Goal: Task Accomplishment & Management: Manage account settings

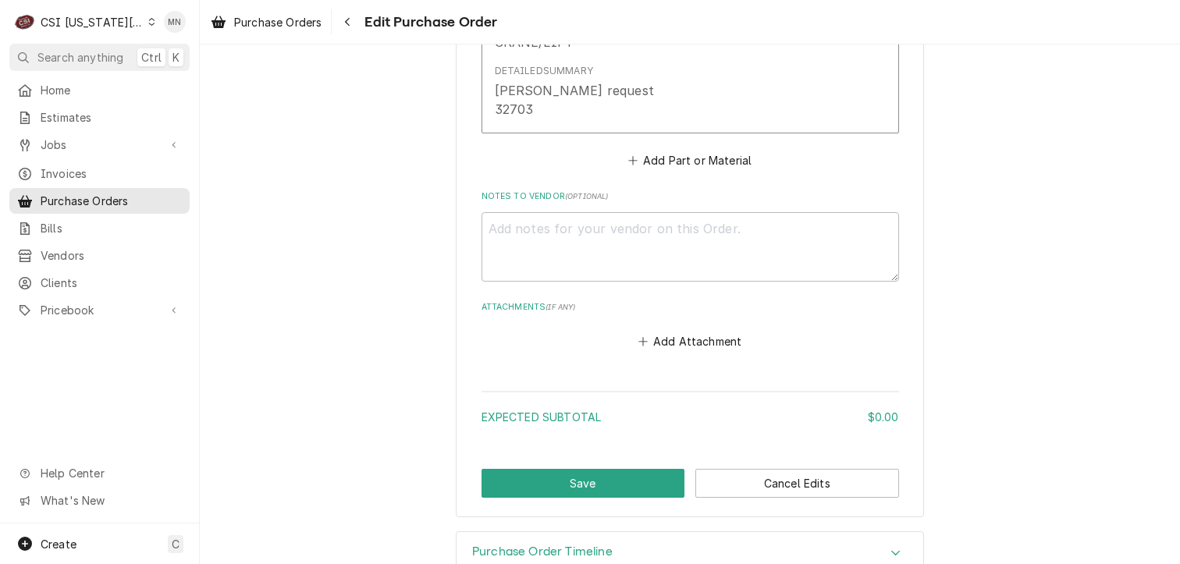
scroll to position [894, 0]
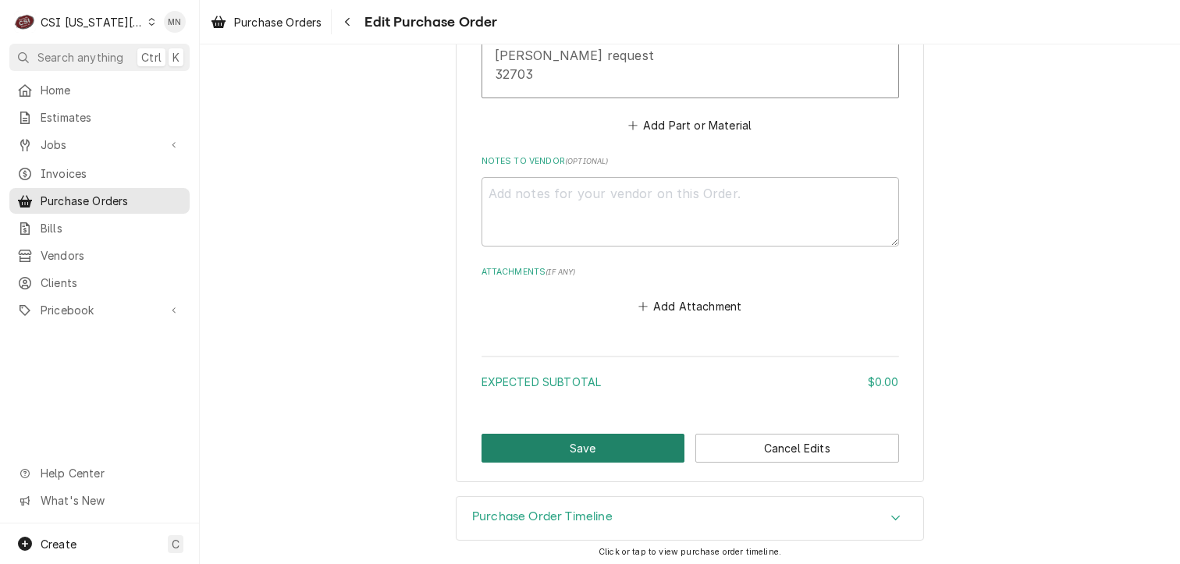
click at [581, 441] on button "Save" at bounding box center [584, 448] width 204 height 29
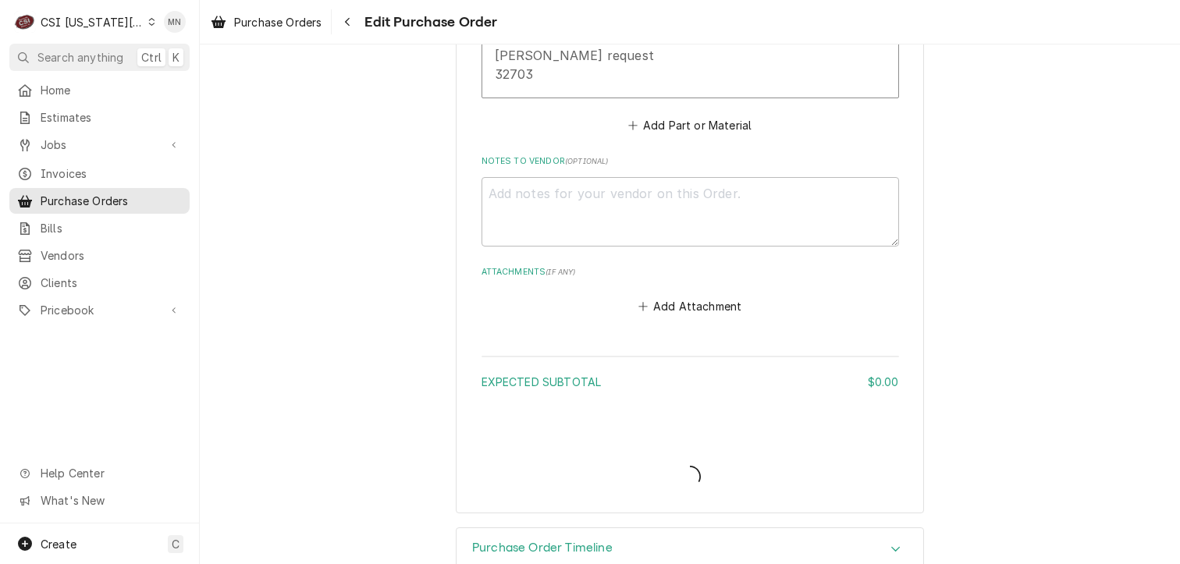
type textarea "x"
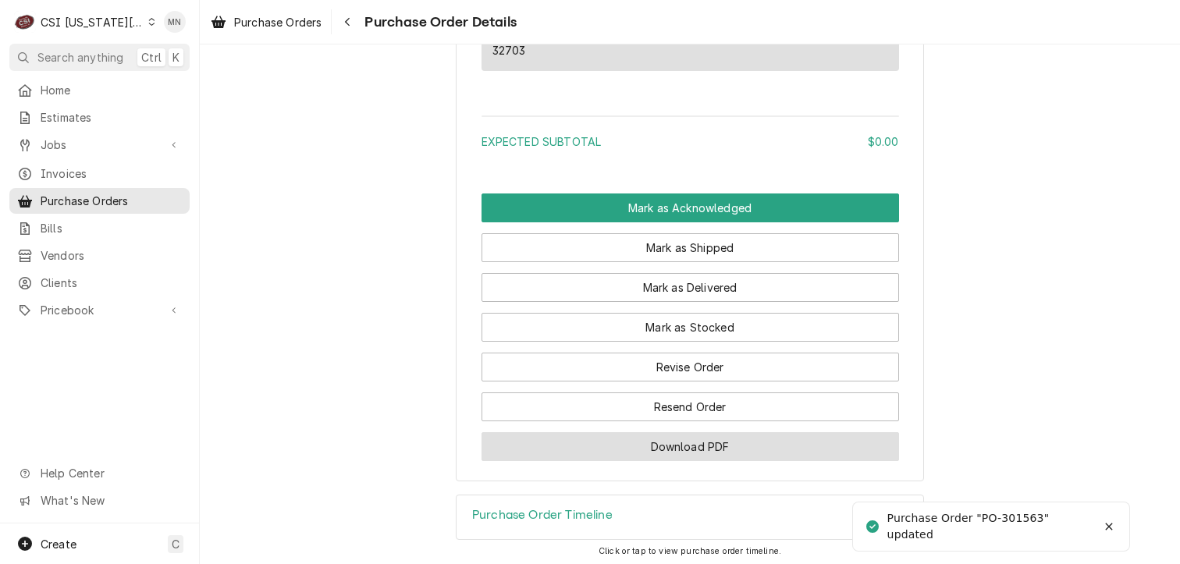
scroll to position [1168, 0]
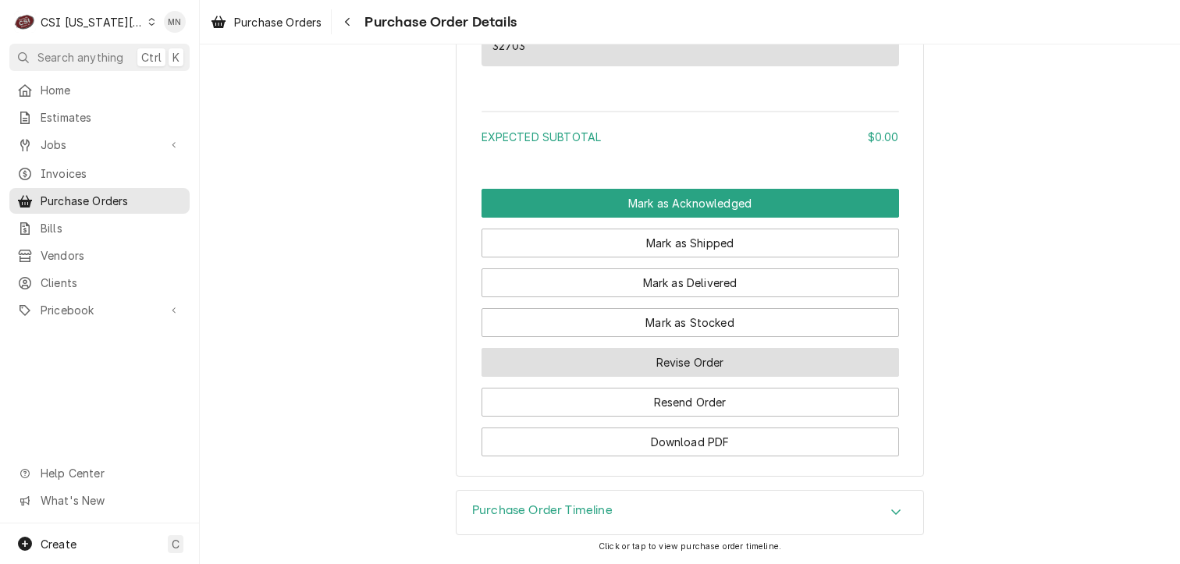
click at [656, 361] on button "Revise Order" at bounding box center [691, 362] width 418 height 29
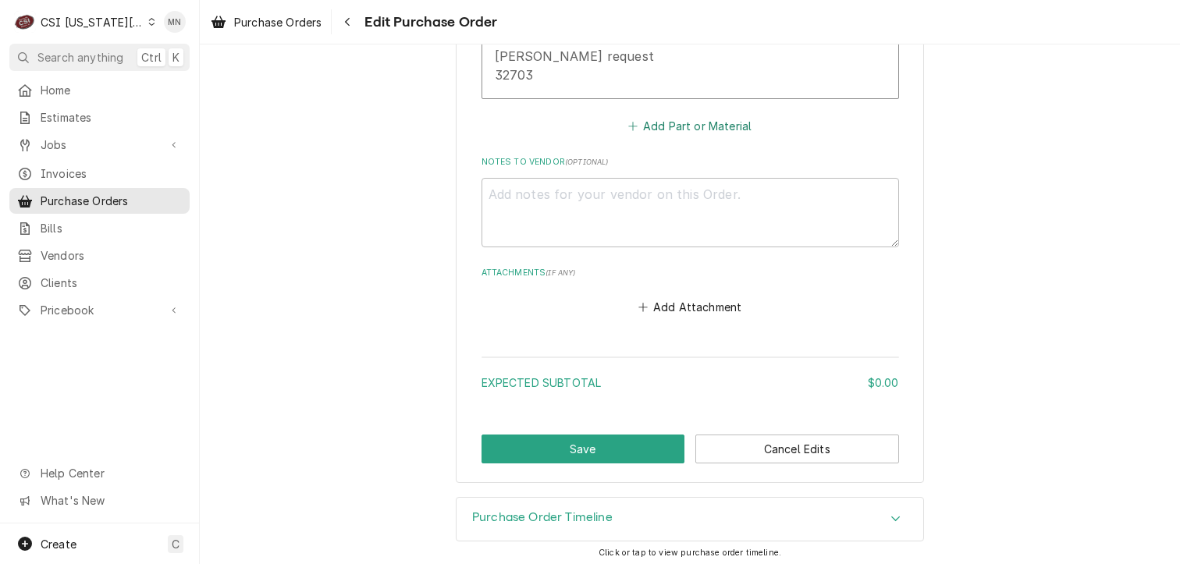
scroll to position [894, 0]
click at [693, 302] on button "Add Attachment" at bounding box center [689, 307] width 109 height 22
type textarea "x"
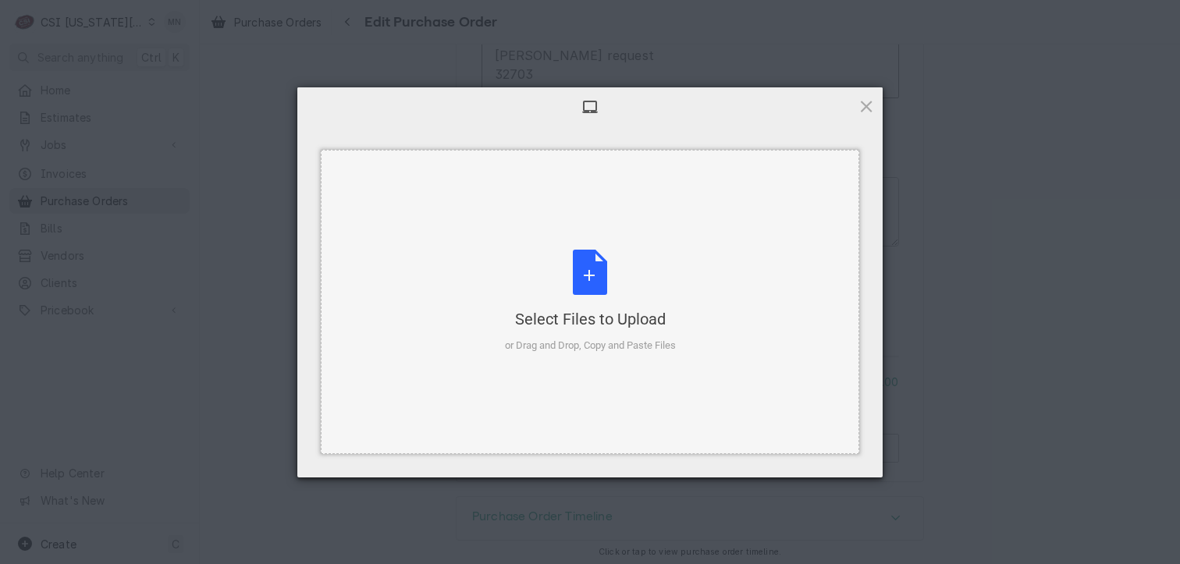
click at [557, 263] on div "Select Files to Upload or Drag and Drop, Copy and Paste Files" at bounding box center [590, 302] width 171 height 104
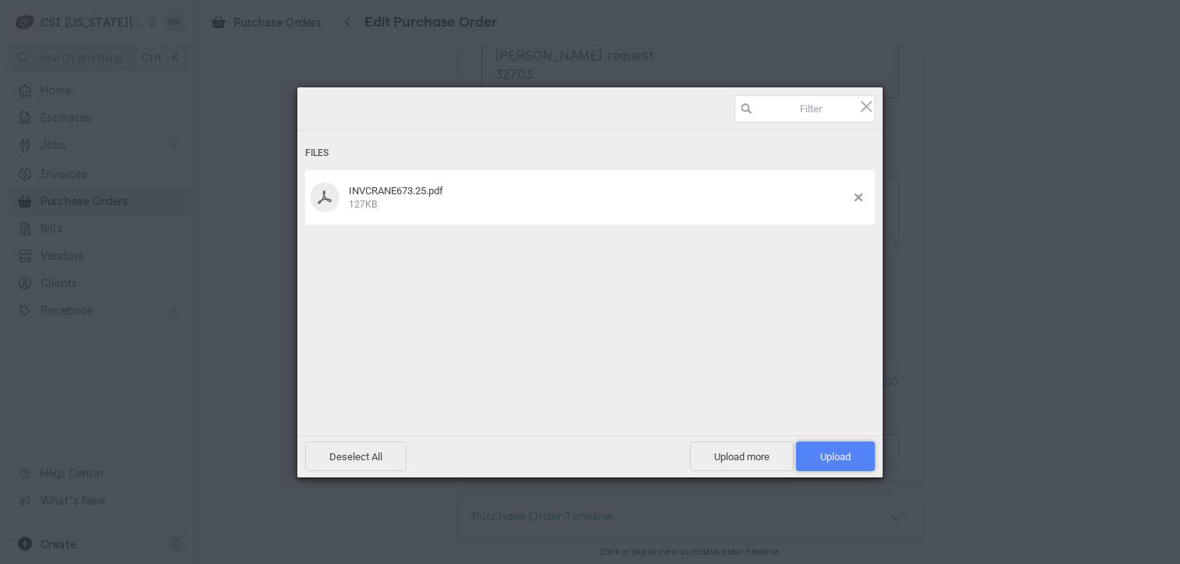
click at [831, 458] on span "Upload 1" at bounding box center [835, 457] width 30 height 12
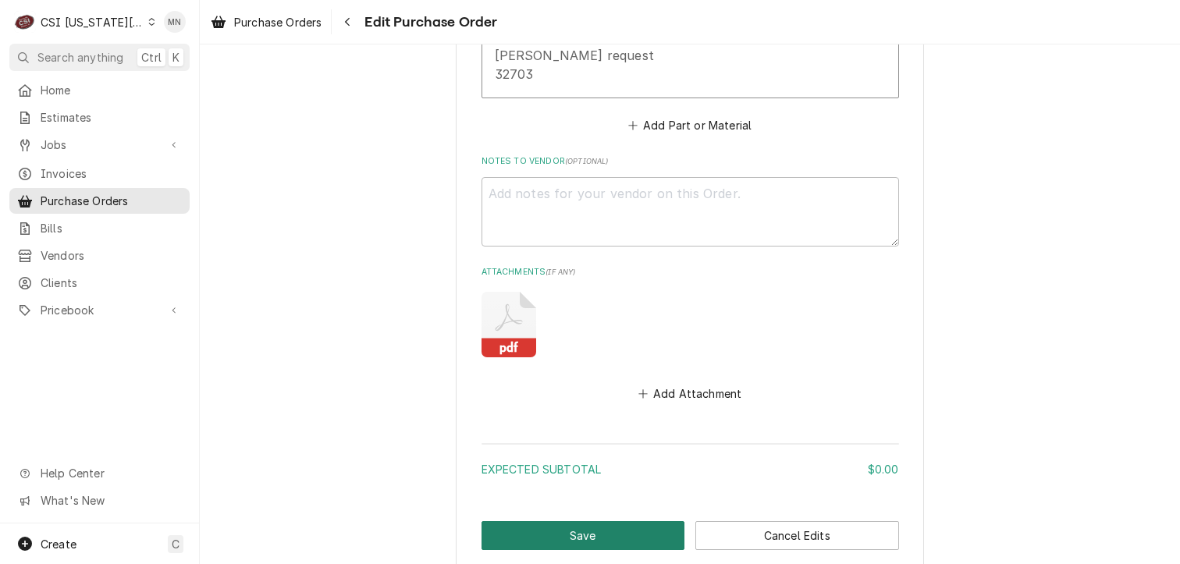
click at [619, 534] on button "Save" at bounding box center [584, 535] width 204 height 29
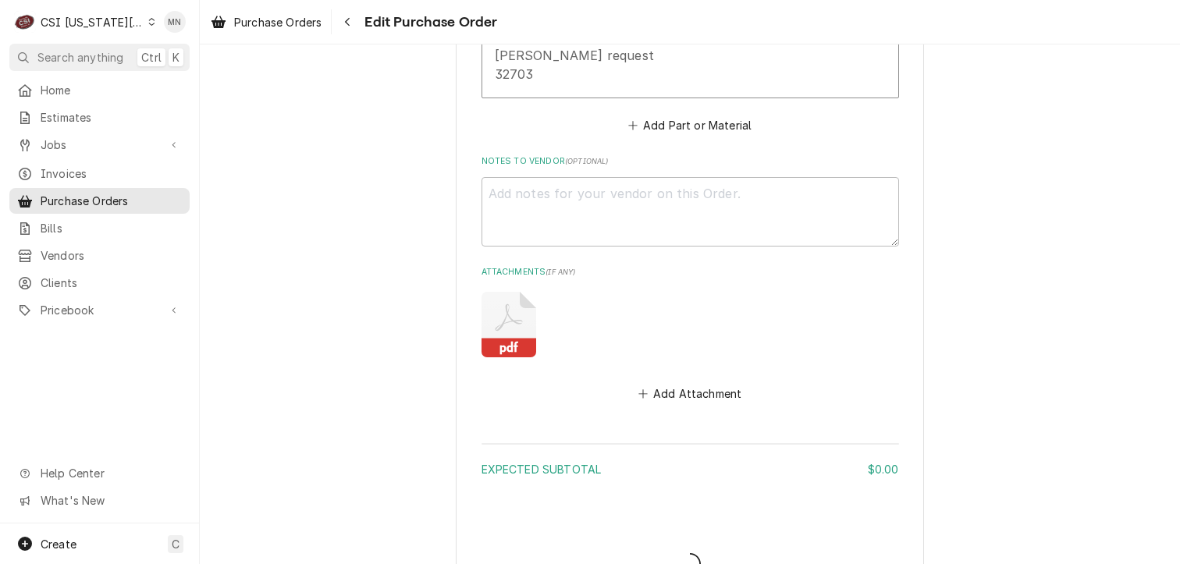
type textarea "x"
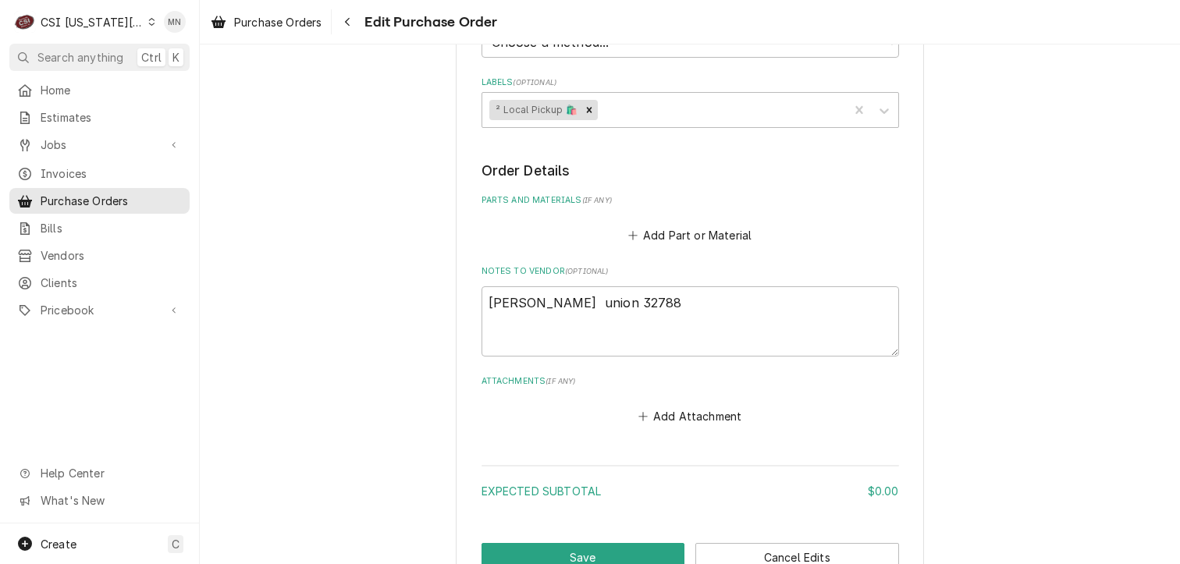
scroll to position [612, 0]
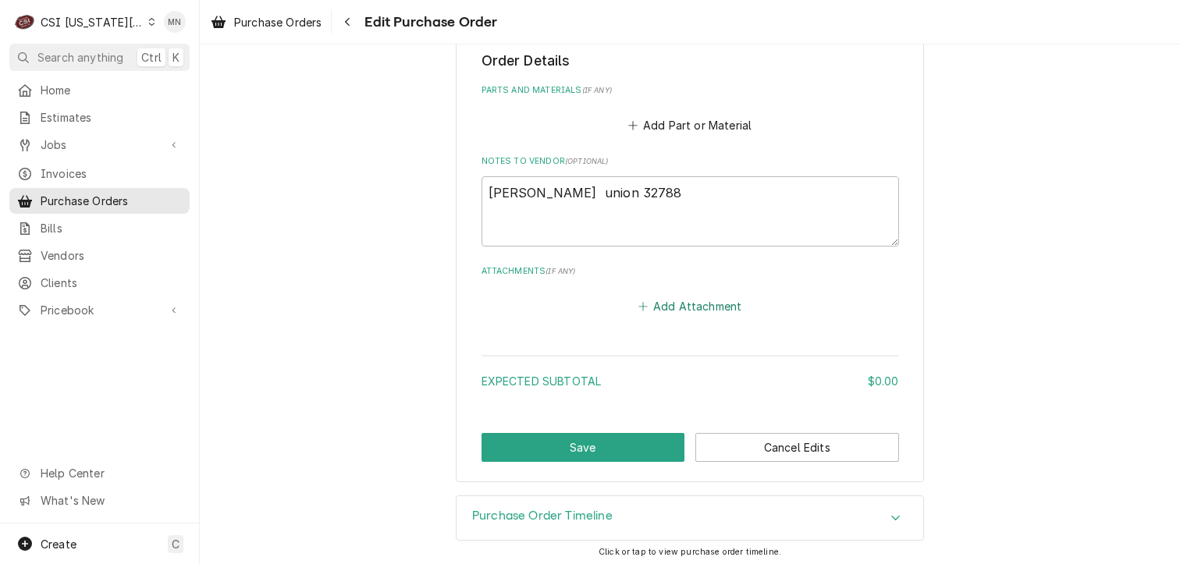
click at [679, 302] on button "Add Attachment" at bounding box center [689, 306] width 109 height 22
type textarea "x"
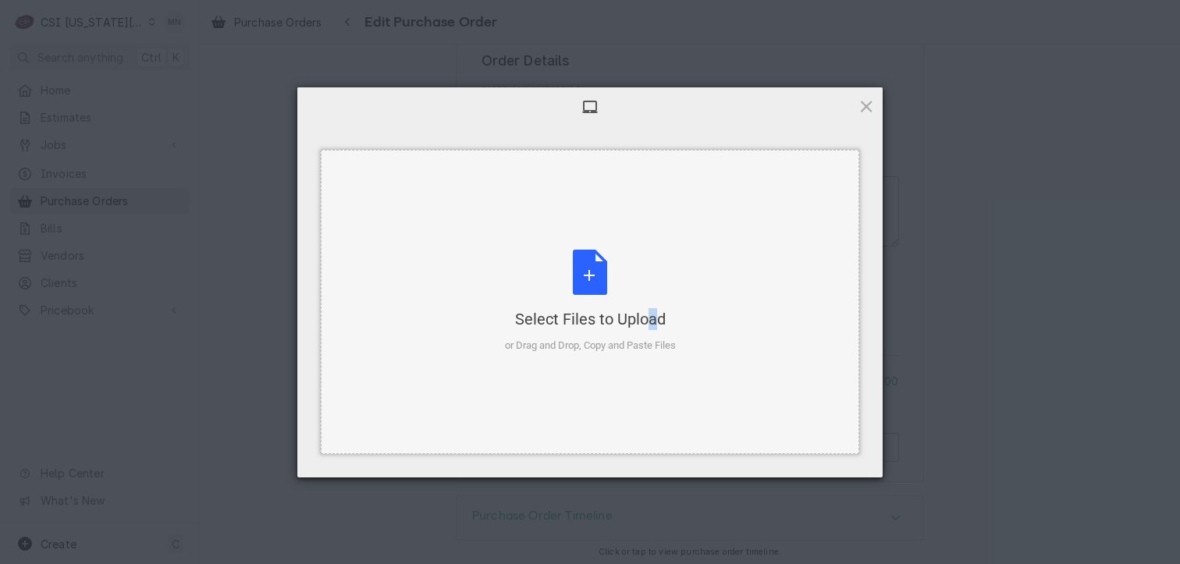
click at [614, 308] on div "Select Files to Upload" at bounding box center [590, 319] width 171 height 22
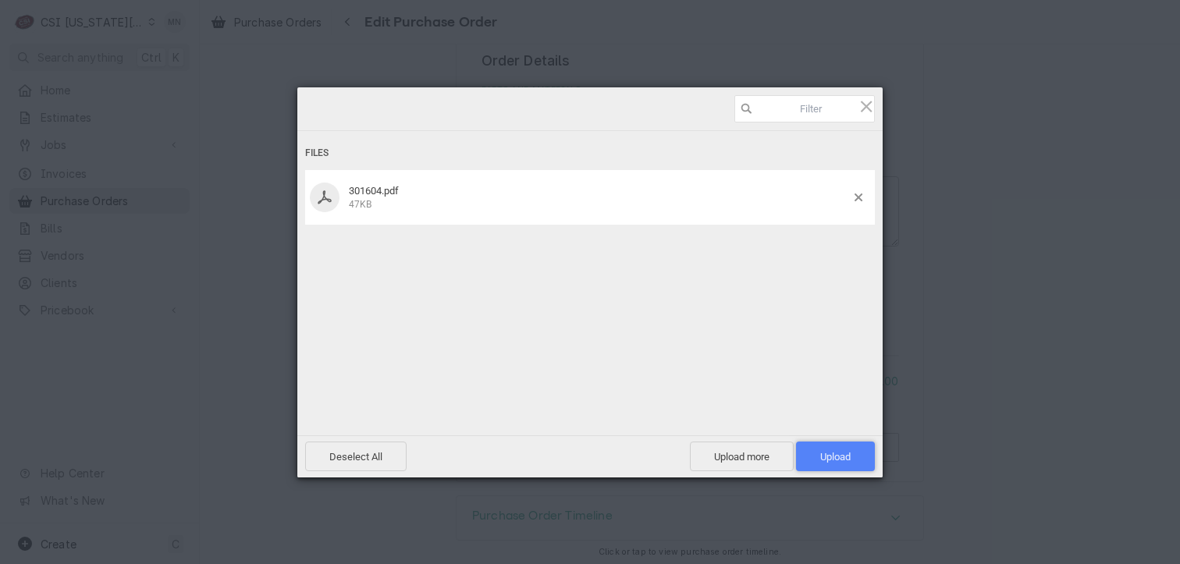
click at [840, 454] on span "Upload 1" at bounding box center [835, 457] width 30 height 12
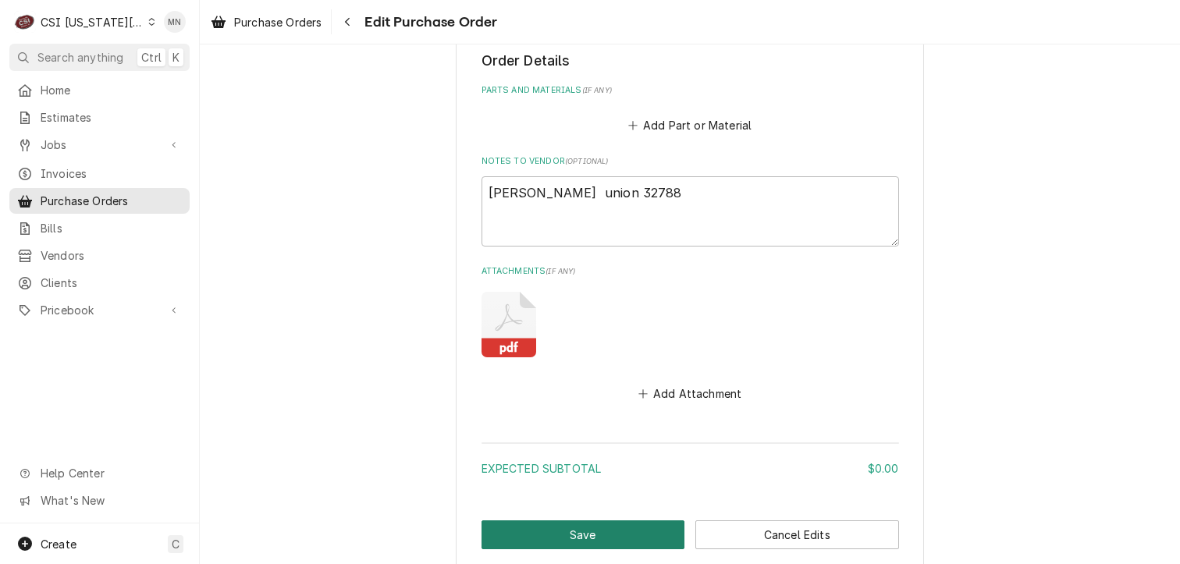
click at [617, 536] on button "Save" at bounding box center [584, 535] width 204 height 29
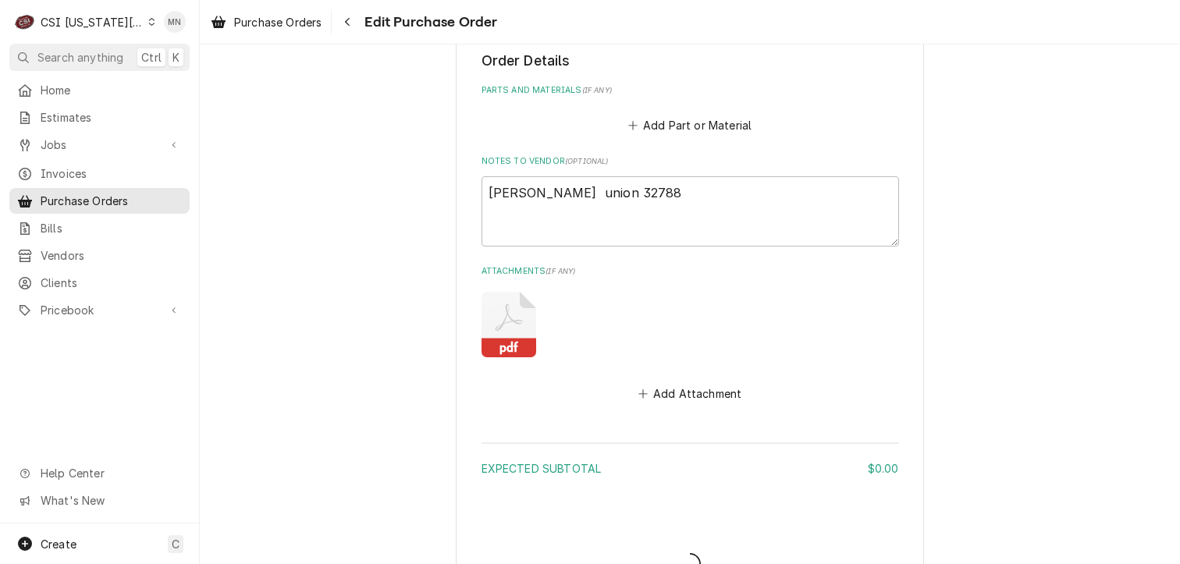
type textarea "x"
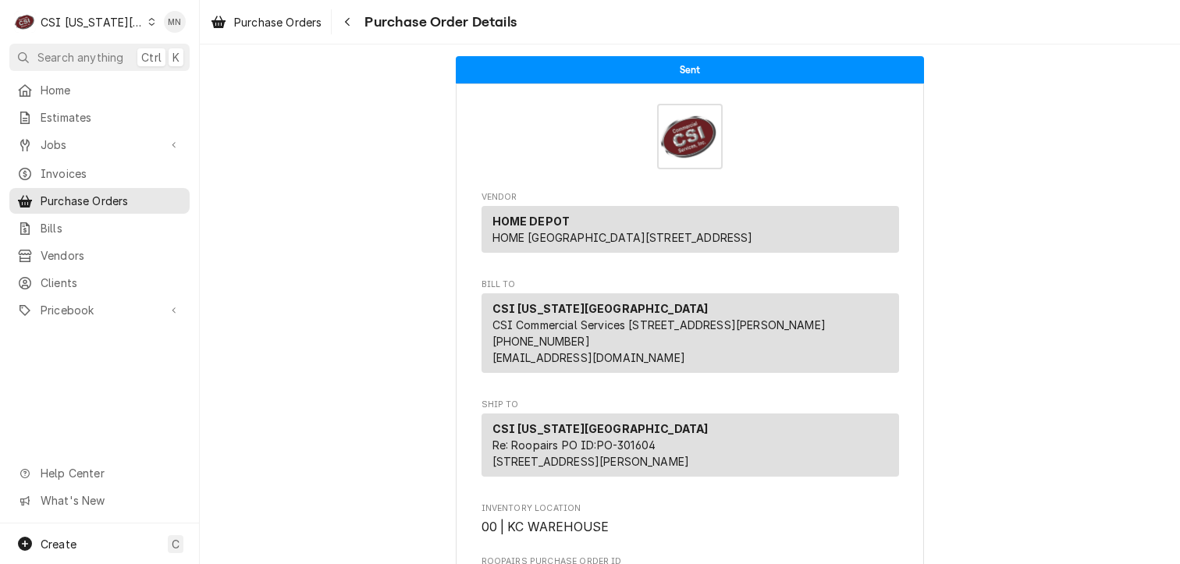
click at [362, 24] on span "Purchase Order Details" at bounding box center [438, 22] width 157 height 21
click at [350, 25] on icon "Navigate back" at bounding box center [347, 22] width 5 height 9
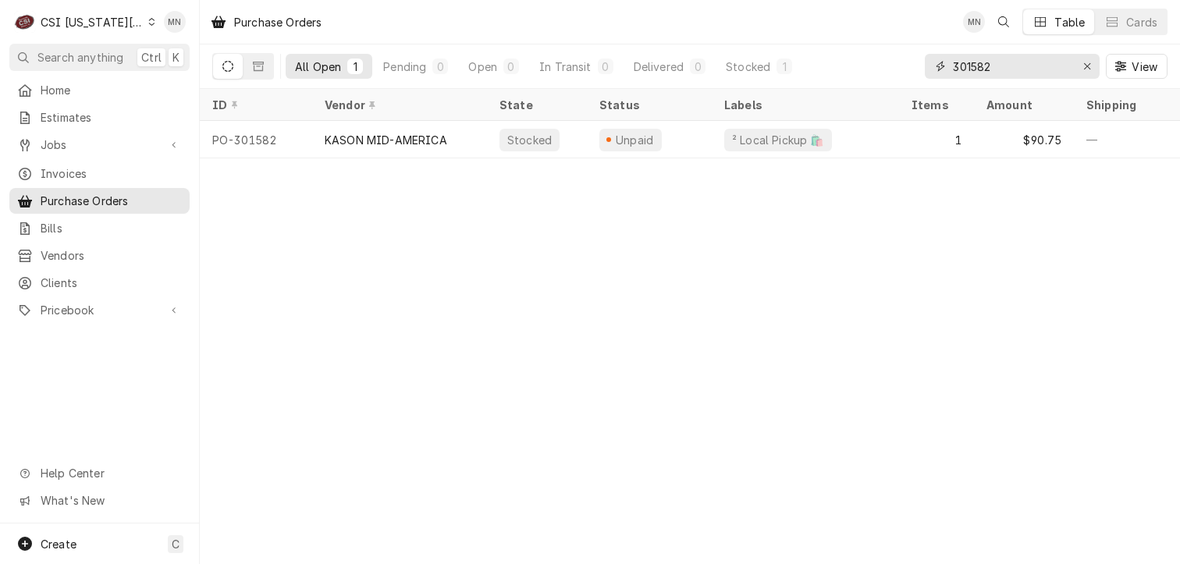
drag, startPoint x: 1030, startPoint y: 71, endPoint x: 847, endPoint y: 70, distance: 182.7
click at [859, 69] on div "All Open 1 Pending 0 Open 0 In Transit 0 Delivered 0 Stocked 1 301582 View" at bounding box center [690, 66] width 956 height 44
type input "301655"
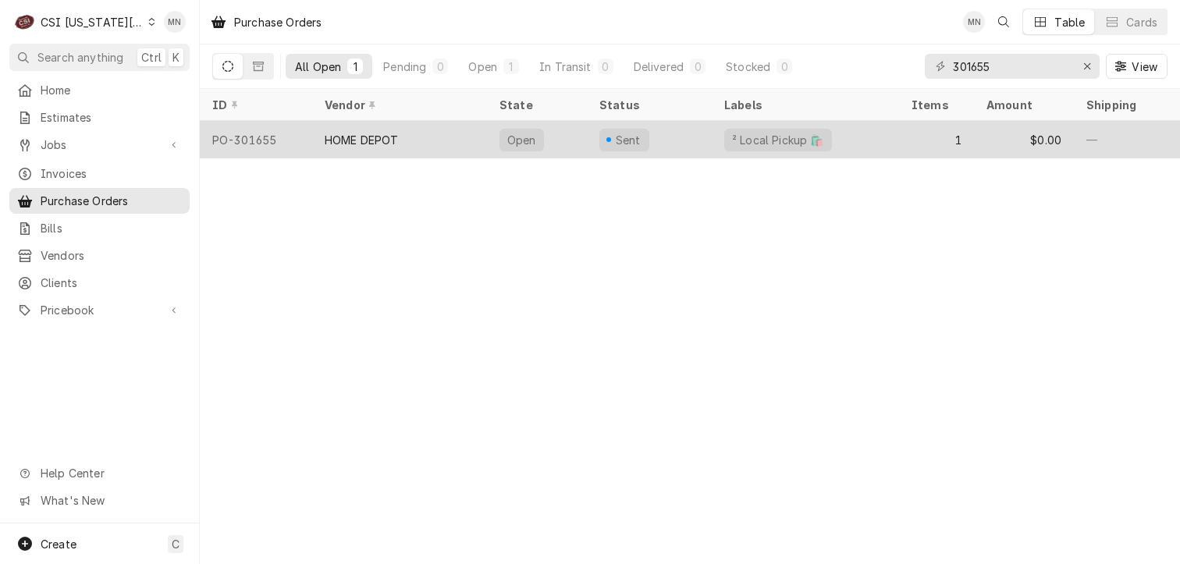
click at [381, 133] on div "HOME DEPOT" at bounding box center [362, 140] width 74 height 16
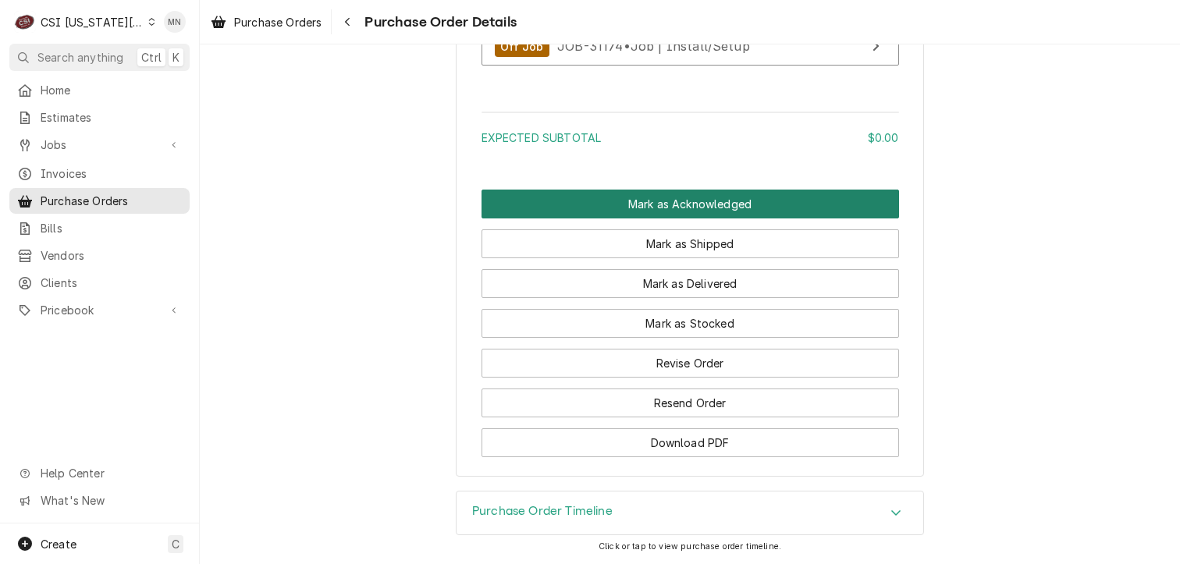
scroll to position [1348, 0]
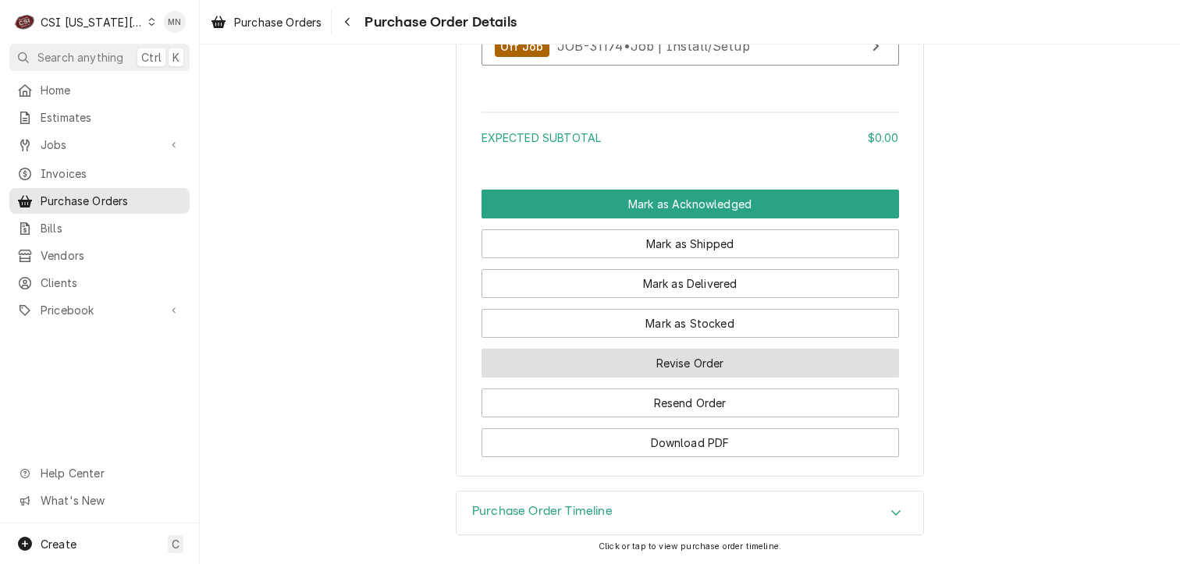
click at [634, 358] on button "Revise Order" at bounding box center [691, 363] width 418 height 29
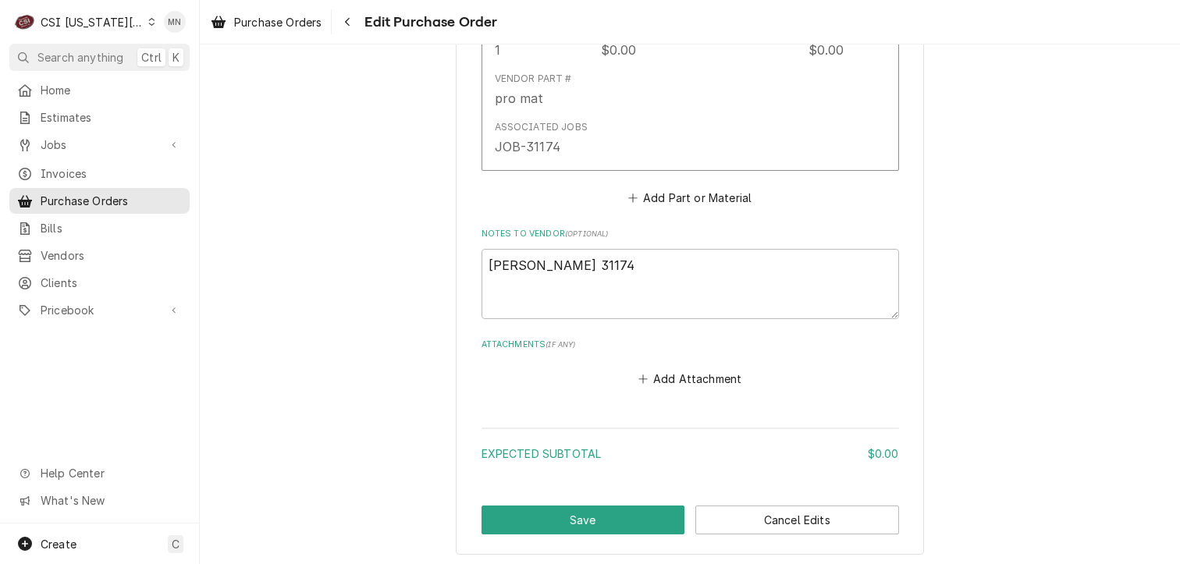
scroll to position [928, 0]
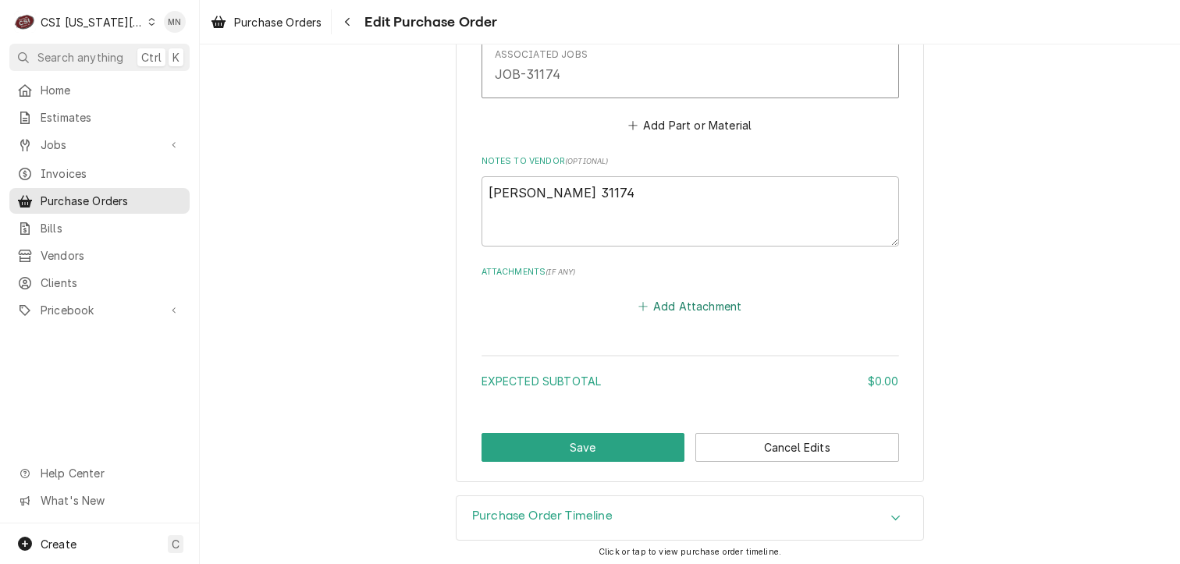
click at [696, 299] on button "Add Attachment" at bounding box center [689, 306] width 109 height 22
type textarea "x"
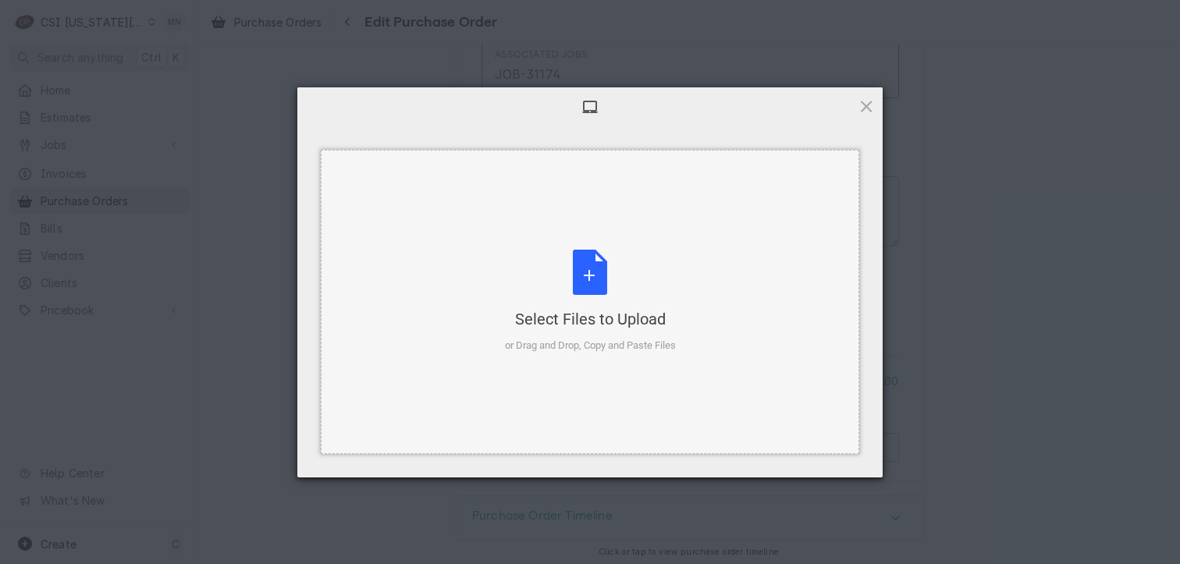
click at [625, 293] on div "Select Files to Upload or Drag and Drop, Copy and Paste Files" at bounding box center [590, 302] width 171 height 104
click at [594, 297] on div "Select Files to Upload or Drag and Drop, Copy and Paste Files" at bounding box center [590, 302] width 171 height 104
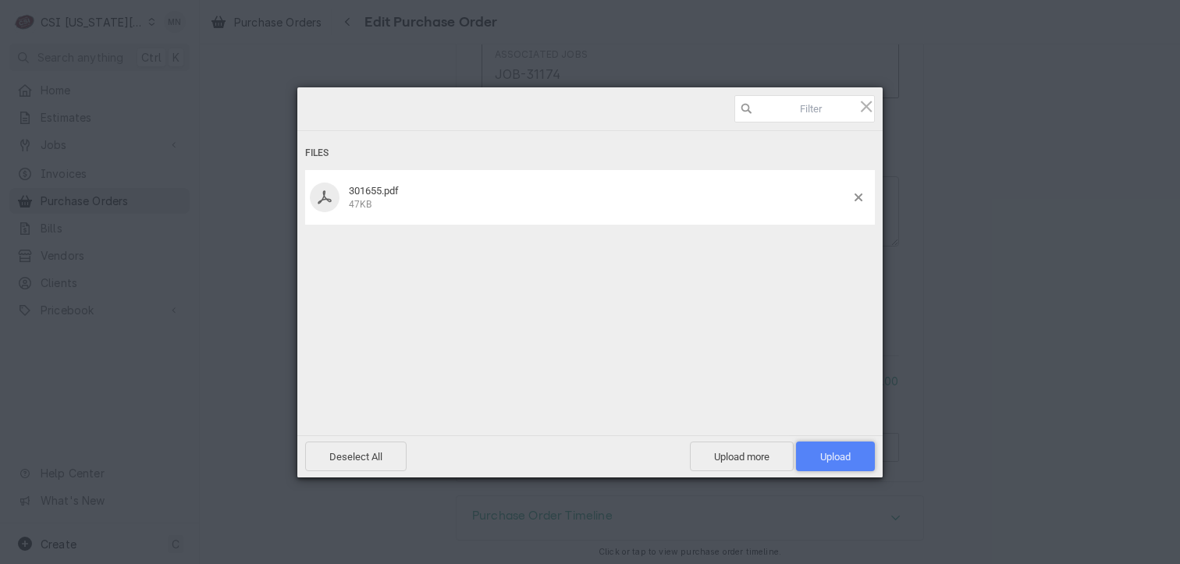
click at [836, 462] on span "Upload 1" at bounding box center [835, 457] width 30 height 12
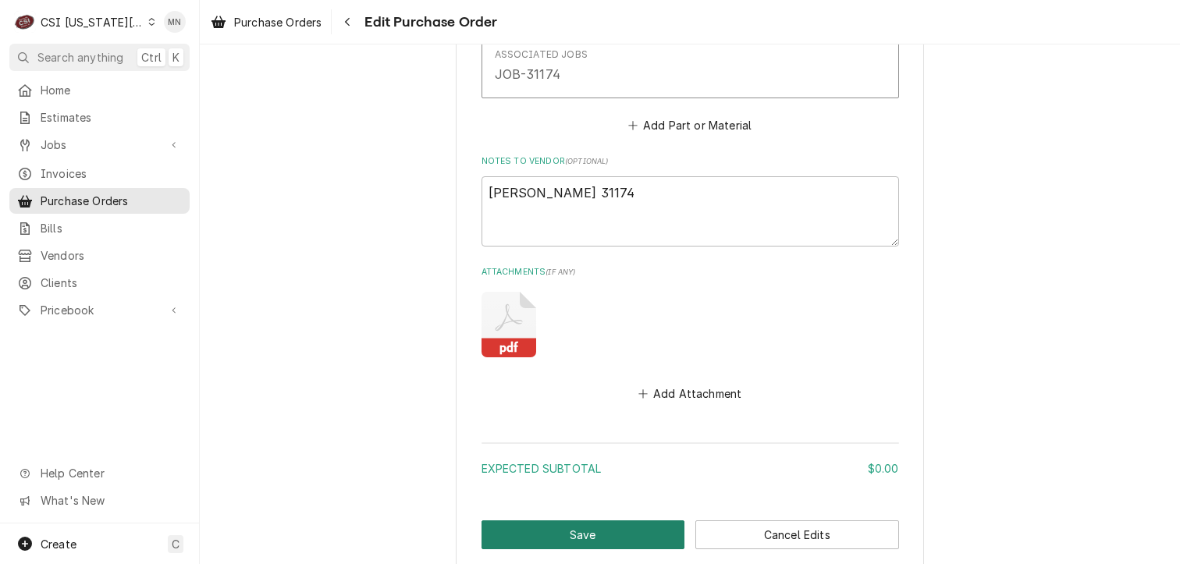
click at [589, 531] on button "Save" at bounding box center [584, 535] width 204 height 29
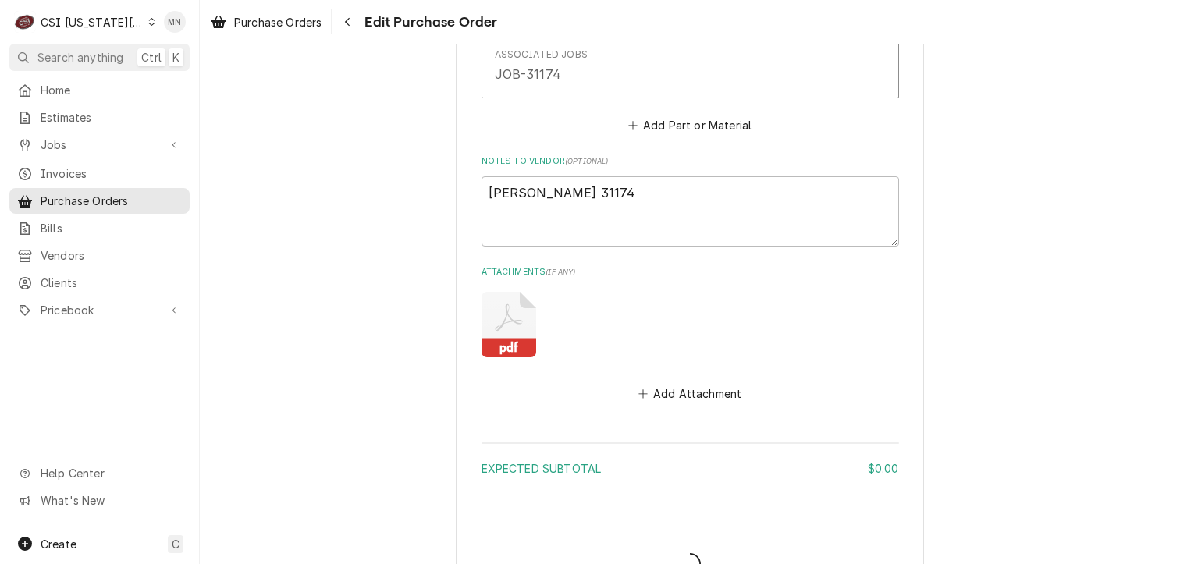
type textarea "x"
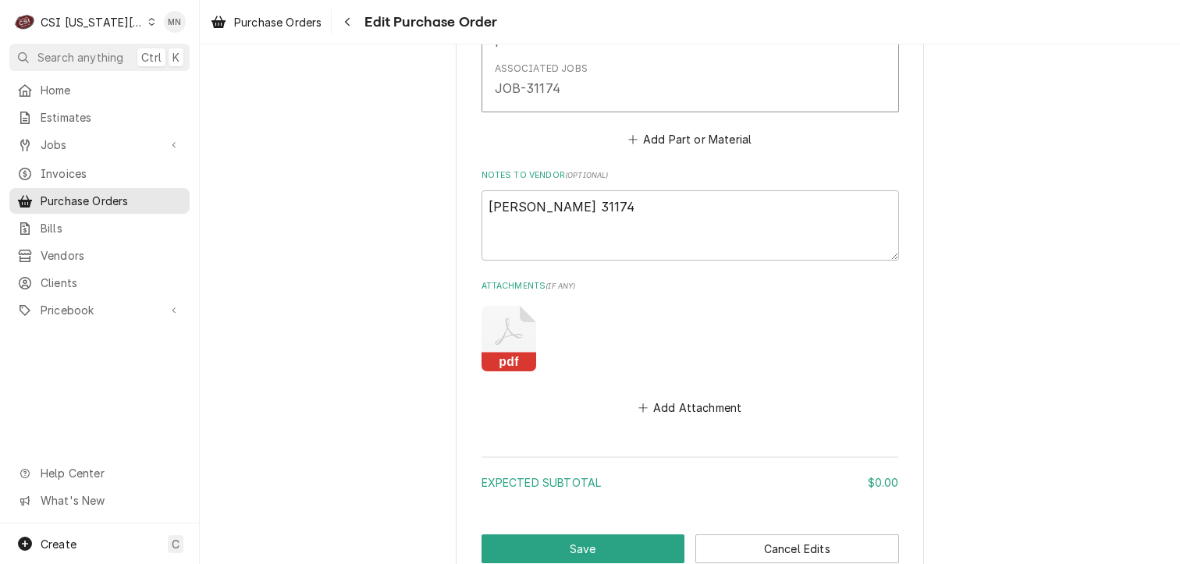
scroll to position [703, 0]
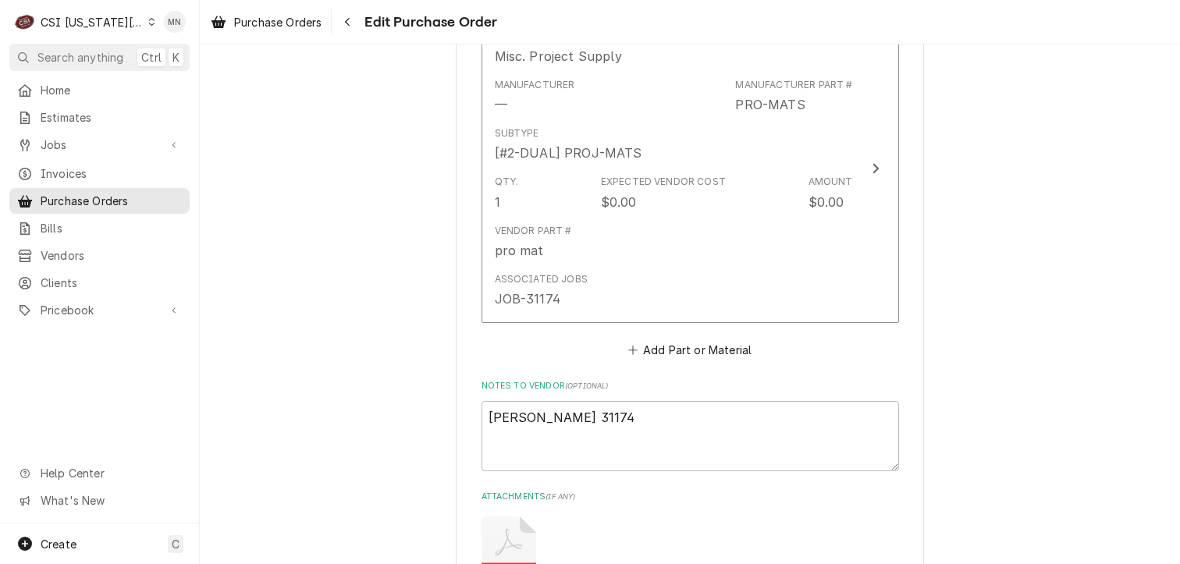
type textarea "x"
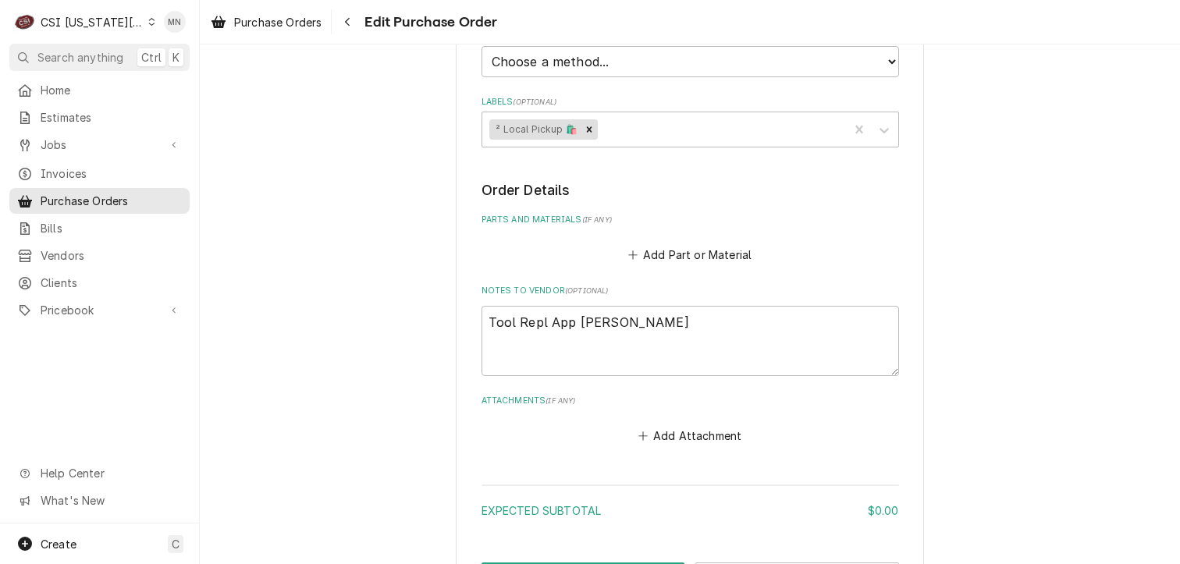
scroll to position [612, 0]
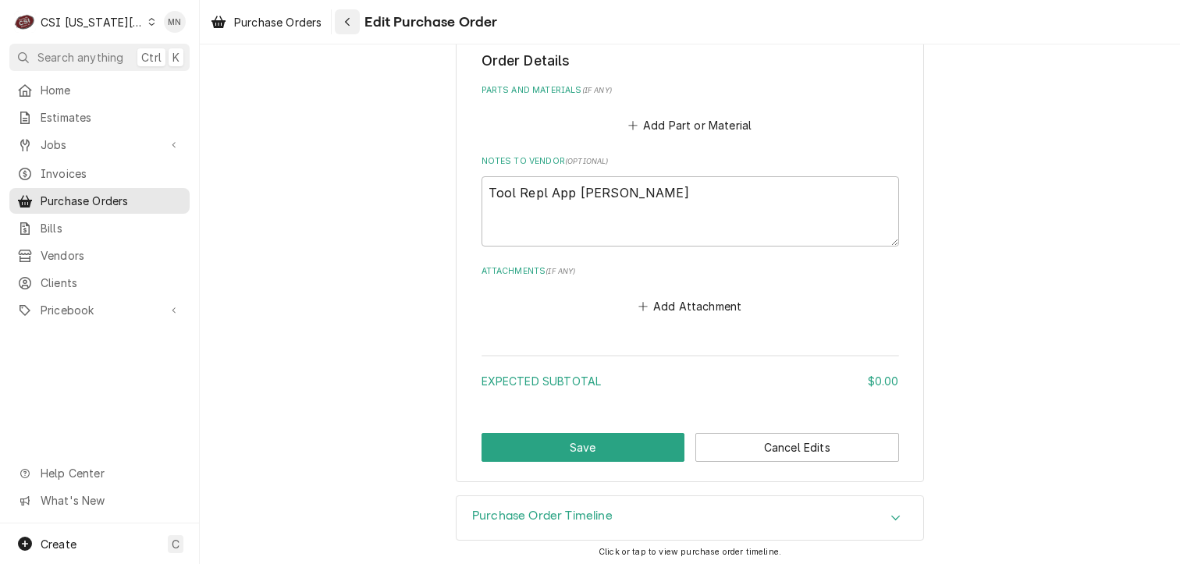
click at [353, 22] on div "Navigate back" at bounding box center [348, 22] width 16 height 16
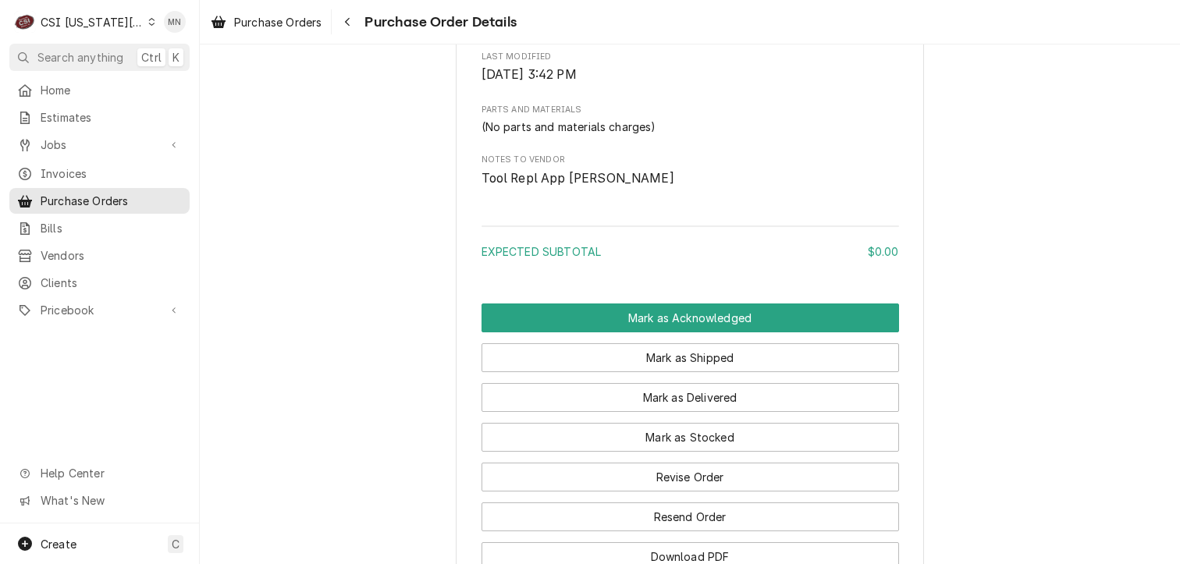
scroll to position [1019, 0]
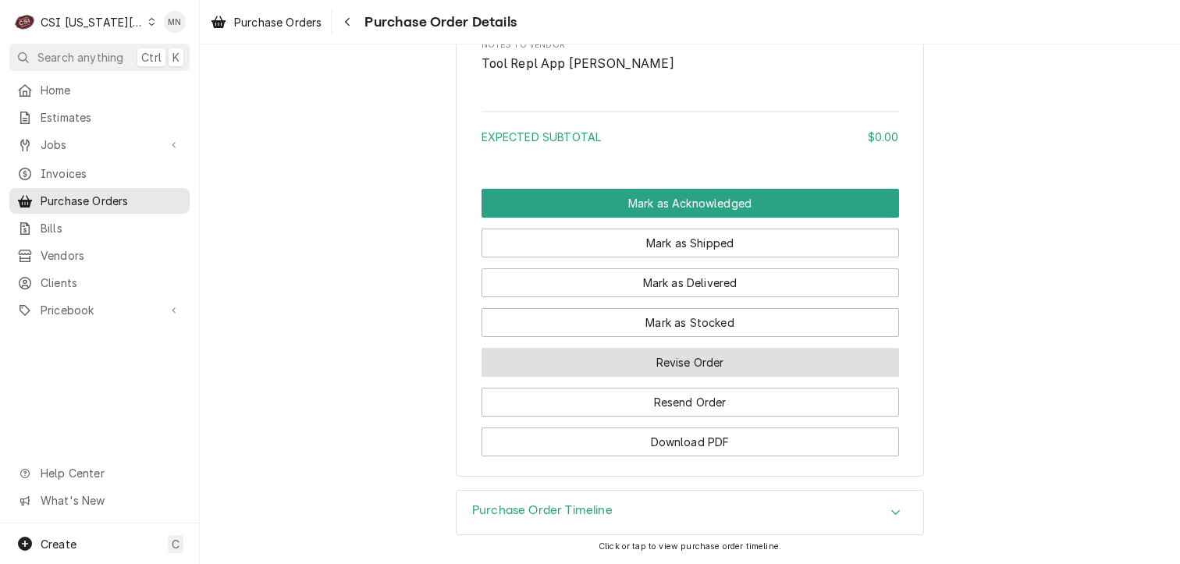
click at [689, 367] on button "Revise Order" at bounding box center [691, 362] width 418 height 29
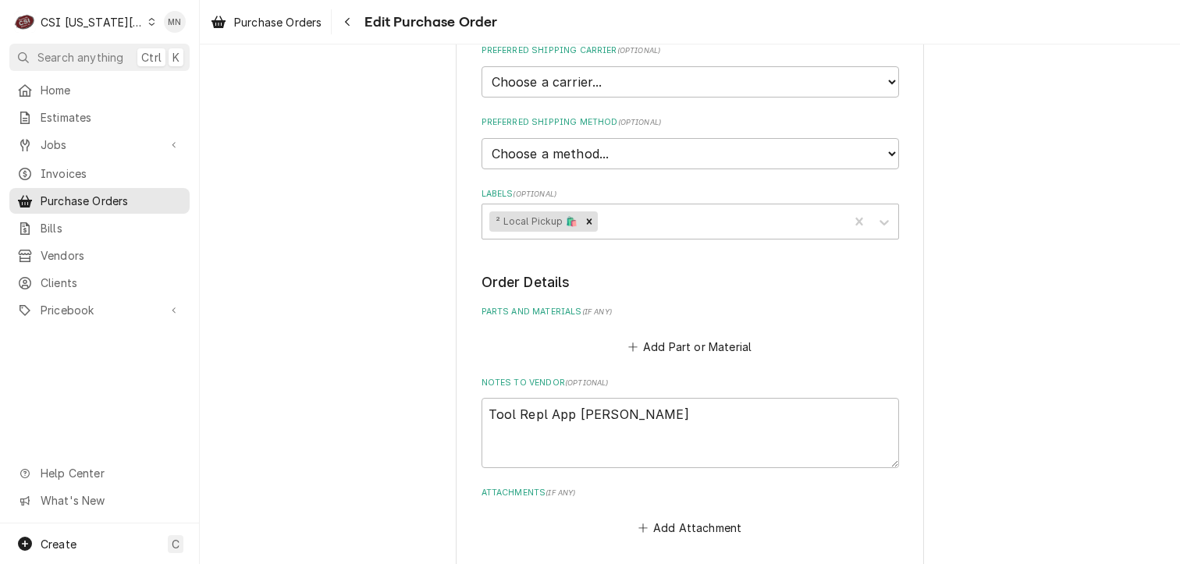
scroll to position [612, 0]
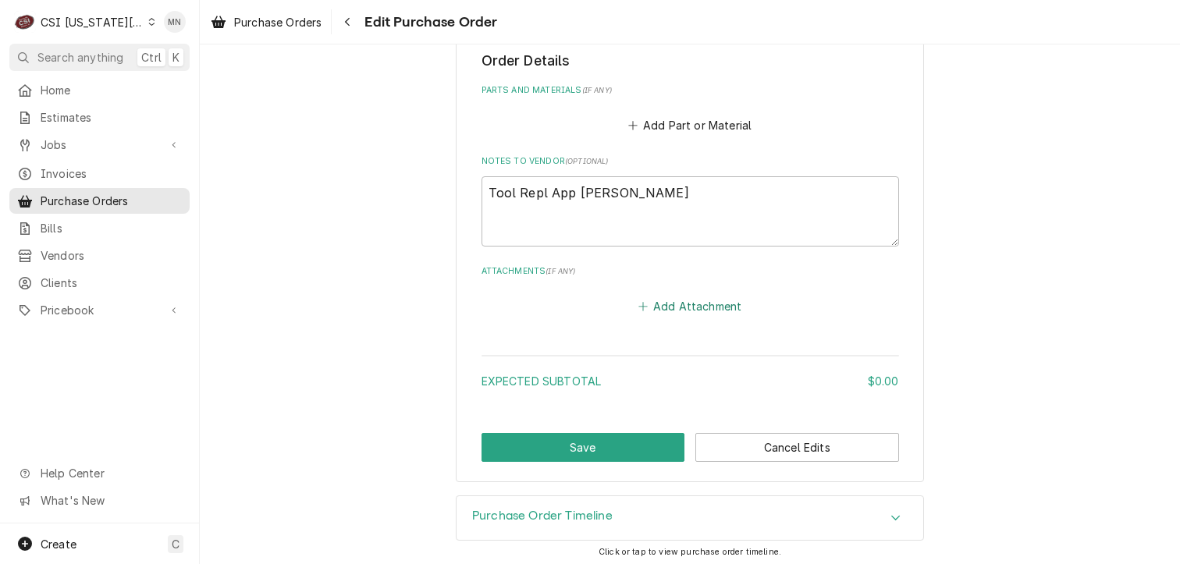
click at [673, 296] on button "Add Attachment" at bounding box center [689, 306] width 109 height 22
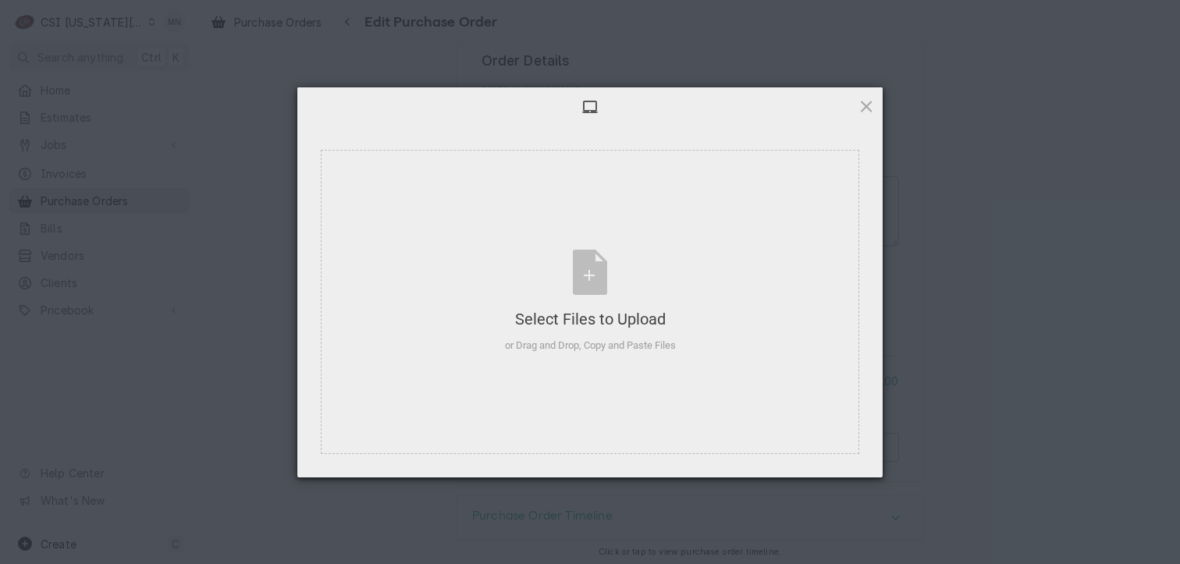
type textarea "x"
click at [612, 309] on div "Select Files to Upload" at bounding box center [590, 319] width 171 height 22
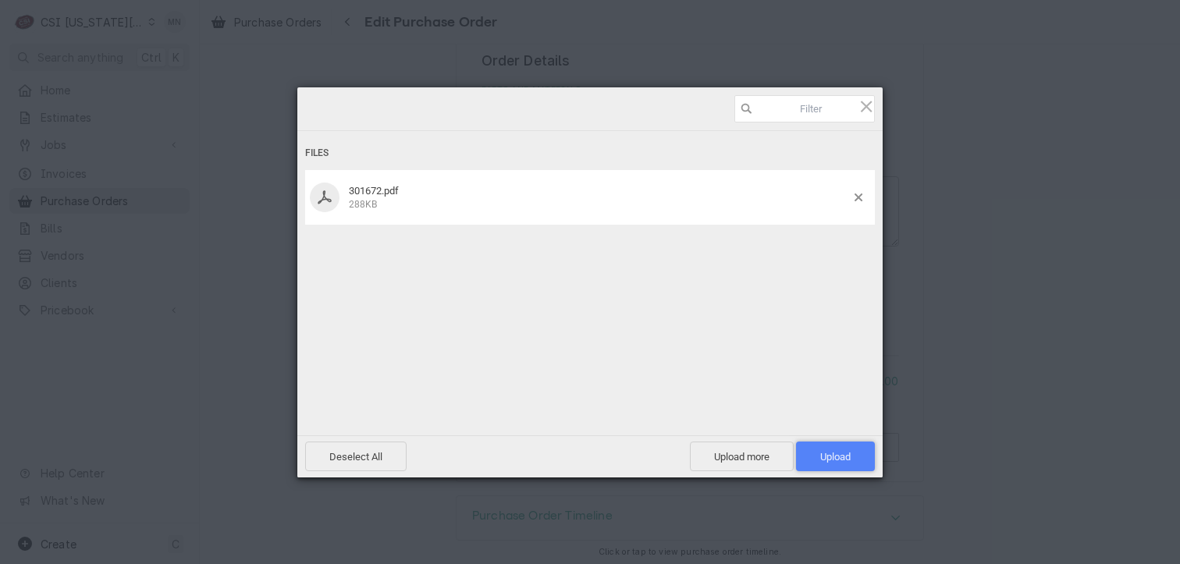
click at [829, 463] on span "Upload 1" at bounding box center [835, 457] width 79 height 30
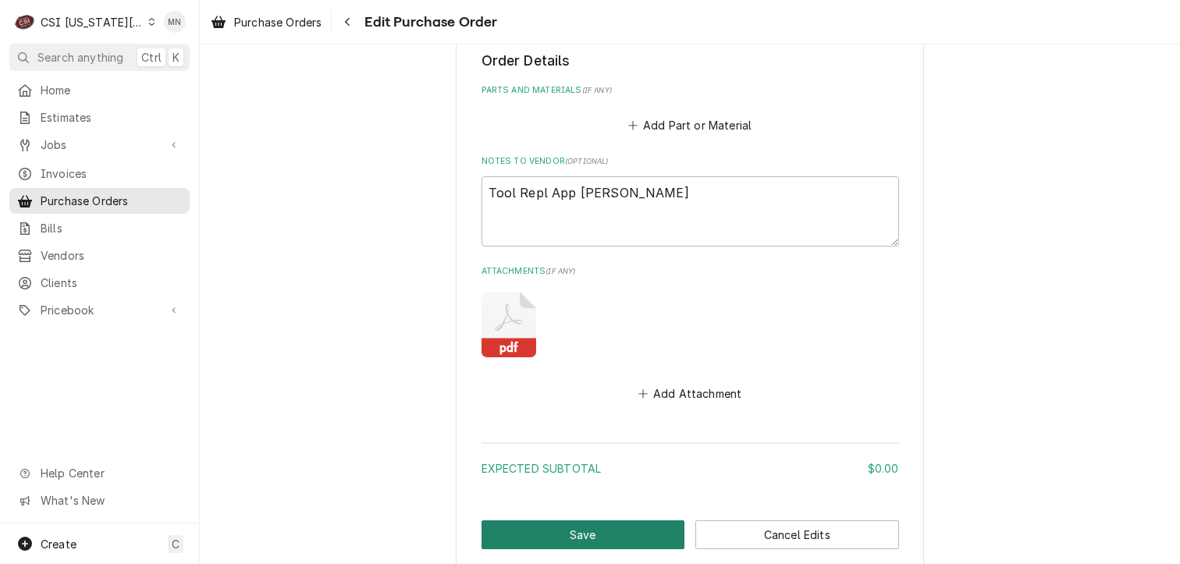
click at [554, 531] on button "Save" at bounding box center [584, 535] width 204 height 29
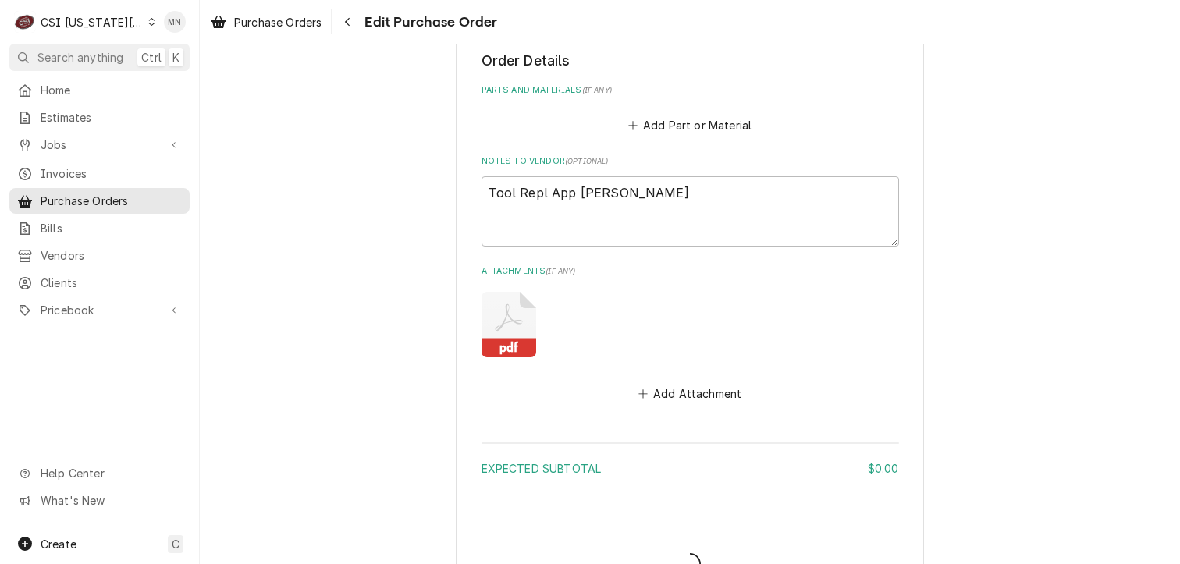
type textarea "x"
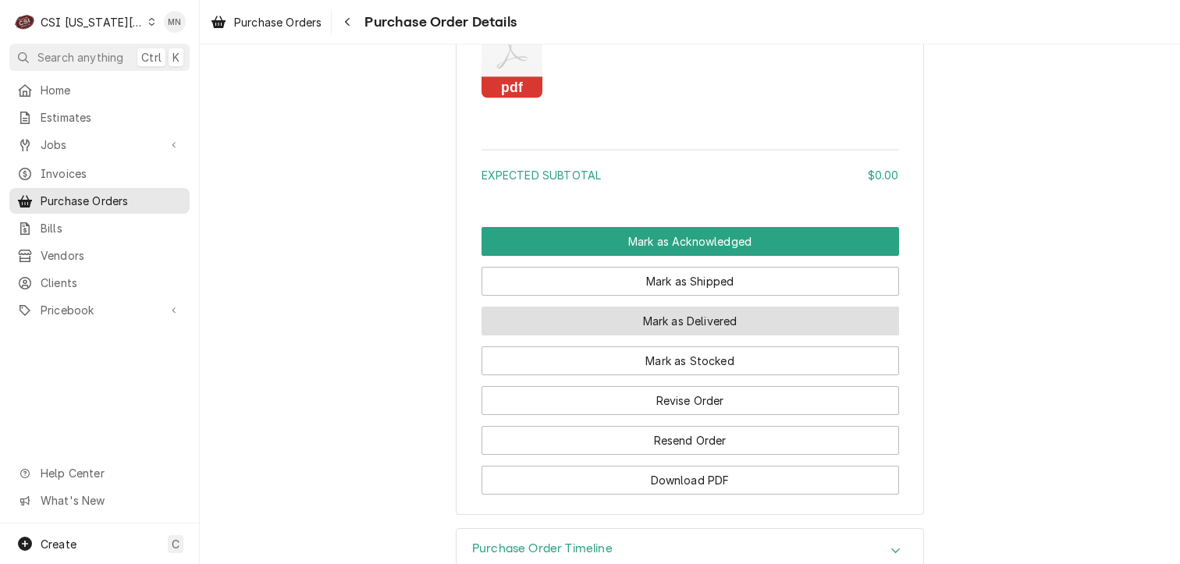
scroll to position [1152, 0]
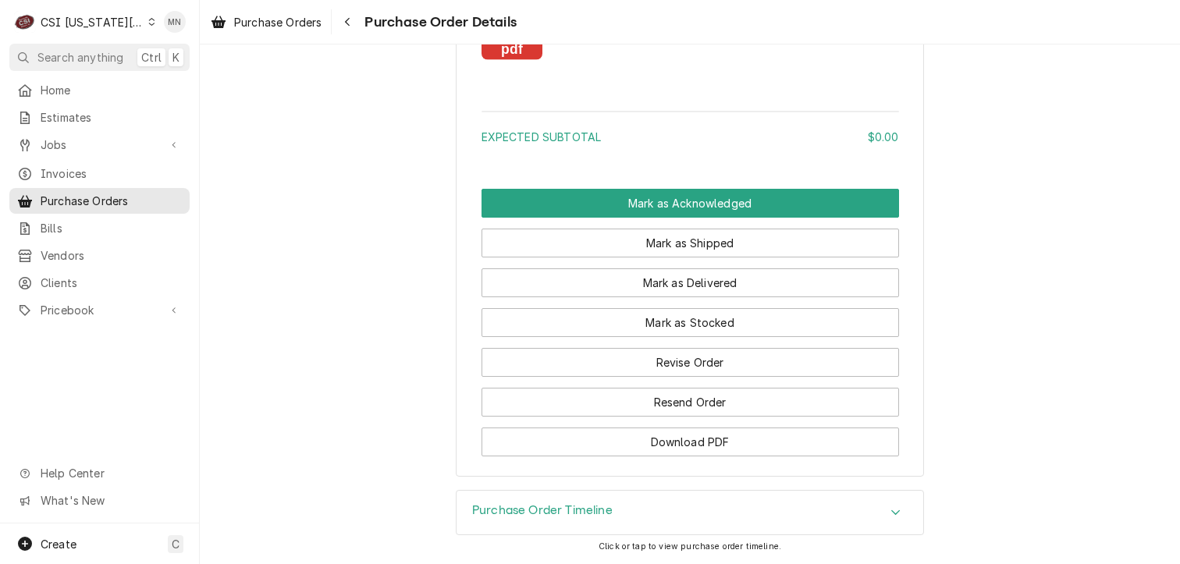
click at [116, 20] on div "CSI [US_STATE][GEOGRAPHIC_DATA]" at bounding box center [92, 22] width 103 height 16
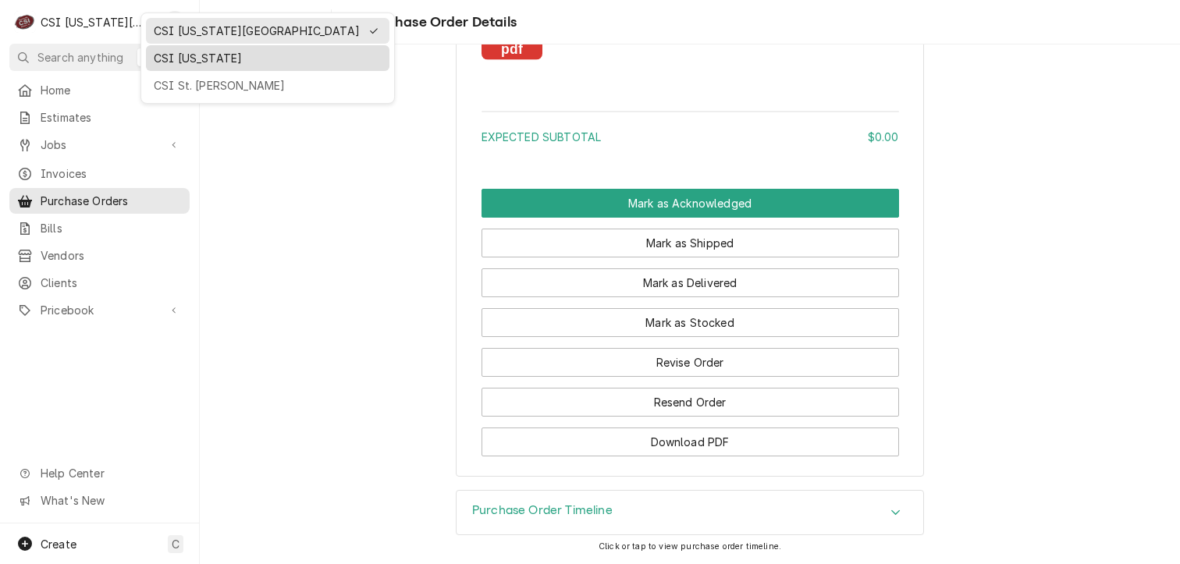
click at [156, 60] on div "CSI [US_STATE]" at bounding box center [268, 58] width 228 height 16
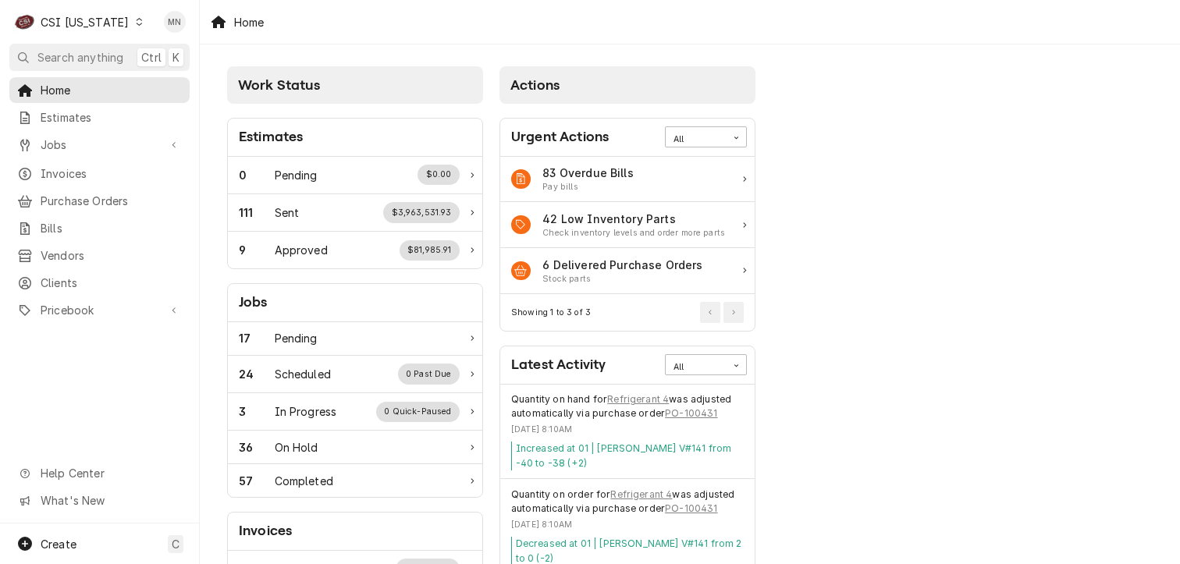
click at [110, 22] on div "CSI [US_STATE]" at bounding box center [85, 22] width 88 height 16
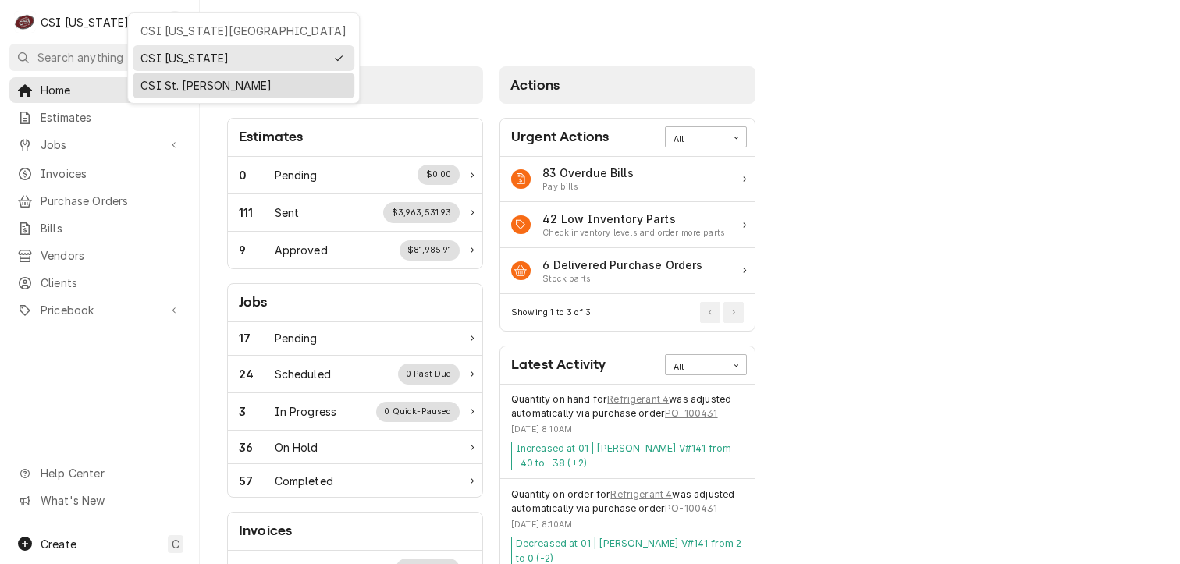
click at [159, 80] on div "CSI St. Louis" at bounding box center [244, 85] width 206 height 16
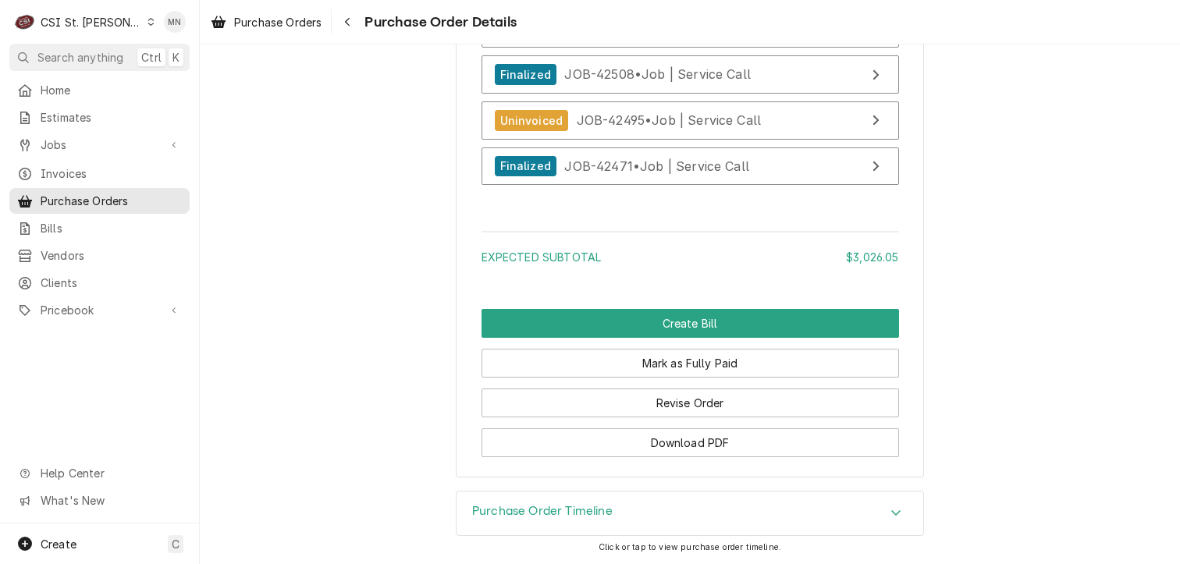
scroll to position [5465, 0]
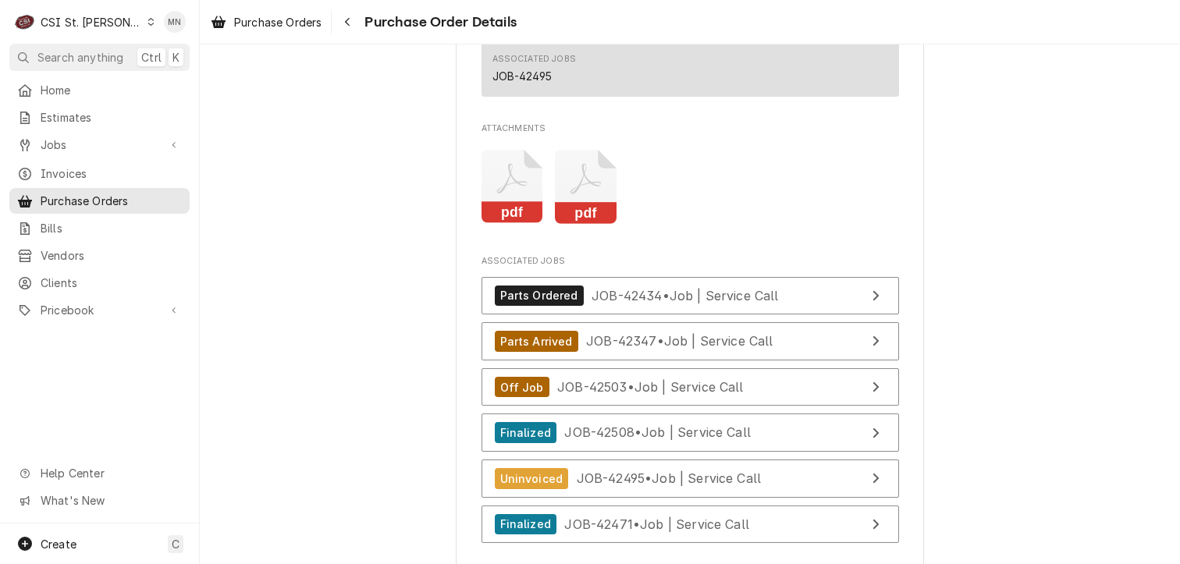
click at [564, 224] on icon "Attachments" at bounding box center [586, 187] width 62 height 74
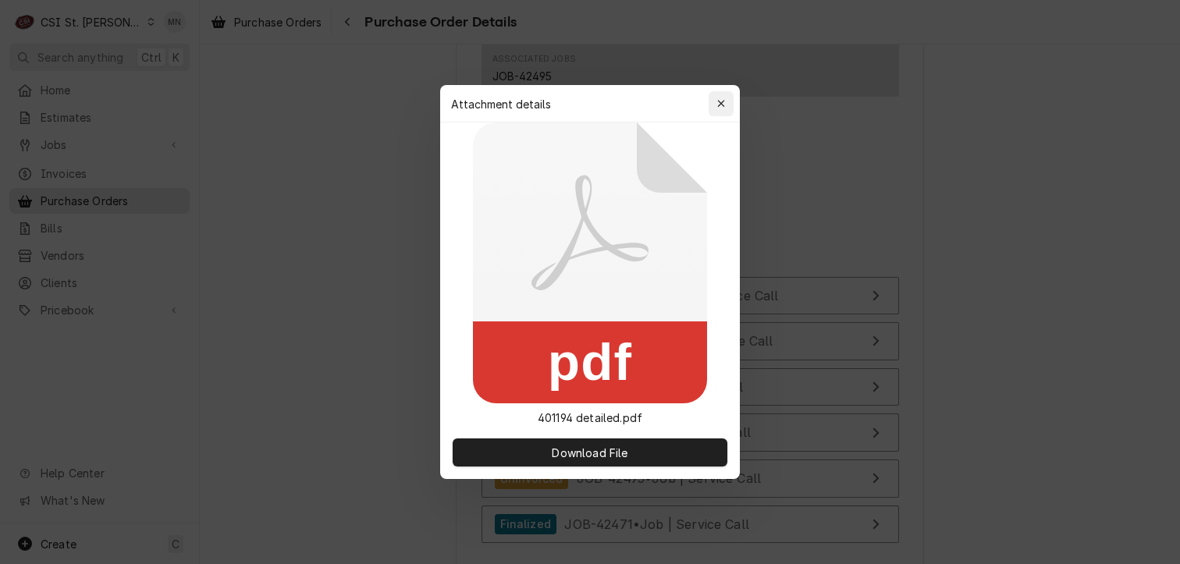
click at [716, 99] on div "button" at bounding box center [722, 104] width 16 height 16
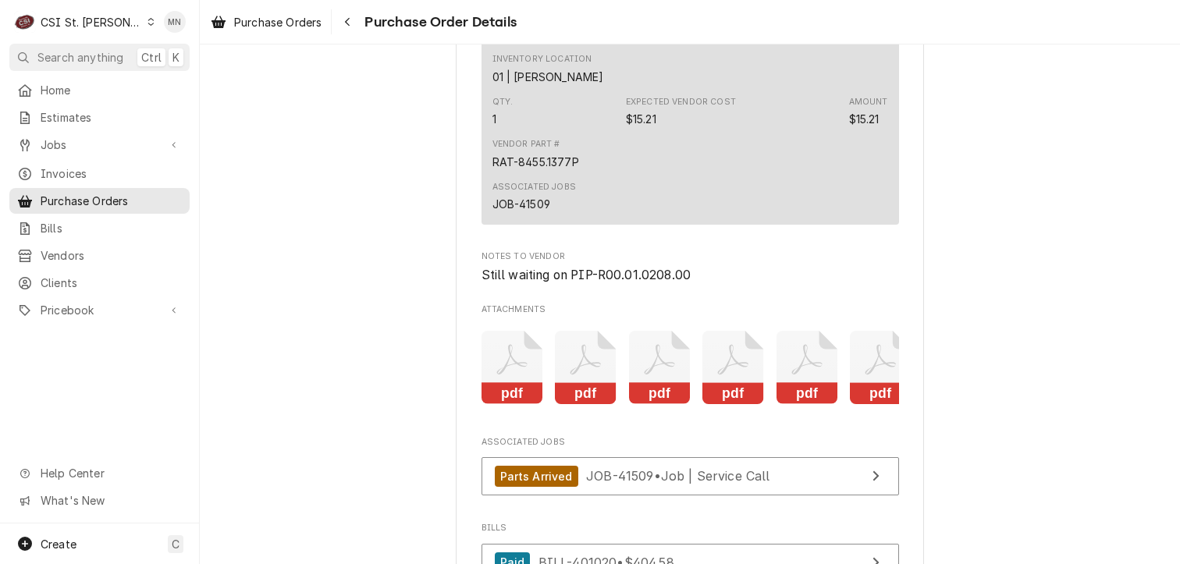
scroll to position [3903, 0]
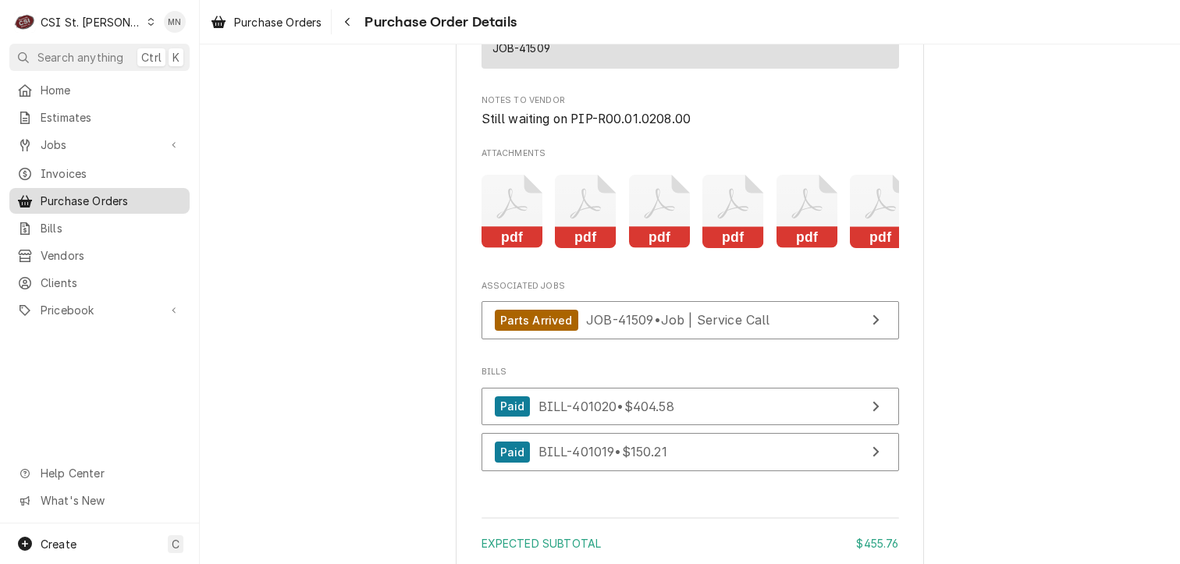
click at [81, 199] on span "Purchase Orders" at bounding box center [111, 201] width 141 height 16
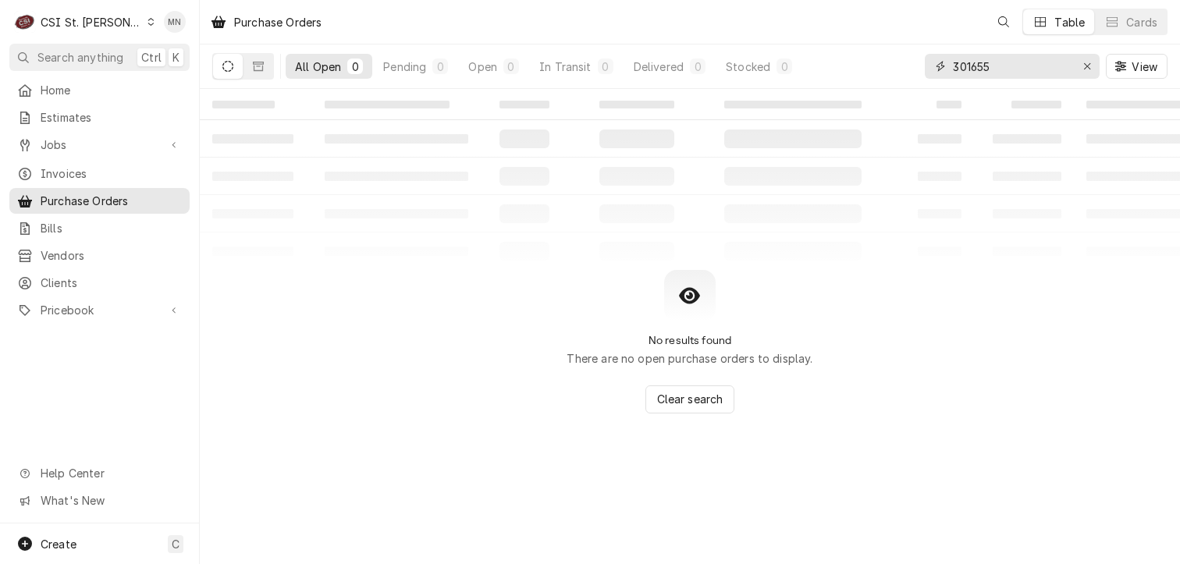
drag, startPoint x: 1013, startPoint y: 64, endPoint x: 827, endPoint y: 60, distance: 185.8
click at [843, 60] on div "All Open 0 Pending 0 Open 0 In Transit 0 Delivered 0 Stocked 0 301655 View" at bounding box center [690, 66] width 956 height 44
type input "401362"
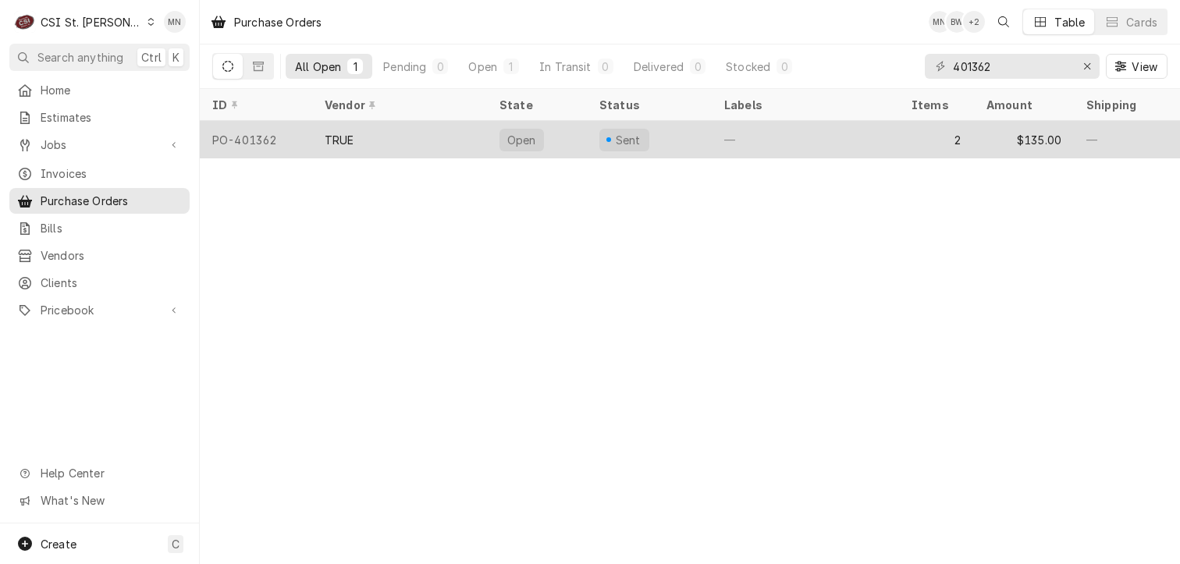
click at [428, 147] on div "TRUE" at bounding box center [399, 139] width 175 height 37
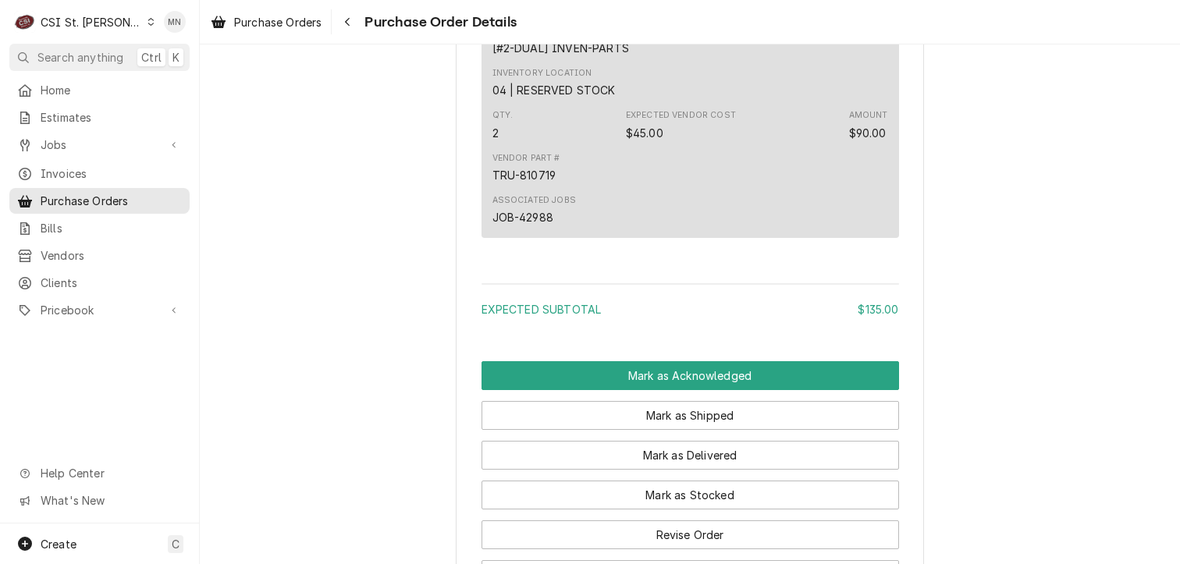
scroll to position [1529, 0]
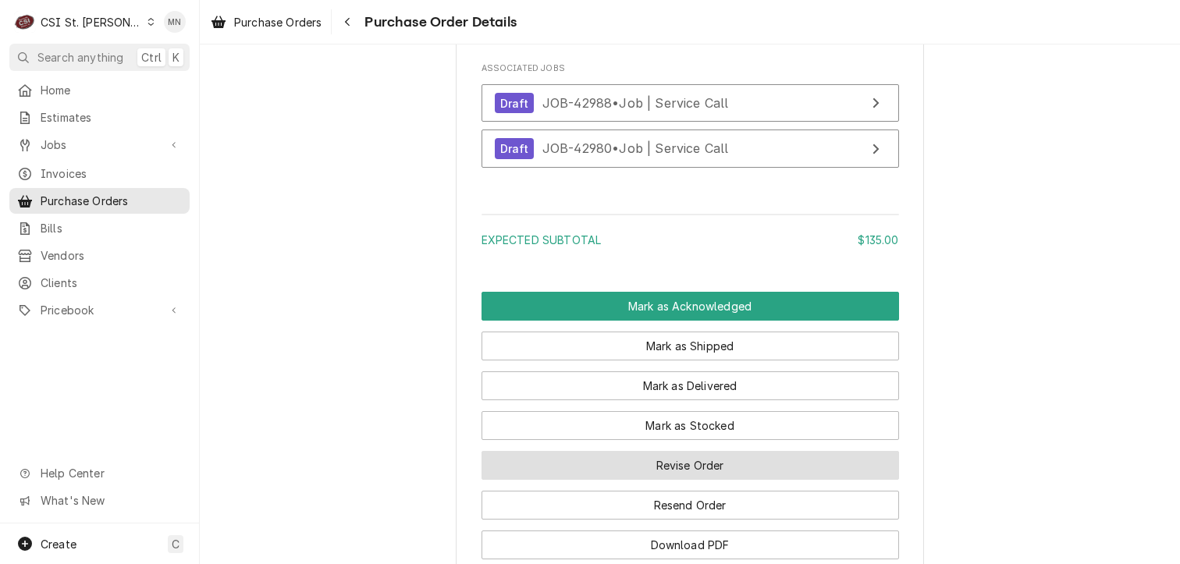
click at [697, 480] on button "Revise Order" at bounding box center [691, 465] width 418 height 29
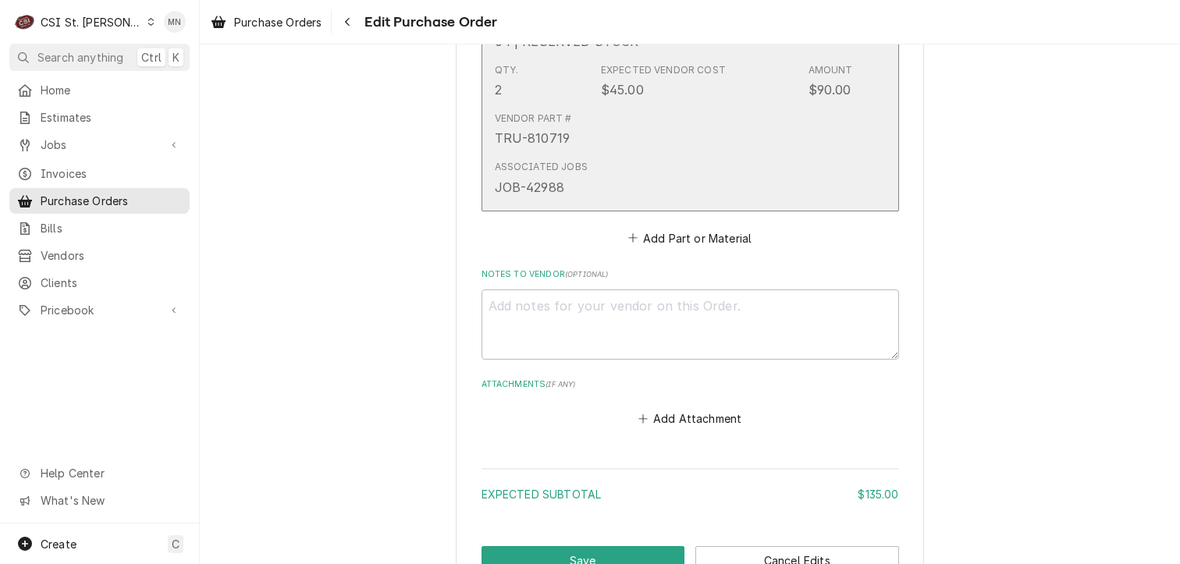
scroll to position [1397, 0]
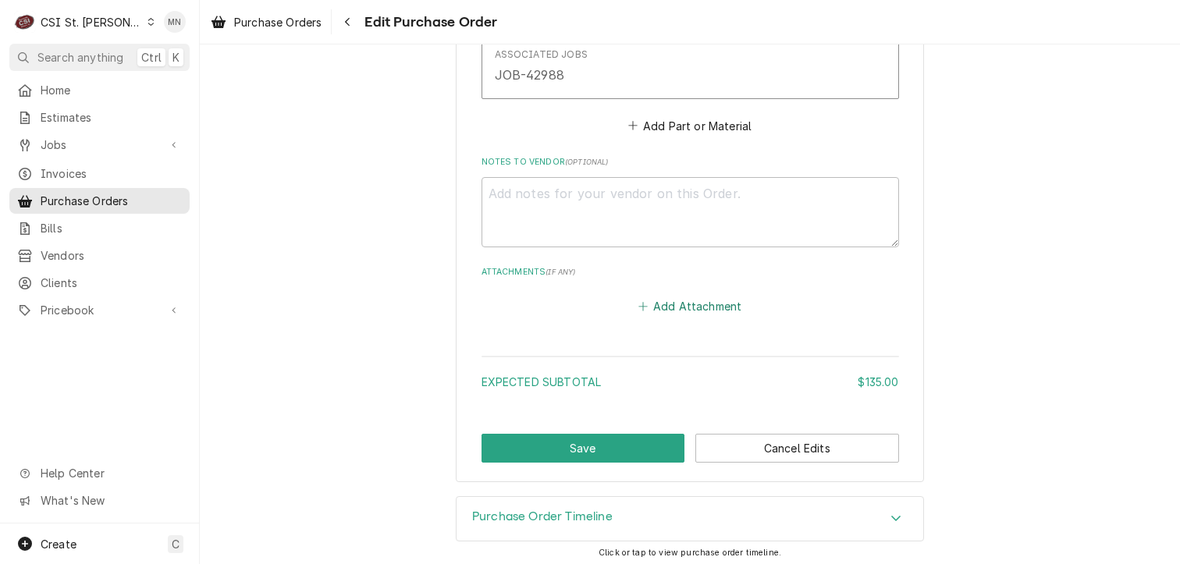
click at [676, 306] on button "Add Attachment" at bounding box center [689, 307] width 109 height 22
type textarea "x"
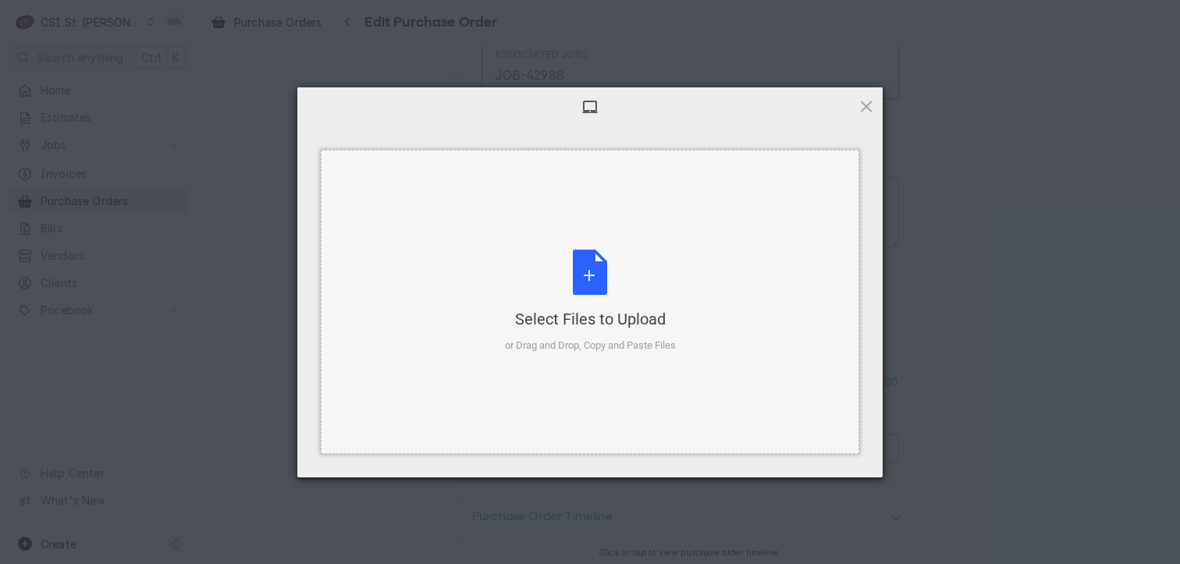
click at [625, 305] on div "Select Files to Upload or Drag and Drop, Copy and Paste Files" at bounding box center [590, 302] width 171 height 104
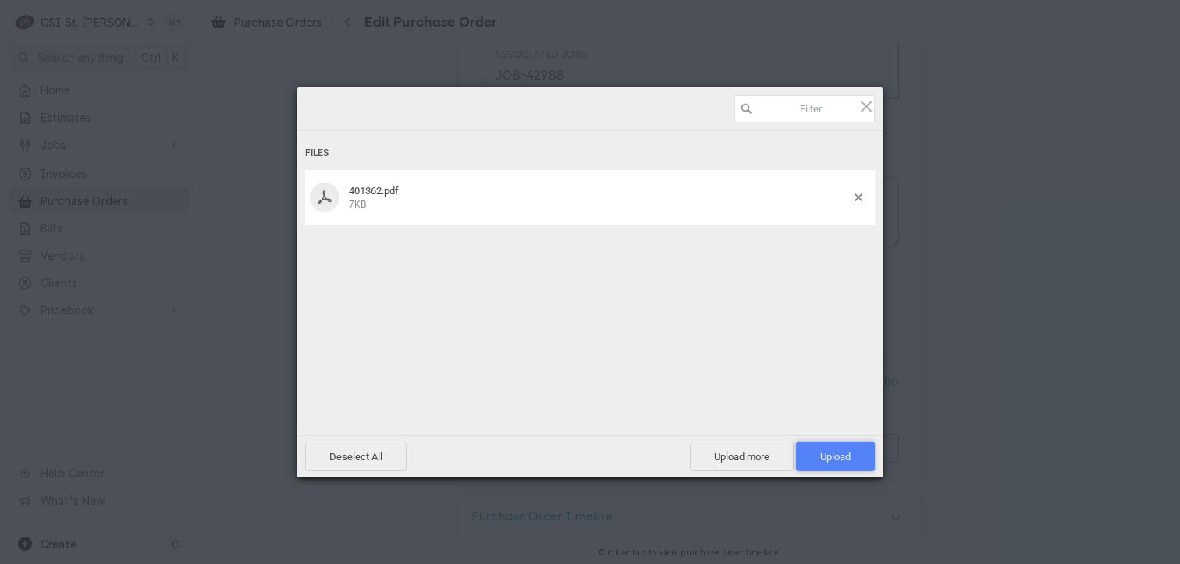
click at [842, 461] on span "Upload 1" at bounding box center [835, 457] width 30 height 12
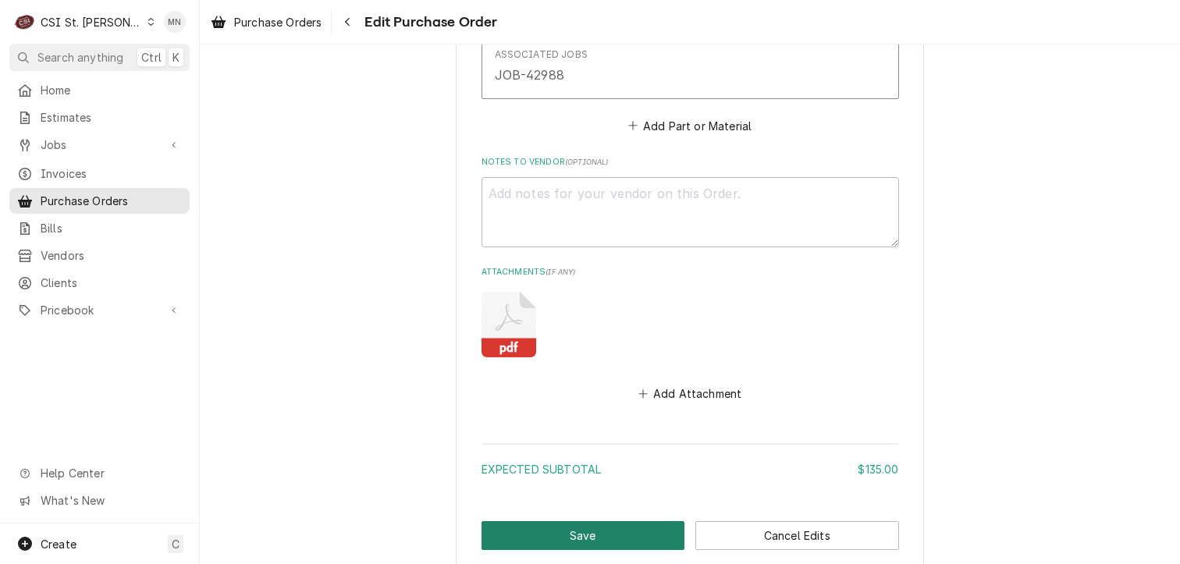
click at [580, 532] on button "Save" at bounding box center [584, 535] width 204 height 29
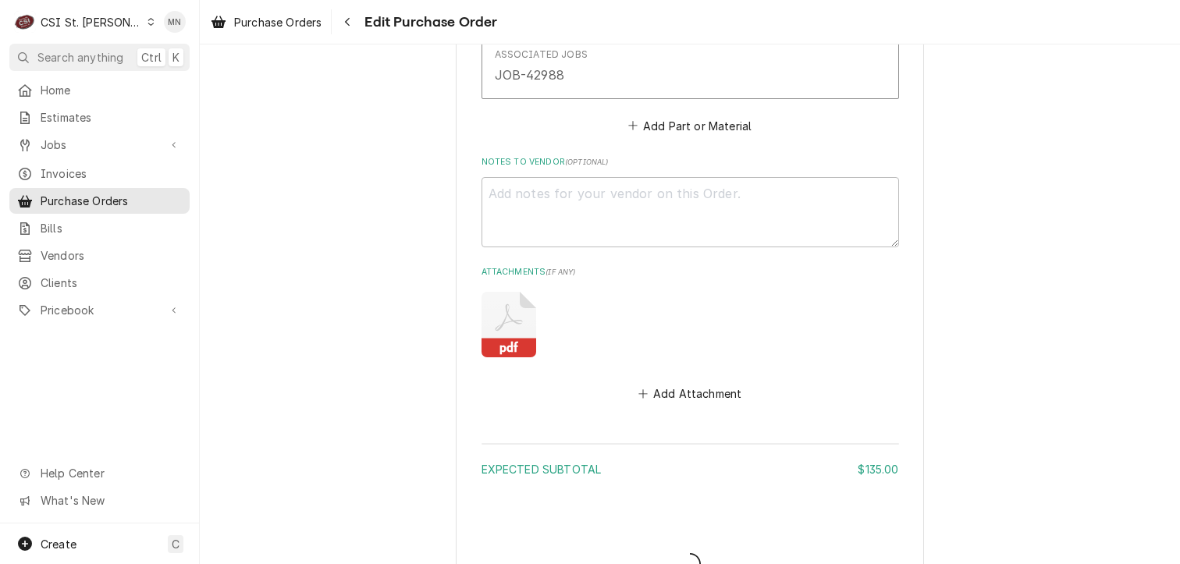
type textarea "x"
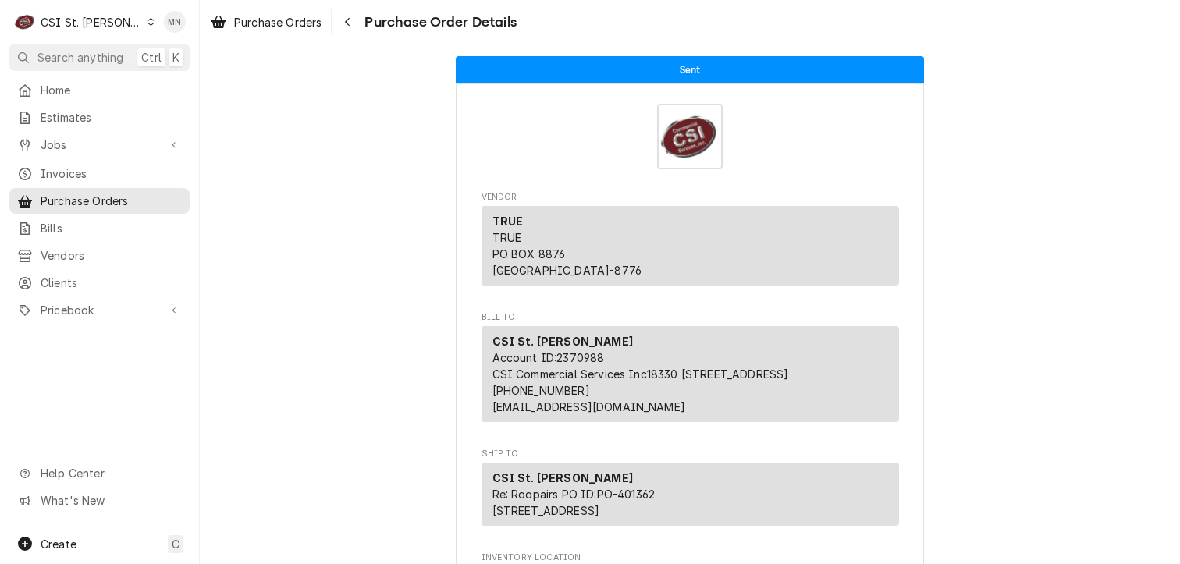
click at [112, 24] on div "C CSI St. [PERSON_NAME]" at bounding box center [84, 21] width 151 height 31
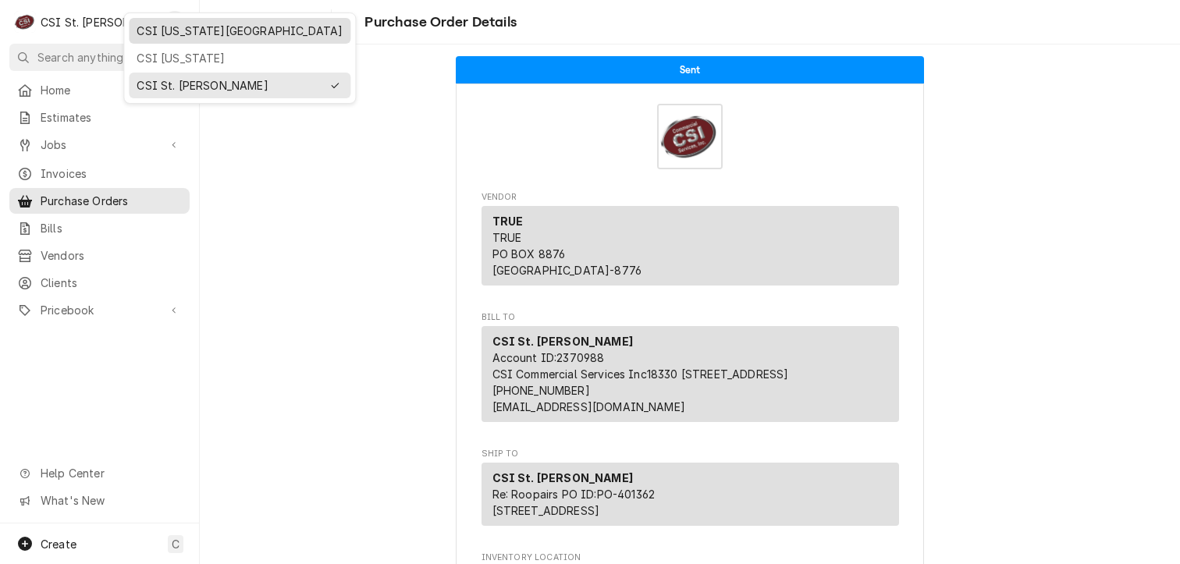
click at [159, 34] on div "CSI [US_STATE][GEOGRAPHIC_DATA]" at bounding box center [240, 31] width 206 height 16
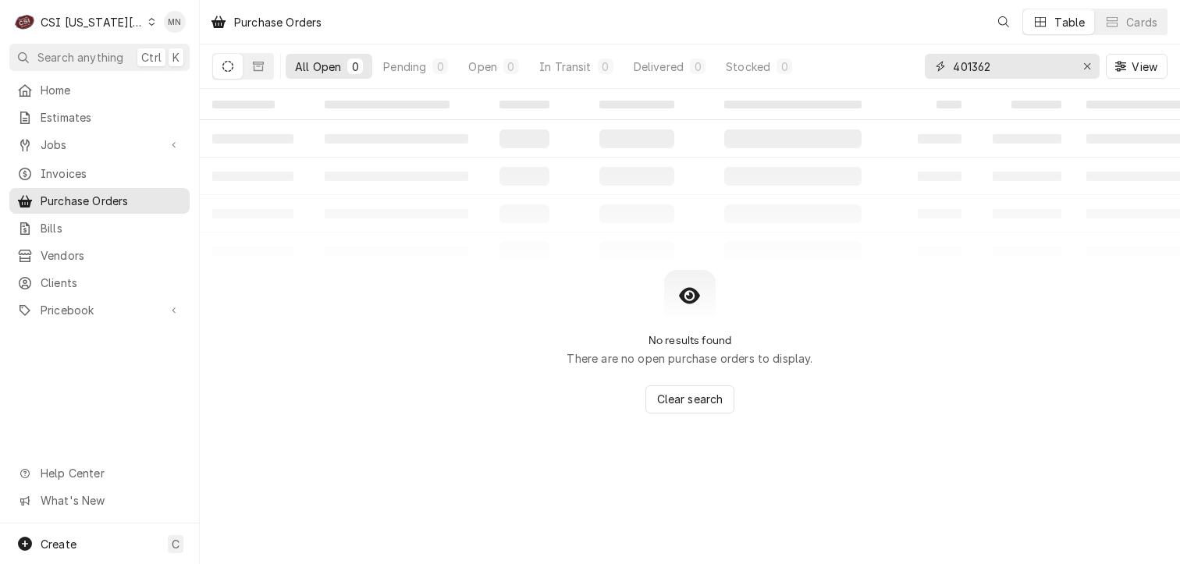
drag, startPoint x: 999, startPoint y: 65, endPoint x: 881, endPoint y: 75, distance: 119.1
click at [911, 74] on div "All Open 0 Pending 0 Open 0 In Transit 0 Delivered 0 Stocked 0 401362 View" at bounding box center [690, 66] width 956 height 44
type input "301622"
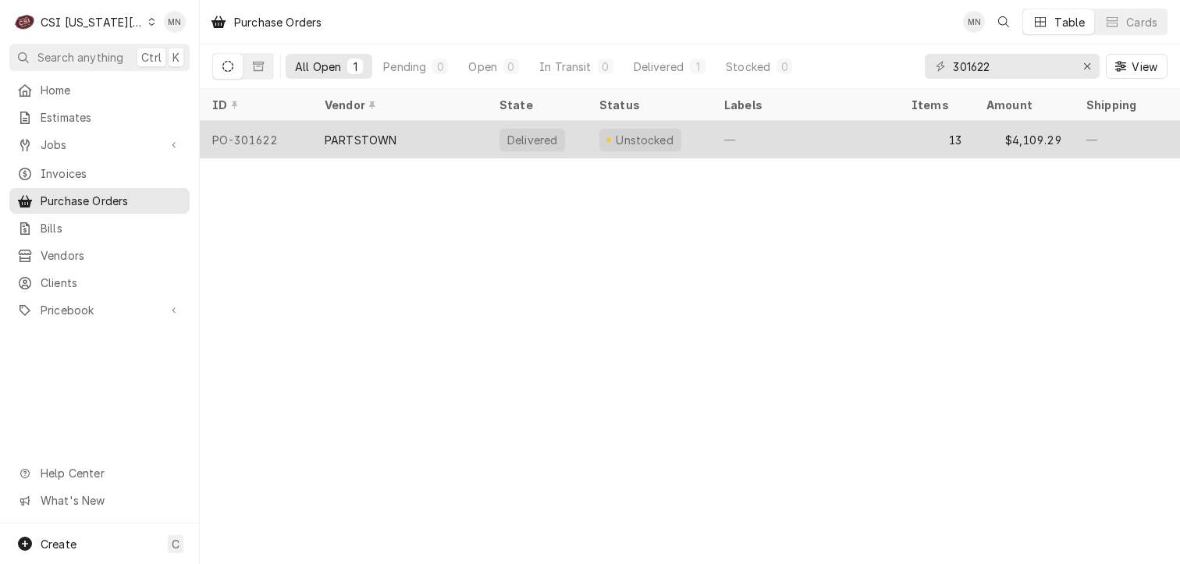
click at [311, 141] on div "PO-301622" at bounding box center [256, 139] width 112 height 37
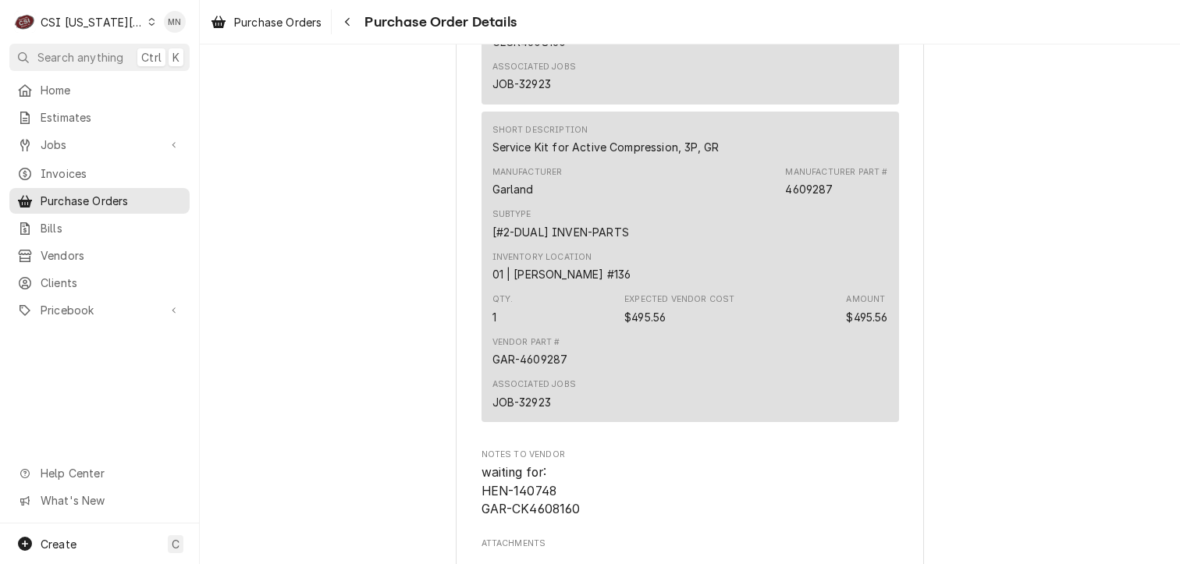
scroll to position [5152, 0]
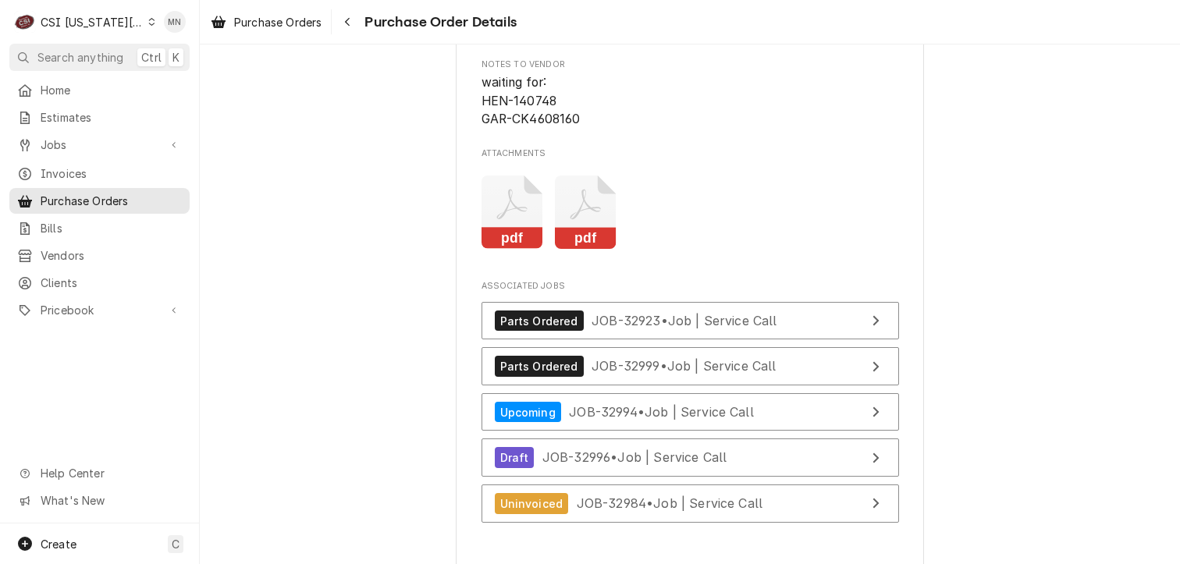
click at [486, 250] on icon "Attachments" at bounding box center [513, 213] width 62 height 74
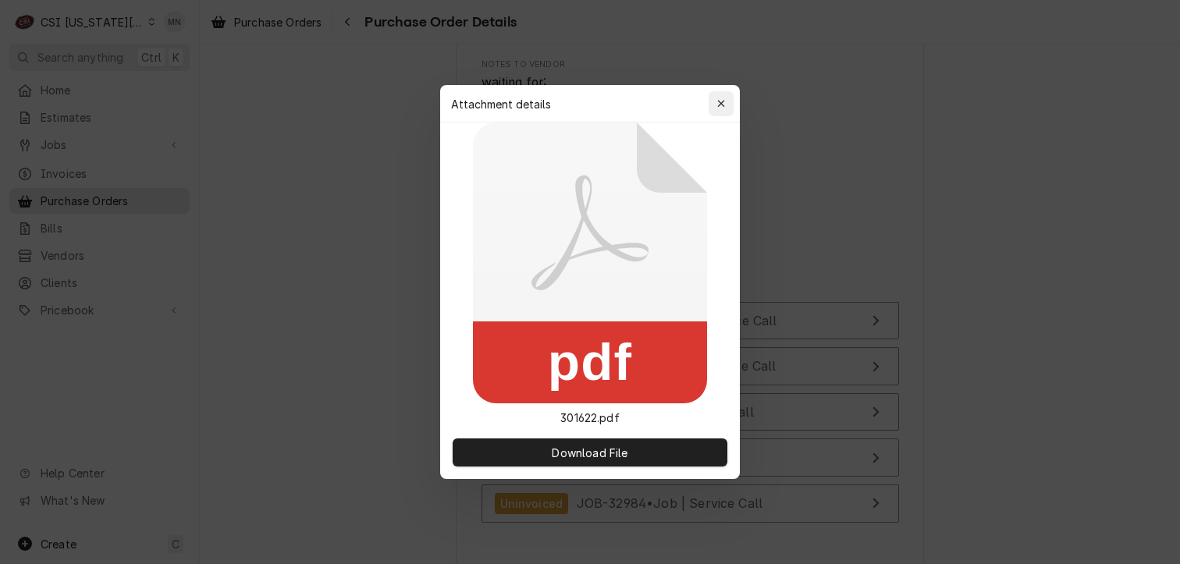
click at [728, 102] on div "button" at bounding box center [722, 104] width 16 height 16
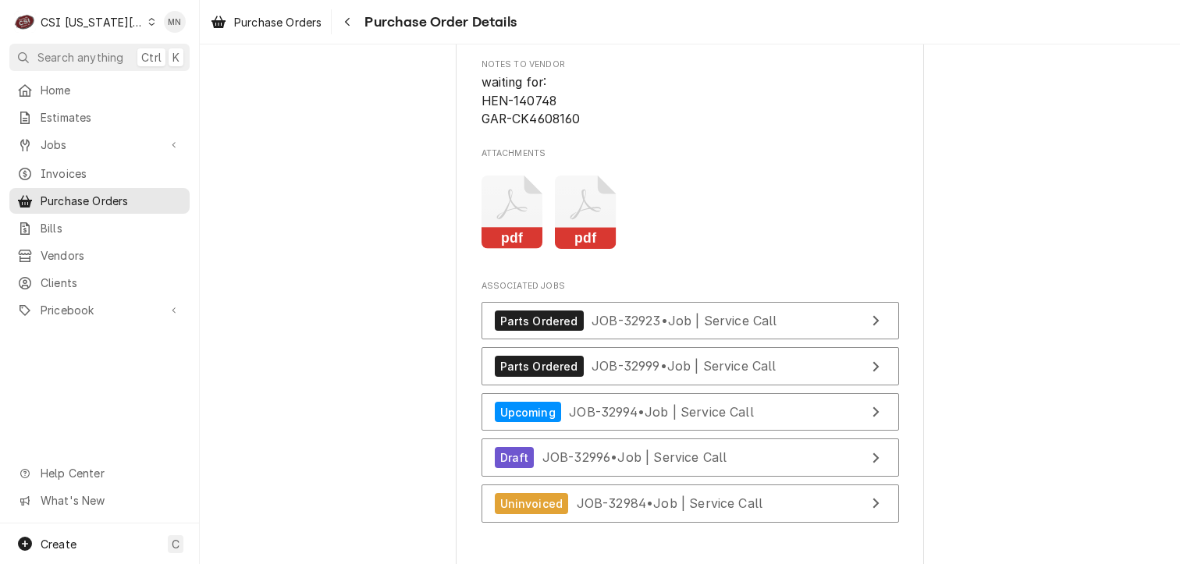
click at [571, 250] on icon "Attachments" at bounding box center [586, 213] width 62 height 74
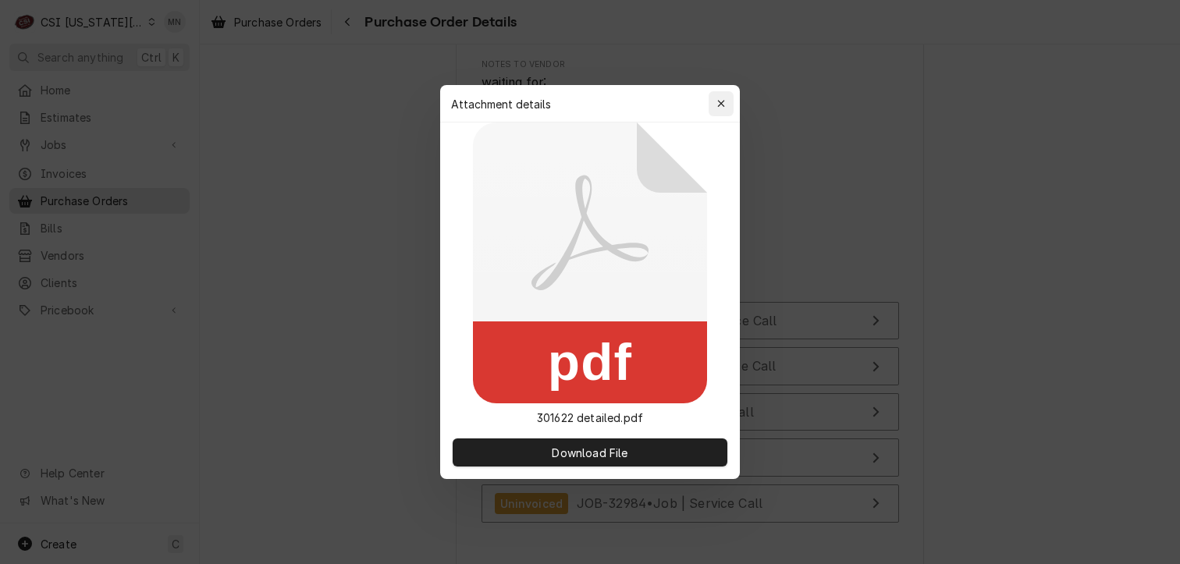
click at [725, 103] on div "button" at bounding box center [722, 104] width 16 height 16
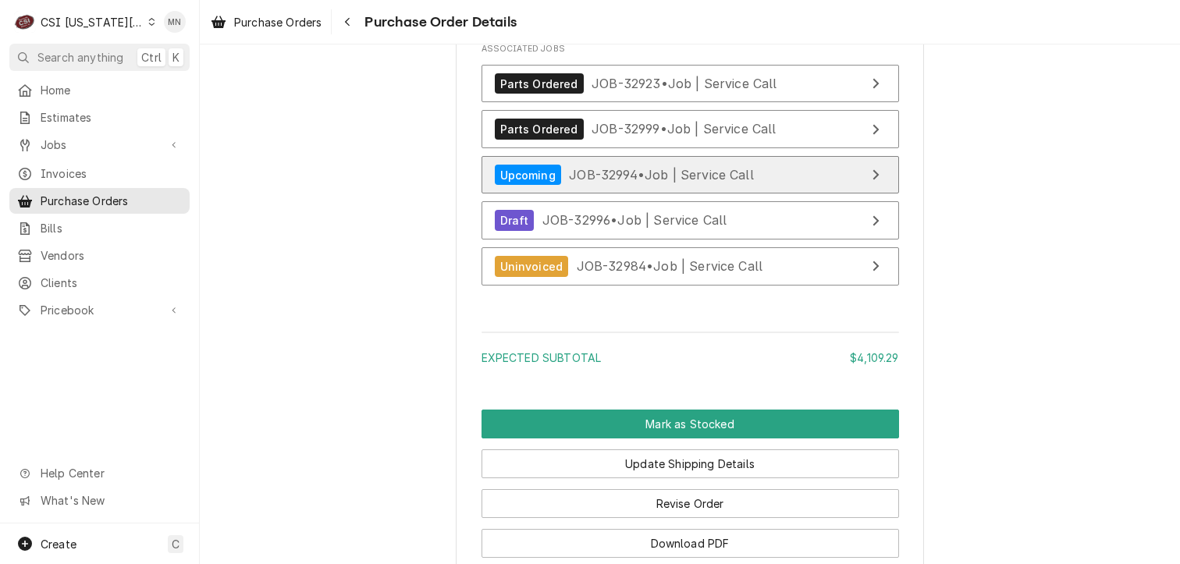
scroll to position [5536, 0]
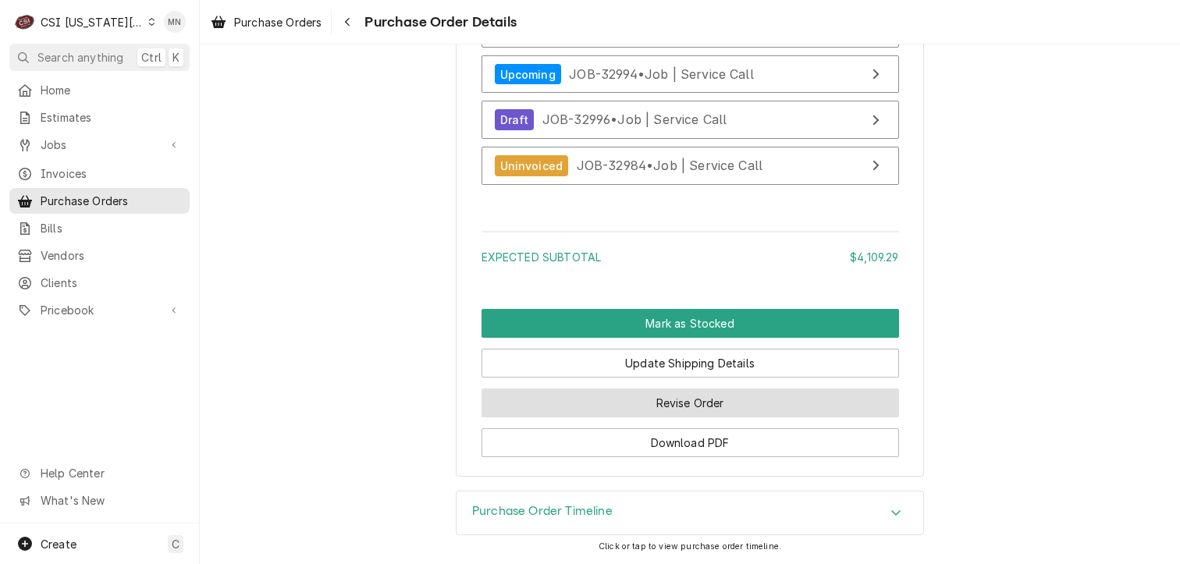
click at [723, 402] on button "Revise Order" at bounding box center [691, 403] width 418 height 29
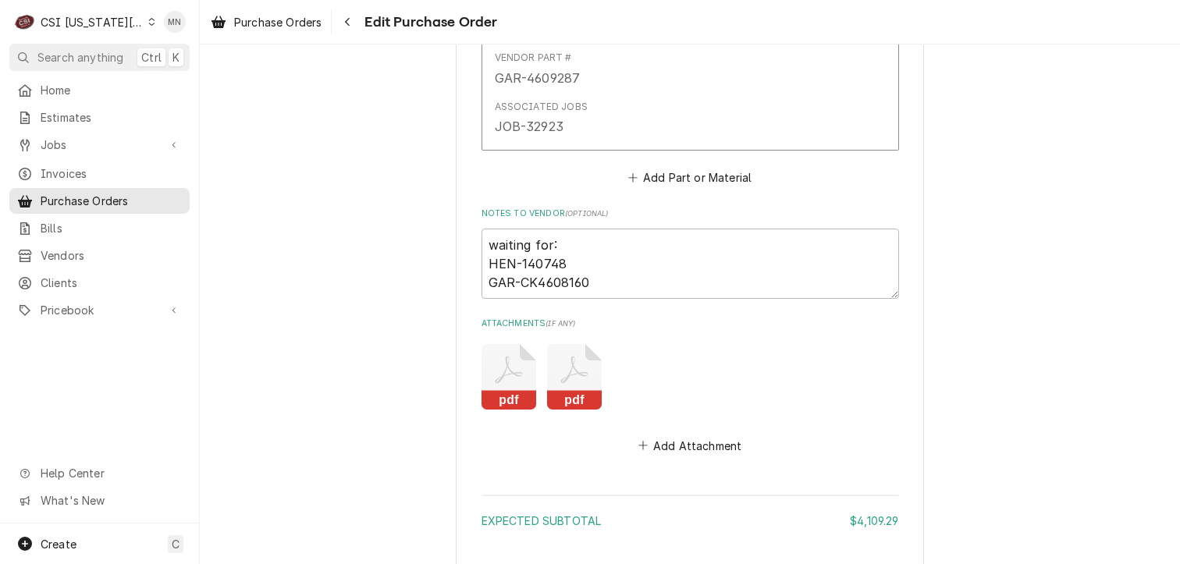
scroll to position [5400, 0]
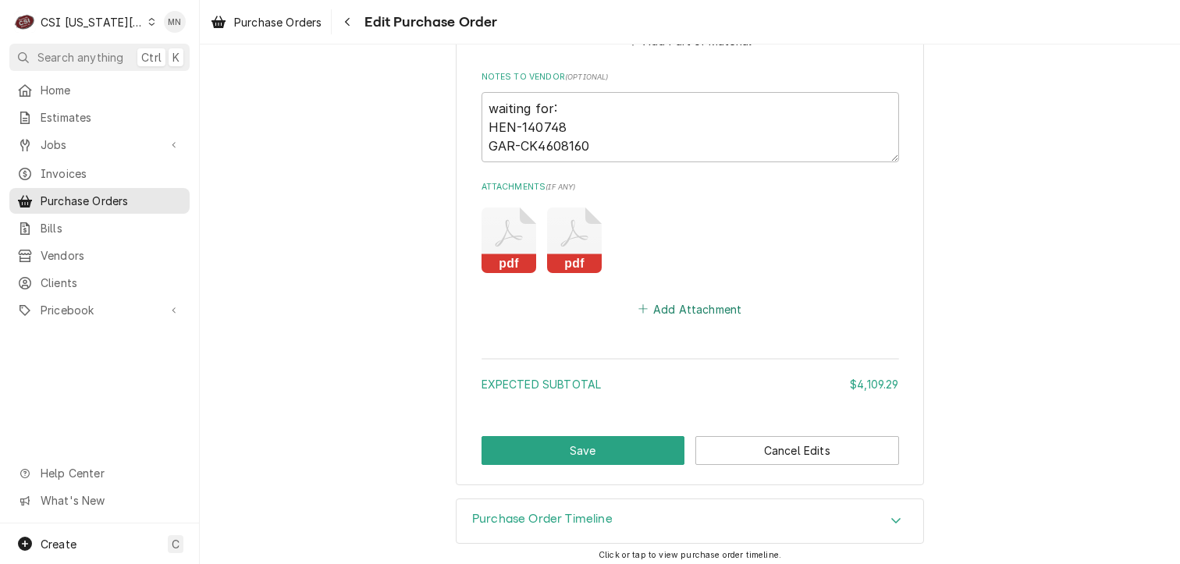
click at [681, 302] on button "Add Attachment" at bounding box center [689, 309] width 109 height 22
type textarea "x"
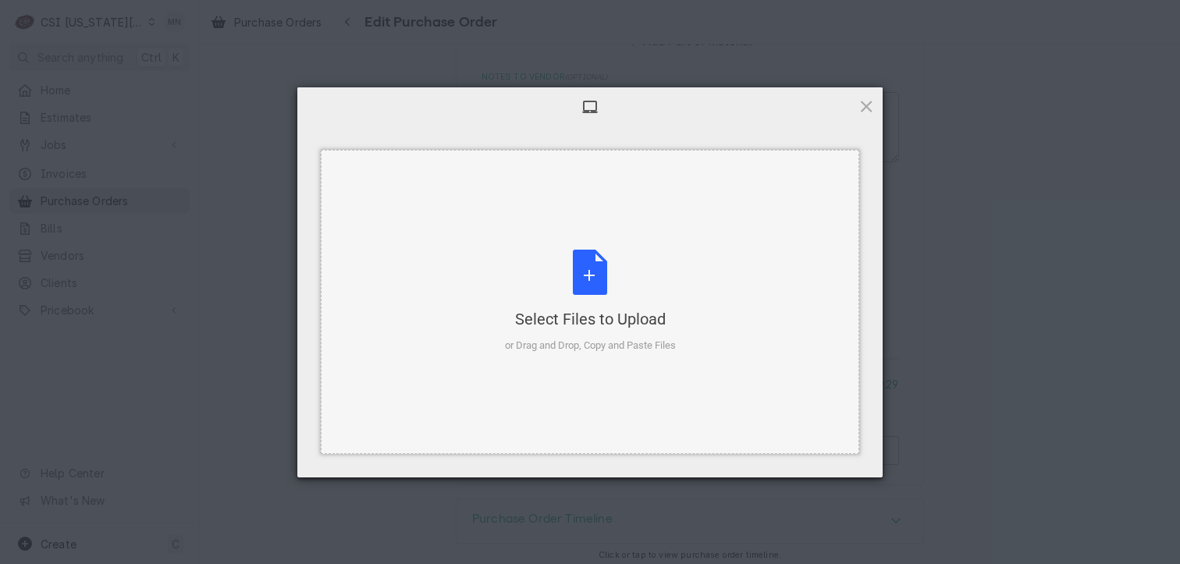
click at [611, 278] on div "Select Files to Upload or Drag and Drop, Copy and Paste Files" at bounding box center [590, 302] width 171 height 104
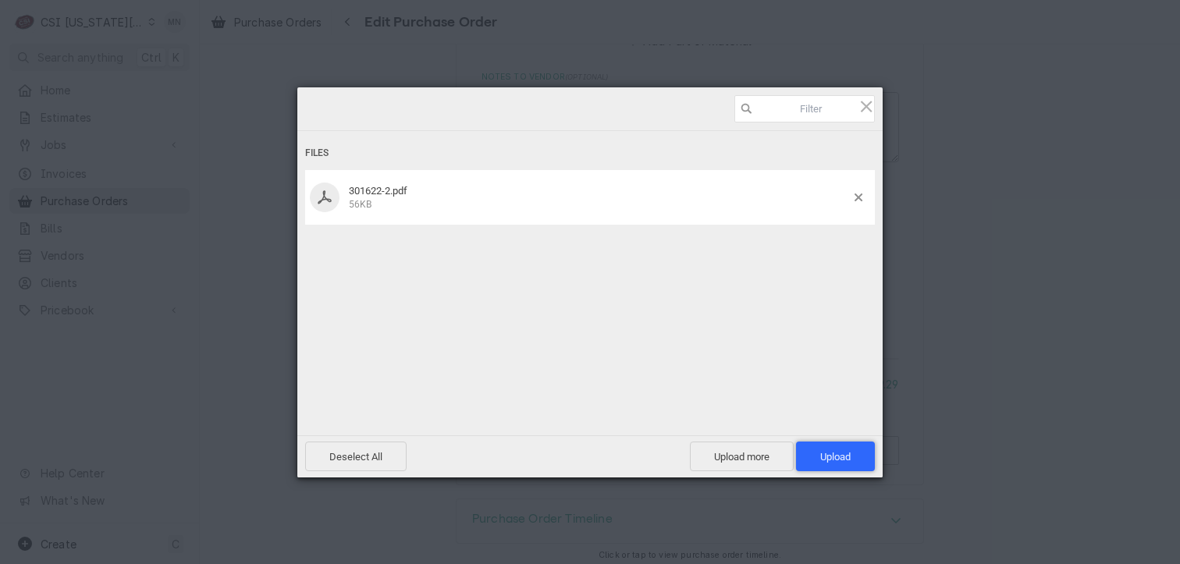
click at [836, 448] on span "Upload 1" at bounding box center [835, 457] width 79 height 30
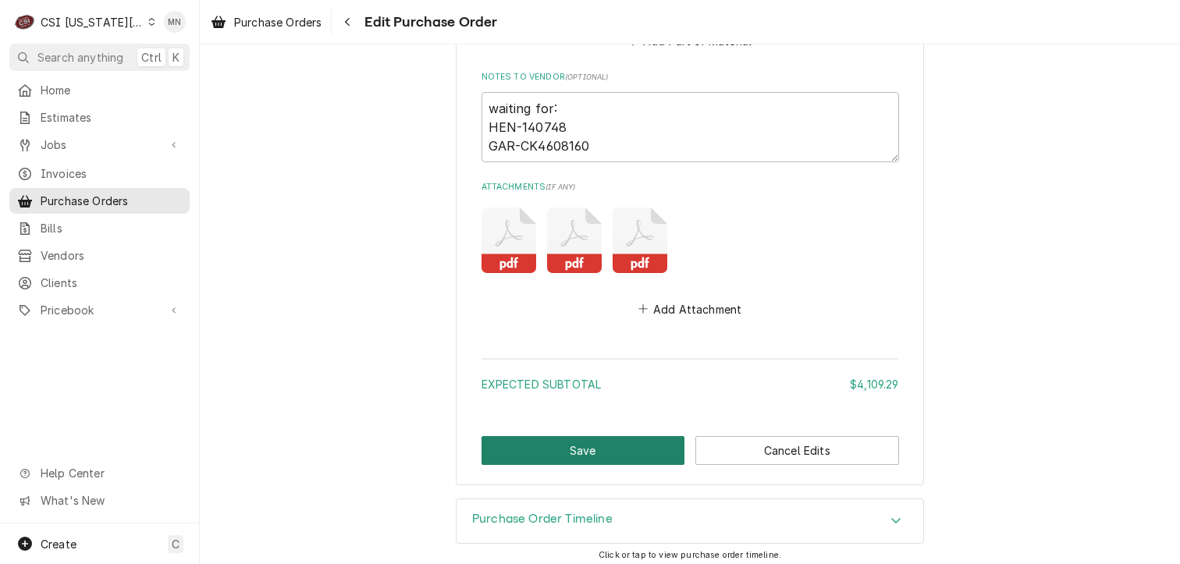
click at [578, 441] on button "Save" at bounding box center [584, 450] width 204 height 29
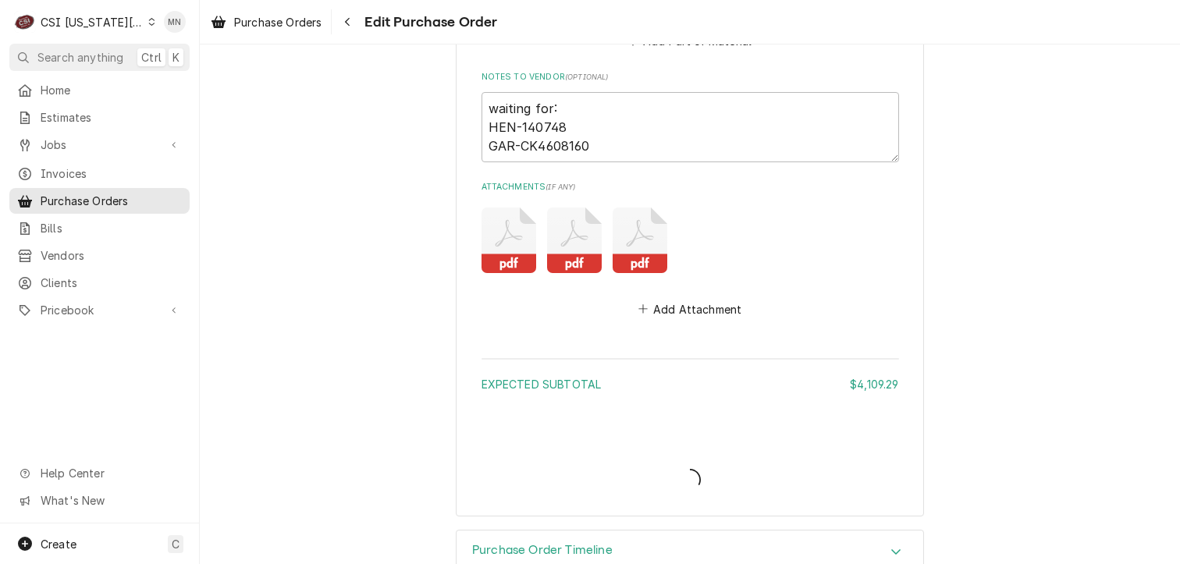
type textarea "x"
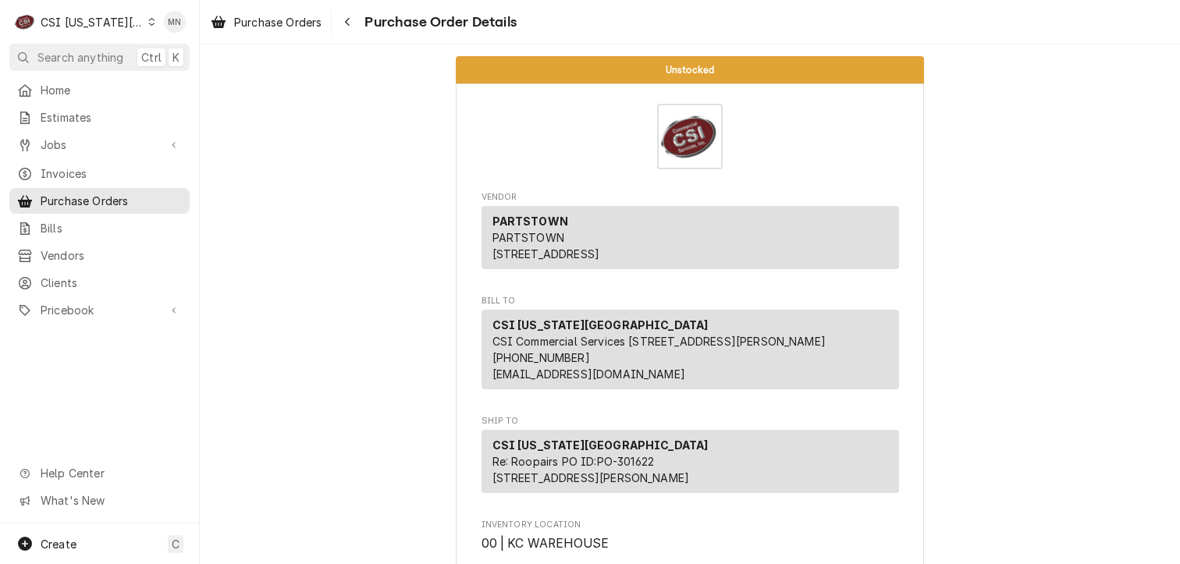
click at [104, 23] on div "CSI [US_STATE][GEOGRAPHIC_DATA]" at bounding box center [92, 22] width 103 height 16
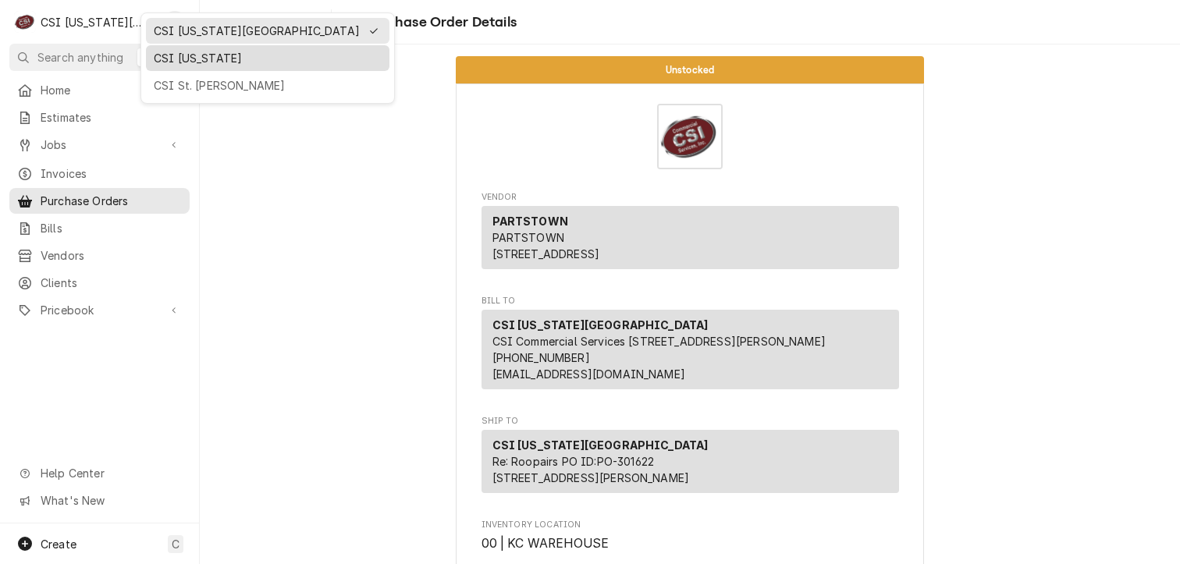
click at [198, 62] on div "CSI Kentucky" at bounding box center [268, 58] width 228 height 16
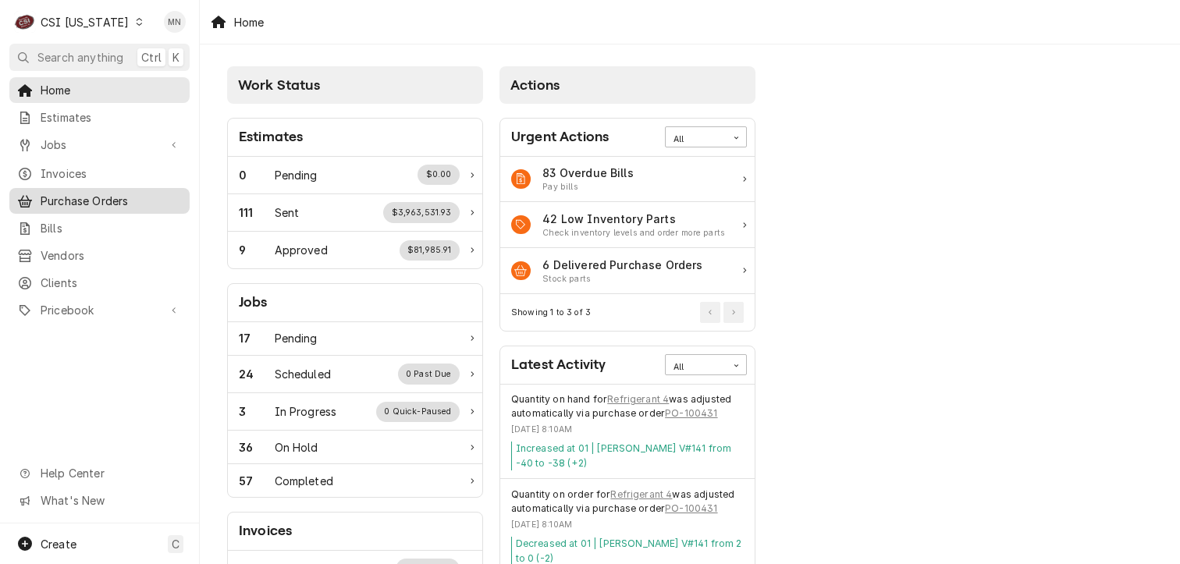
click at [72, 194] on span "Purchase Orders" at bounding box center [111, 201] width 141 height 16
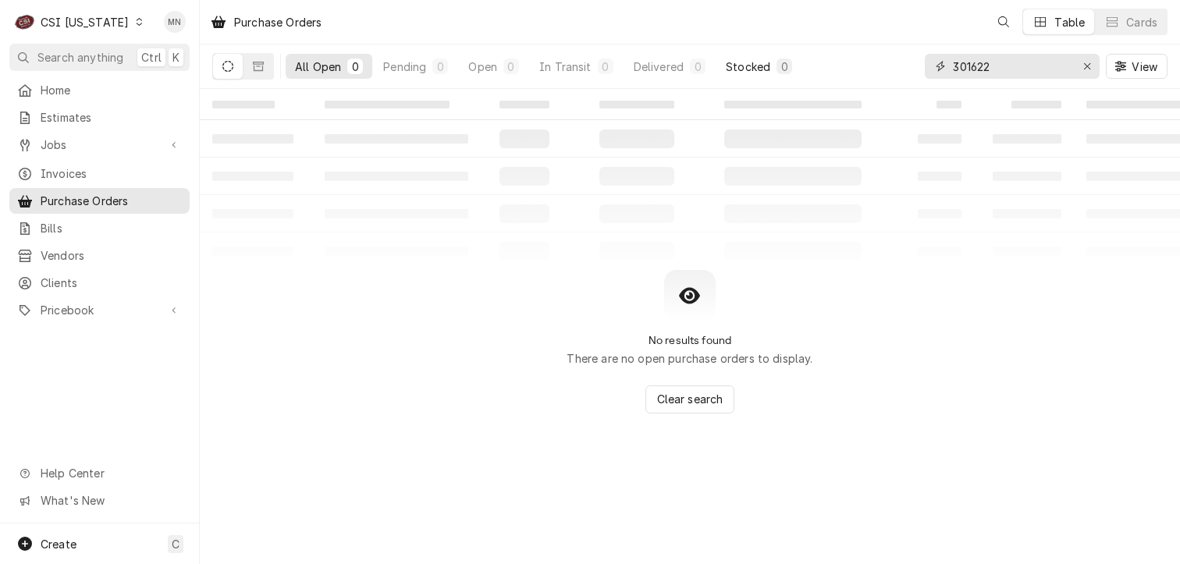
drag, startPoint x: 1009, startPoint y: 69, endPoint x: 796, endPoint y: 68, distance: 212.3
click at [802, 68] on div "All Open 0 Pending 0 Open 0 In Transit 0 Delivered 0 Stocked 0 301622 View" at bounding box center [690, 66] width 956 height 44
type input "100422"
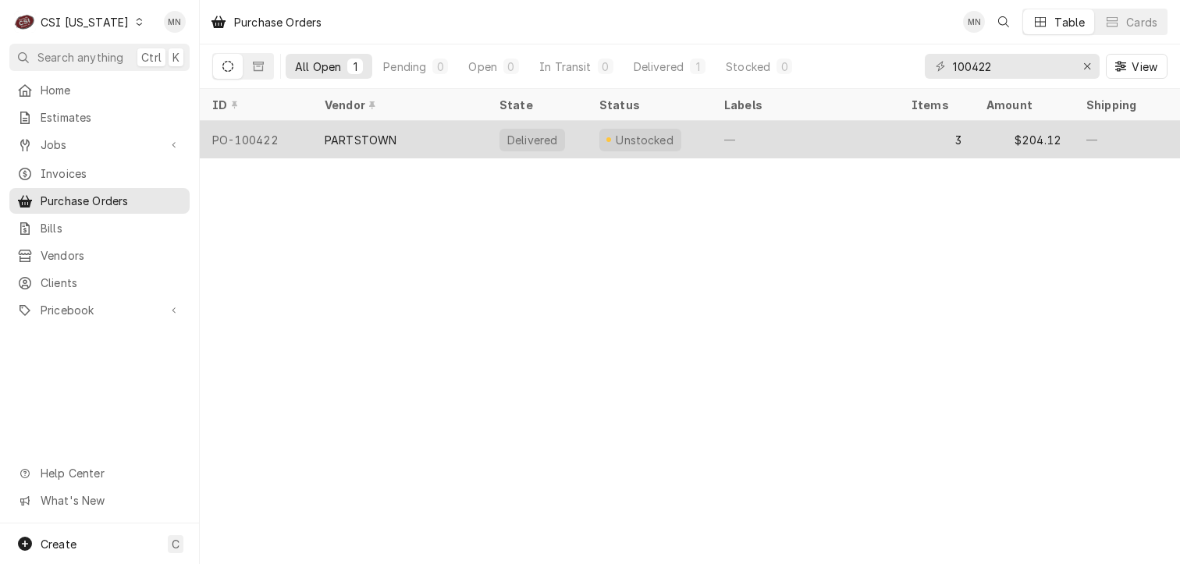
click at [404, 134] on div "PARTSTOWN" at bounding box center [399, 139] width 175 height 37
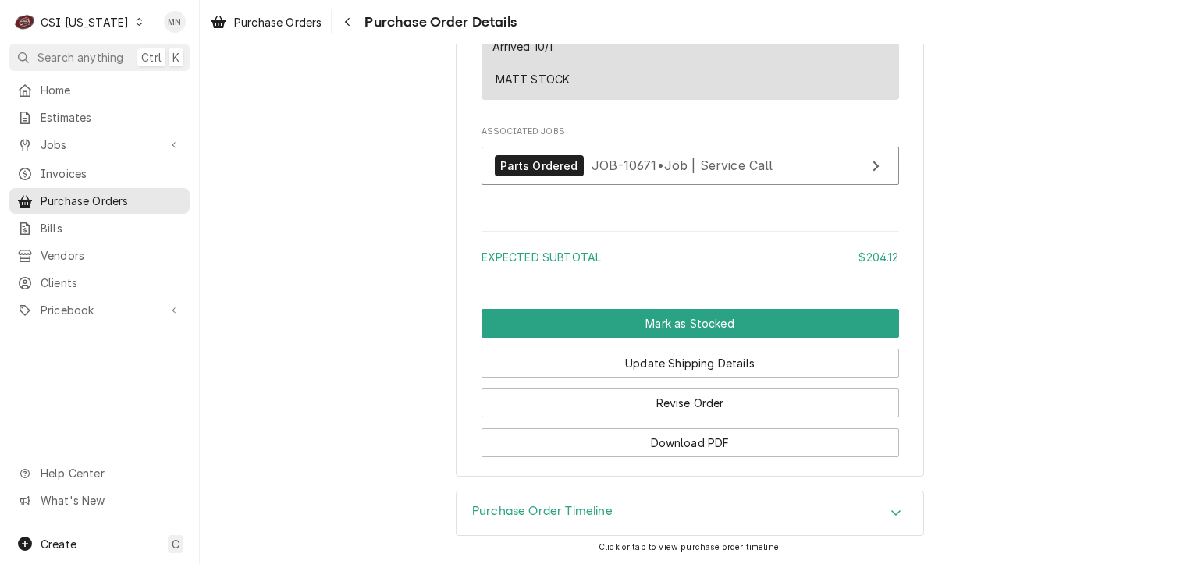
scroll to position [2028, 0]
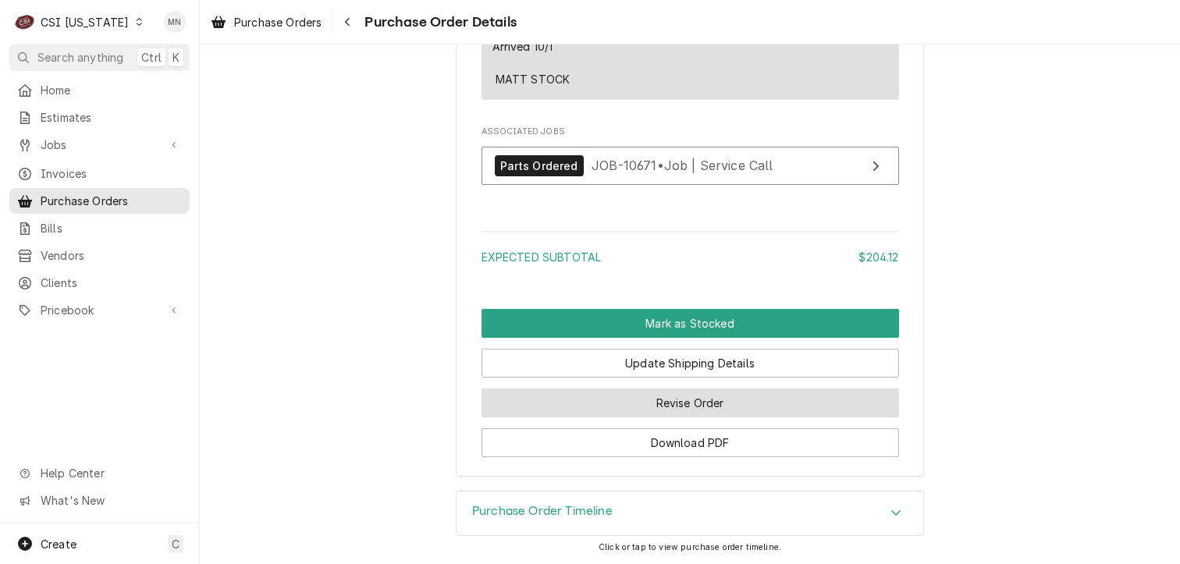
click at [733, 407] on button "Revise Order" at bounding box center [691, 403] width 418 height 29
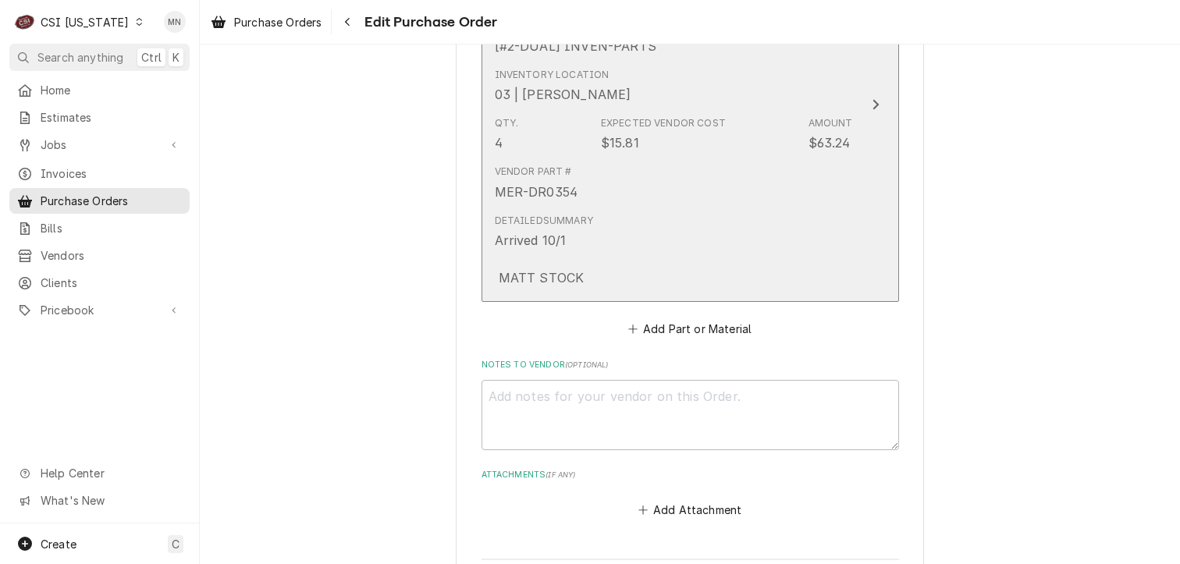
scroll to position [1639, 0]
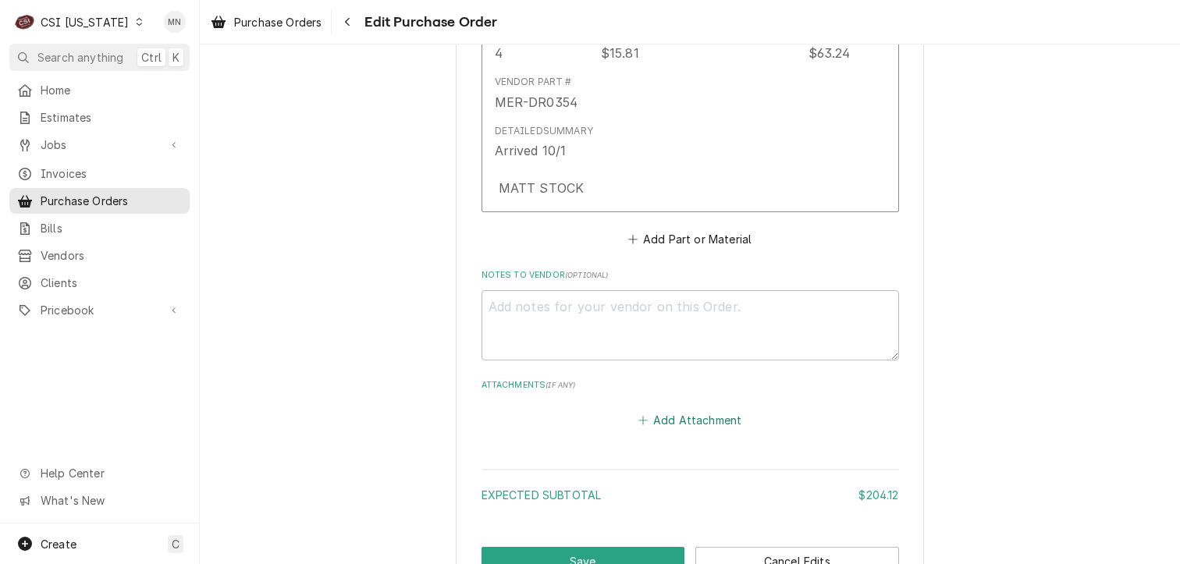
click at [671, 418] on button "Add Attachment" at bounding box center [689, 420] width 109 height 22
type textarea "x"
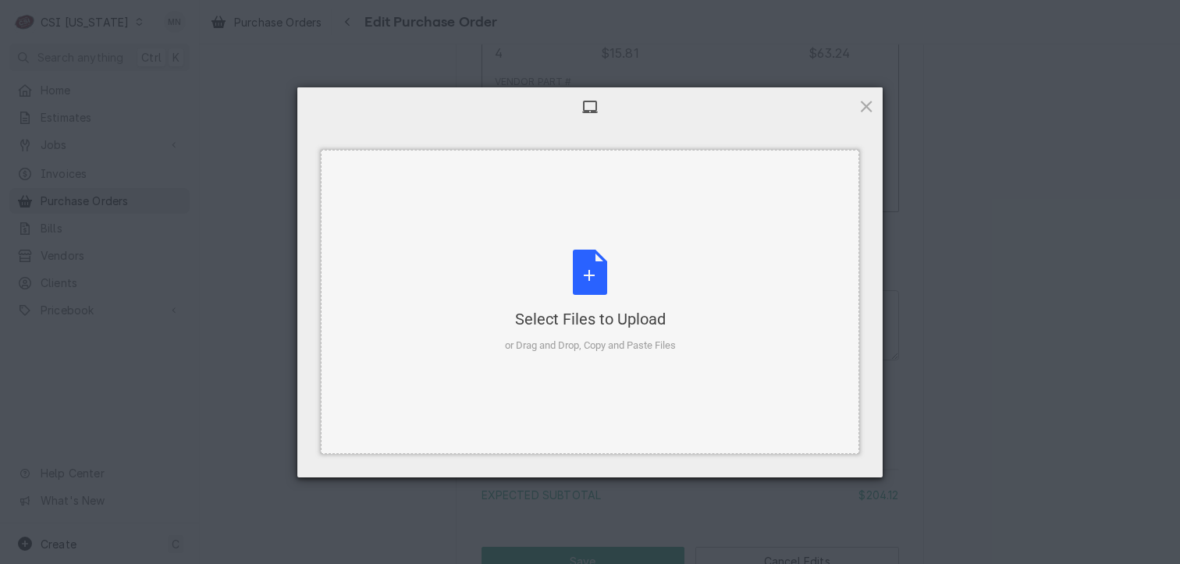
click at [578, 302] on div "Select Files to Upload or Drag and Drop, Copy and Paste Files" at bounding box center [590, 302] width 171 height 104
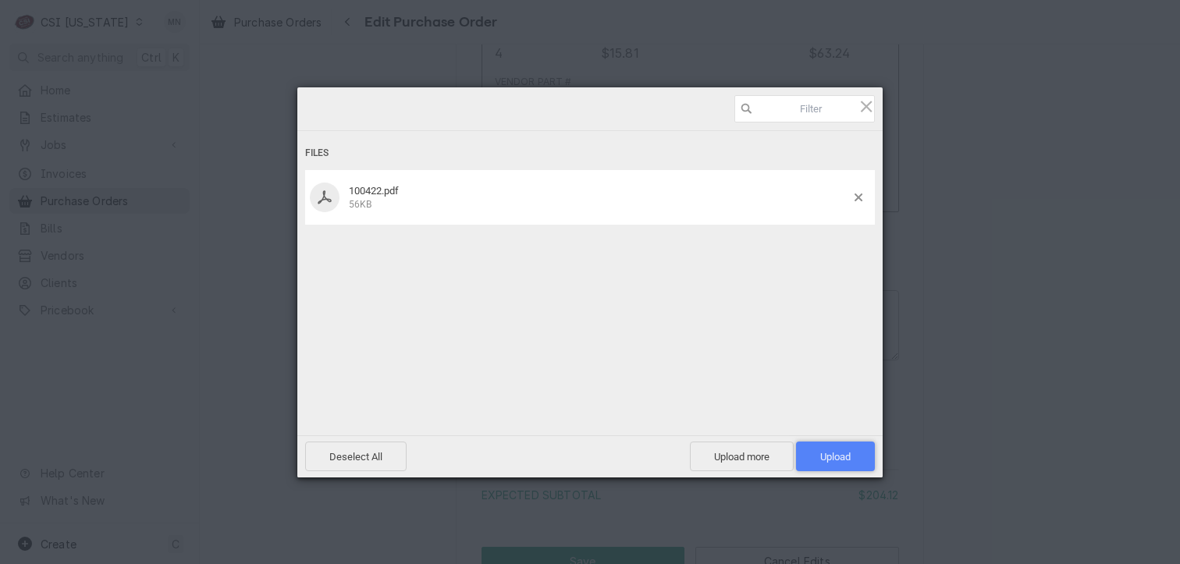
click at [840, 454] on span "Upload 1" at bounding box center [835, 457] width 30 height 12
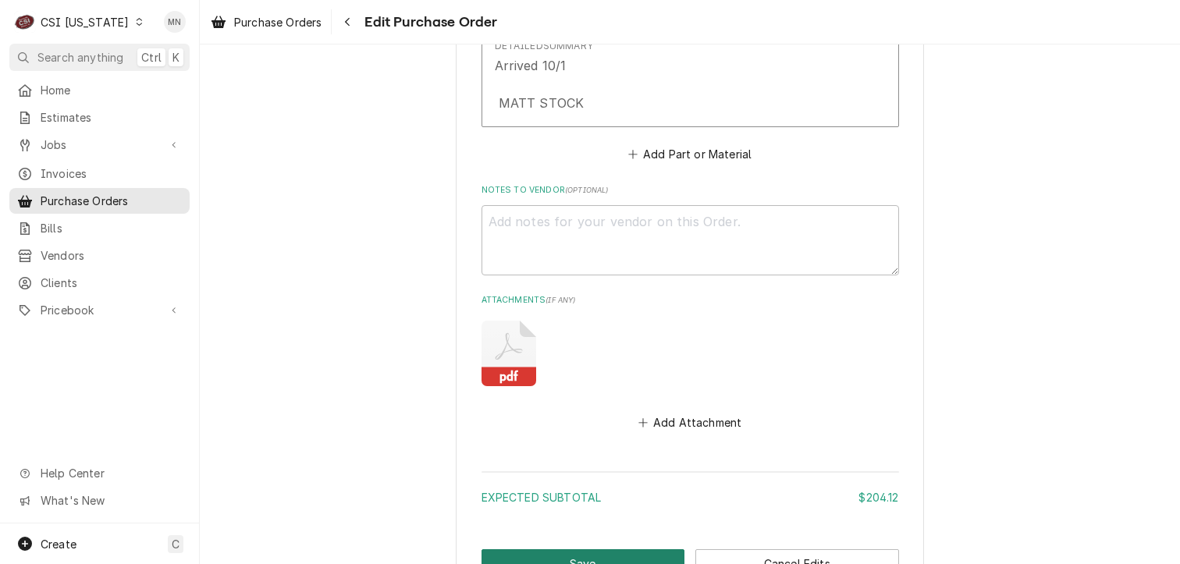
scroll to position [1840, 0]
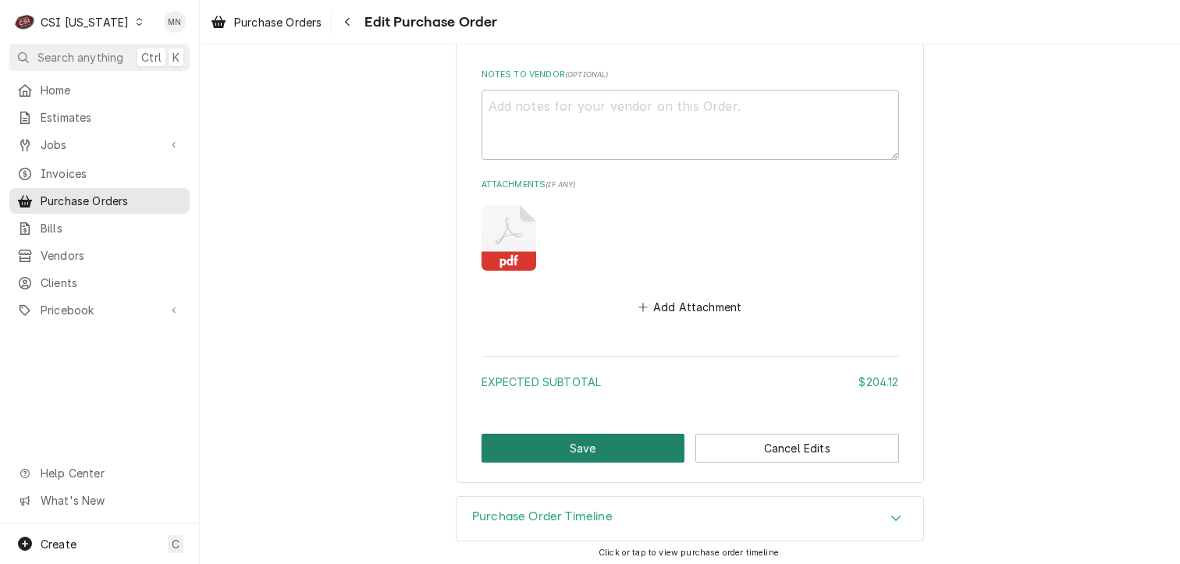
click at [593, 443] on button "Save" at bounding box center [584, 448] width 204 height 29
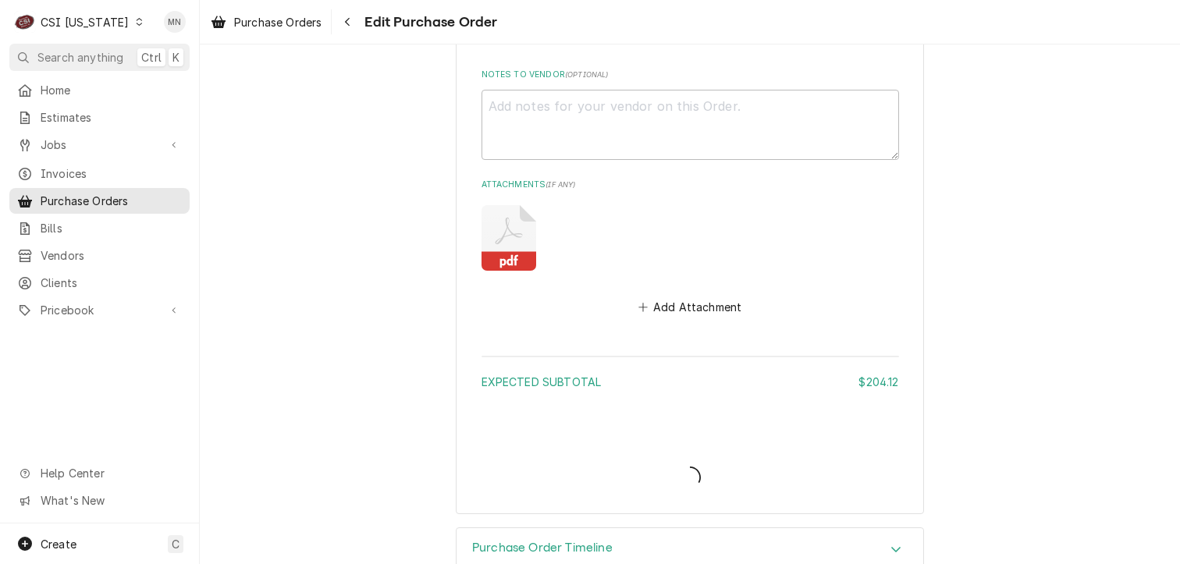
type textarea "x"
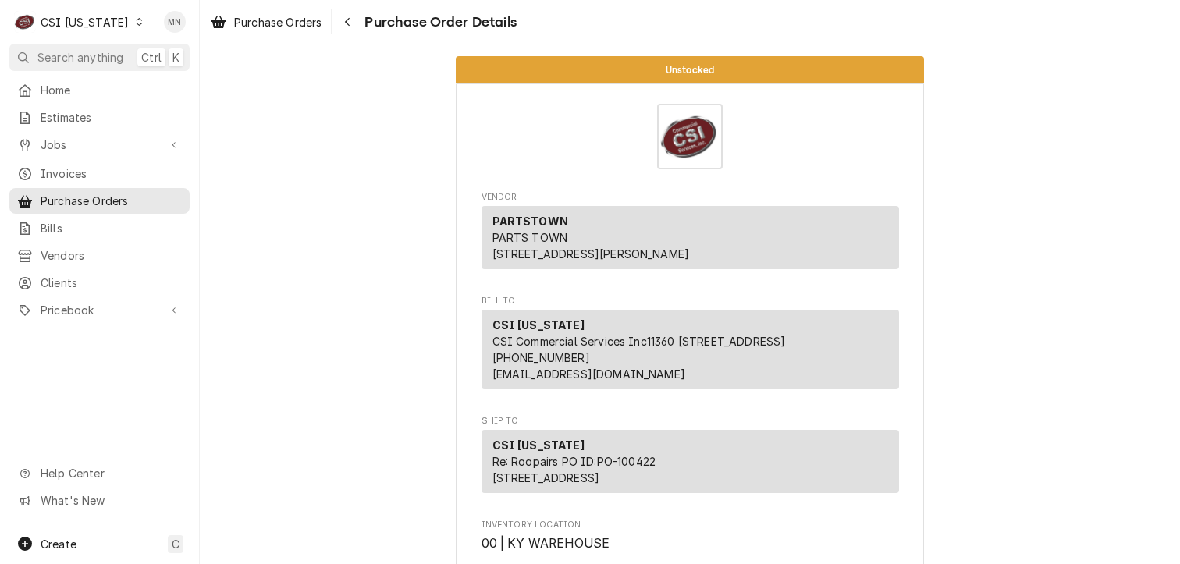
click at [114, 19] on div "C CSI [US_STATE]" at bounding box center [79, 21] width 140 height 31
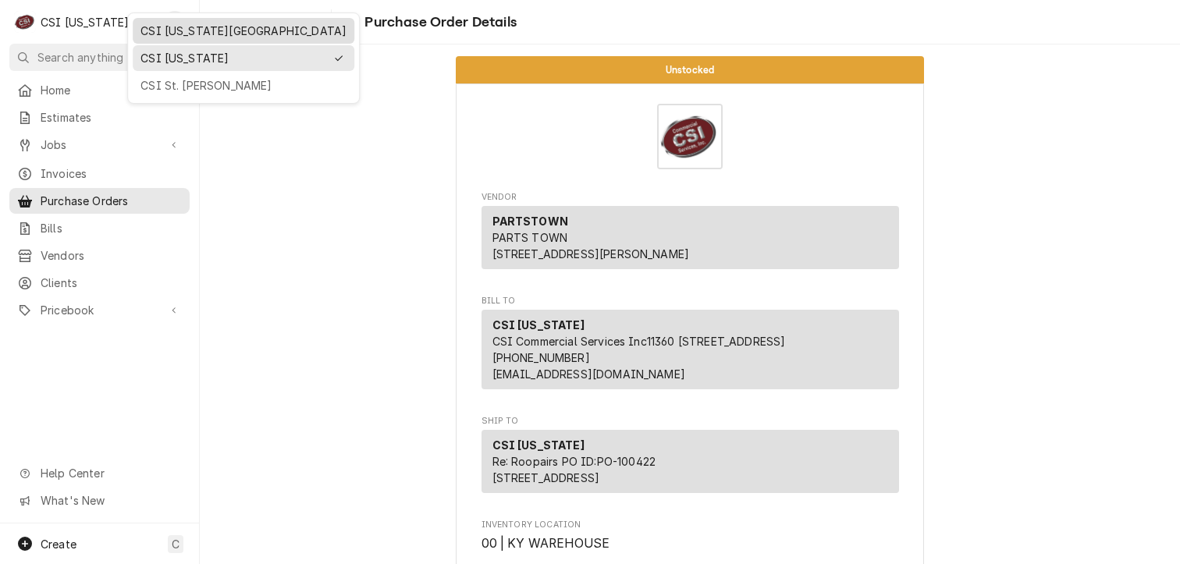
click at [173, 32] on div "CSI [US_STATE][GEOGRAPHIC_DATA]" at bounding box center [244, 31] width 206 height 16
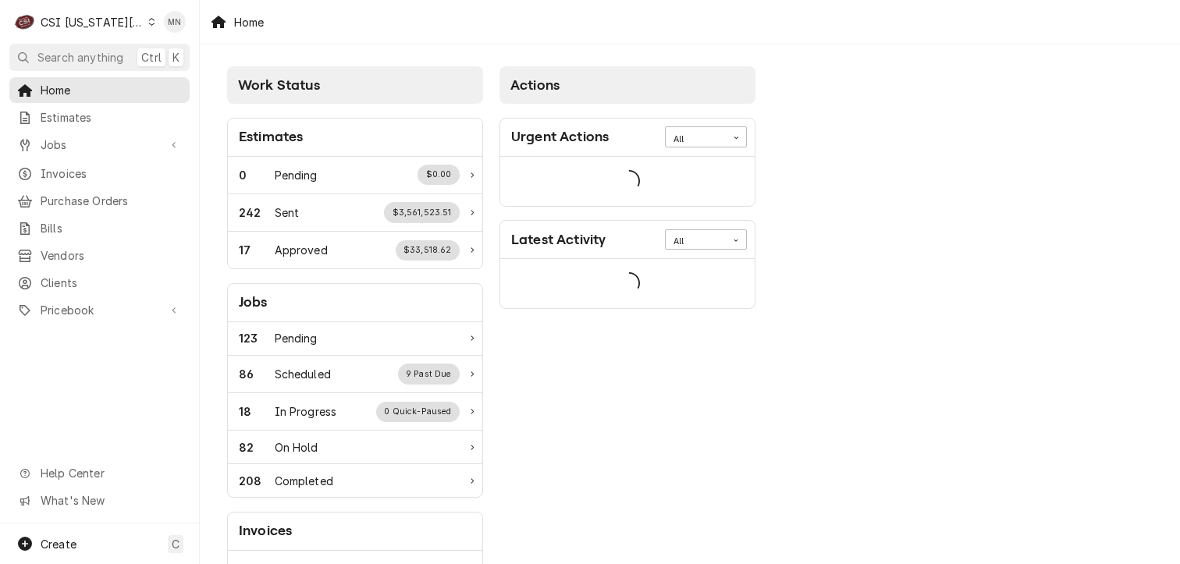
click at [81, 17] on div "CSI [US_STATE][GEOGRAPHIC_DATA]" at bounding box center [92, 22] width 103 height 16
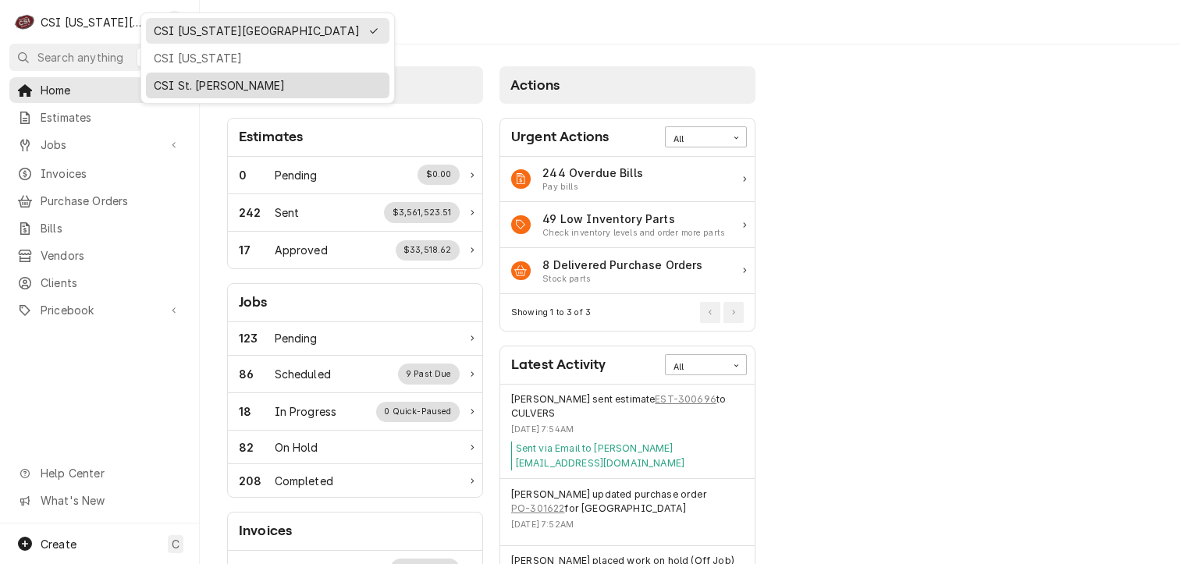
click at [182, 84] on div "CSI St. [PERSON_NAME]" at bounding box center [268, 85] width 228 height 16
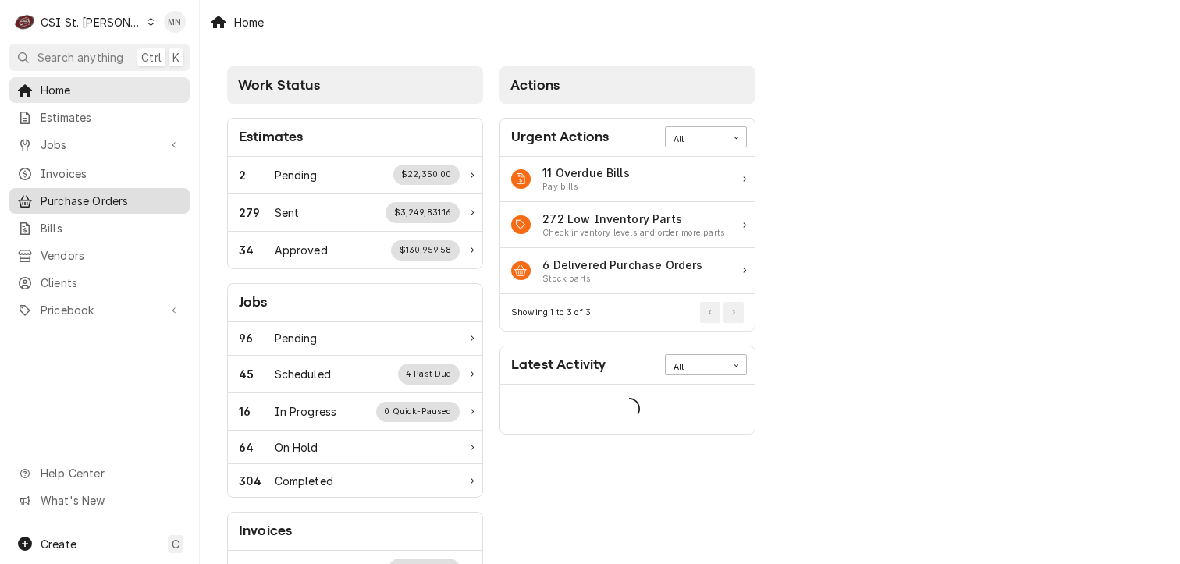
click at [81, 193] on span "Purchase Orders" at bounding box center [111, 201] width 141 height 16
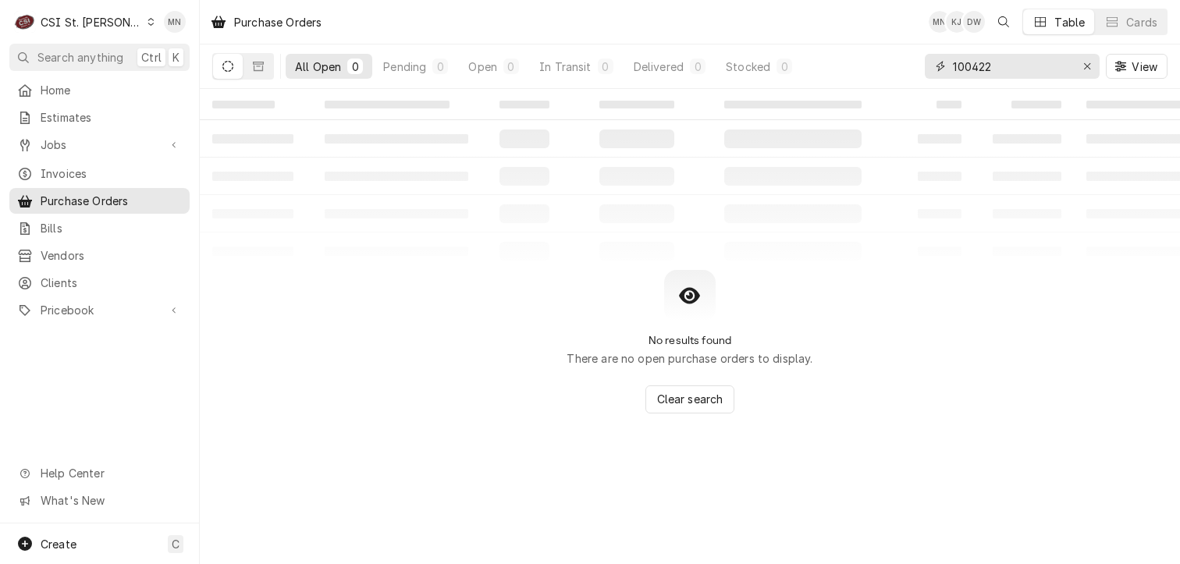
drag, startPoint x: 999, startPoint y: 67, endPoint x: 810, endPoint y: 68, distance: 189.7
click at [847, 68] on div "All Open 0 Pending 0 Open 0 In Transit 0 Delivered 0 Stocked 0 100422 View" at bounding box center [690, 66] width 956 height 44
type input "401365"
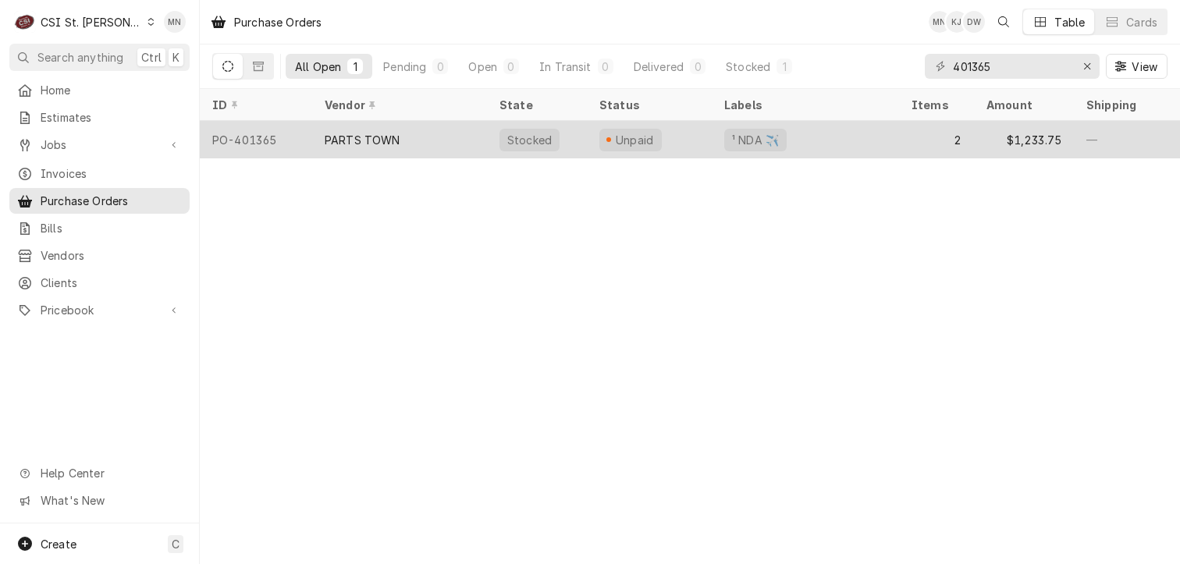
click at [367, 135] on div "PARTS TOWN" at bounding box center [363, 140] width 76 height 16
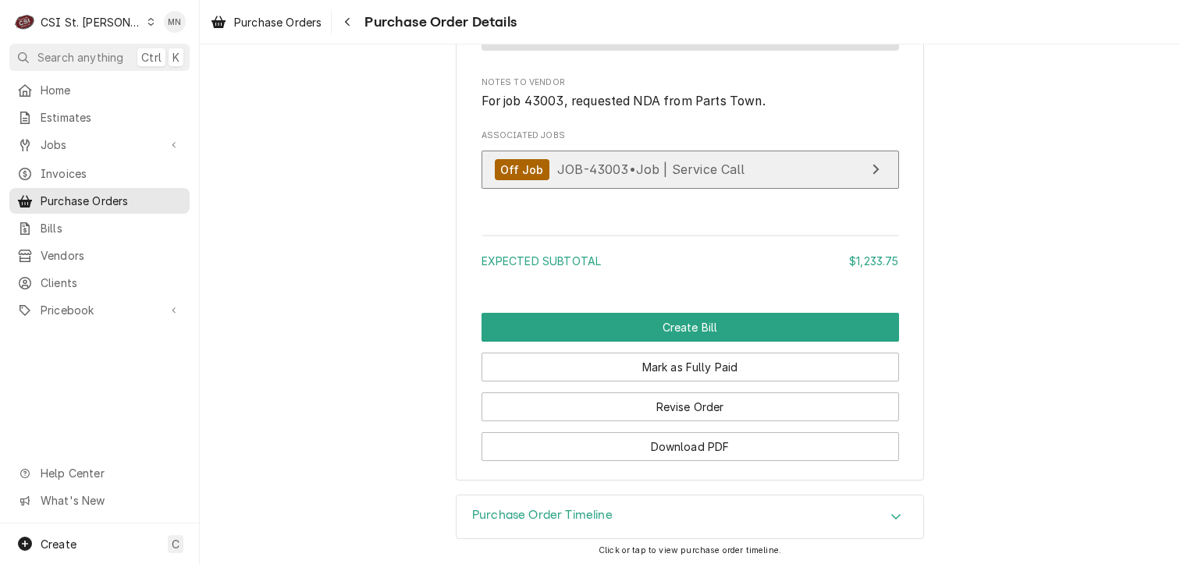
scroll to position [1804, 0]
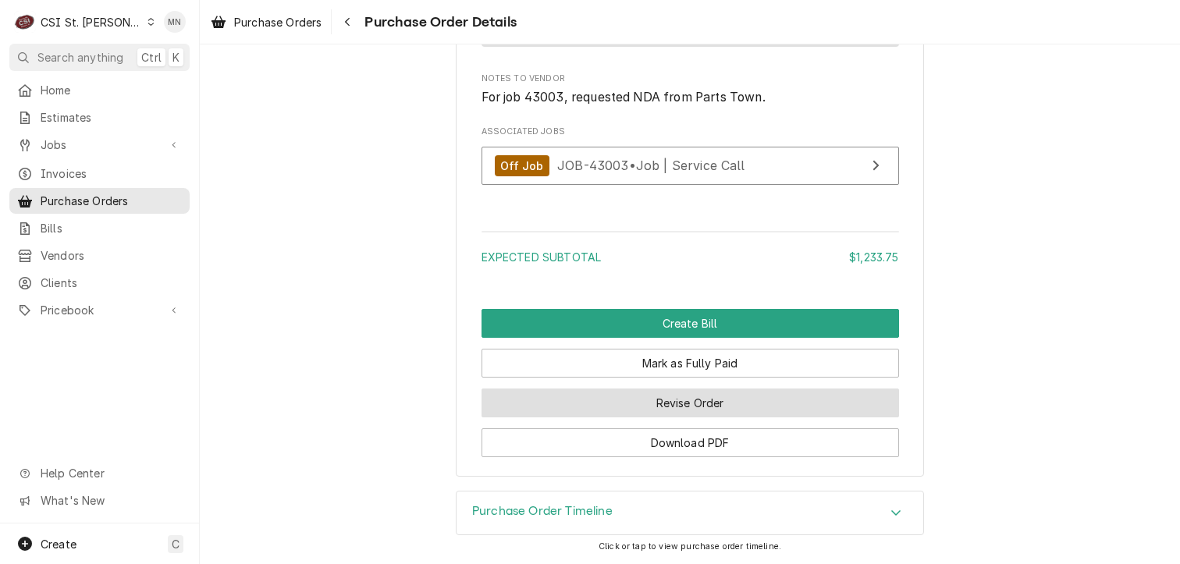
click at [660, 400] on button "Revise Order" at bounding box center [691, 403] width 418 height 29
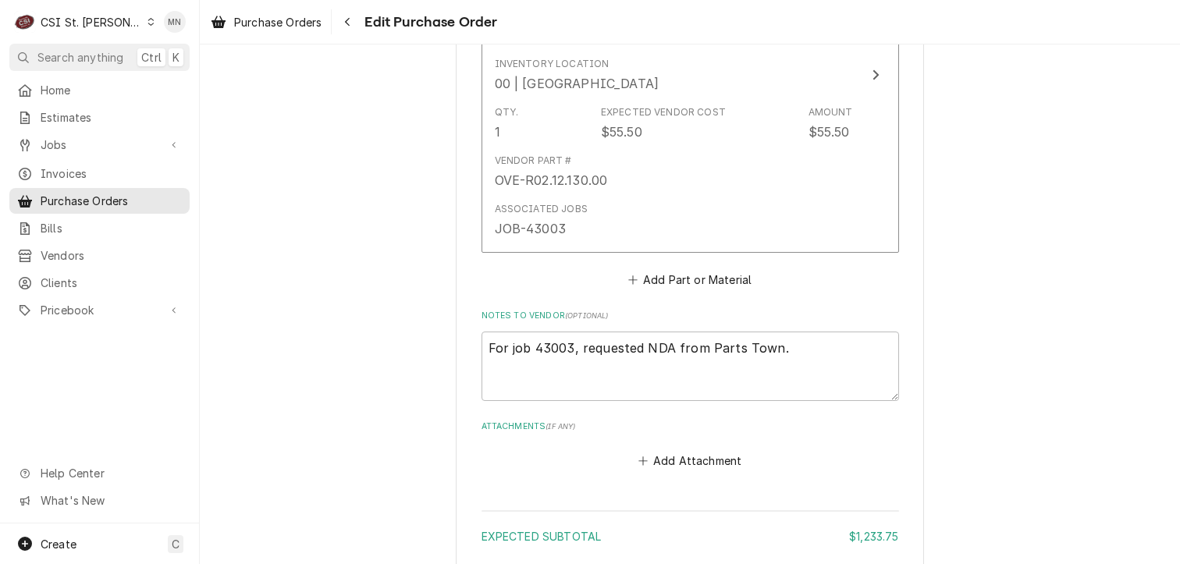
scroll to position [1404, 0]
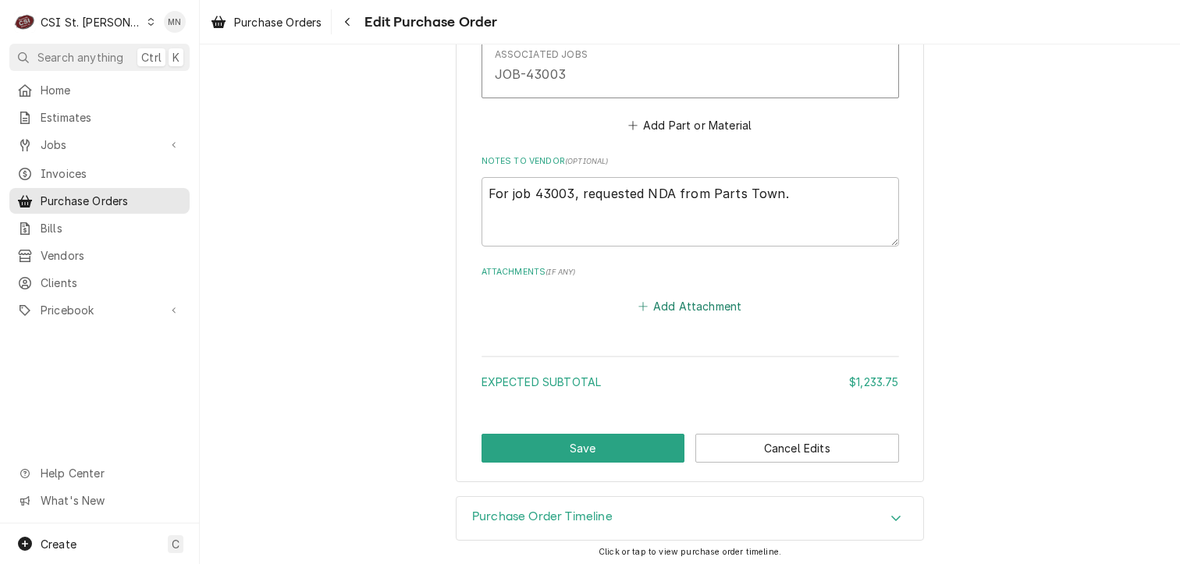
click at [694, 311] on button "Add Attachment" at bounding box center [689, 307] width 109 height 22
type textarea "x"
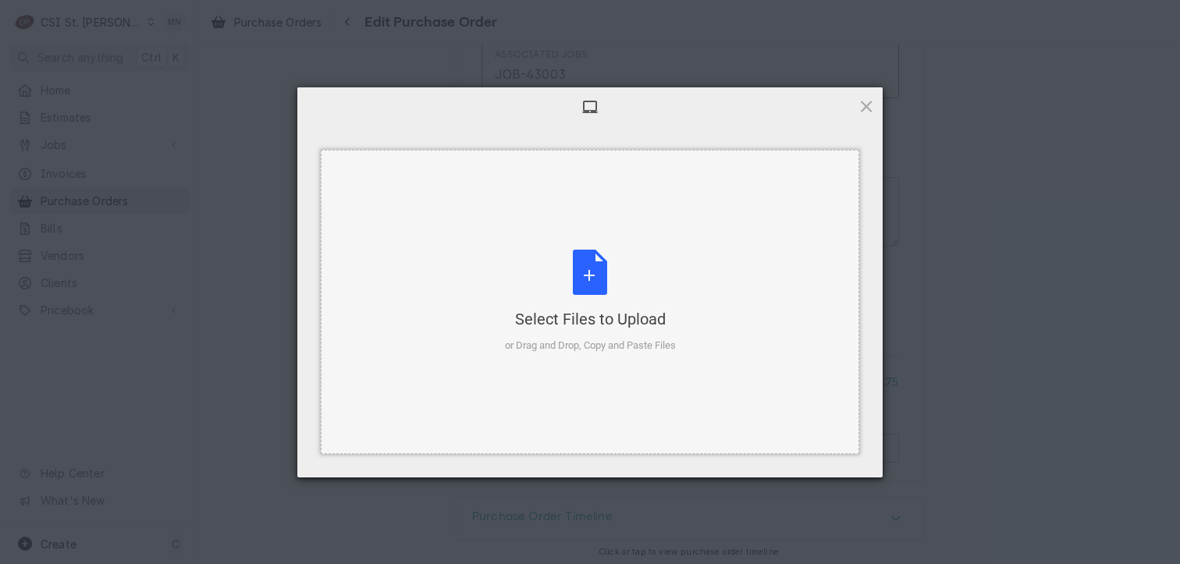
click at [628, 306] on div "Select Files to Upload or Drag and Drop, Copy and Paste Files" at bounding box center [590, 302] width 171 height 104
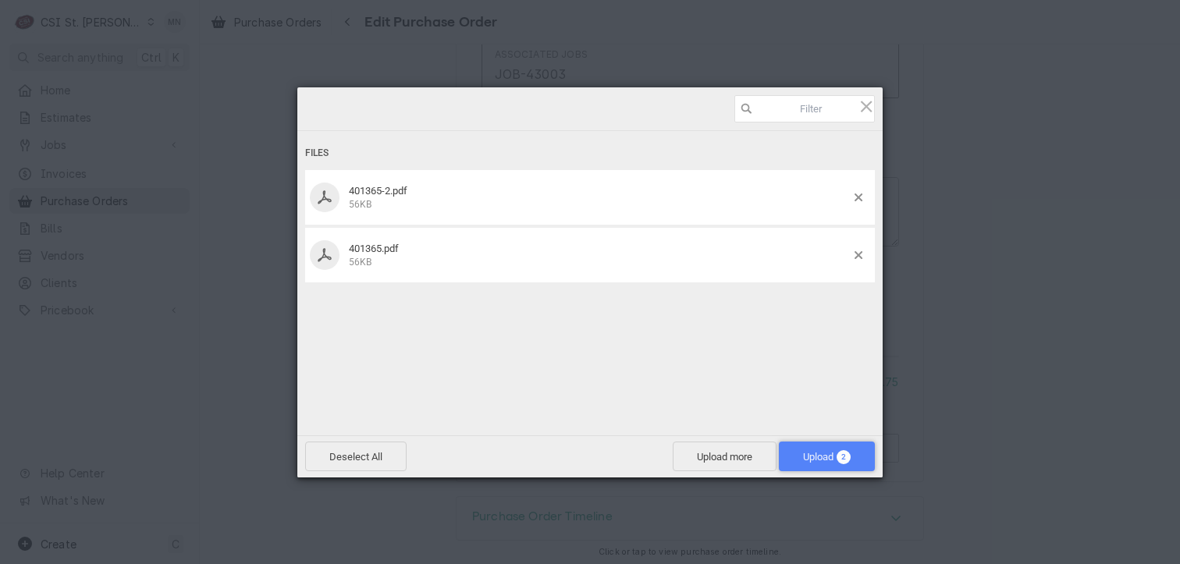
click at [816, 458] on span "Upload 2" at bounding box center [827, 457] width 48 height 12
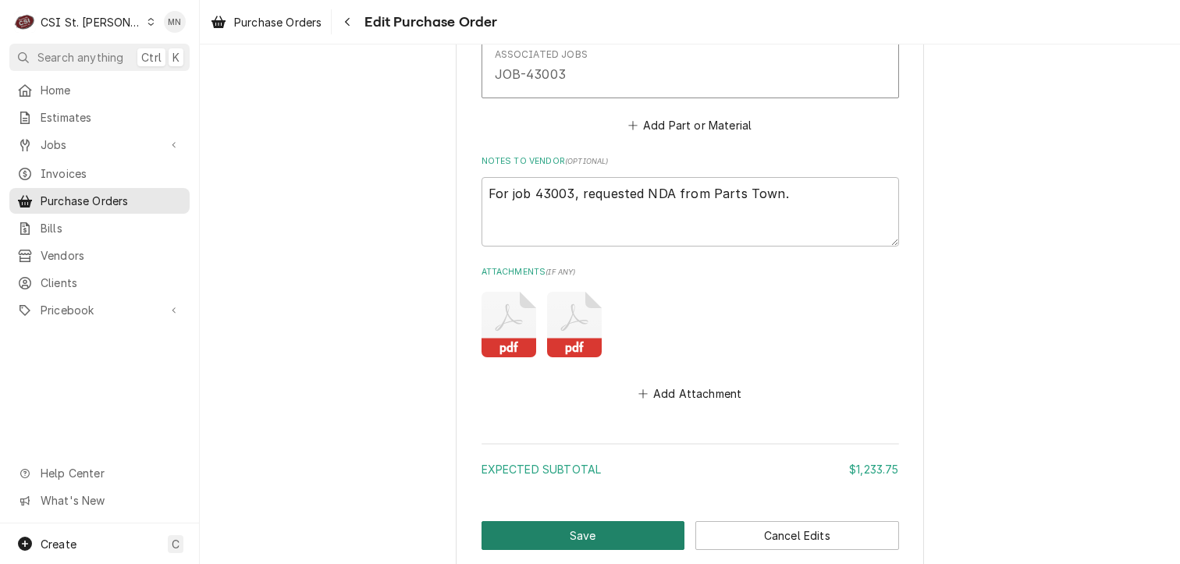
click at [603, 539] on button "Save" at bounding box center [584, 535] width 204 height 29
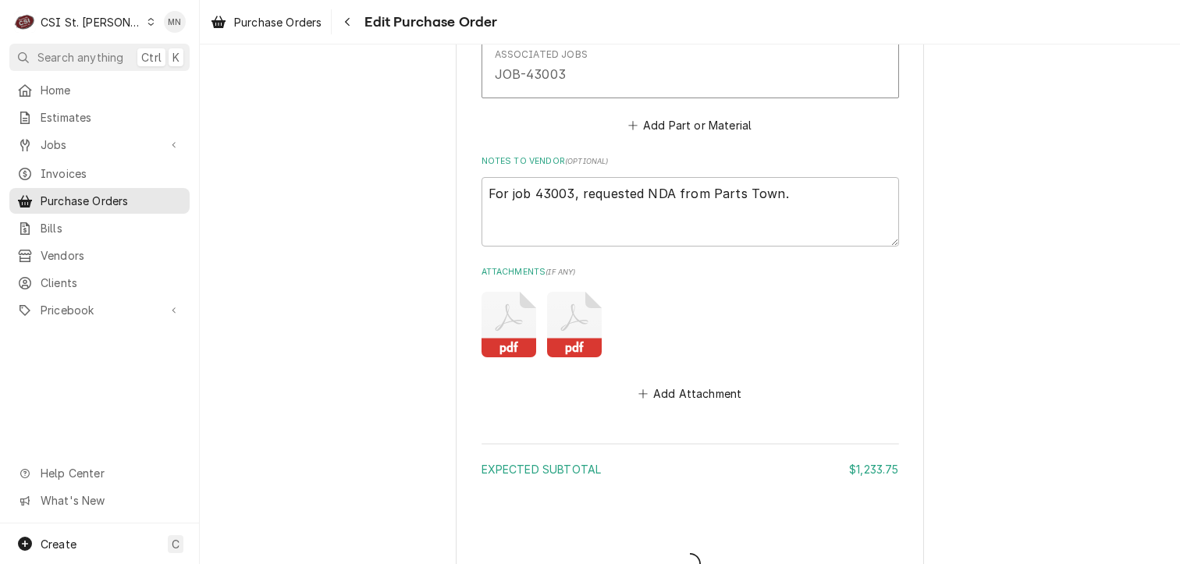
type textarea "x"
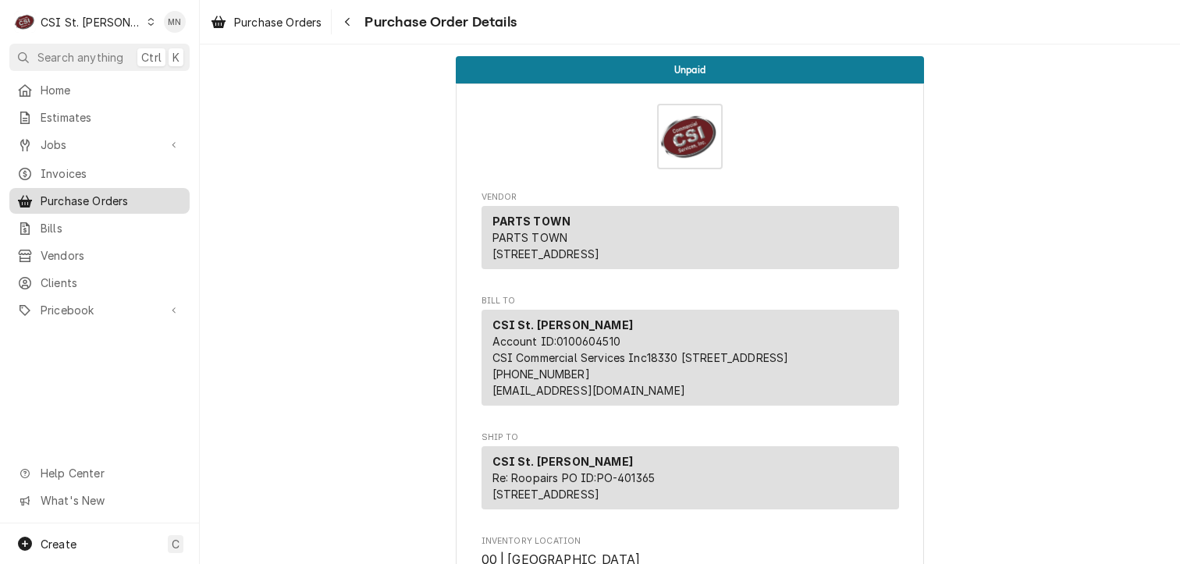
click at [91, 199] on span "Purchase Orders" at bounding box center [111, 201] width 141 height 16
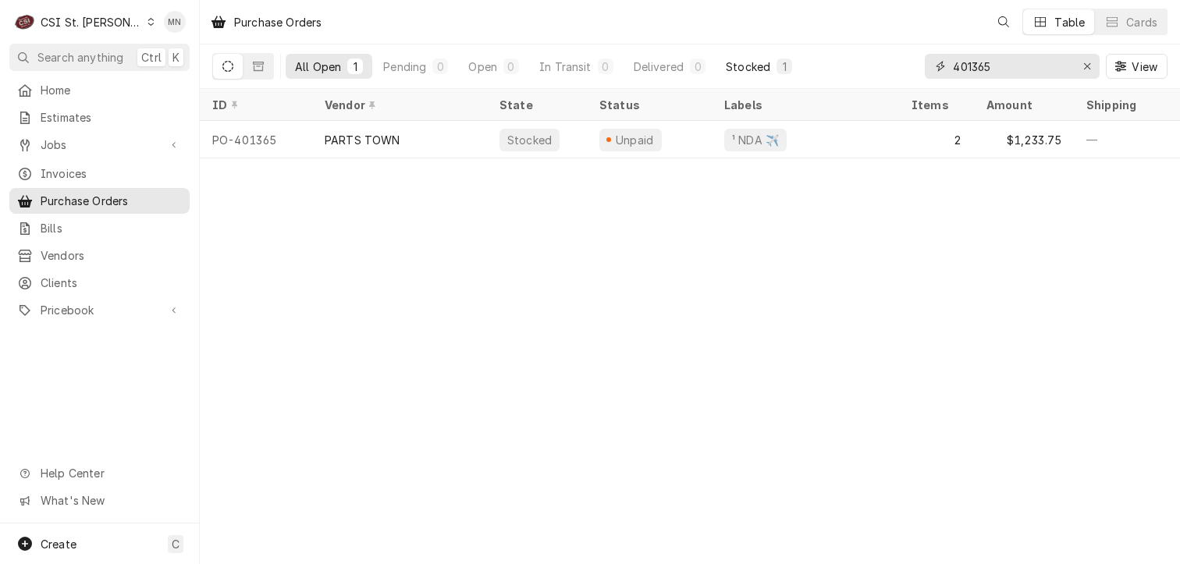
drag, startPoint x: 995, startPoint y: 68, endPoint x: 771, endPoint y: 73, distance: 224.1
click at [803, 73] on div "All Open 1 Pending 0 Open 0 In Transit 0 Delivered 0 Stocked 1 401365 View" at bounding box center [690, 66] width 956 height 44
type input "401359"
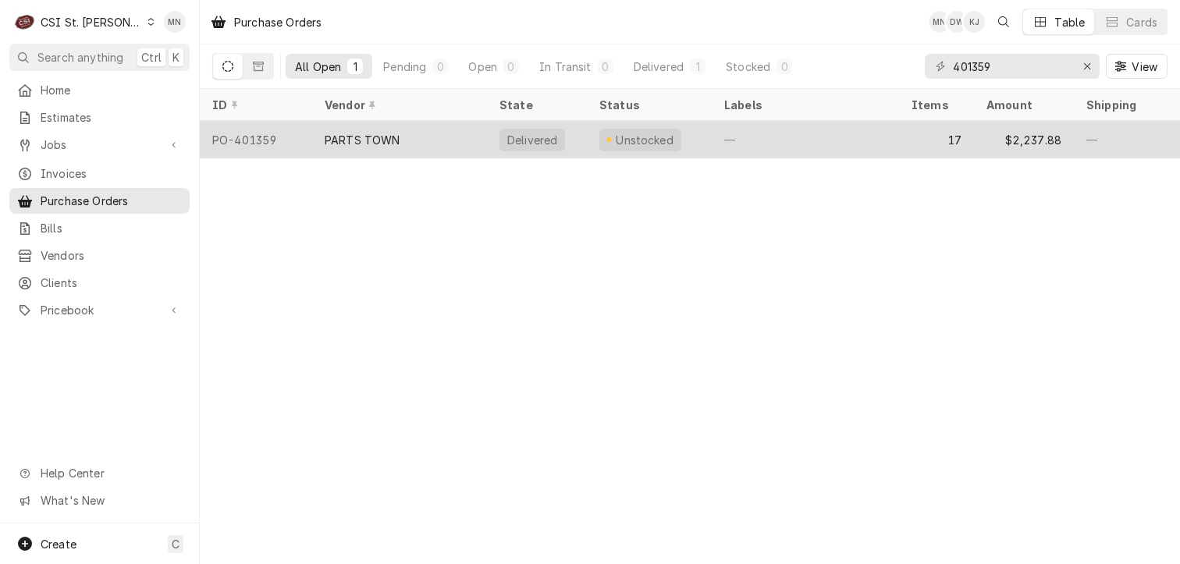
click at [315, 146] on div "PARTS TOWN" at bounding box center [399, 139] width 175 height 37
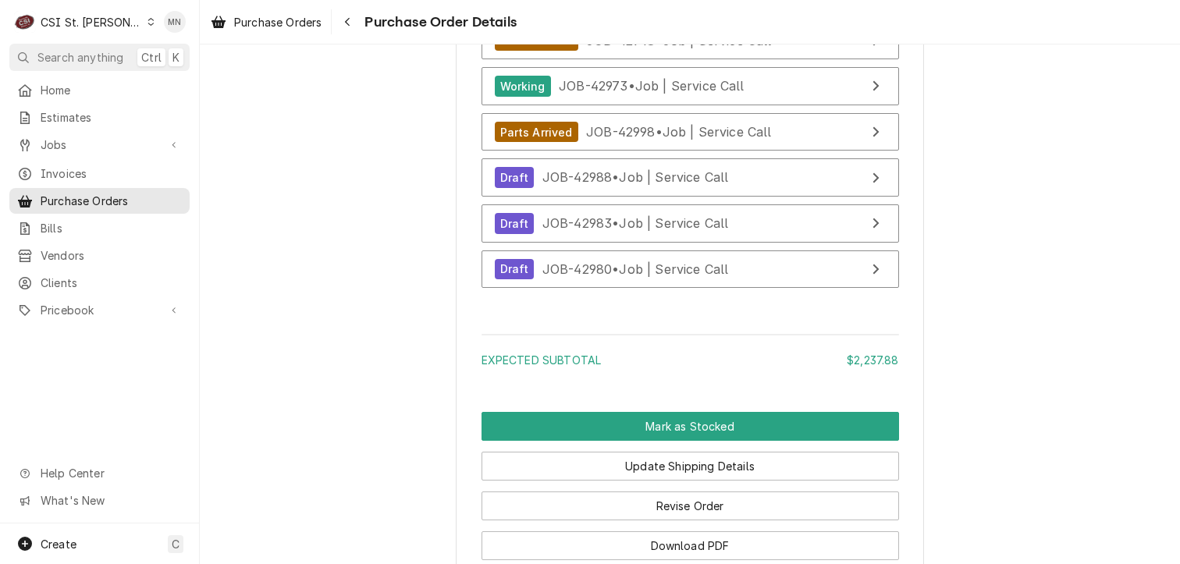
scroll to position [6939, 0]
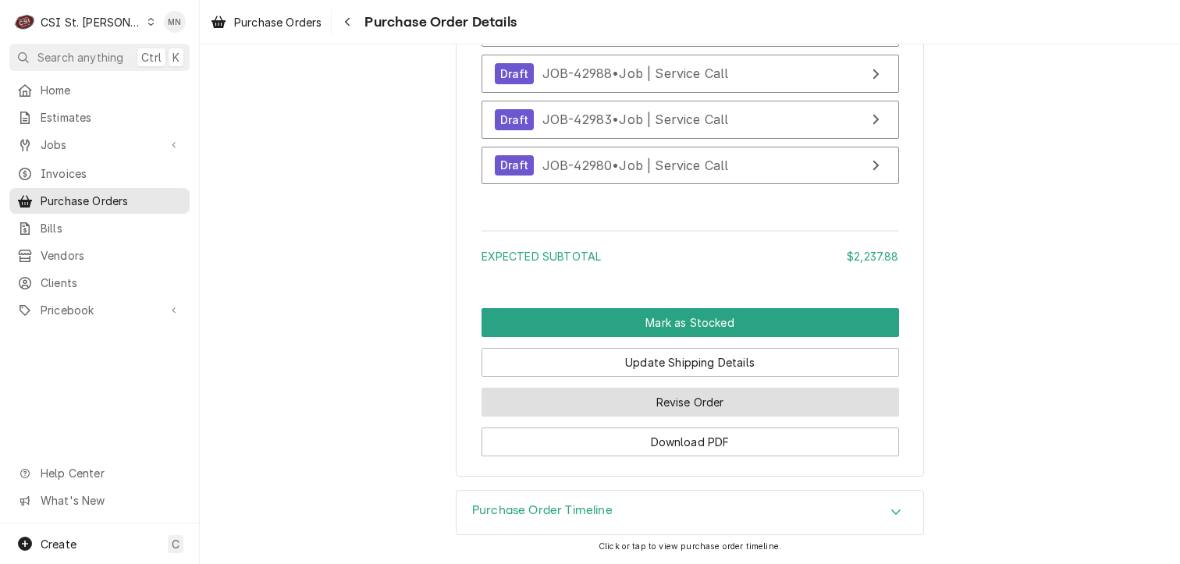
click at [625, 393] on button "Revise Order" at bounding box center [691, 402] width 418 height 29
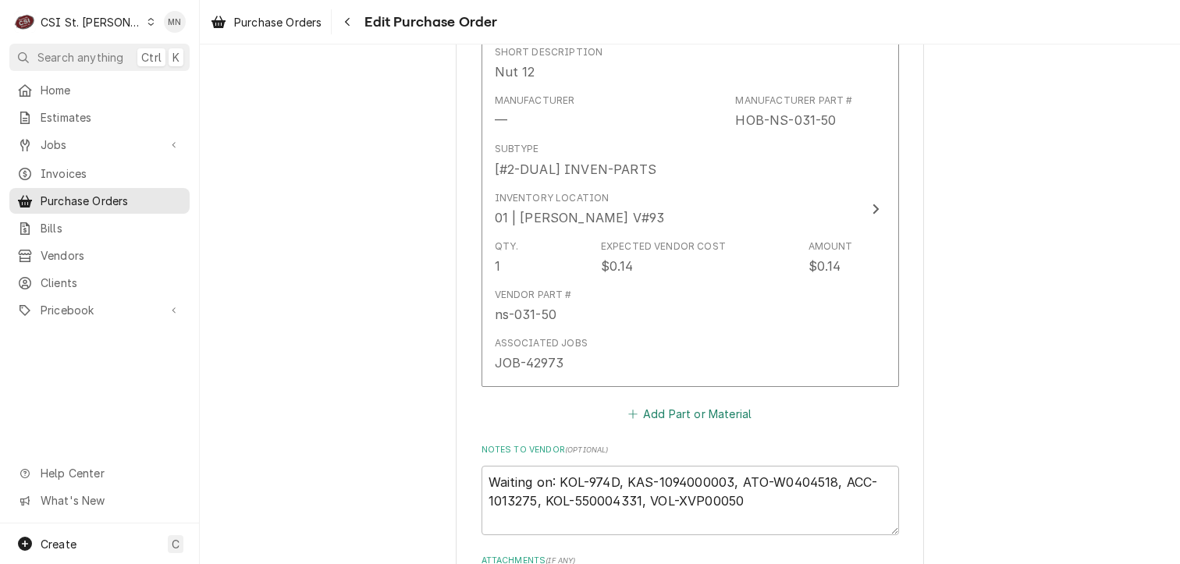
scroll to position [6920, 0]
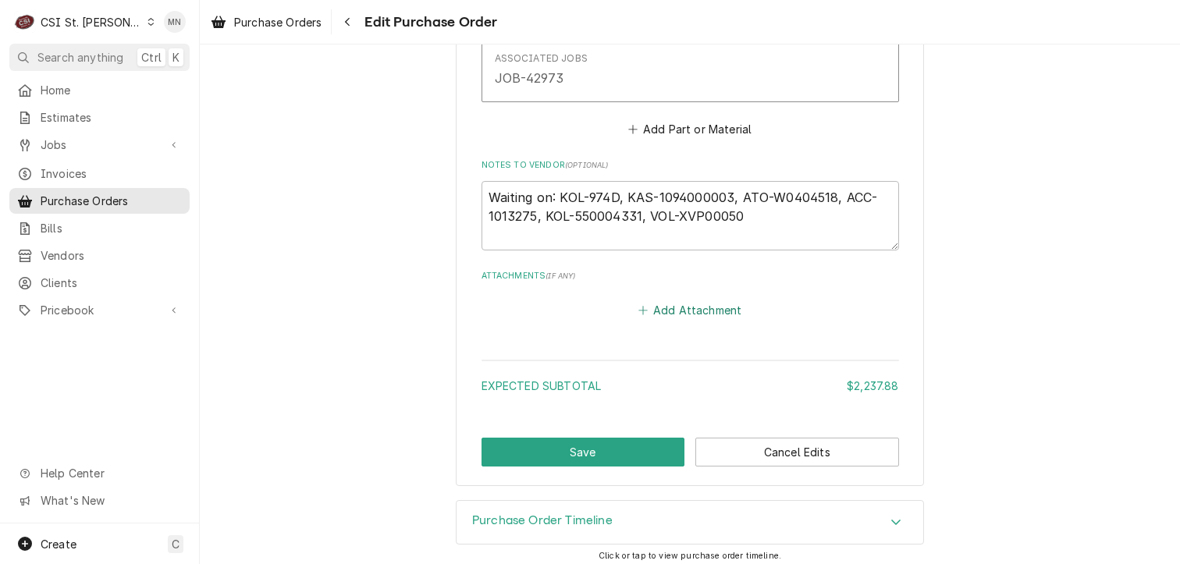
click at [664, 300] on button "Add Attachment" at bounding box center [689, 311] width 109 height 22
type textarea "x"
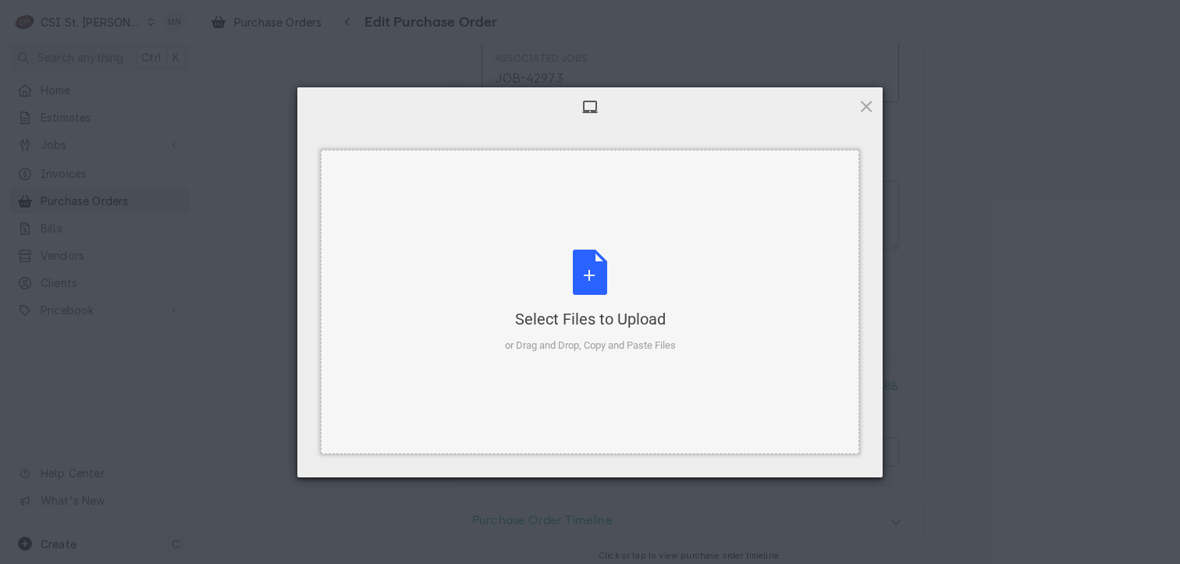
click at [582, 279] on div "Select Files to Upload or Drag and Drop, Copy and Paste Files" at bounding box center [590, 302] width 171 height 104
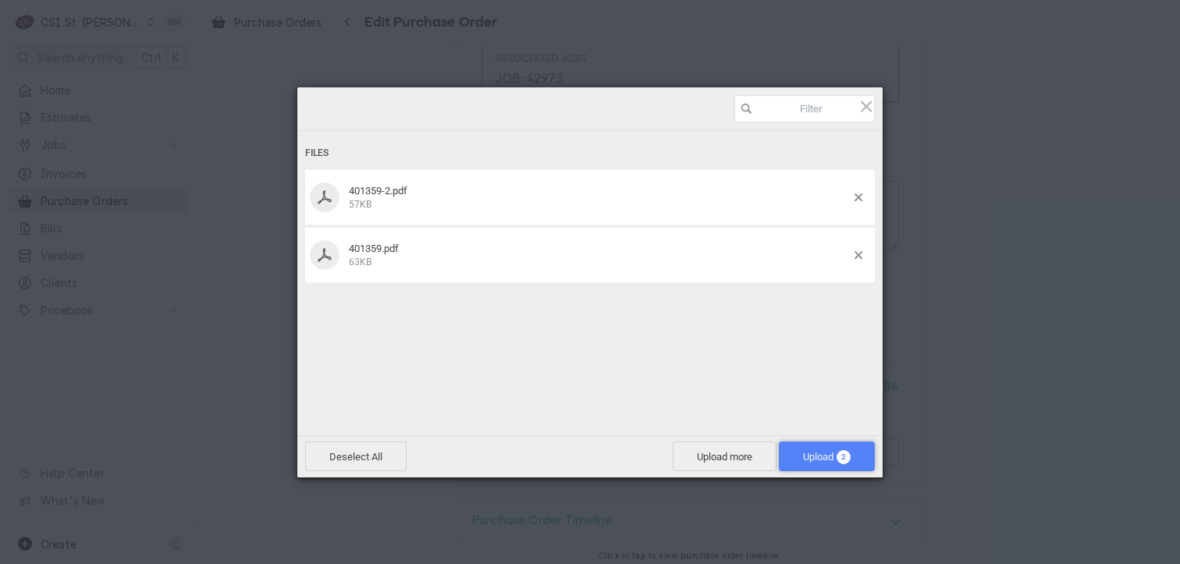
click at [829, 457] on span "Upload 2" at bounding box center [827, 457] width 48 height 12
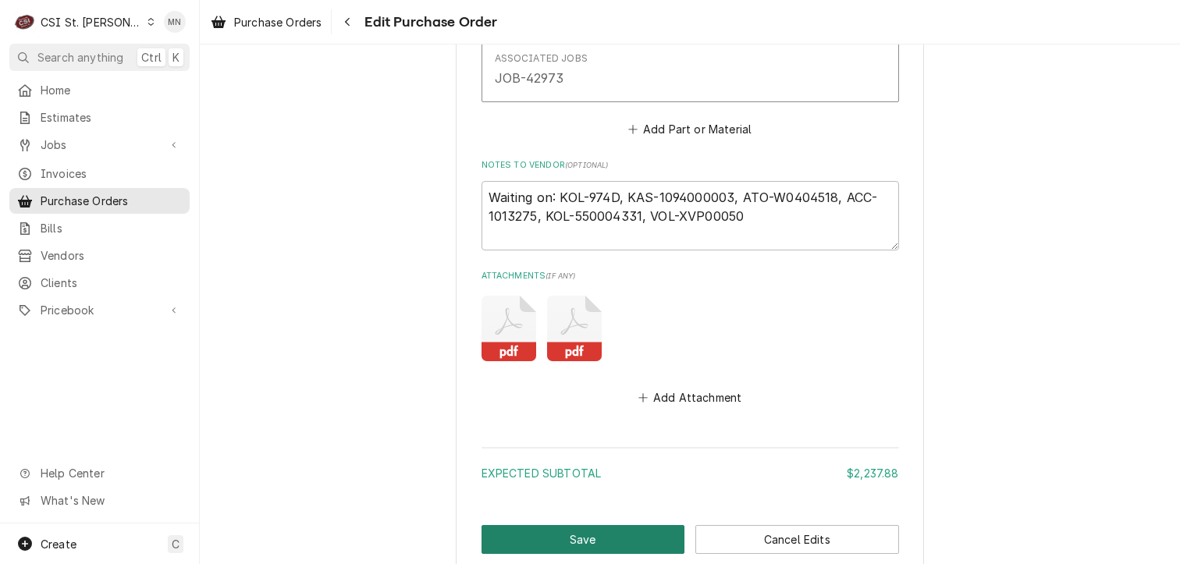
click at [568, 535] on button "Save" at bounding box center [584, 539] width 204 height 29
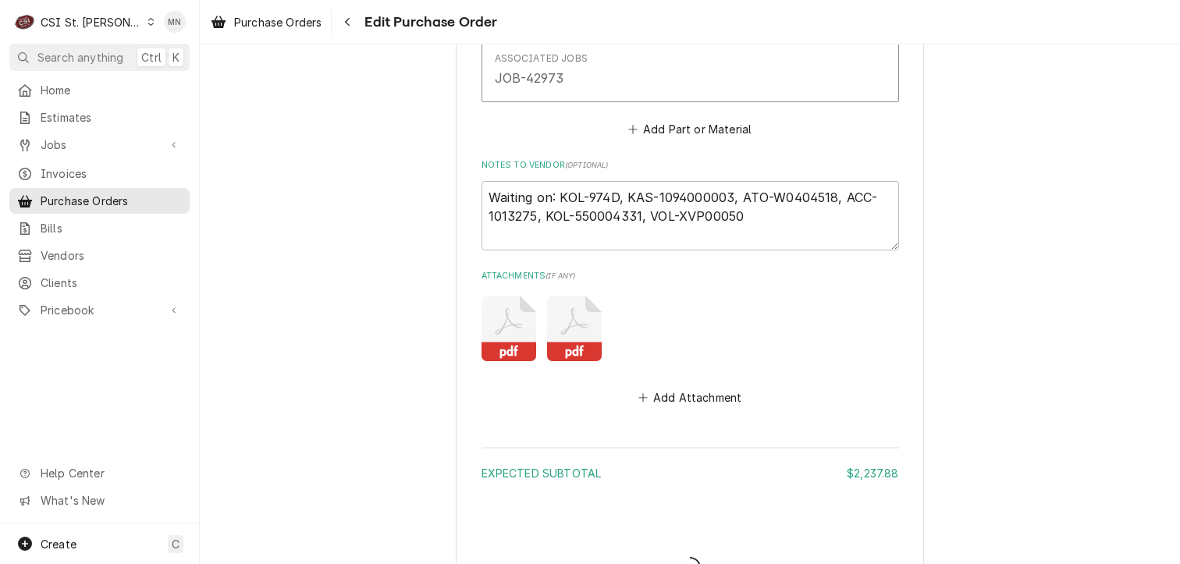
type textarea "x"
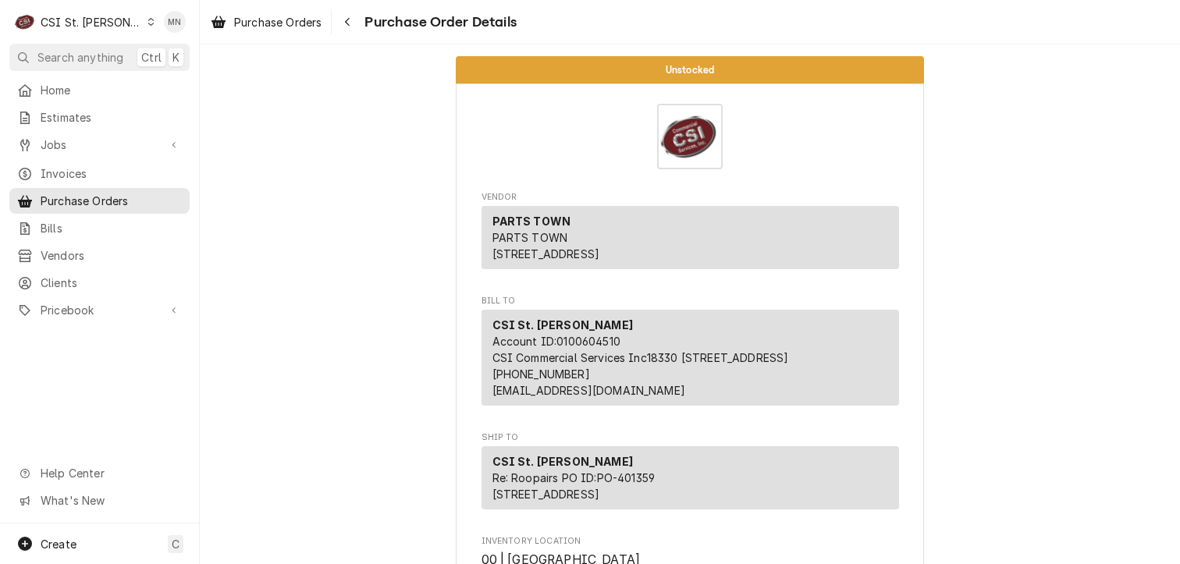
click at [112, 20] on div "C CSI St. [PERSON_NAME]" at bounding box center [84, 21] width 151 height 31
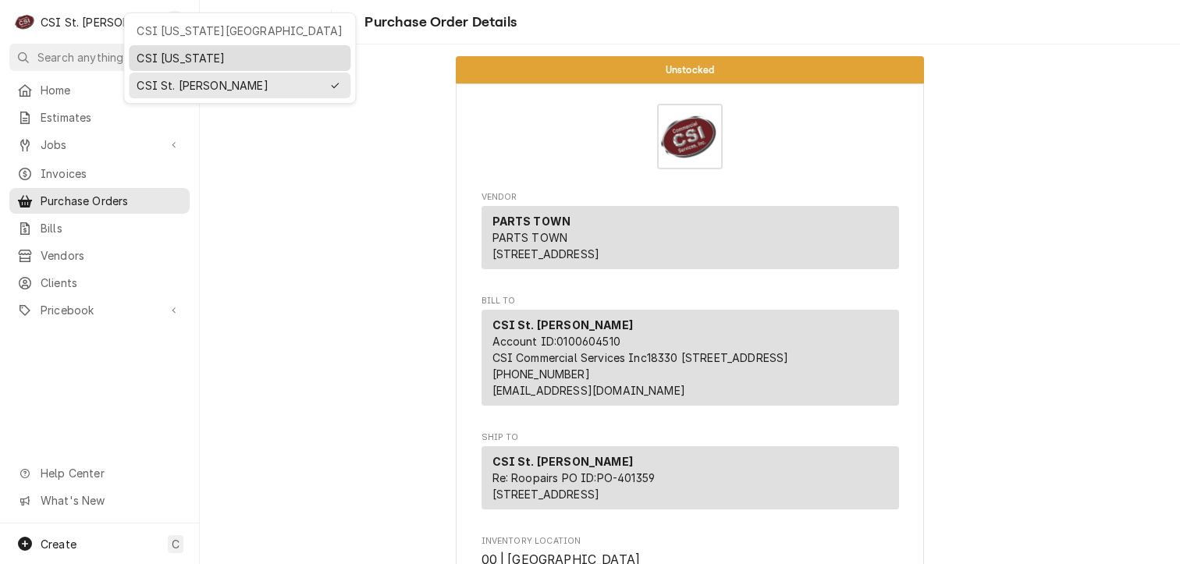
click at [154, 55] on div "CSI [US_STATE]" at bounding box center [240, 58] width 206 height 16
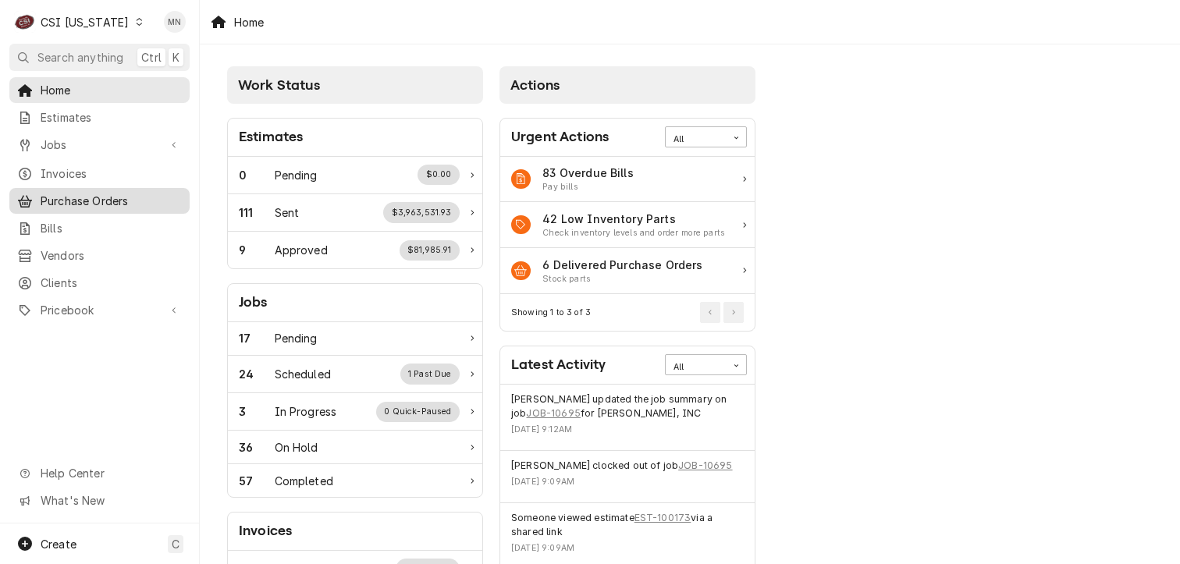
click at [83, 201] on span "Purchase Orders" at bounding box center [111, 201] width 141 height 16
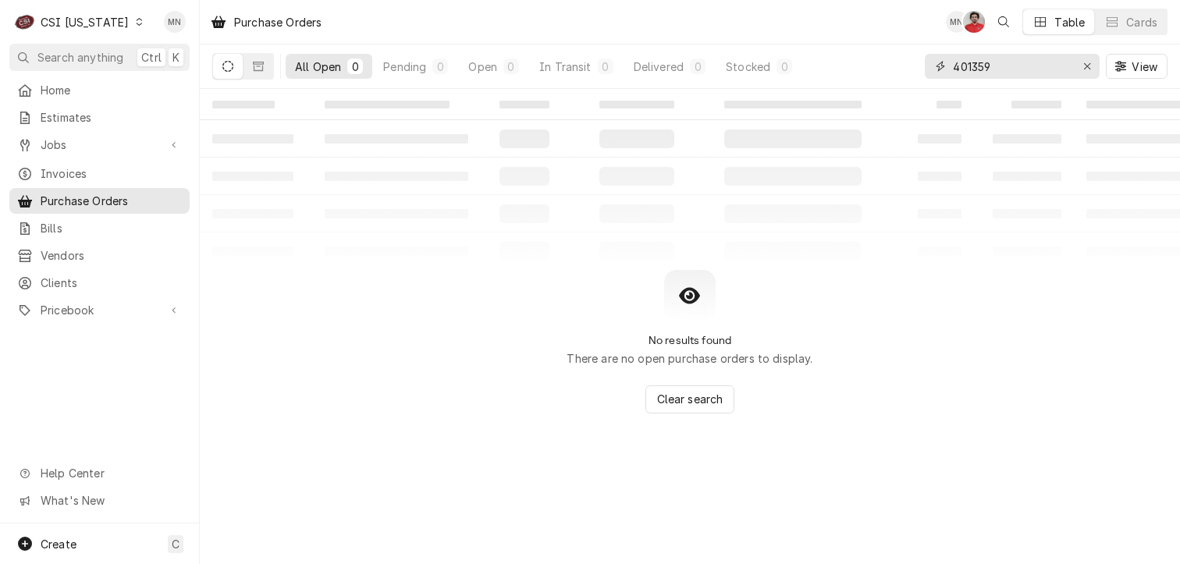
drag, startPoint x: 997, startPoint y: 73, endPoint x: 857, endPoint y: 68, distance: 139.8
click at [884, 73] on div "All Open 0 Pending 0 Open 0 In Transit 0 Delivered 0 Stocked 0 401359 View" at bounding box center [690, 66] width 956 height 44
type input "100430"
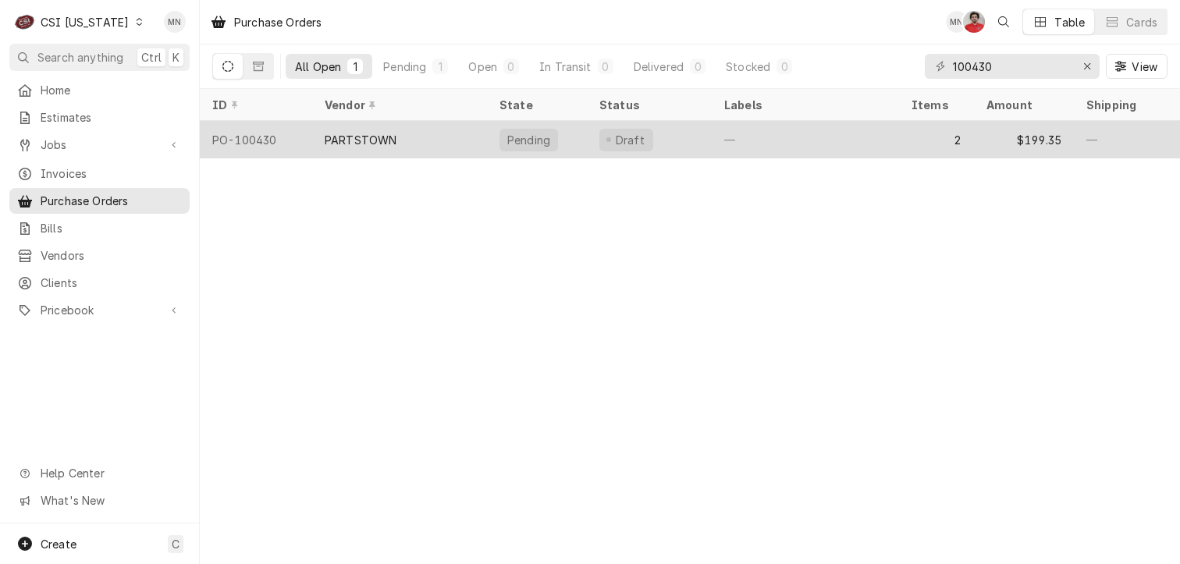
click at [407, 135] on div "PARTSTOWN" at bounding box center [399, 139] width 175 height 37
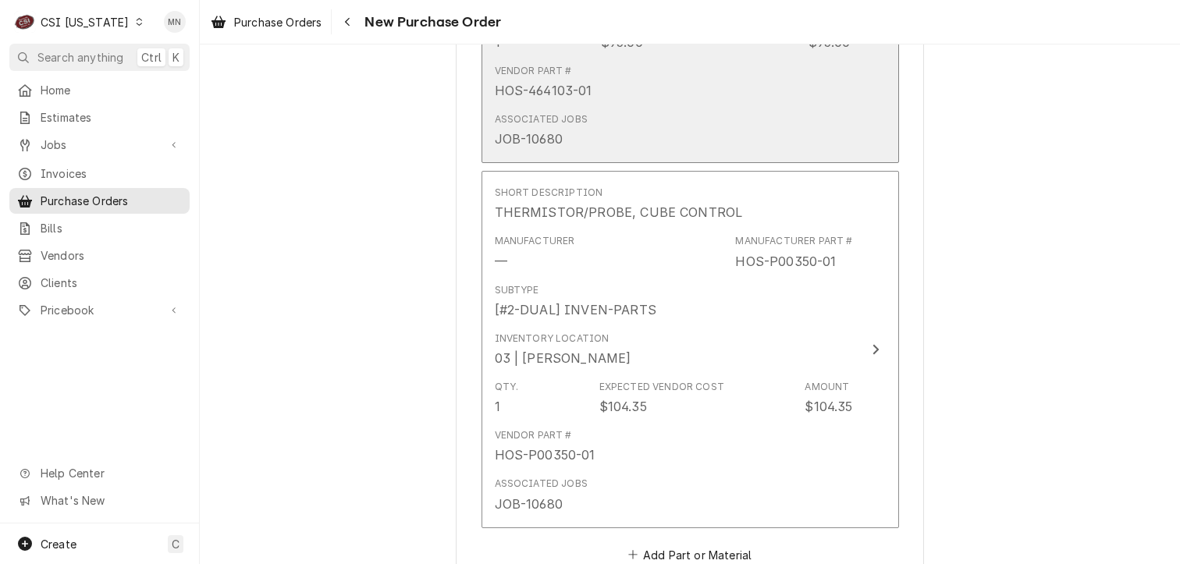
scroll to position [1249, 0]
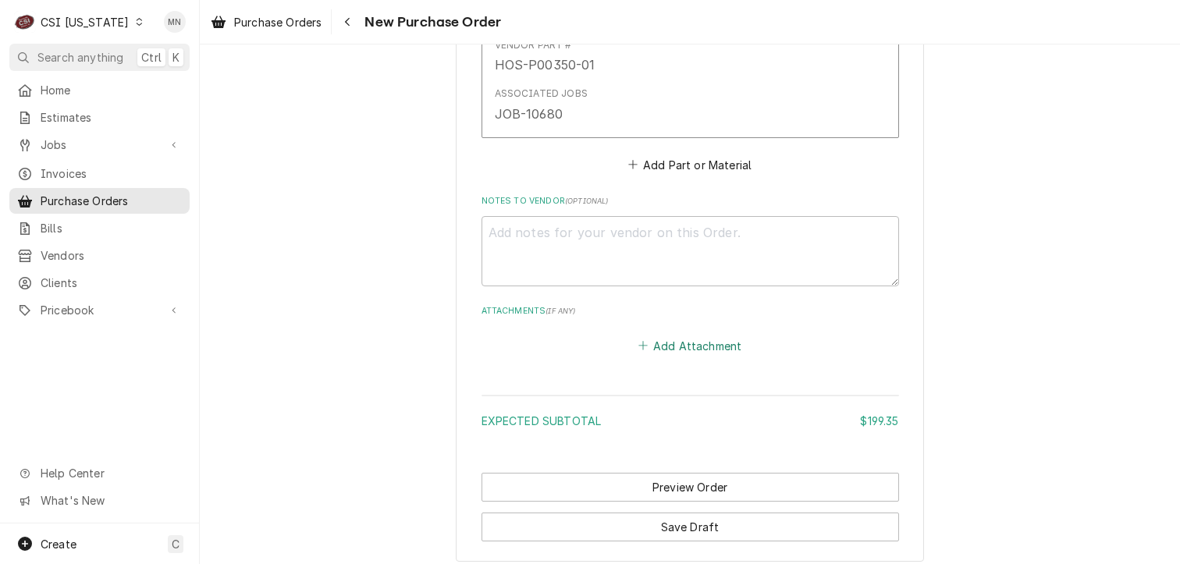
click at [671, 346] on button "Add Attachment" at bounding box center [689, 346] width 109 height 22
type textarea "x"
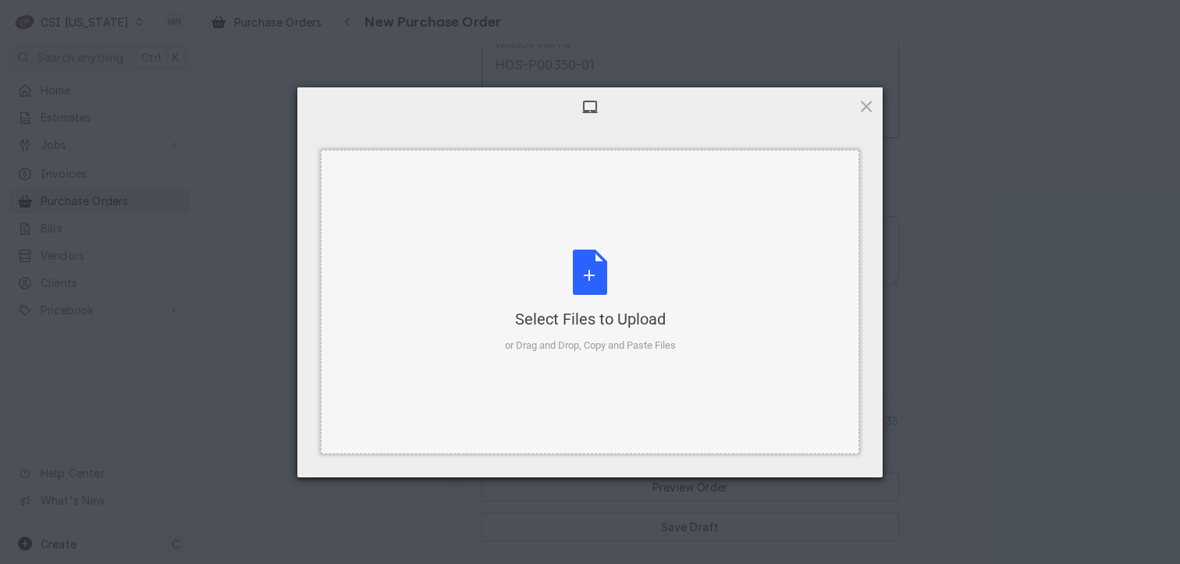
click at [578, 277] on div "Select Files to Upload or Drag and Drop, Copy and Paste Files" at bounding box center [590, 302] width 171 height 104
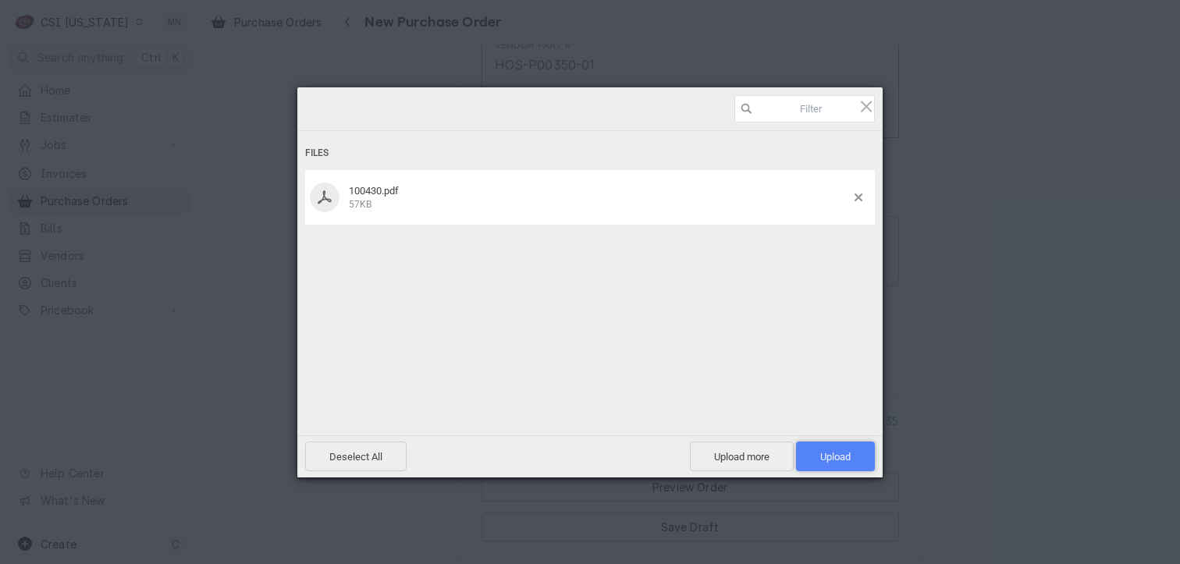
click at [838, 457] on span "Upload 1" at bounding box center [835, 457] width 30 height 12
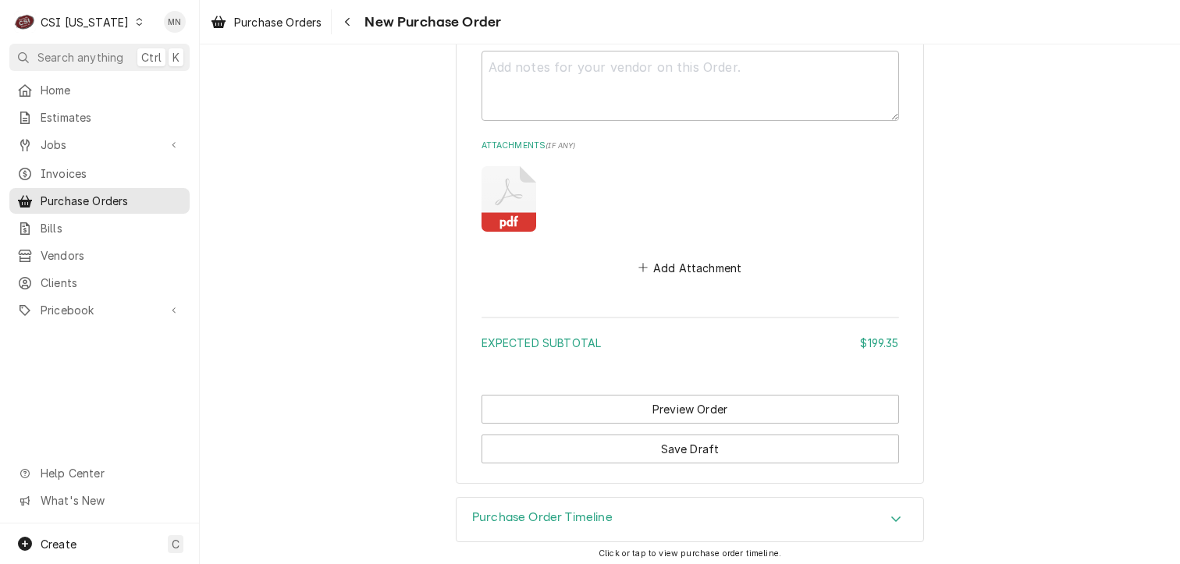
scroll to position [1415, 0]
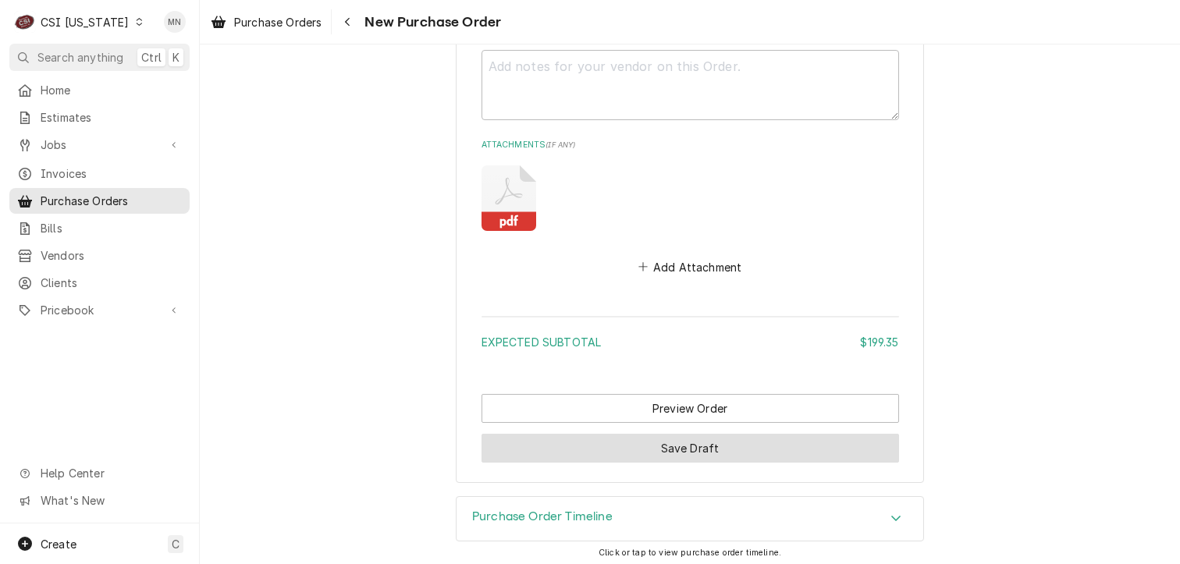
click at [628, 436] on button "Save Draft" at bounding box center [691, 448] width 418 height 29
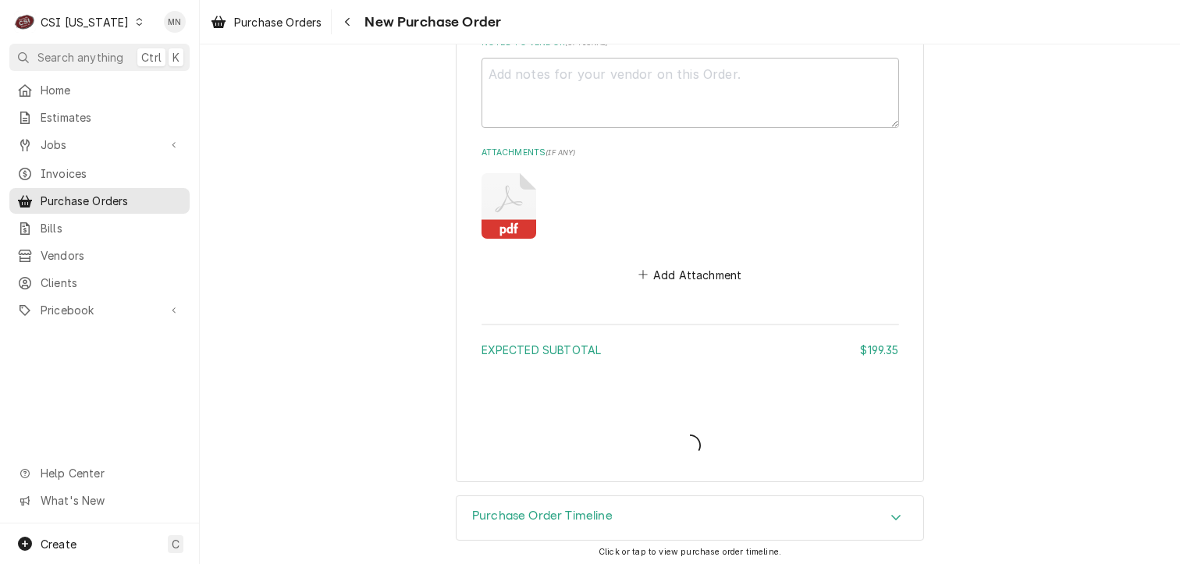
type textarea "x"
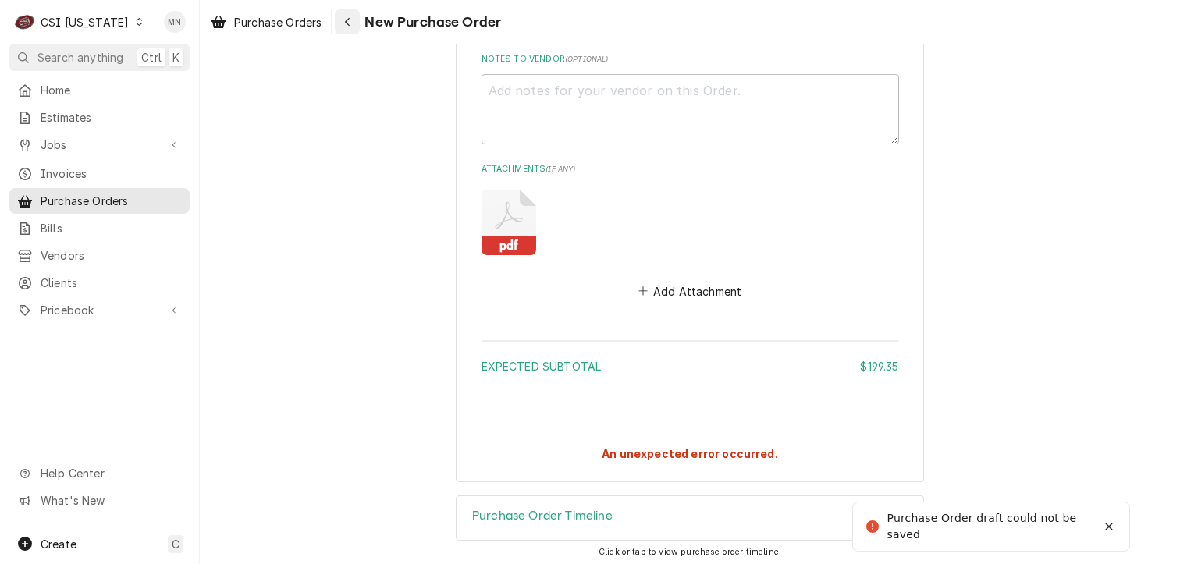
click at [351, 26] on icon "Navigate back" at bounding box center [347, 21] width 7 height 11
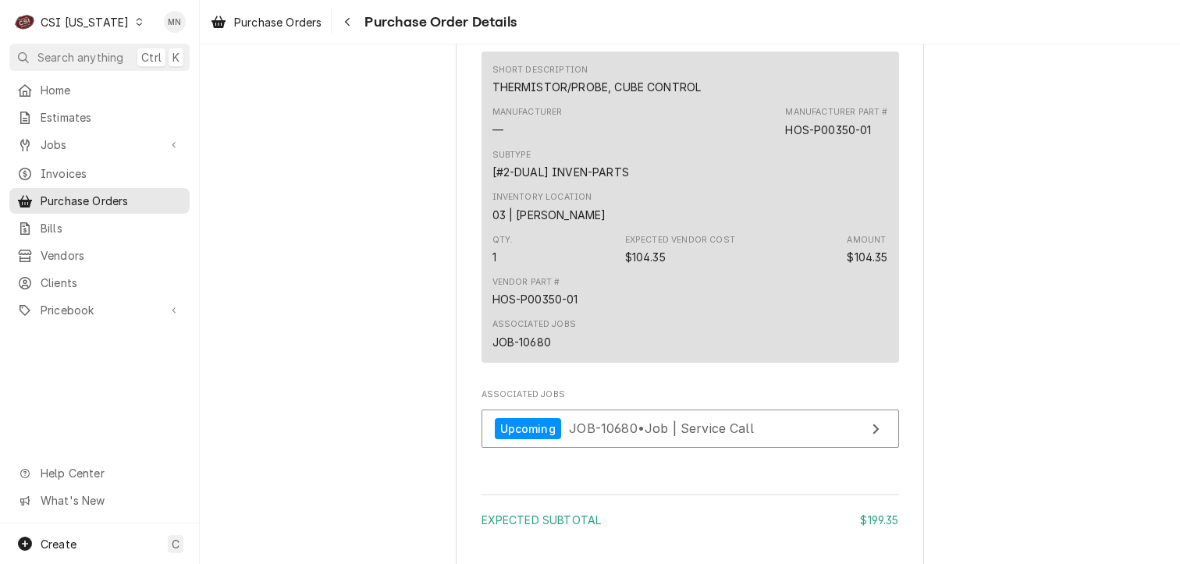
scroll to position [1308, 0]
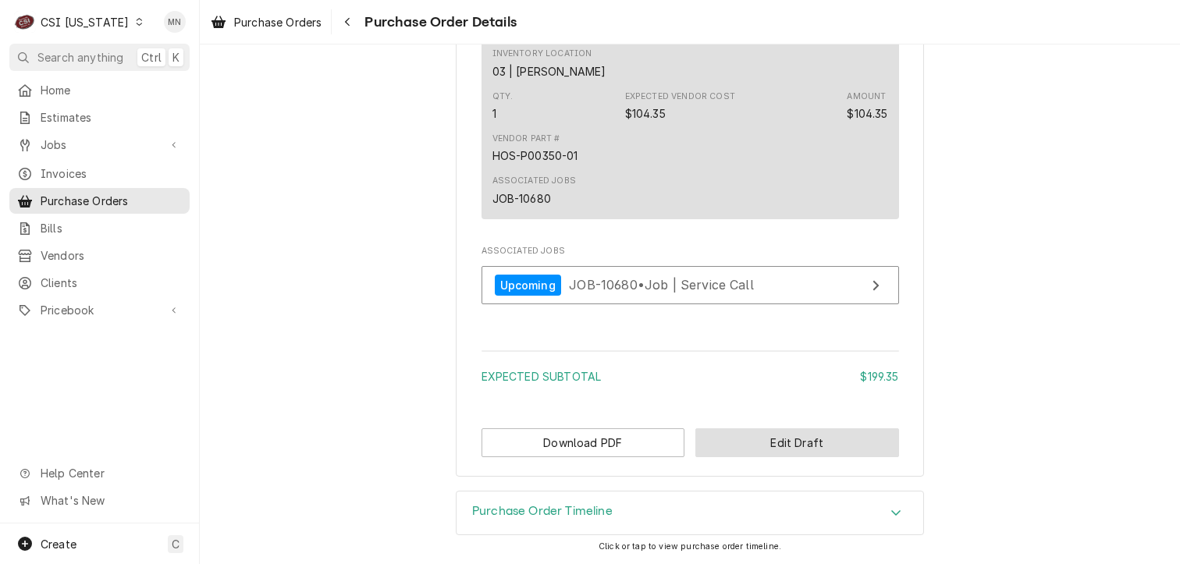
click at [778, 436] on button "Edit Draft" at bounding box center [798, 443] width 204 height 29
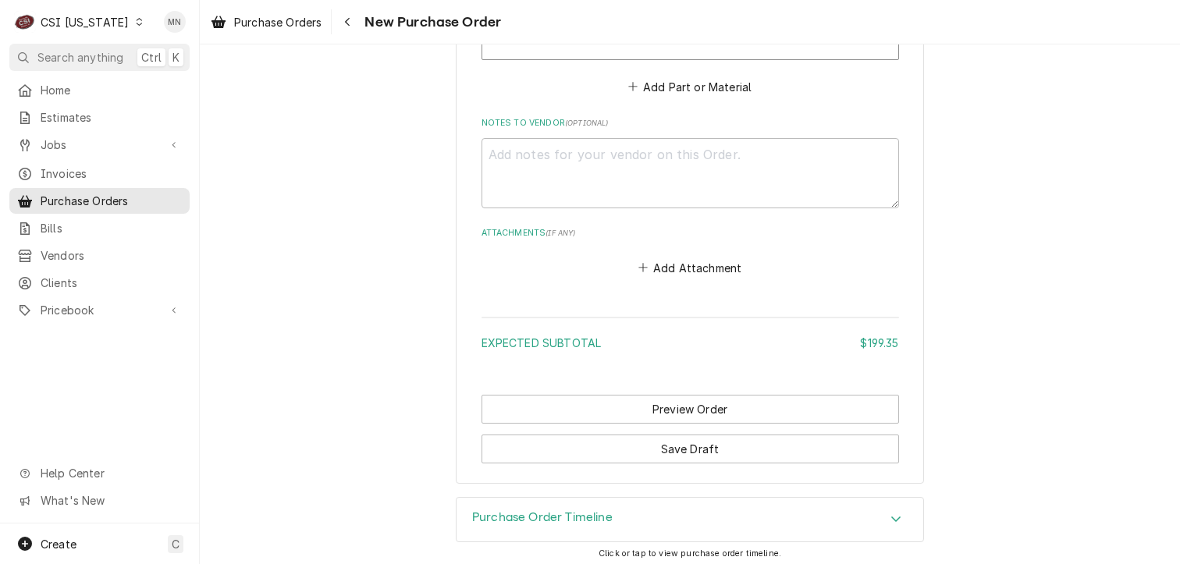
scroll to position [1328, 0]
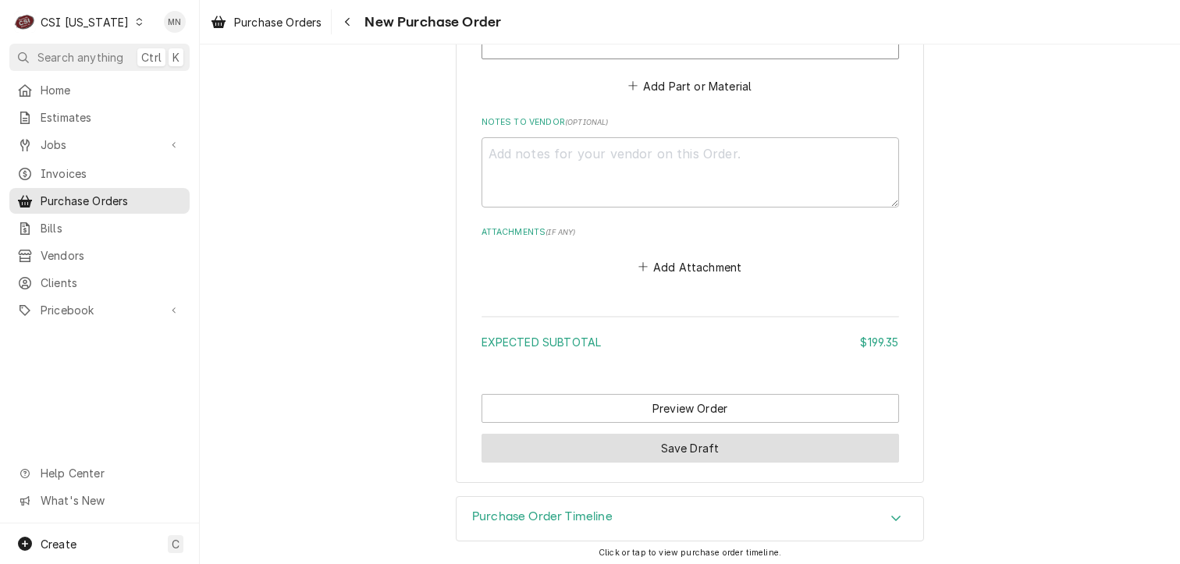
click at [697, 444] on button "Save Draft" at bounding box center [691, 448] width 418 height 29
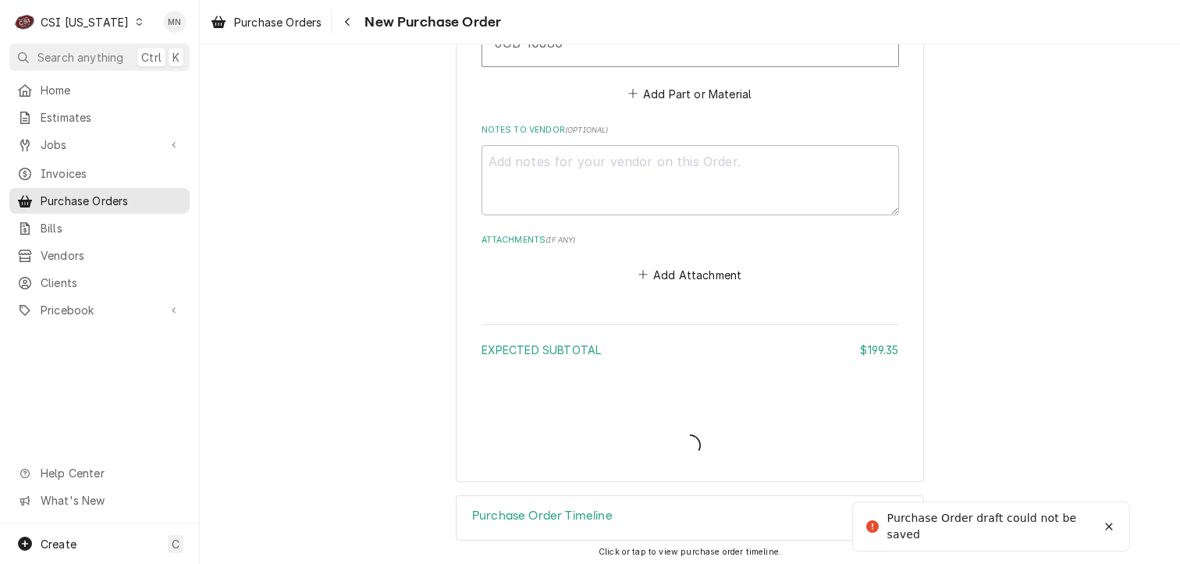
type textarea "x"
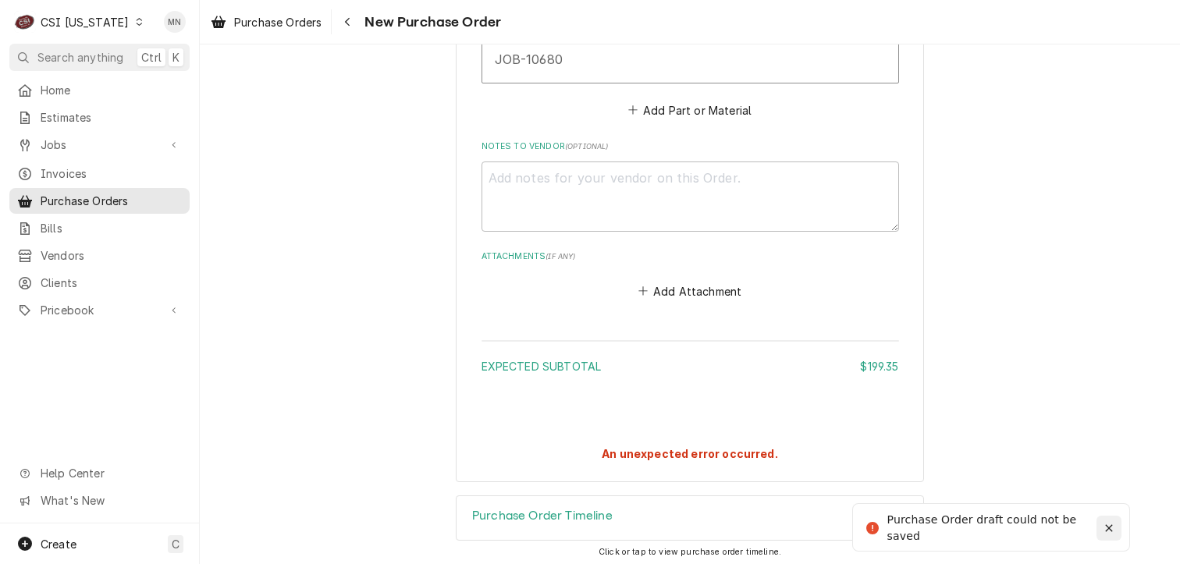
click at [1107, 524] on icon "Notifications alt+T" at bounding box center [1109, 528] width 11 height 11
click at [349, 20] on icon "Navigate back" at bounding box center [347, 22] width 5 height 9
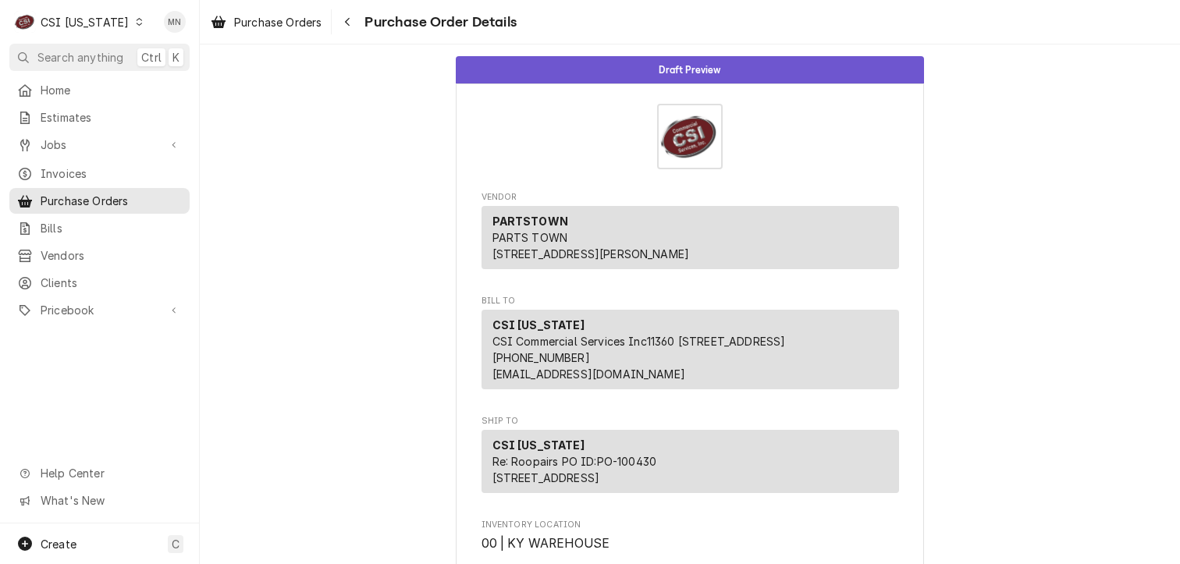
click at [109, 23] on div "CSI [US_STATE]" at bounding box center [85, 22] width 88 height 16
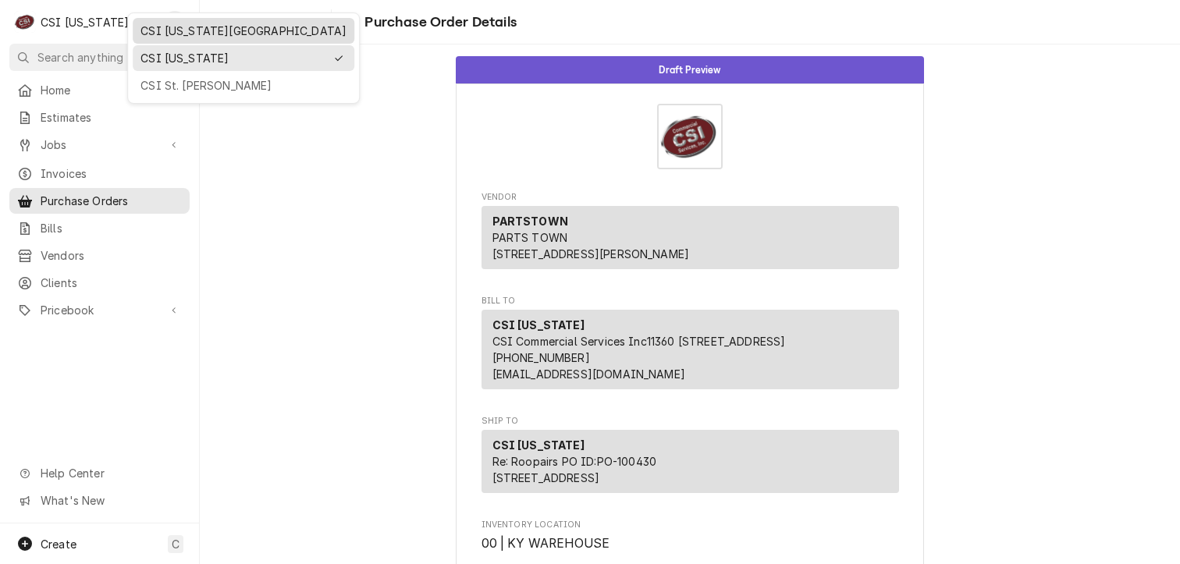
click at [150, 33] on div "CSI [US_STATE][GEOGRAPHIC_DATA]" at bounding box center [244, 31] width 206 height 16
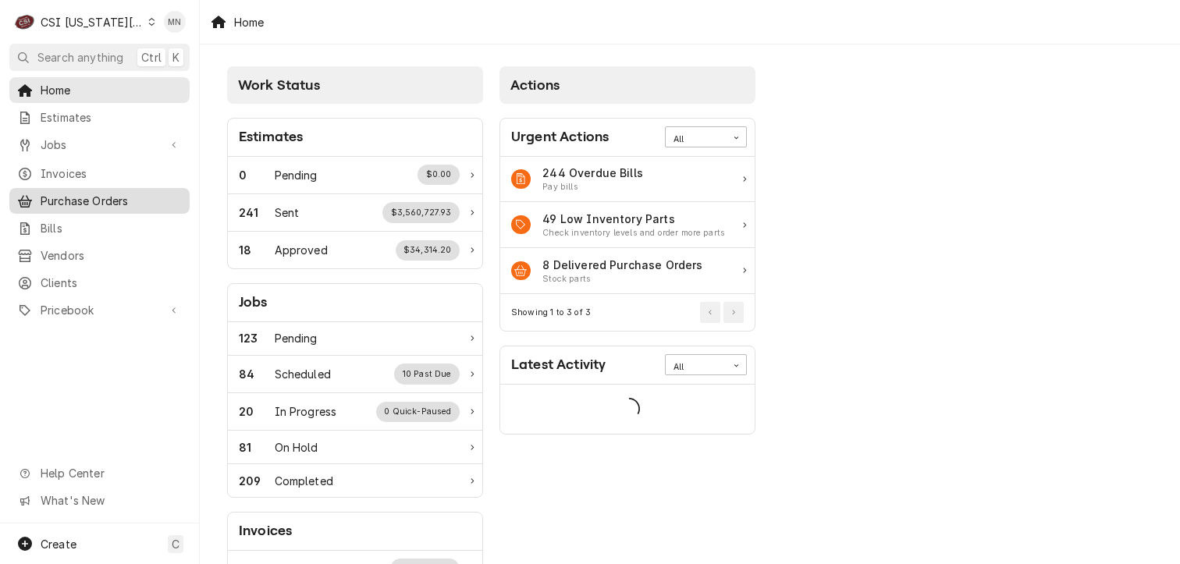
click at [56, 193] on span "Purchase Orders" at bounding box center [111, 201] width 141 height 16
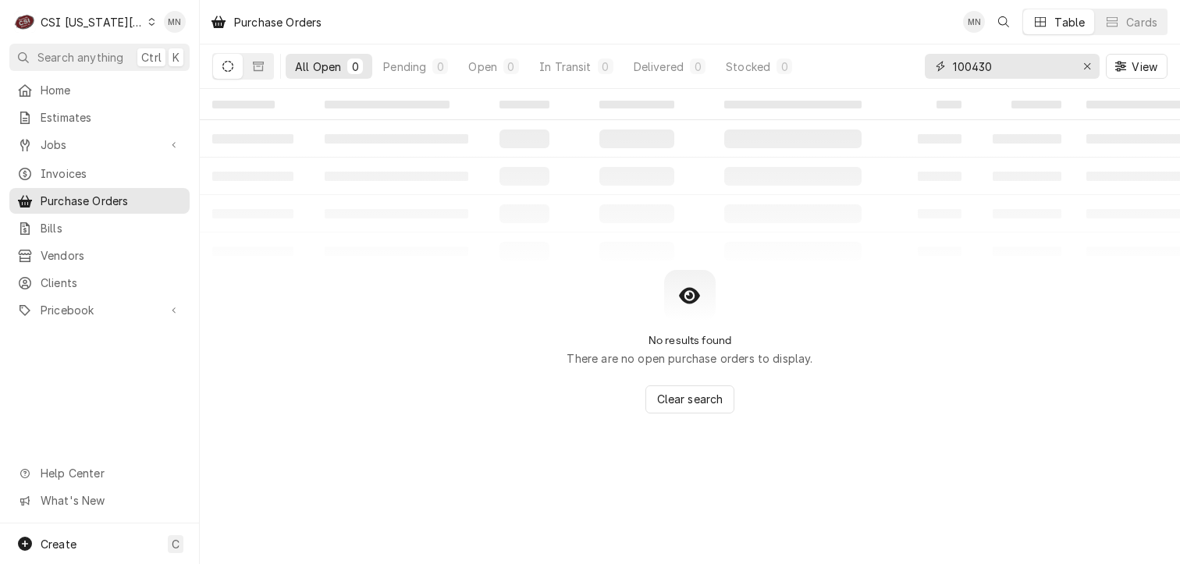
drag, startPoint x: 998, startPoint y: 56, endPoint x: 884, endPoint y: 62, distance: 114.1
click at [884, 62] on div "All Open 0 Pending 0 Open 0 In Transit 0 Delivered 0 Stocked 0 100430 View" at bounding box center [690, 66] width 956 height 44
type input "301674"
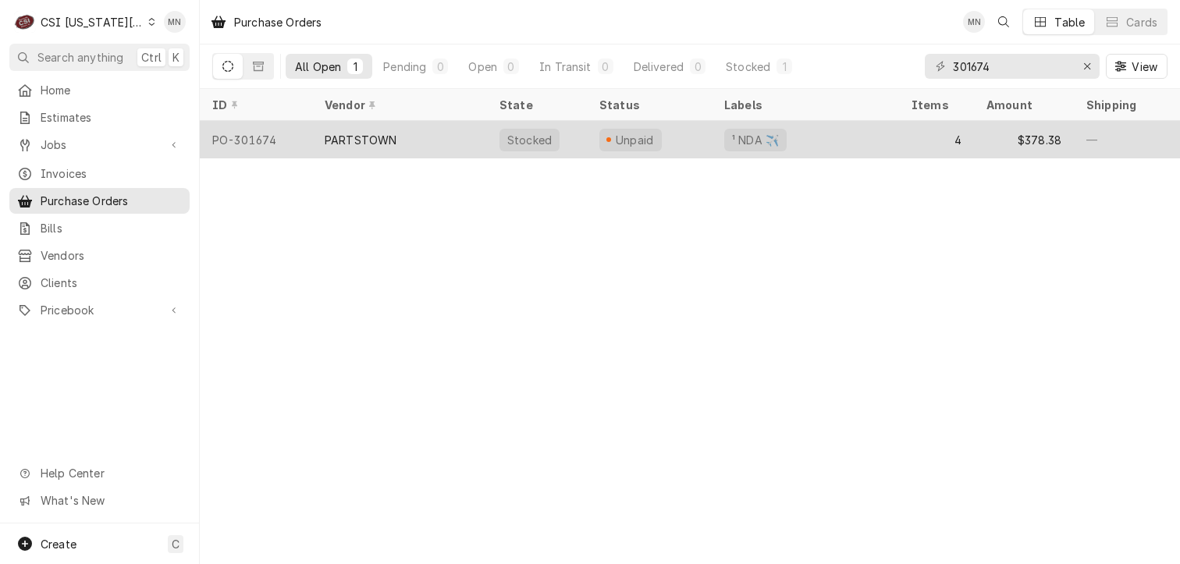
click at [454, 140] on div "PARTSTOWN" at bounding box center [399, 139] width 175 height 37
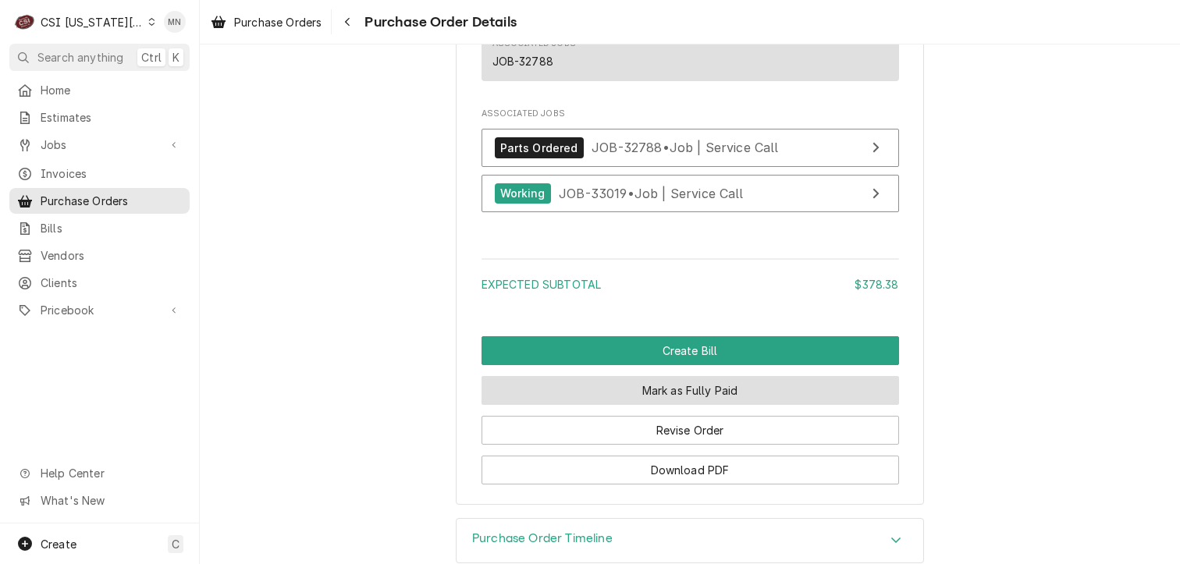
scroll to position [2416, 0]
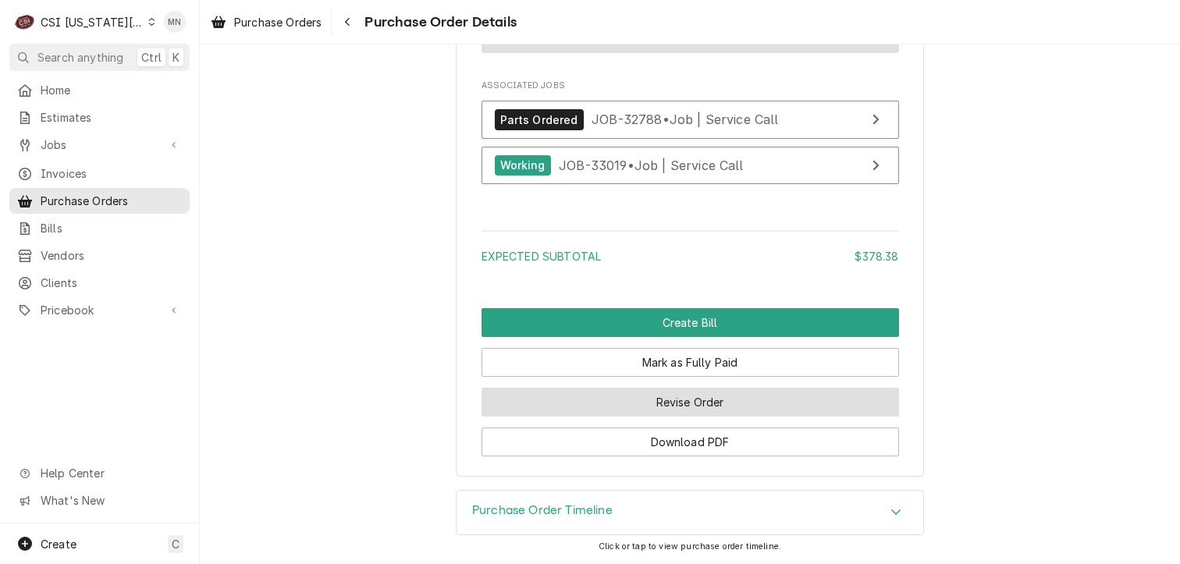
click at [671, 408] on button "Revise Order" at bounding box center [691, 402] width 418 height 29
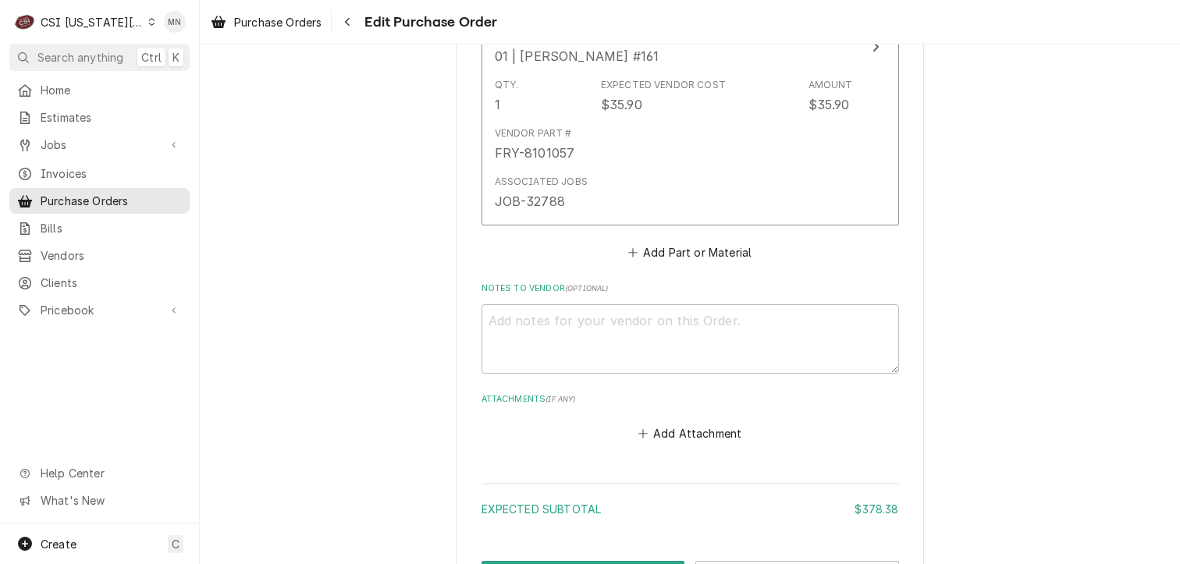
scroll to position [2080, 0]
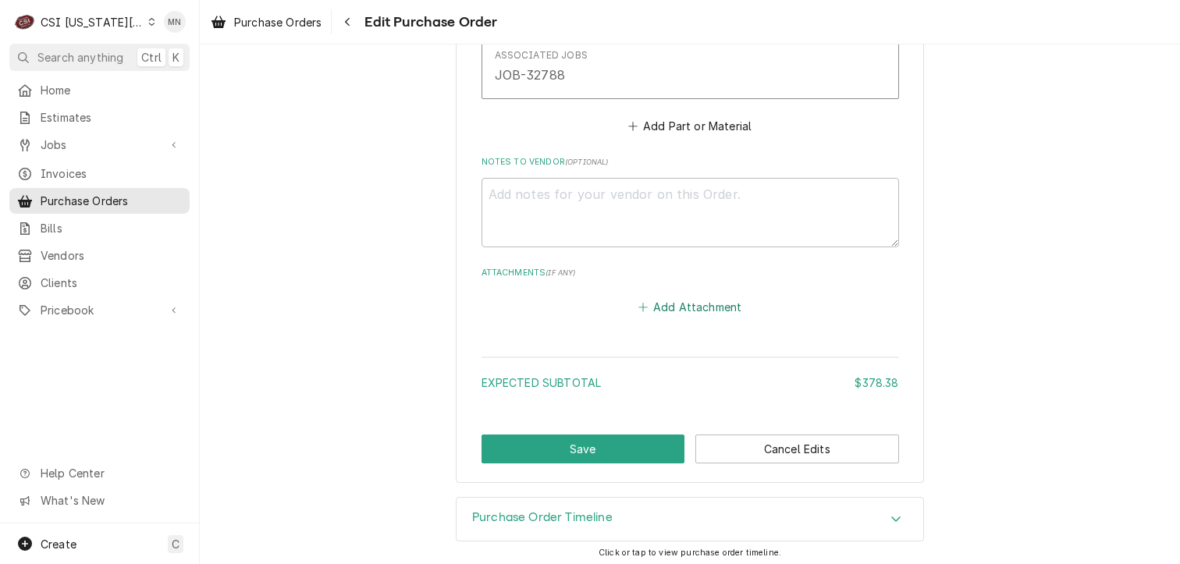
click at [661, 303] on button "Add Attachment" at bounding box center [689, 308] width 109 height 22
type textarea "x"
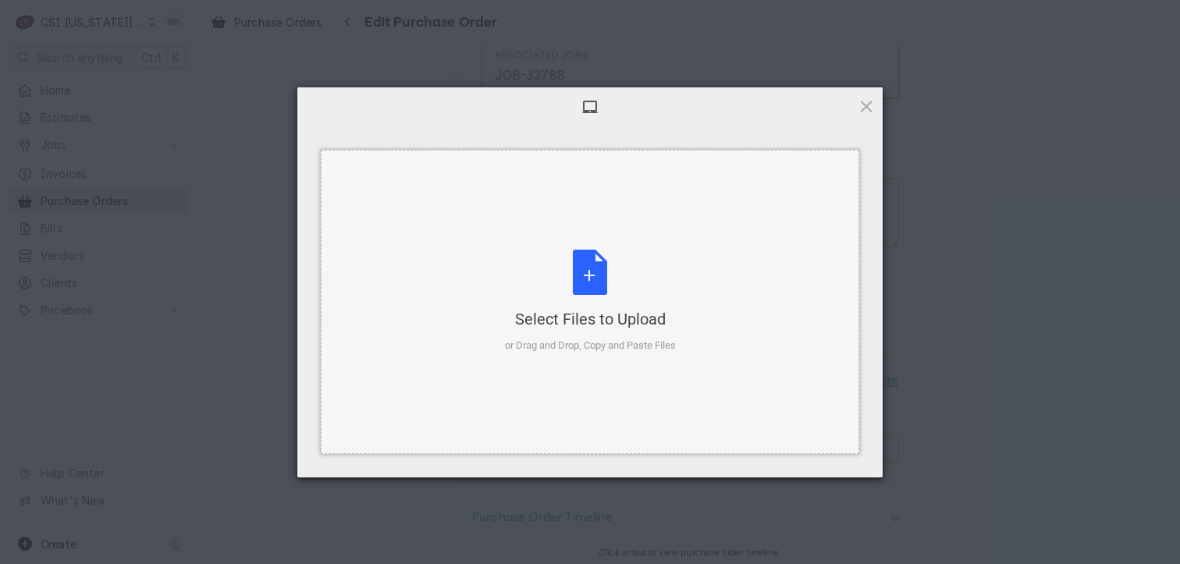
click at [579, 293] on div "Select Files to Upload or Drag and Drop, Copy and Paste Files" at bounding box center [590, 302] width 171 height 104
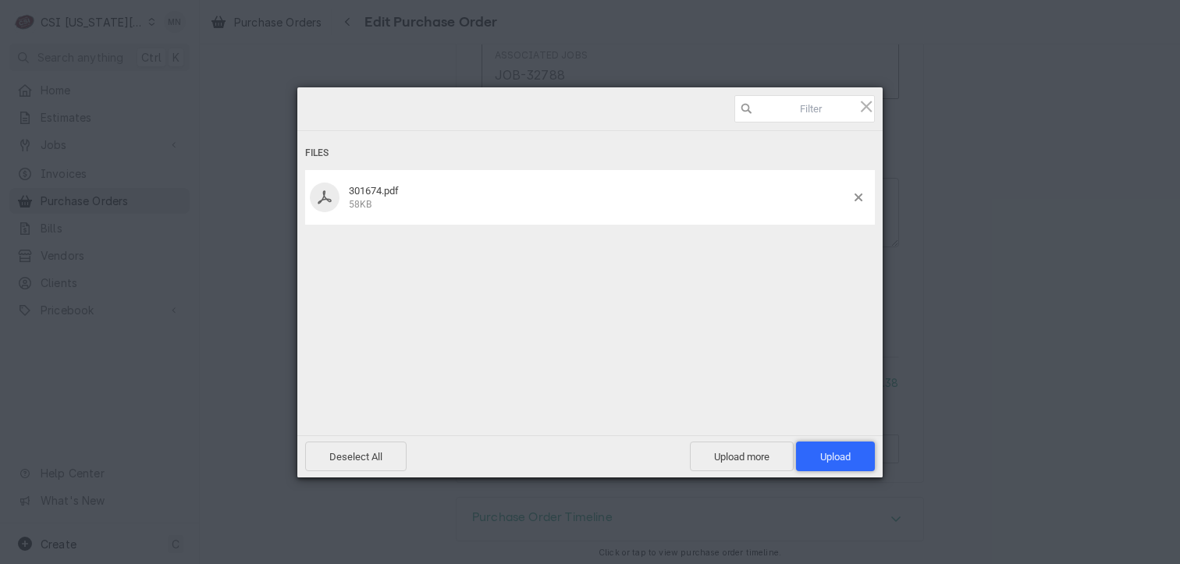
click at [855, 454] on span "Upload 1" at bounding box center [835, 457] width 79 height 30
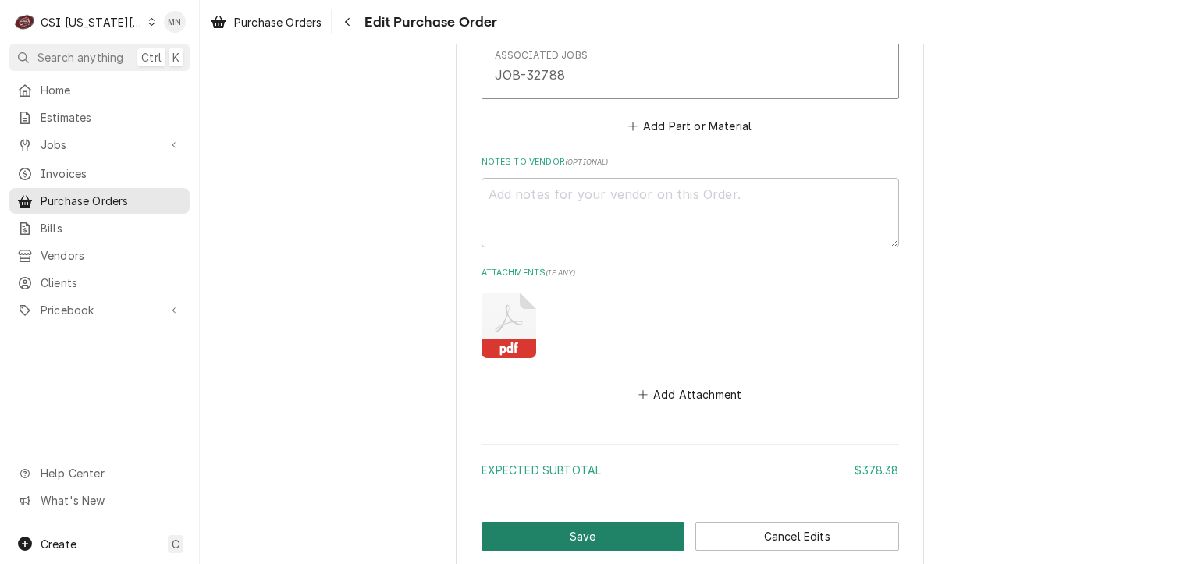
click at [594, 540] on button "Save" at bounding box center [584, 536] width 204 height 29
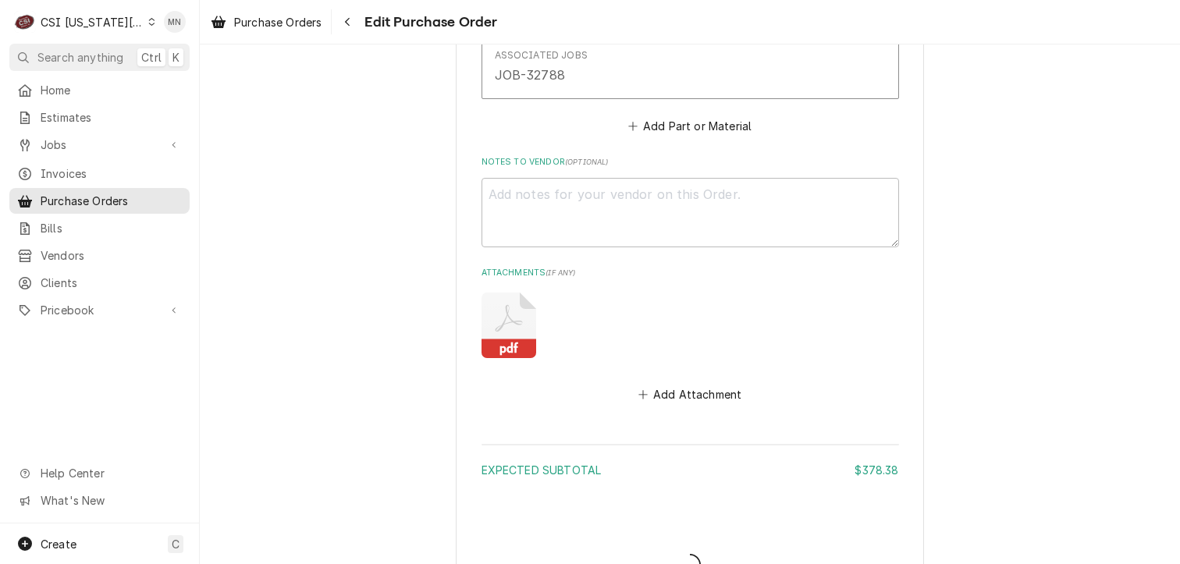
type textarea "x"
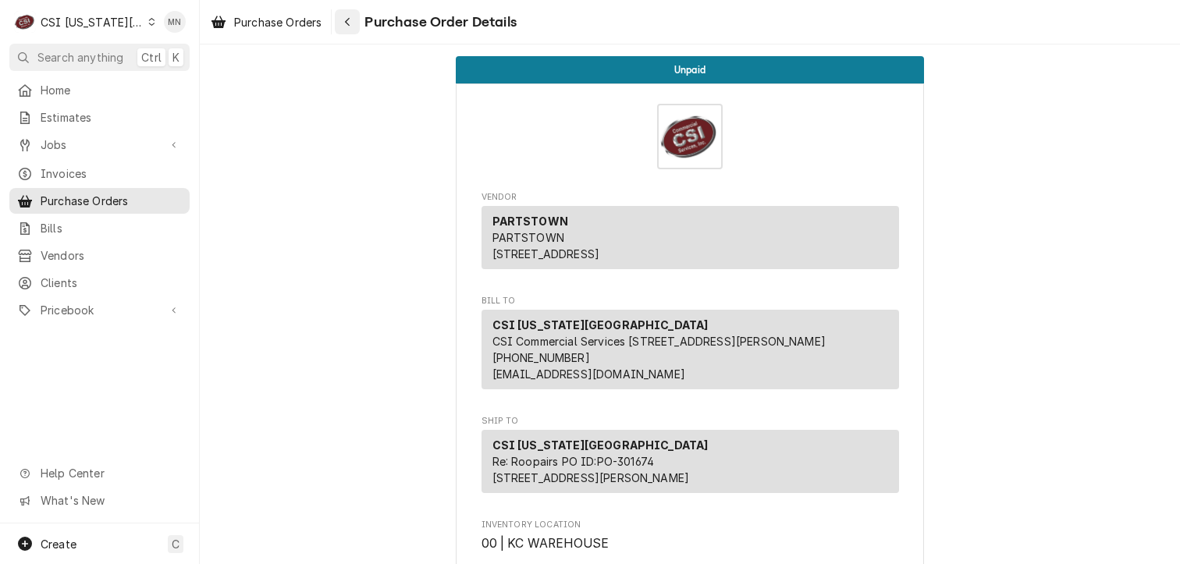
click at [347, 17] on icon "Navigate back" at bounding box center [347, 21] width 7 height 11
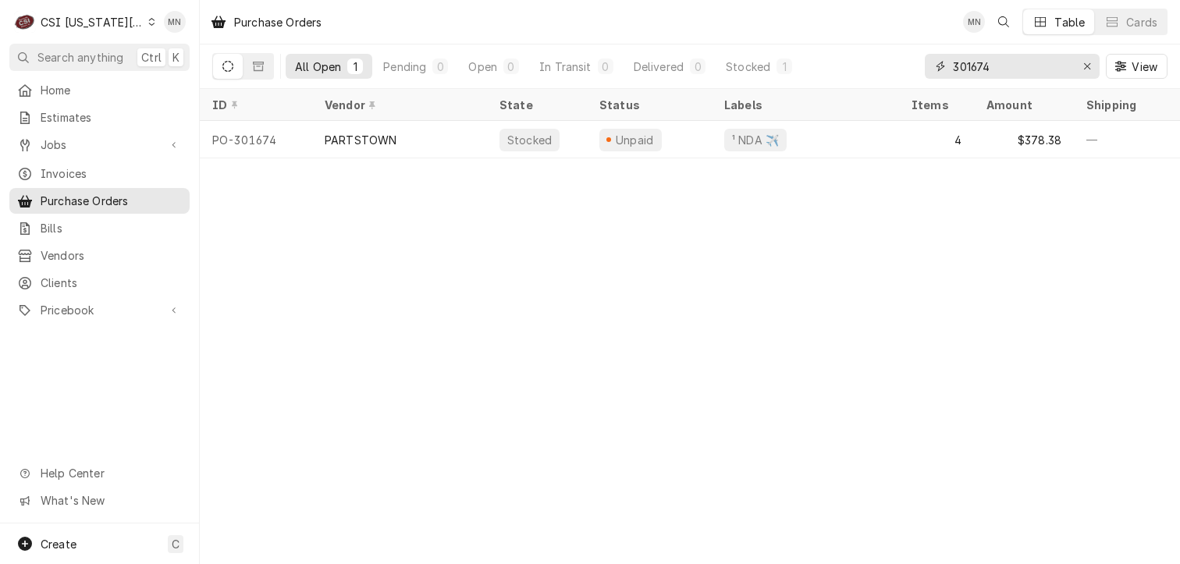
drag, startPoint x: 1005, startPoint y: 65, endPoint x: 863, endPoint y: 68, distance: 142.1
click at [863, 68] on div "All Open 1 Pending 0 Open 0 In Transit 0 Delivered 0 Stocked 1 301674 View" at bounding box center [690, 66] width 956 height 44
type input "301666"
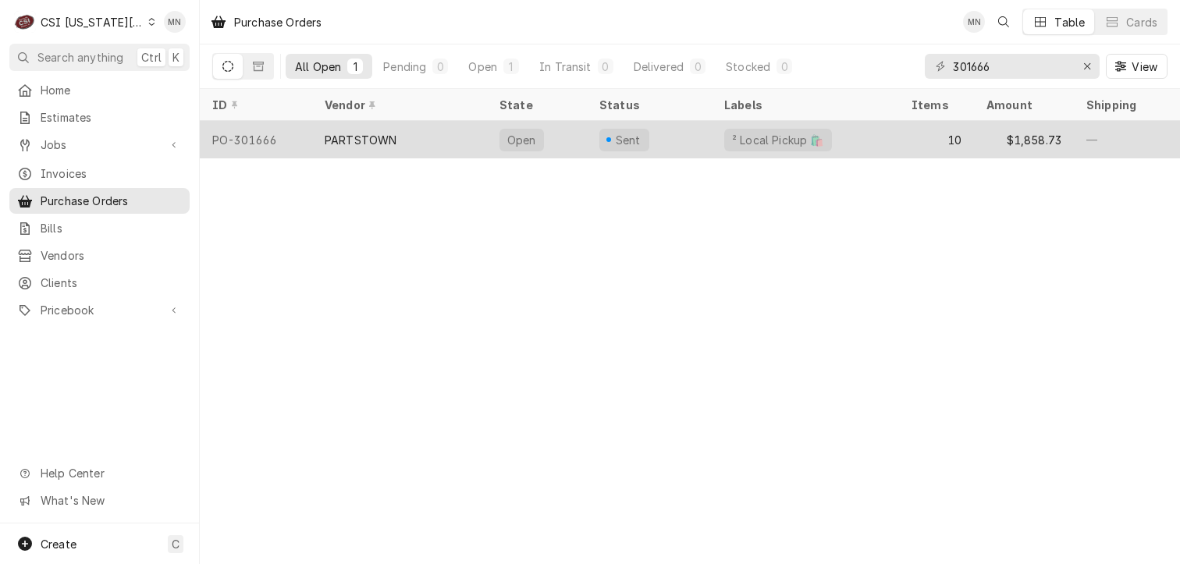
click at [347, 140] on div "PARTSTOWN" at bounding box center [361, 140] width 72 height 16
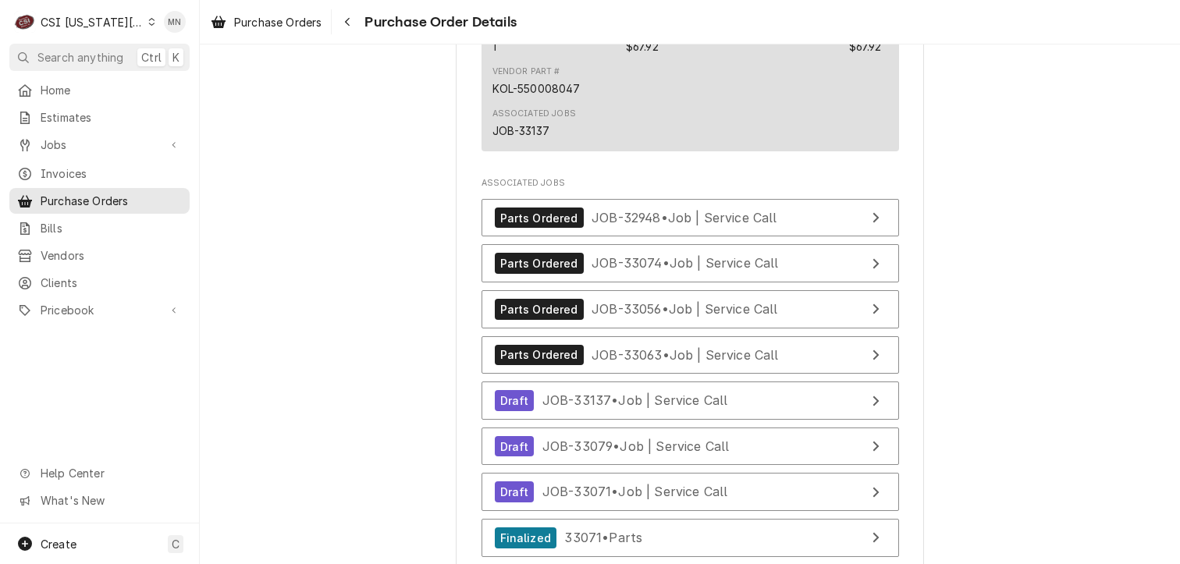
scroll to position [4517, 0]
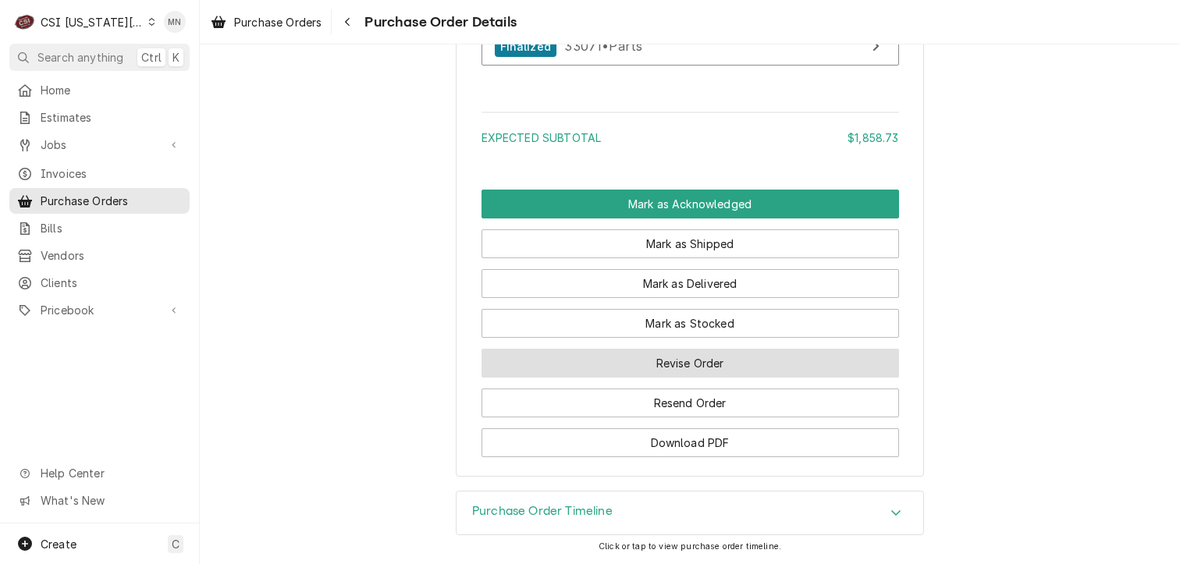
click at [696, 369] on button "Revise Order" at bounding box center [691, 363] width 418 height 29
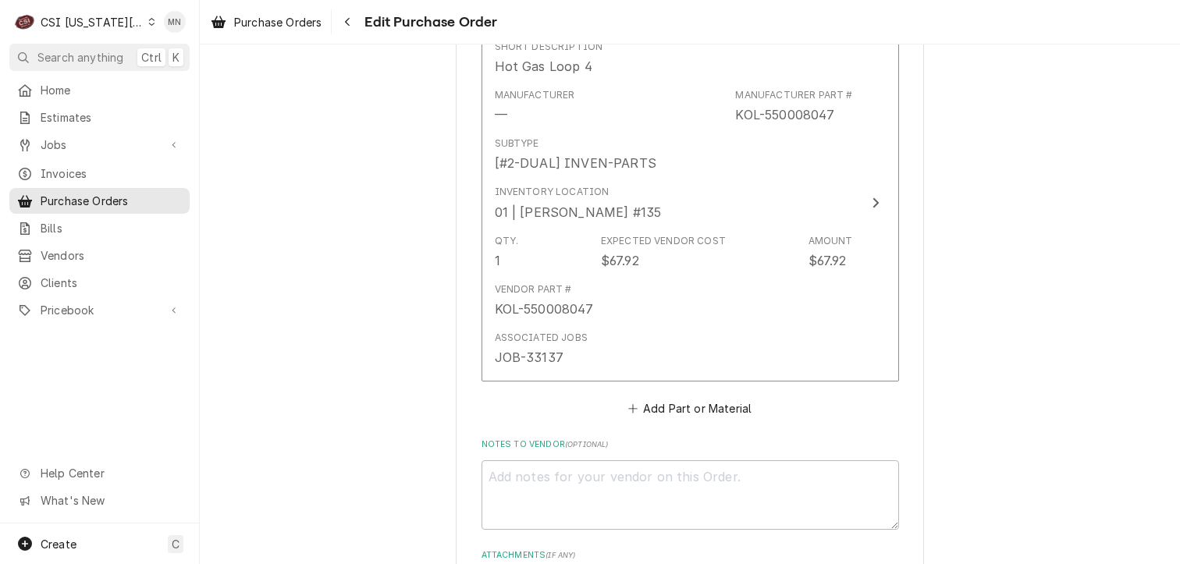
scroll to position [4137, 0]
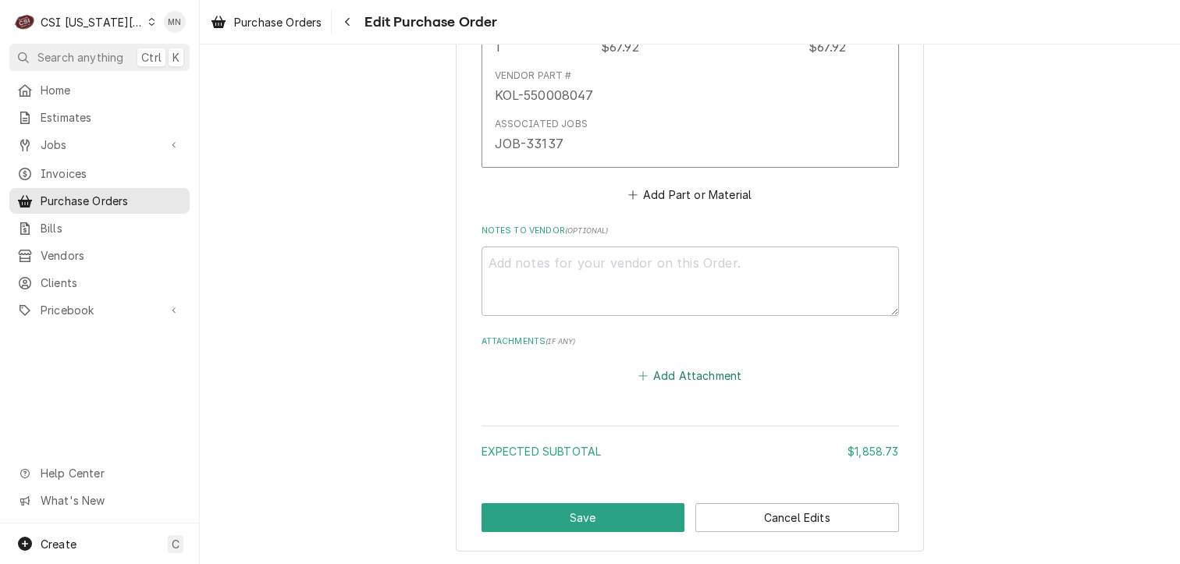
click at [672, 372] on button "Add Attachment" at bounding box center [689, 376] width 109 height 22
type textarea "x"
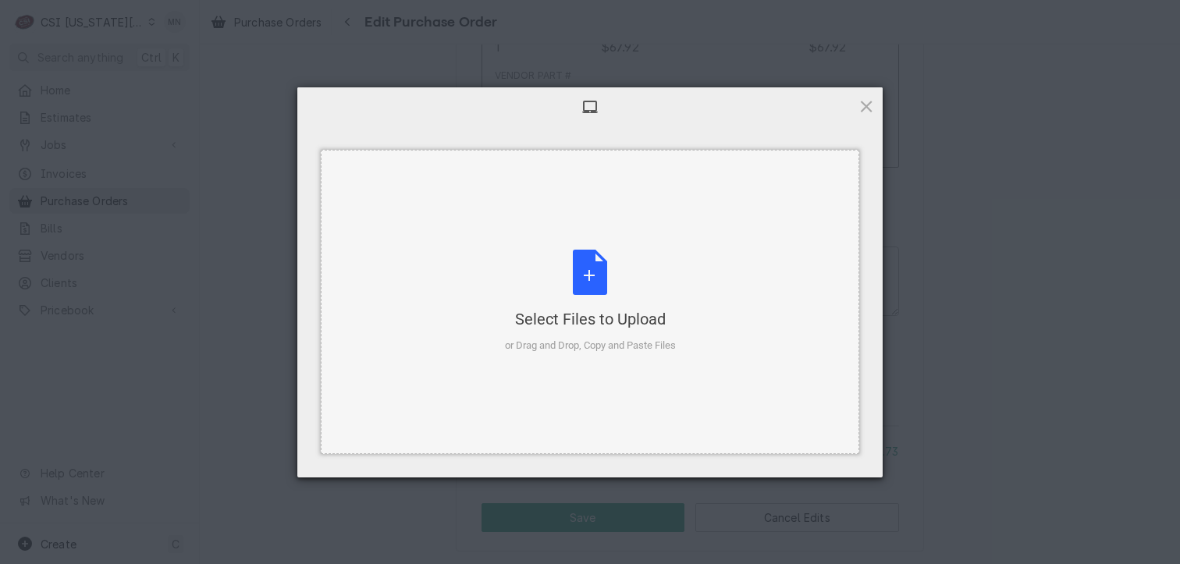
click at [599, 329] on div "Select Files to Upload" at bounding box center [590, 319] width 171 height 22
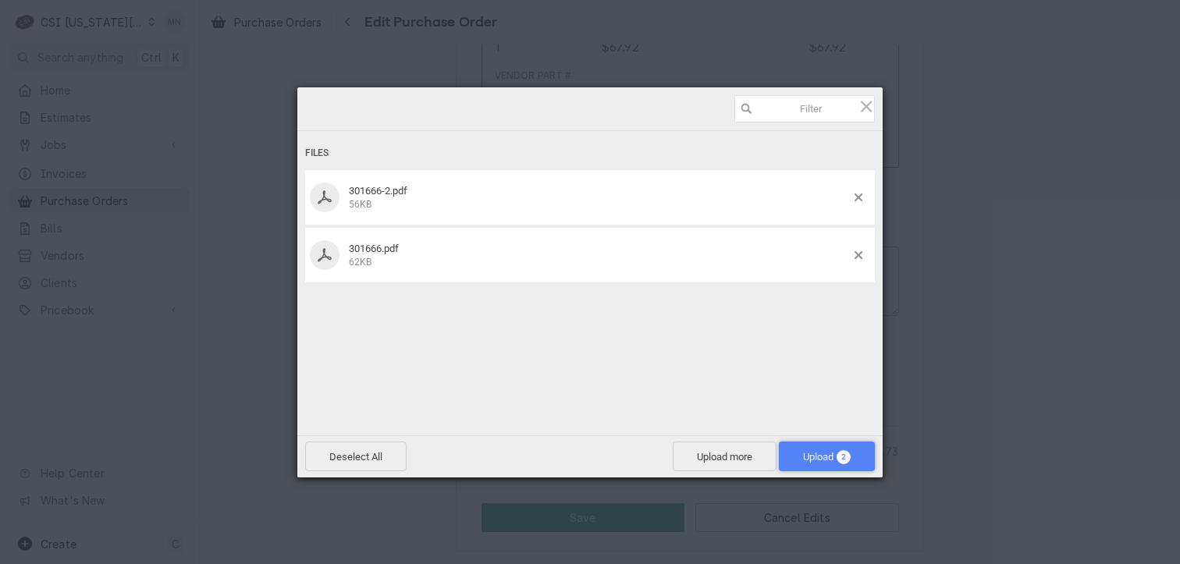
click at [821, 452] on span "Upload 2" at bounding box center [827, 457] width 48 height 12
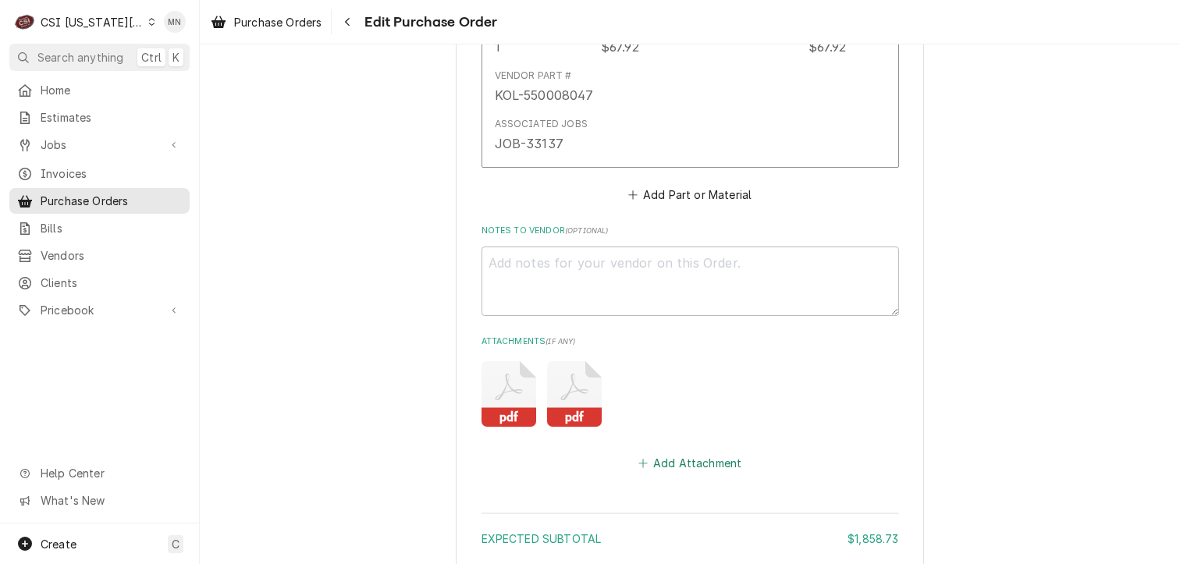
scroll to position [4293, 0]
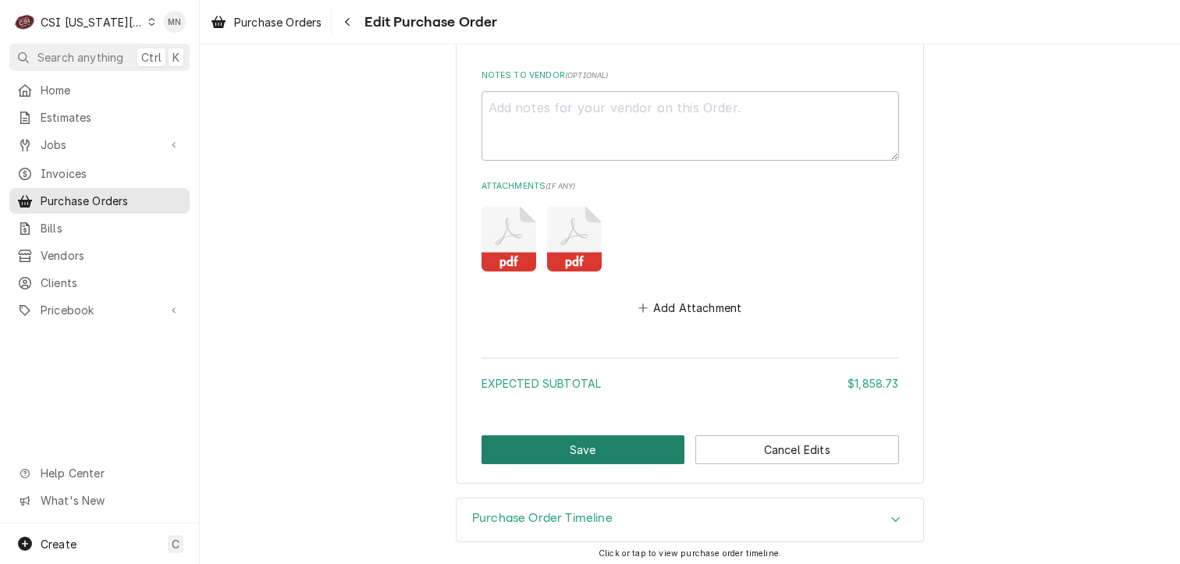
click at [582, 438] on button "Save" at bounding box center [584, 450] width 204 height 29
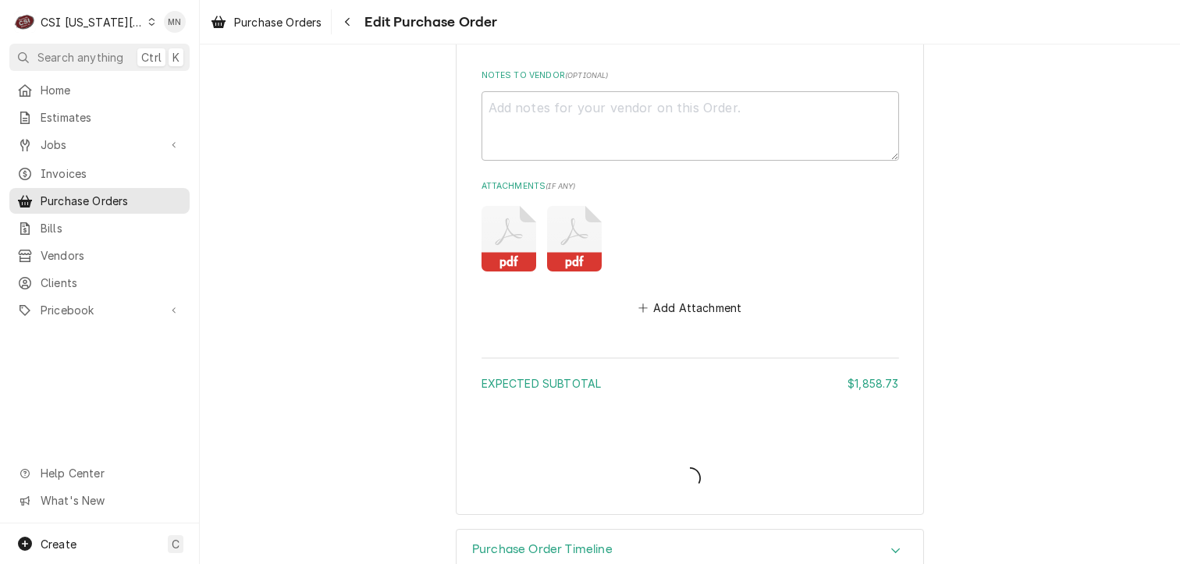
type textarea "x"
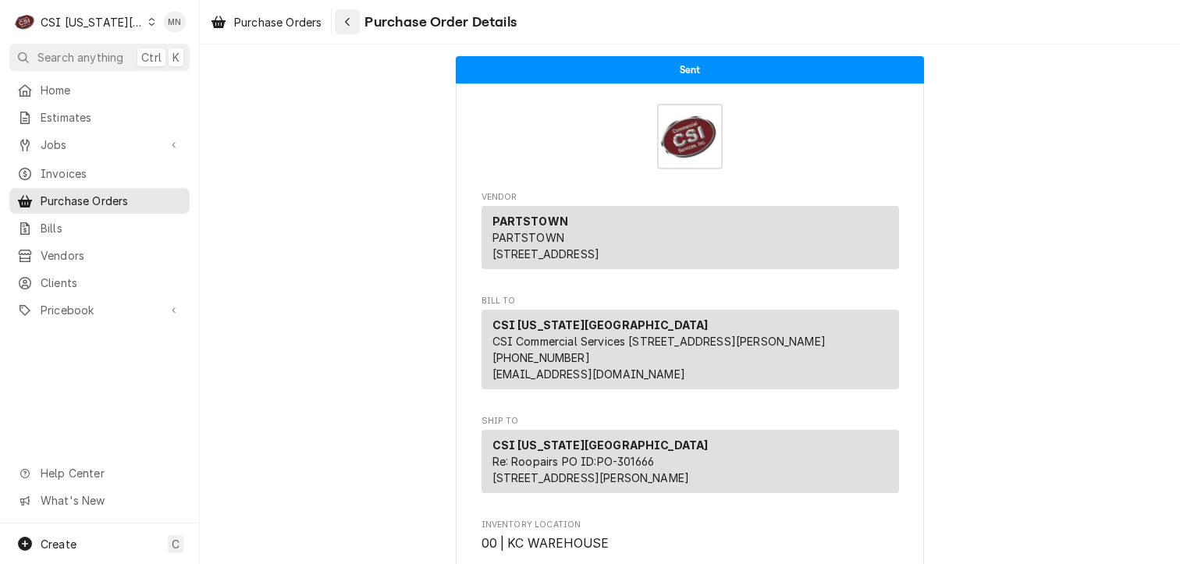
click at [345, 21] on div "Navigate back" at bounding box center [348, 22] width 16 height 16
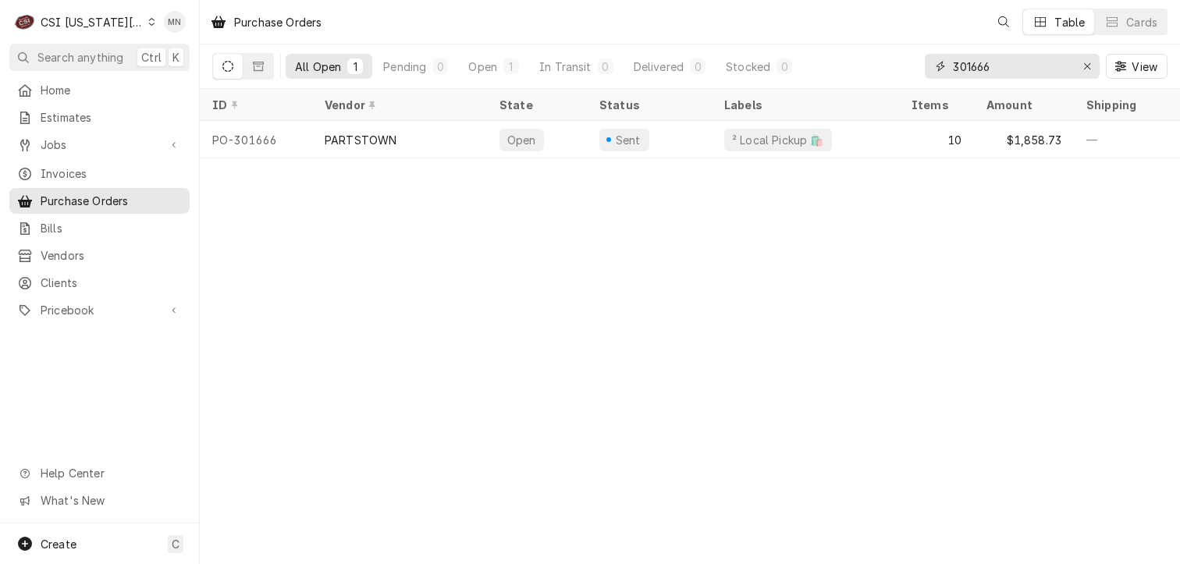
drag, startPoint x: 1024, startPoint y: 55, endPoint x: 851, endPoint y: 73, distance: 174.2
click at [880, 71] on div "All Open 1 Pending 0 Open 1 In Transit 0 Delivered 0 Stocked 0 301666 View" at bounding box center [690, 66] width 956 height 44
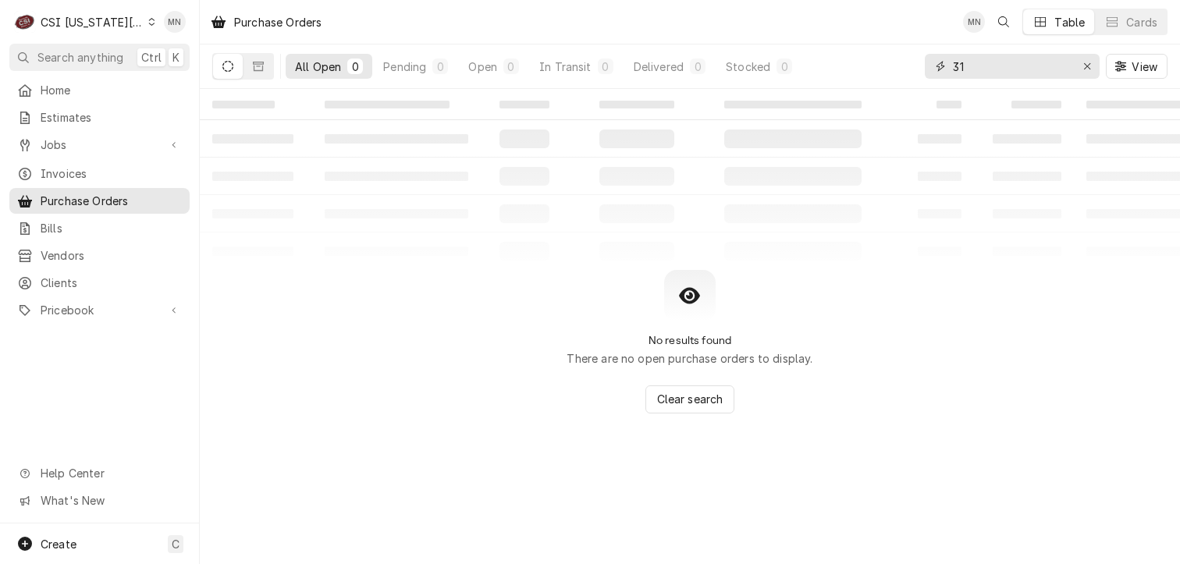
type input "3"
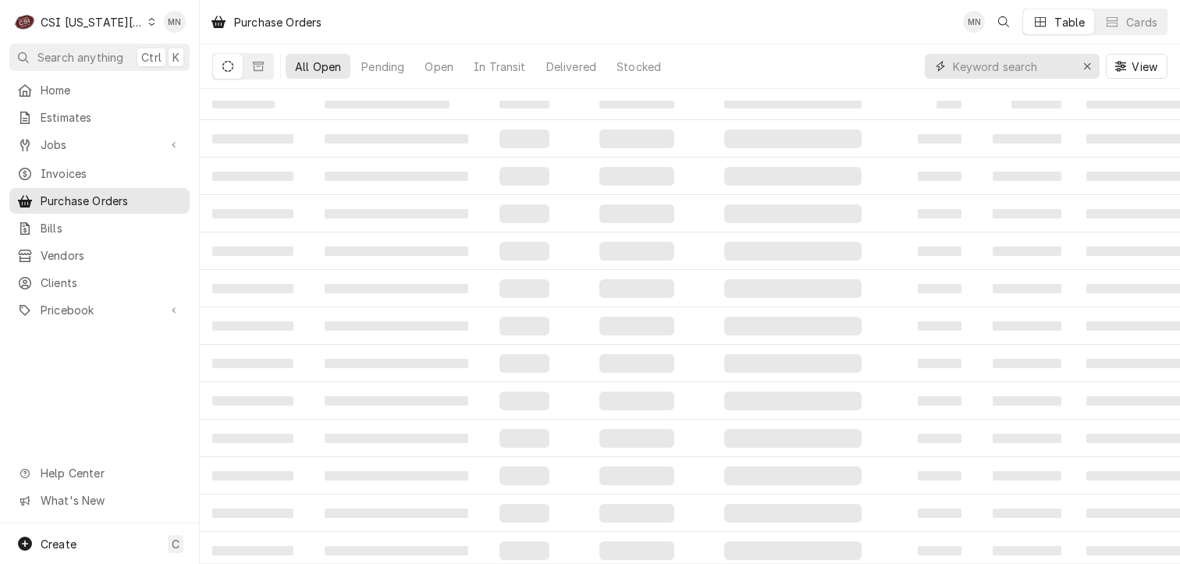
type input "0"
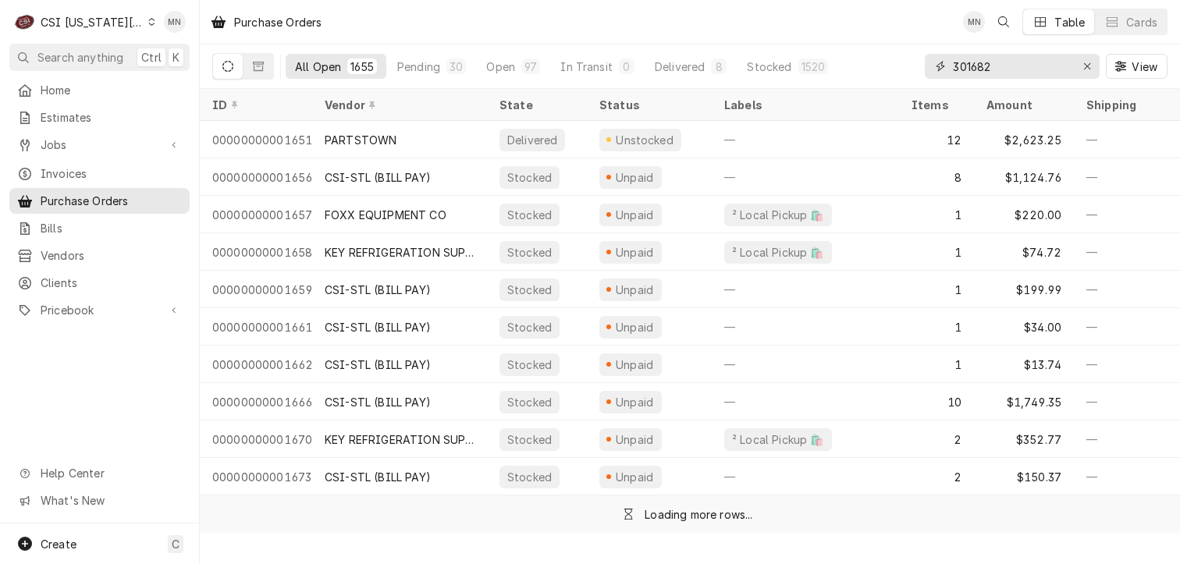
type input "301682"
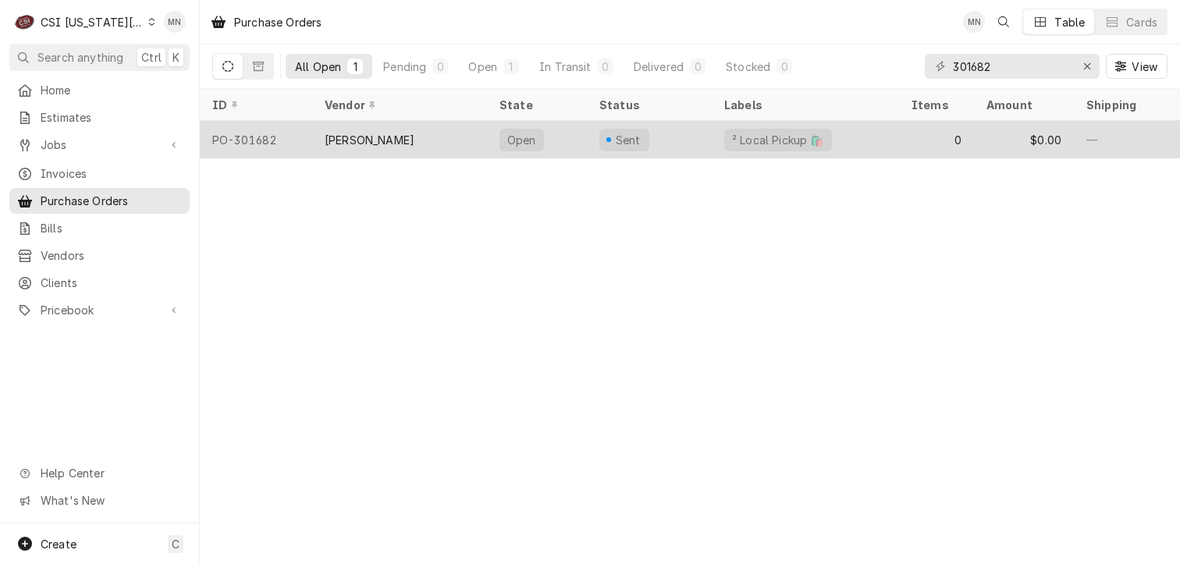
click at [431, 154] on div "[PERSON_NAME]" at bounding box center [399, 139] width 175 height 37
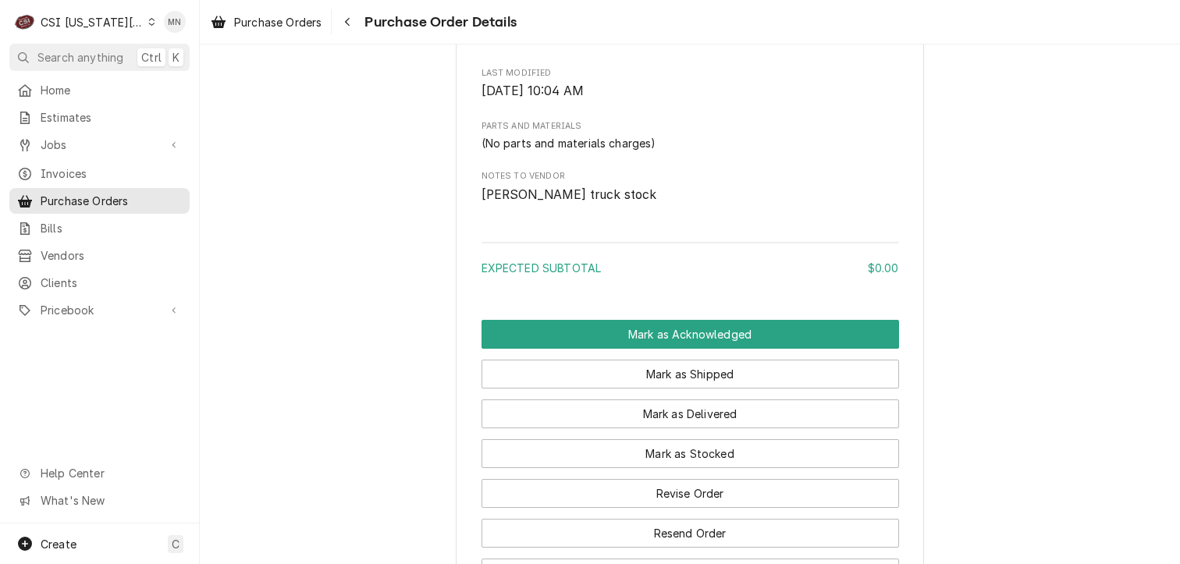
scroll to position [1019, 0]
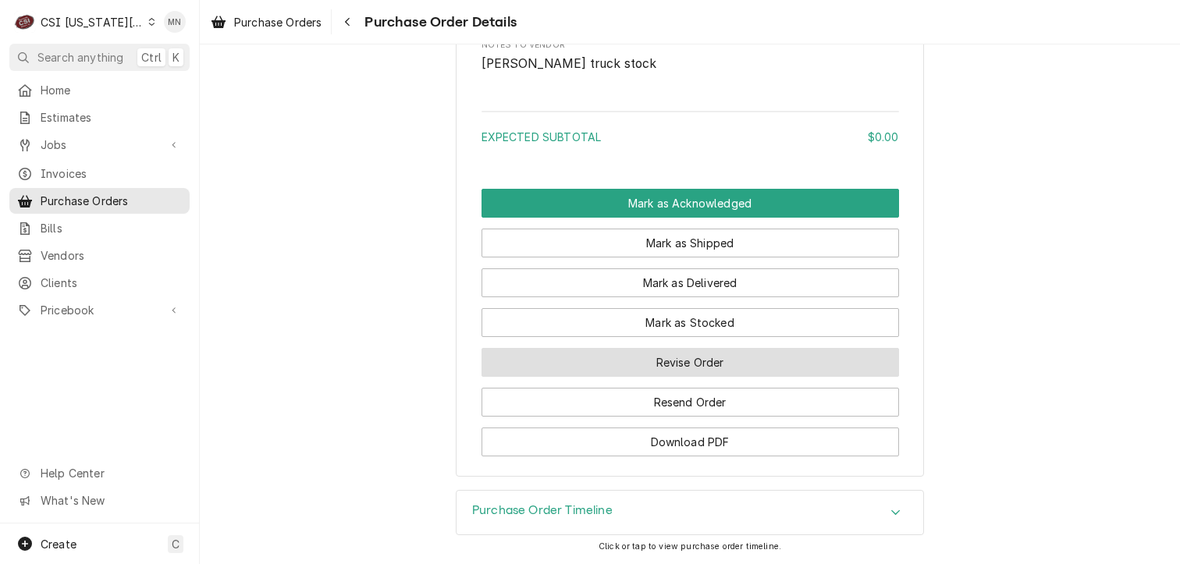
click at [697, 368] on button "Revise Order" at bounding box center [691, 362] width 418 height 29
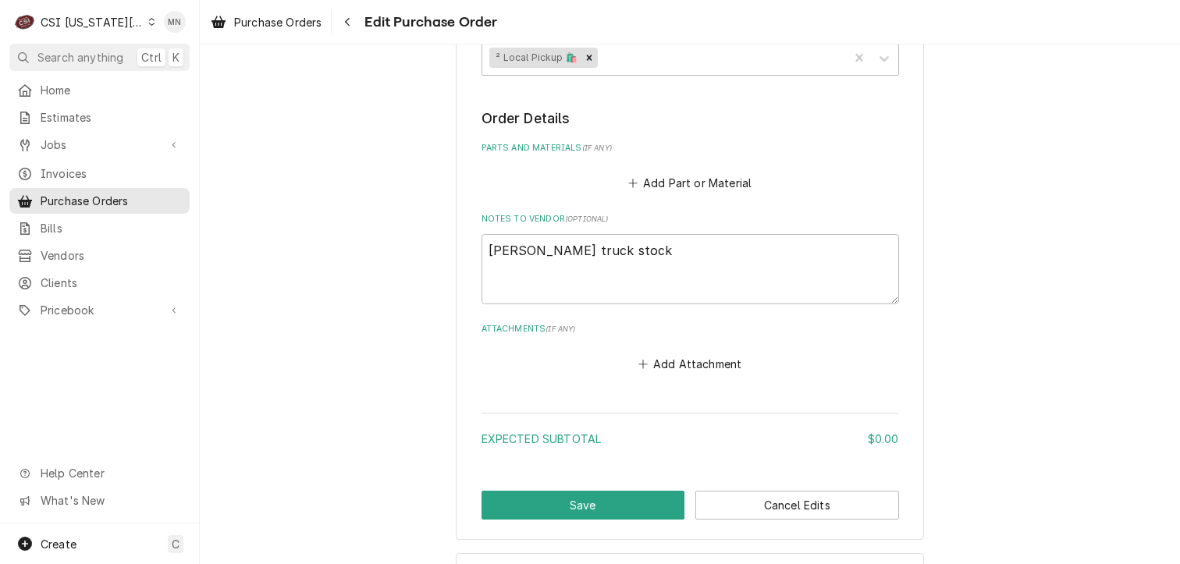
scroll to position [612, 0]
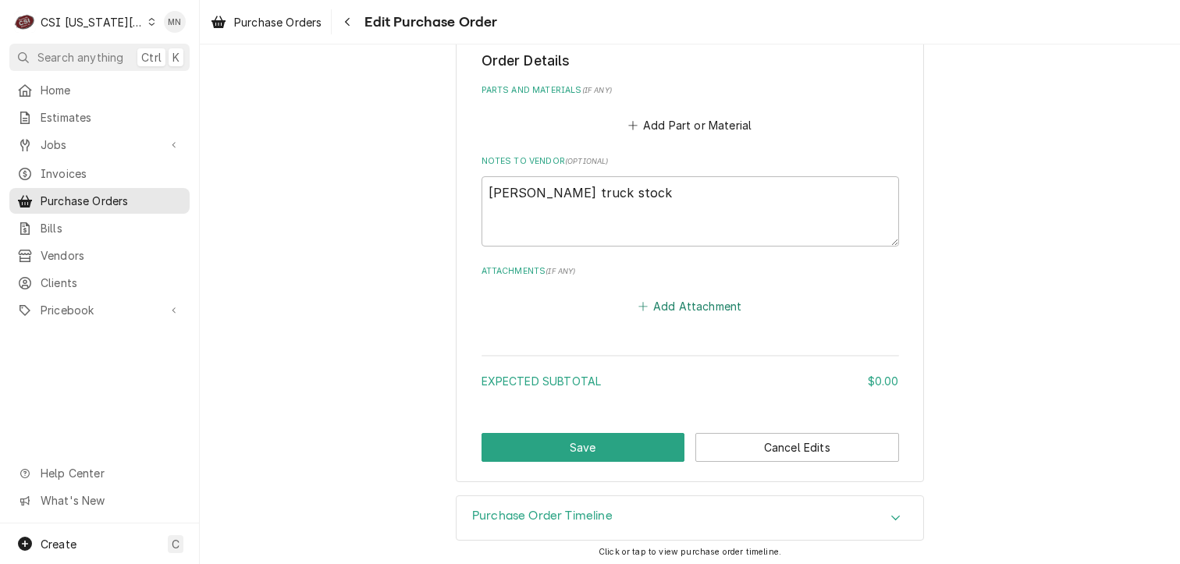
click at [712, 301] on button "Add Attachment" at bounding box center [689, 306] width 109 height 22
type textarea "x"
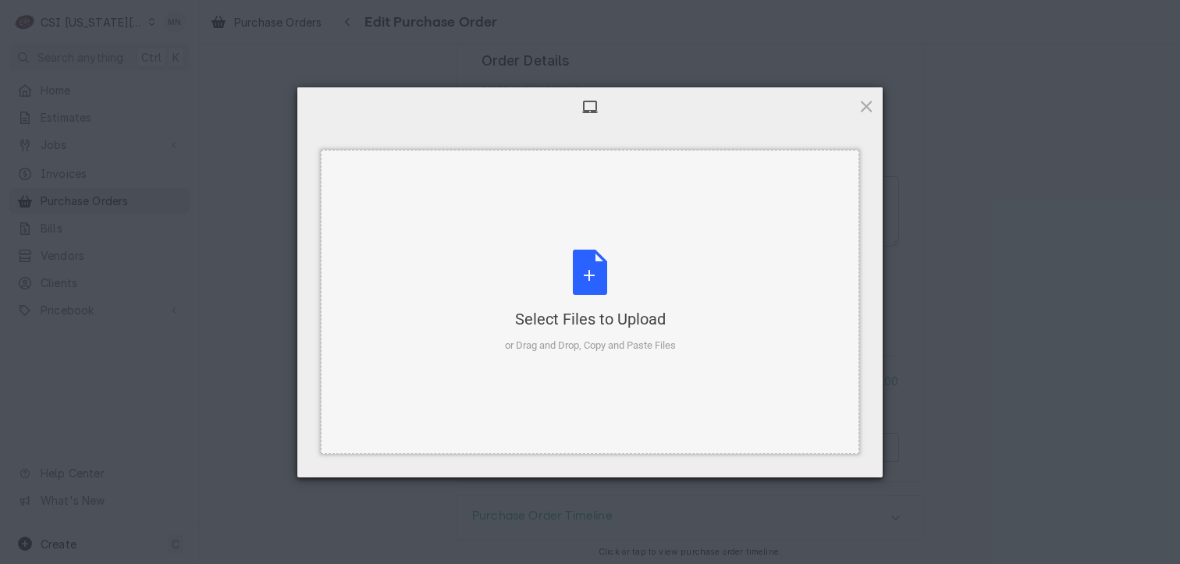
click at [618, 286] on div "Select Files to Upload or Drag and Drop, Copy and Paste Files" at bounding box center [590, 302] width 171 height 104
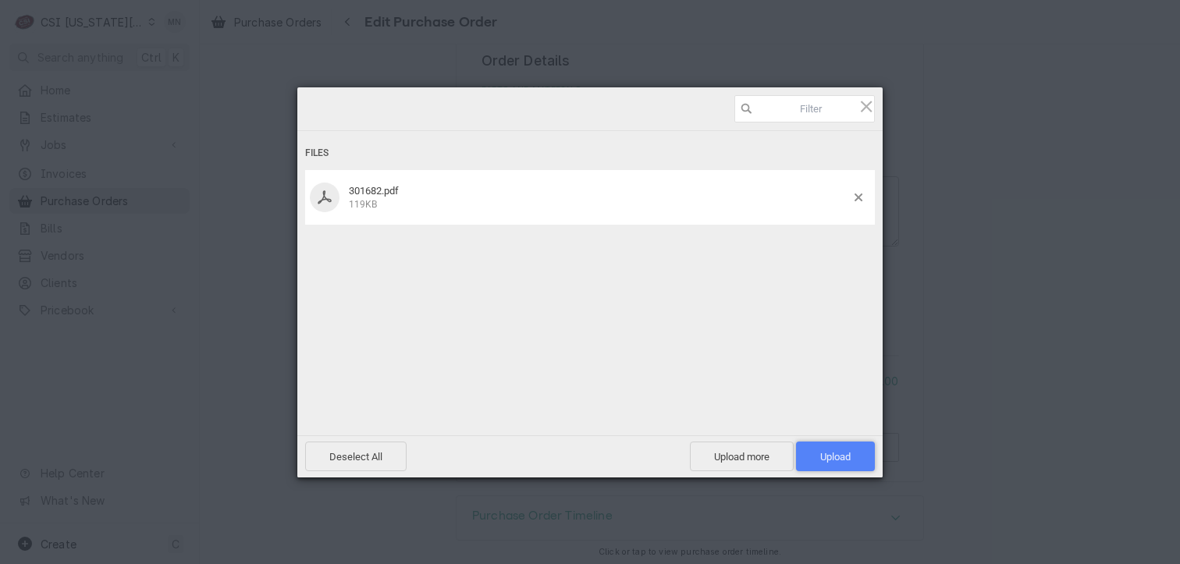
click at [831, 457] on span "Upload 1" at bounding box center [835, 457] width 30 height 12
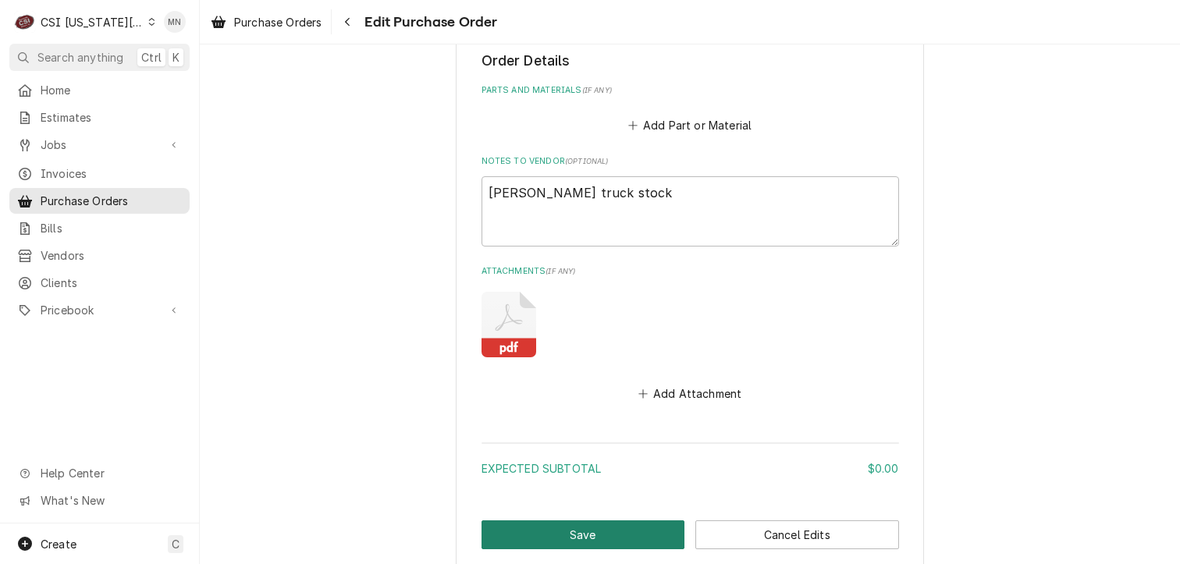
click at [587, 527] on button "Save" at bounding box center [584, 535] width 204 height 29
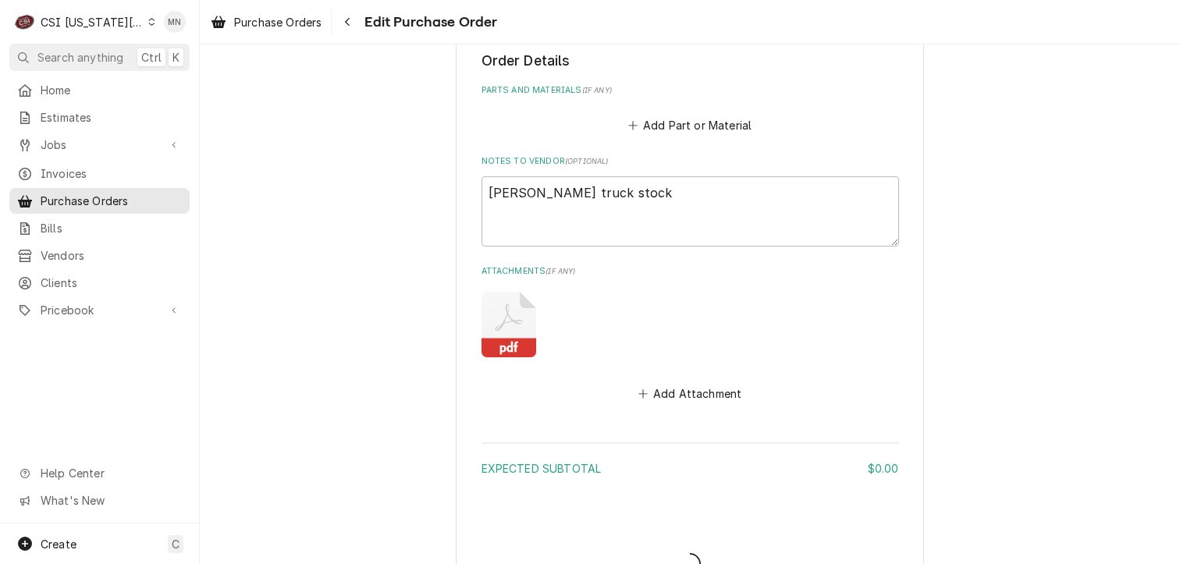
type textarea "x"
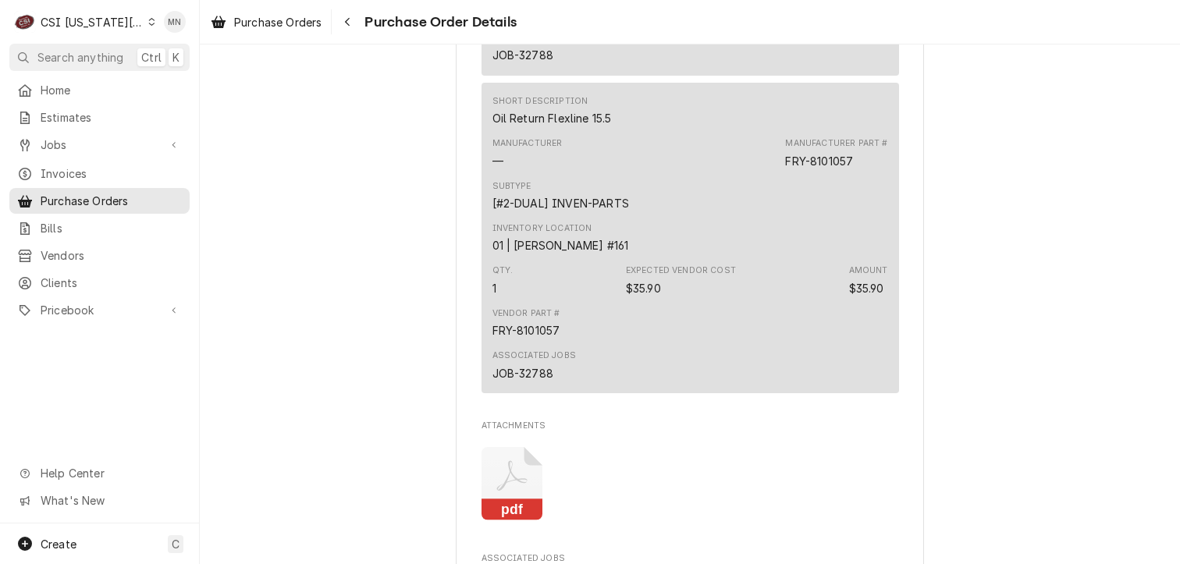
scroll to position [2264, 0]
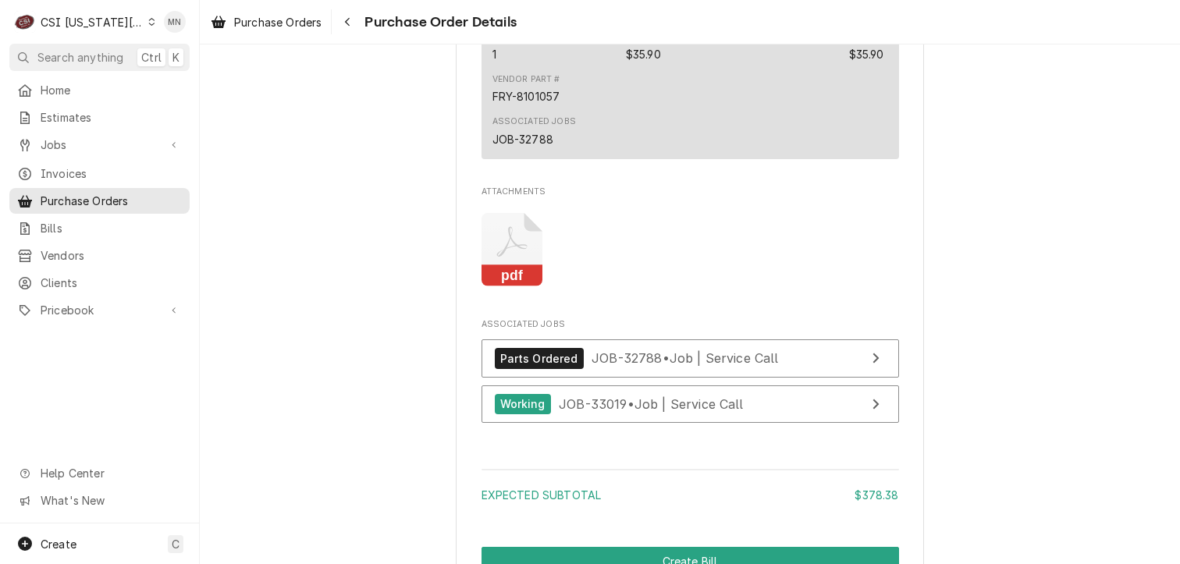
click at [513, 287] on icon "Attachments" at bounding box center [513, 250] width 62 height 74
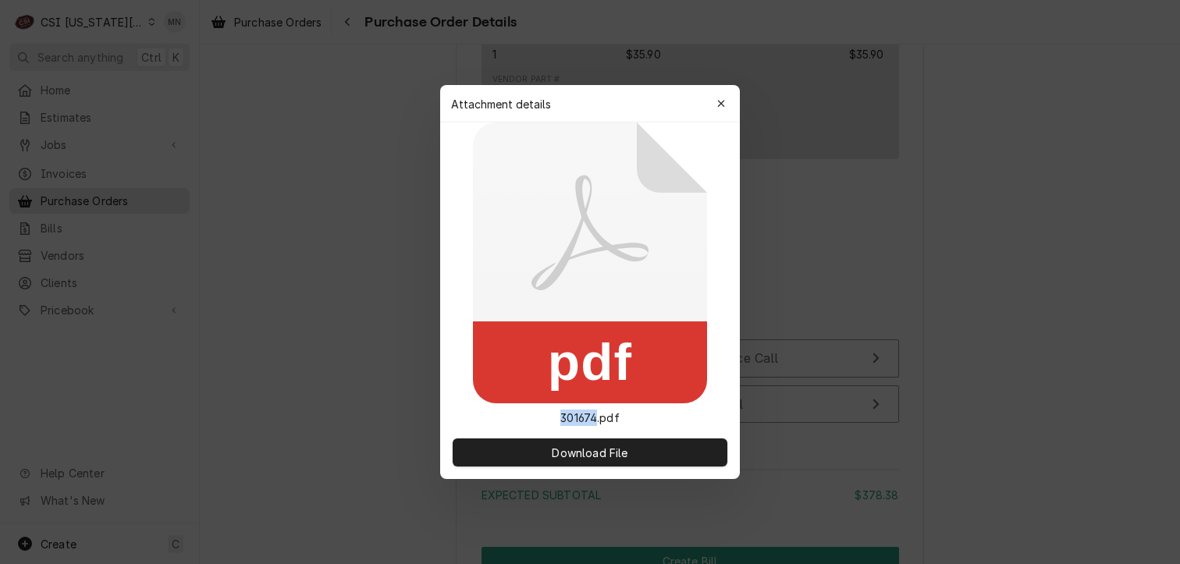
click at [513, 299] on icon at bounding box center [590, 263] width 234 height 281
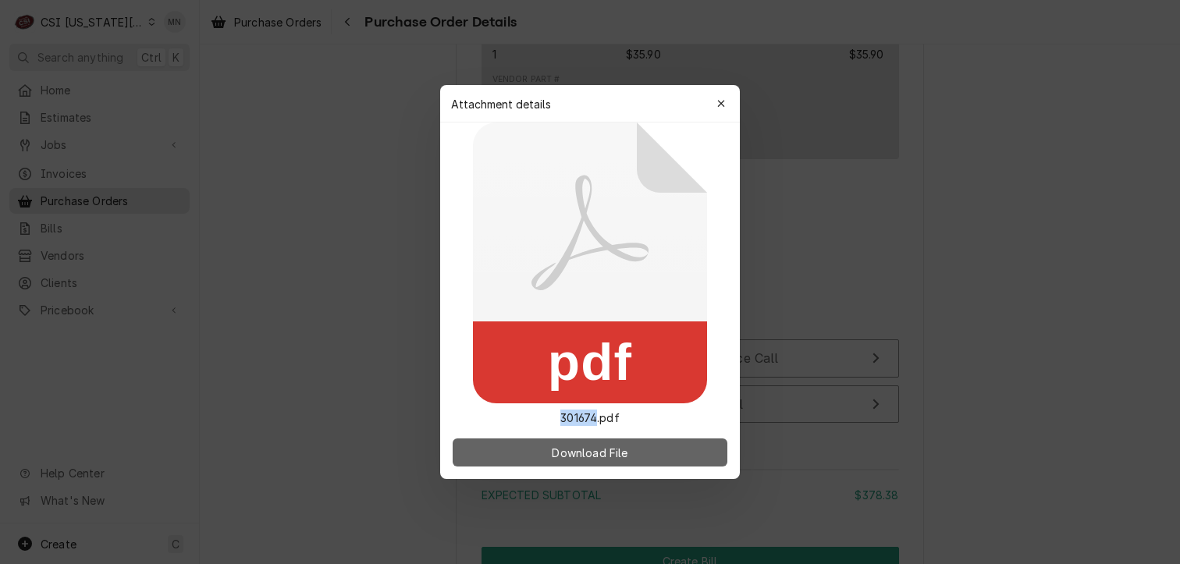
click at [567, 457] on span "Download File" at bounding box center [590, 453] width 82 height 16
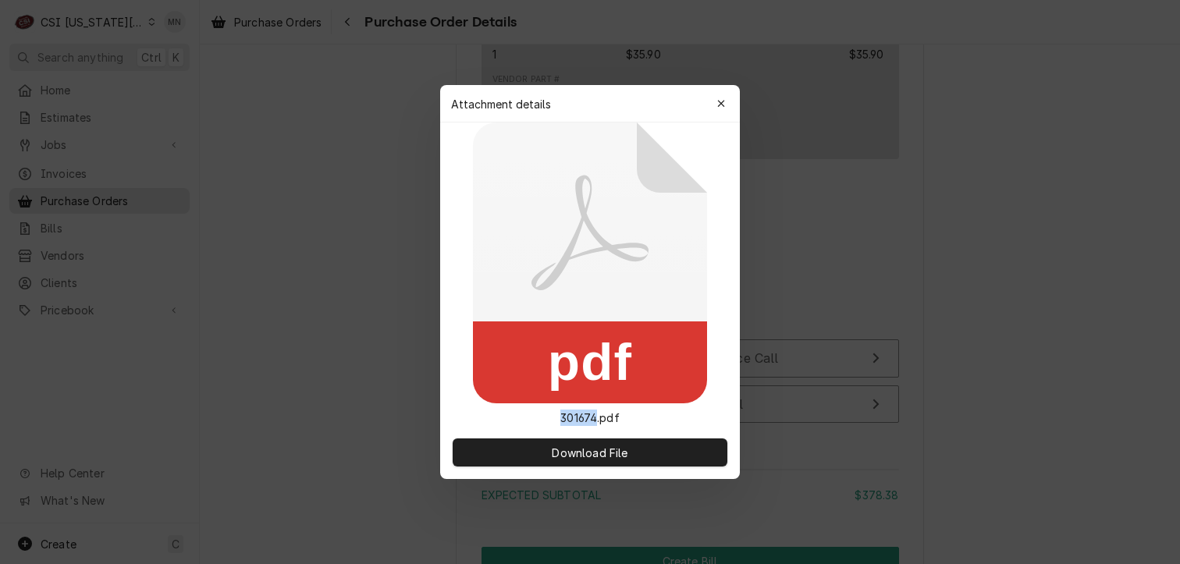
click at [717, 110] on div "button" at bounding box center [722, 104] width 16 height 16
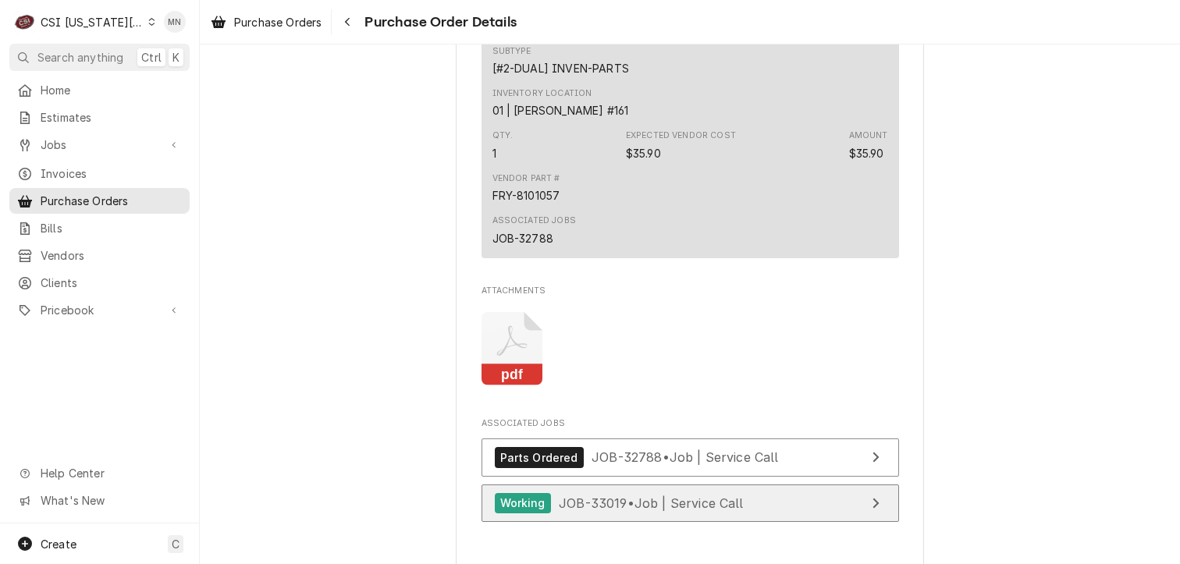
scroll to position [2342, 0]
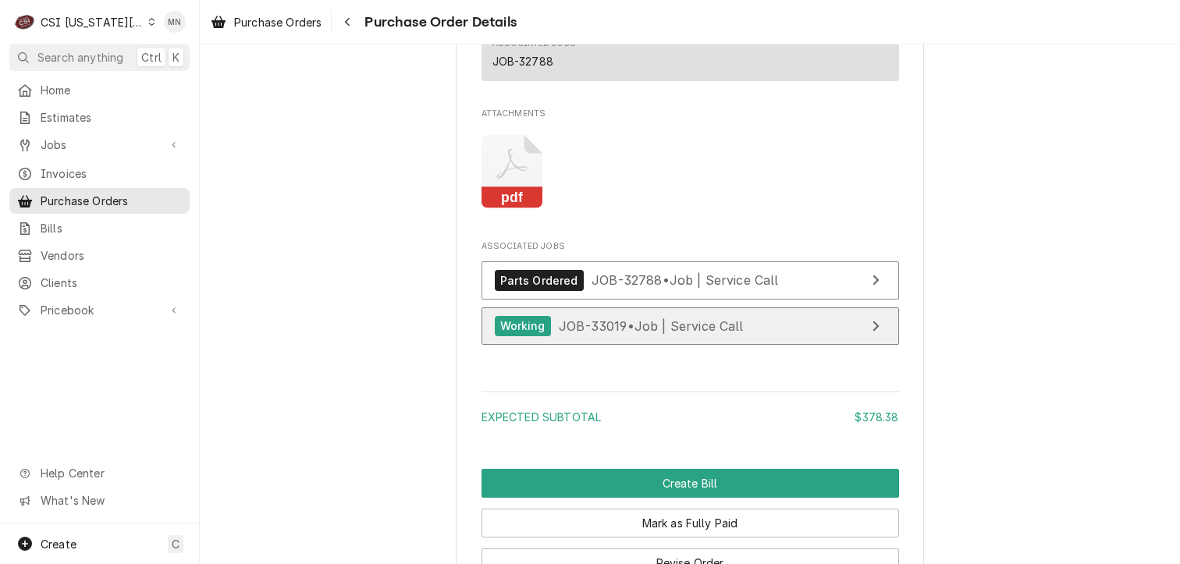
click at [670, 337] on div "Working JOB-33019 • Job | Service Call" at bounding box center [619, 326] width 249 height 21
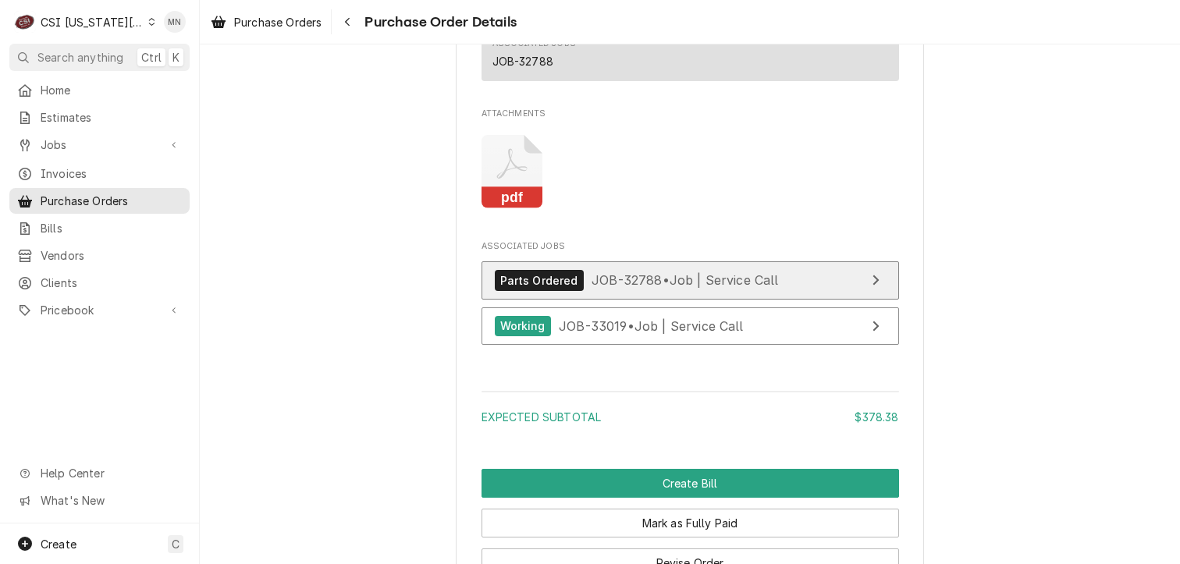
click at [623, 291] on div "Parts Ordered JOB-32788 • Job | Service Call" at bounding box center [637, 280] width 284 height 21
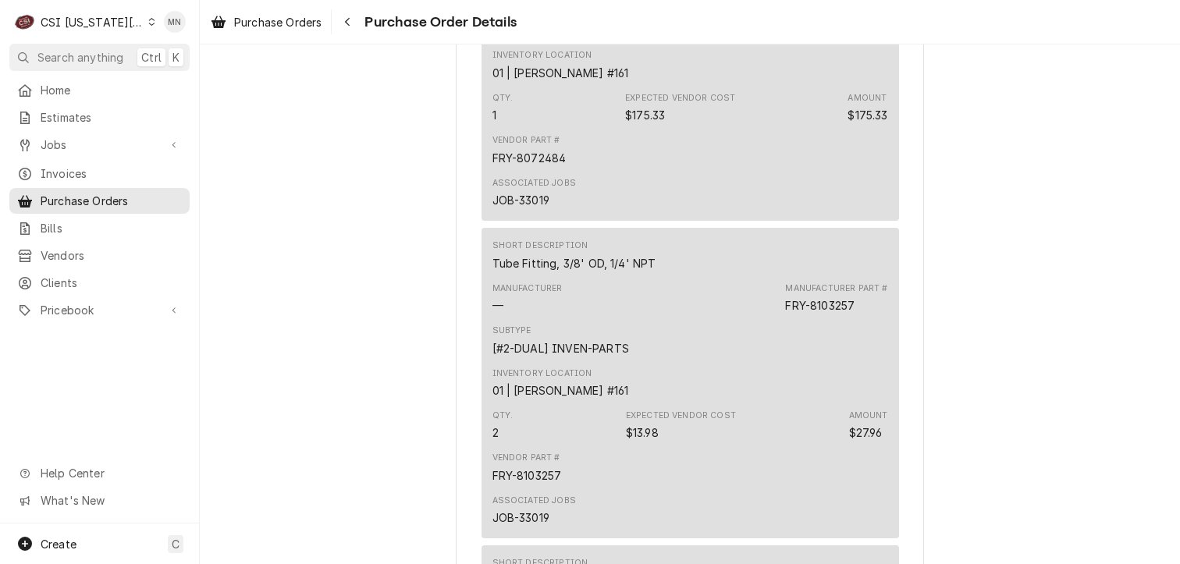
scroll to position [937, 0]
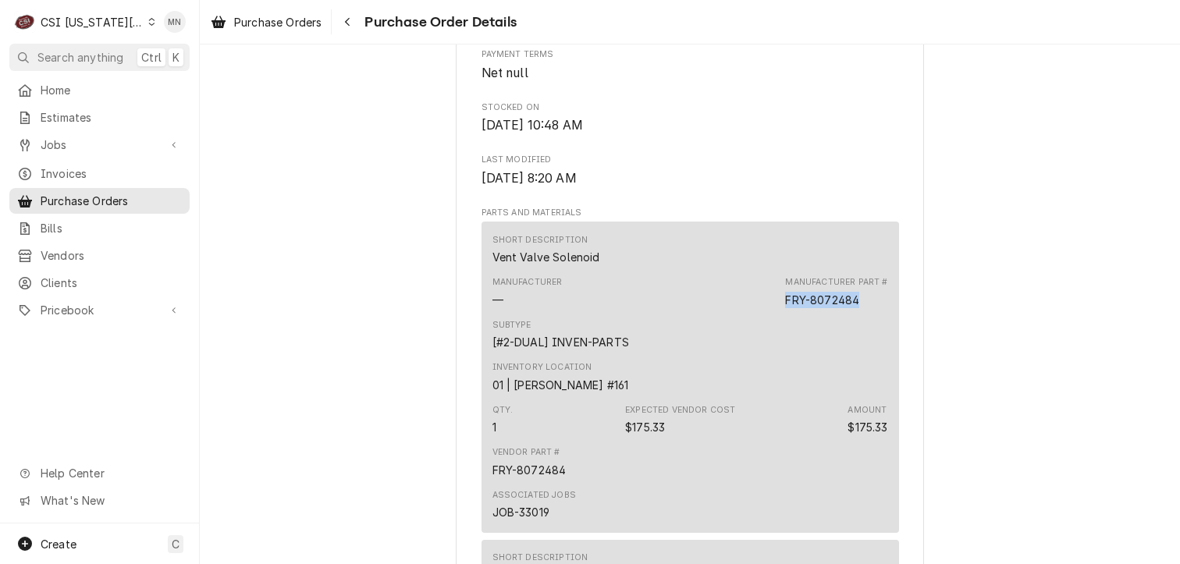
drag, startPoint x: 858, startPoint y: 349, endPoint x: 781, endPoint y: 350, distance: 77.3
click at [785, 308] on div "Manufacturer Part # FRY-8072484" at bounding box center [836, 291] width 102 height 31
drag, startPoint x: 781, startPoint y: 350, endPoint x: 790, endPoint y: 352, distance: 9.7
copy div "FRY-8072484"
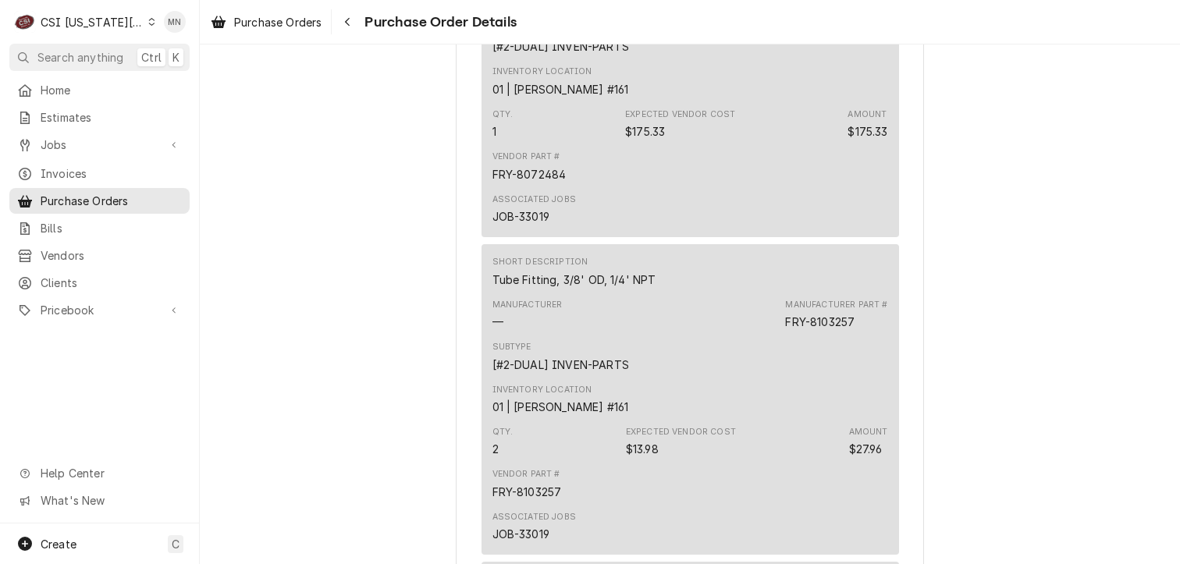
scroll to position [1249, 0]
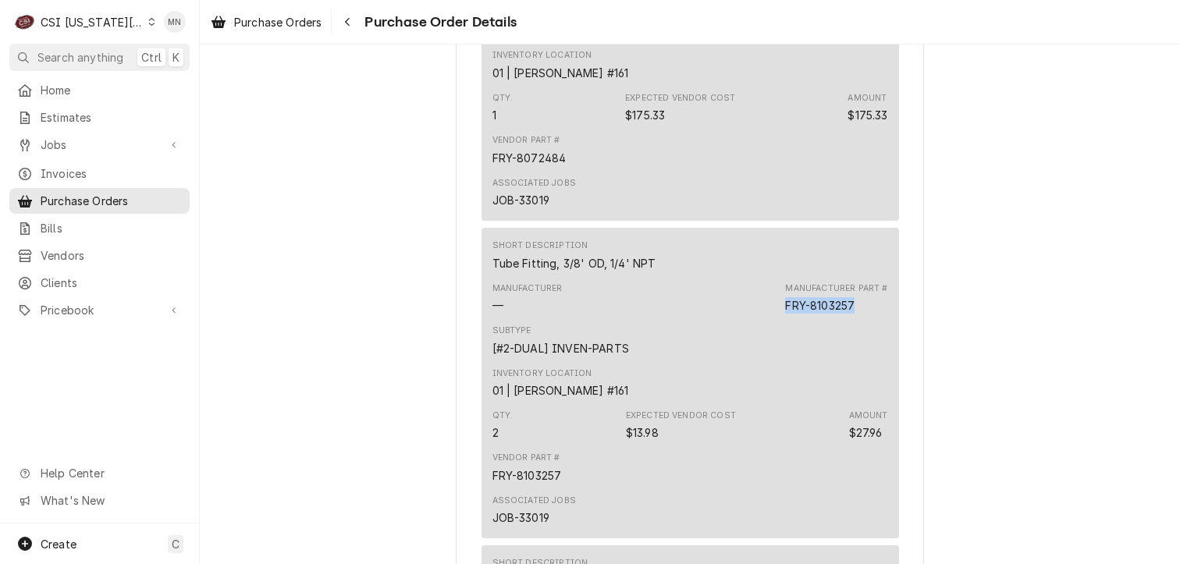
drag, startPoint x: 852, startPoint y: 359, endPoint x: 783, endPoint y: 358, distance: 69.5
click at [785, 314] on div "Manufacturer Part # FRY-8103257" at bounding box center [836, 298] width 102 height 31
copy div "FRY-8103257"
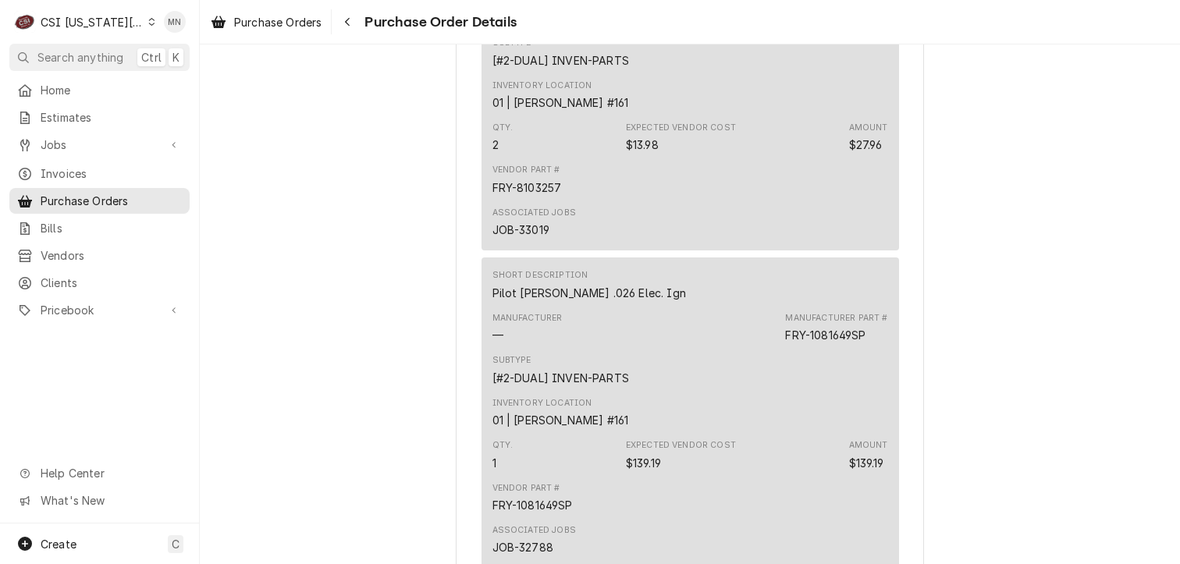
scroll to position [1561, 0]
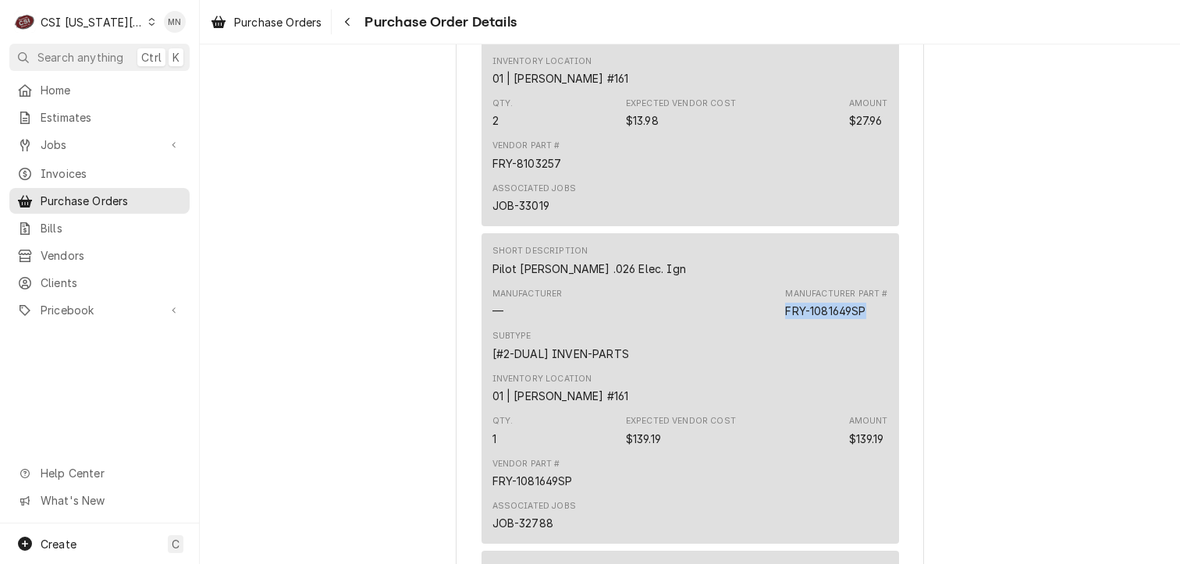
drag, startPoint x: 868, startPoint y: 358, endPoint x: 781, endPoint y: 361, distance: 87.5
click at [785, 319] on div "Manufacturer Part # FRY-1081649SP" at bounding box center [836, 303] width 102 height 31
copy div "FRY-1081649SP"
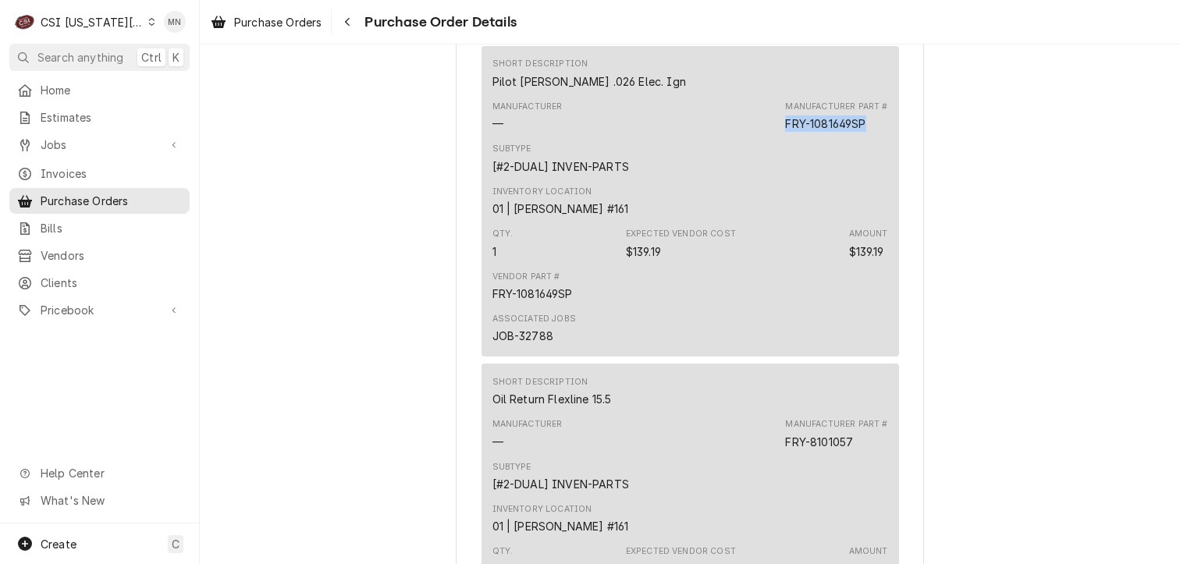
scroll to position [1952, 0]
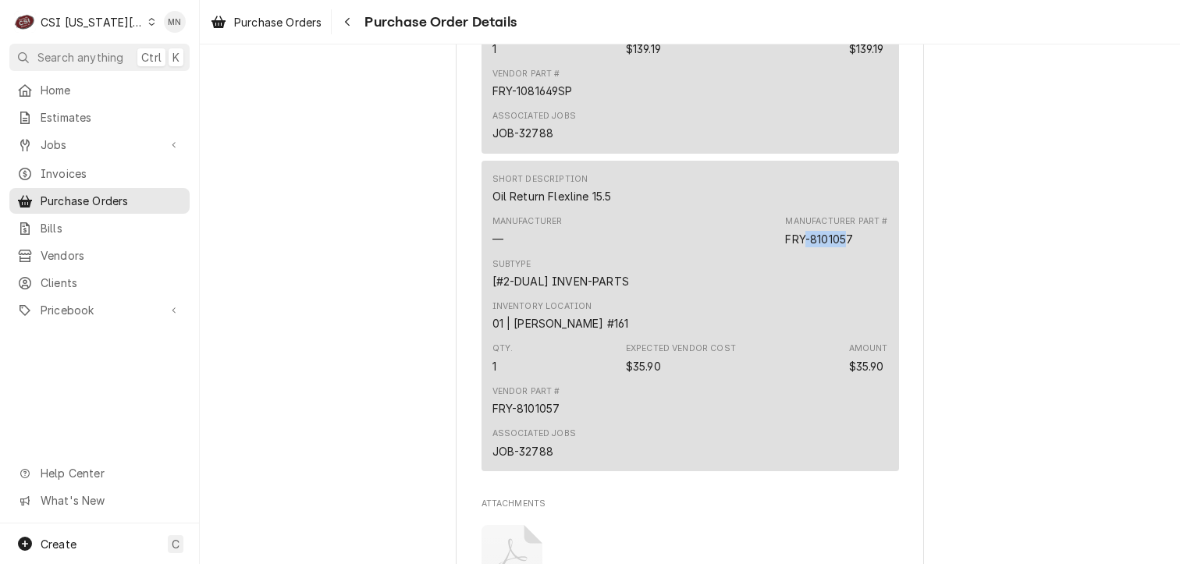
drag, startPoint x: 846, startPoint y: 290, endPoint x: 799, endPoint y: 290, distance: 46.8
click at [799, 247] on div "FRY-8101057" at bounding box center [819, 239] width 68 height 16
drag, startPoint x: 799, startPoint y: 290, endPoint x: 847, endPoint y: 287, distance: 47.7
click at [847, 247] on div "FRY-8101057" at bounding box center [819, 239] width 68 height 16
drag, startPoint x: 847, startPoint y: 287, endPoint x: 785, endPoint y: 290, distance: 61.7
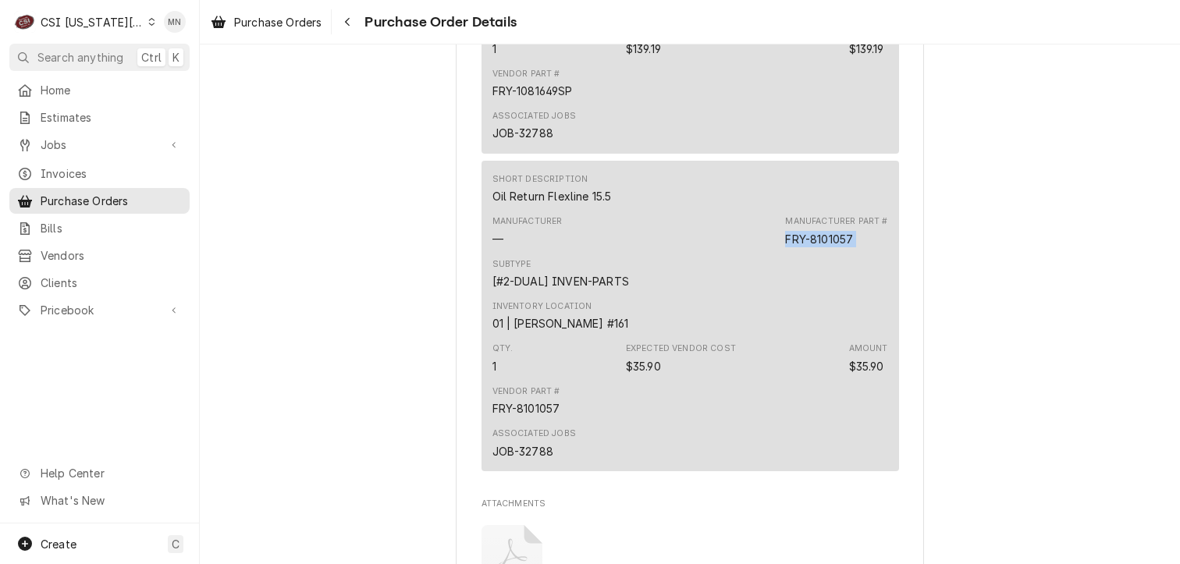
click at [785, 247] on div "FRY-8101057" at bounding box center [819, 239] width 68 height 16
copy div "FRY-8101057"
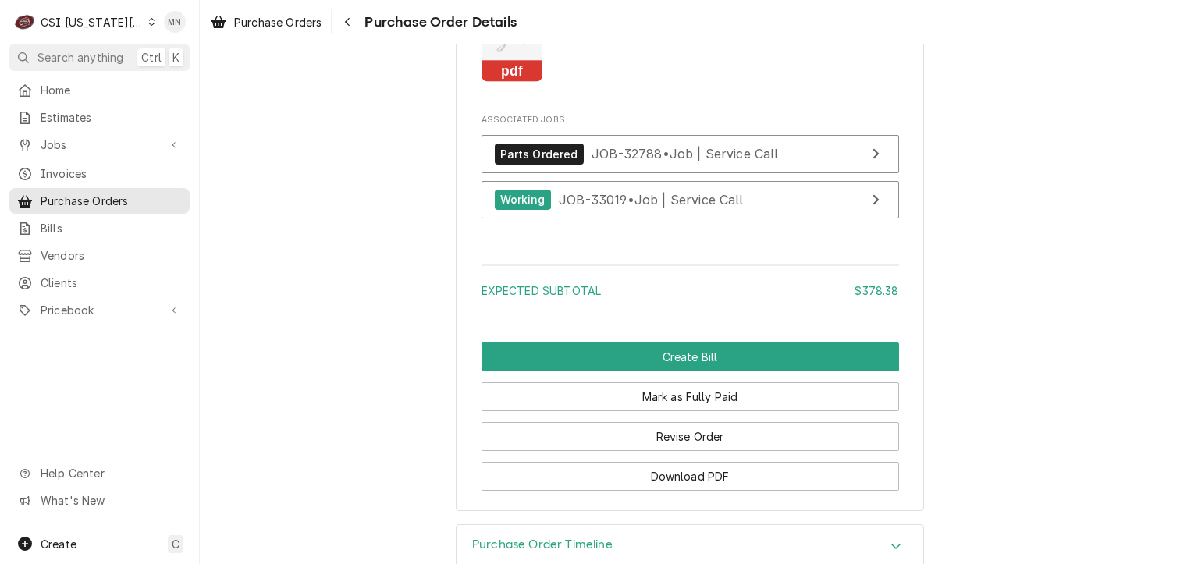
scroll to position [2548, 0]
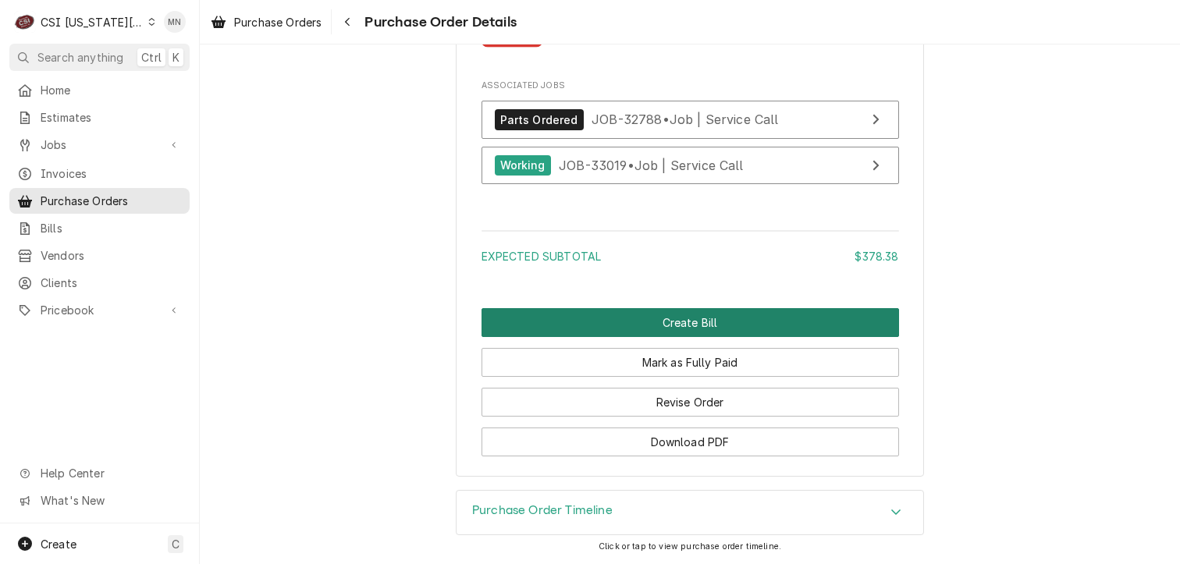
click at [685, 322] on button "Create Bill" at bounding box center [691, 322] width 418 height 29
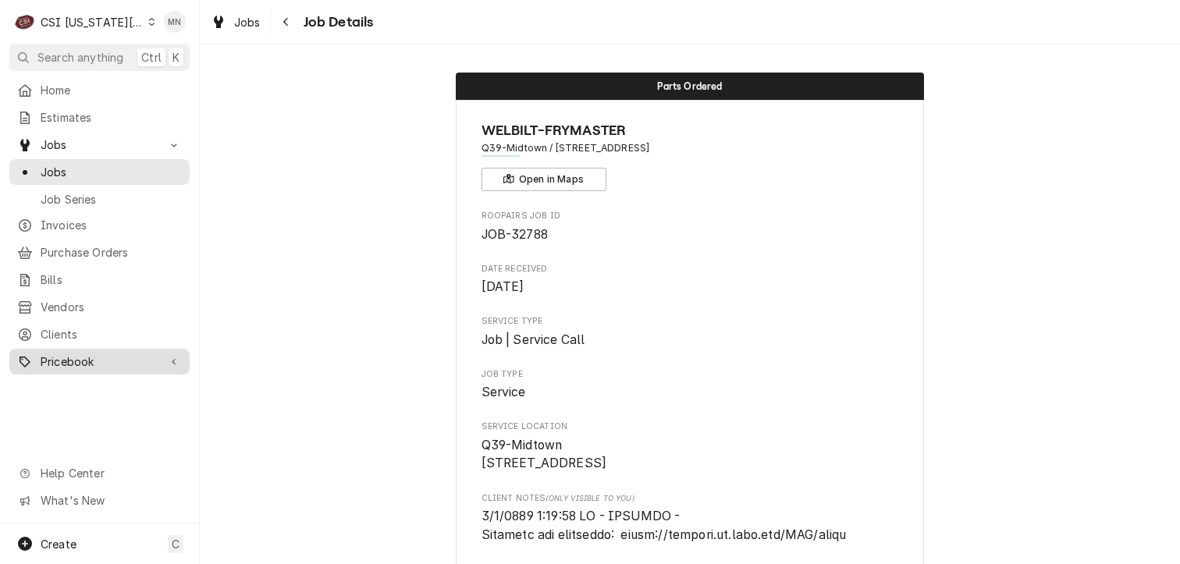
drag, startPoint x: 66, startPoint y: 343, endPoint x: 84, endPoint y: 344, distance: 18.8
click at [66, 352] on div "Pricebook" at bounding box center [99, 362] width 174 height 20
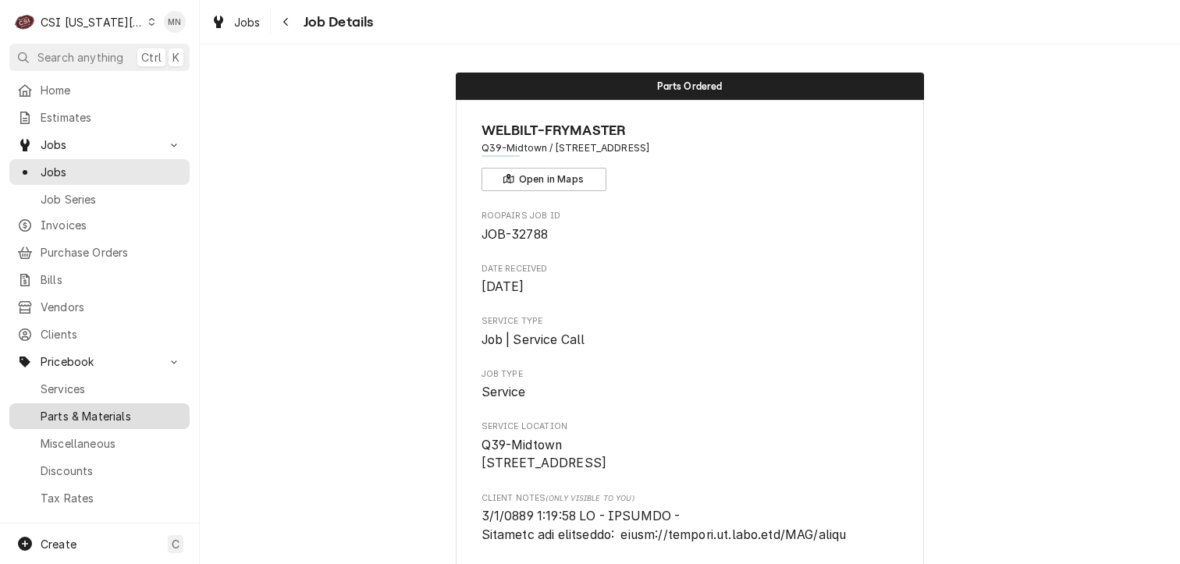
click at [79, 414] on div "Parts & Materials" at bounding box center [99, 417] width 174 height 20
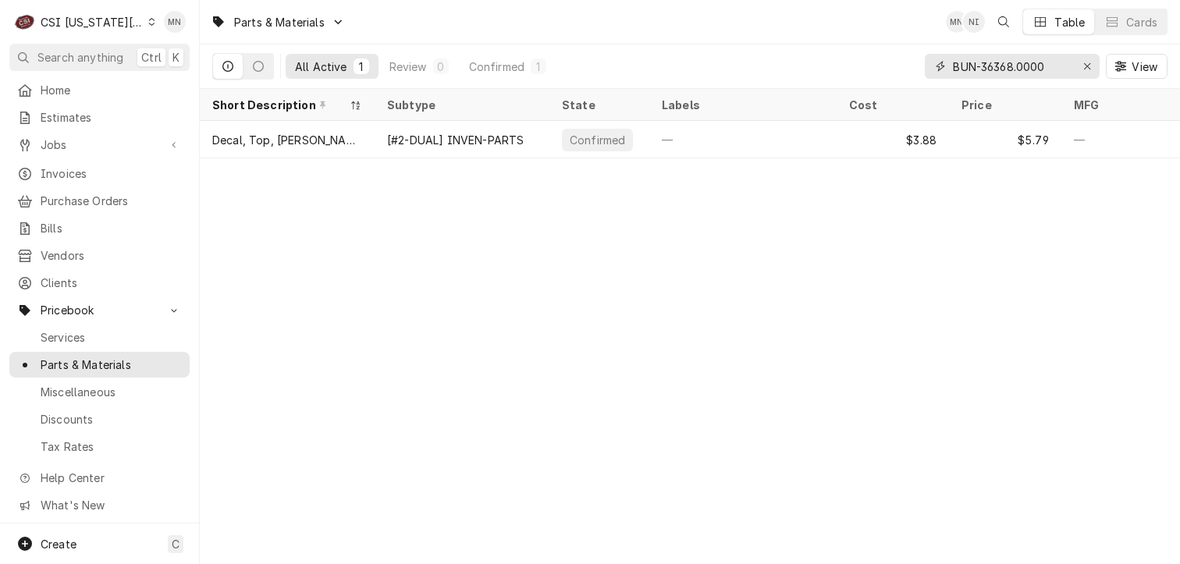
drag, startPoint x: 1062, startPoint y: 66, endPoint x: 913, endPoint y: 66, distance: 149.9
click at [909, 66] on div "All Active 1 Review 0 Confirmed 1 BUN-36368.0000 View" at bounding box center [690, 66] width 956 height 44
paste input "FRY-8072484"
type input "FRY-8072484"
click at [1090, 65] on icon "Erase input" at bounding box center [1088, 66] width 9 height 11
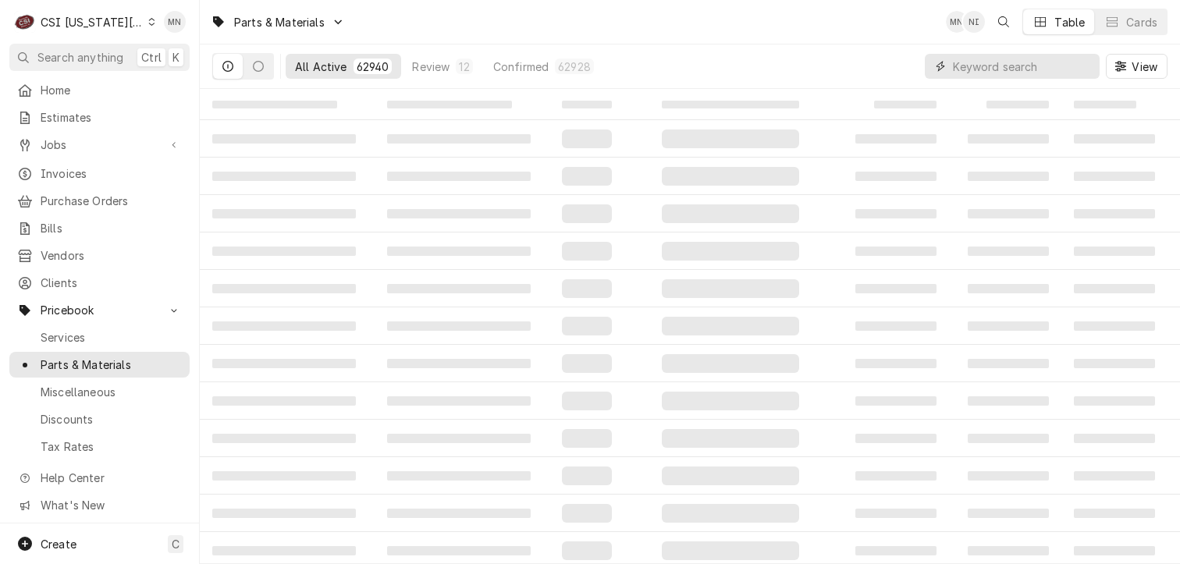
paste input "FRY-8103257"
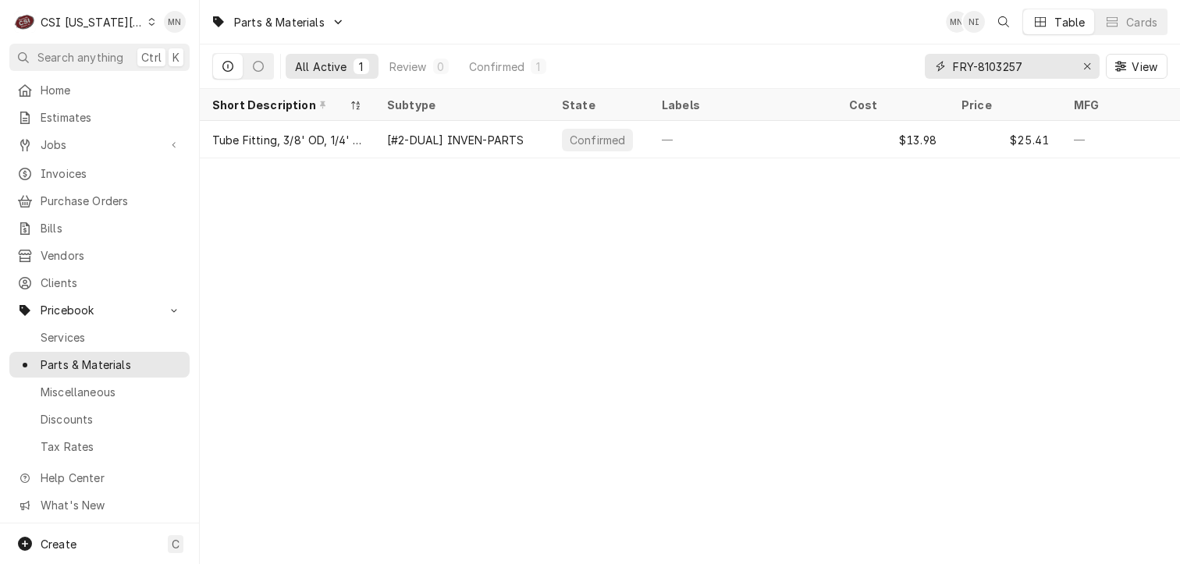
drag, startPoint x: 1052, startPoint y: 63, endPoint x: 921, endPoint y: 67, distance: 131.2
click at [921, 67] on div "All Active 1 Review 0 Confirmed 1 FRY-8103257 View" at bounding box center [690, 66] width 956 height 44
paste input "1081649SP"
drag, startPoint x: 1047, startPoint y: 65, endPoint x: 912, endPoint y: 65, distance: 135.1
click at [912, 65] on div "All Active 1 Review 0 Confirmed 1 FRY-1081649SP View" at bounding box center [690, 66] width 956 height 44
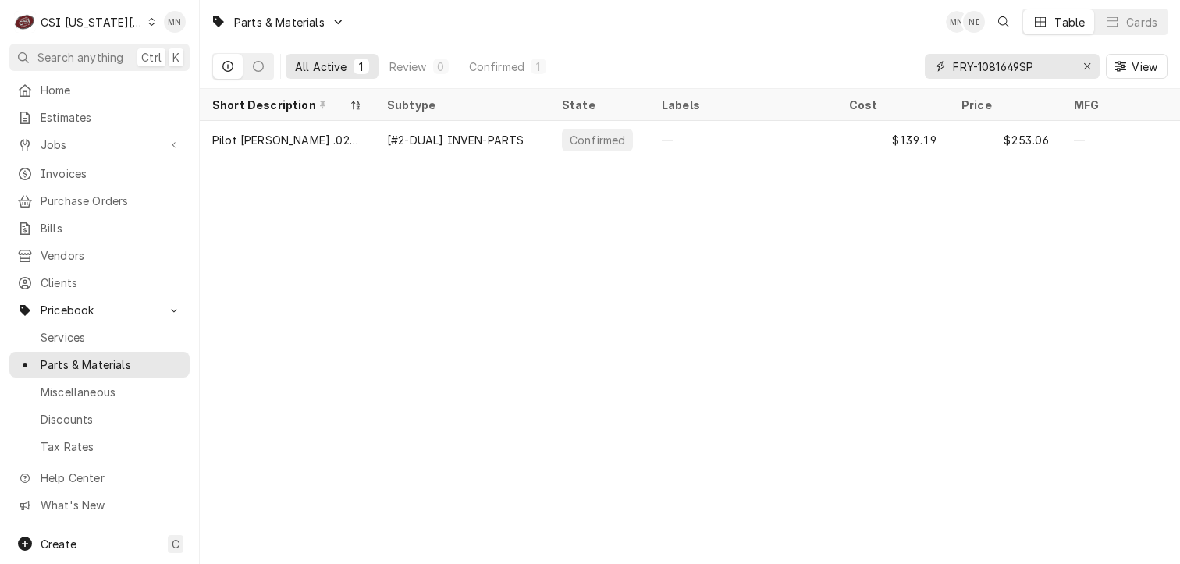
paste input "8101057"
type input "FRY-8101057"
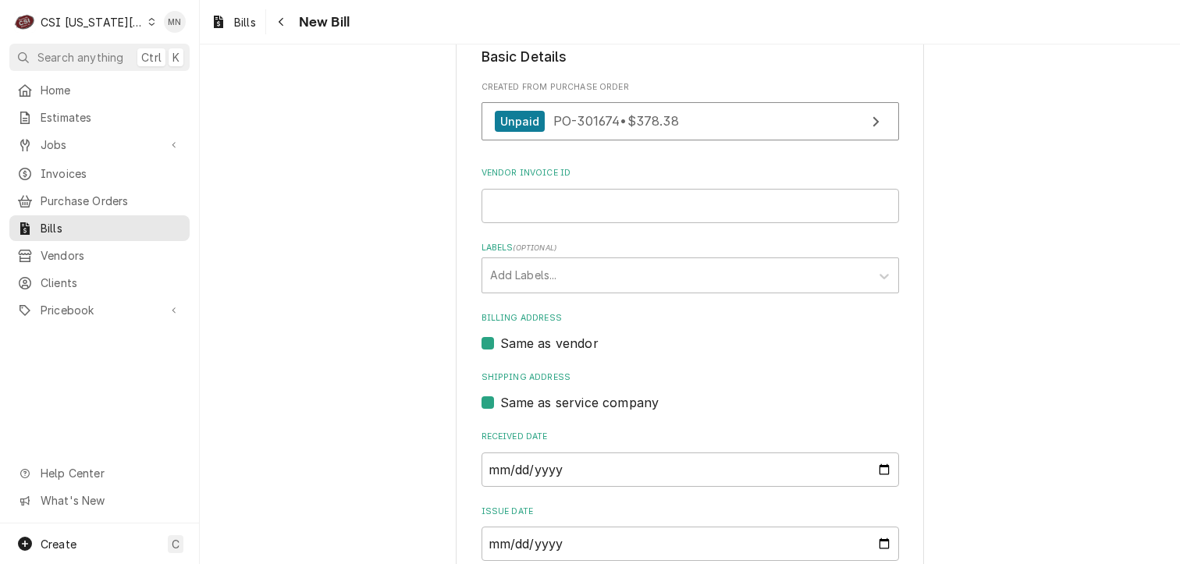
scroll to position [234, 0]
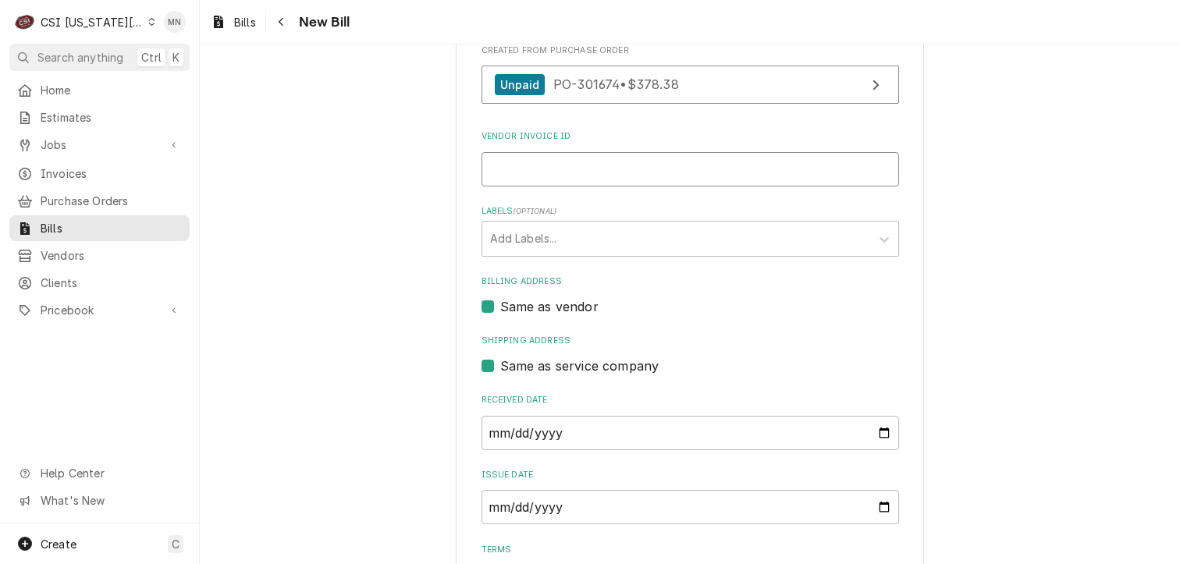
click at [550, 171] on input "Vendor Invoice ID" at bounding box center [691, 169] width 418 height 34
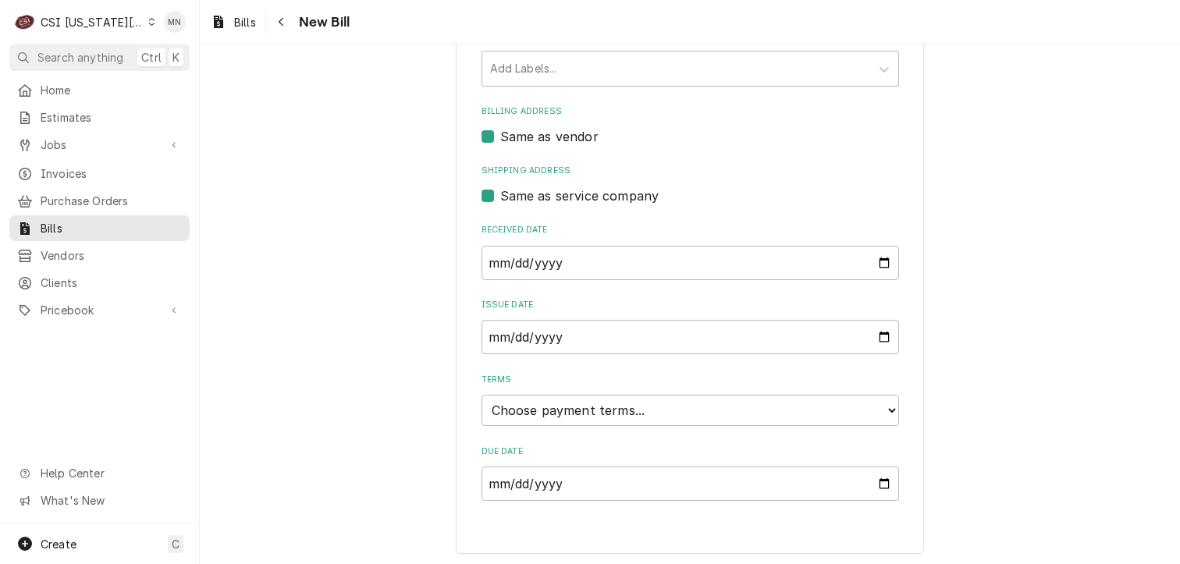
type input "2107062782"
click at [621, 405] on select "Choose payment terms... Same Day Net 7 Net 14 Net 21 Net 30 Net 45 Net 60 Net 90" at bounding box center [691, 410] width 418 height 31
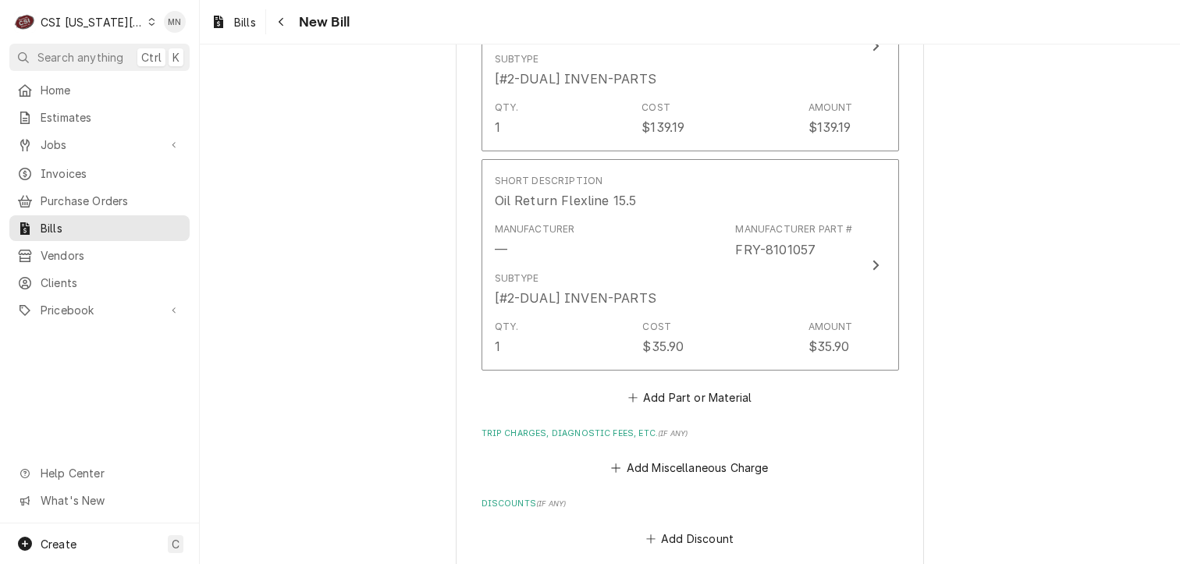
scroll to position [1653, 0]
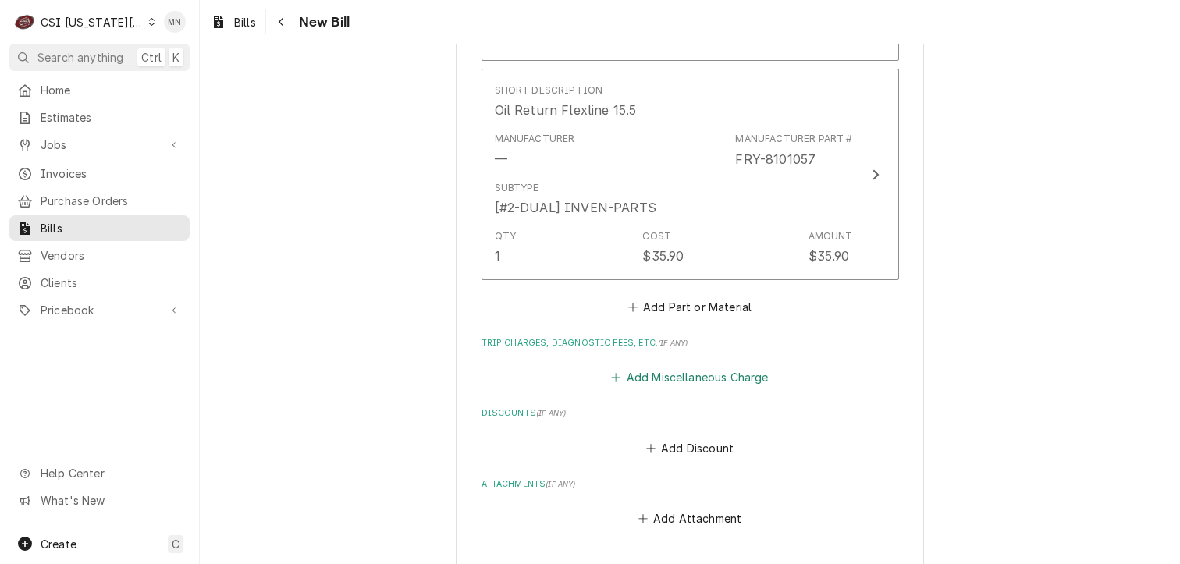
click at [648, 375] on button "Add Miscellaneous Charge" at bounding box center [690, 378] width 162 height 22
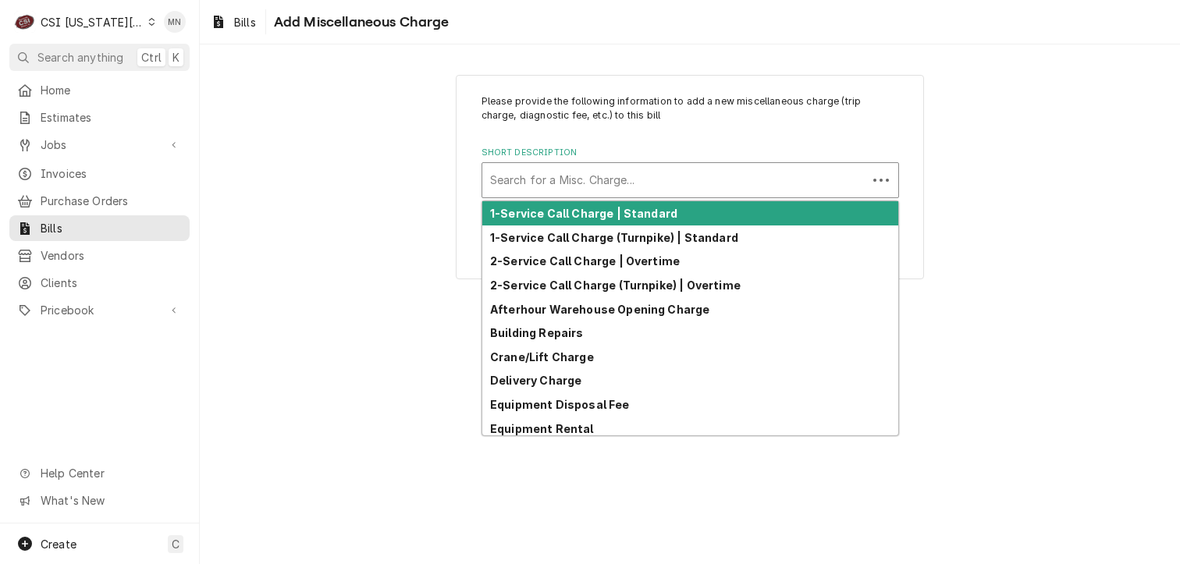
click at [531, 173] on div "Short Description" at bounding box center [674, 180] width 369 height 28
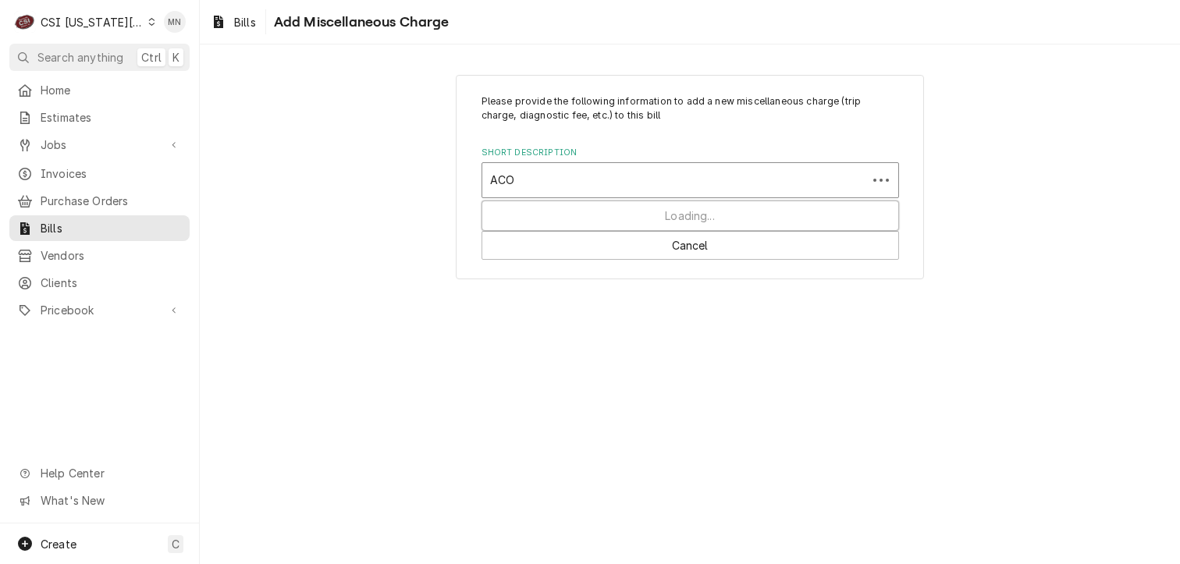
type input "ACOF"
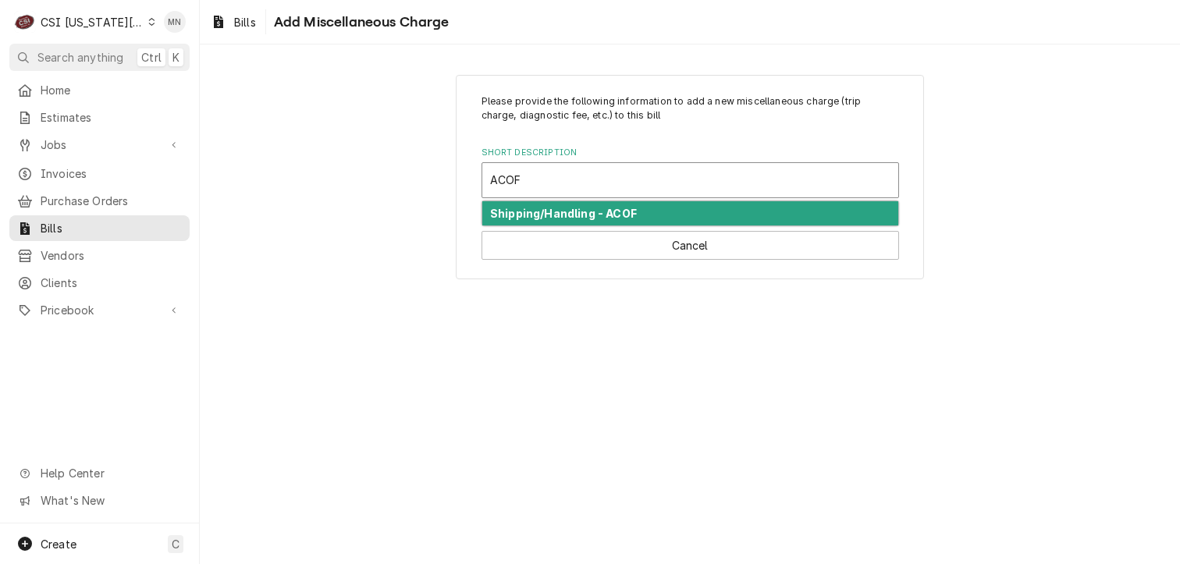
click at [543, 212] on strong "Shipping/Handling - ACOF" at bounding box center [563, 213] width 147 height 13
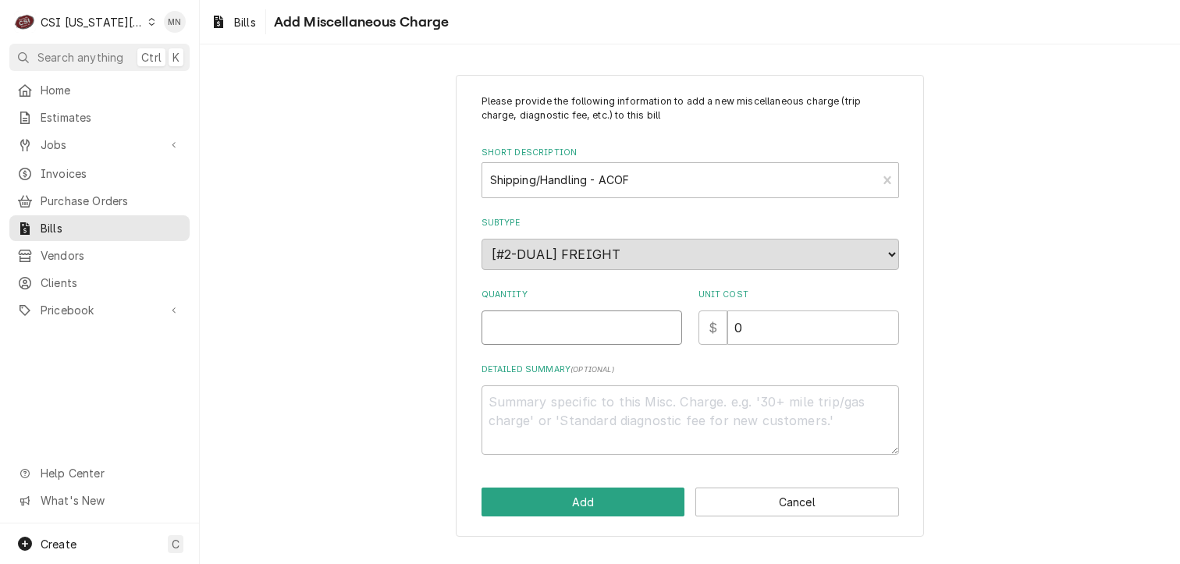
click at [516, 327] on input "Quantity" at bounding box center [582, 328] width 201 height 34
type textarea "x"
type input "1"
type textarea "x"
type input "6"
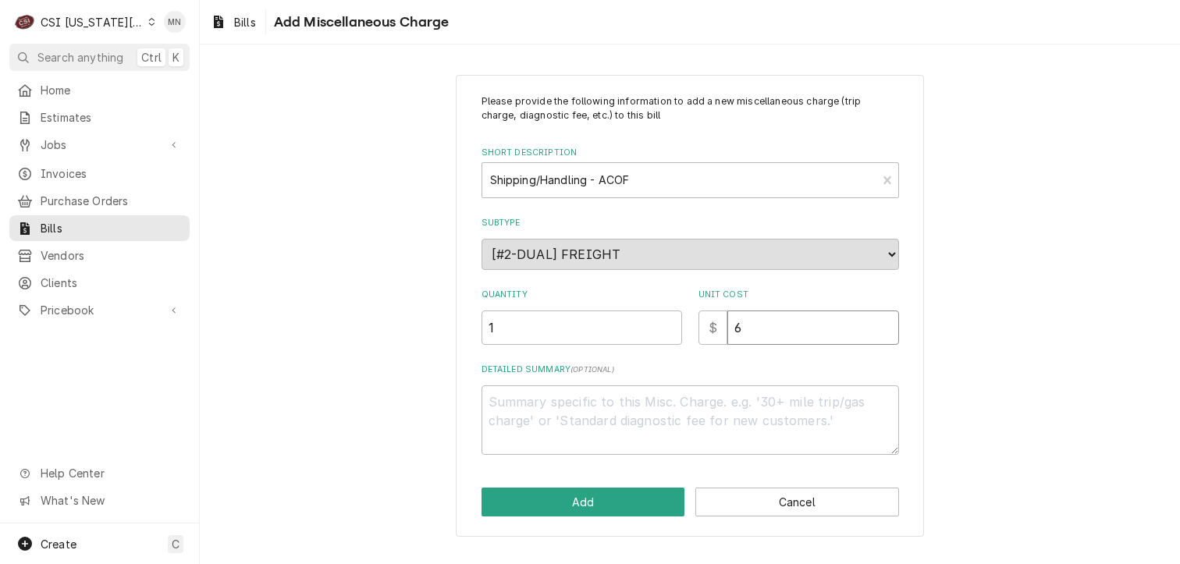
type textarea "x"
type input "61"
type textarea "x"
type input "61.2"
type textarea "x"
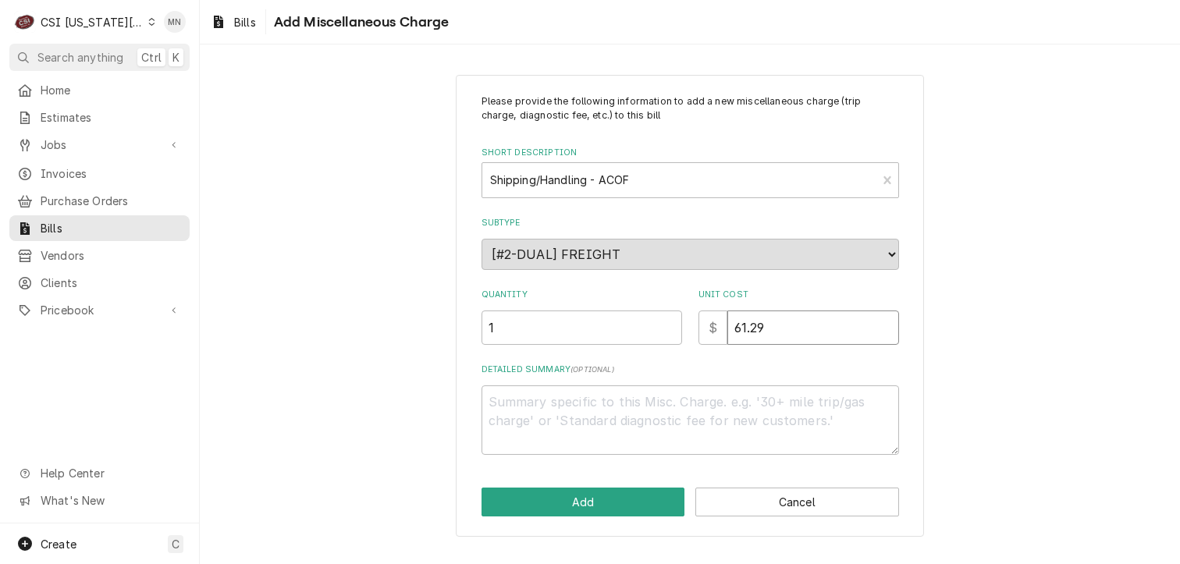
type input "61.29"
click at [568, 407] on textarea "Detailed Summary ( optional )" at bounding box center [691, 421] width 418 height 70
type textarea "x"
type textarea "A"
type textarea "x"
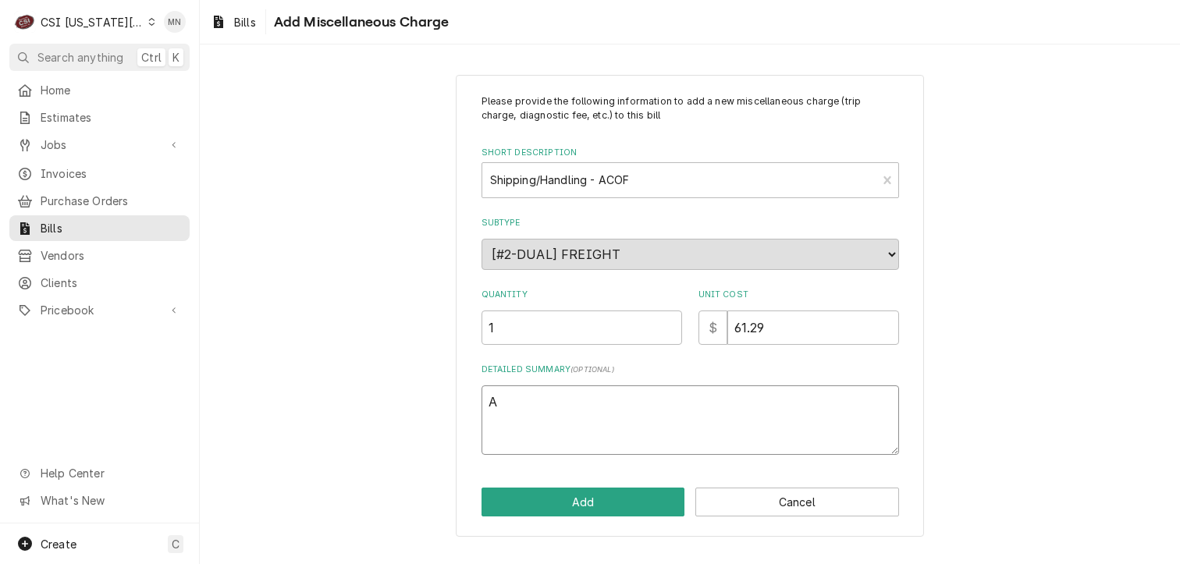
type textarea "AC"
type textarea "x"
type textarea "ACO"
type textarea "x"
type textarea "ACOF"
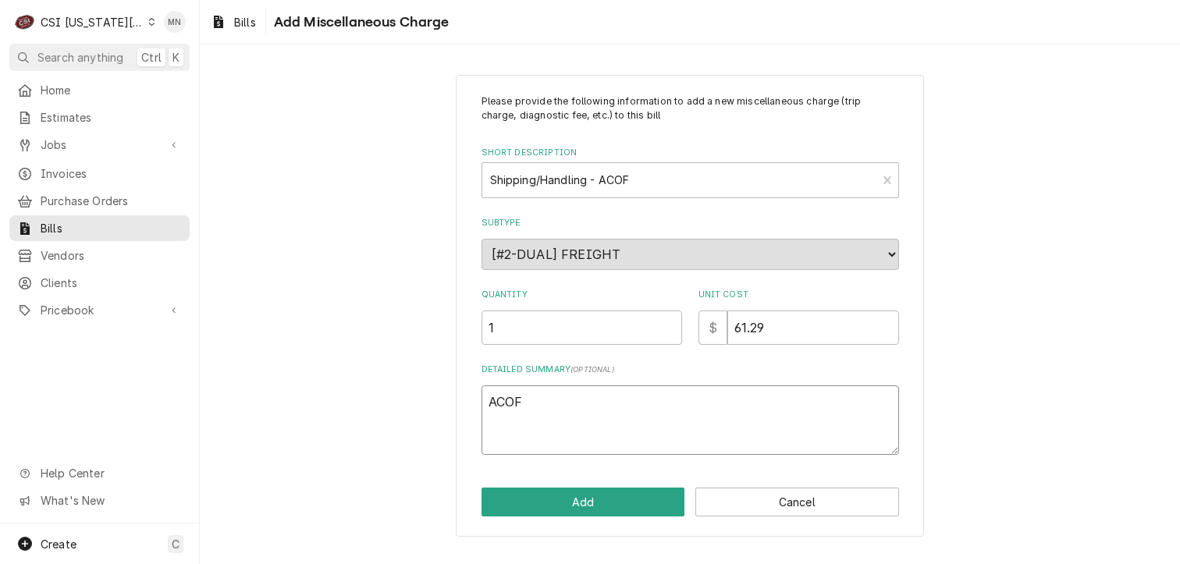
type textarea "x"
type textarea "ACOF"
type textarea "x"
type textarea "ACOF $"
type textarea "x"
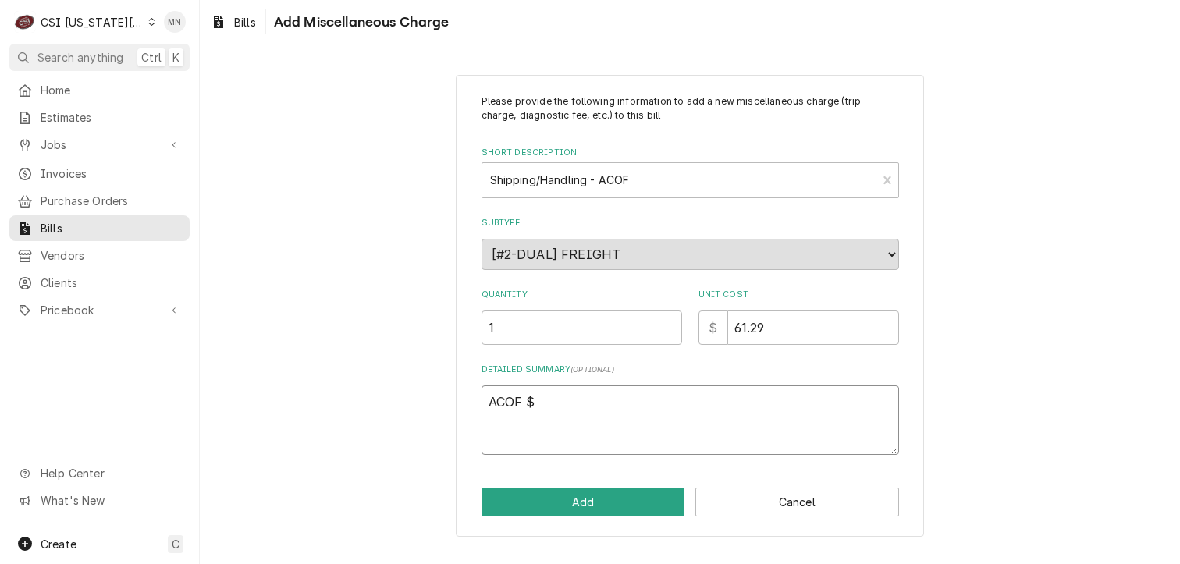
type textarea "ACOF $"
type textarea "x"
type textarea "ACOF $ 6"
type textarea "x"
type textarea "ACOF $ 61"
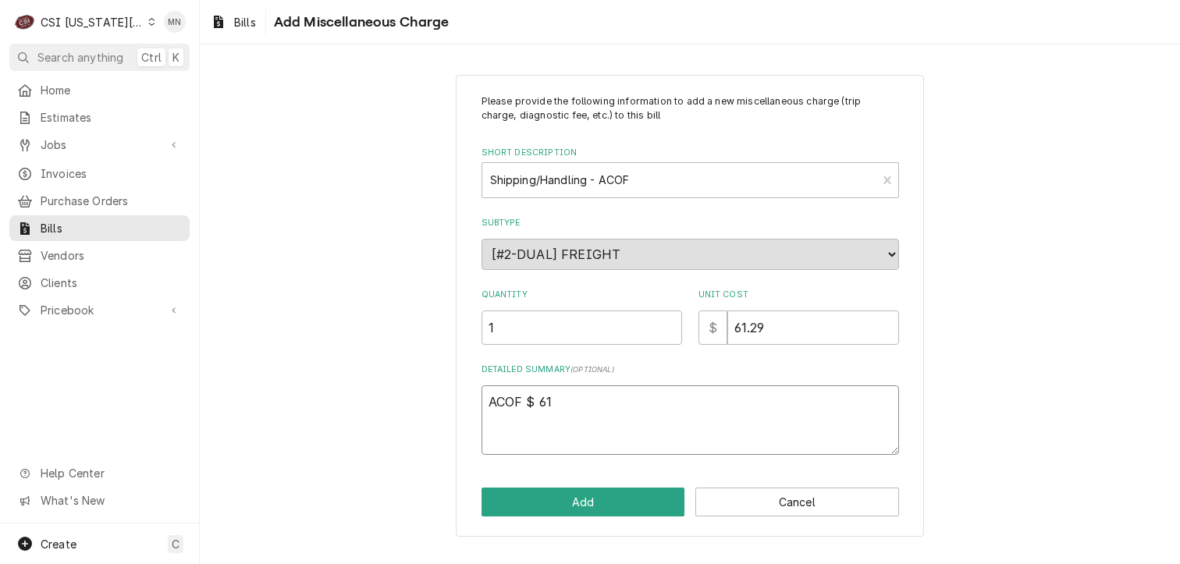
type textarea "x"
type textarea "ACOF $ 61."
type textarea "x"
type textarea "ACOF $ 61.2"
type textarea "x"
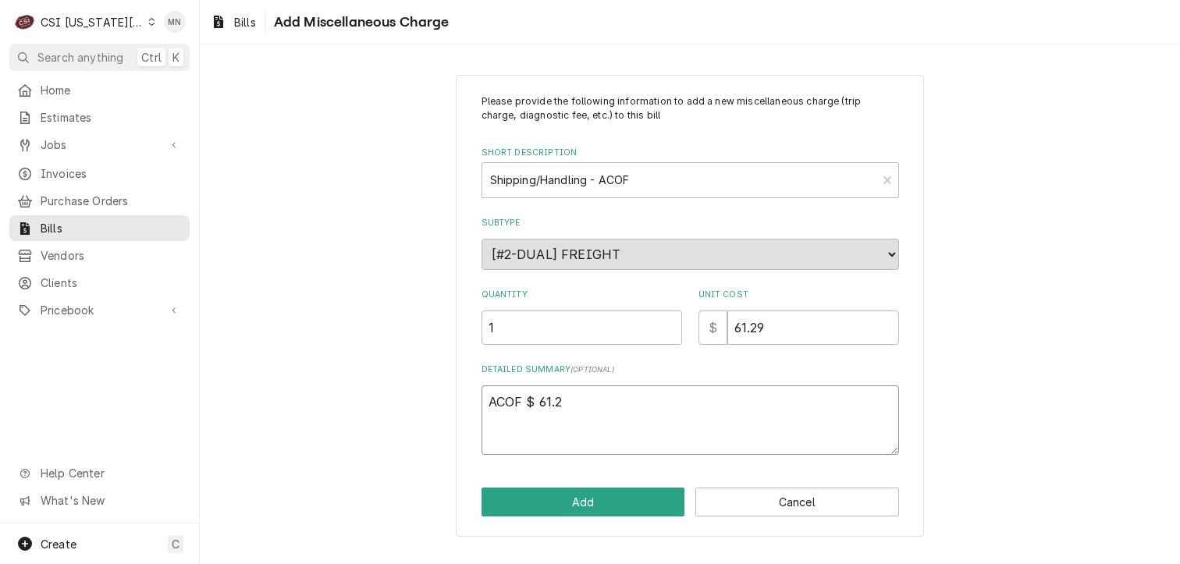
type textarea "ACOF $ 61.29"
type textarea "x"
type textarea "ACOF $ 61.29"
type textarea "x"
type textarea "ACOF $ 61.29 N"
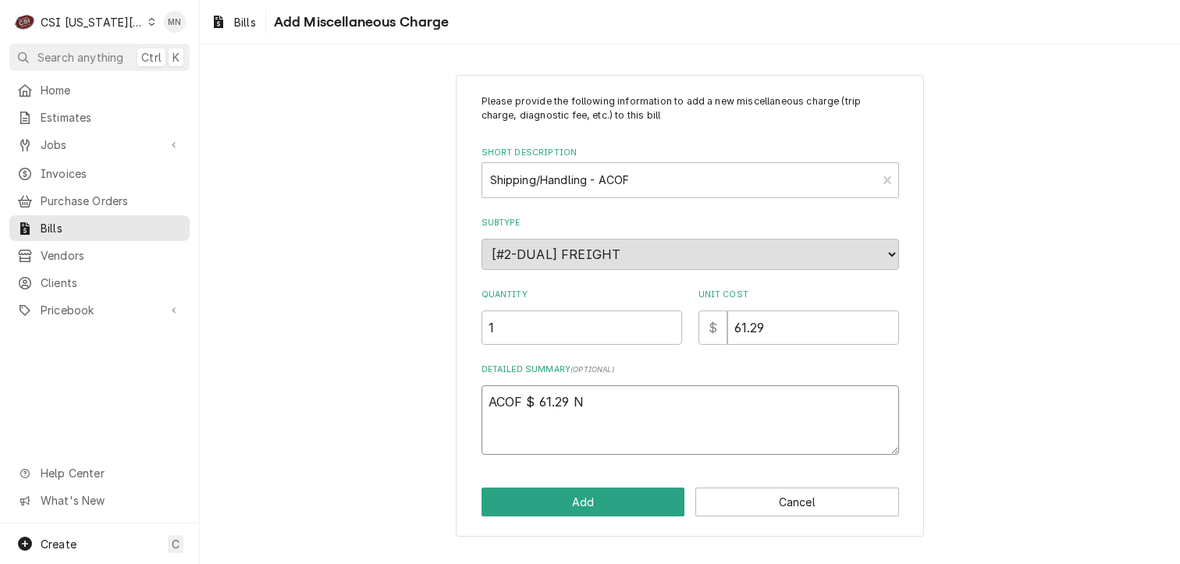
type textarea "x"
type textarea "ACOF $ 61.29 Ne"
type textarea "x"
type textarea "ACOF $ 61.29 N"
type textarea "x"
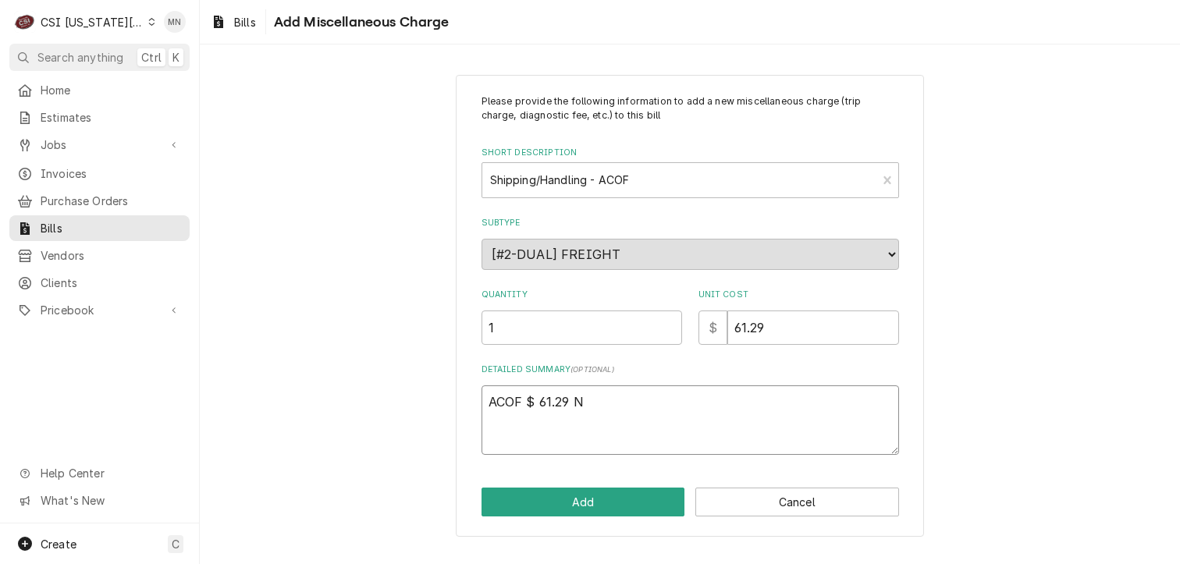
type textarea "ACOF $ 61.29"
type textarea "x"
type textarea "ACOF $ 61.29 N"
type textarea "x"
type textarea "ACOF $ 61.29 Ne"
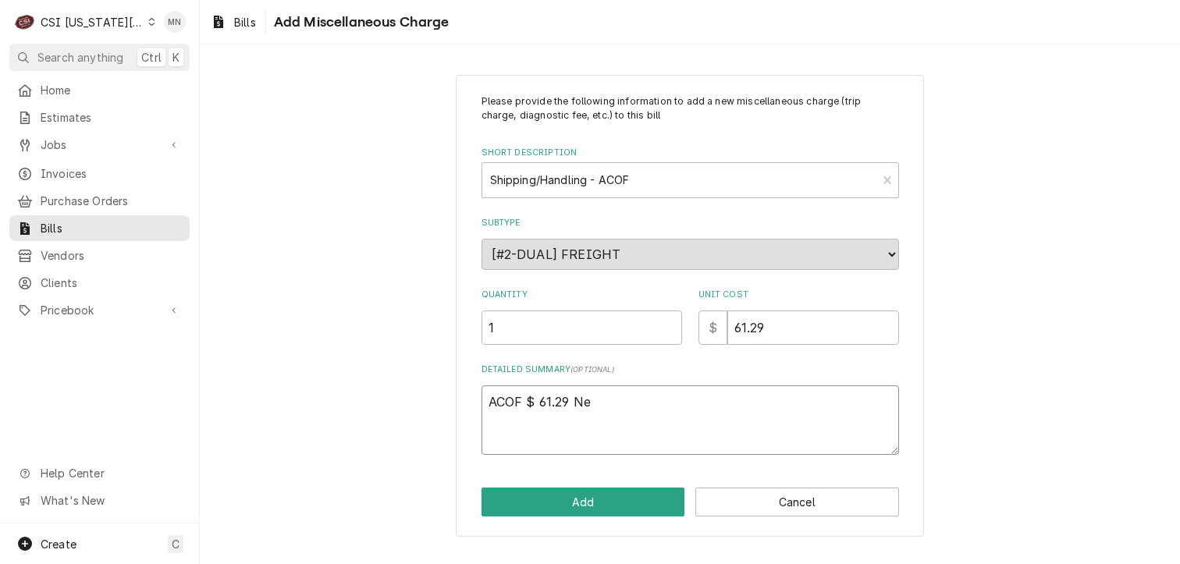
type textarea "x"
type textarea "ACOF $ 61.29 Nex"
type textarea "x"
type textarea "ACOF $ 61.29 Next"
type textarea "x"
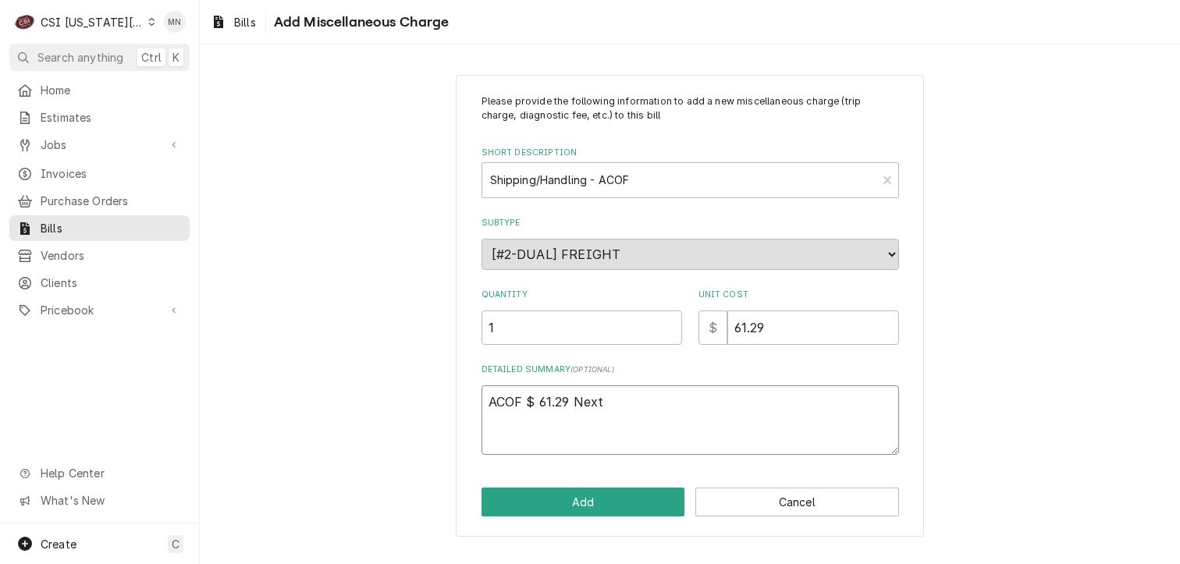
type textarea "ACOF $ 61.29 Next"
type textarea "x"
type textarea "ACOF $ 61.29 Next D"
type textarea "x"
type textarea "ACOF $ 61.29 Next DA"
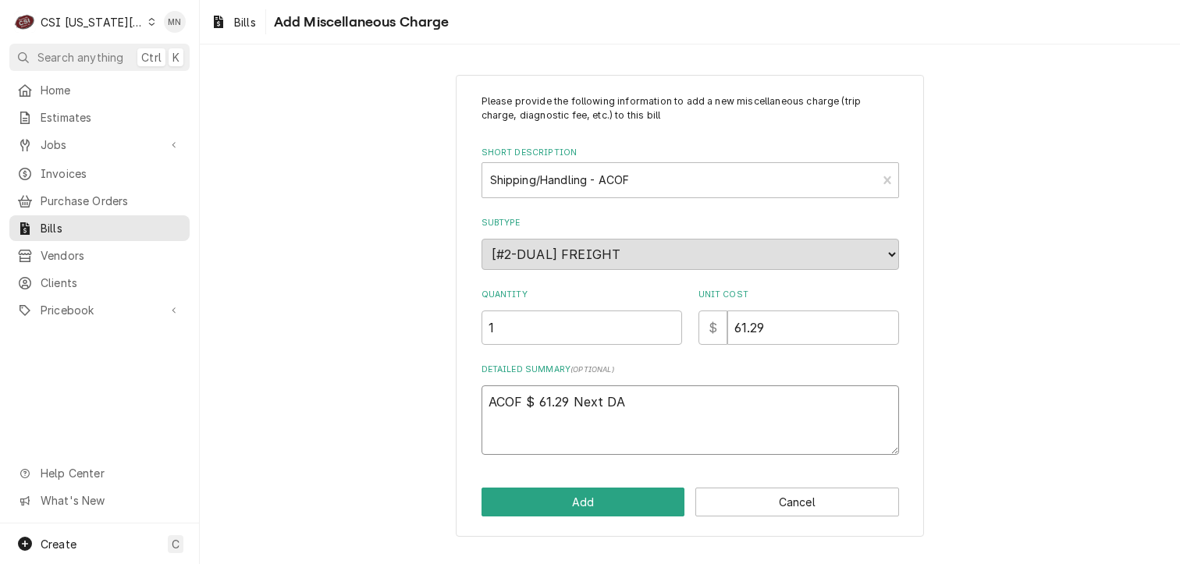
type textarea "x"
type textarea "ACOF $ 61.29 Next D"
type textarea "x"
type textarea "ACOF $ 61.29 Next Da"
type textarea "x"
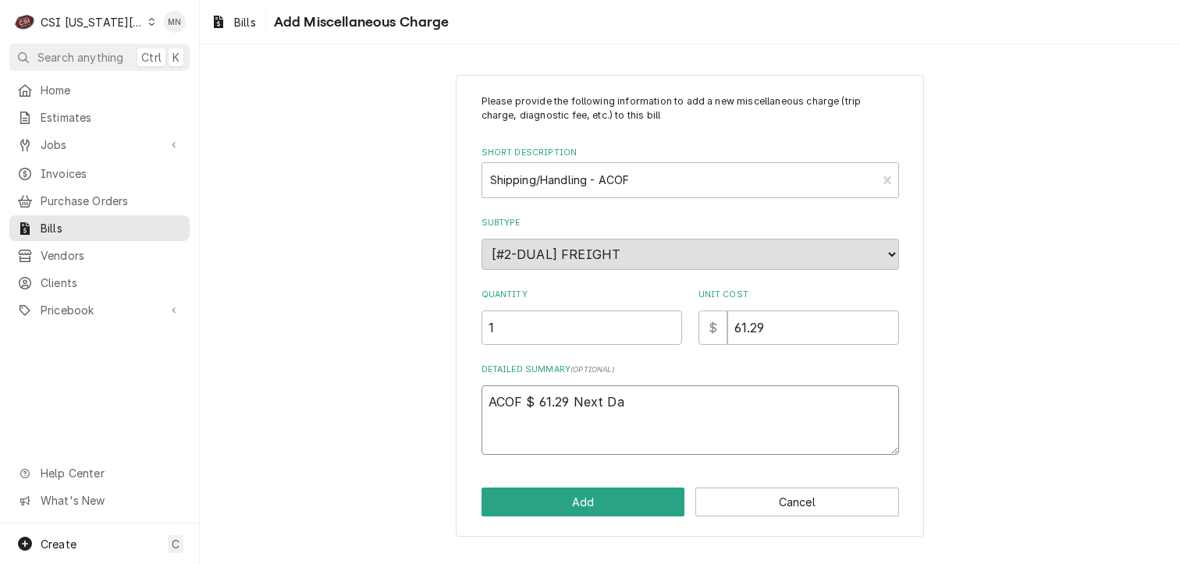
type textarea "ACOF $ 61.29 Next Day"
type textarea "x"
type textarea "ACOF $ 61.29 Next Day"
type textarea "x"
type textarea "ACOF $ 61.29 Next Day A"
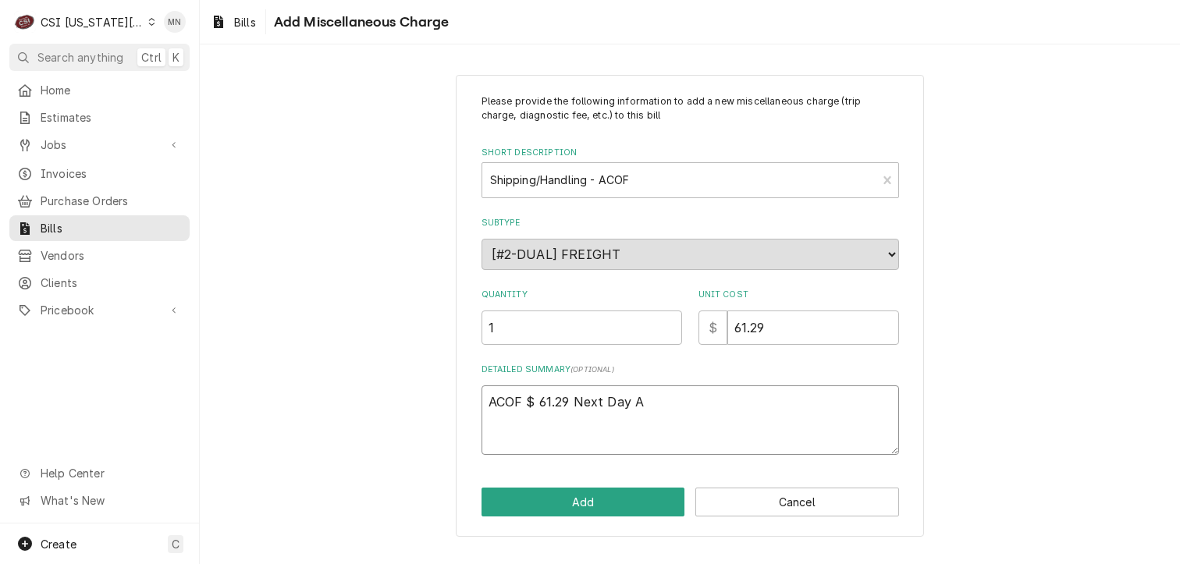
type textarea "x"
type textarea "ACOF $ 61.29 Next Day AI"
type textarea "x"
type textarea "ACOF $ 61.29 Next Day AIr"
type textarea "x"
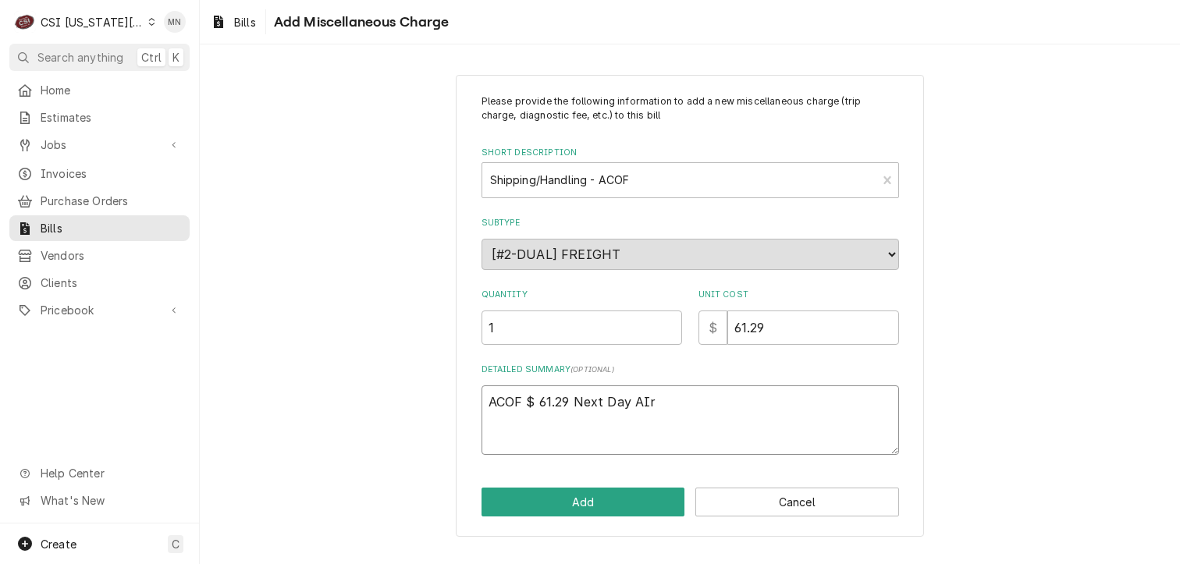
type textarea "ACOF $ 61.29 Next Day AI"
type textarea "x"
type textarea "ACOF $ 61.29 Next Day A"
type textarea "x"
type textarea "ACOF $ 61.29 Next Day Ai"
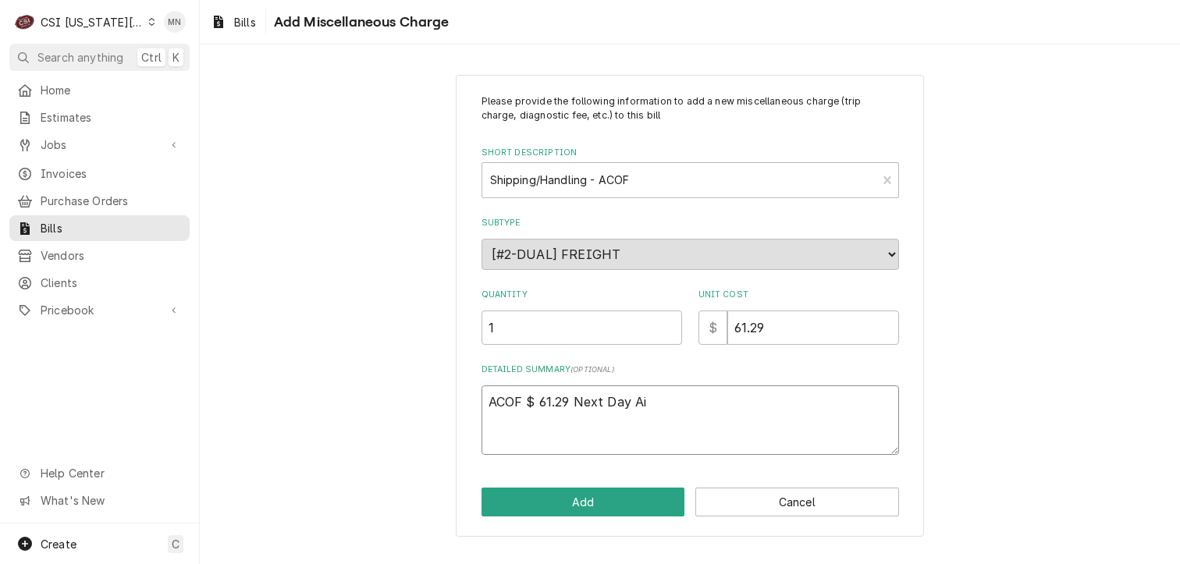
type textarea "x"
type textarea "ACOF $ 61.29 Next Day Air"
type textarea "x"
type textarea "ACOF $ 61.29 Next Day Air"
type textarea "x"
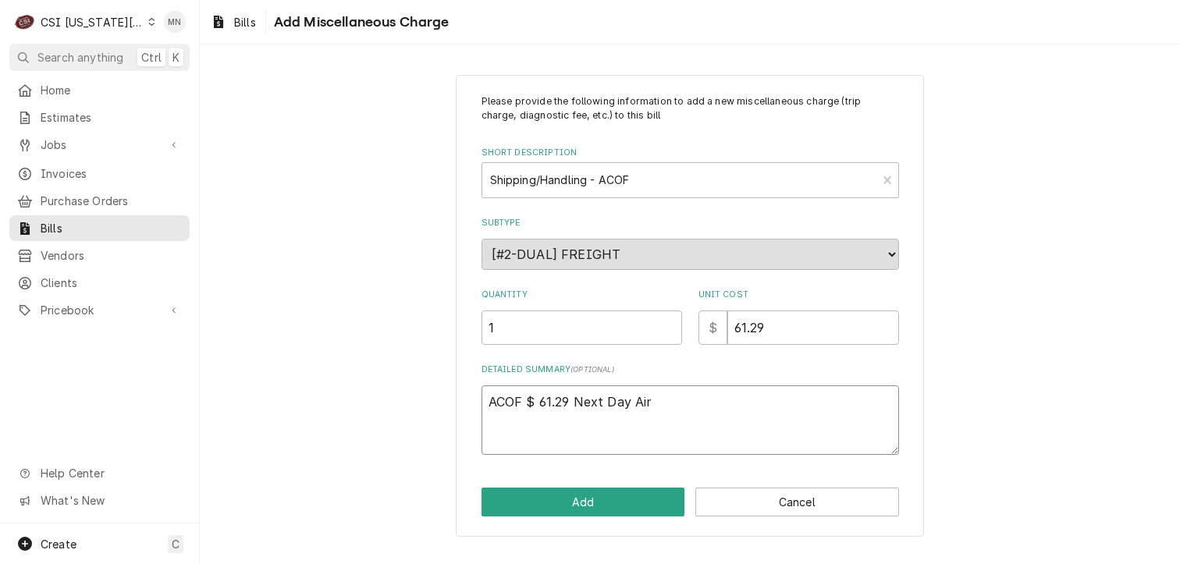
type textarea "ACOF $ 61.29 Next Day Air J"
type textarea "x"
type textarea "ACOF $ 61.29 Next Day Air Jo"
type textarea "x"
type textarea "ACOF $ 61.29 Next Day Air Job"
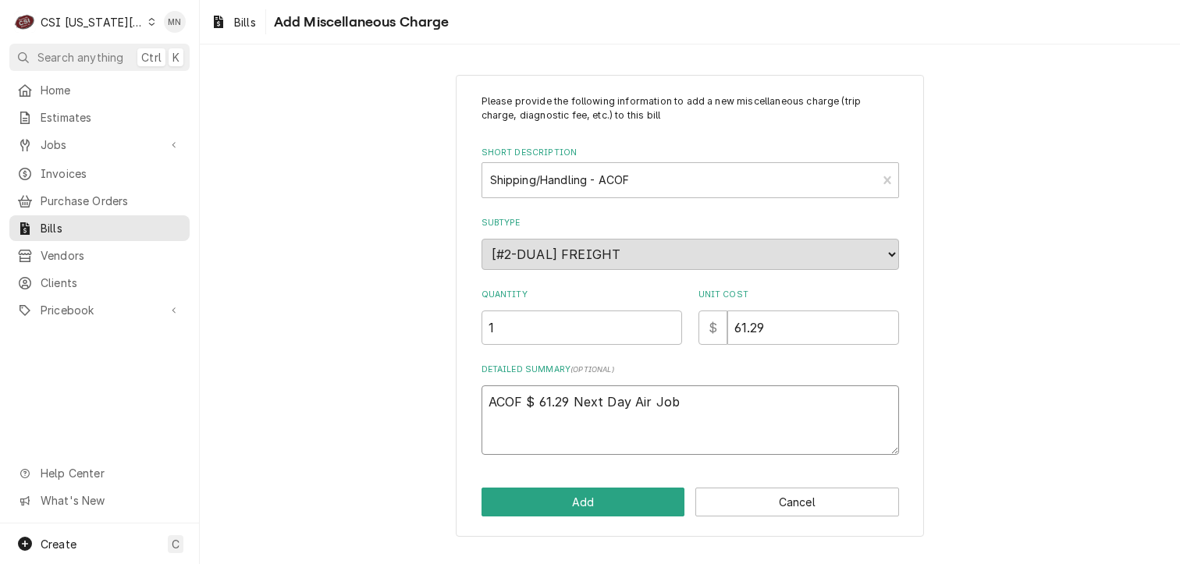
type textarea "x"
type textarea "ACOF $ 61.29 Next Day Air Job"
type textarea "x"
type textarea "ACOF $ 61.29 Next Day Air Job 3"
type textarea "x"
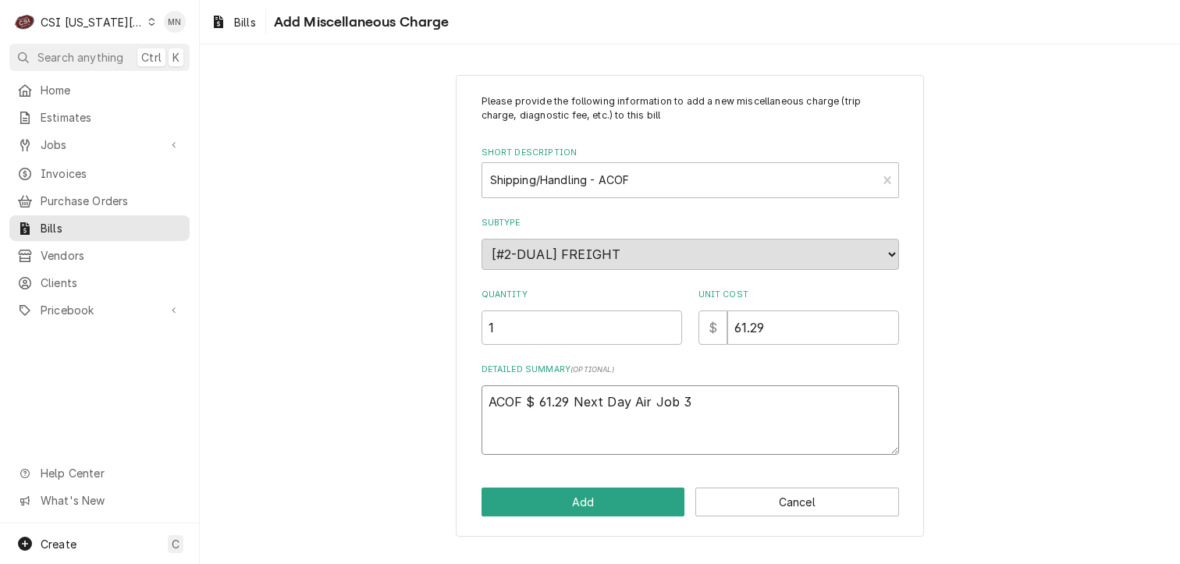
type textarea "ACOF $ 61.29 Next Day Air Job 33"
type textarea "x"
type textarea "ACOF $ 61.29 Next Day Air Job 330"
type textarea "x"
type textarea "ACOF $ 61.29 Next Day Air Job 3301"
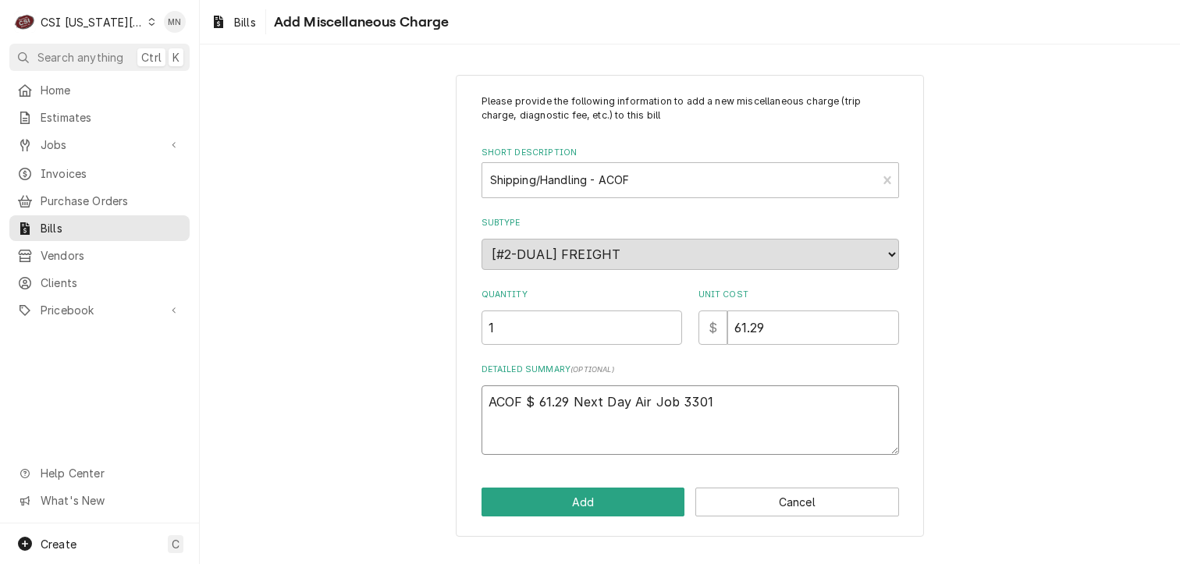
type textarea "x"
type textarea "ACOF $ 61.29 Next Day Air Job 33019"
type textarea "x"
type textarea "ACOF $ 61.29 Next Day Air Job 33019"
type textarea "x"
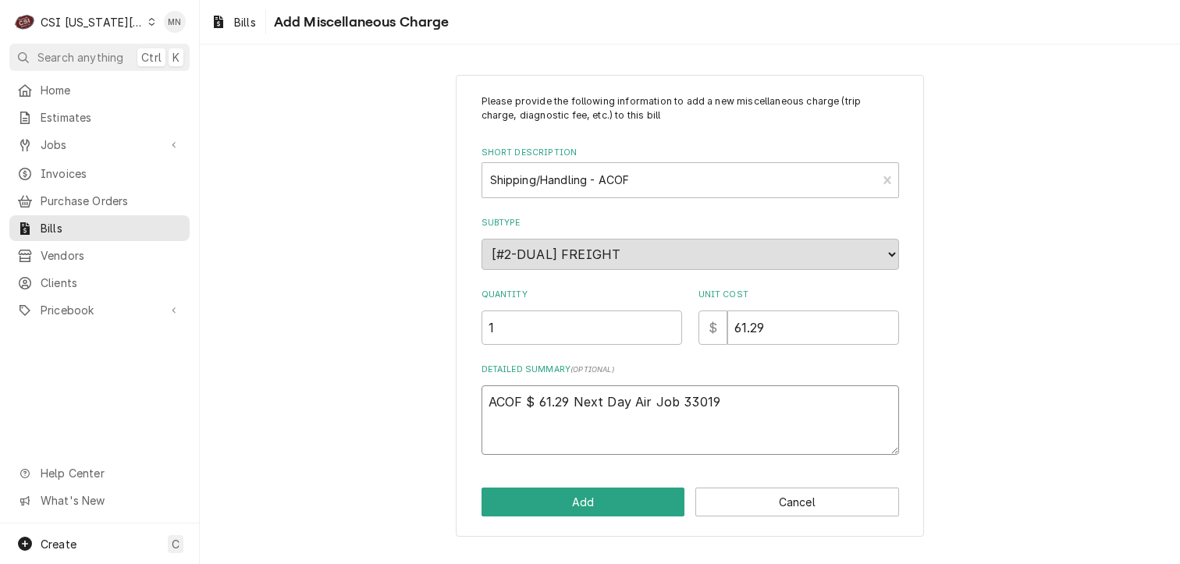
type textarea "ACOF $ 61.29 Next Day Air Job 33019 &"
type textarea "x"
type textarea "ACOF $ 61.29 Next Day Air Job 33019 &"
type textarea "x"
type textarea "ACOF $ 61.29 Next Day Air Job 33019 & J"
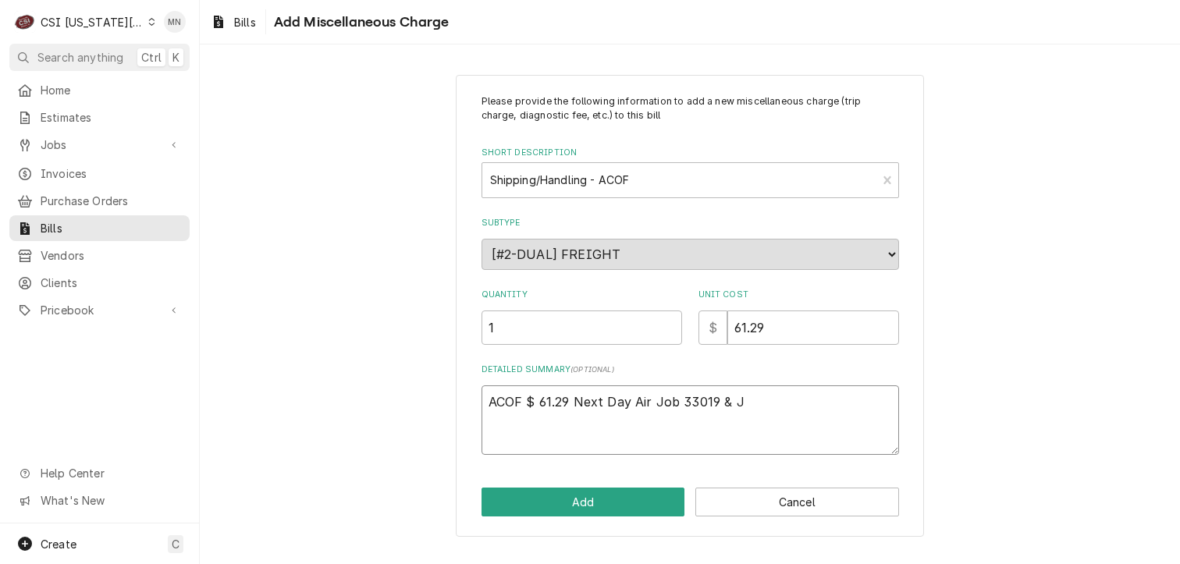
type textarea "x"
type textarea "ACOF $ 61.29 Next Day Air Job 33019 & Jo"
type textarea "x"
type textarea "ACOF $ 61.29 Next Day Air Job 33019 & Job"
type textarea "x"
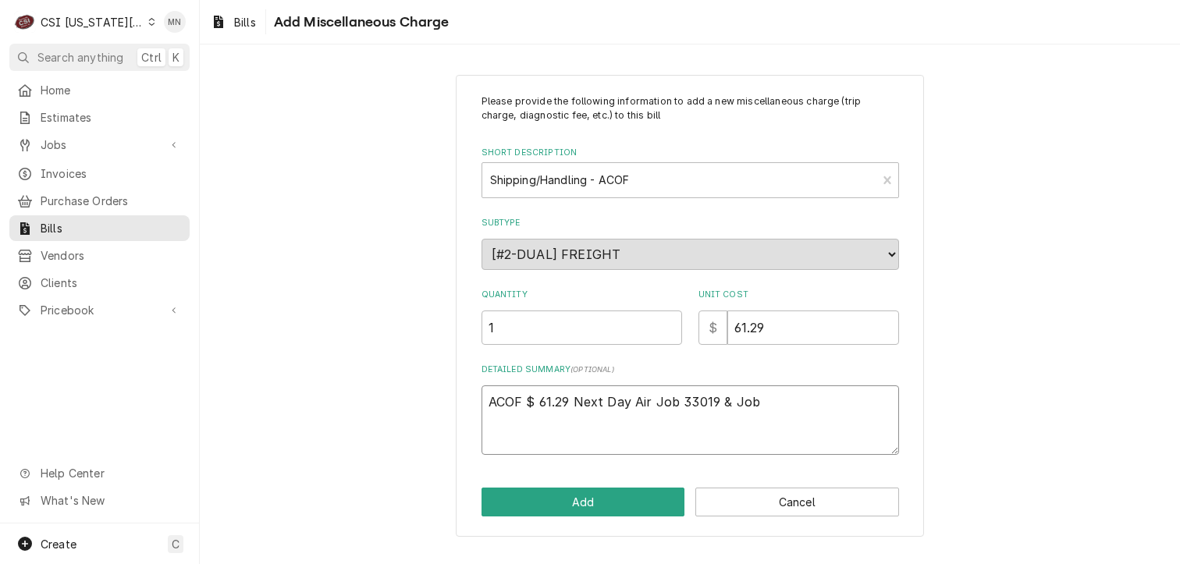
type textarea "ACOF $ 61.29 Next Day Air Job 33019 & Job"
type textarea "x"
type textarea "ACOF $ 61.29 Next Day Air Job 33019 & Job 3"
type textarea "x"
type textarea "ACOF $ 61.29 Next Day Air Job 33019 & Job 32"
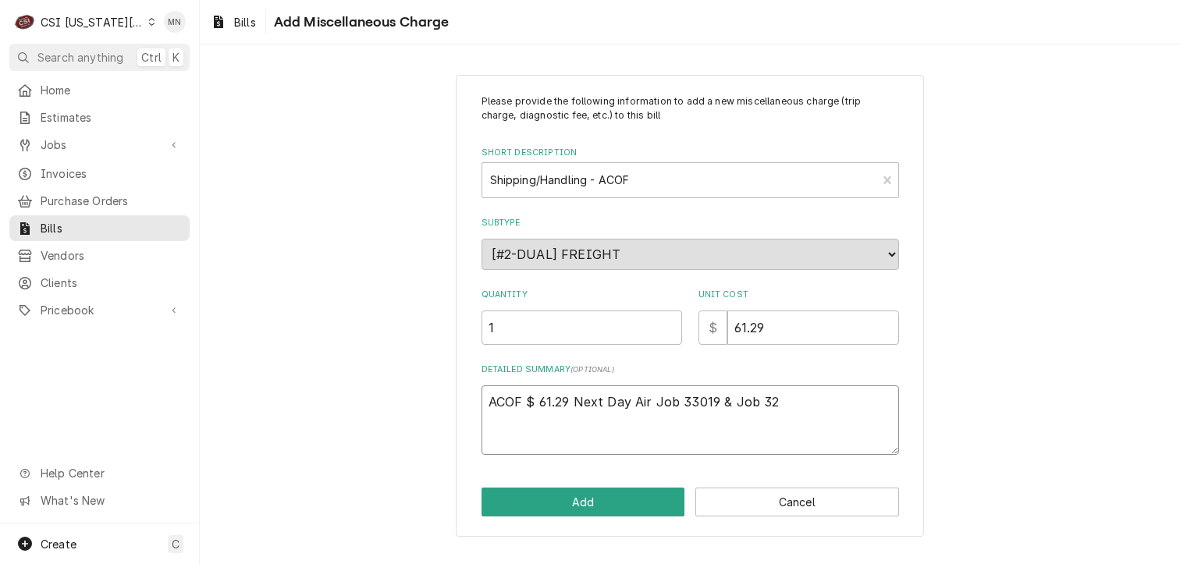
type textarea "x"
type textarea "ACOF $ 61.29 Next Day Air Job 33019 & Job 327"
type textarea "x"
type textarea "ACOF $ 61.29 Next Day Air Job 33019 & Job 3278"
type textarea "x"
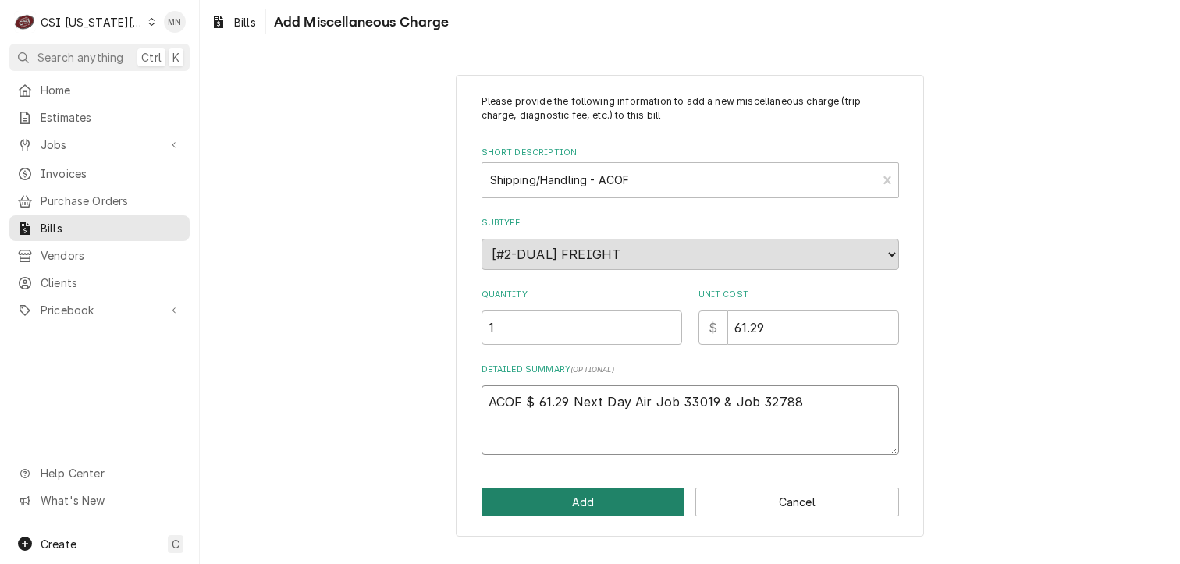
type textarea "ACOF $ 61.29 Next Day Air Job 33019 & Job 32788"
click at [537, 510] on button "Add" at bounding box center [584, 502] width 204 height 29
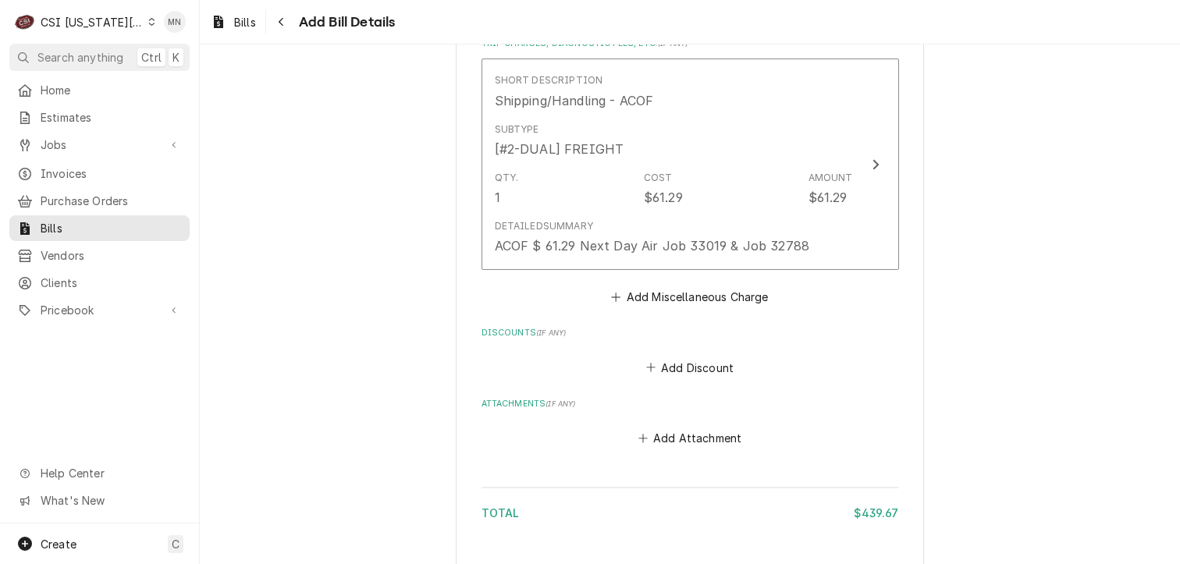
scroll to position [2052, 0]
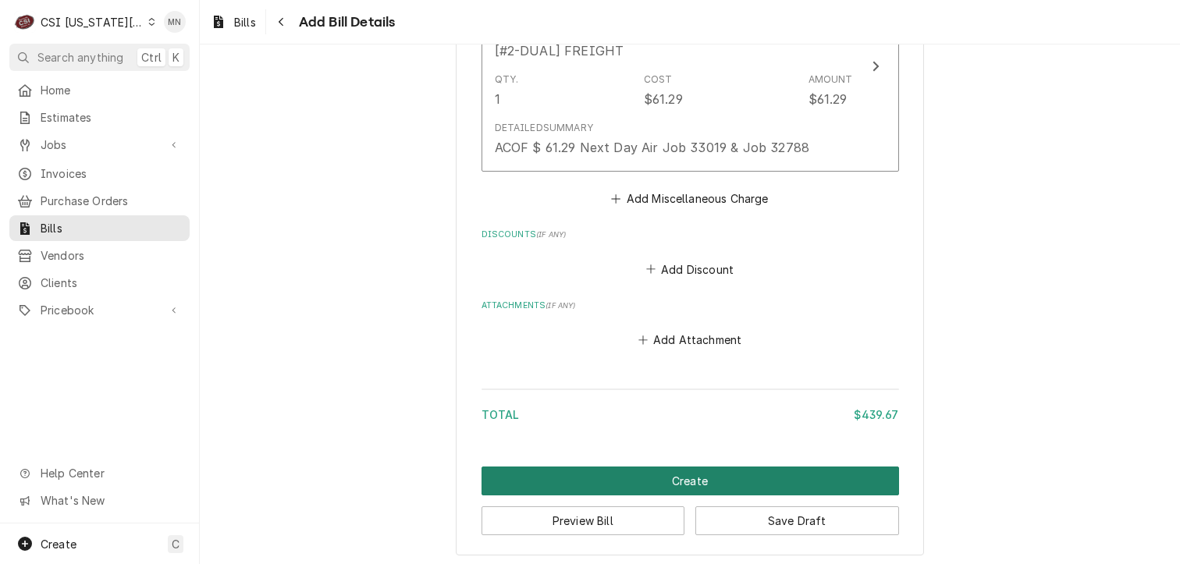
click at [717, 479] on button "Create" at bounding box center [691, 481] width 418 height 29
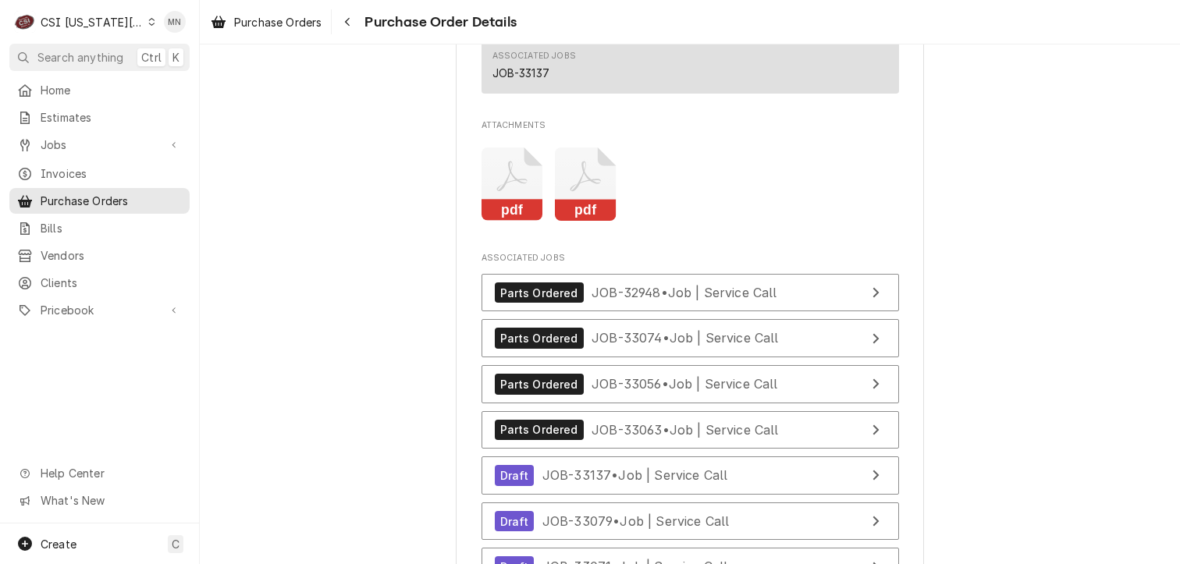
scroll to position [4137, 0]
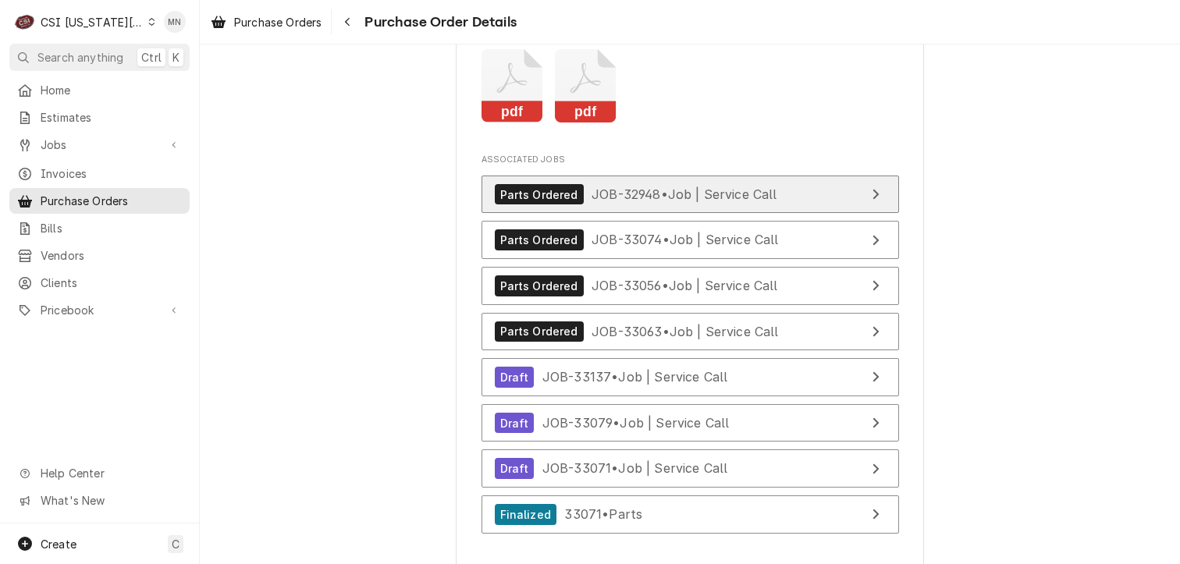
click at [653, 202] on span "JOB-32948 • Job | Service Call" at bounding box center [685, 195] width 186 height 16
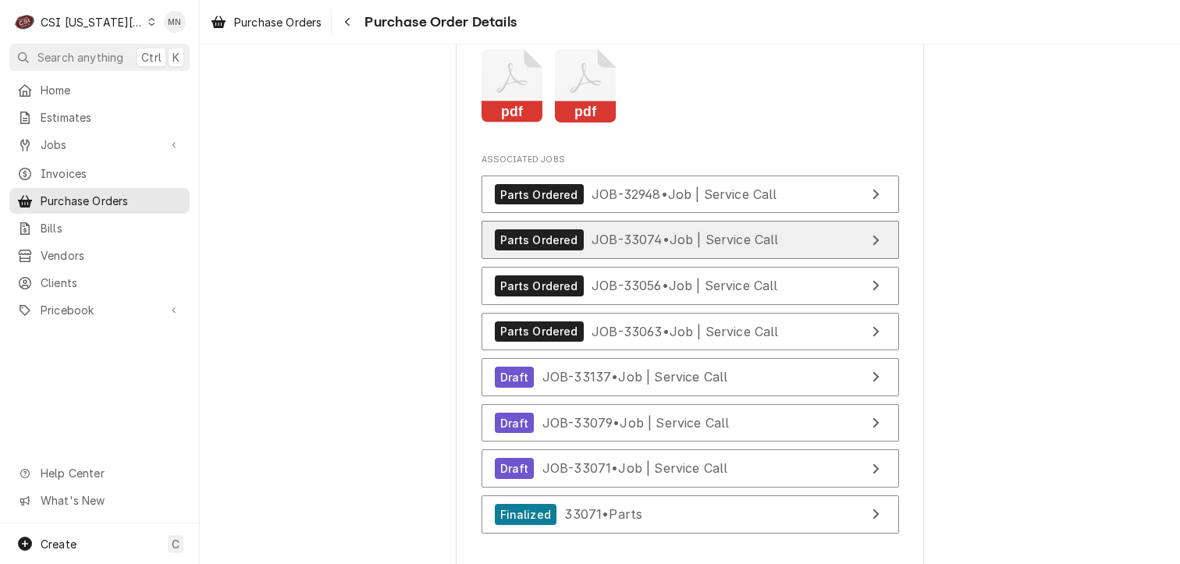
click at [643, 247] on span "JOB-33074 • Job | Service Call" at bounding box center [685, 240] width 187 height 16
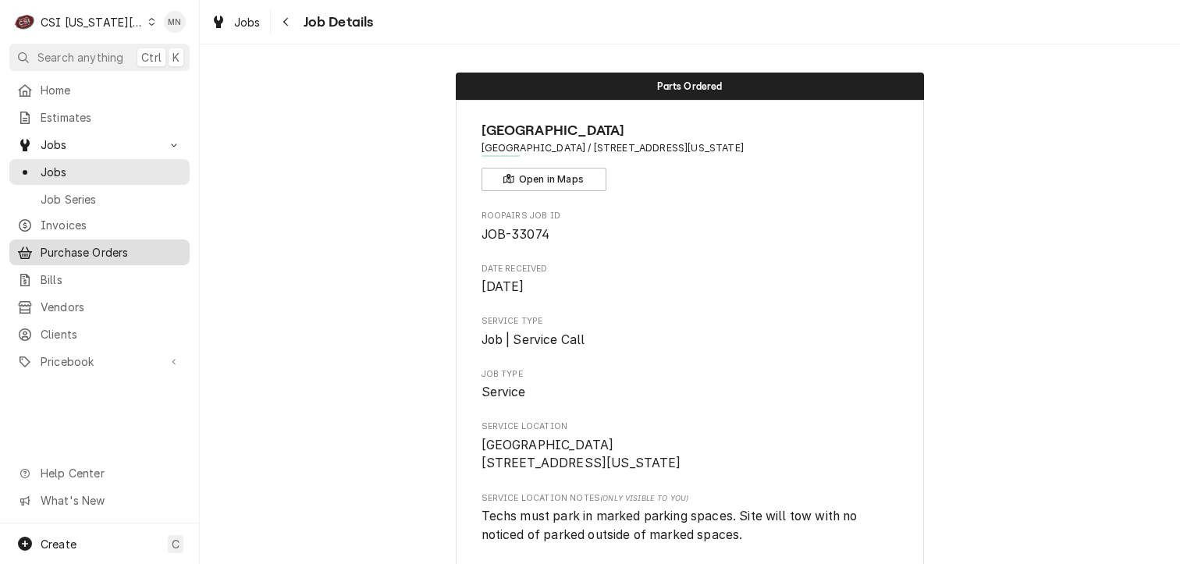
click at [70, 249] on span "Purchase Orders" at bounding box center [111, 252] width 141 height 16
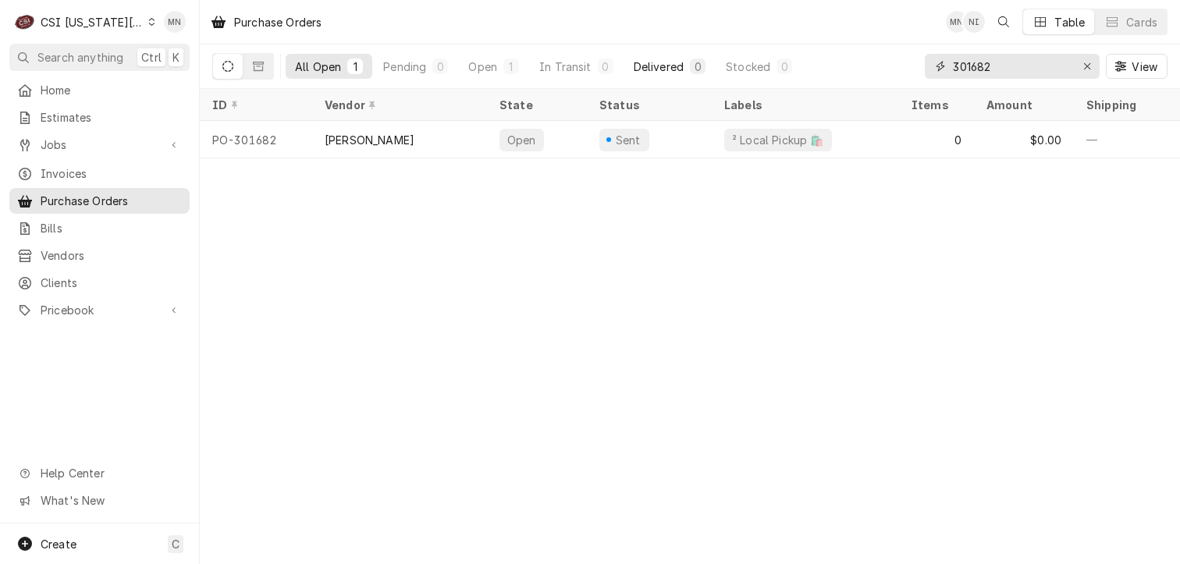
drag, startPoint x: 1015, startPoint y: 59, endPoint x: 690, endPoint y: 69, distance: 324.9
click at [699, 68] on div "All Open 1 Pending 0 Open 1 In Transit 0 Delivered 0 Stocked 0 301682 View" at bounding box center [690, 66] width 956 height 44
type input "301666"
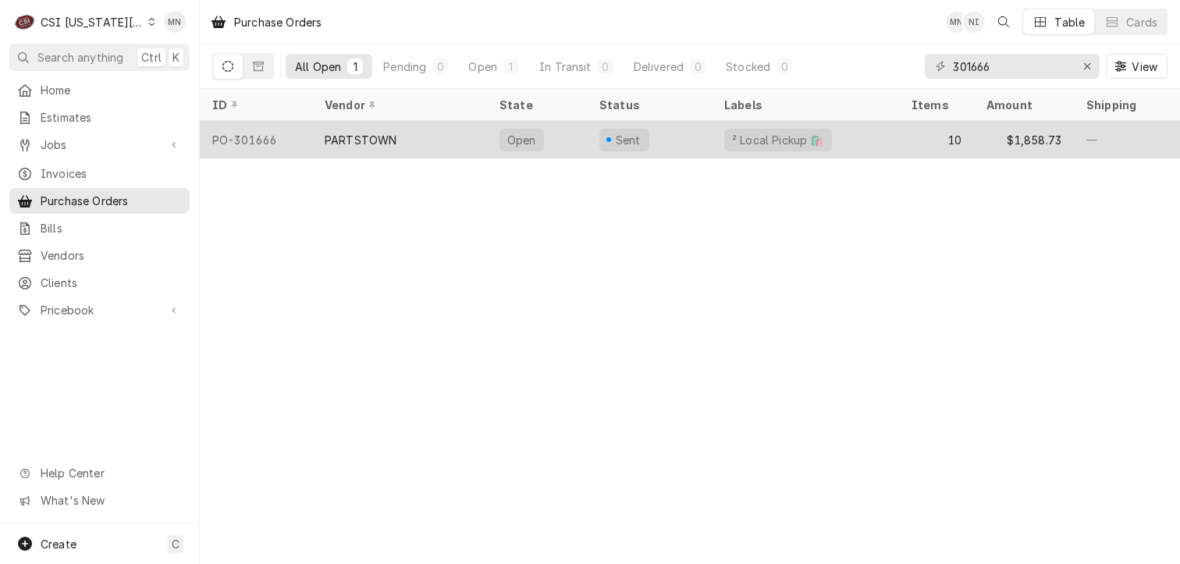
click at [369, 137] on div "PARTSTOWN" at bounding box center [361, 140] width 72 height 16
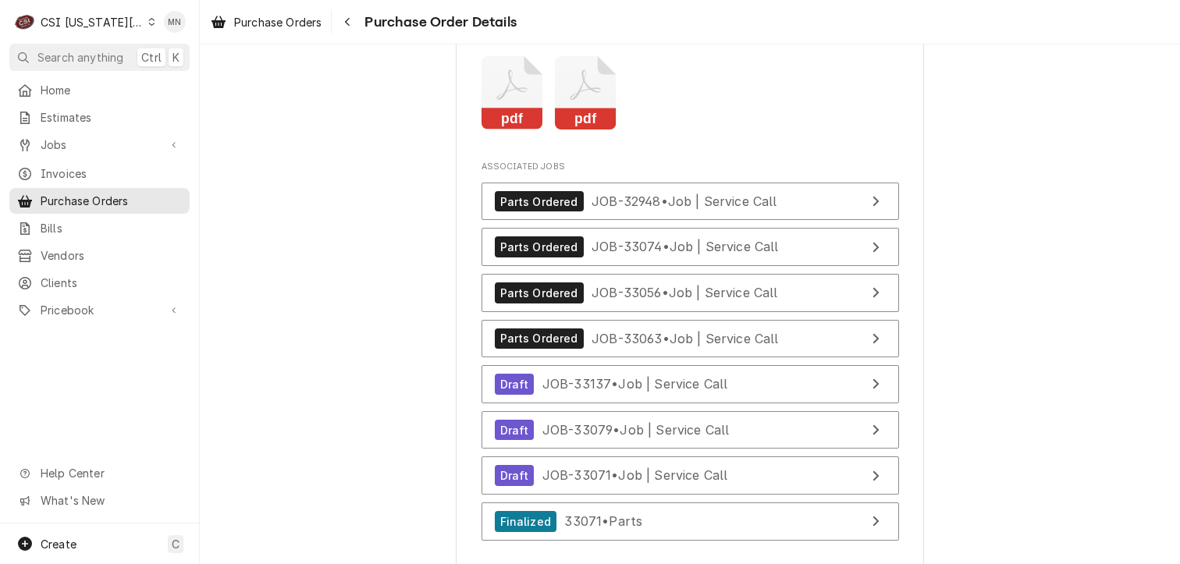
scroll to position [4137, 0]
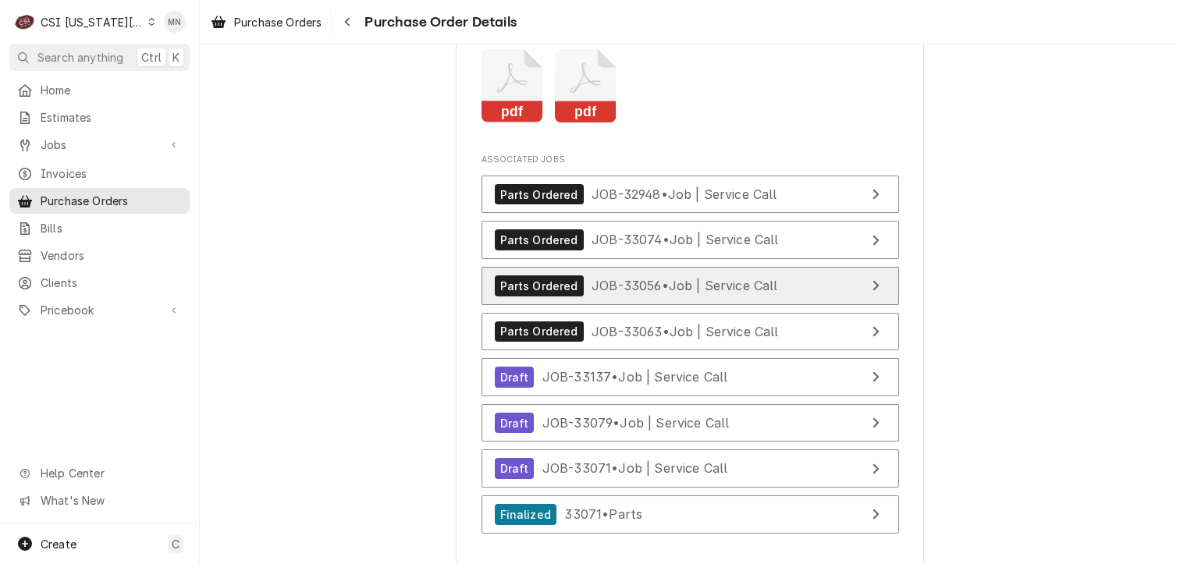
click at [595, 294] on span "JOB-33056 • Job | Service Call" at bounding box center [685, 286] width 187 height 16
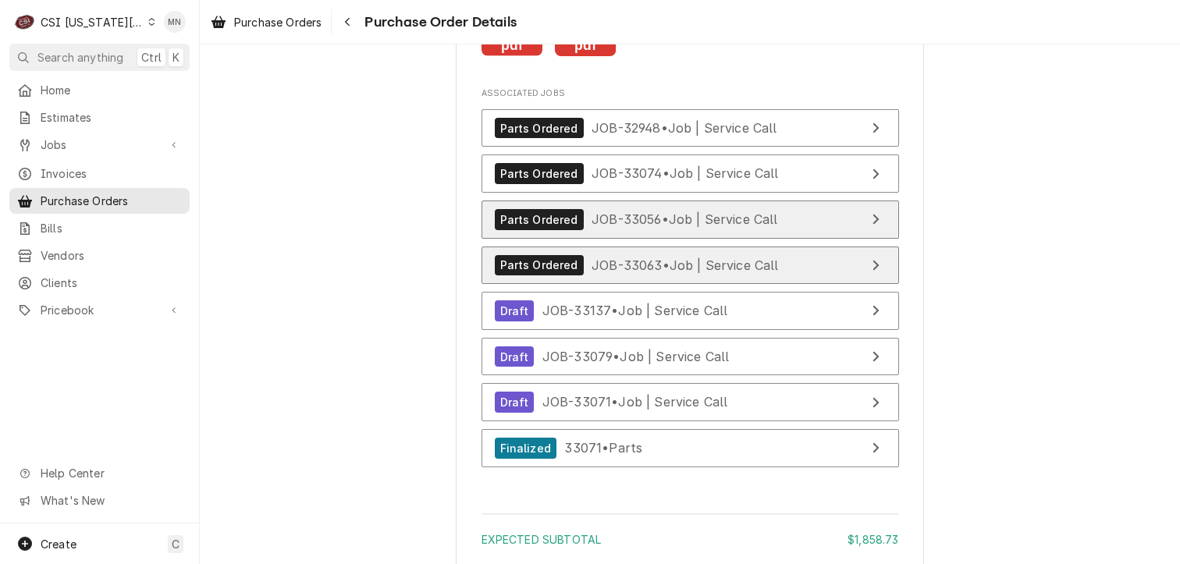
scroll to position [4294, 0]
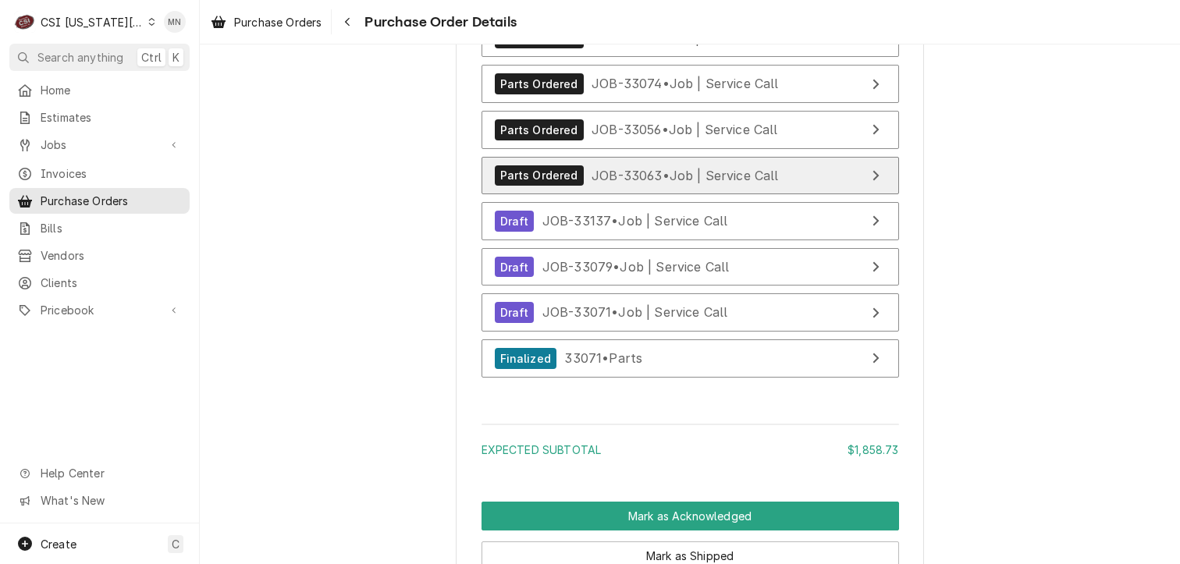
click at [634, 183] on span "JOB-33063 • Job | Service Call" at bounding box center [685, 175] width 187 height 16
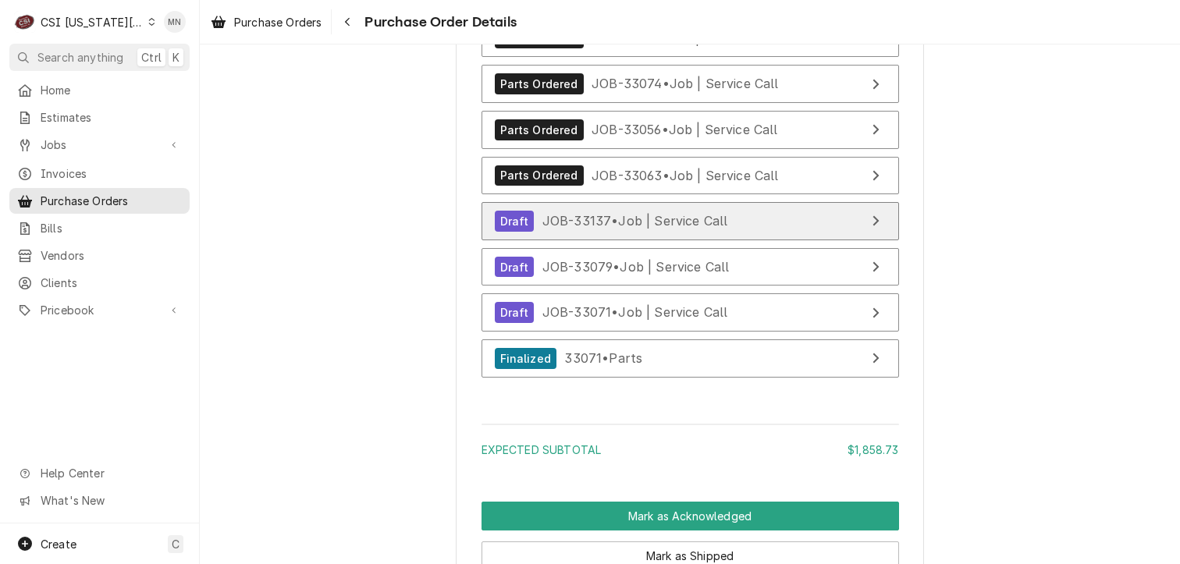
click at [623, 229] on span "JOB-33137 • Job | Service Call" at bounding box center [636, 221] width 186 height 16
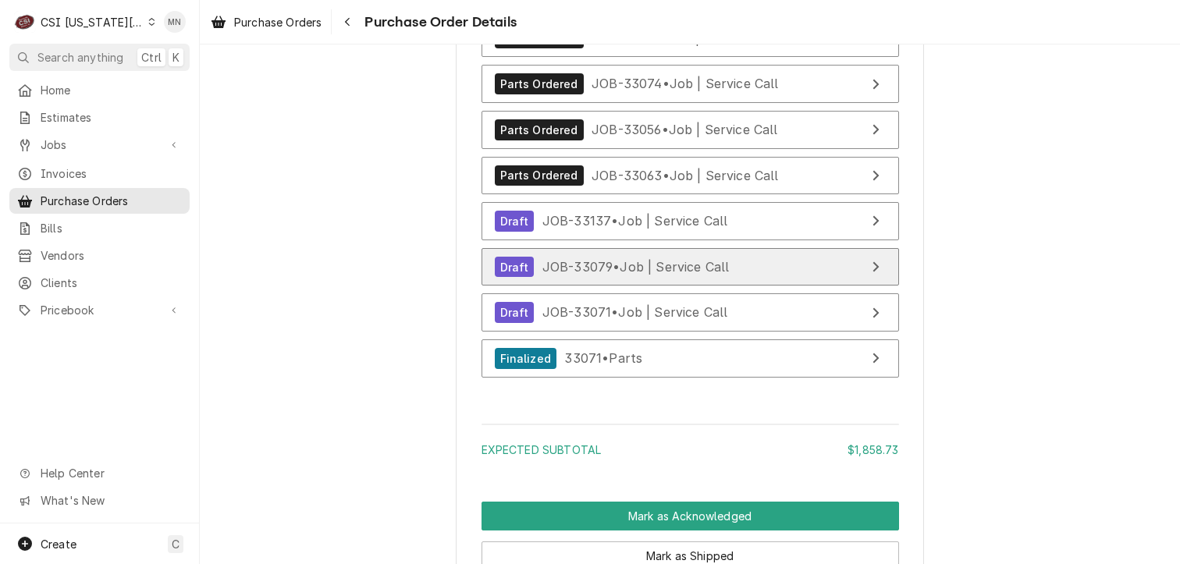
click at [564, 275] on span "JOB-33079 • Job | Service Call" at bounding box center [636, 267] width 187 height 16
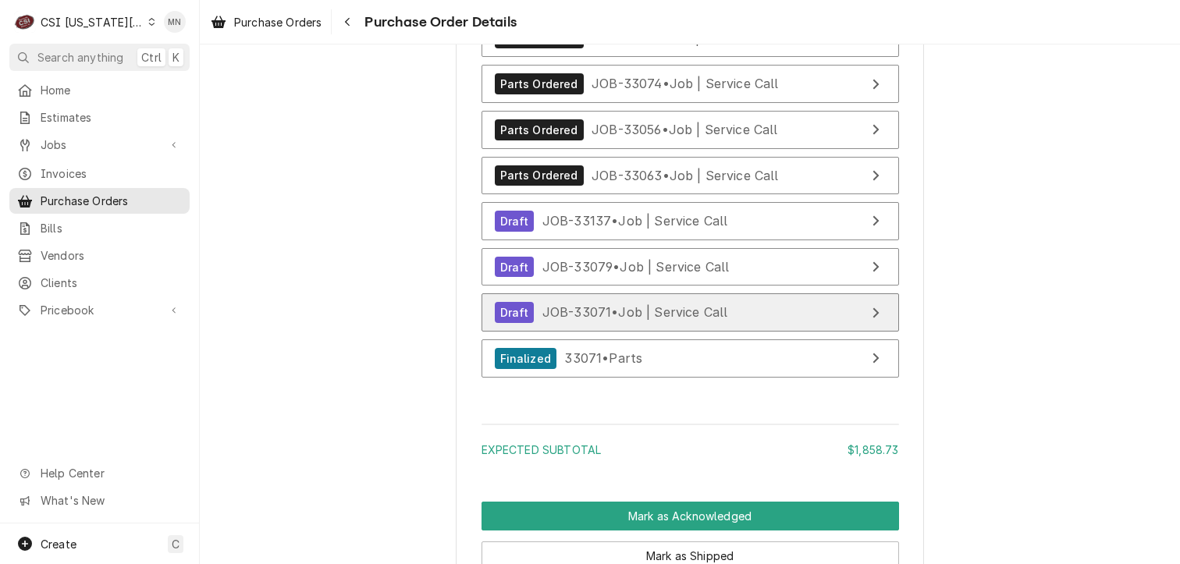
click at [627, 320] on span "JOB-33071 • Job | Service Call" at bounding box center [636, 312] width 186 height 16
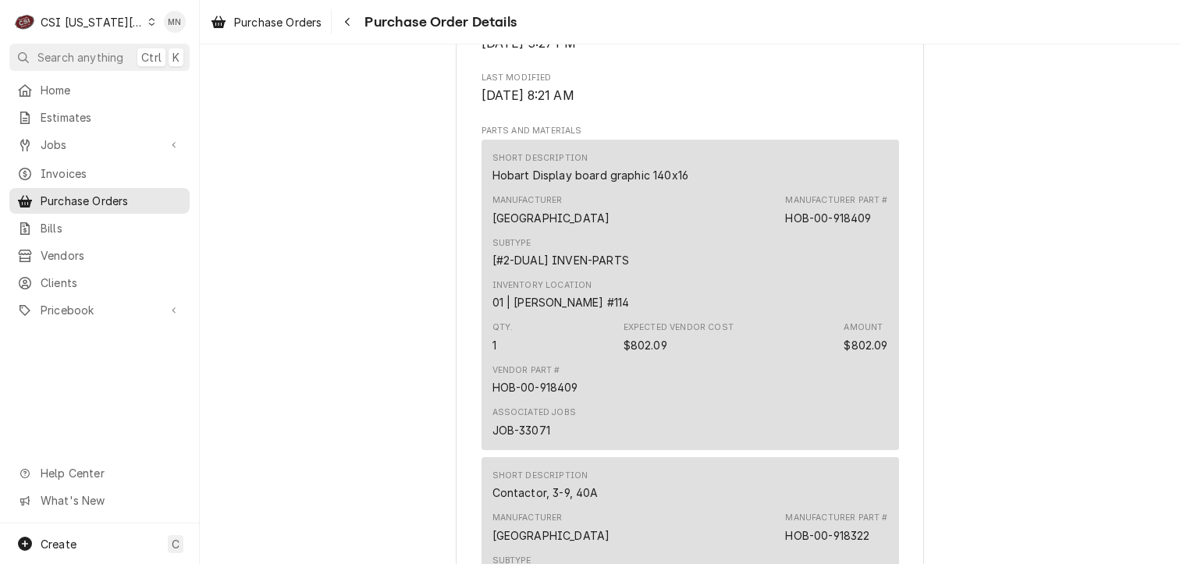
scroll to position [937, 0]
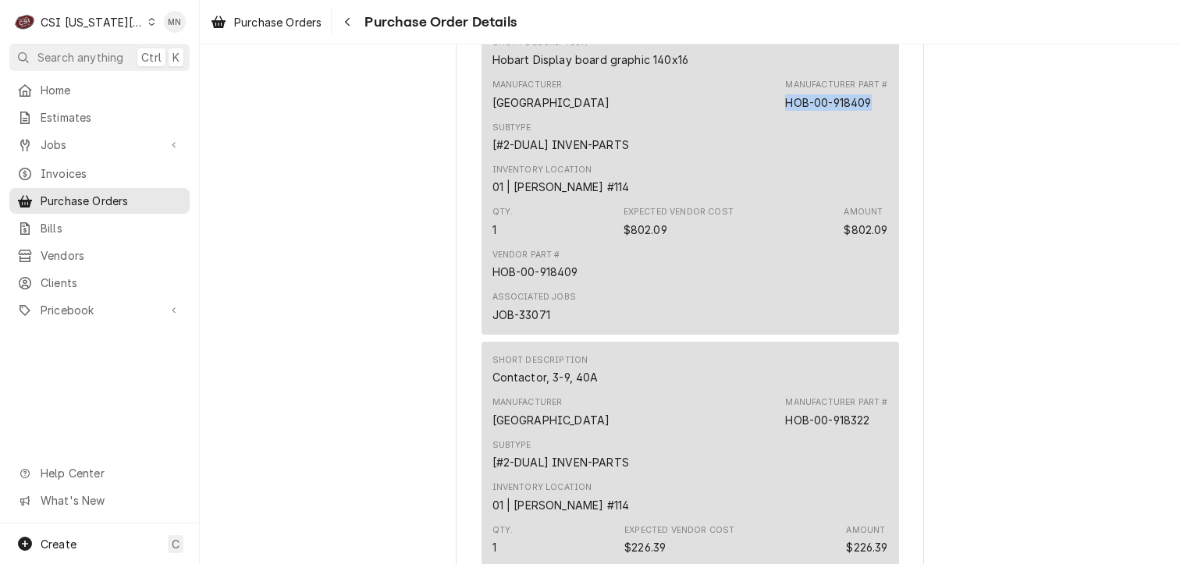
drag, startPoint x: 877, startPoint y: 158, endPoint x: 784, endPoint y: 160, distance: 92.9
click at [784, 116] on div "Manufacturer Hobart Manufacturer Part # HOB-00-918409" at bounding box center [691, 94] width 396 height 42
copy div "HOB-00-918409"
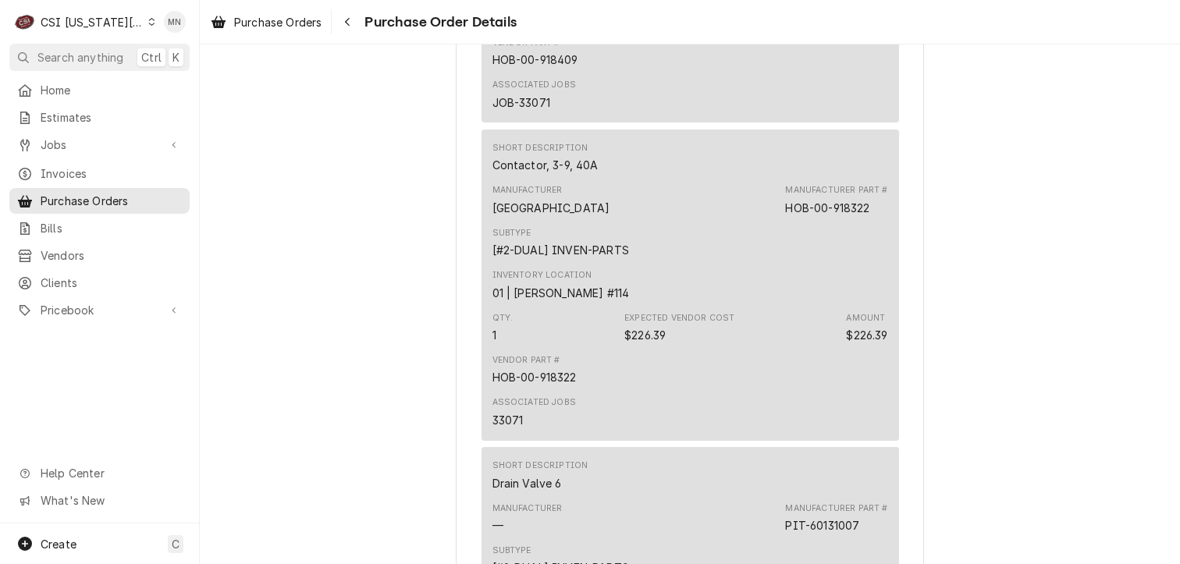
scroll to position [1171, 0]
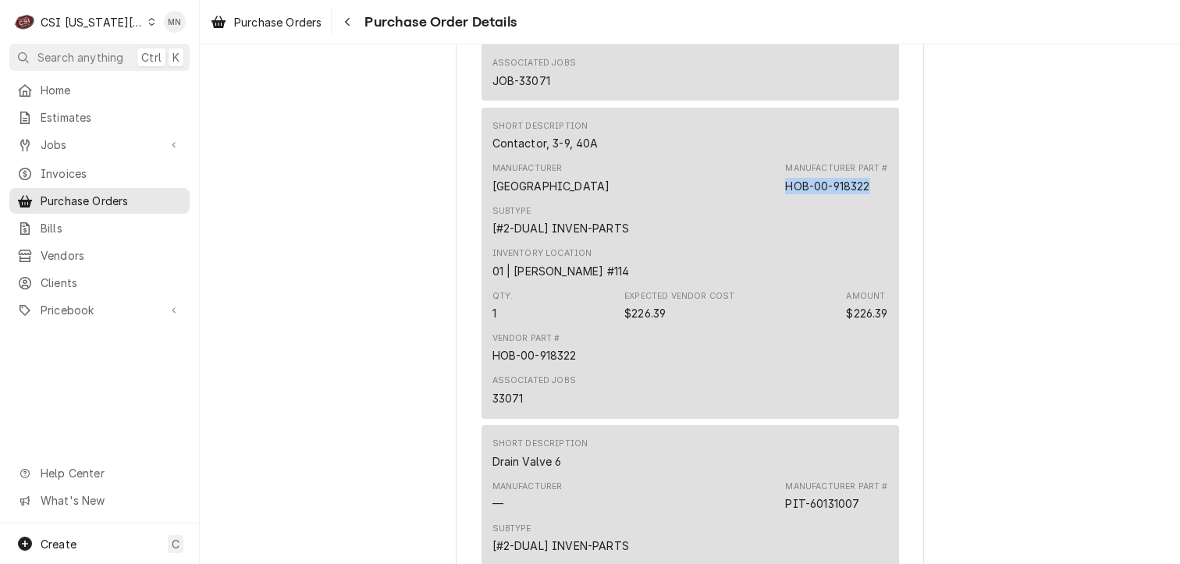
drag, startPoint x: 872, startPoint y: 233, endPoint x: 779, endPoint y: 239, distance: 93.1
click at [779, 199] on div "Manufacturer Hobart Manufacturer Part # HOB-00-918322" at bounding box center [691, 178] width 396 height 42
drag, startPoint x: 779, startPoint y: 239, endPoint x: 787, endPoint y: 238, distance: 7.8
copy div "HOB-00-918322"
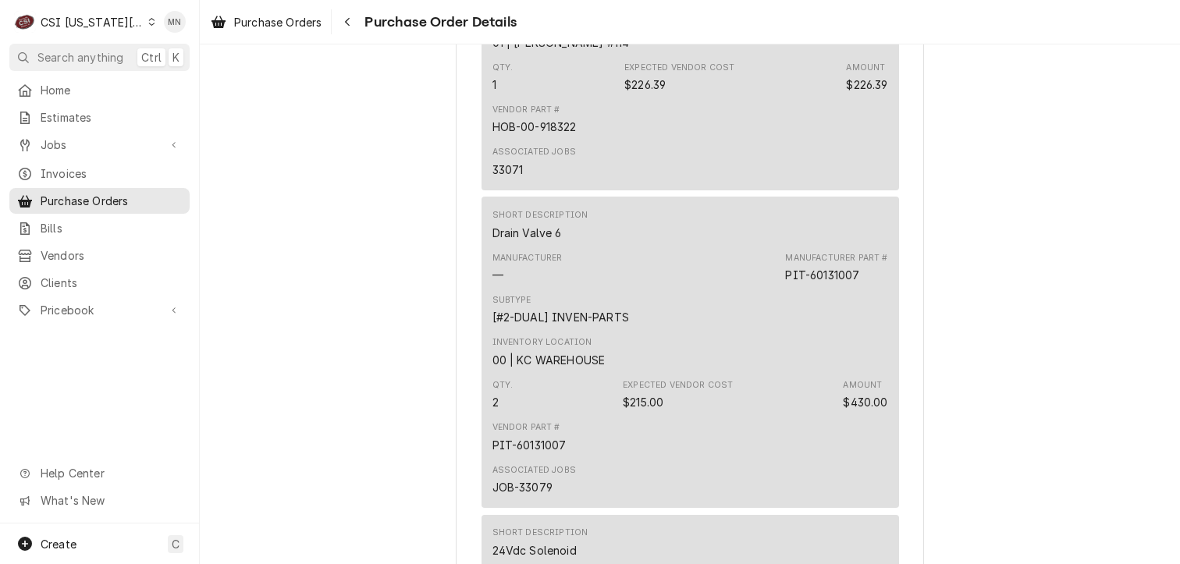
scroll to position [1405, 0]
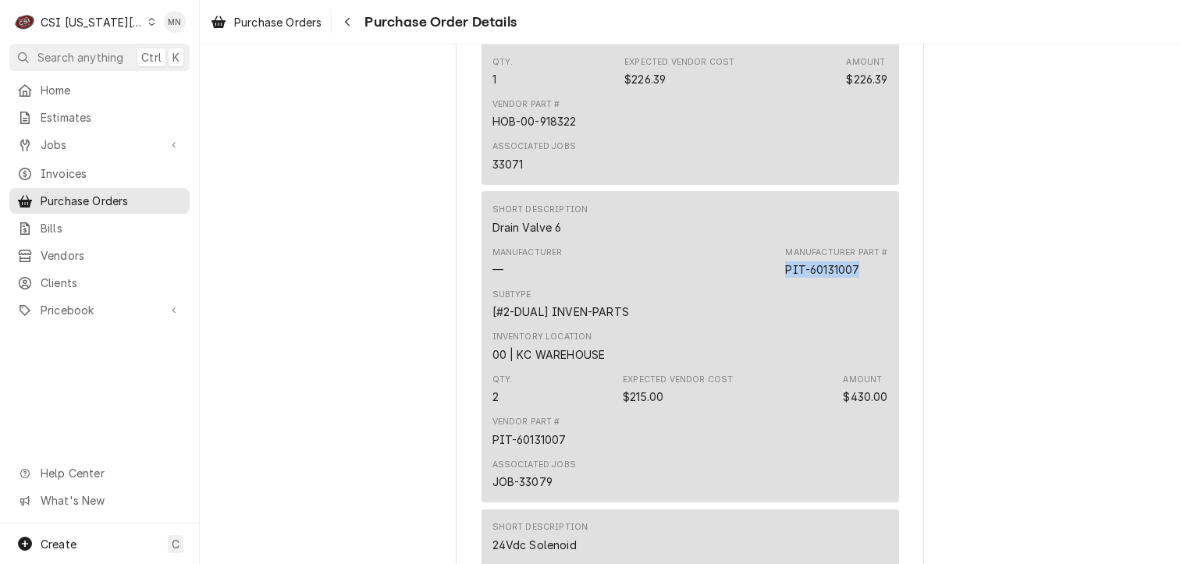
drag, startPoint x: 857, startPoint y: 326, endPoint x: 778, endPoint y: 321, distance: 79.8
click at [778, 283] on div "Manufacturer — Manufacturer Part # PIT-60131007" at bounding box center [691, 262] width 396 height 42
copy div "PIT-60131007"
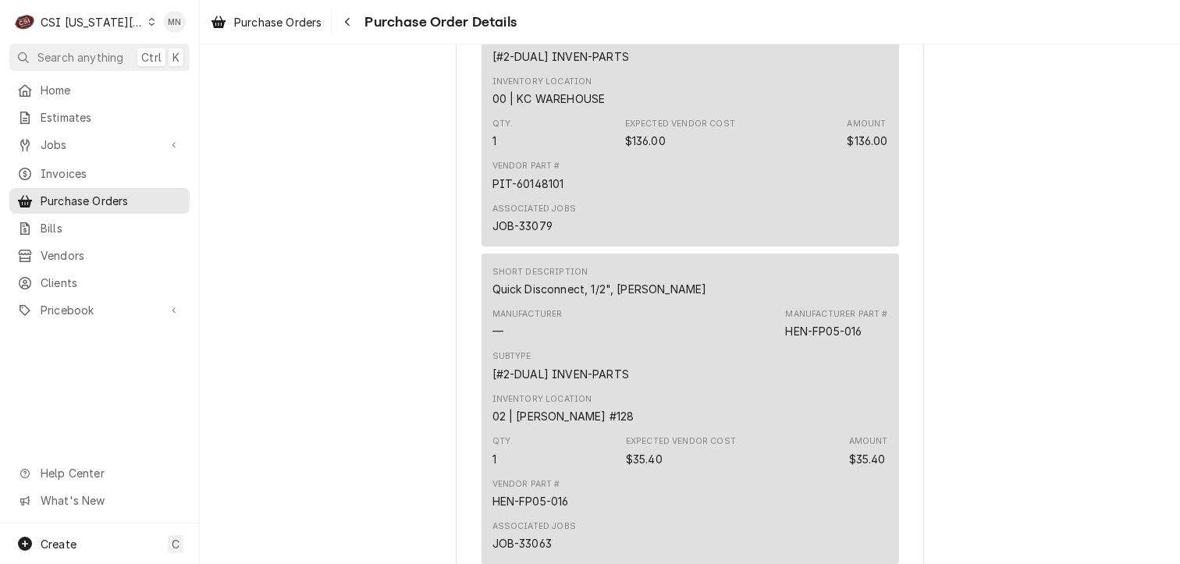
scroll to position [1874, 0]
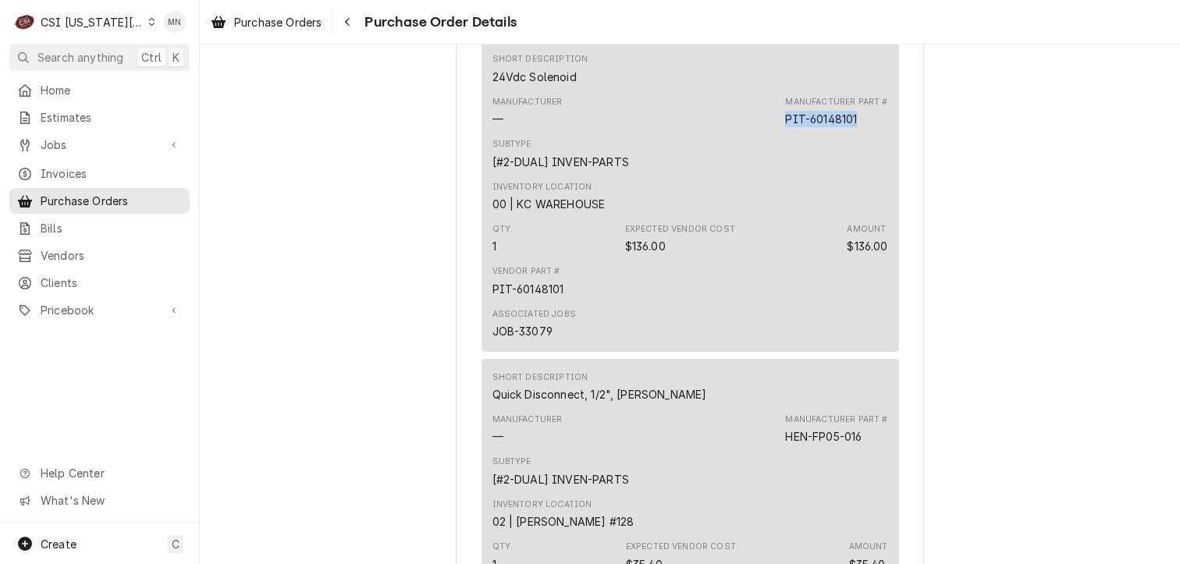
drag, startPoint x: 863, startPoint y: 169, endPoint x: 785, endPoint y: 168, distance: 78.9
click at [785, 127] on div "Manufacturer Part # PIT-60148101" at bounding box center [836, 111] width 102 height 31
copy div "PIT-60148101"
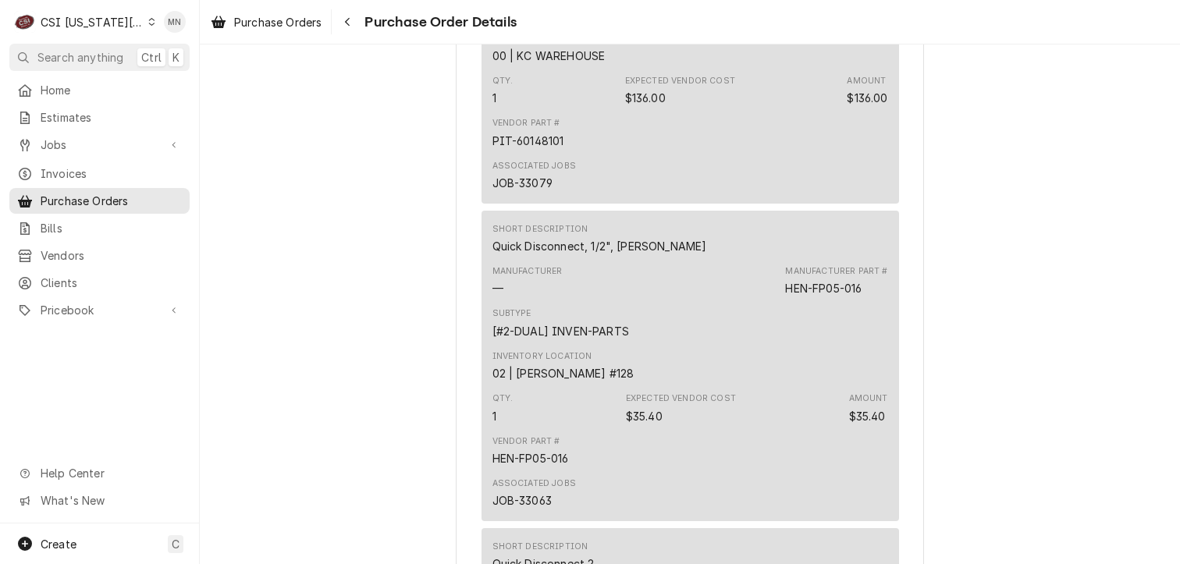
scroll to position [2186, 0]
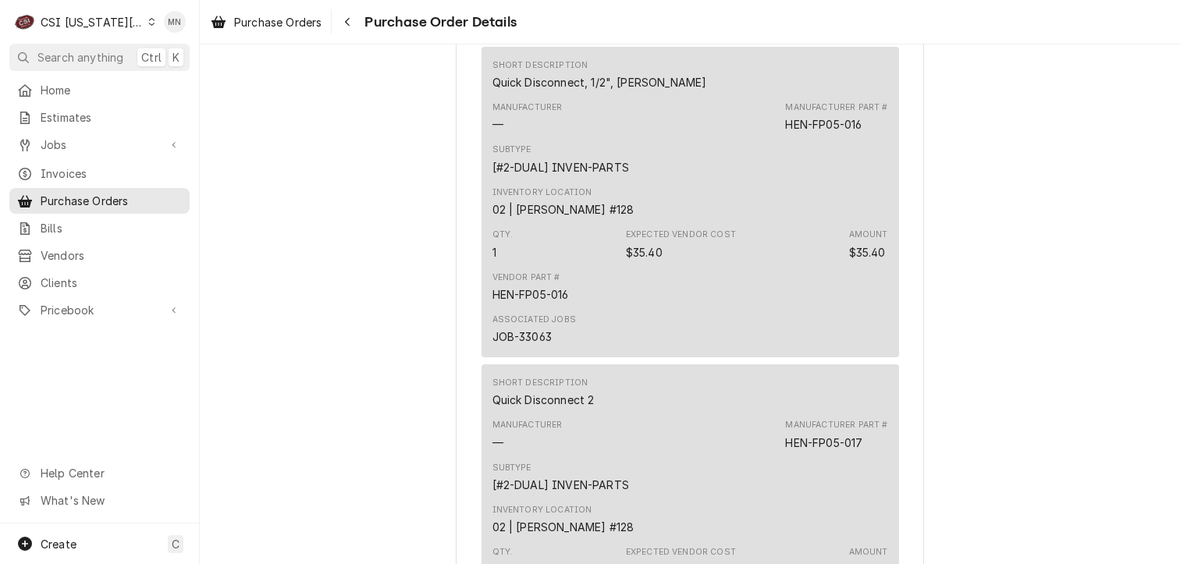
click at [867, 133] on div "Manufacturer Part # HEN-FP05-016" at bounding box center [836, 116] width 102 height 31
drag, startPoint x: 859, startPoint y: 177, endPoint x: 781, endPoint y: 176, distance: 78.1
click at [785, 133] on div "HEN-FP05-016" at bounding box center [823, 124] width 77 height 16
copy div "HEN-FP05-016"
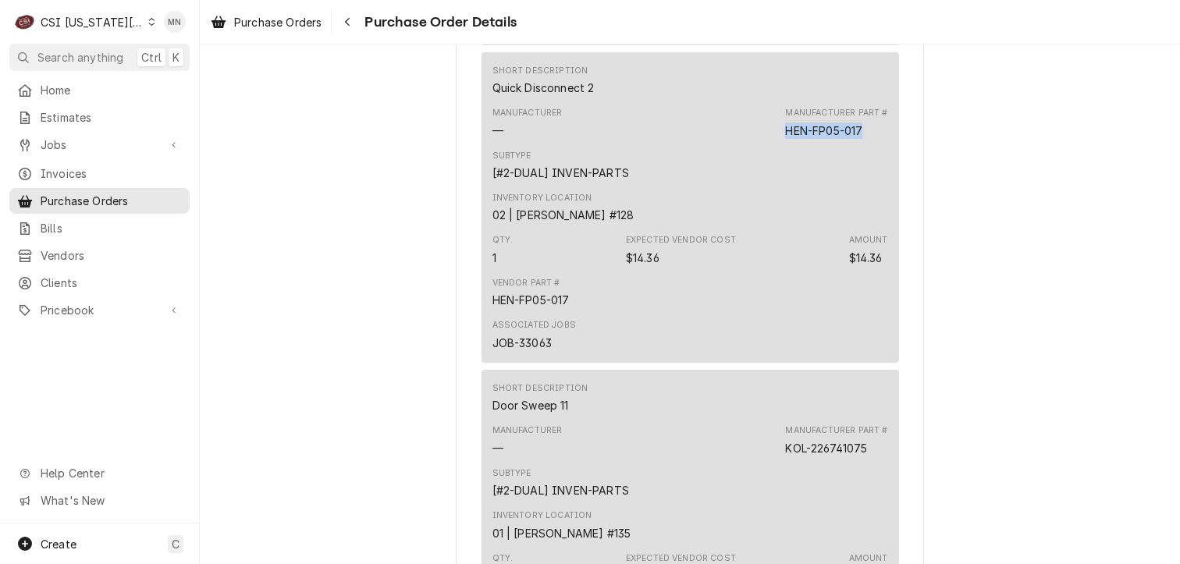
drag, startPoint x: 862, startPoint y: 181, endPoint x: 783, endPoint y: 187, distance: 79.0
click at [785, 138] on div "Manufacturer Part # HEN-FP05-017" at bounding box center [836, 122] width 102 height 31
copy div "HEN-FP05-017"
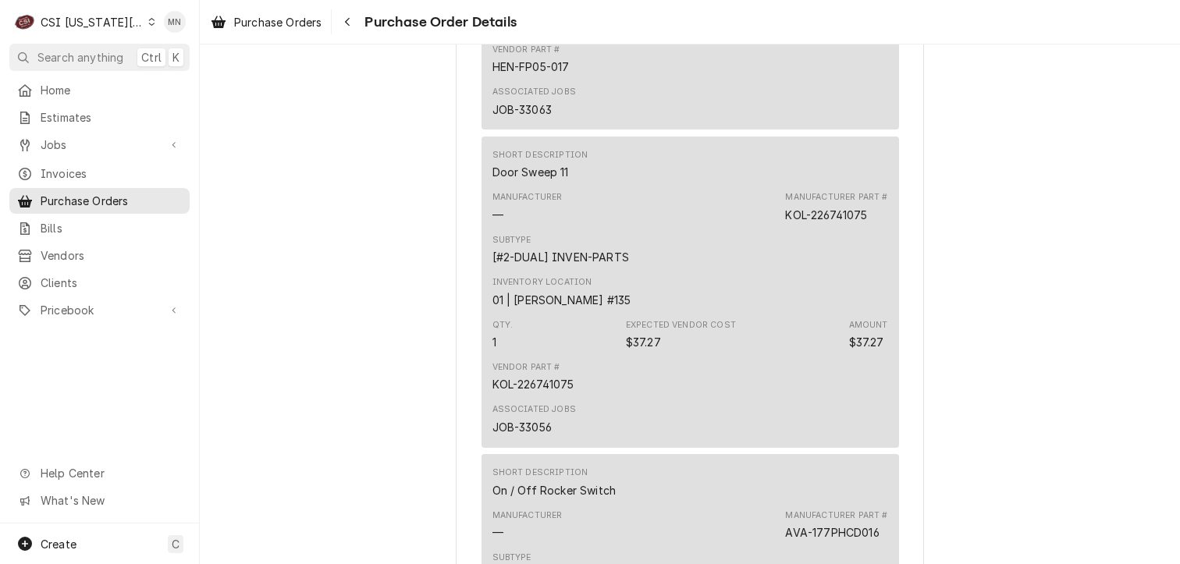
scroll to position [2732, 0]
drag, startPoint x: 870, startPoint y: 268, endPoint x: 802, endPoint y: 269, distance: 67.9
click at [802, 222] on div "Manufacturer Part # KOL-226741075" at bounding box center [836, 205] width 102 height 31
drag, startPoint x: 802, startPoint y: 269, endPoint x: 803, endPoint y: 340, distance: 70.3
click at [803, 312] on div "Inventory Location 01 | CODY DAVIS #135" at bounding box center [691, 291] width 396 height 42
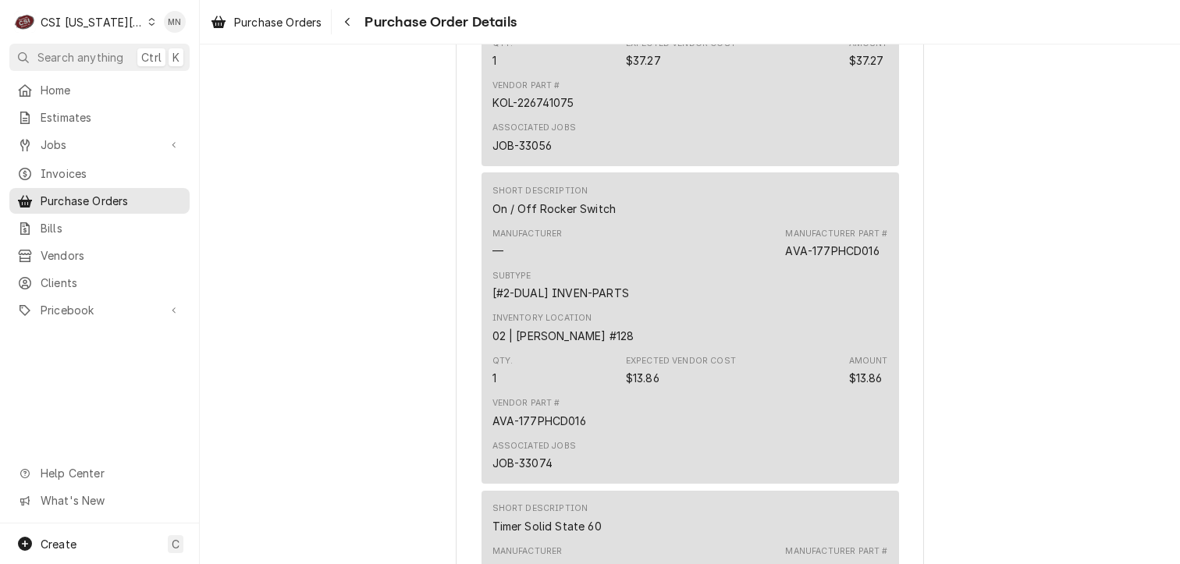
scroll to position [3045, 0]
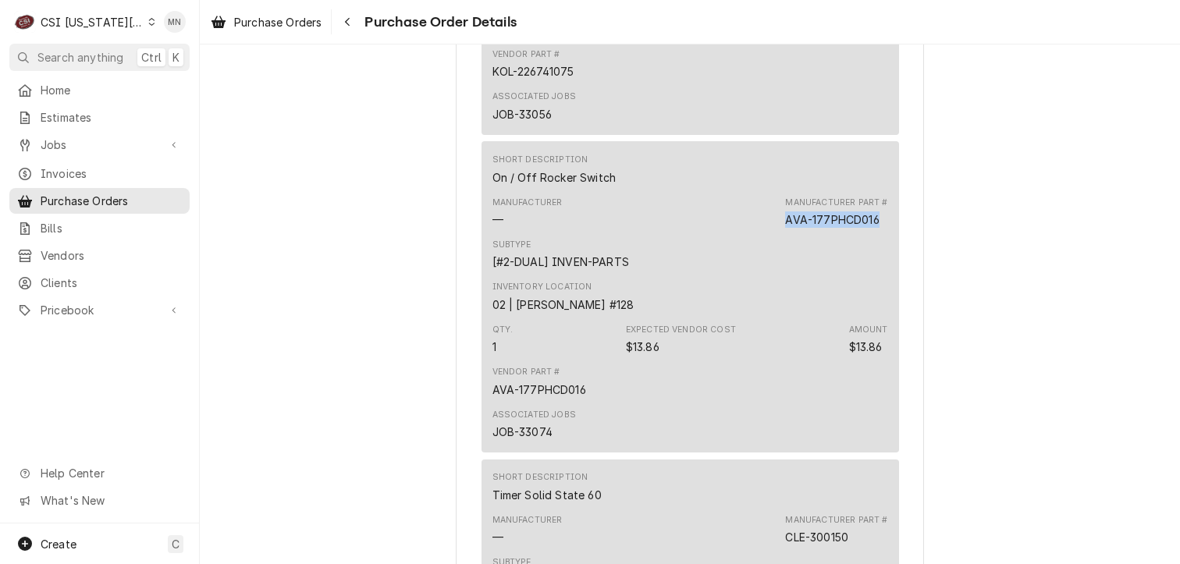
drag, startPoint x: 874, startPoint y: 269, endPoint x: 767, endPoint y: 274, distance: 107.1
click at [767, 233] on div "Manufacturer — Manufacturer Part # AVA-177PHCD016" at bounding box center [691, 212] width 396 height 42
drag, startPoint x: 767, startPoint y: 274, endPoint x: 792, endPoint y: 270, distance: 25.3
copy div "AVA-177PHCD016"
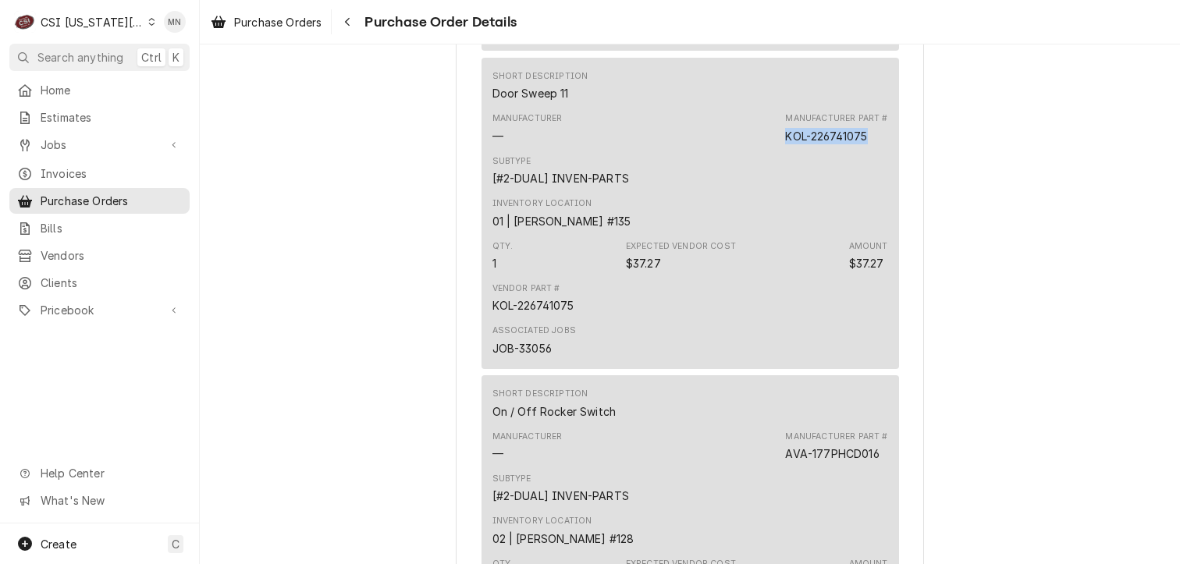
drag, startPoint x: 864, startPoint y: 187, endPoint x: 781, endPoint y: 183, distance: 82.8
click at [785, 144] on div "Manufacturer Part # KOL-226741075" at bounding box center [836, 127] width 102 height 31
copy div "KOL-226741075"
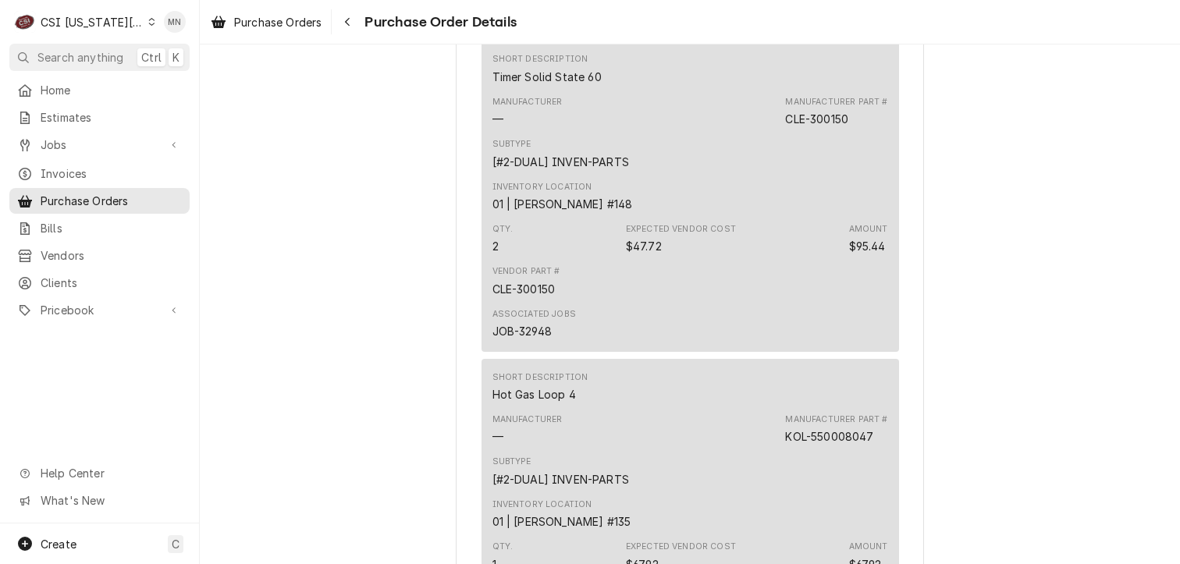
scroll to position [3513, 0]
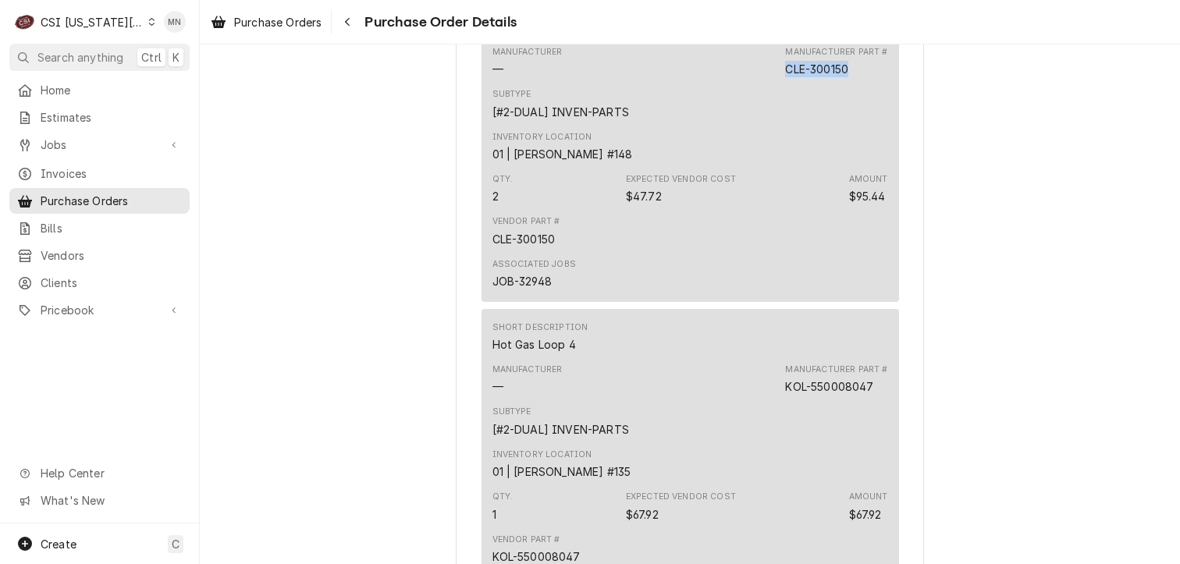
drag, startPoint x: 856, startPoint y: 119, endPoint x: 781, endPoint y: 121, distance: 75.8
click at [781, 83] on div "Manufacturer — Manufacturer Part # CLE-300150" at bounding box center [691, 62] width 396 height 42
copy div "CLE-300150"
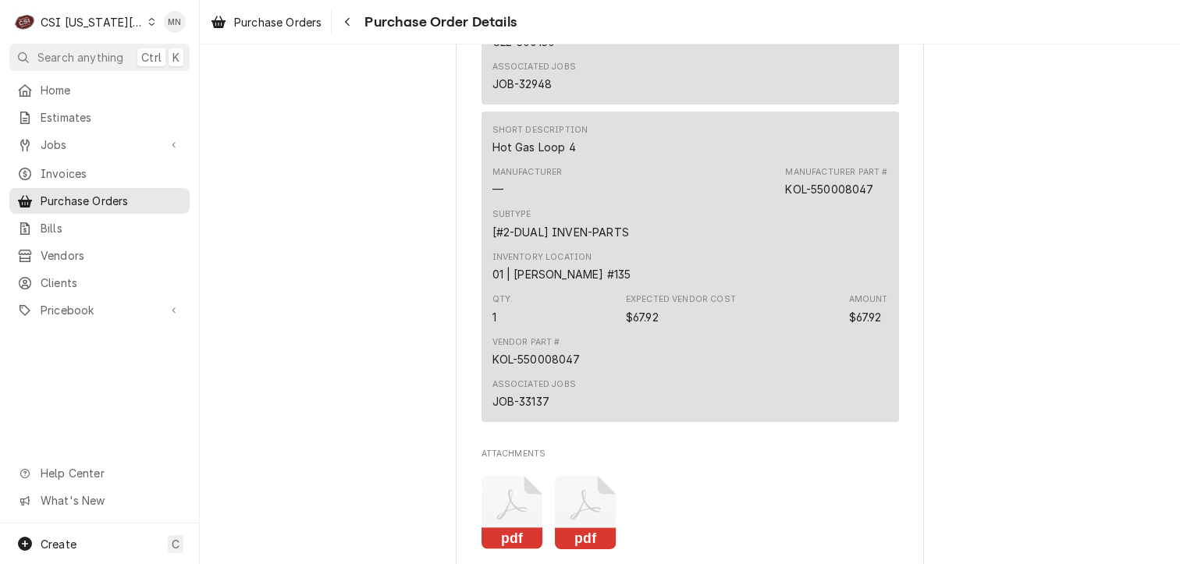
scroll to position [3747, 0]
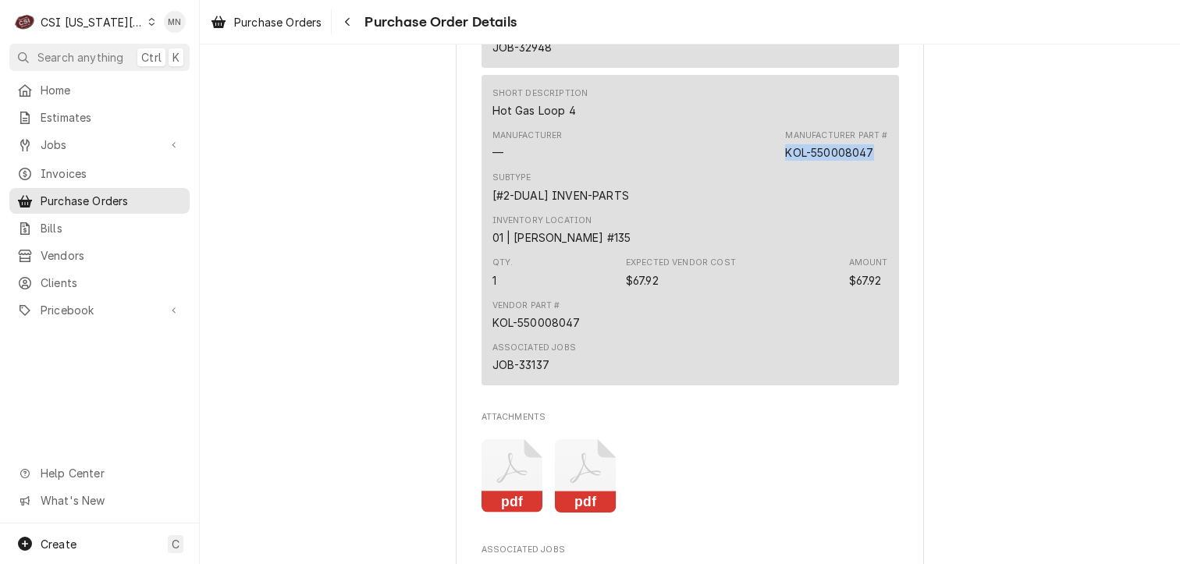
drag, startPoint x: 874, startPoint y: 205, endPoint x: 782, endPoint y: 208, distance: 92.1
click at [785, 161] on div "Manufacturer Part # KOL-550008047" at bounding box center [836, 145] width 102 height 31
copy div "KOL-550008047"
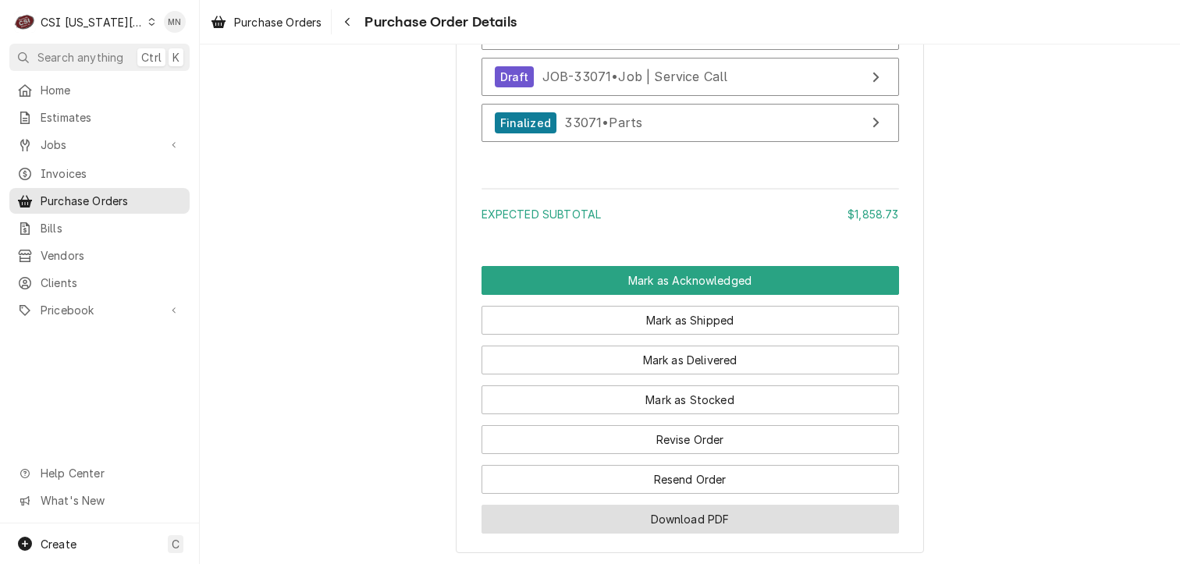
scroll to position [4606, 0]
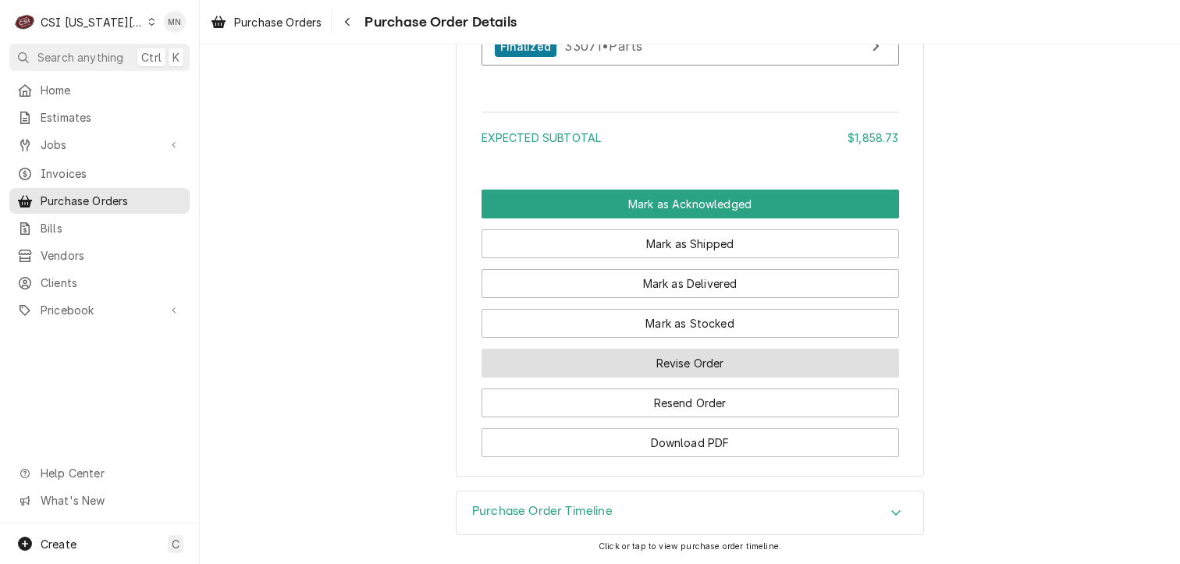
click at [692, 378] on button "Revise Order" at bounding box center [691, 363] width 418 height 29
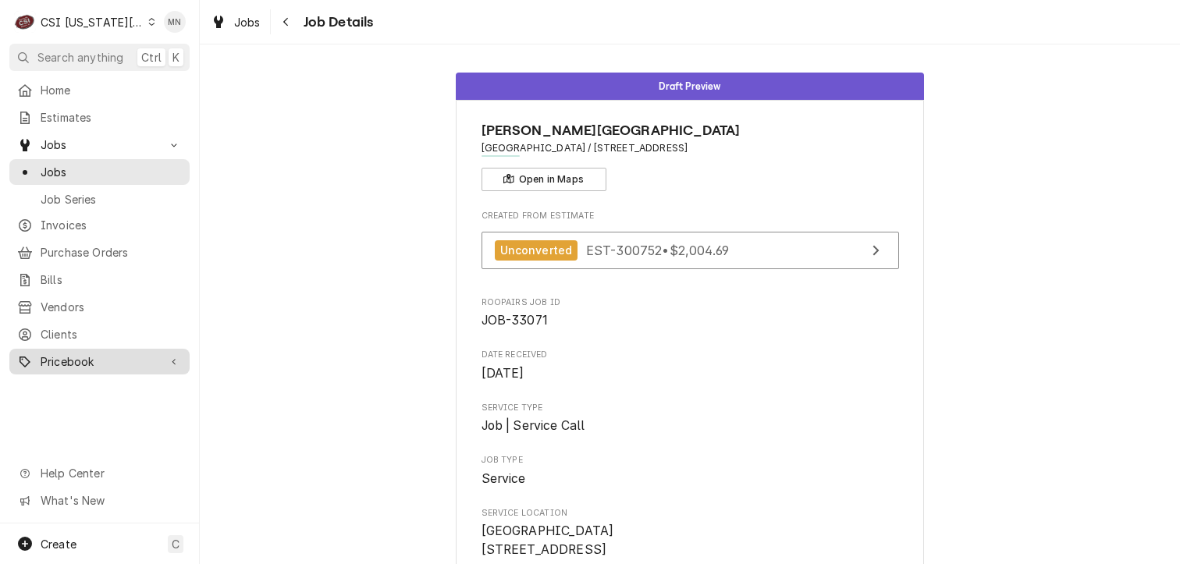
click at [82, 354] on span "Pricebook" at bounding box center [100, 362] width 118 height 16
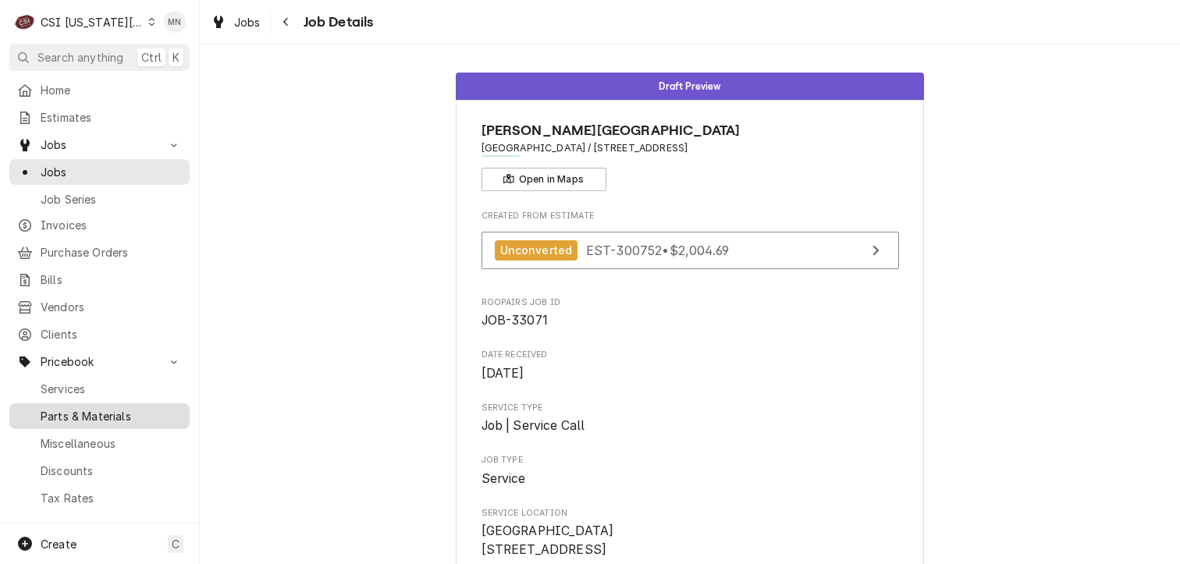
click at [92, 409] on span "Parts & Materials" at bounding box center [111, 416] width 141 height 16
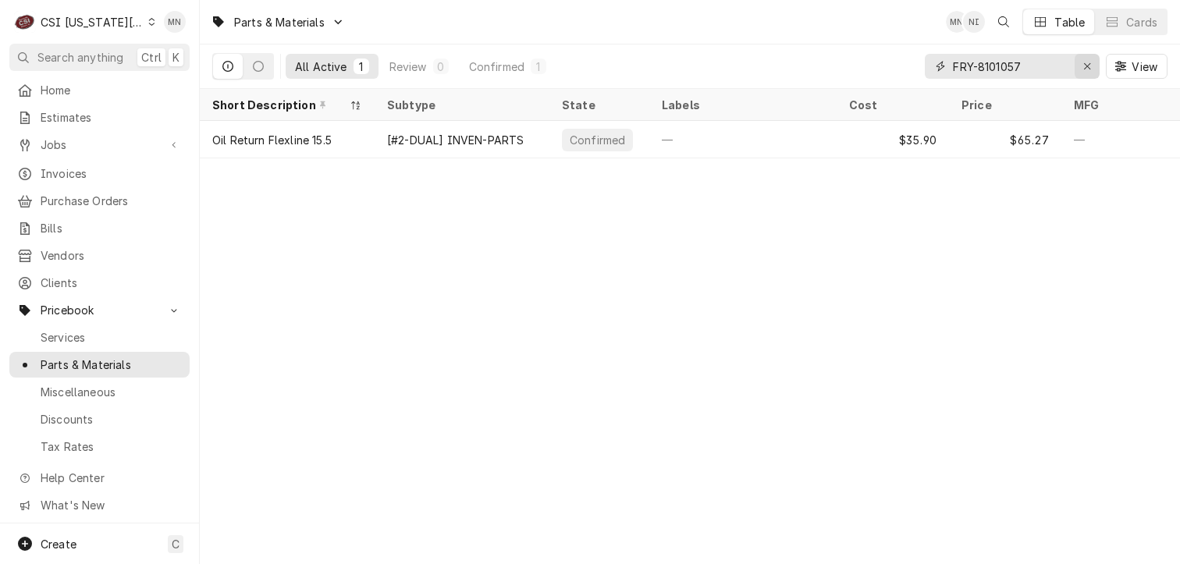
click at [1085, 66] on icon "Erase input" at bounding box center [1088, 66] width 9 height 11
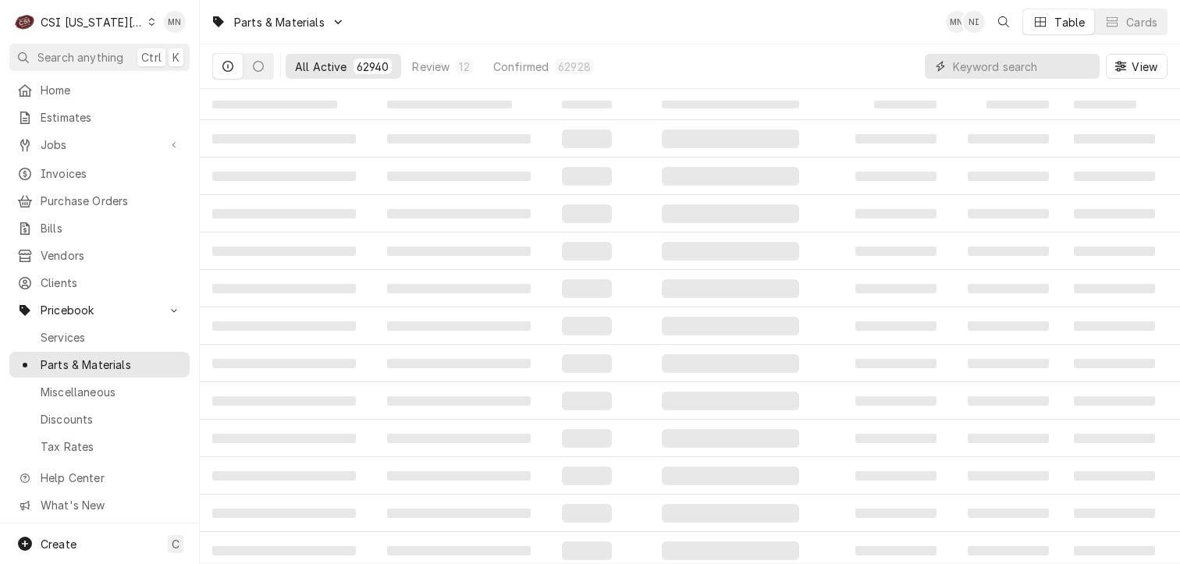
paste input "HOB-00-918409"
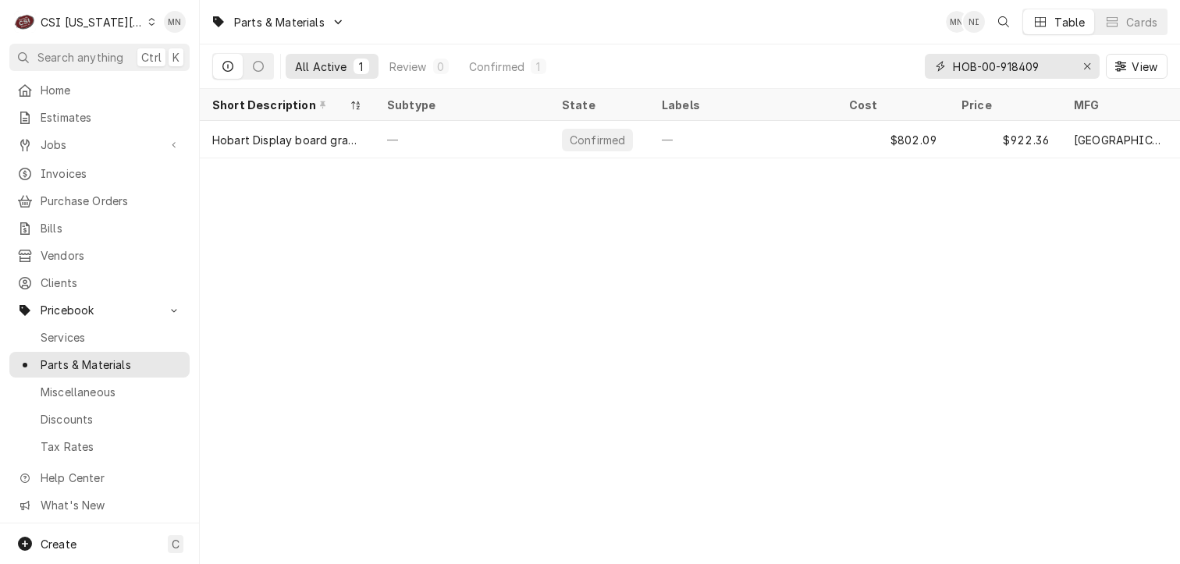
drag, startPoint x: 1051, startPoint y: 63, endPoint x: 931, endPoint y: 65, distance: 119.4
click at [931, 65] on div "HOB-00-918409" at bounding box center [1012, 66] width 175 height 25
paste input "322"
type input "HOB-00-918322"
click at [1091, 67] on div "Erase input" at bounding box center [1088, 67] width 16 height 16
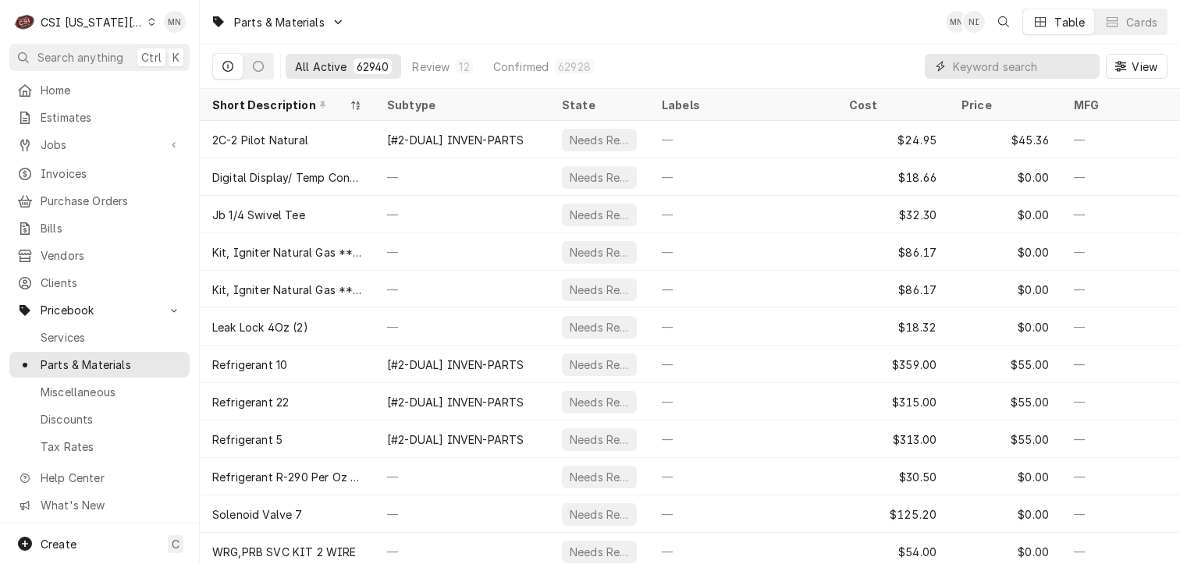
paste input "PIT-60131007"
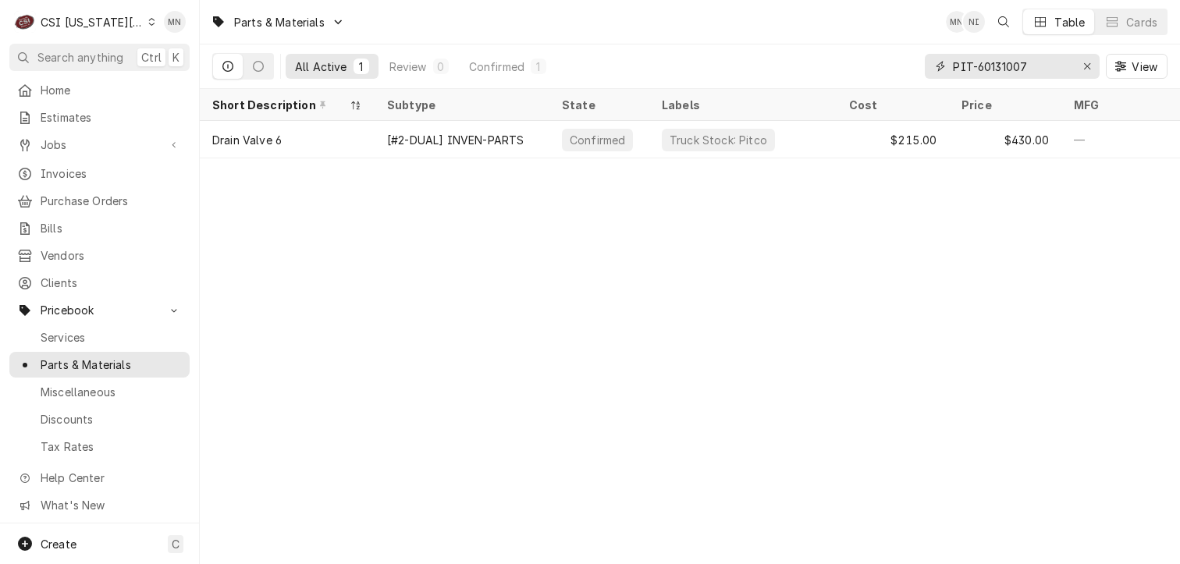
type input "PIT-60131007"
click at [1086, 66] on icon "Erase input" at bounding box center [1088, 66] width 9 height 11
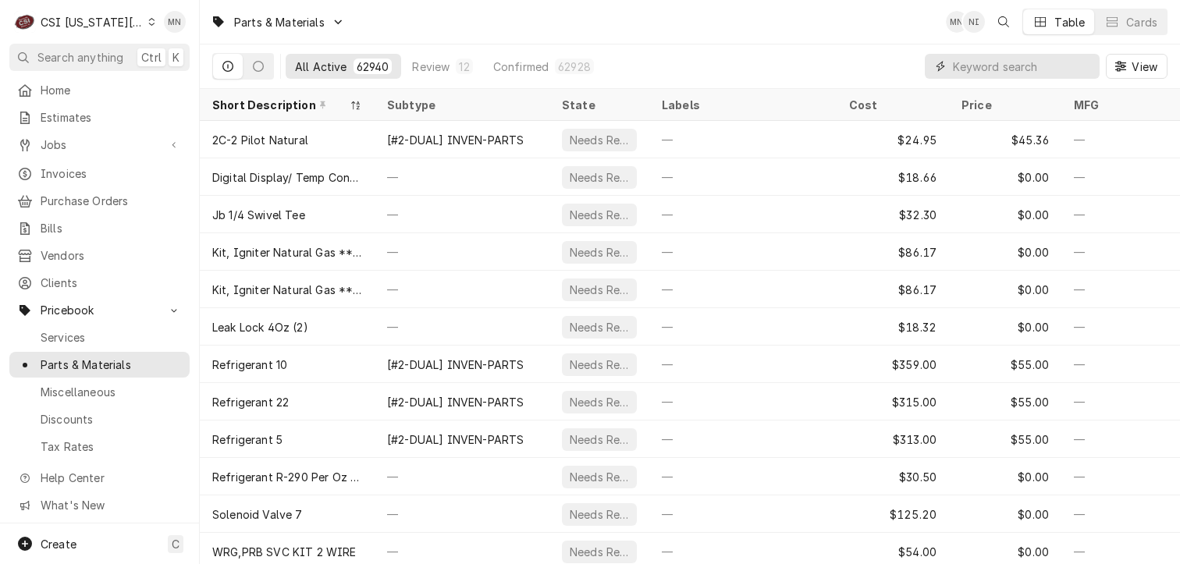
paste input "PIT-60148101"
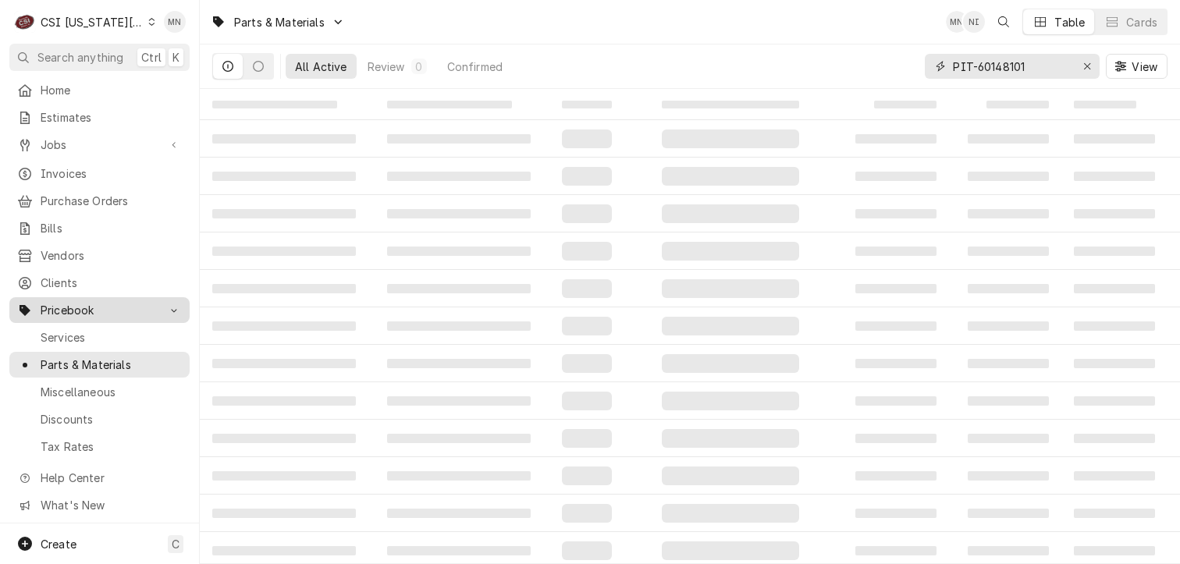
type input "PIT-60148101"
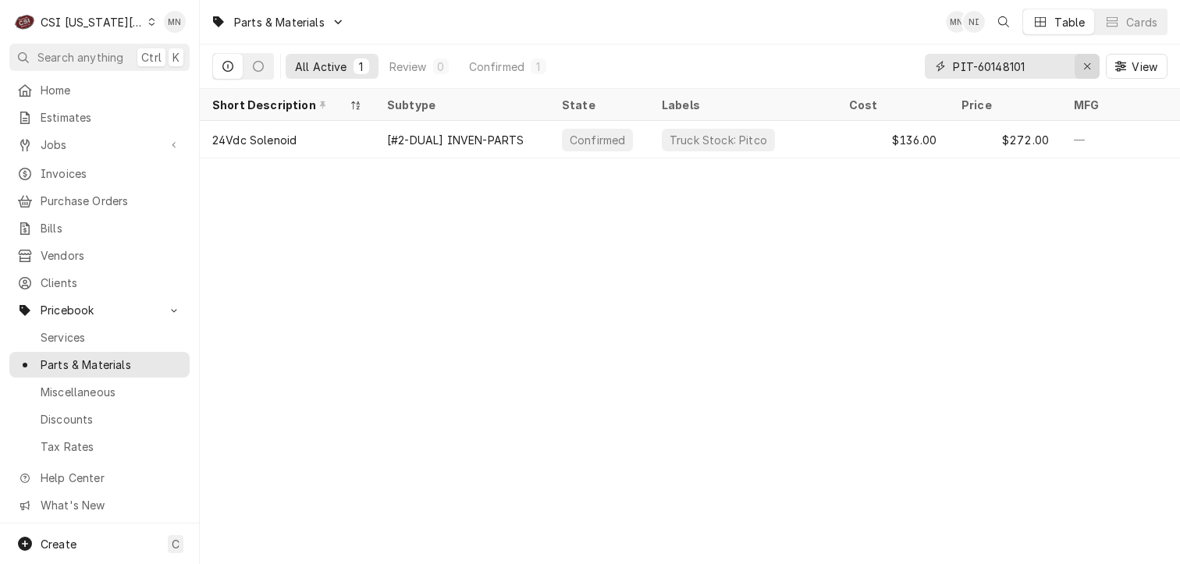
click at [1085, 66] on icon "Erase input" at bounding box center [1088, 66] width 9 height 11
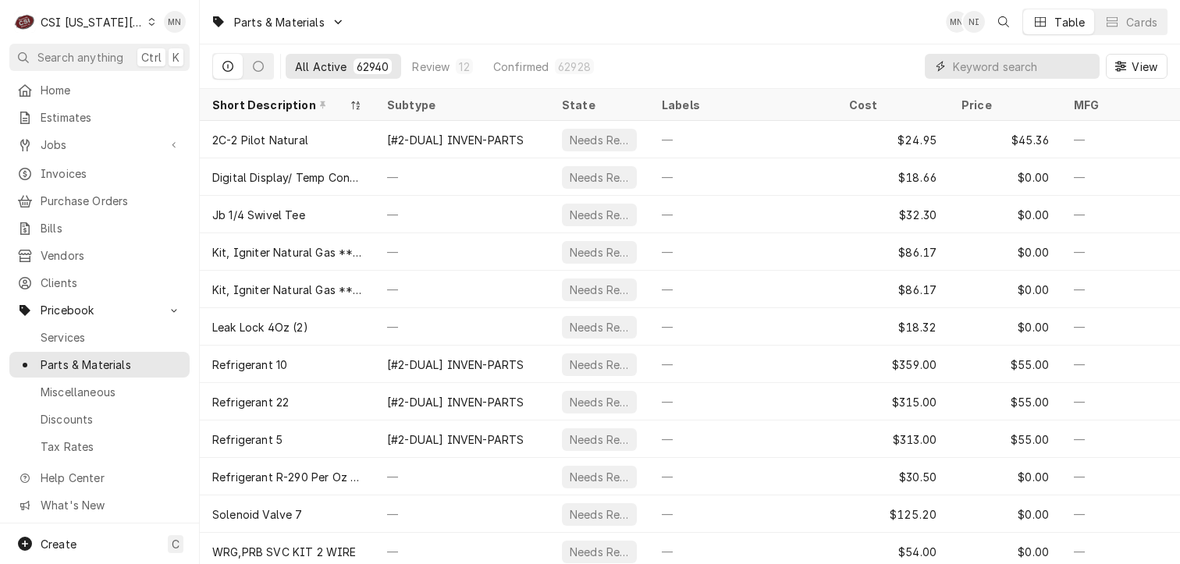
paste input "HEN-FP05-016"
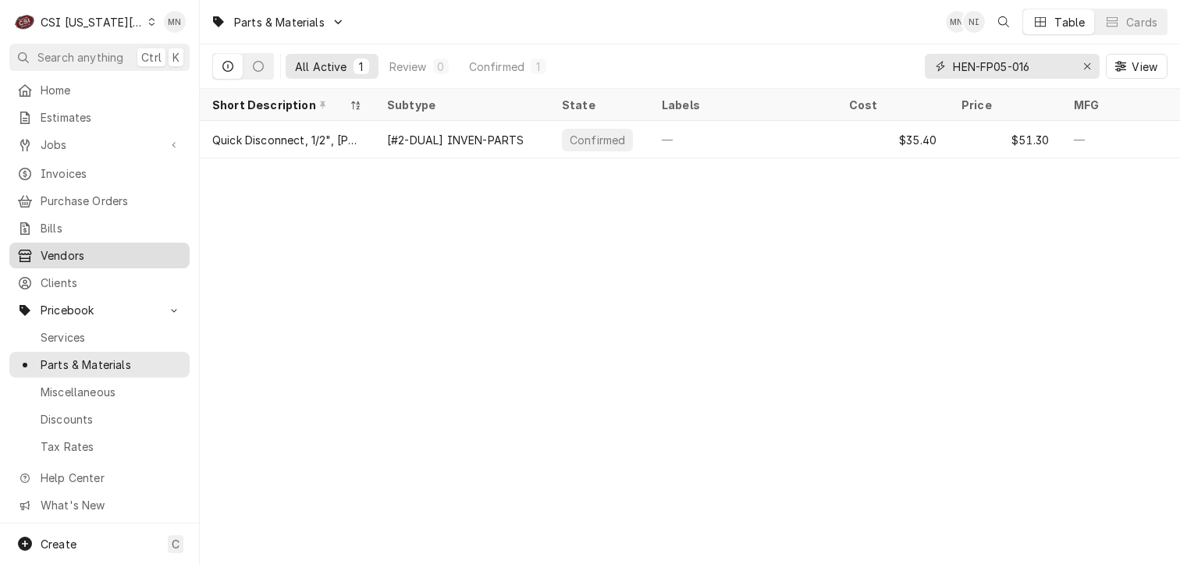
type input "HEN-FP05-016"
click at [1081, 67] on div "Erase input" at bounding box center [1088, 67] width 16 height 16
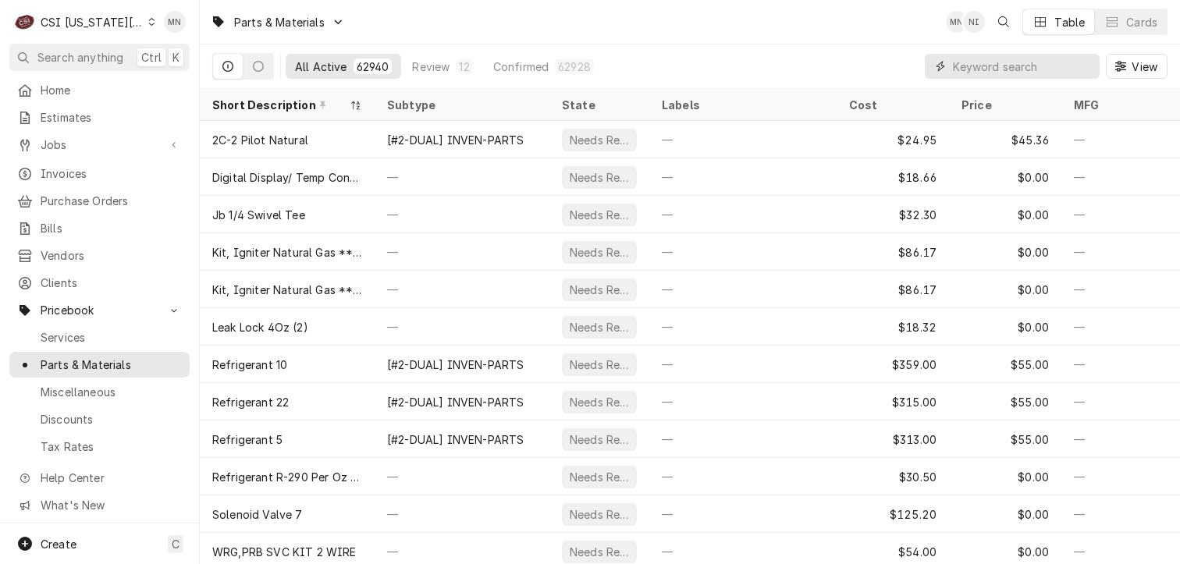
paste input "HEN-FP05-017"
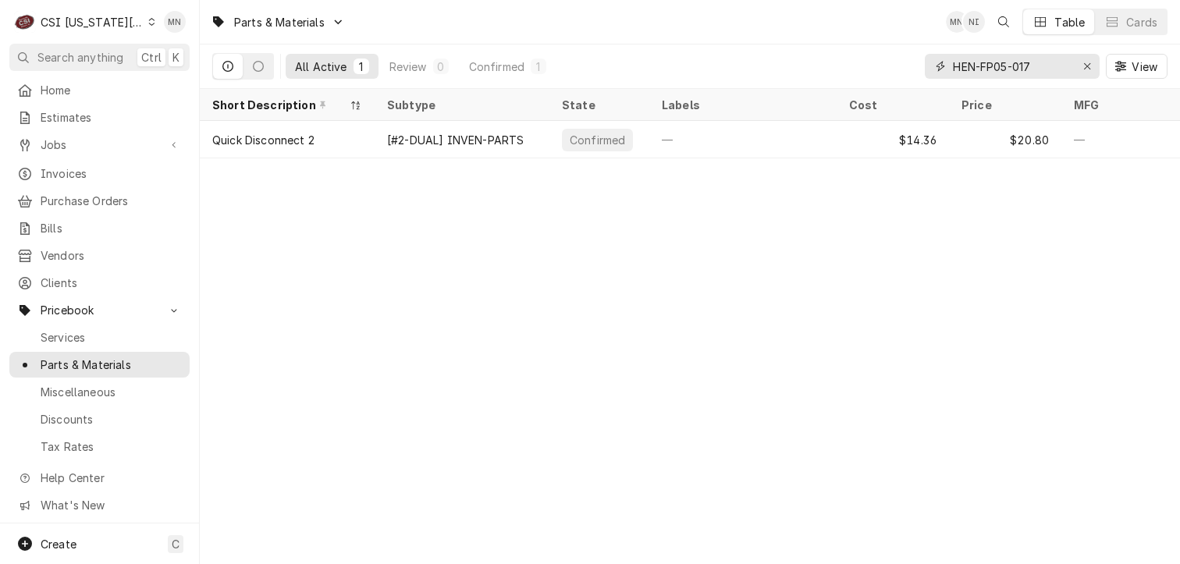
drag, startPoint x: 1050, startPoint y: 63, endPoint x: 900, endPoint y: 66, distance: 149.9
click at [900, 66] on div "All Active 1 Review 0 Confirmed 1 HEN-FP05-017 View" at bounding box center [690, 66] width 956 height 44
paste input "AVA-177PHCD016"
type input "AVA-177PHCD016"
click at [1082, 66] on div "Erase input" at bounding box center [1088, 67] width 16 height 16
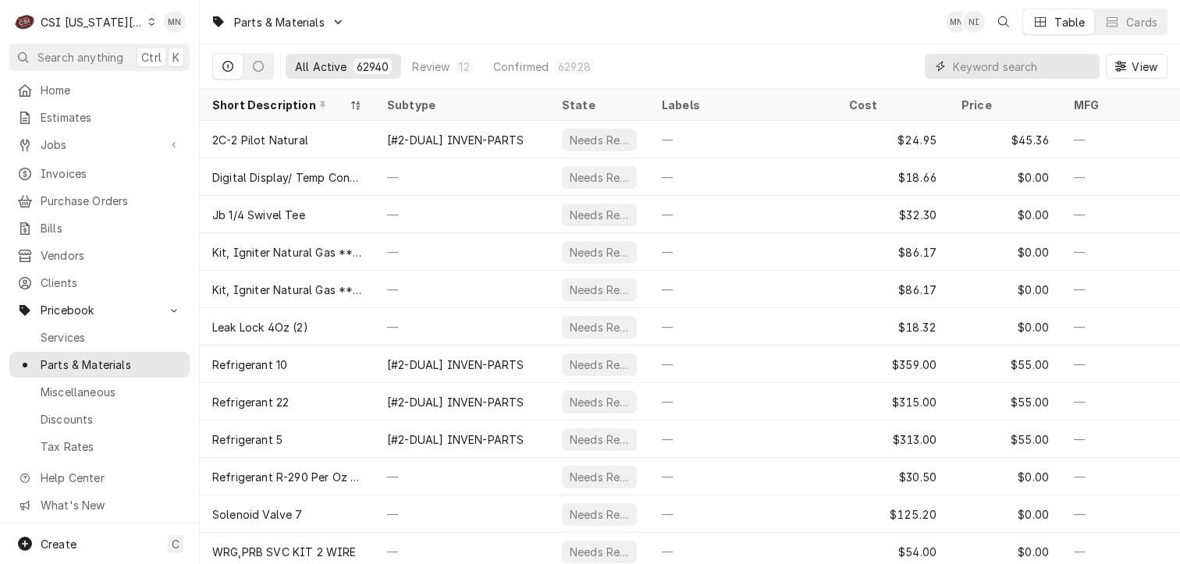
paste input "KOL-226741075"
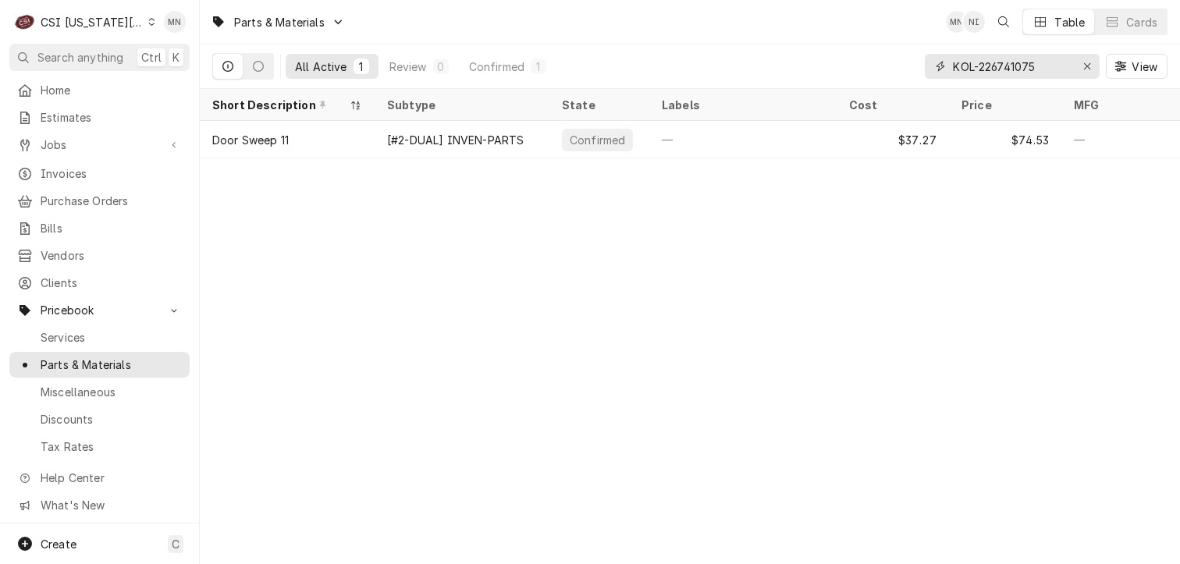
type input "KOL-226741075"
click at [1080, 64] on div "Erase input" at bounding box center [1088, 67] width 16 height 16
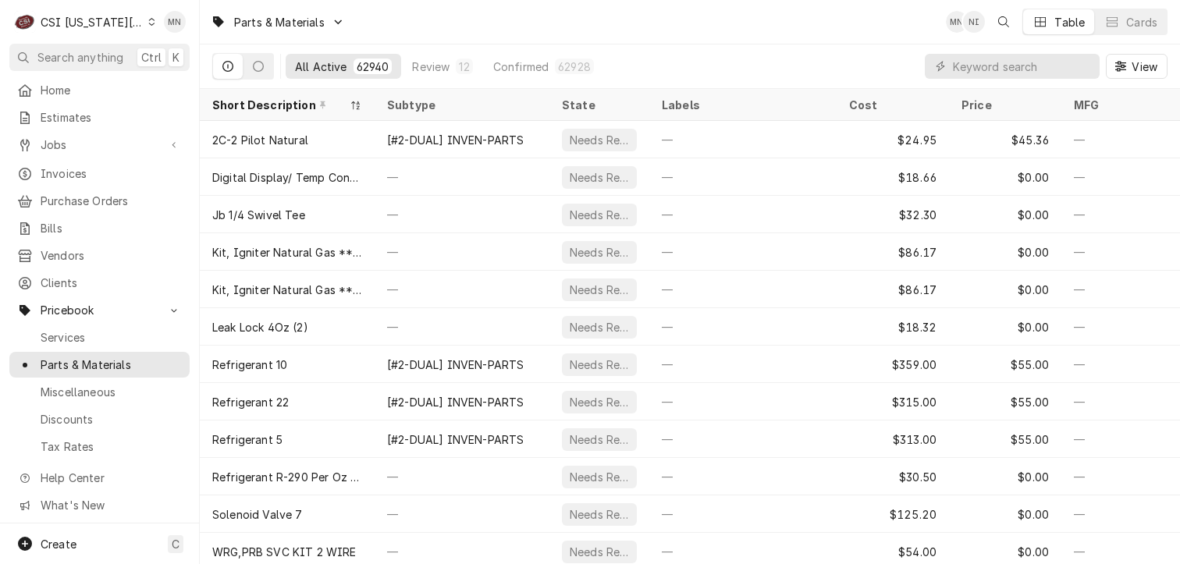
drag, startPoint x: 948, startPoint y: 67, endPoint x: 856, endPoint y: 9, distance: 109.4
click at [856, 9] on div "Parts & Materials MN NI Table Cards" at bounding box center [690, 22] width 980 height 44
drag, startPoint x: 962, startPoint y: 53, endPoint x: 962, endPoint y: 62, distance: 8.6
click at [962, 57] on input "Dynamic Content Wrapper" at bounding box center [1022, 66] width 139 height 25
paste input "CLE-300150"
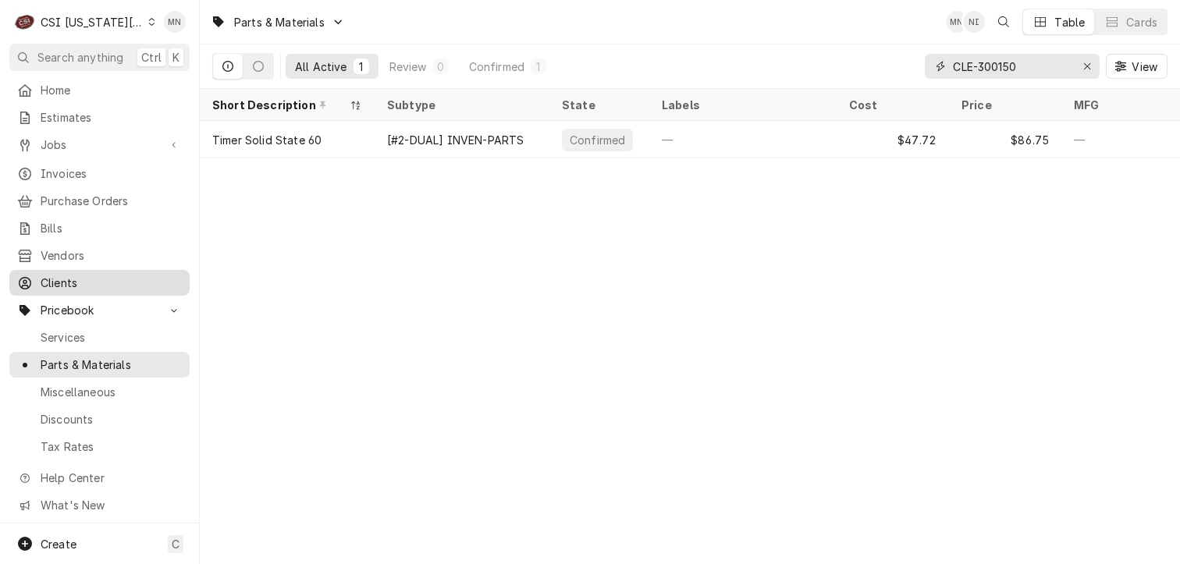
type input "CLE-300150"
click at [1087, 65] on icon "Erase input" at bounding box center [1087, 66] width 6 height 6
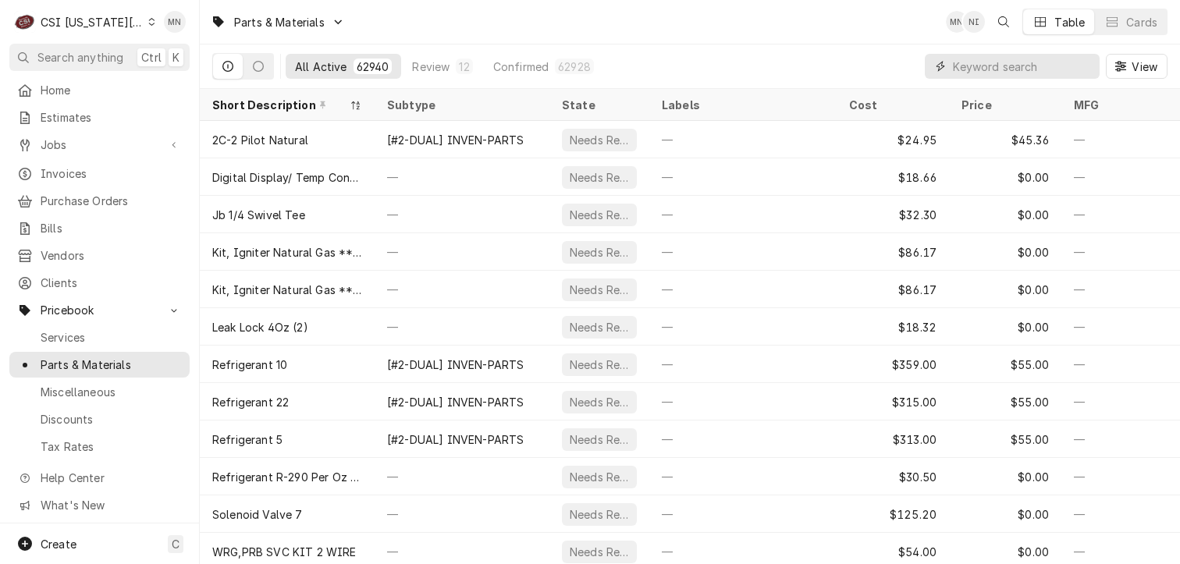
paste input "KOL-550008047"
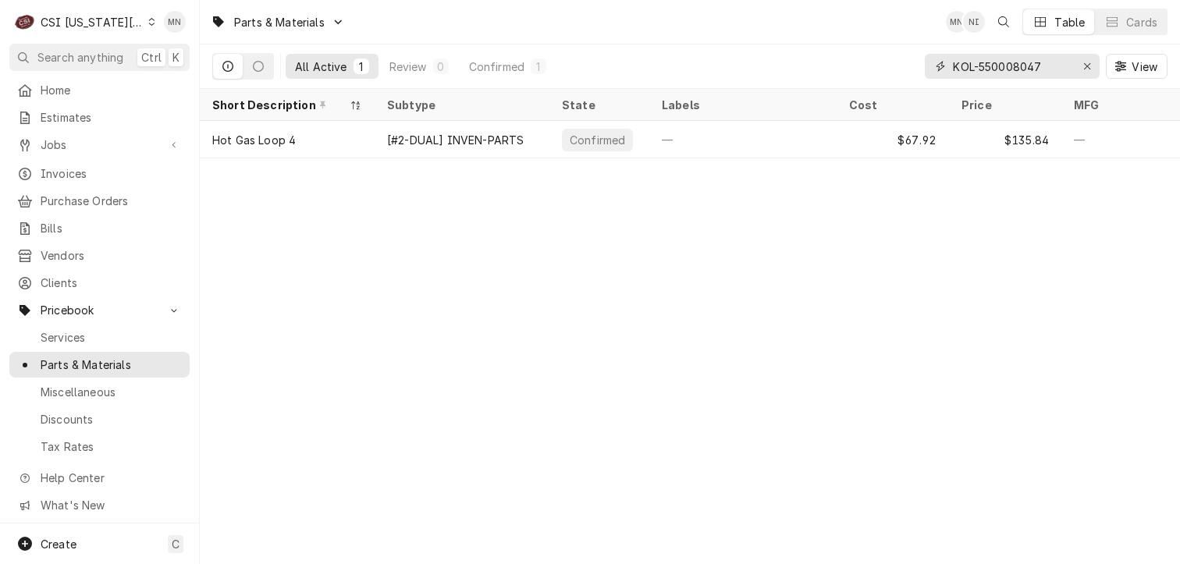
drag, startPoint x: 1044, startPoint y: 63, endPoint x: 931, endPoint y: 66, distance: 113.2
click at [931, 66] on div "KOL-550008047" at bounding box center [1012, 66] width 175 height 25
paste input "HEN-140748"
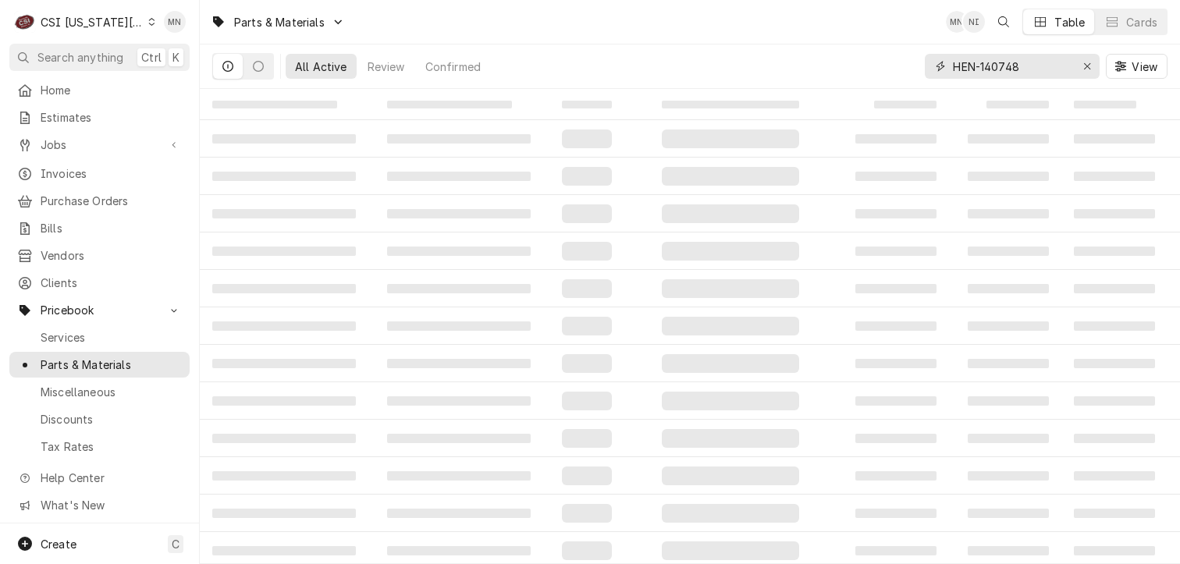
type input "HEN-140748"
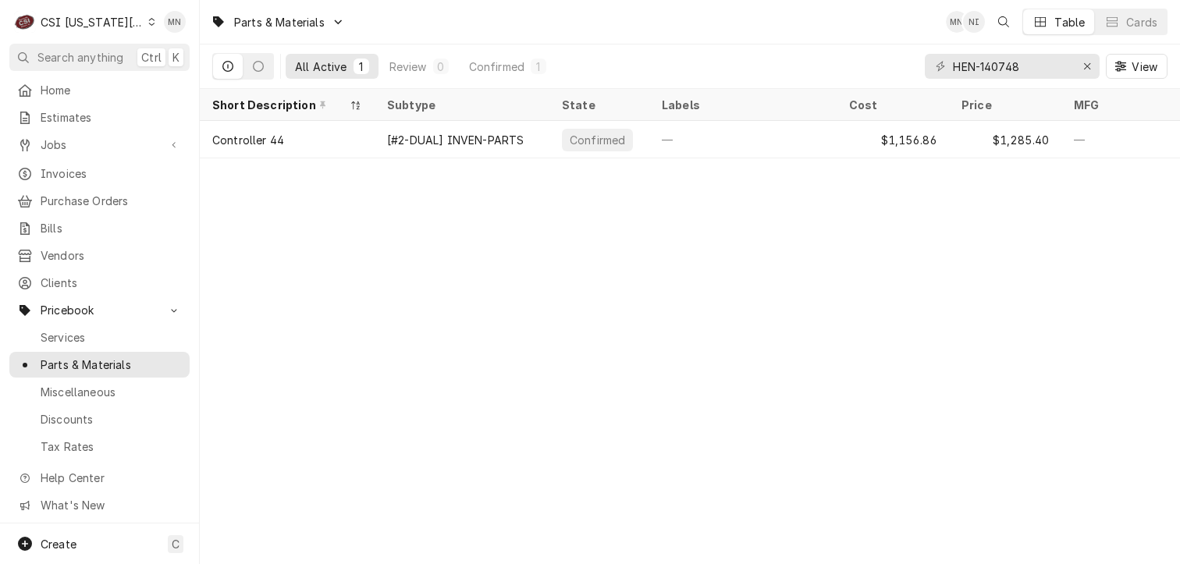
click at [119, 21] on div "CSI Kansas City" at bounding box center [92, 22] width 103 height 16
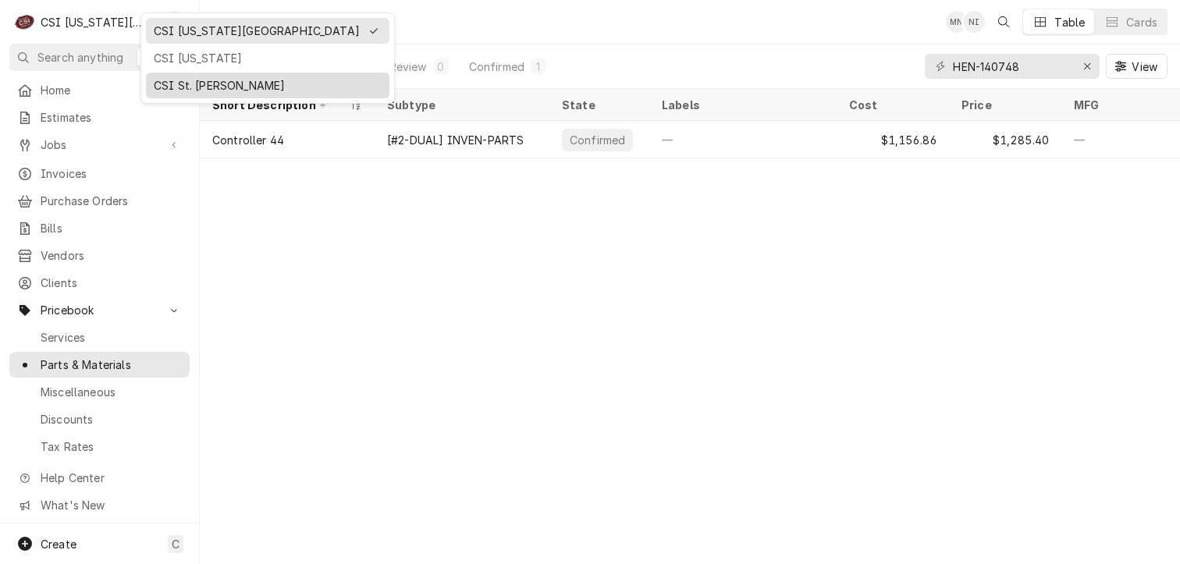
drag, startPoint x: 174, startPoint y: 76, endPoint x: 240, endPoint y: 50, distance: 70.5
click at [175, 77] on div "CSI St. [PERSON_NAME]" at bounding box center [268, 85] width 228 height 16
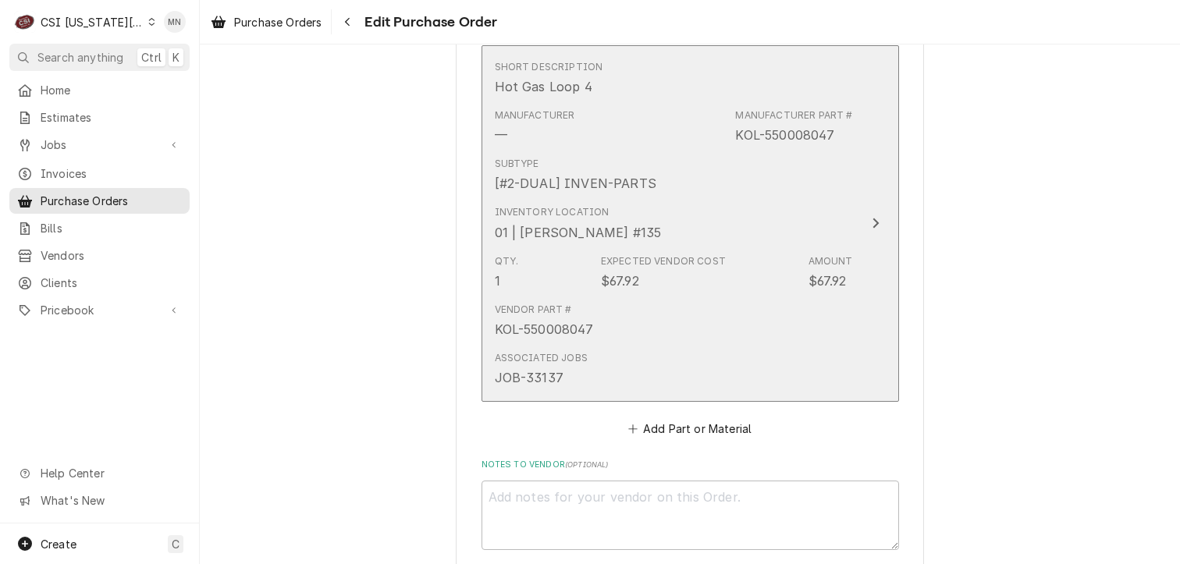
scroll to position [4293, 0]
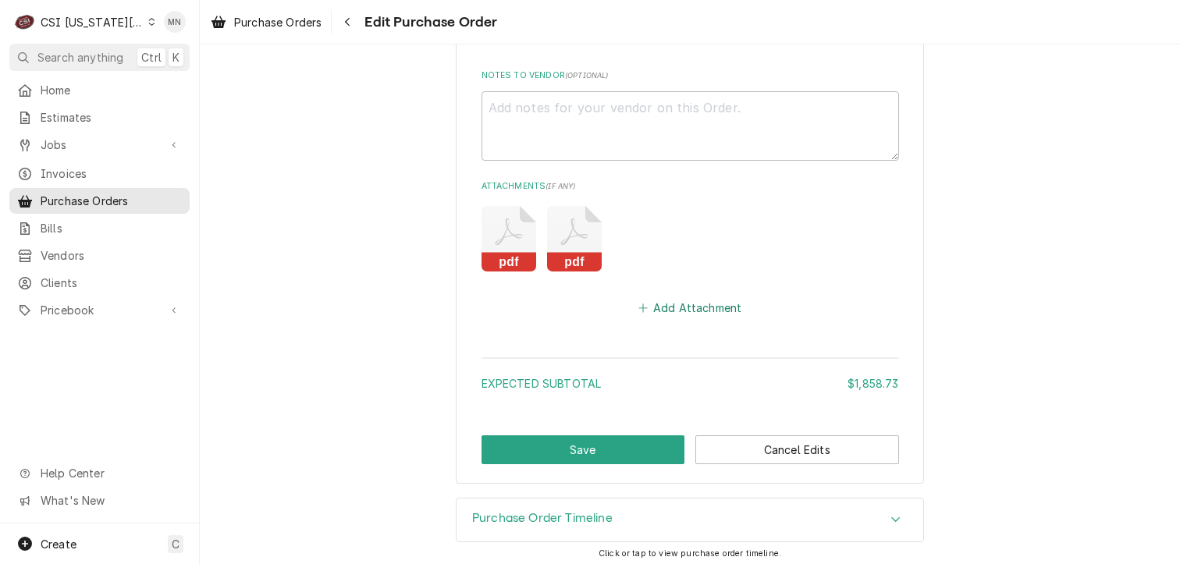
click at [678, 301] on button "Add Attachment" at bounding box center [689, 308] width 109 height 22
type textarea "x"
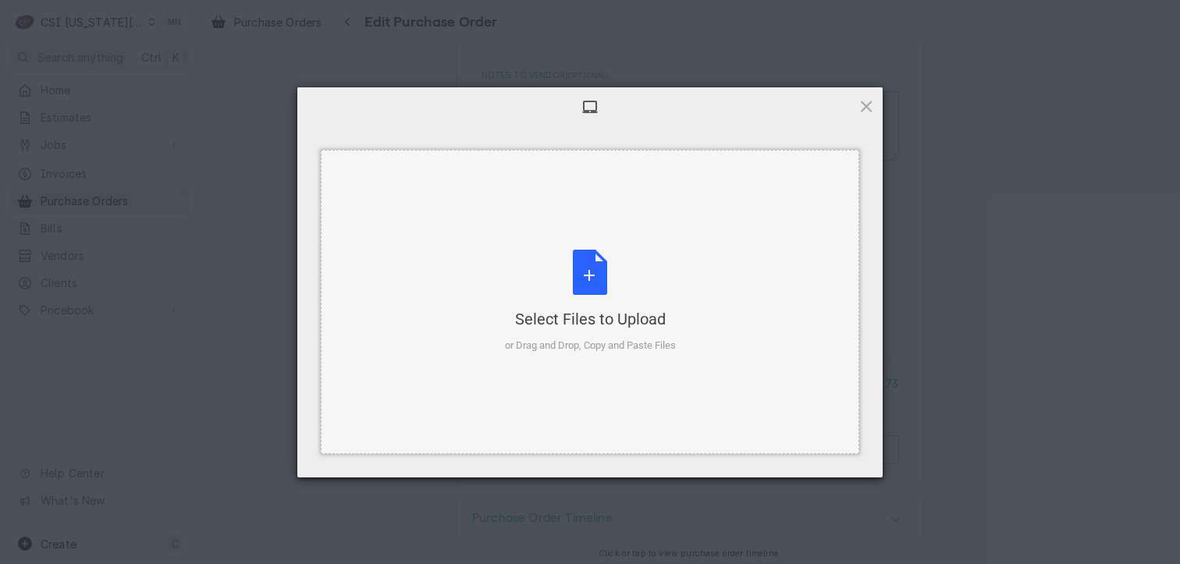
click at [594, 288] on div "Select Files to Upload or Drag and Drop, Copy and Paste Files" at bounding box center [590, 302] width 171 height 104
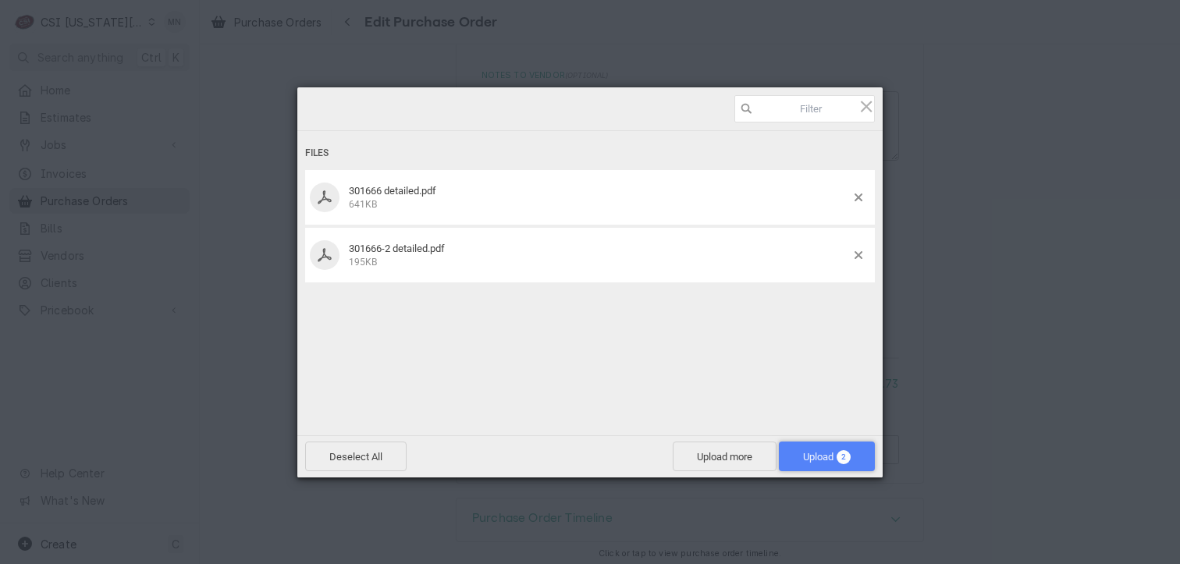
click at [808, 461] on span "Upload 2" at bounding box center [827, 457] width 48 height 12
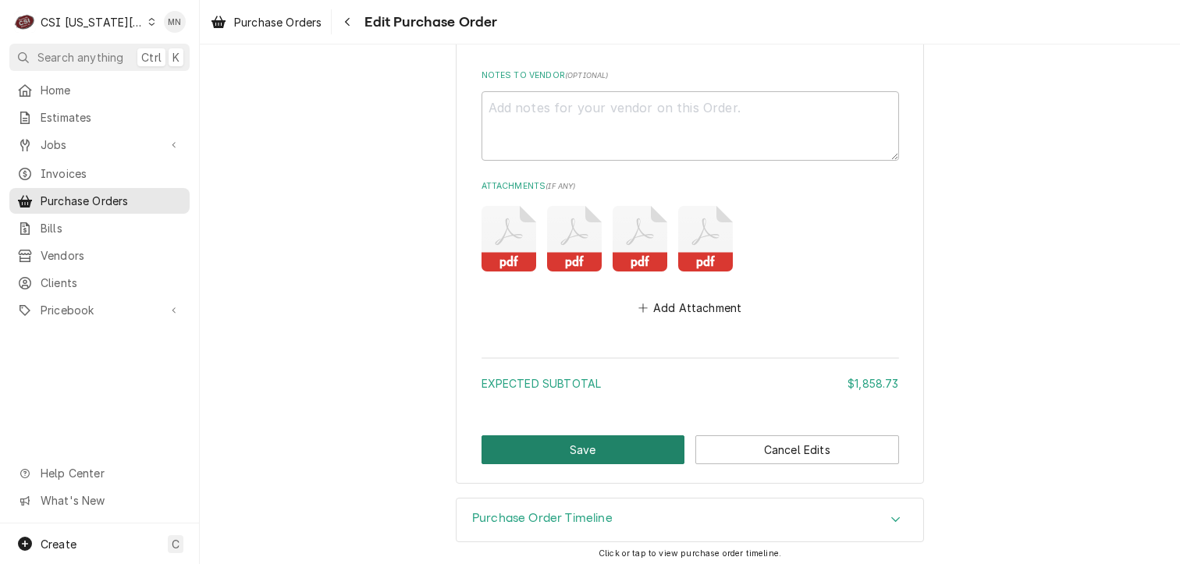
click at [596, 446] on button "Save" at bounding box center [584, 450] width 204 height 29
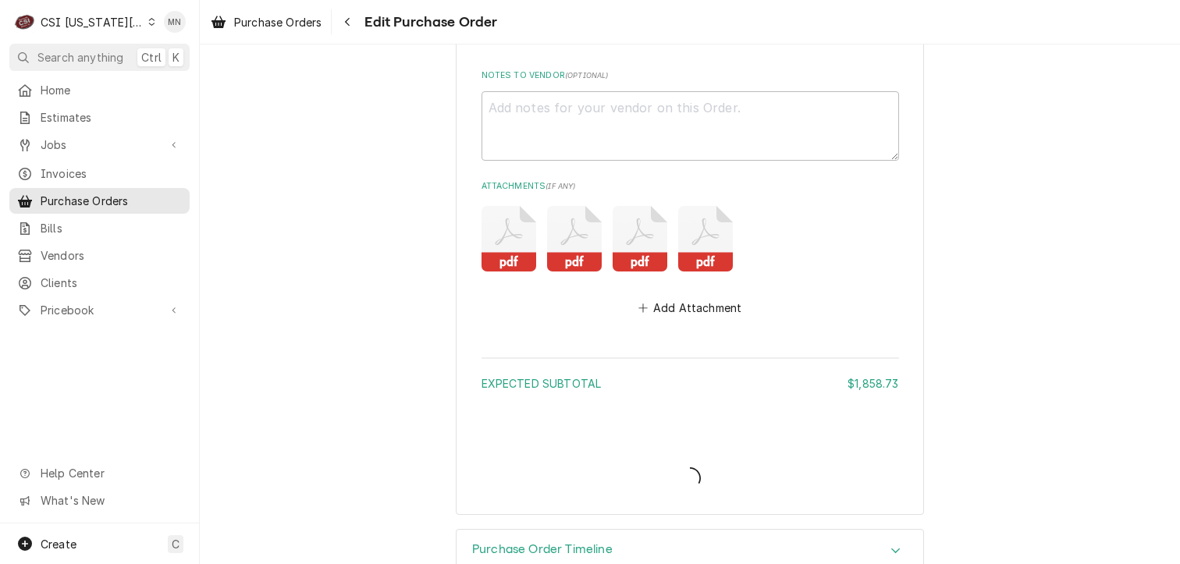
type textarea "x"
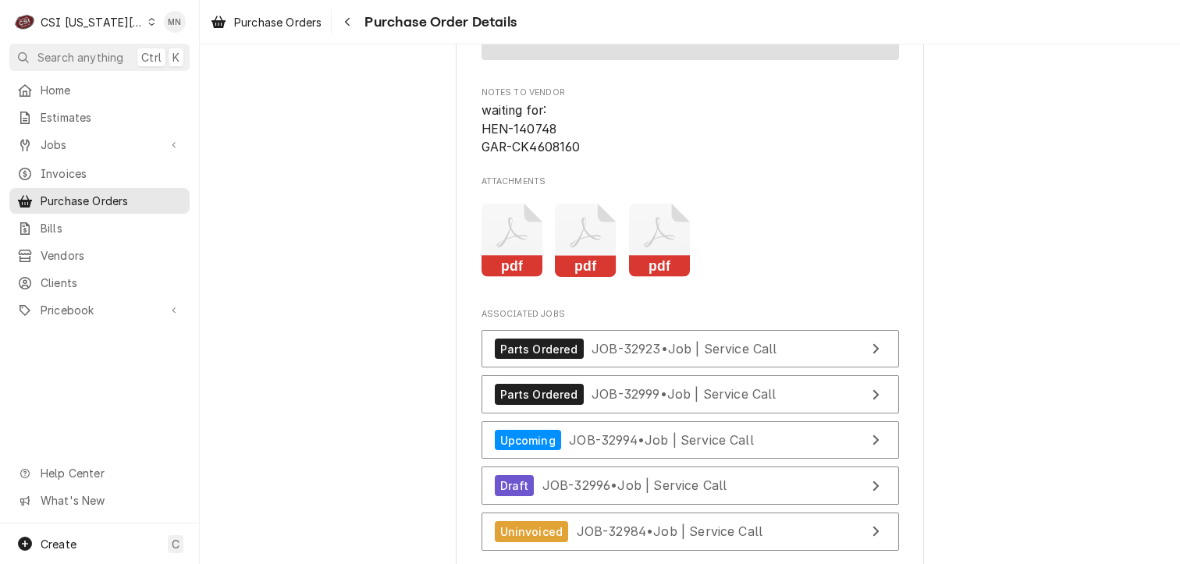
scroll to position [5074, 0]
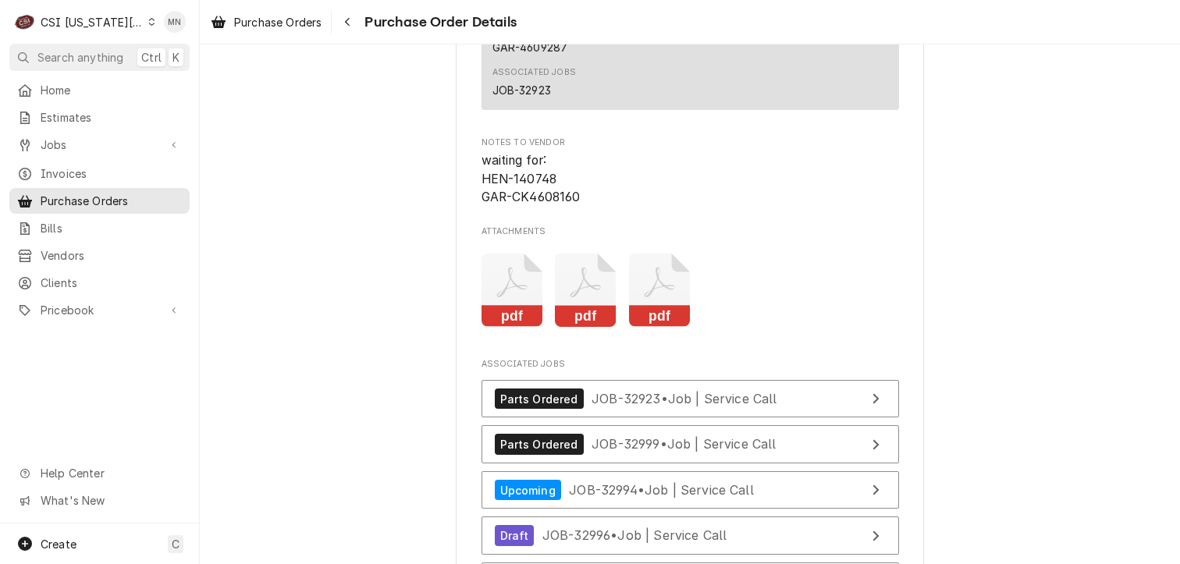
click at [511, 328] on icon "Attachments" at bounding box center [513, 291] width 62 height 74
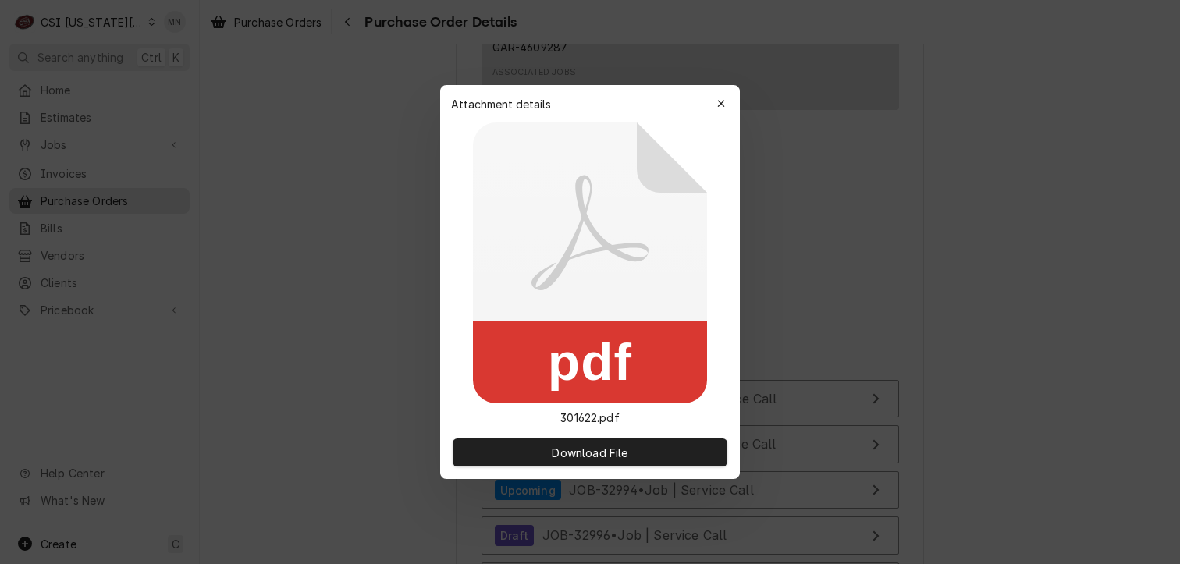
click at [731, 98] on button "button" at bounding box center [721, 103] width 25 height 25
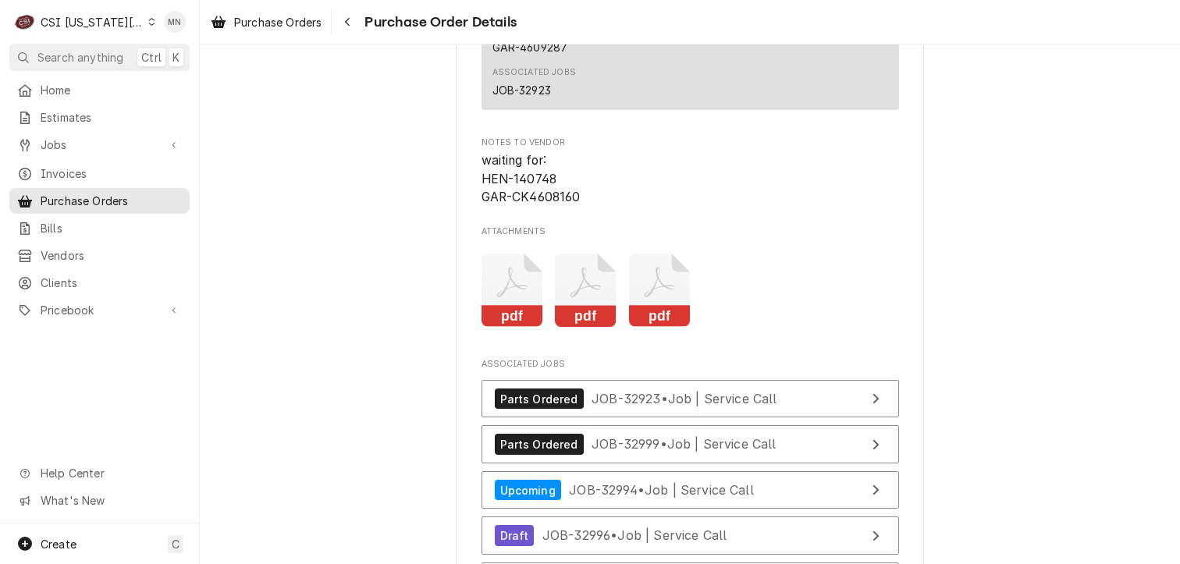
click at [581, 299] on div "pdf pdf pdf" at bounding box center [691, 290] width 418 height 98
click at [578, 315] on icon "Attachments" at bounding box center [586, 291] width 62 height 74
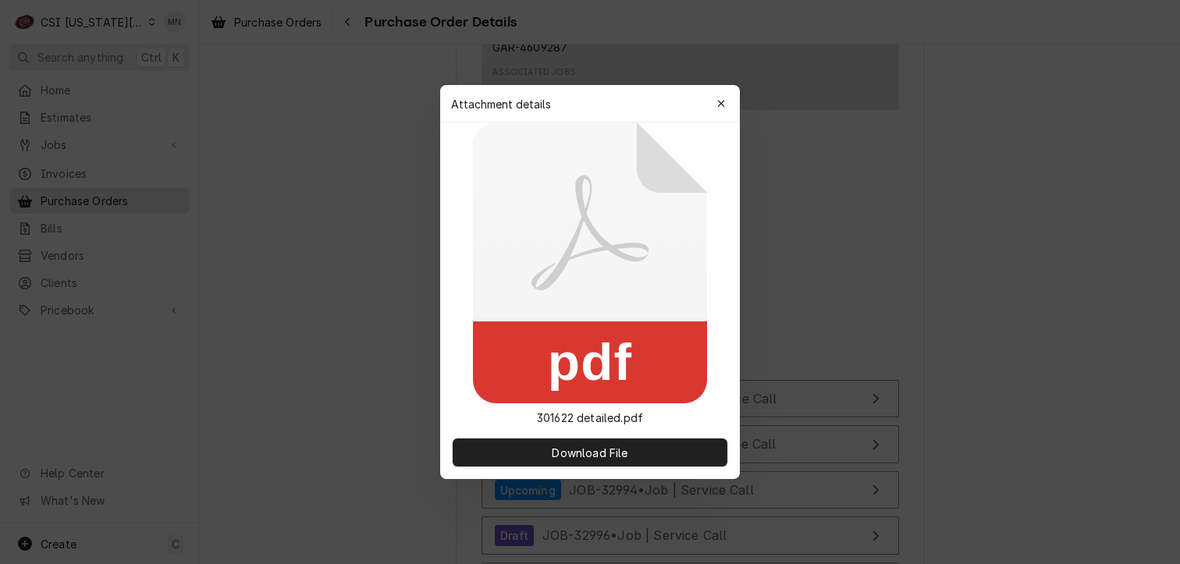
drag, startPoint x: 722, startPoint y: 96, endPoint x: 670, endPoint y: 214, distance: 129.0
click at [722, 96] on div "button" at bounding box center [722, 104] width 16 height 16
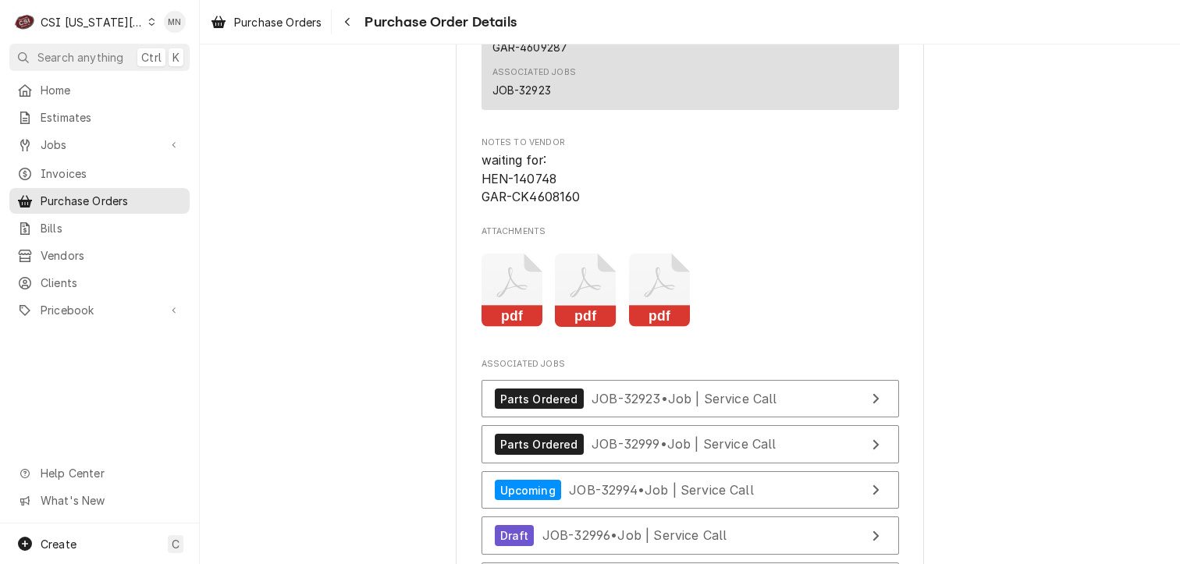
click at [657, 328] on icon "Attachments" at bounding box center [660, 291] width 62 height 74
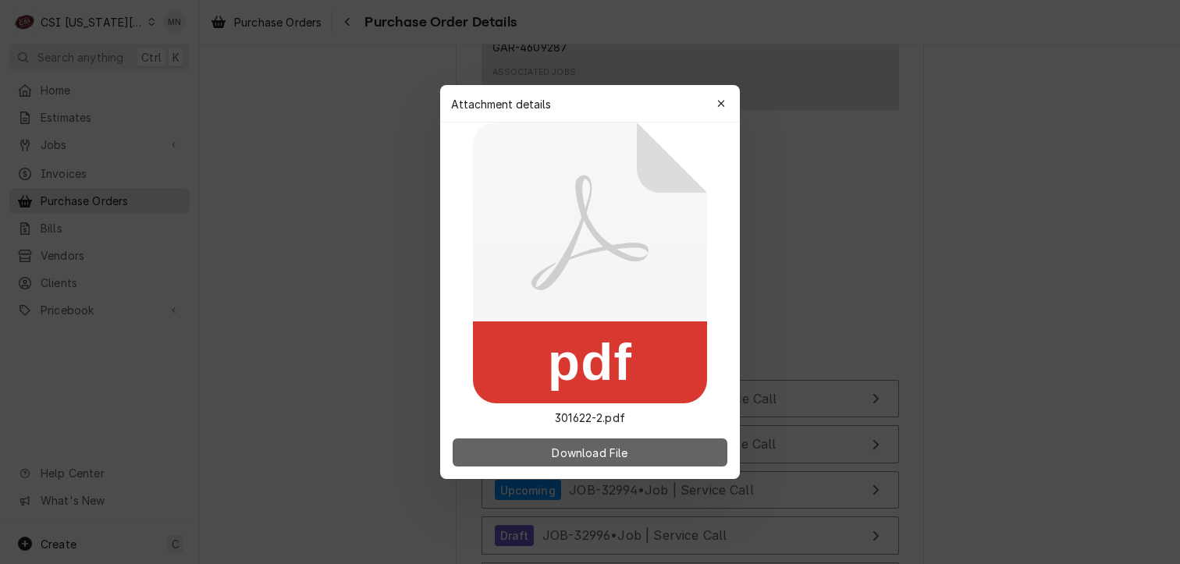
click at [606, 458] on span "Download File" at bounding box center [590, 453] width 82 height 16
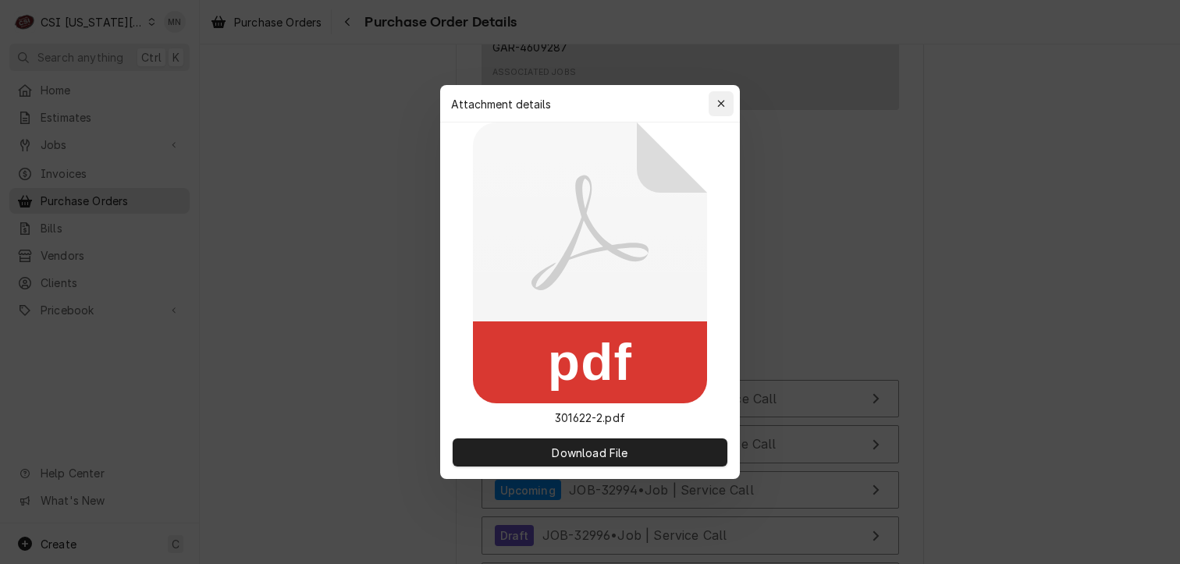
click at [723, 102] on icon "button" at bounding box center [721, 103] width 9 height 11
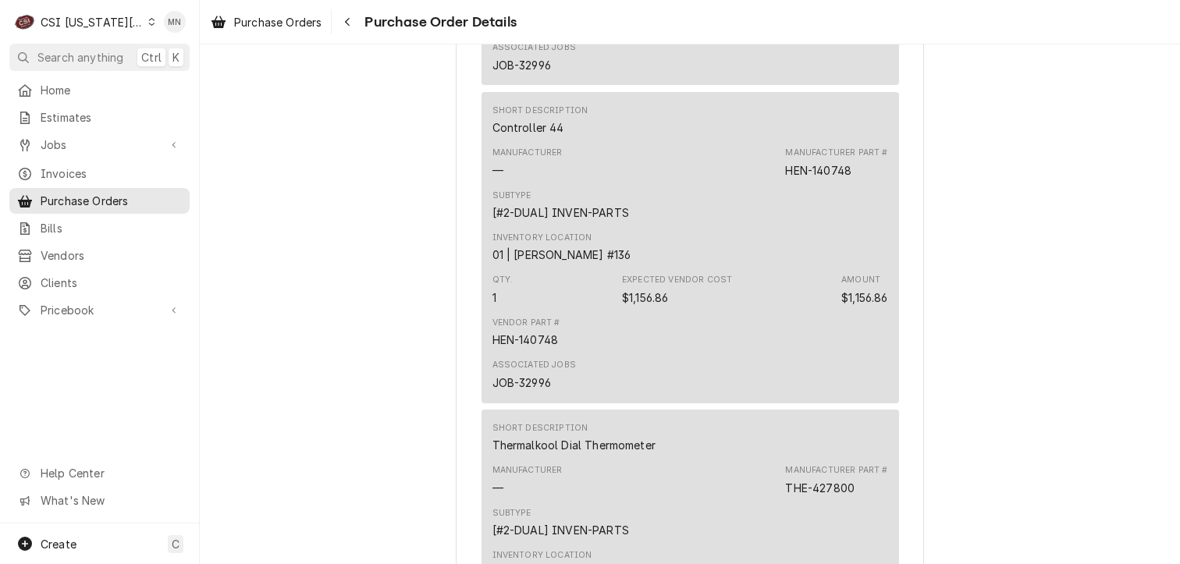
scroll to position [1249, 0]
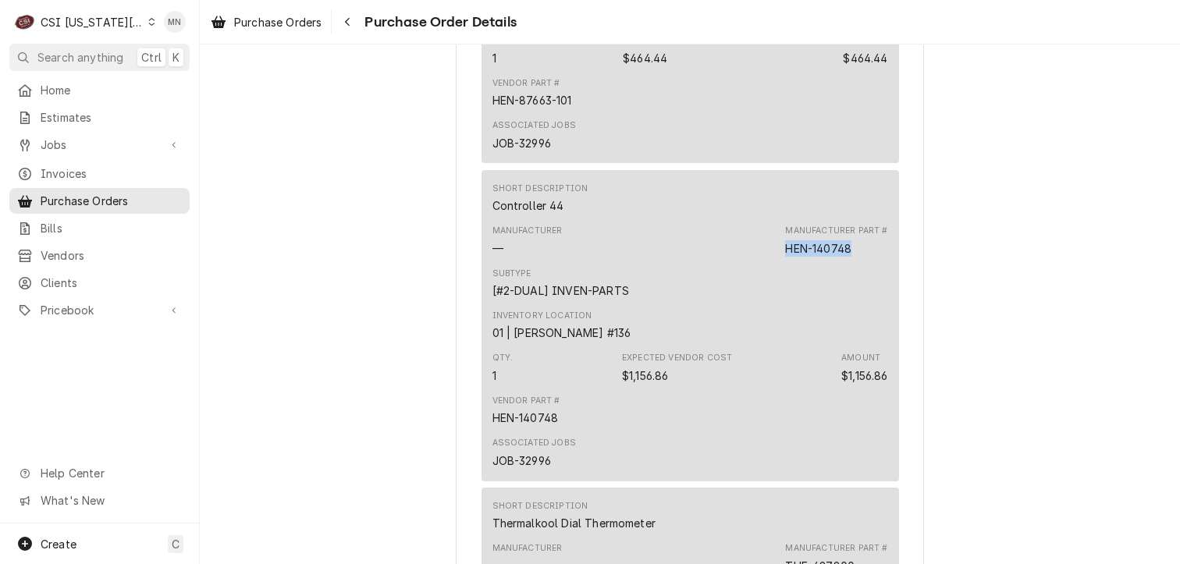
drag, startPoint x: 851, startPoint y: 297, endPoint x: 784, endPoint y: 296, distance: 67.2
click at [785, 256] on div "Manufacturer Part # HEN-140748" at bounding box center [836, 240] width 102 height 31
copy div "HEN-140748"
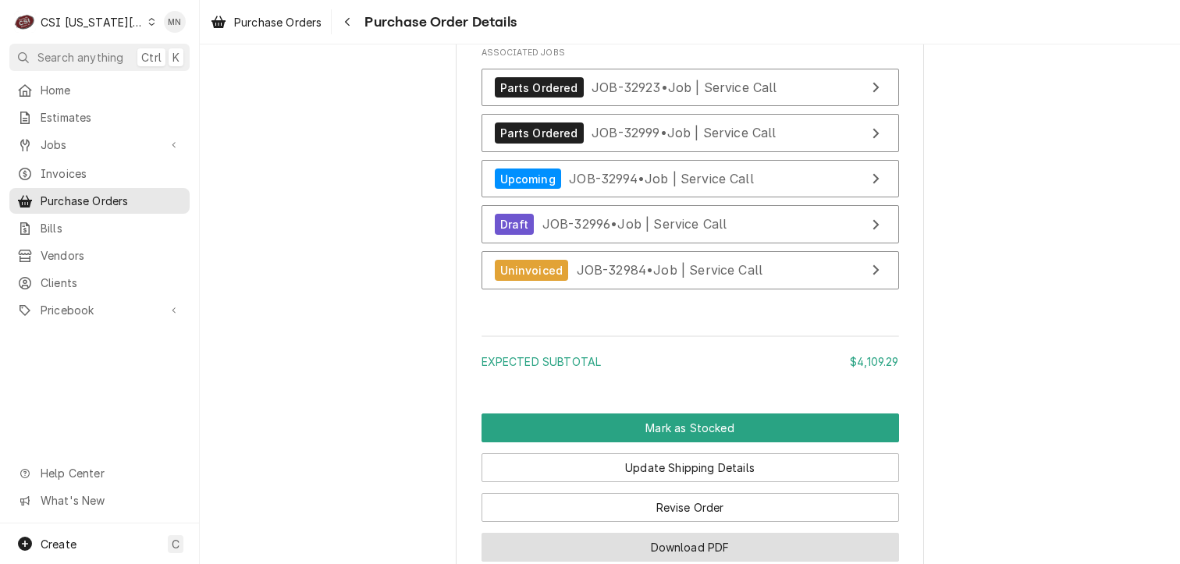
scroll to position [5536, 0]
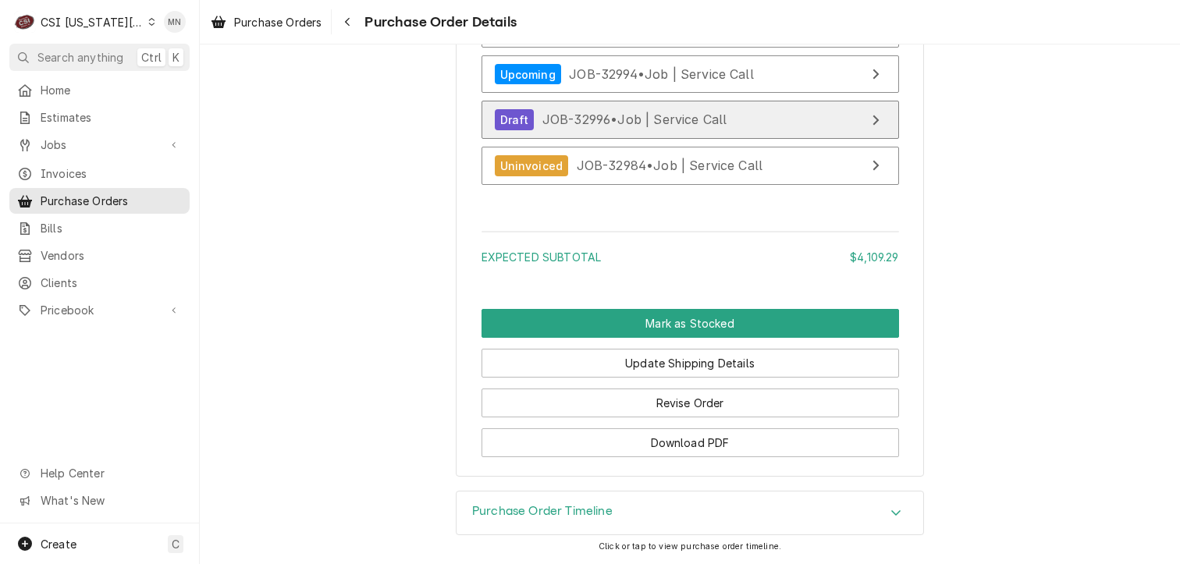
click at [662, 121] on span "JOB-32996 • Job | Service Call" at bounding box center [635, 120] width 185 height 16
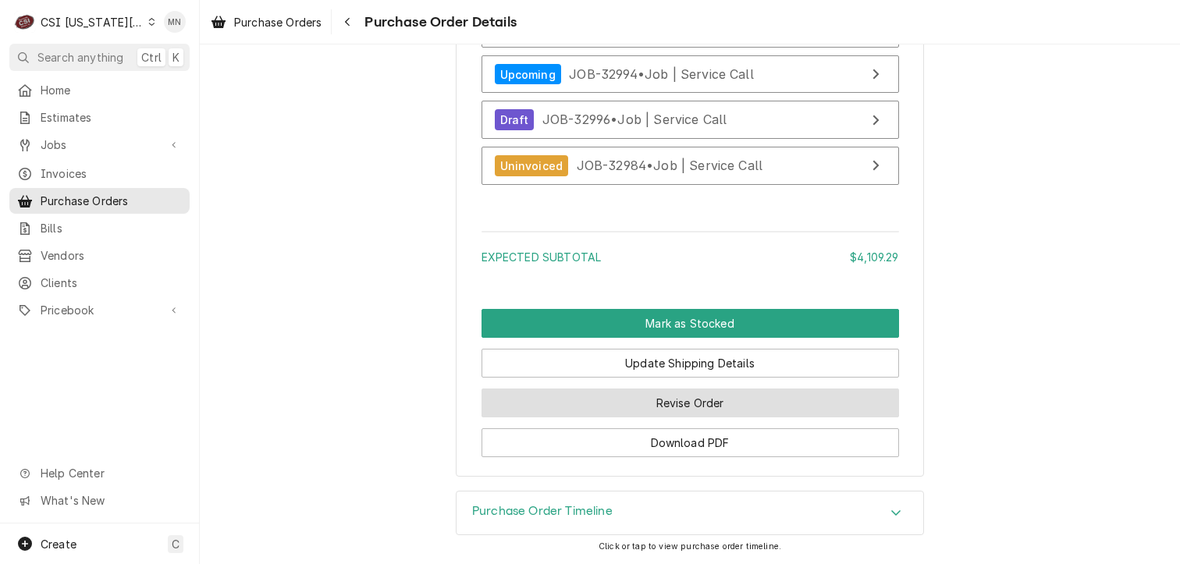
click at [698, 407] on button "Revise Order" at bounding box center [691, 403] width 418 height 29
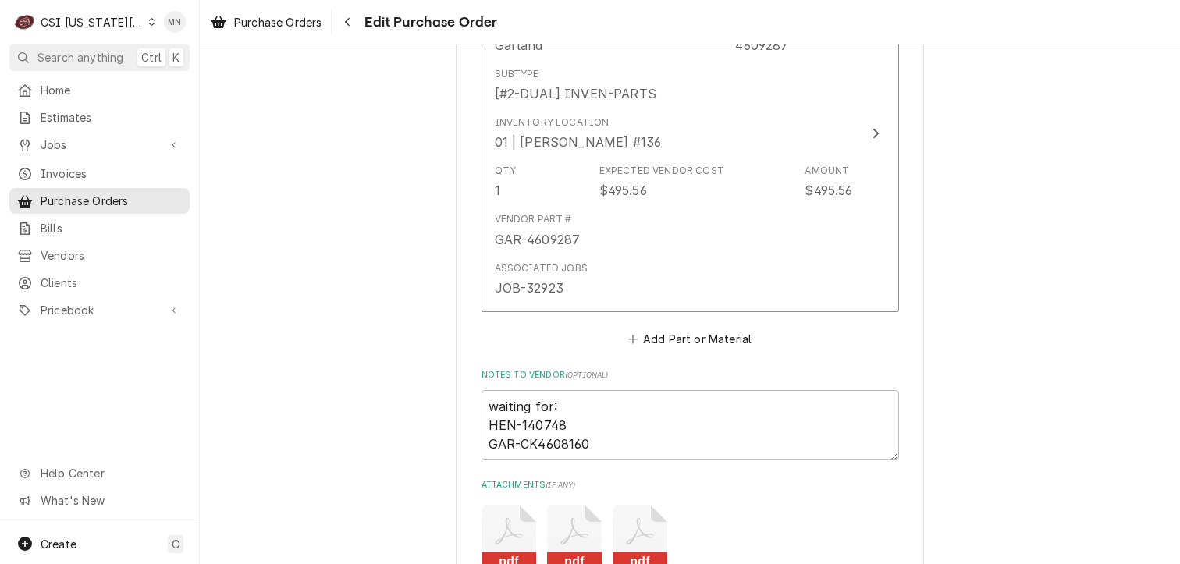
scroll to position [5308, 0]
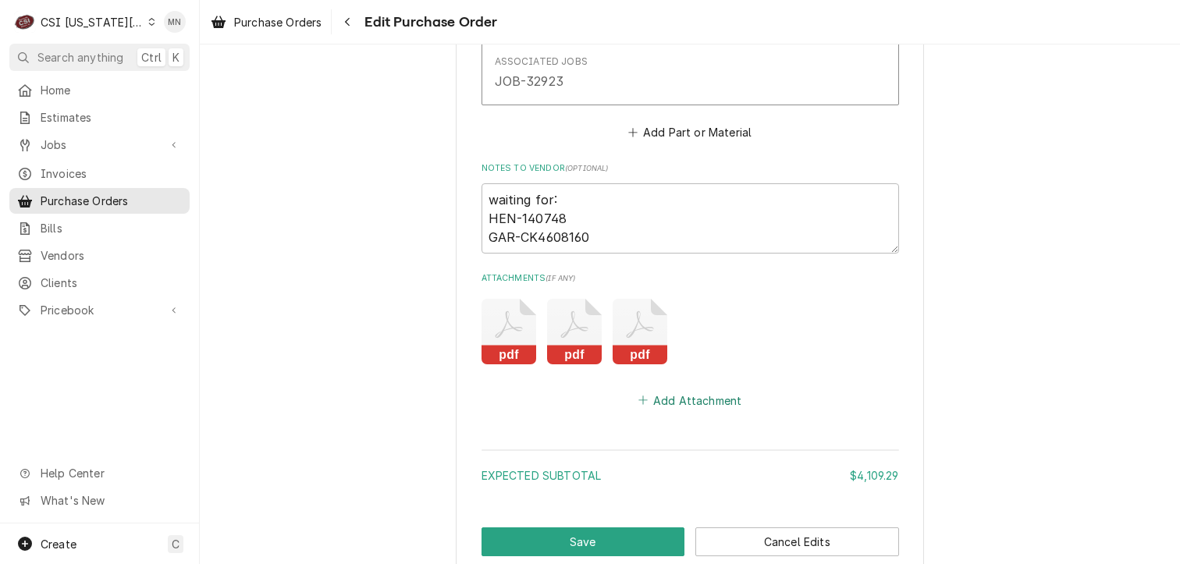
click at [678, 393] on button "Add Attachment" at bounding box center [689, 401] width 109 height 22
type textarea "x"
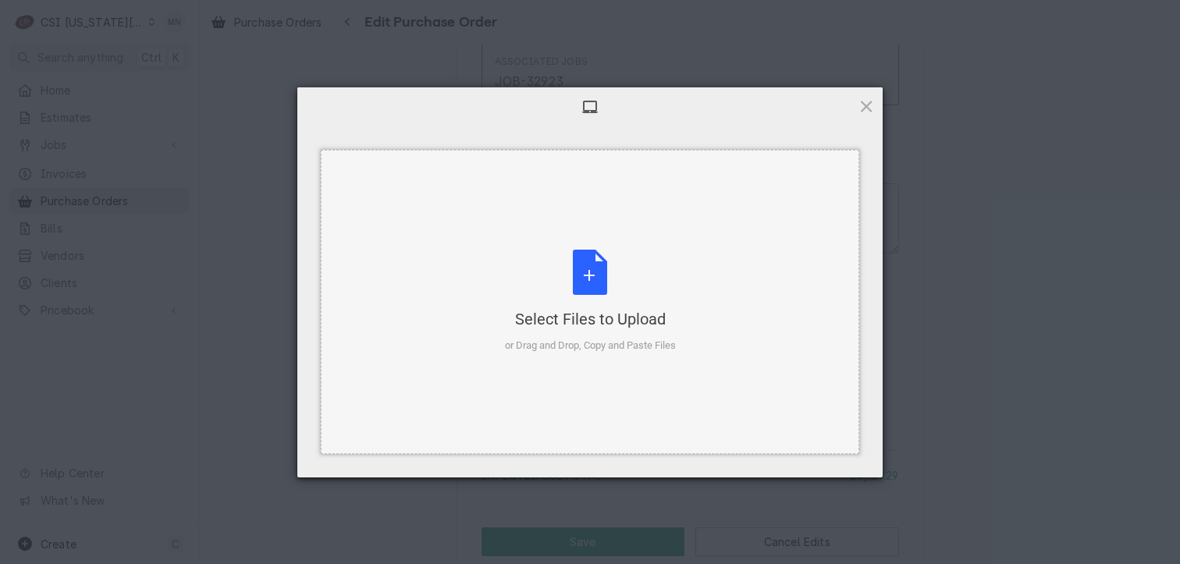
click at [609, 290] on div "Select Files to Upload or Drag and Drop, Copy and Paste Files" at bounding box center [590, 302] width 171 height 104
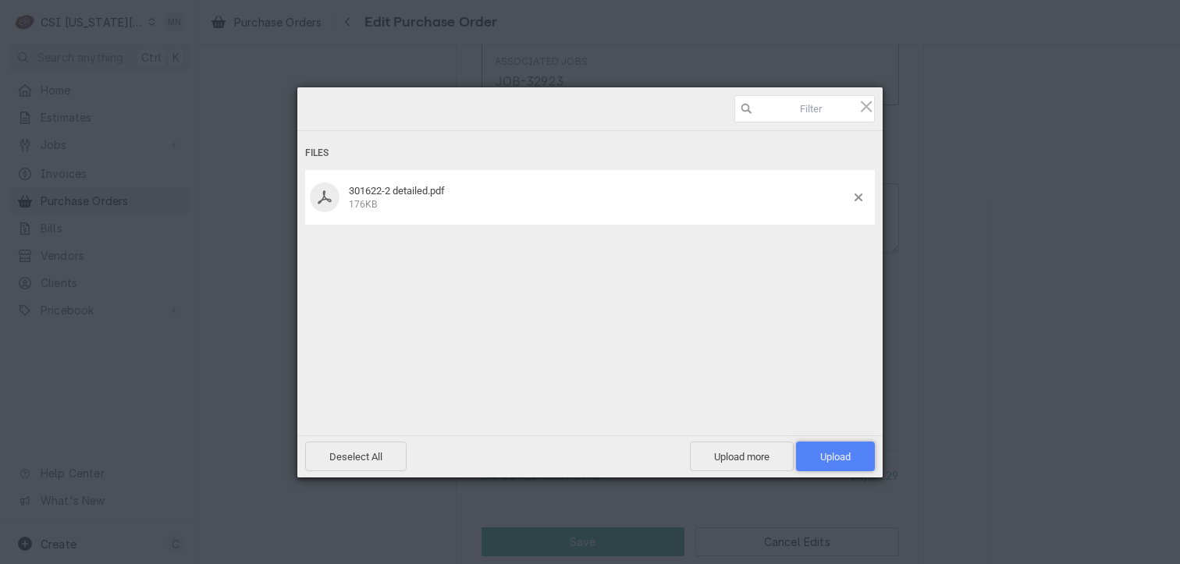
click at [835, 458] on span "Upload 1" at bounding box center [835, 457] width 30 height 12
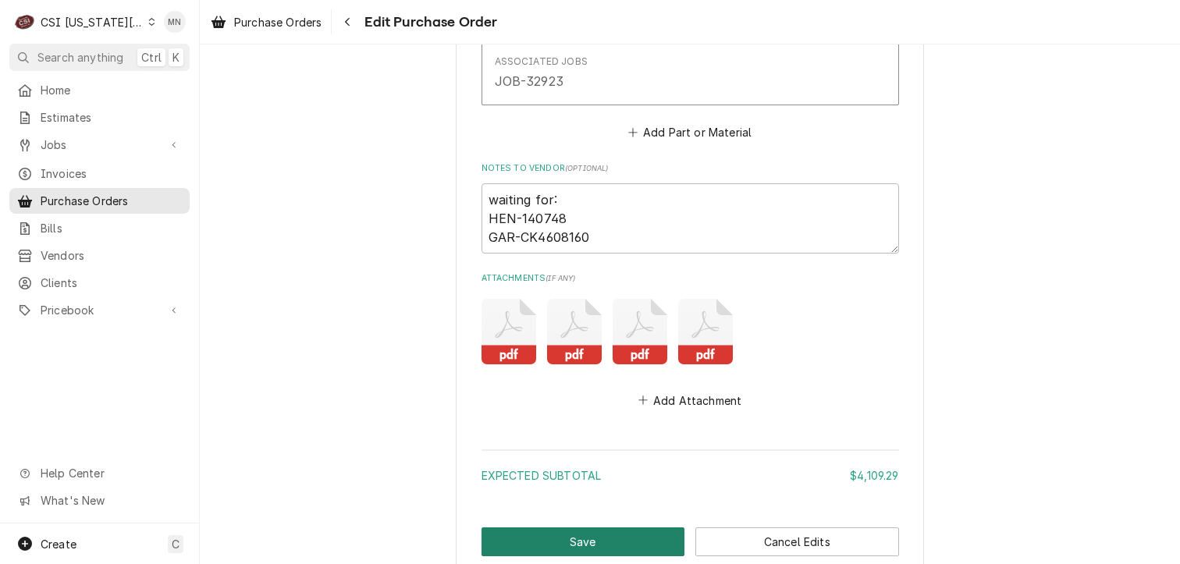
click at [590, 539] on button "Save" at bounding box center [584, 542] width 204 height 29
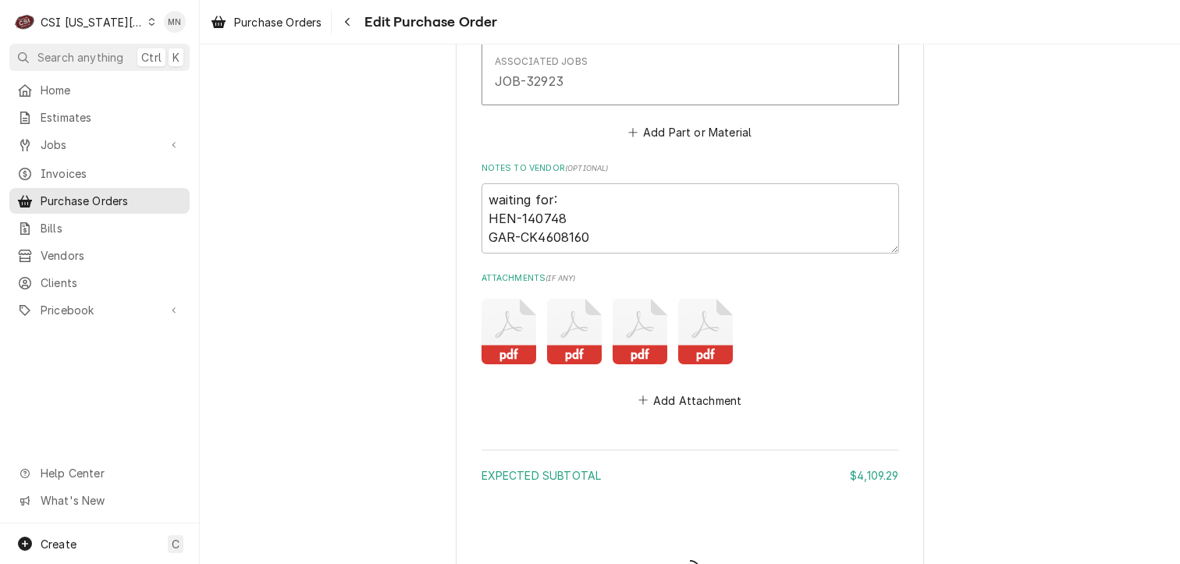
type textarea "x"
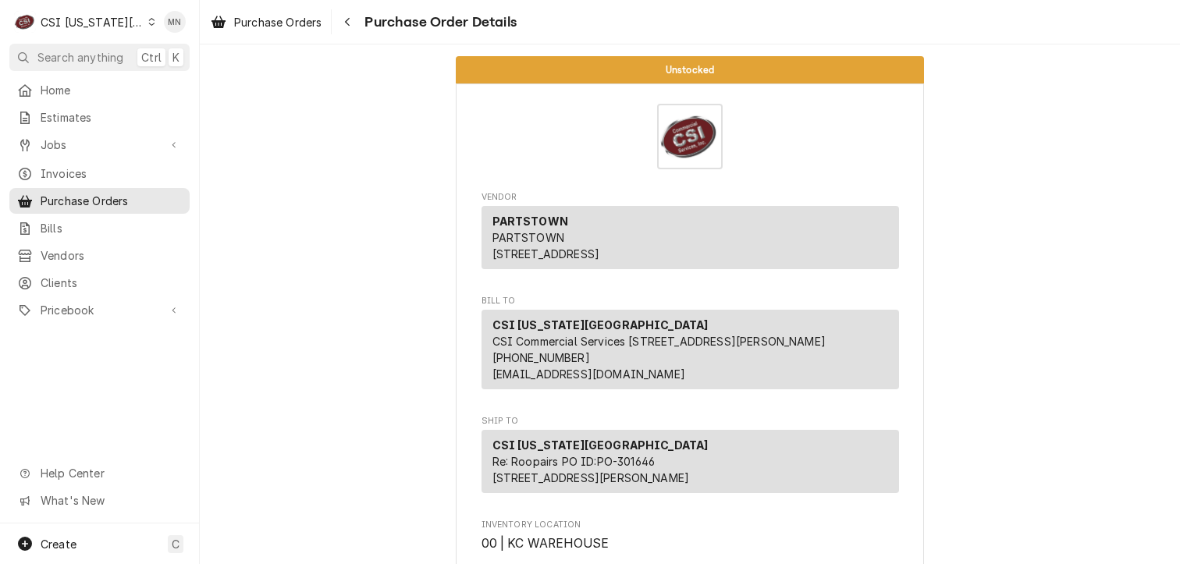
click at [89, 20] on div "CSI [US_STATE][GEOGRAPHIC_DATA]" at bounding box center [92, 22] width 103 height 16
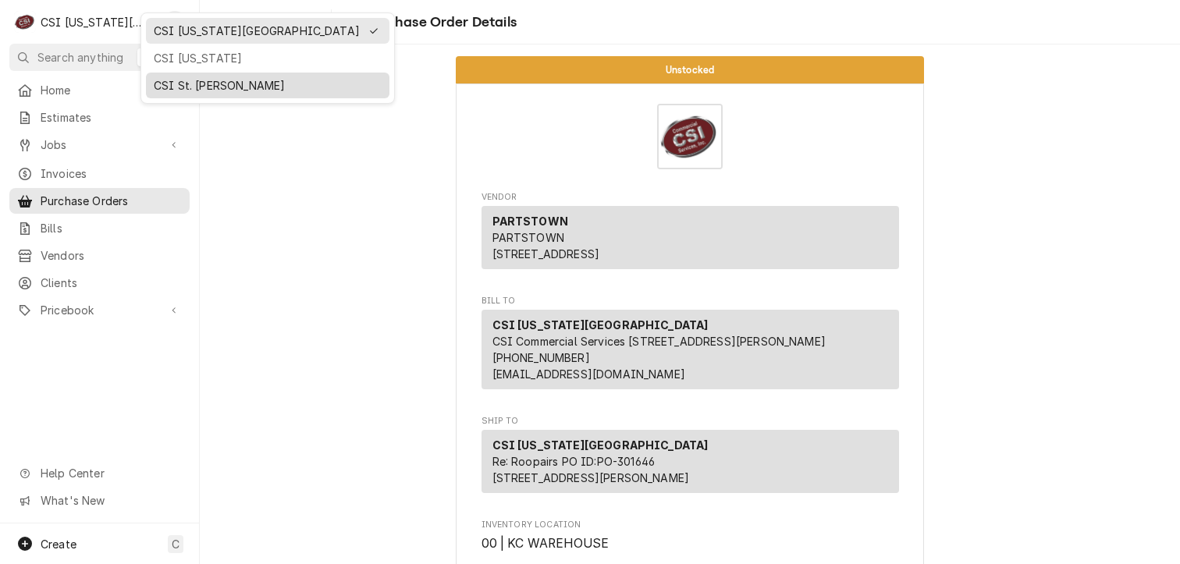
click at [162, 78] on div "CSI St. [PERSON_NAME]" at bounding box center [268, 85] width 228 height 16
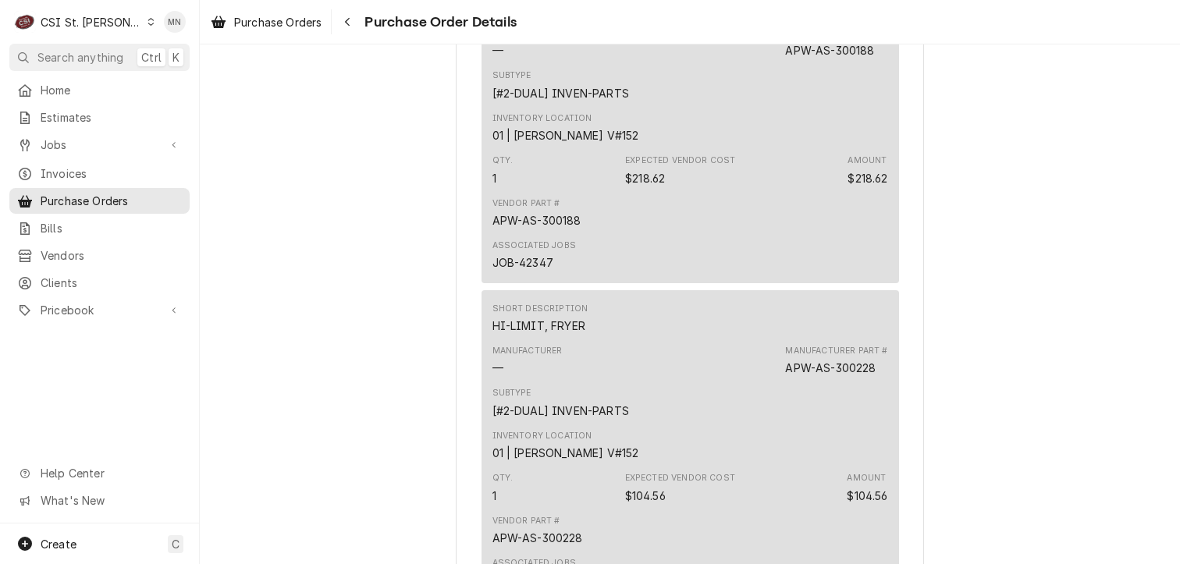
scroll to position [3838, 0]
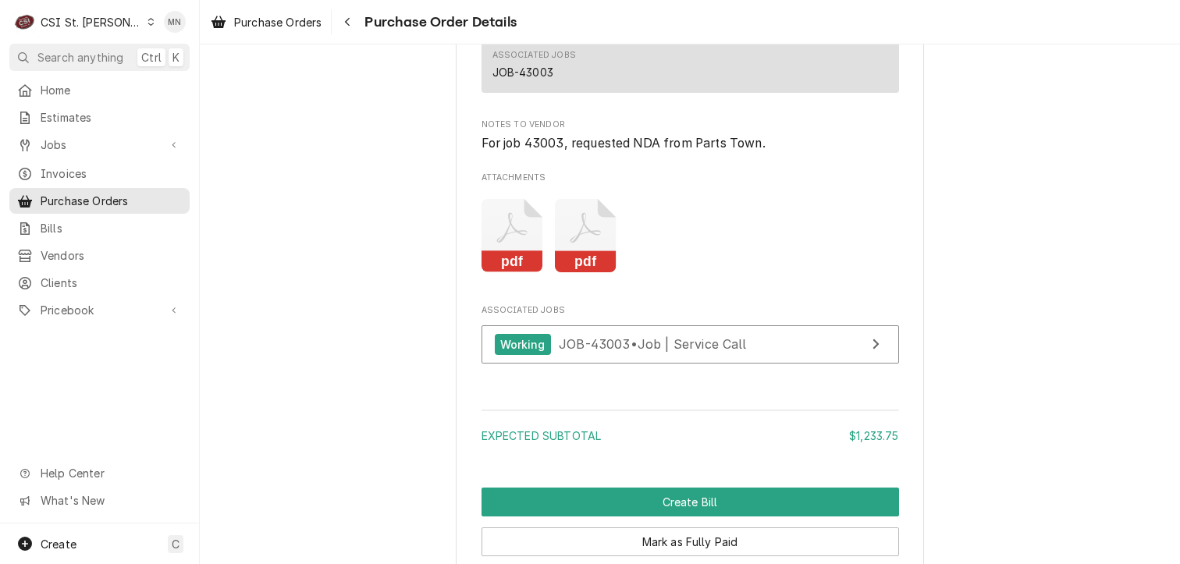
scroll to position [1702, 0]
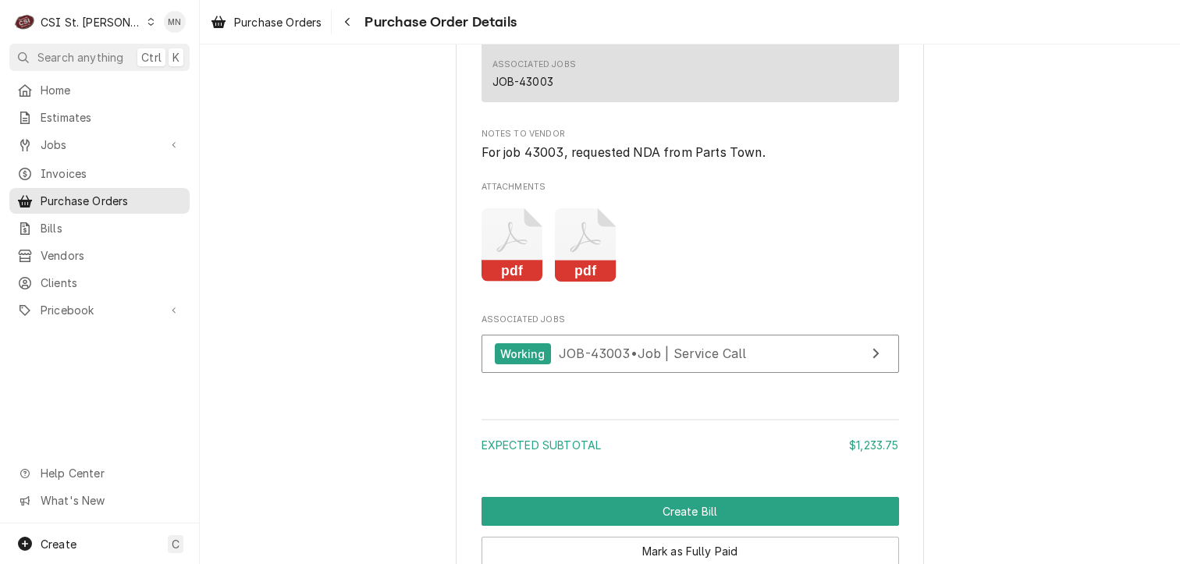
click at [504, 283] on icon "Attachments" at bounding box center [513, 245] width 62 height 74
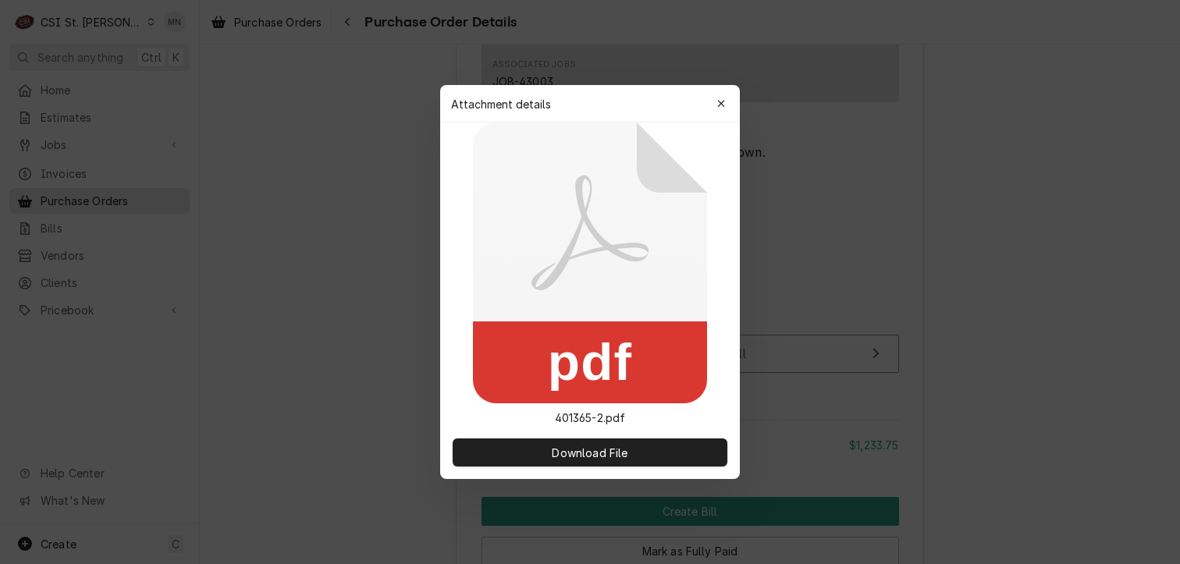
click at [721, 90] on div "Attachment details Close" at bounding box center [590, 103] width 300 height 37
click at [722, 101] on icon "button" at bounding box center [721, 103] width 9 height 11
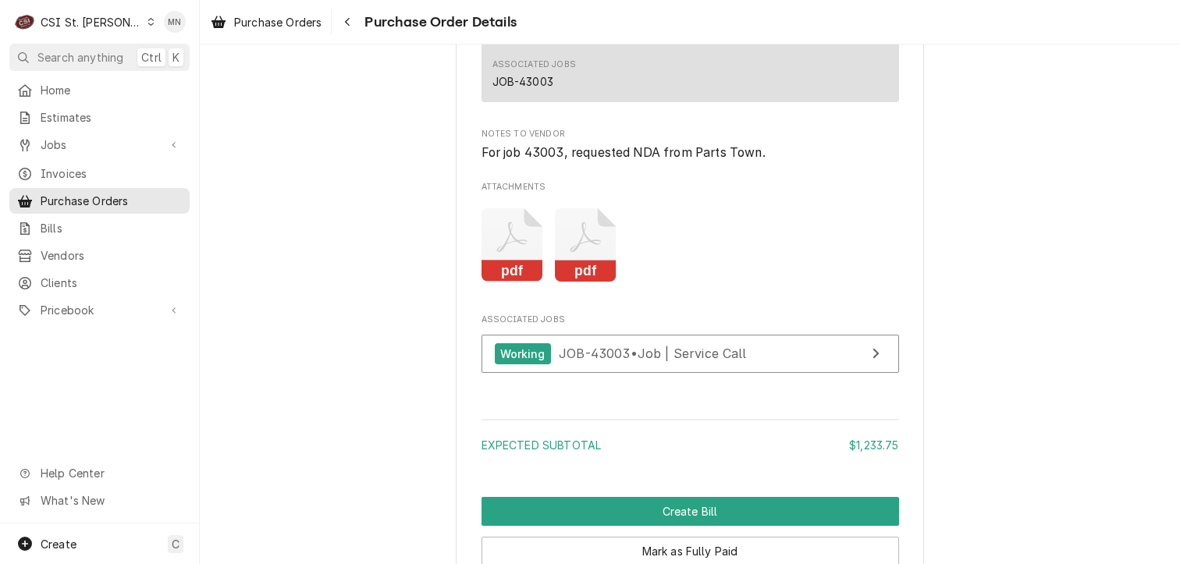
click at [577, 253] on icon "Attachments" at bounding box center [586, 237] width 30 height 30
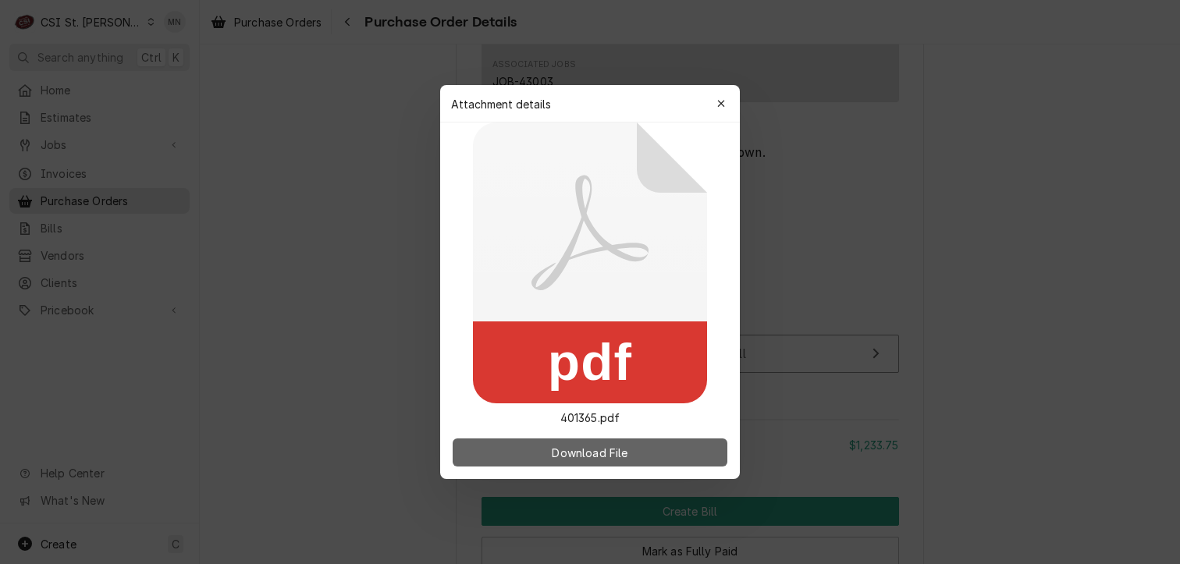
click at [571, 443] on button "Download File" at bounding box center [590, 453] width 275 height 28
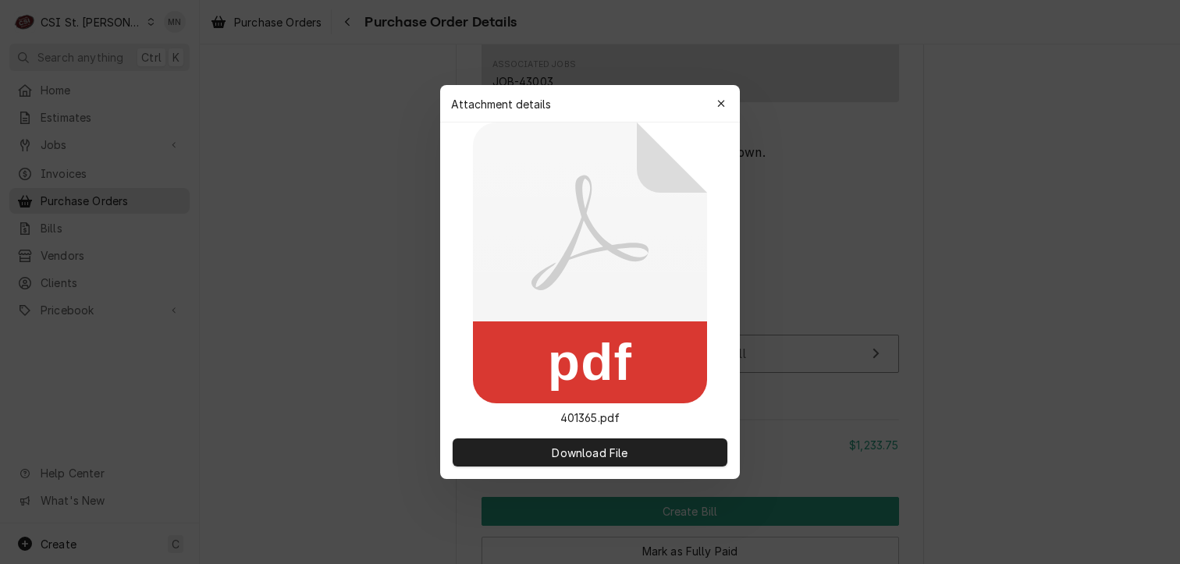
click at [715, 110] on div "button" at bounding box center [722, 104] width 16 height 16
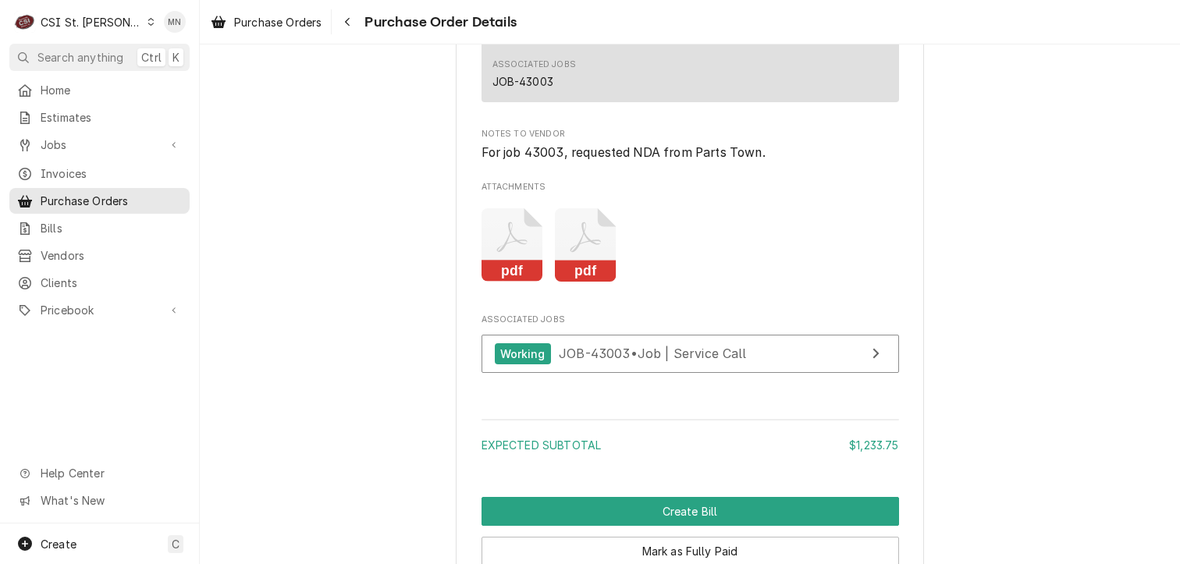
click at [519, 283] on icon "Attachments" at bounding box center [513, 245] width 62 height 74
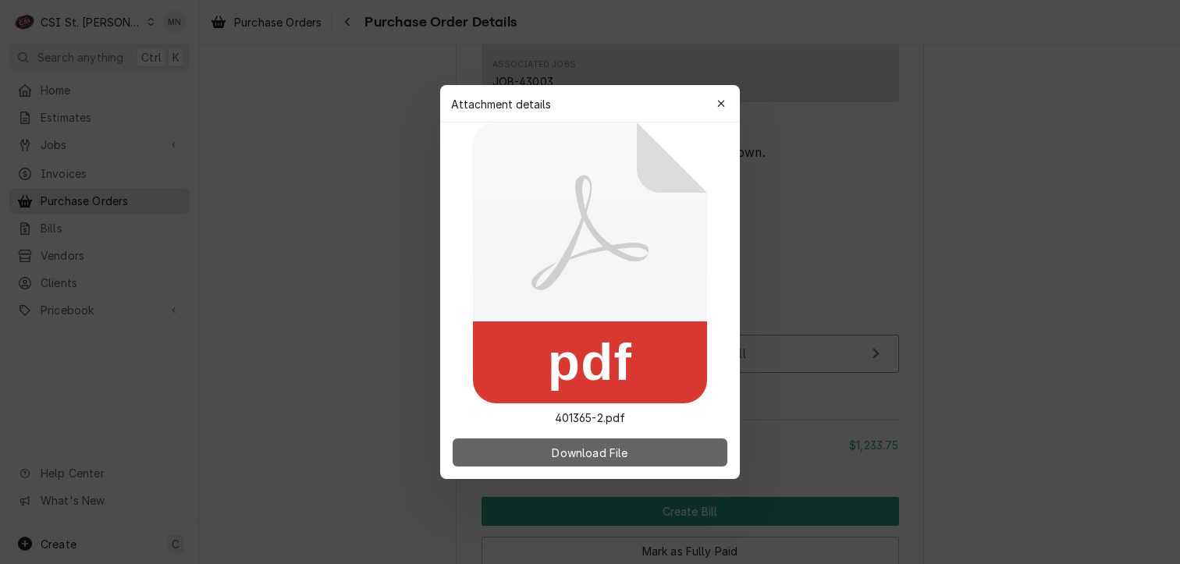
click at [596, 457] on span "Download File" at bounding box center [590, 453] width 82 height 16
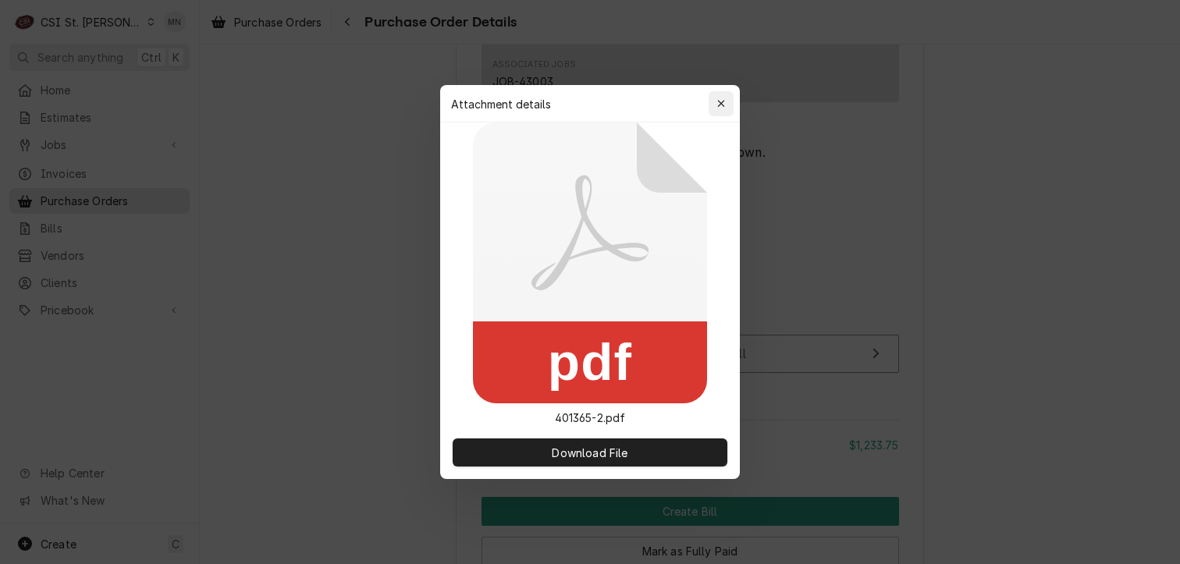
click at [714, 105] on div "button" at bounding box center [722, 104] width 16 height 16
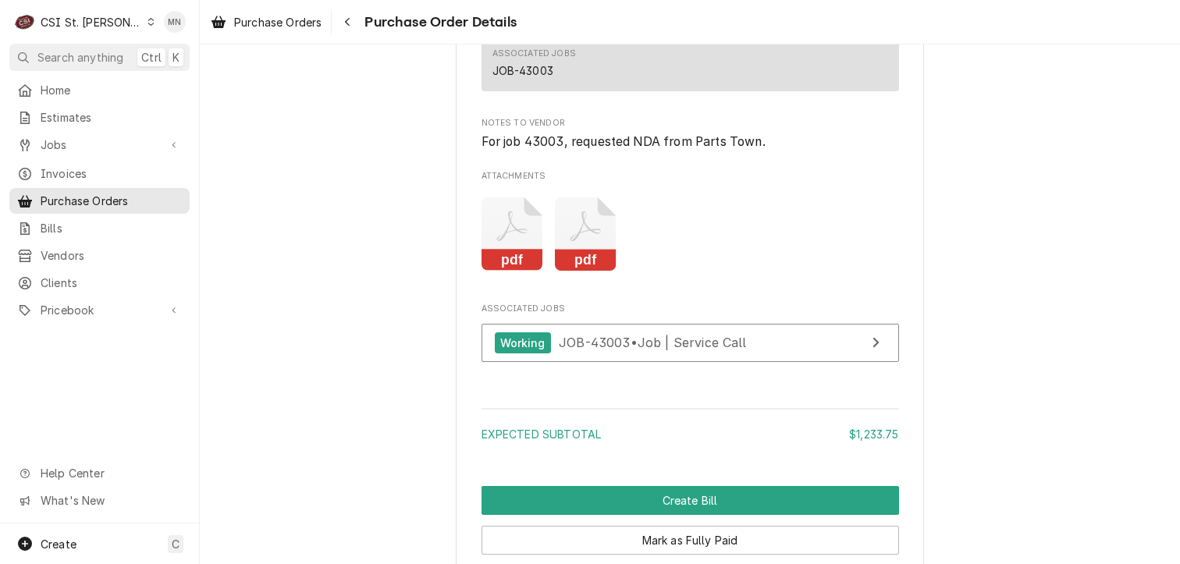
scroll to position [1858, 0]
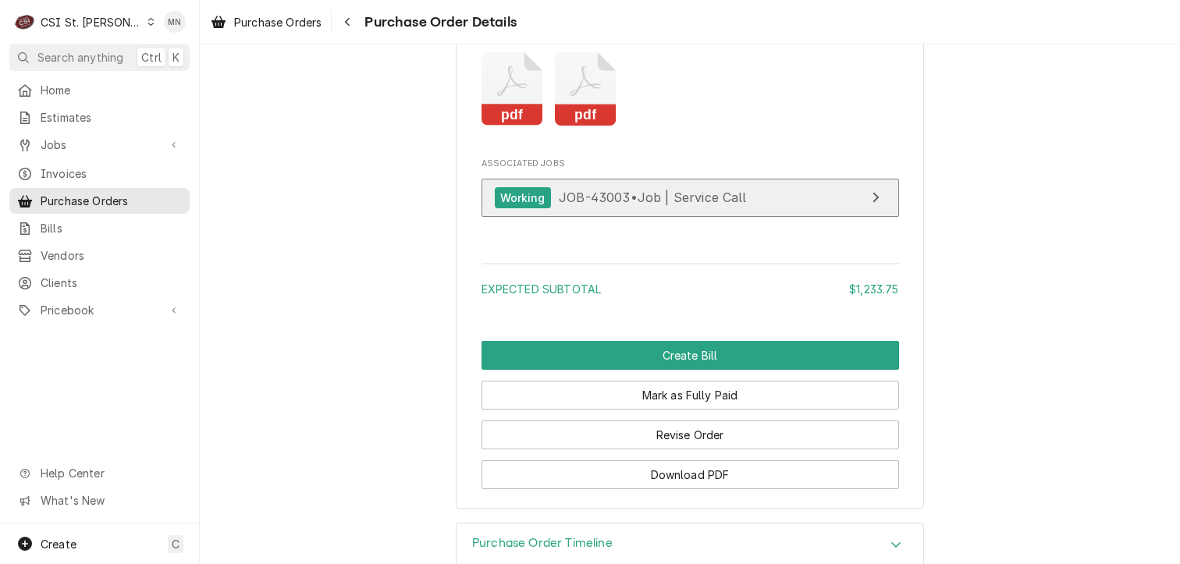
click at [628, 208] on div "Working JOB-43003 • Job | Service Call" at bounding box center [621, 197] width 252 height 21
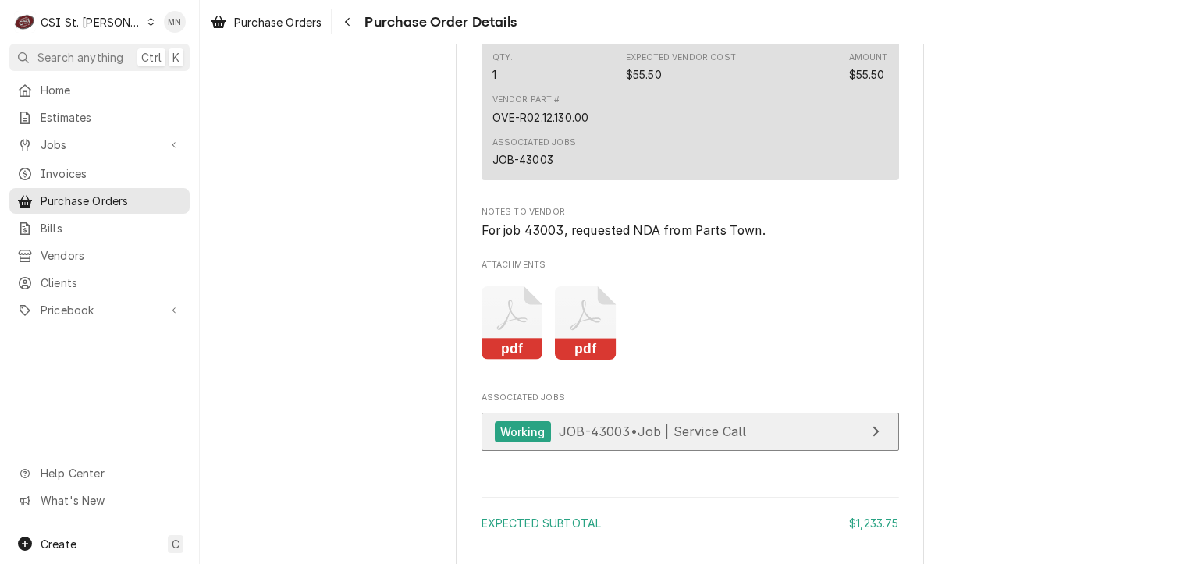
scroll to position [1468, 0]
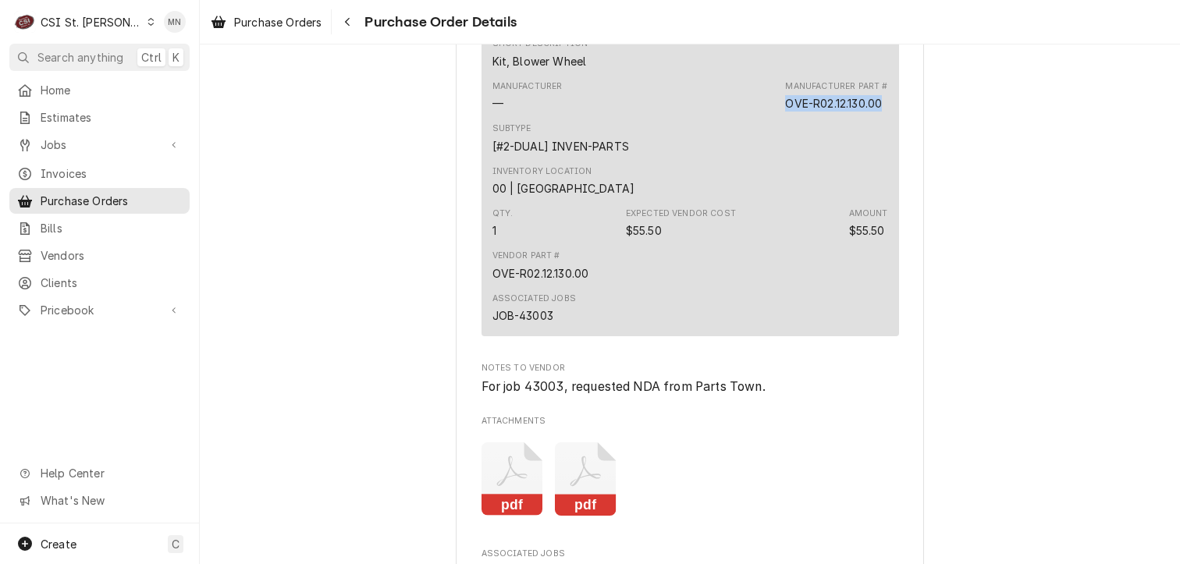
drag, startPoint x: 879, startPoint y: 154, endPoint x: 780, endPoint y: 157, distance: 99.2
click at [780, 117] on div "Manufacturer — Manufacturer Part # OVE-R02.12.130.00" at bounding box center [691, 96] width 396 height 42
drag, startPoint x: 780, startPoint y: 157, endPoint x: 788, endPoint y: 158, distance: 8.6
copy div "OVE-R02.12.130.00"
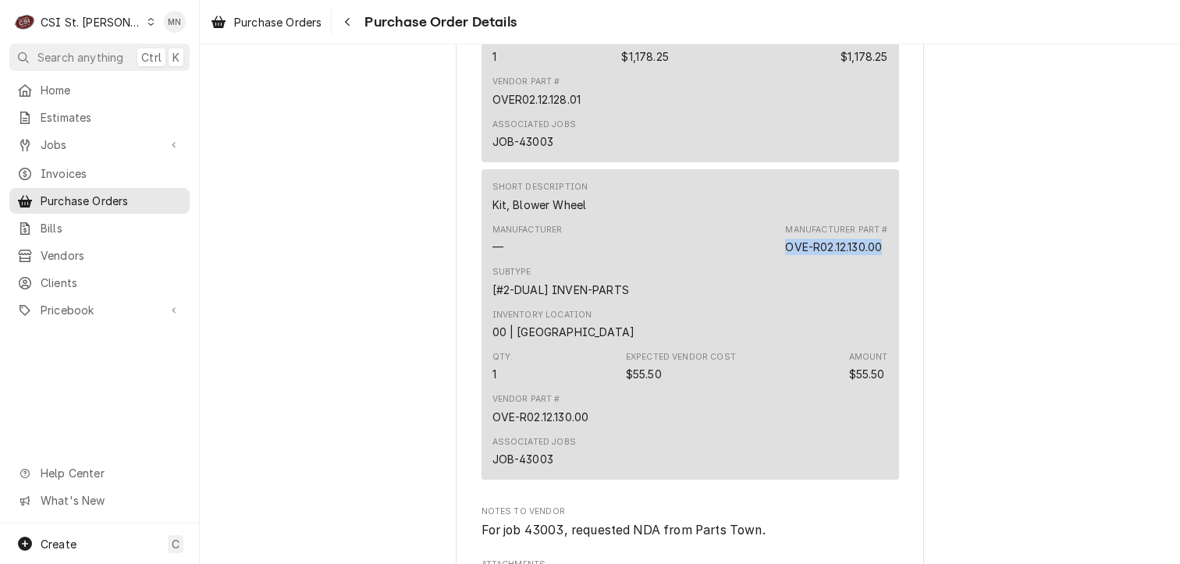
scroll to position [1155, 0]
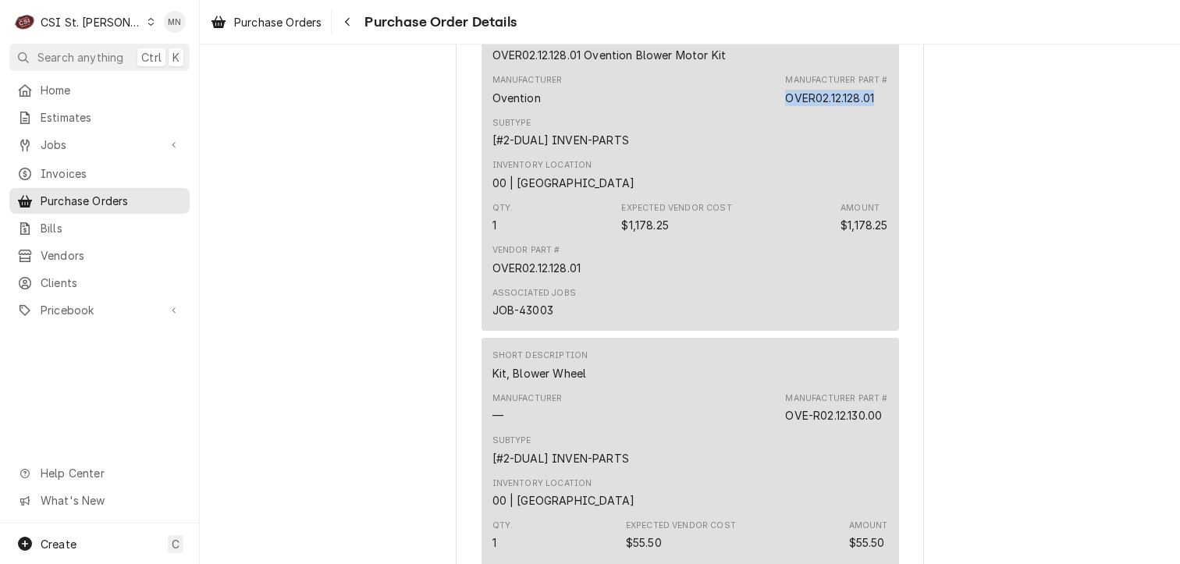
drag, startPoint x: 878, startPoint y: 145, endPoint x: 769, endPoint y: 148, distance: 109.3
click at [769, 111] on div "Manufacturer Ovention Manufacturer Part # OVER02.12.128.01" at bounding box center [691, 90] width 396 height 42
drag, startPoint x: 769, startPoint y: 148, endPoint x: 803, endPoint y: 146, distance: 34.4
copy div "OVER02.12.128.01"
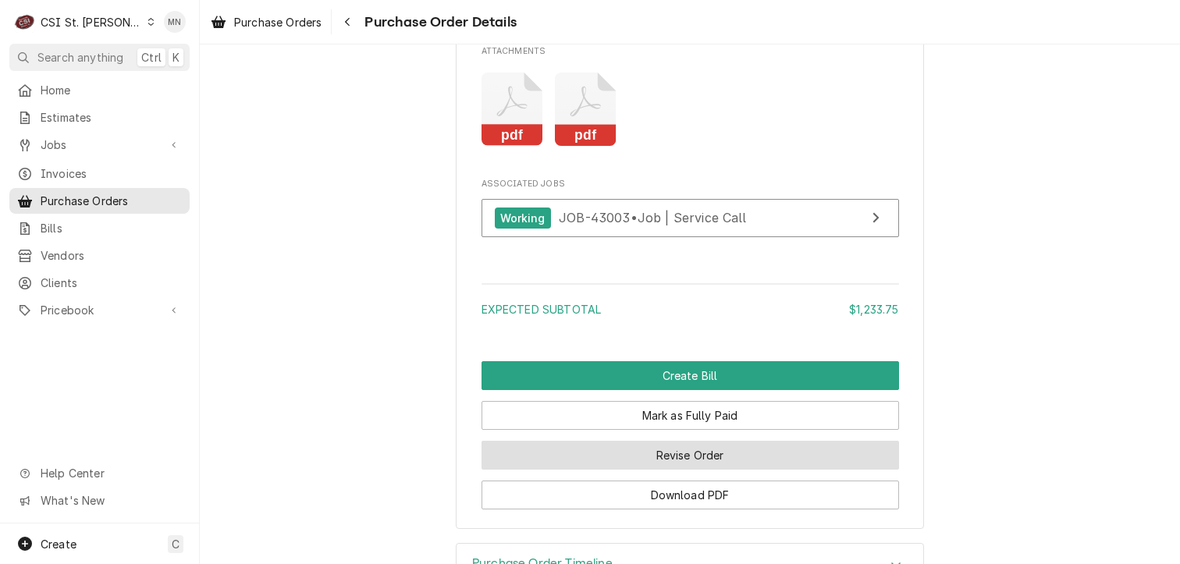
scroll to position [1936, 0]
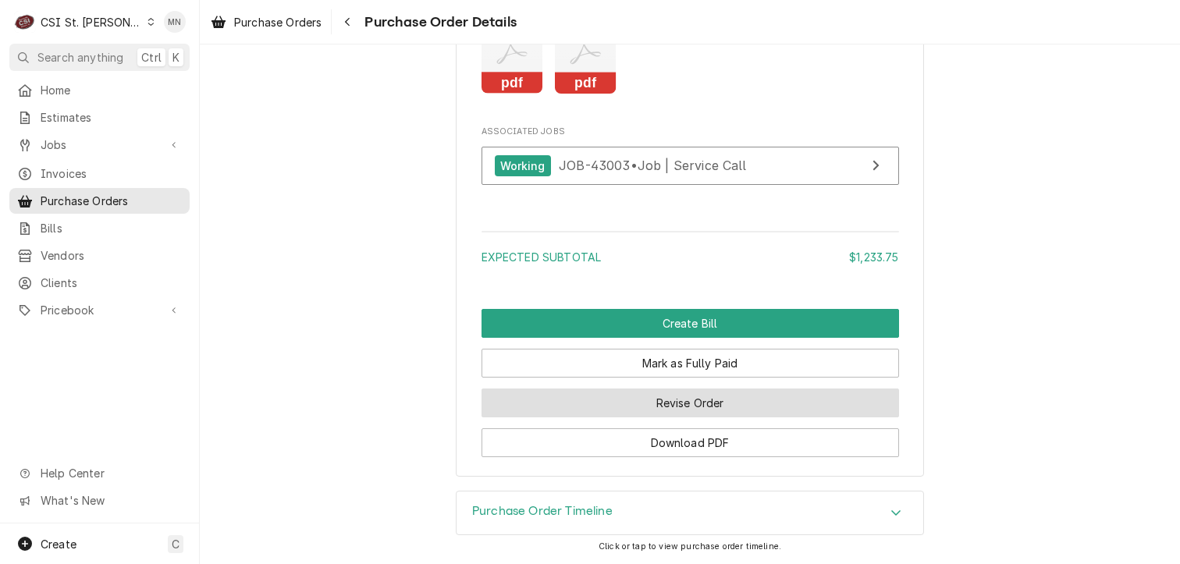
click at [717, 404] on button "Revise Order" at bounding box center [691, 403] width 418 height 29
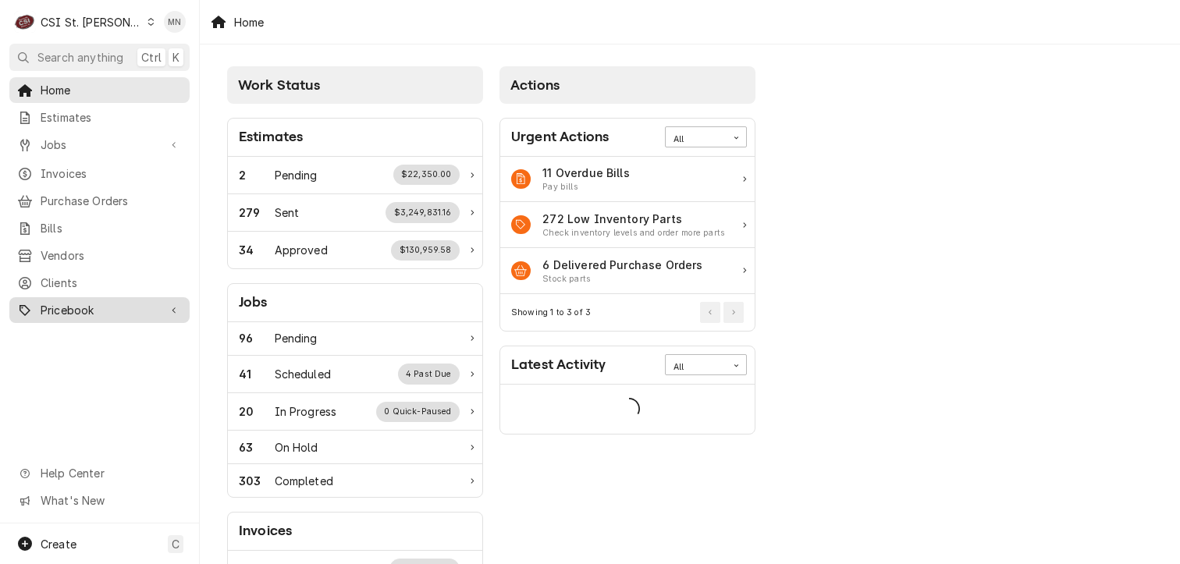
click at [71, 302] on span "Pricebook" at bounding box center [100, 310] width 118 height 16
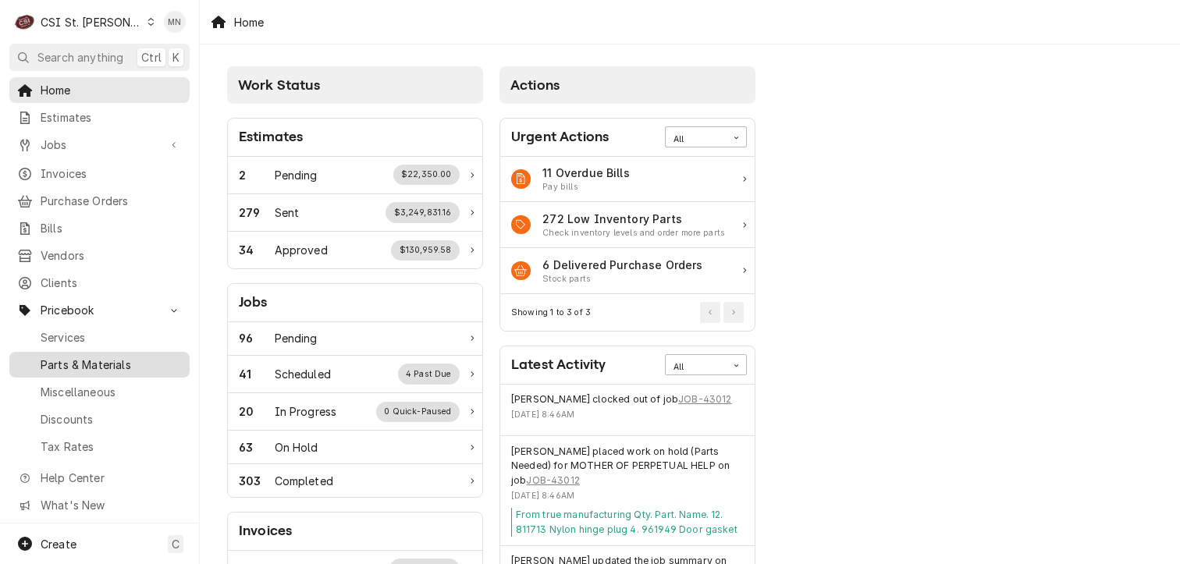
click at [80, 357] on span "Parts & Materials" at bounding box center [111, 365] width 141 height 16
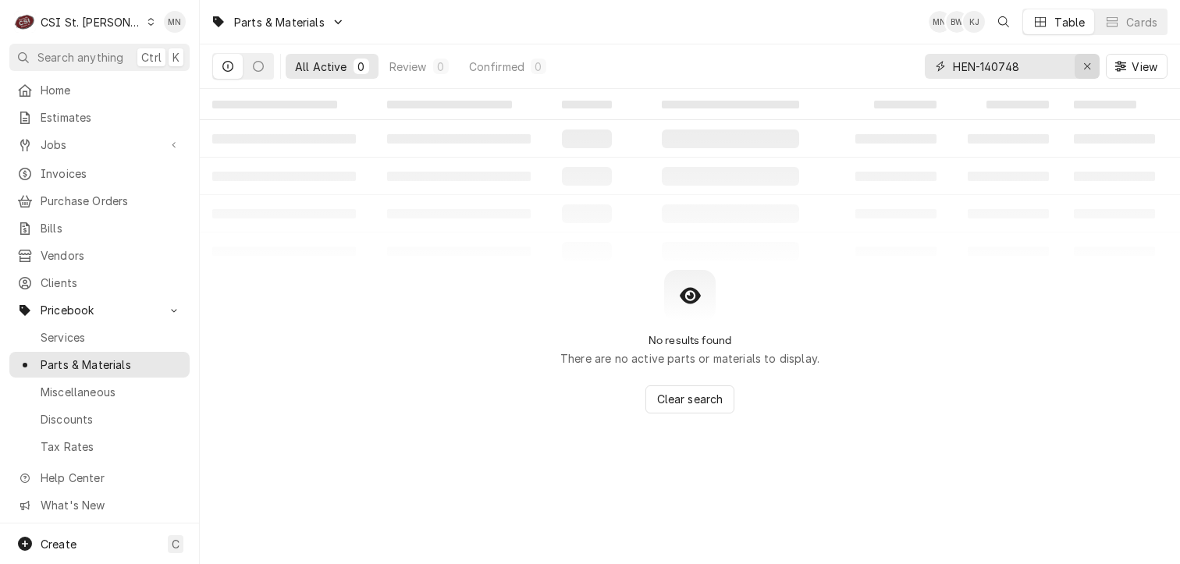
click at [1077, 60] on button "Erase input" at bounding box center [1087, 66] width 25 height 25
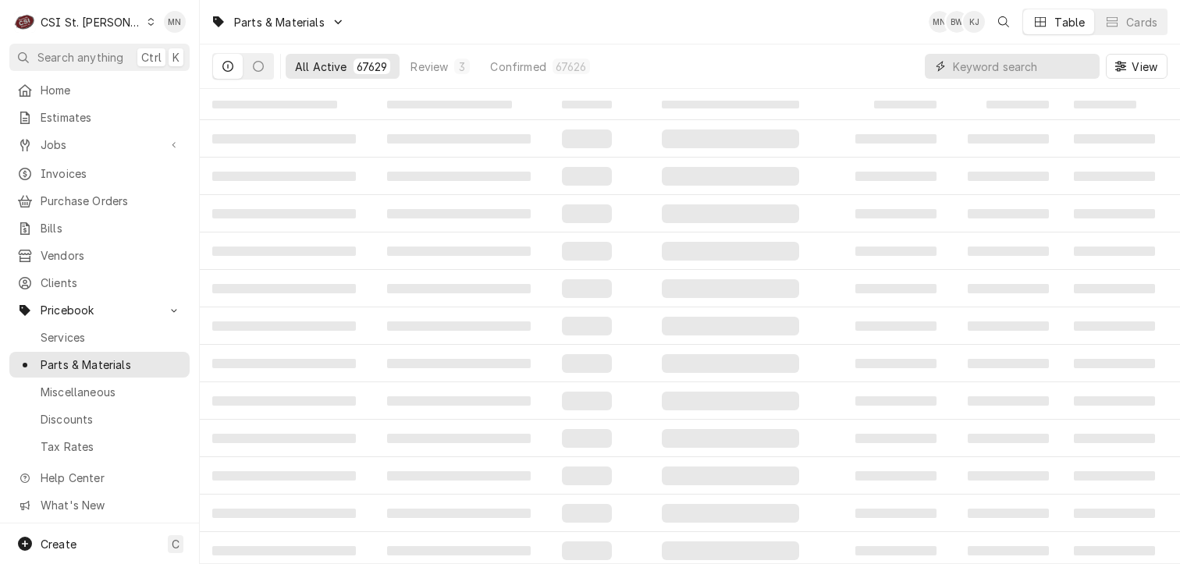
paste input "OVE-R02.12.130.00"
type input "OVE-R02.12.130.00"
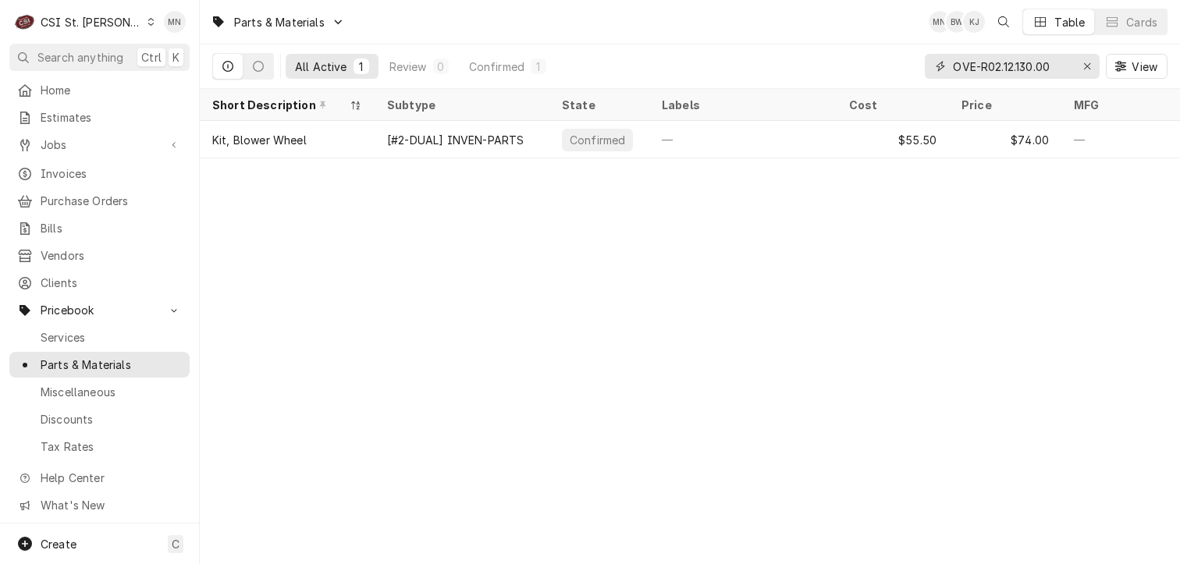
click at [1089, 61] on icon "Erase input" at bounding box center [1088, 66] width 9 height 11
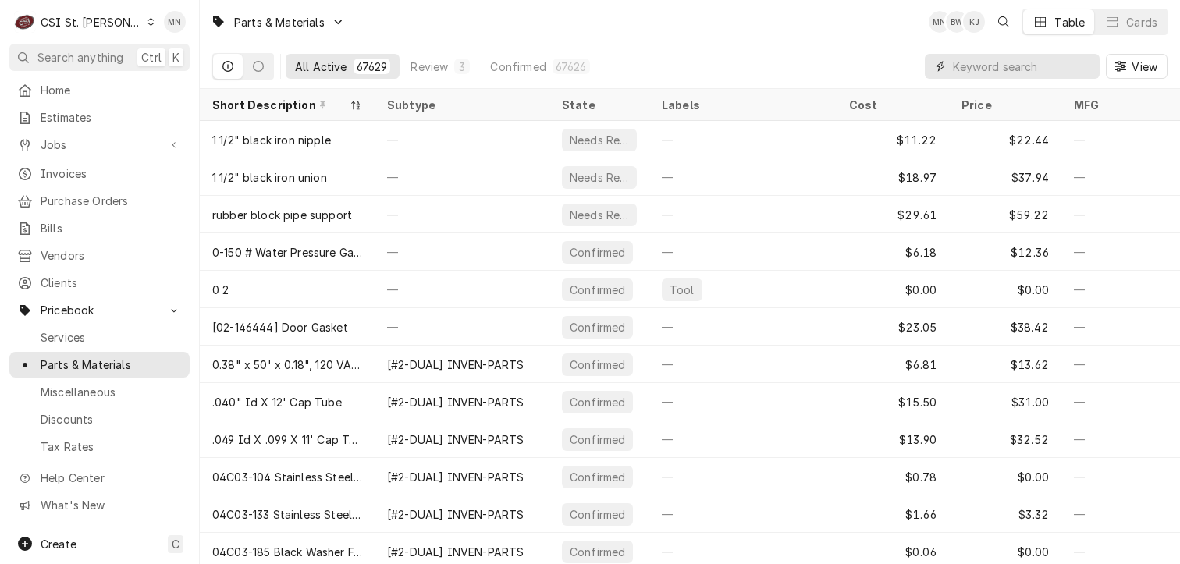
paste input "OVER02.12.128.01"
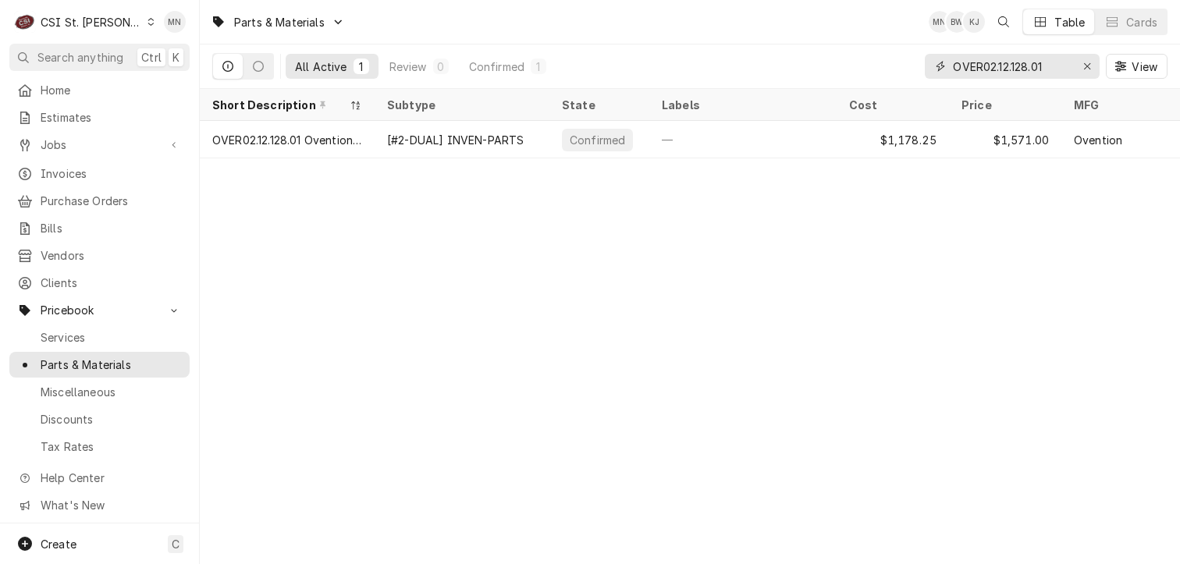
drag, startPoint x: 1052, startPoint y: 68, endPoint x: 880, endPoint y: 69, distance: 172.5
click at [880, 69] on div "All Active 1 Review 0 Confirmed 1 OVER02.12.128.01 View" at bounding box center [690, 66] width 956 height 44
paste input "ACC-383755"
type input "ACC-383755"
click at [1084, 62] on icon "Erase input" at bounding box center [1088, 66] width 9 height 11
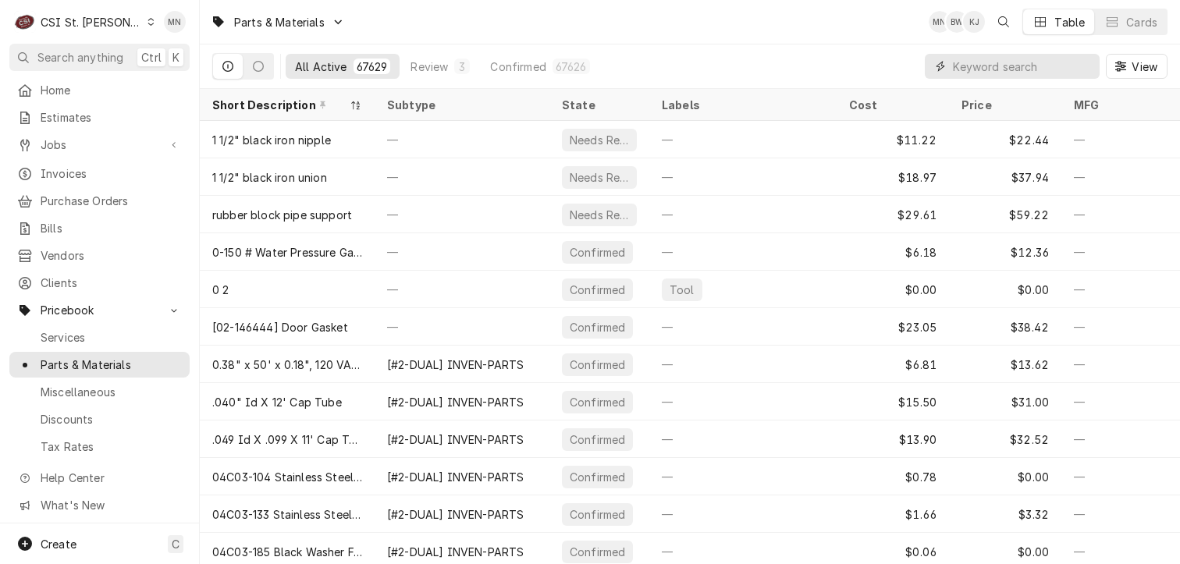
paste input "ATO-W0404520"
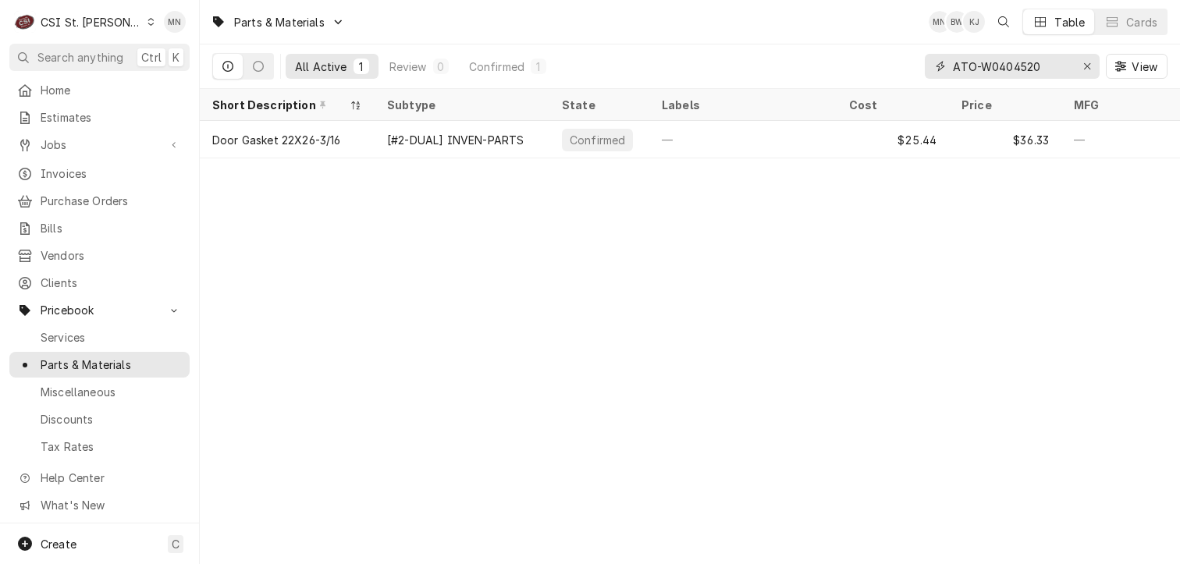
type input "ATO-W0404520"
click at [1086, 62] on icon "Erase input" at bounding box center [1088, 66] width 9 height 11
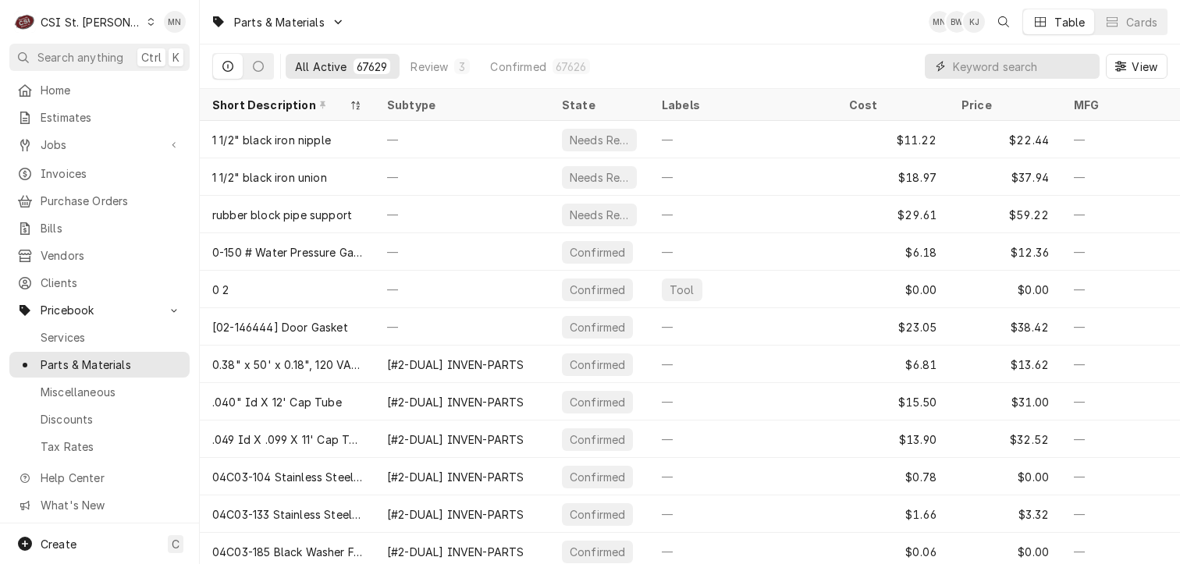
paste input "COR-30794"
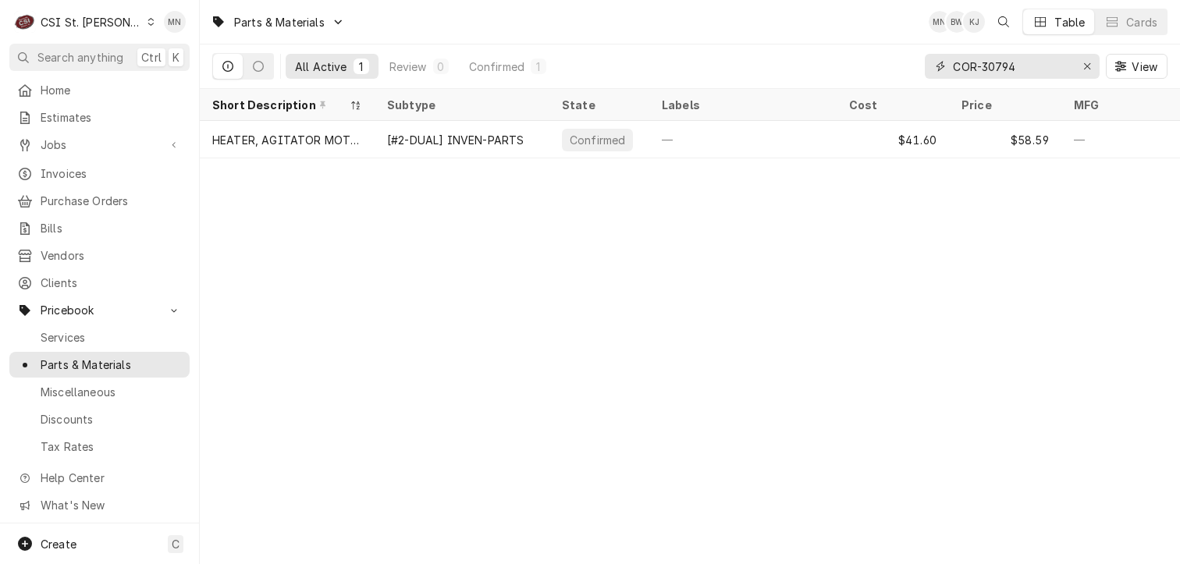
drag, startPoint x: 1017, startPoint y: 65, endPoint x: 972, endPoint y: 66, distance: 45.3
click at [977, 66] on input "COR-30794" at bounding box center [1011, 66] width 117 height 25
click at [963, 66] on input "COR-30794" at bounding box center [1011, 66] width 117 height 25
drag, startPoint x: 1027, startPoint y: 62, endPoint x: 943, endPoint y: 62, distance: 84.3
click at [943, 62] on div "COR-30794" at bounding box center [1012, 66] width 175 height 25
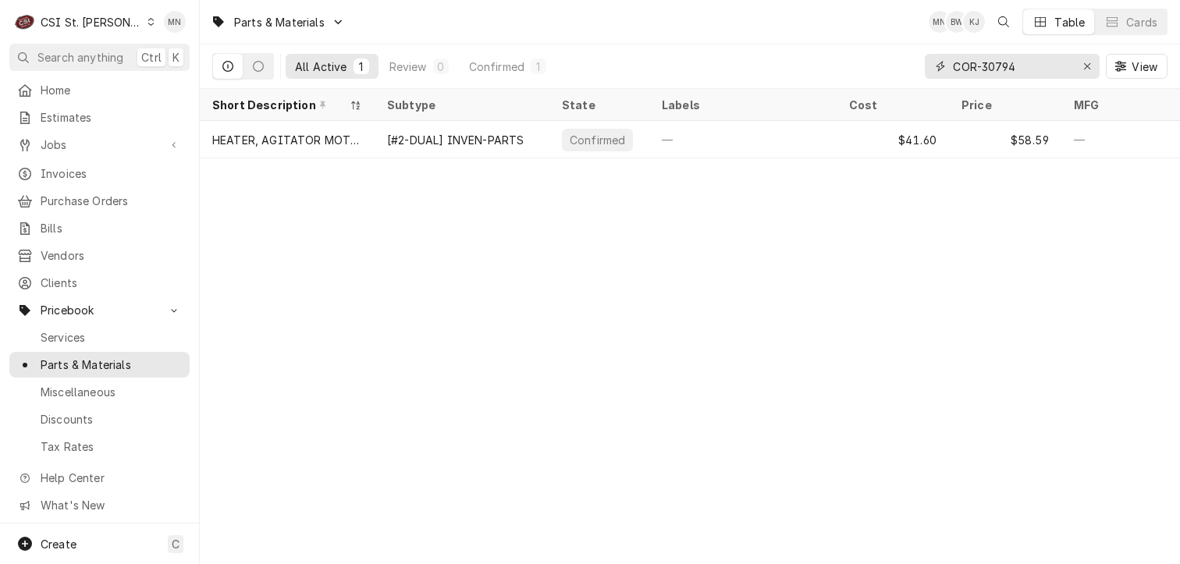
paste input "ACC-383755"
type input "ACC-383755"
click at [1087, 65] on icon "Erase input" at bounding box center [1088, 66] width 9 height 11
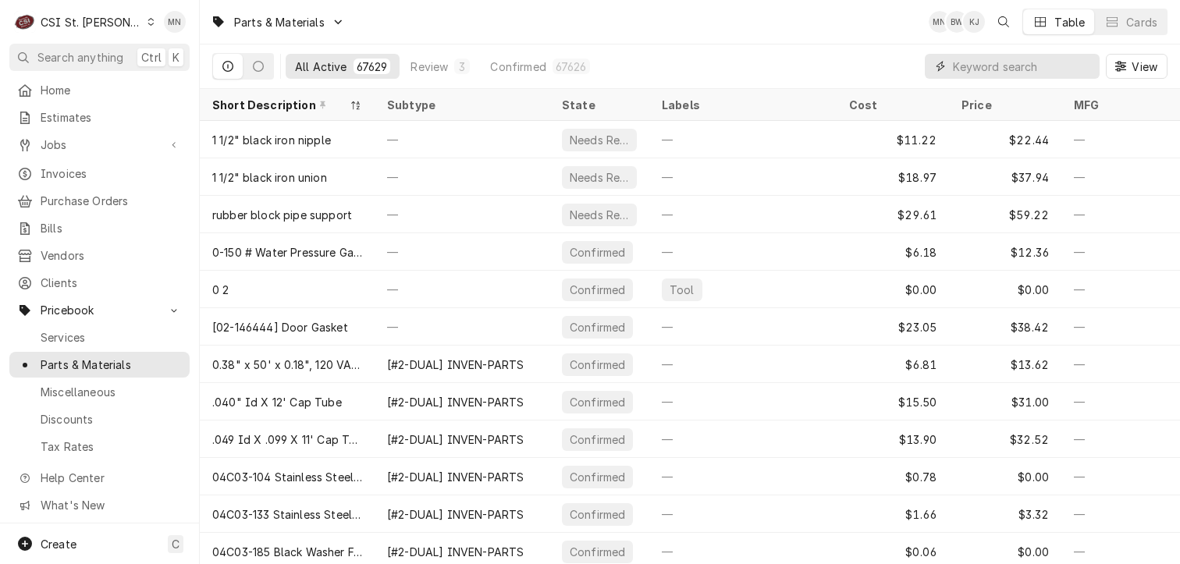
paste input "CON-2-705S"
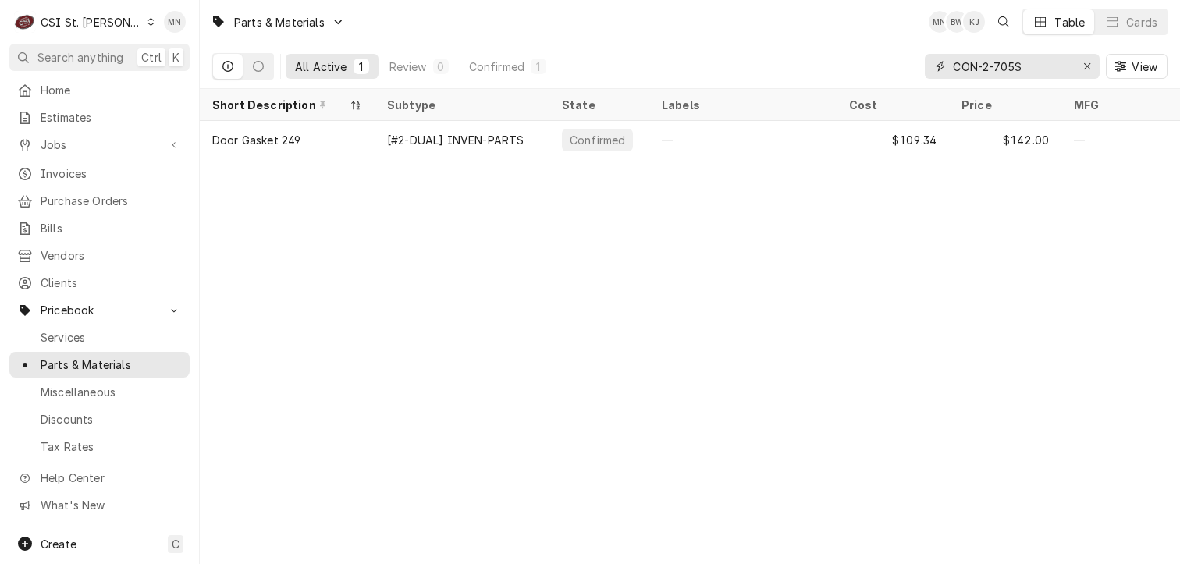
type input "CON-2-705S"
click at [1085, 61] on icon "Erase input" at bounding box center [1088, 66] width 9 height 11
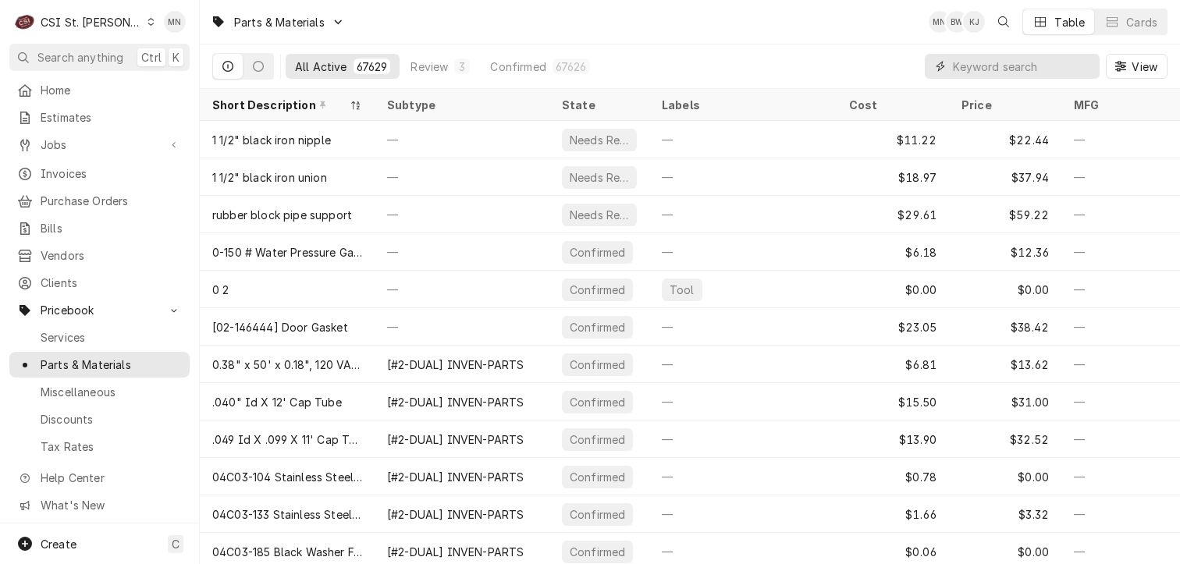
paste input "VIC-50649303"
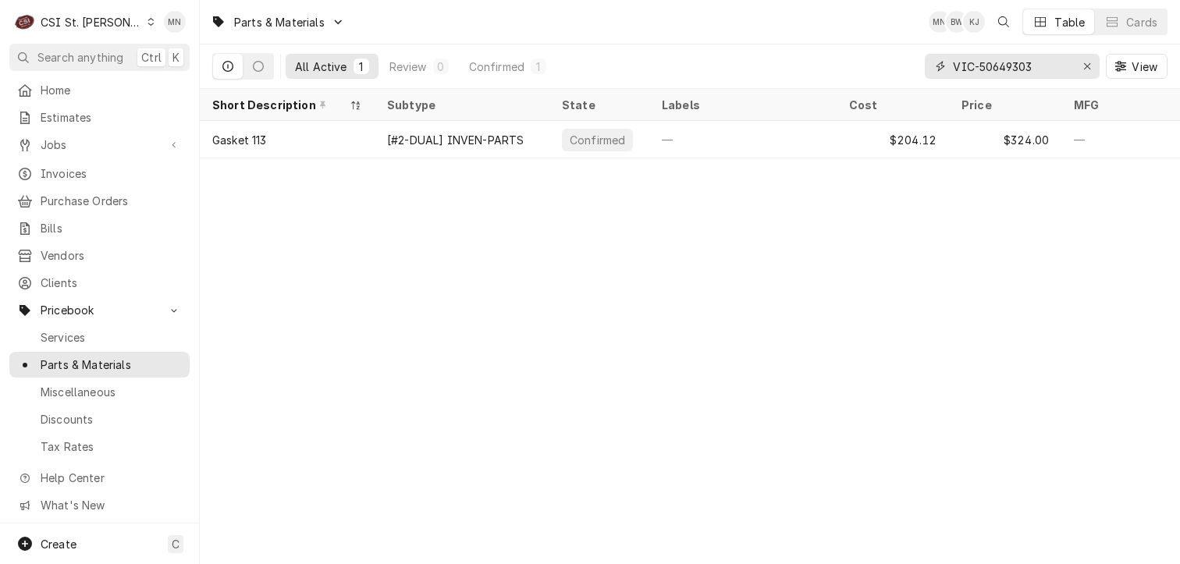
drag, startPoint x: 1048, startPoint y: 67, endPoint x: 934, endPoint y: 67, distance: 113.2
click at [934, 67] on div "VIC-50649303" at bounding box center [1012, 66] width 175 height 25
paste input "AMA-R0156942"
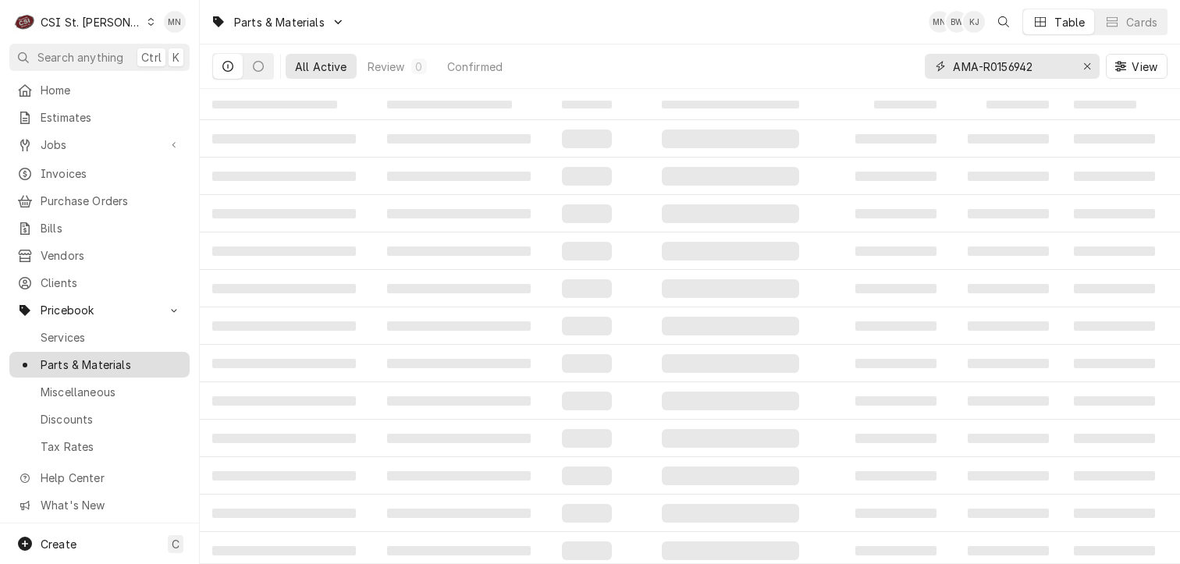
type input "AMA-R0156942"
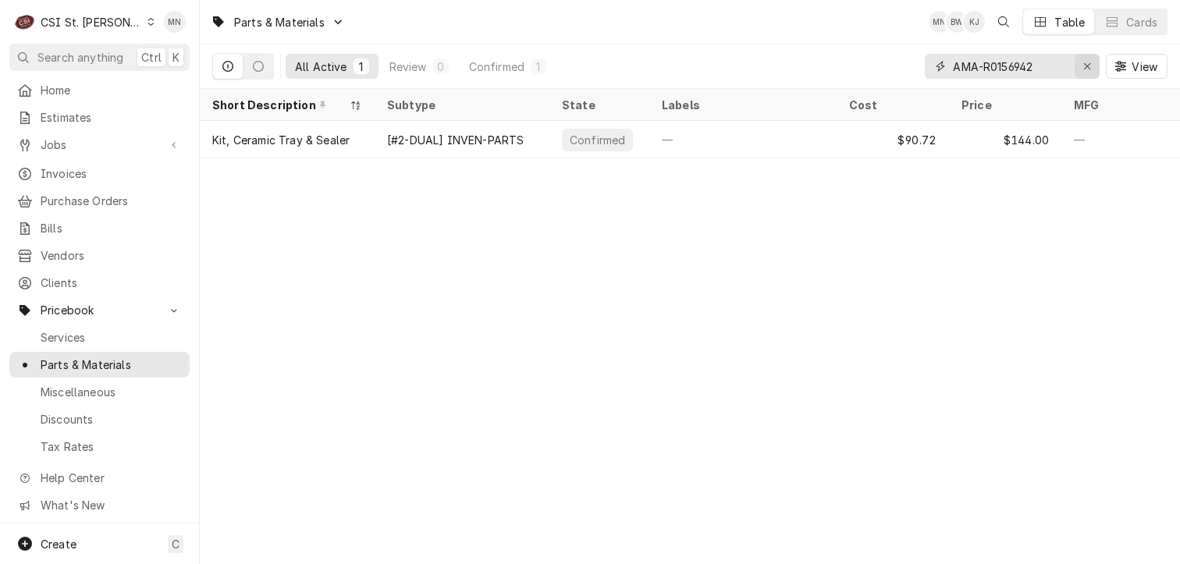
click at [1087, 66] on icon "Erase input" at bounding box center [1087, 66] width 6 height 6
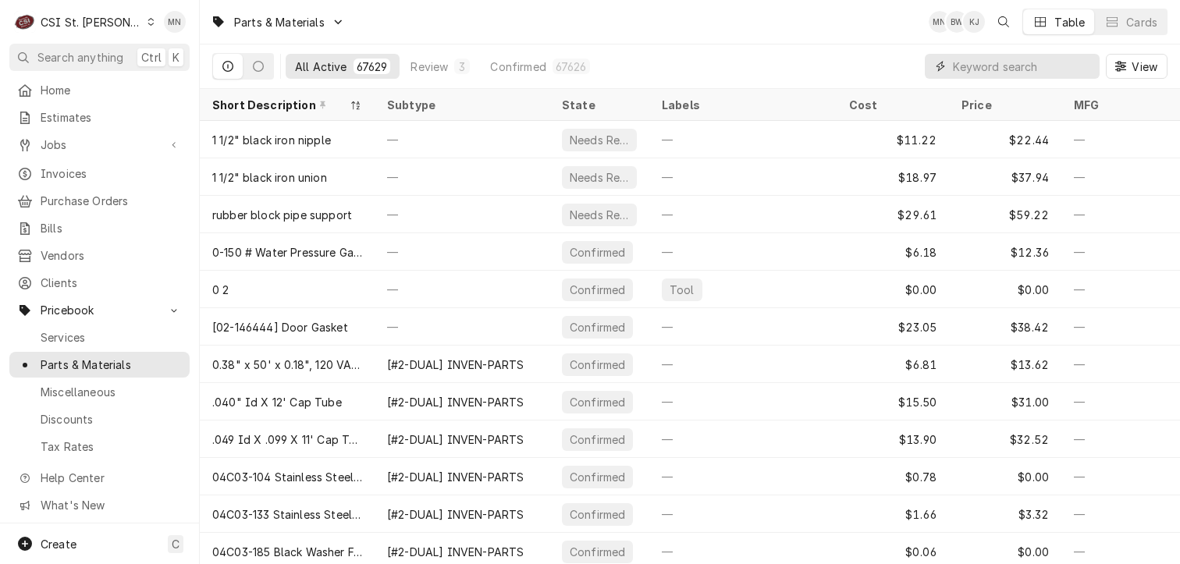
paste input "KOL-550002609"
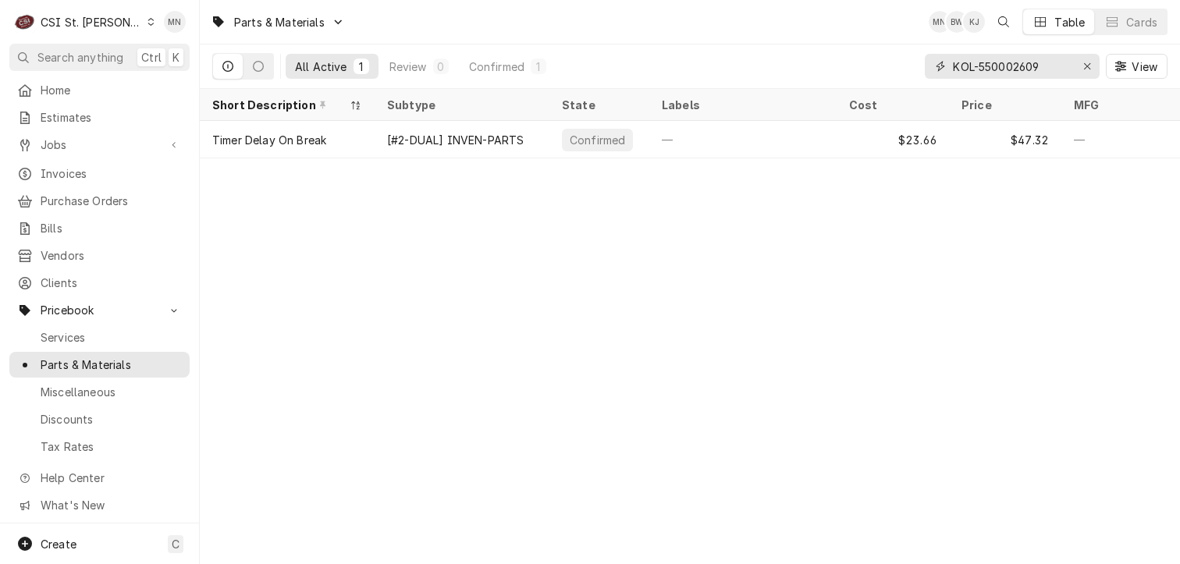
type input "KOL-550002609"
click at [1084, 67] on icon "Erase input" at bounding box center [1088, 66] width 9 height 11
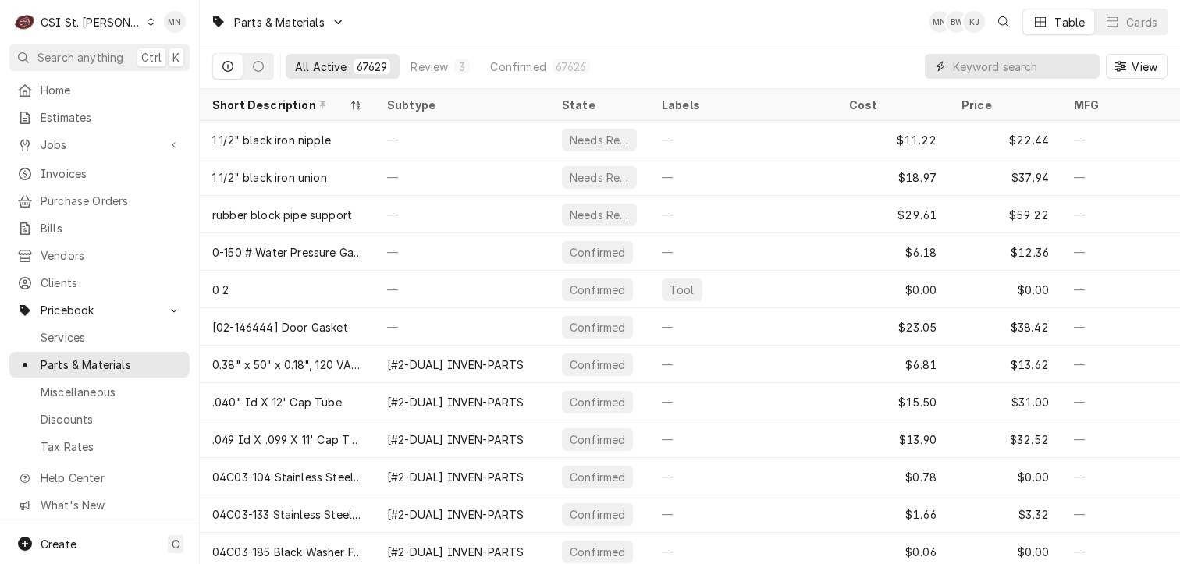
paste input "KOL-226721075"
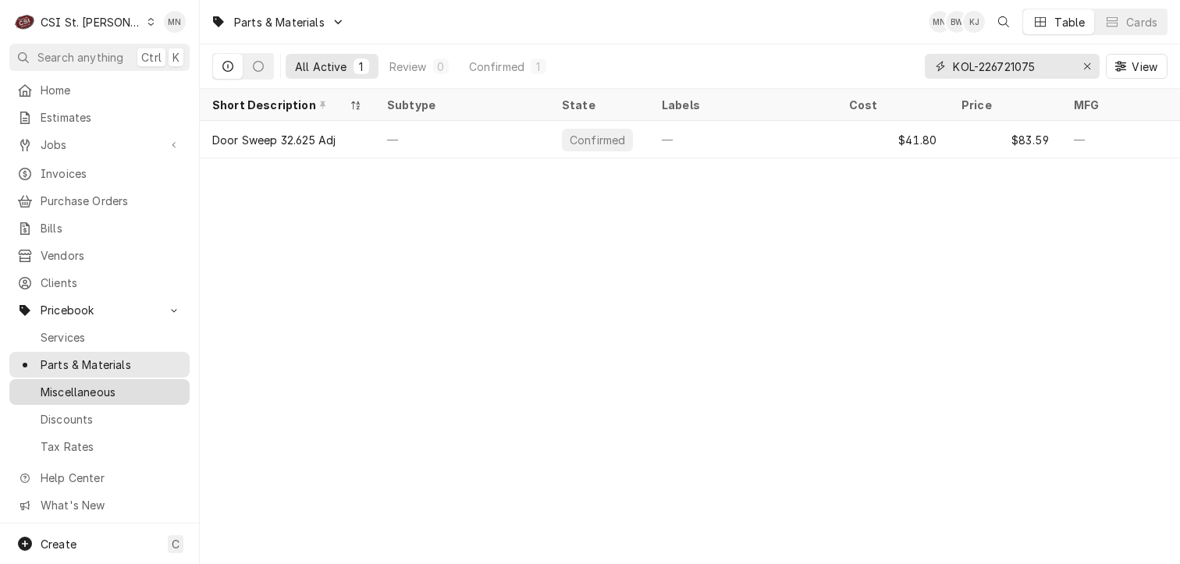
type input "KOL-226721075"
click at [1080, 62] on div "Erase input" at bounding box center [1088, 67] width 16 height 16
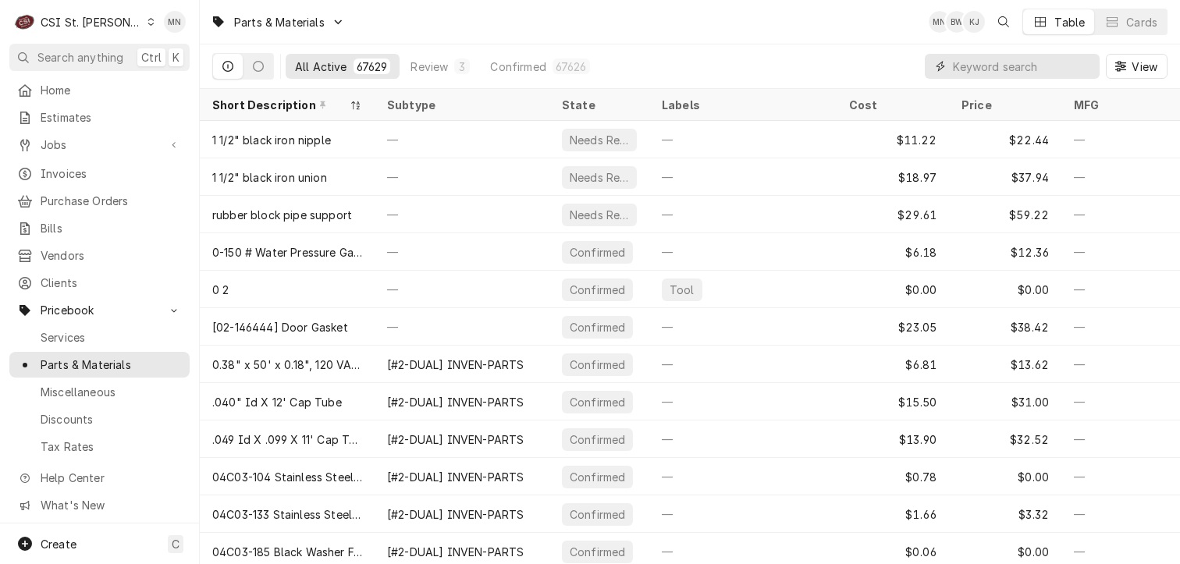
paste input "HOB-00-918322"
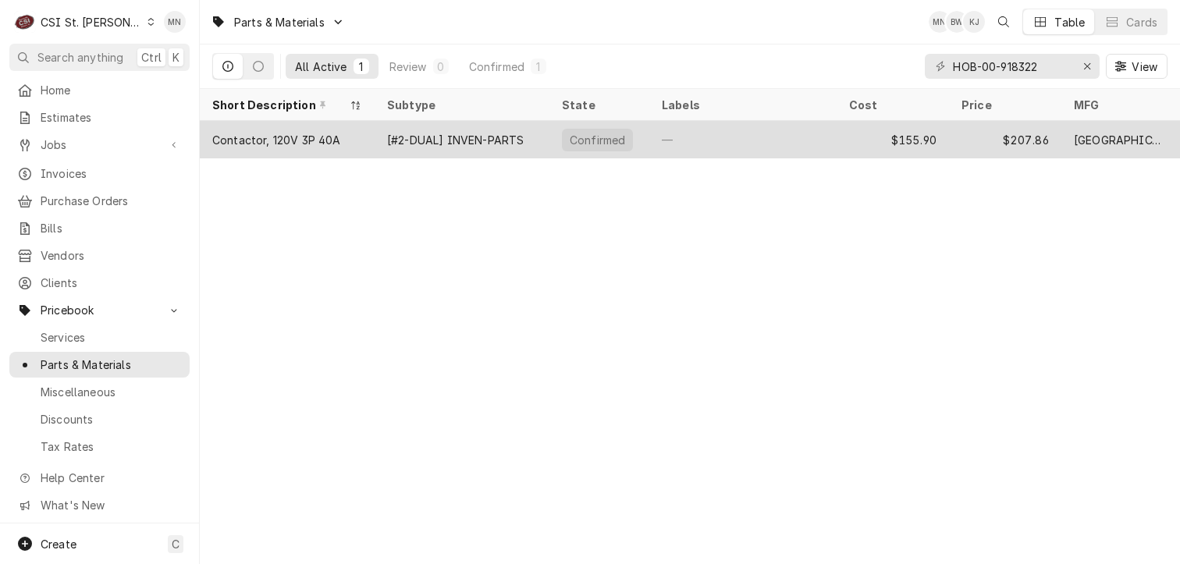
click at [986, 137] on div "$207.86" at bounding box center [1005, 139] width 112 height 37
click at [244, 142] on div "Contactor, 120V 3P 40A" at bounding box center [276, 140] width 129 height 16
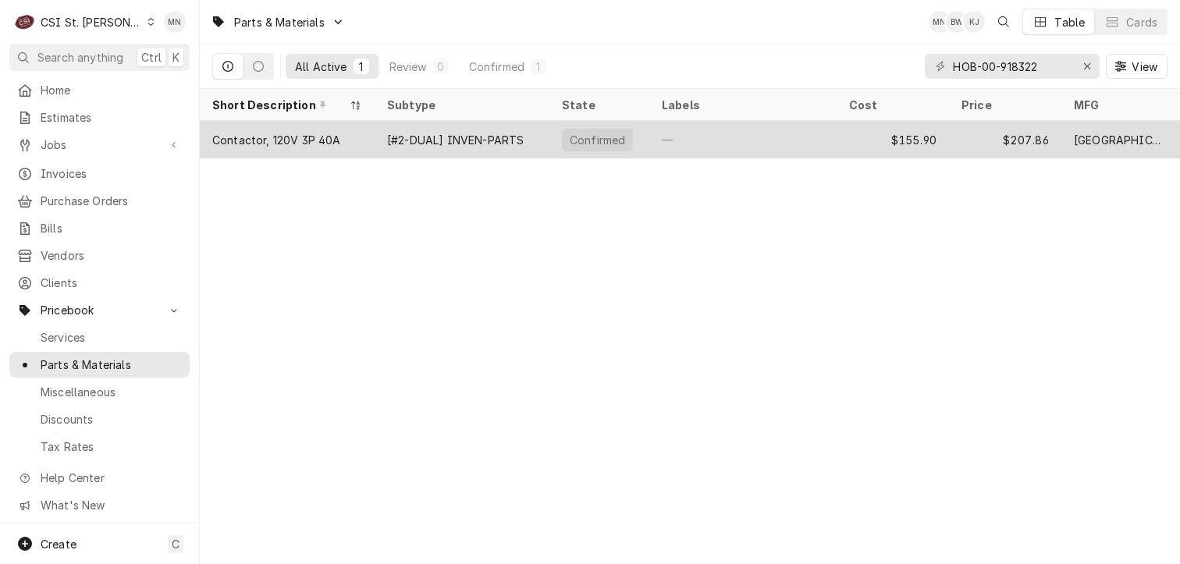
click at [973, 137] on div "$207.86" at bounding box center [1005, 139] width 112 height 37
drag, startPoint x: 973, startPoint y: 137, endPoint x: 940, endPoint y: 135, distance: 33.6
click at [940, 135] on div "$155.90" at bounding box center [893, 139] width 112 height 37
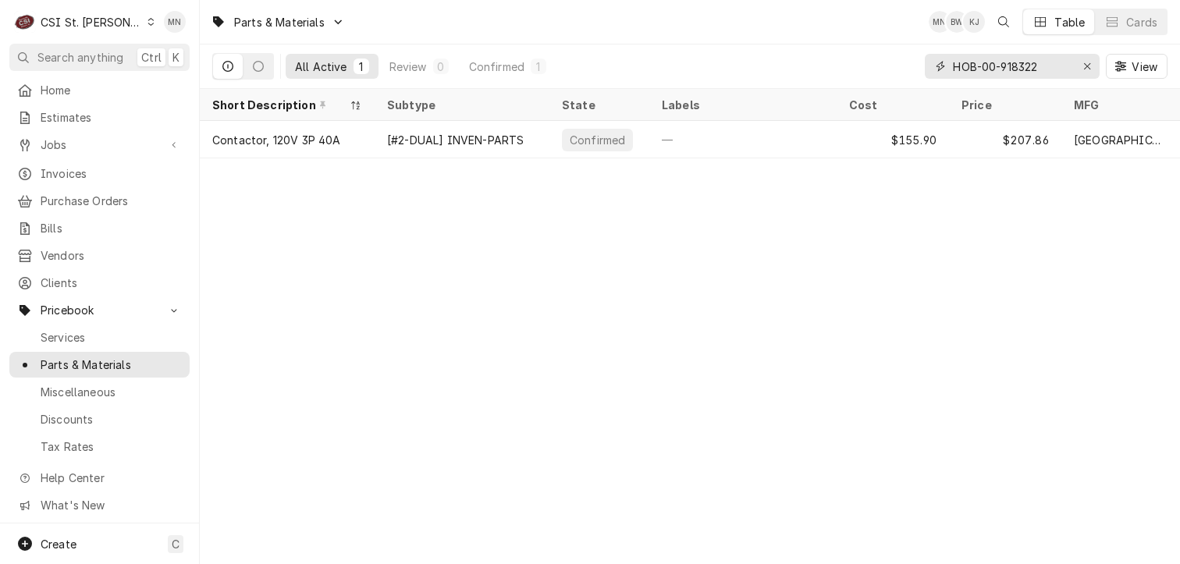
click at [1049, 69] on input "HOB-00-918322" at bounding box center [1011, 66] width 117 height 25
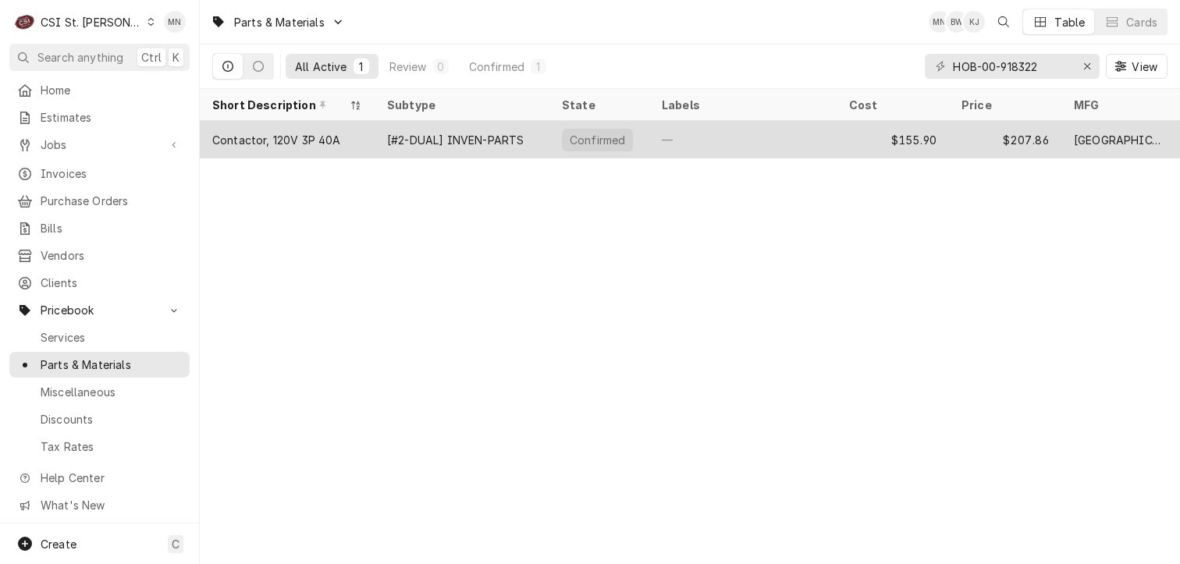
click at [494, 141] on div "[#2-DUAL] INVEN-PARTS" at bounding box center [455, 140] width 137 height 16
drag, startPoint x: 494, startPoint y: 141, endPoint x: 400, endPoint y: 135, distance: 94.6
click at [400, 135] on div "[#2-DUAL] INVEN-PARTS" at bounding box center [455, 140] width 137 height 16
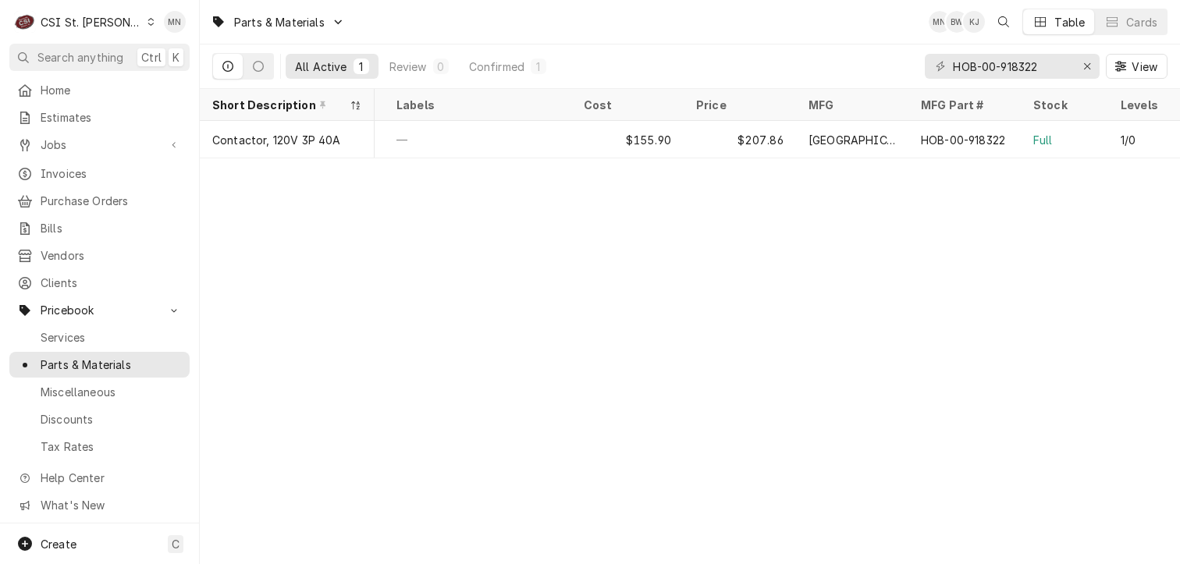
scroll to position [0, 393]
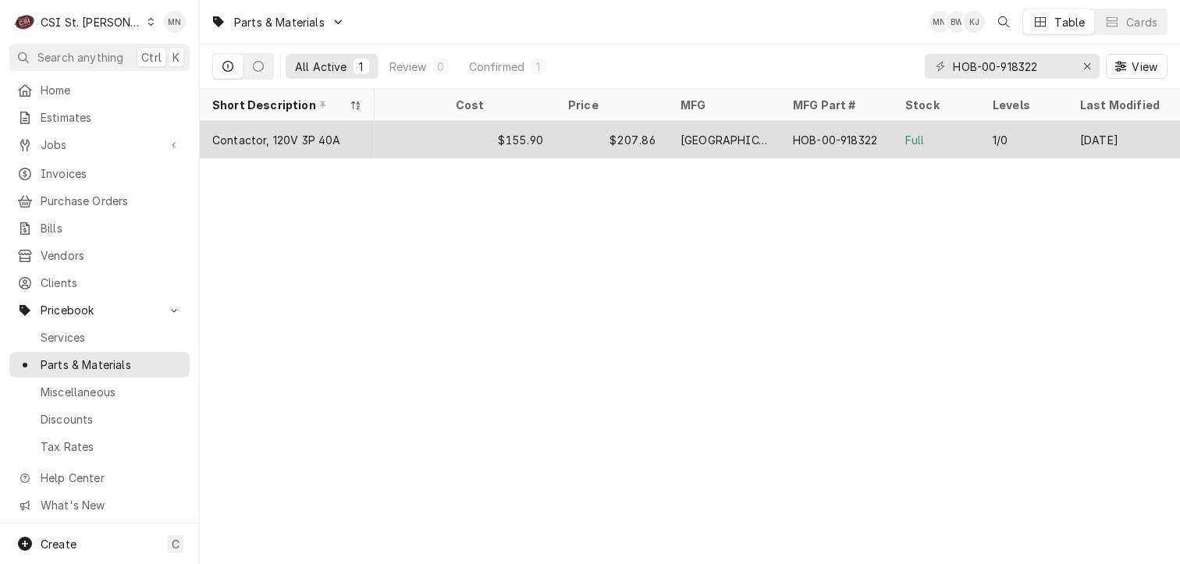
click at [1090, 137] on div "Sep 30" at bounding box center [1124, 139] width 112 height 37
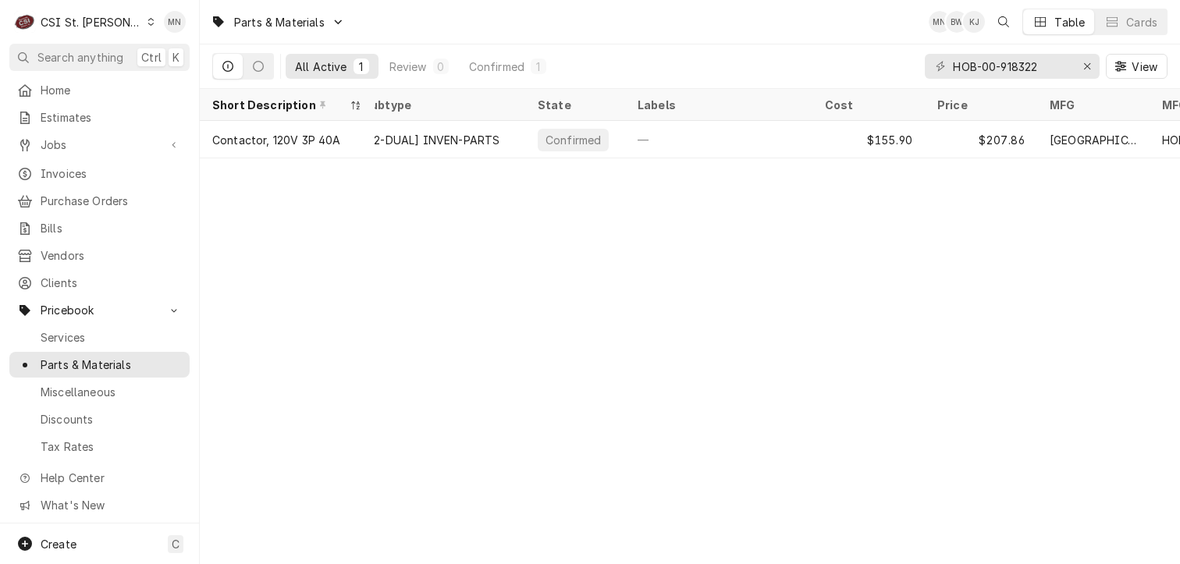
scroll to position [0, 0]
drag, startPoint x: 1047, startPoint y: 64, endPoint x: 872, endPoint y: 68, distance: 174.9
click at [872, 68] on div "All Active 1 Review 0 Confirmed 1 HOB-00-918322 View" at bounding box center [690, 66] width 956 height 44
paste input "NS-031-50"
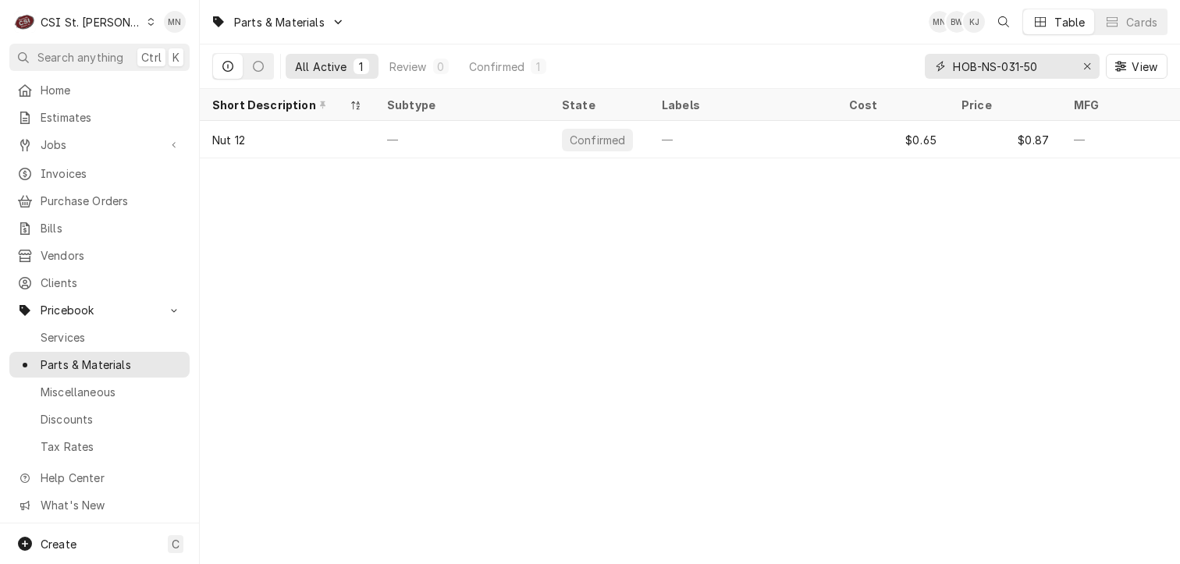
type input "HOB-NS-031-50"
click at [1084, 68] on icon "Erase input" at bounding box center [1088, 66] width 9 height 11
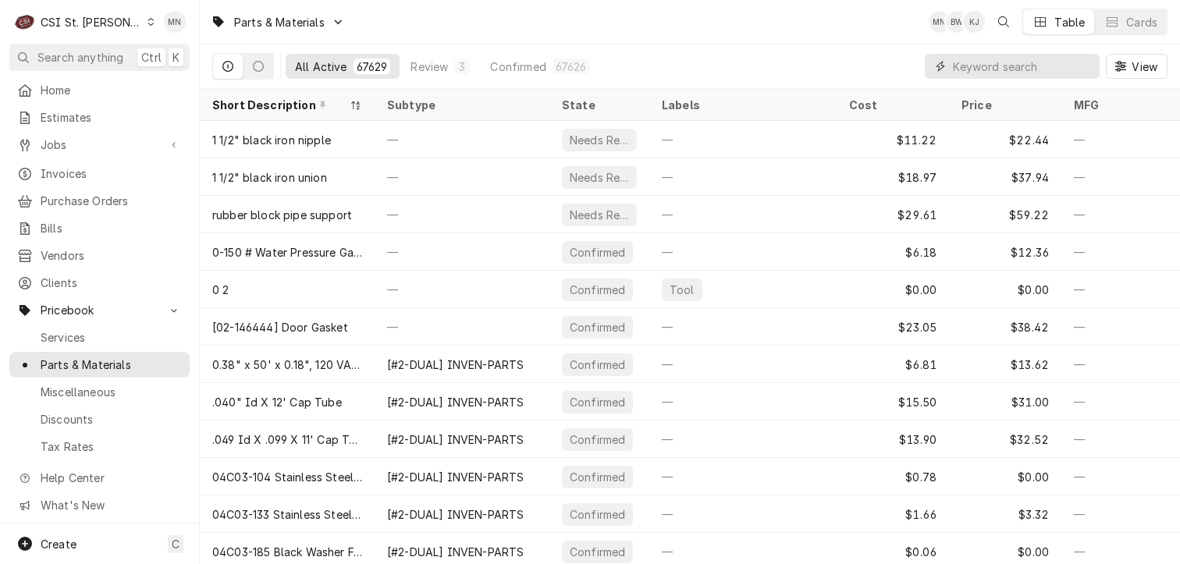
paste input "HOB-00-087711-228-1"
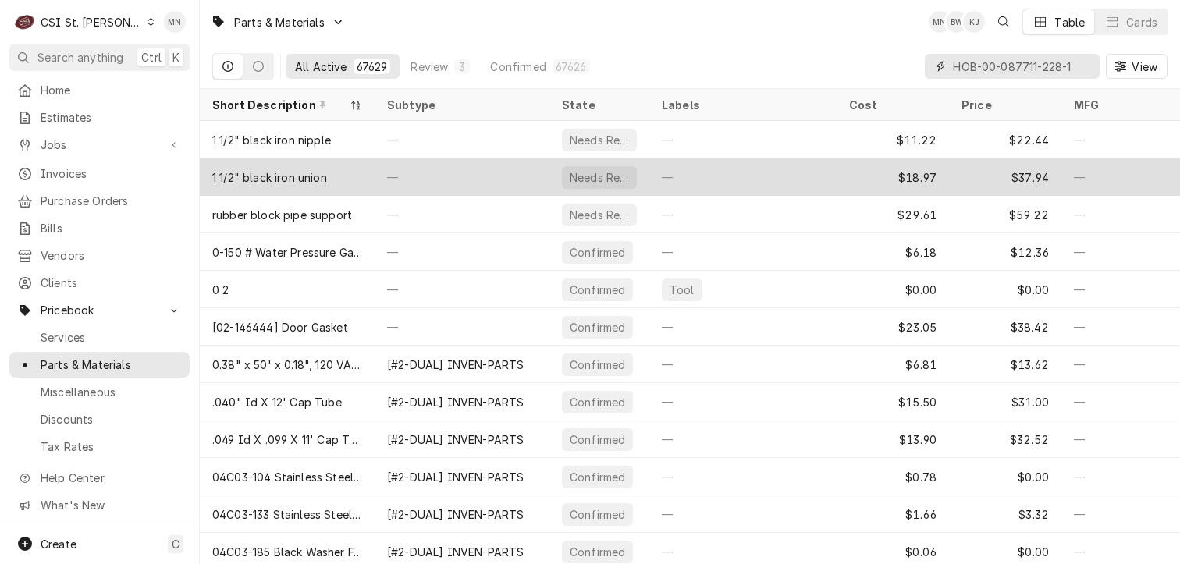
scroll to position [0, 3]
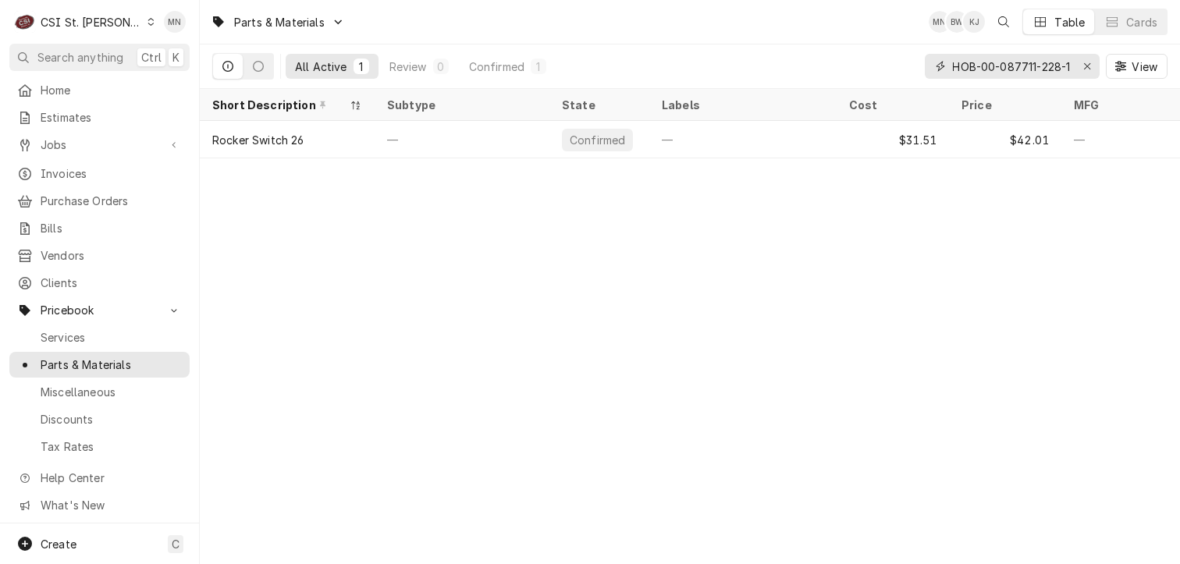
type input "HOB-00-087711-228-1"
click at [1084, 65] on icon "Erase input" at bounding box center [1088, 66] width 9 height 11
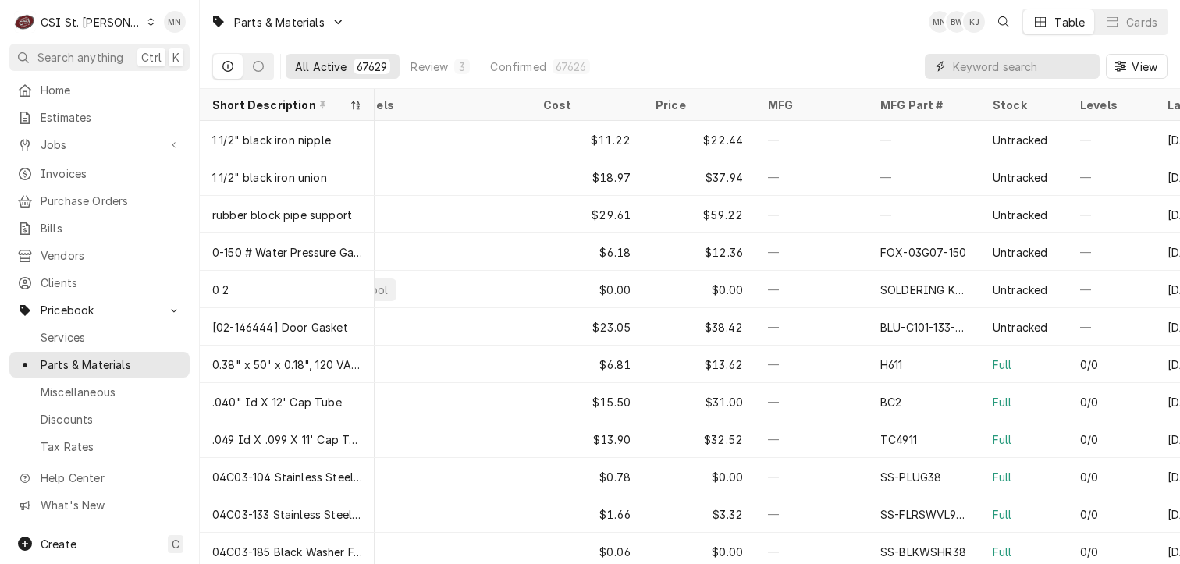
paste input "KOL-974D"
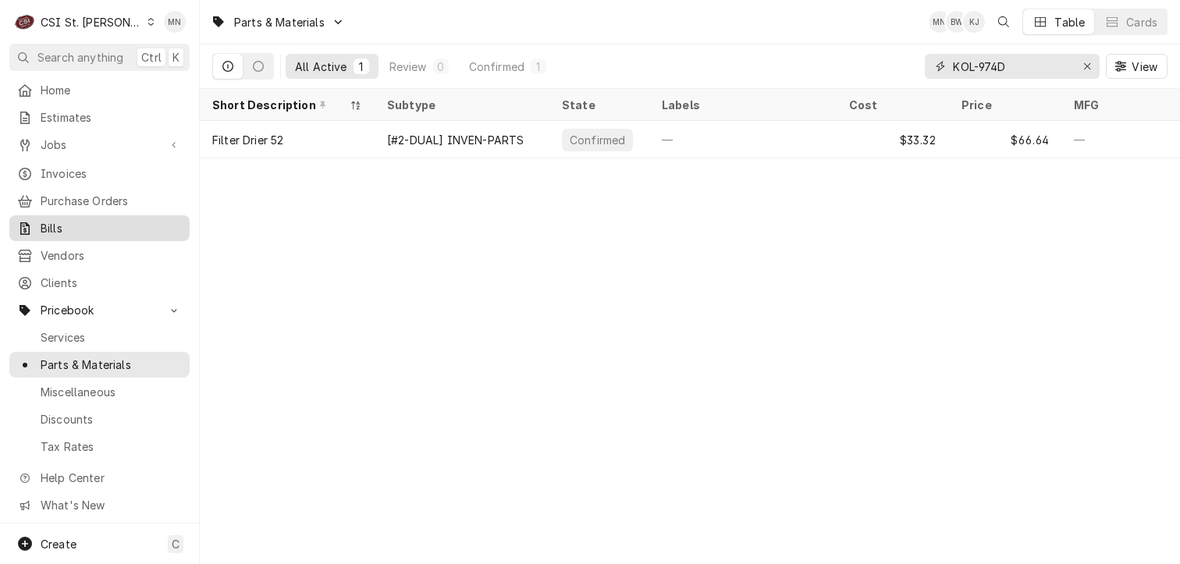
type input "KOL-974D"
click at [1087, 69] on icon "Erase input" at bounding box center [1088, 66] width 9 height 11
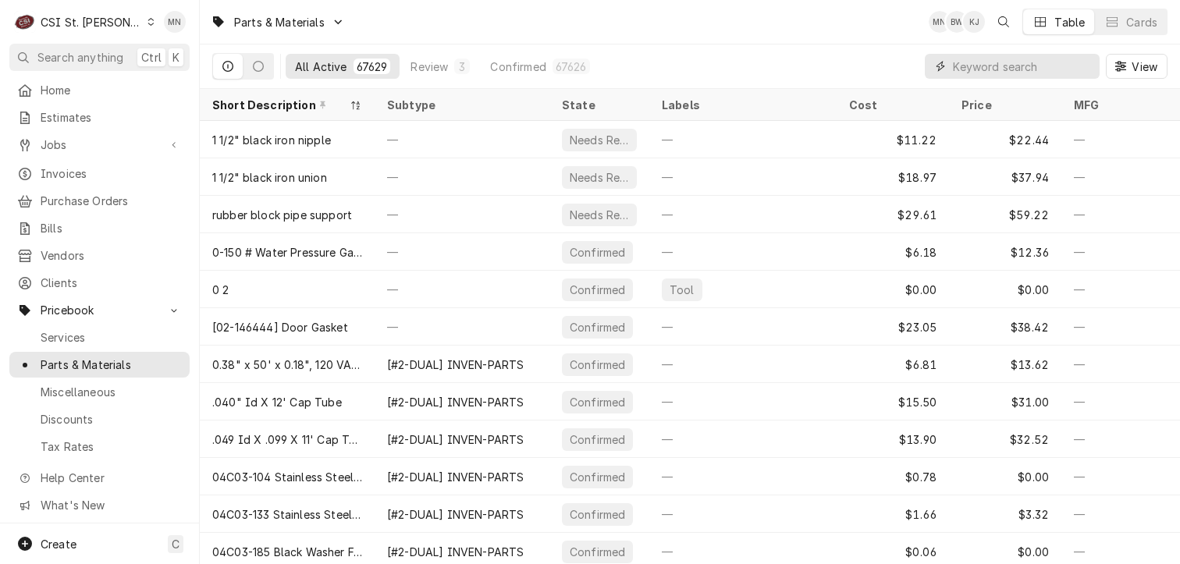
paste input "VOL-XVP00050"
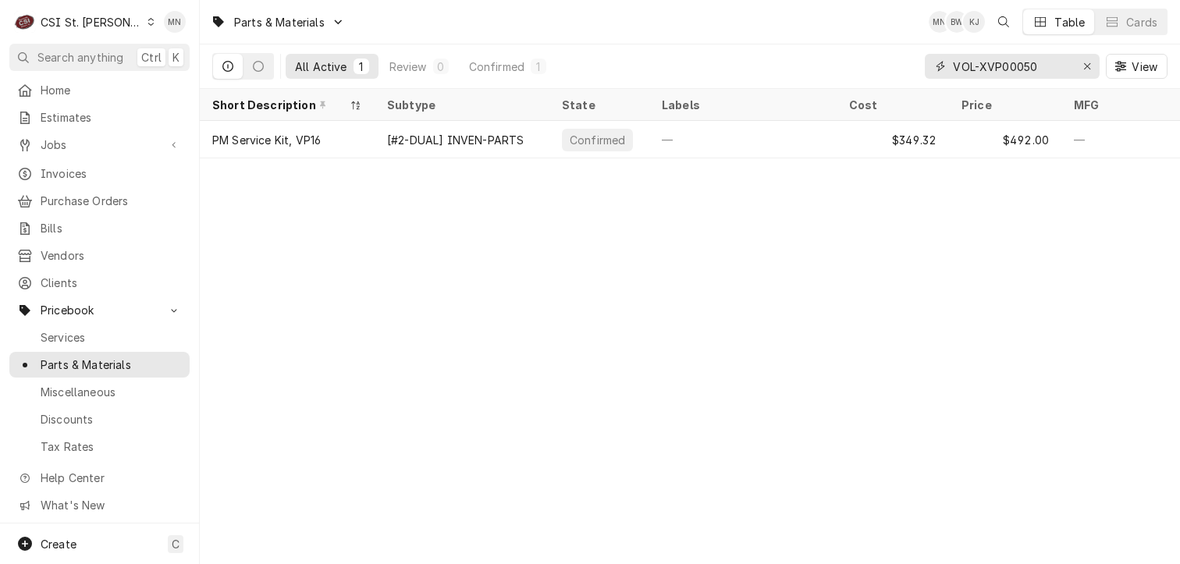
drag, startPoint x: 1048, startPoint y: 67, endPoint x: 927, endPoint y: 59, distance: 122.1
click at [927, 59] on div "VOL-XVP00050" at bounding box center [1012, 66] width 175 height 25
paste input "KAS-1094000003"
type input "KAS-1094000003"
click at [1091, 62] on icon "Erase input" at bounding box center [1088, 66] width 9 height 11
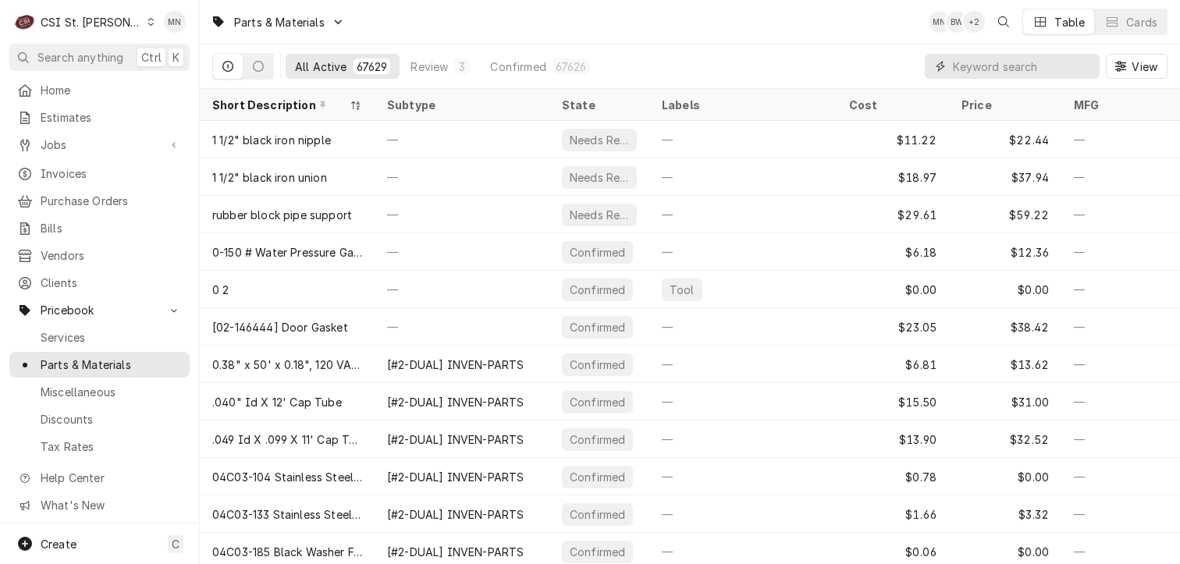
paste input "HOB-00-087711-228-1"
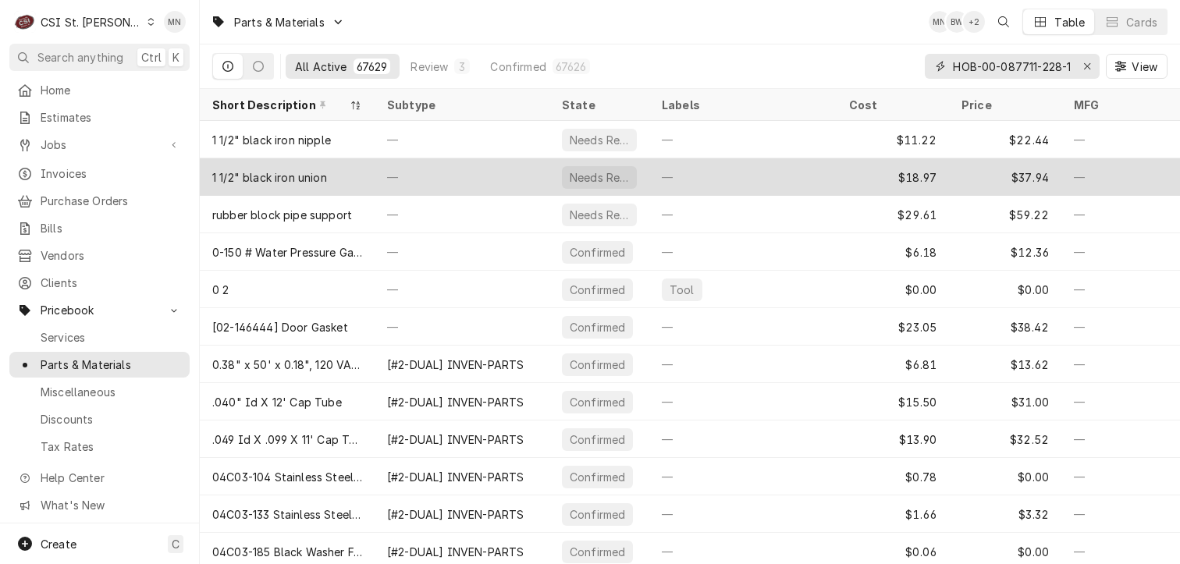
scroll to position [0, 3]
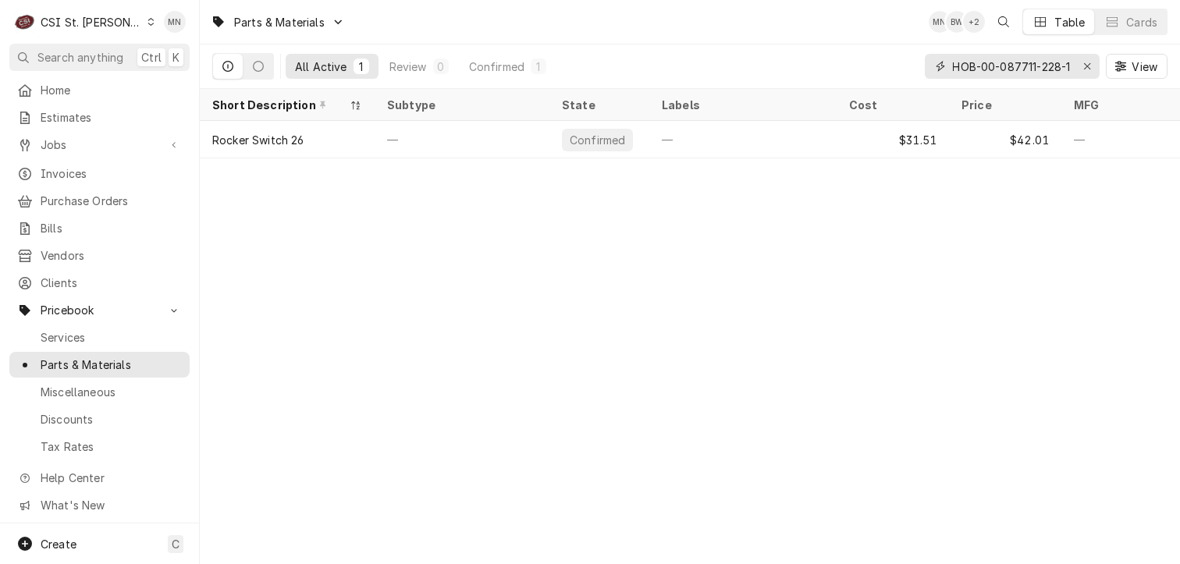
type input "HOB-00-087711-228-1"
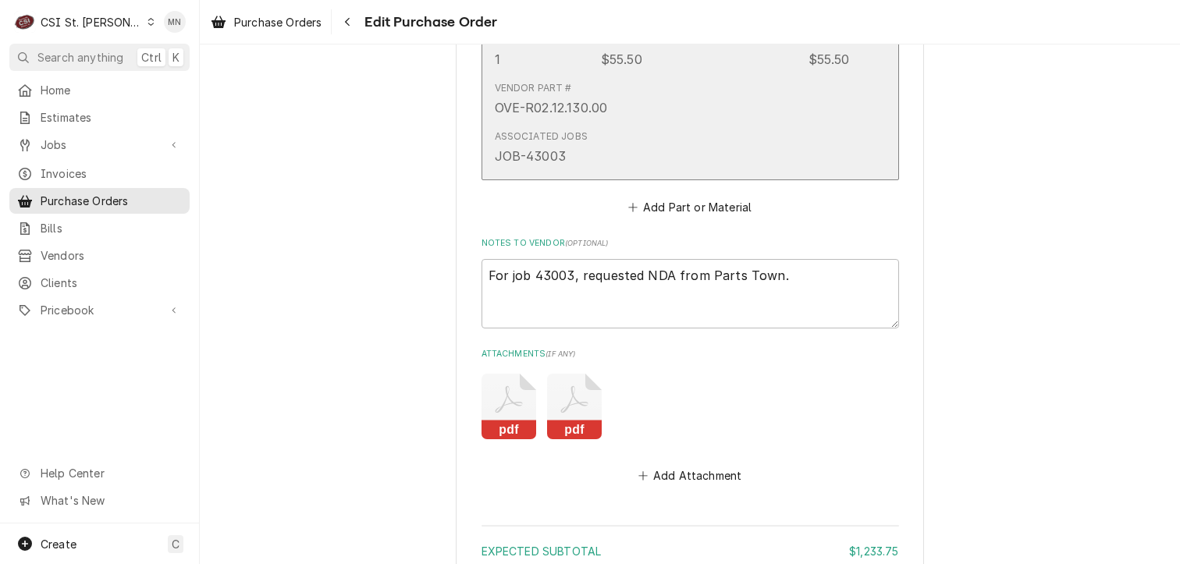
scroll to position [1491, 0]
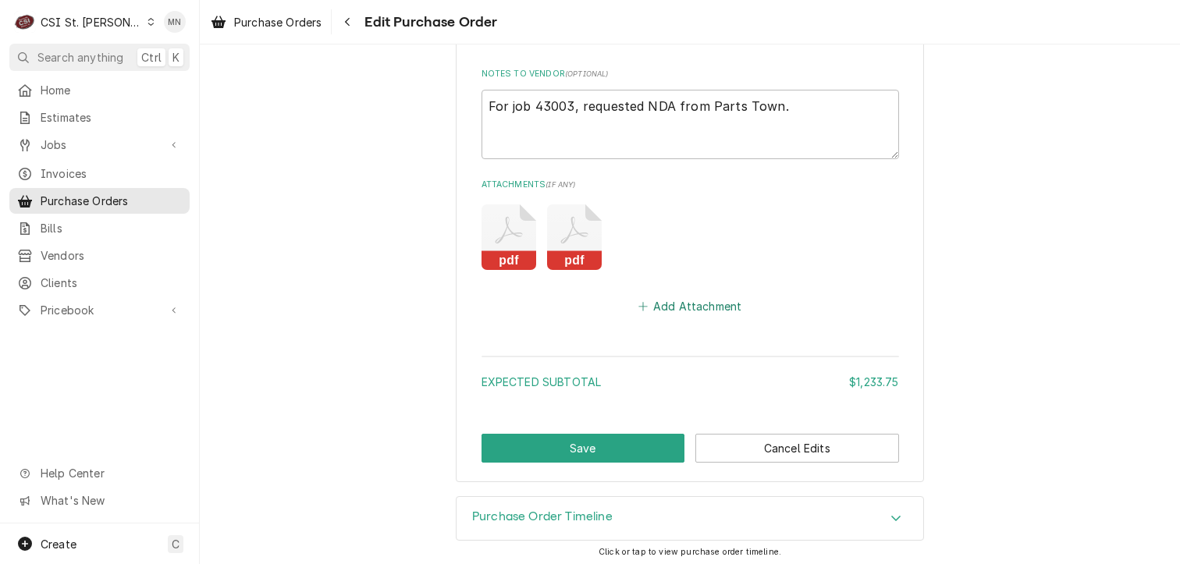
click at [712, 303] on button "Add Attachment" at bounding box center [689, 307] width 109 height 22
type textarea "x"
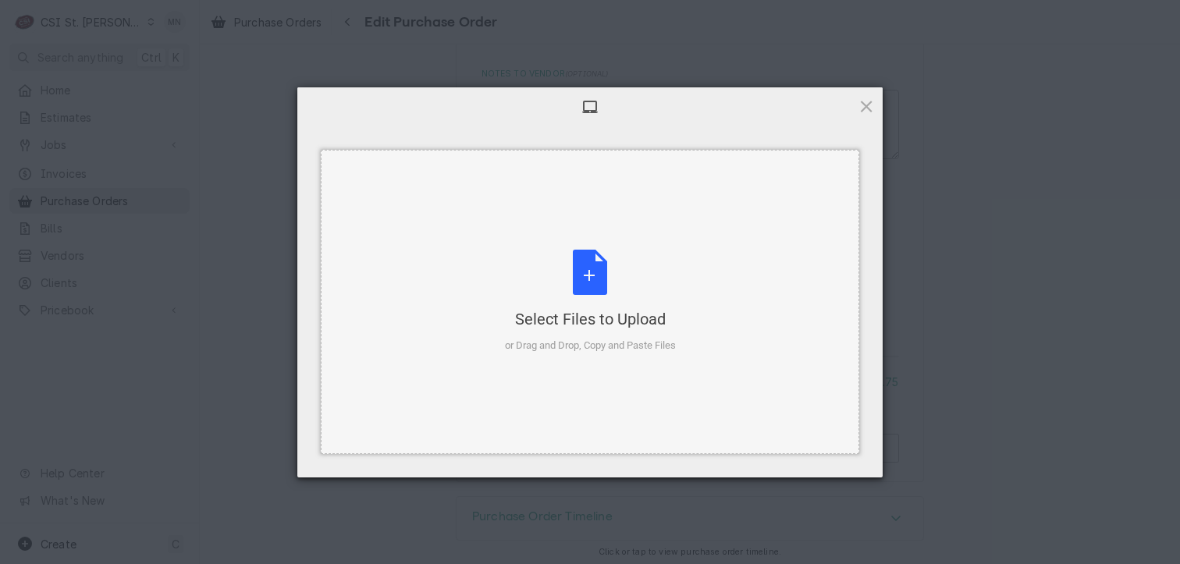
click at [596, 299] on div "Select Files to Upload or Drag and Drop, Copy and Paste Files" at bounding box center [590, 302] width 171 height 104
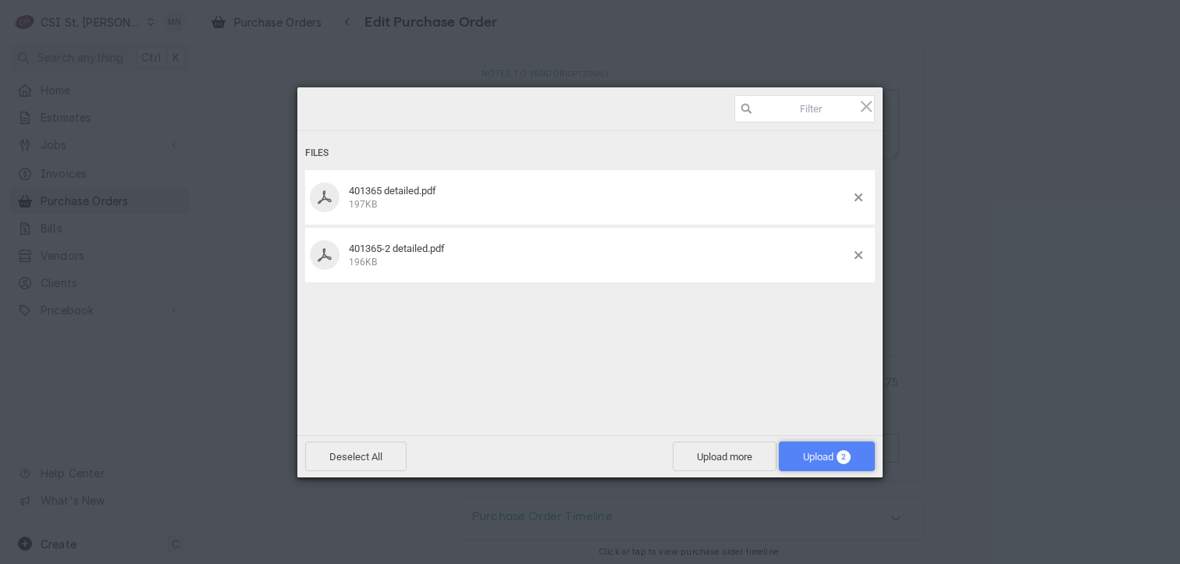
click at [815, 454] on span "Upload 2" at bounding box center [827, 457] width 48 height 12
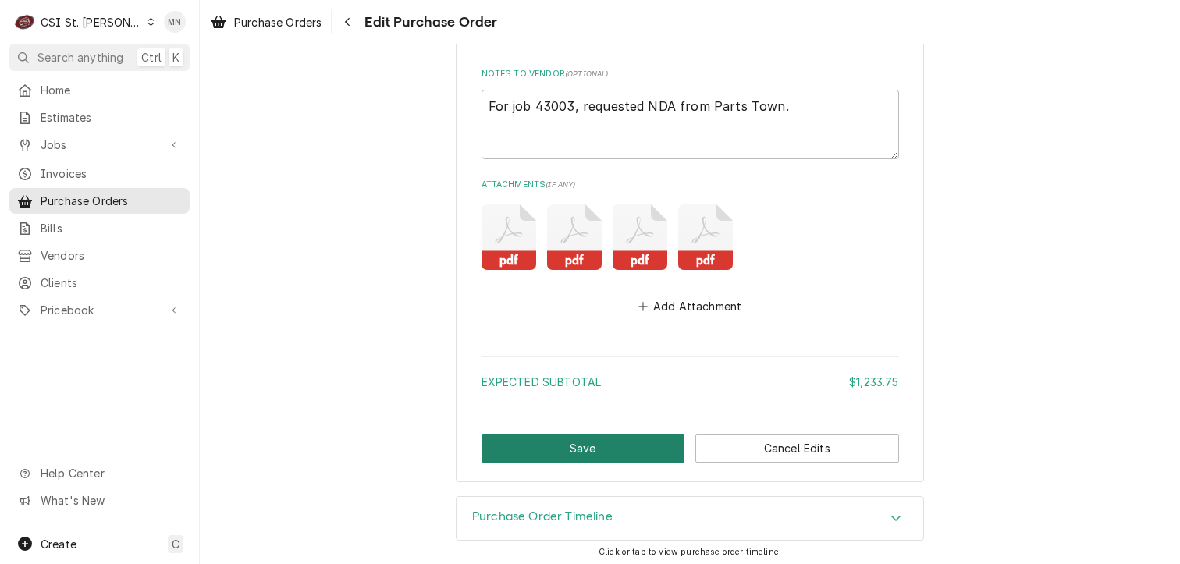
click at [626, 443] on button "Save" at bounding box center [584, 448] width 204 height 29
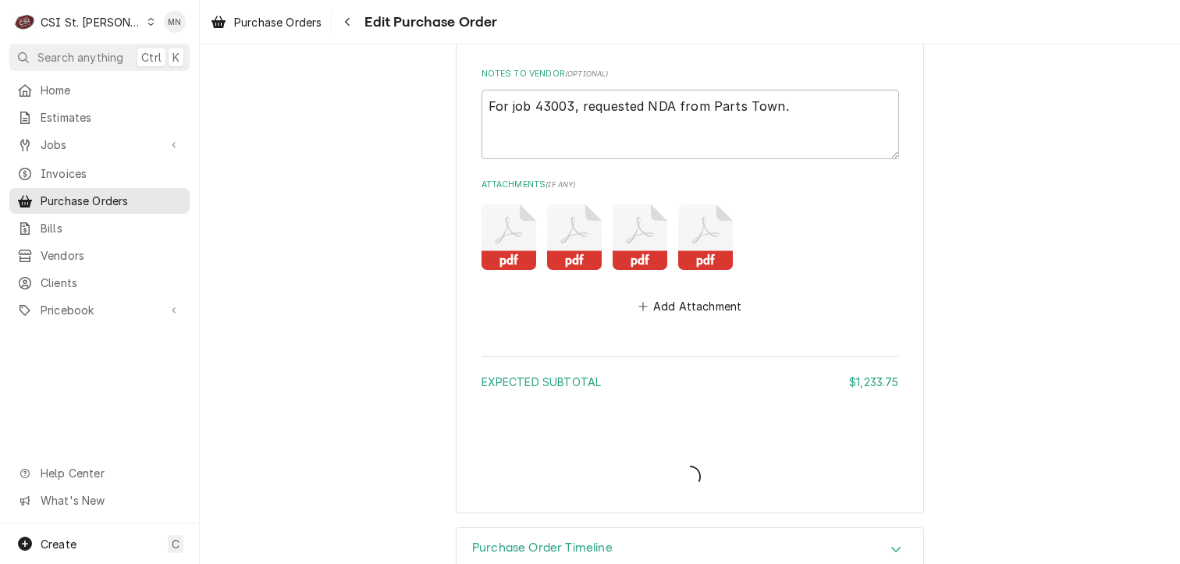
type textarea "x"
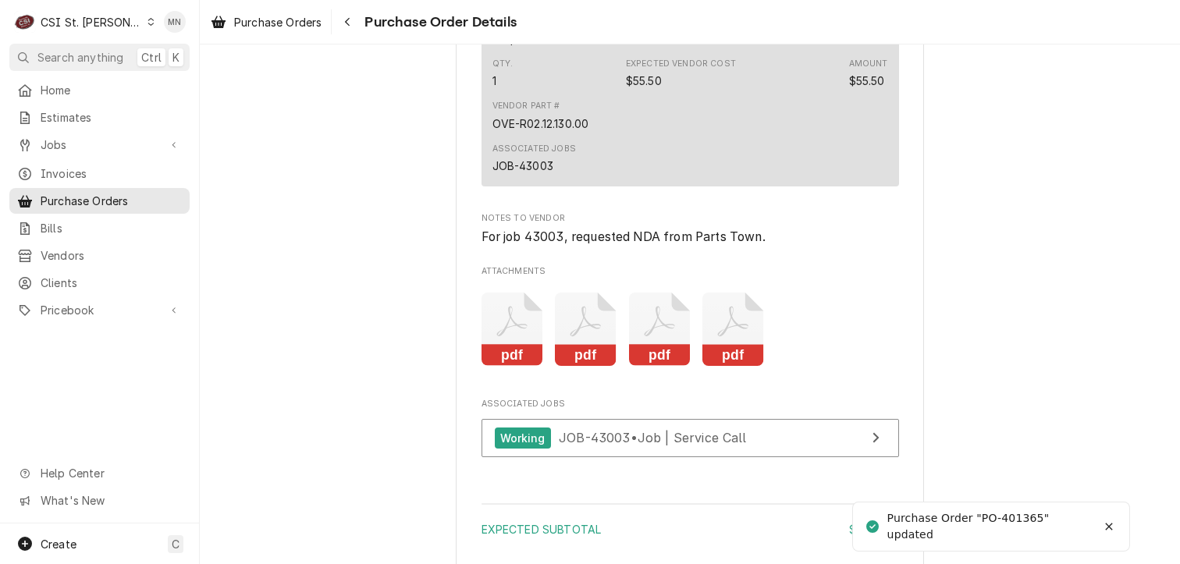
scroll to position [1874, 0]
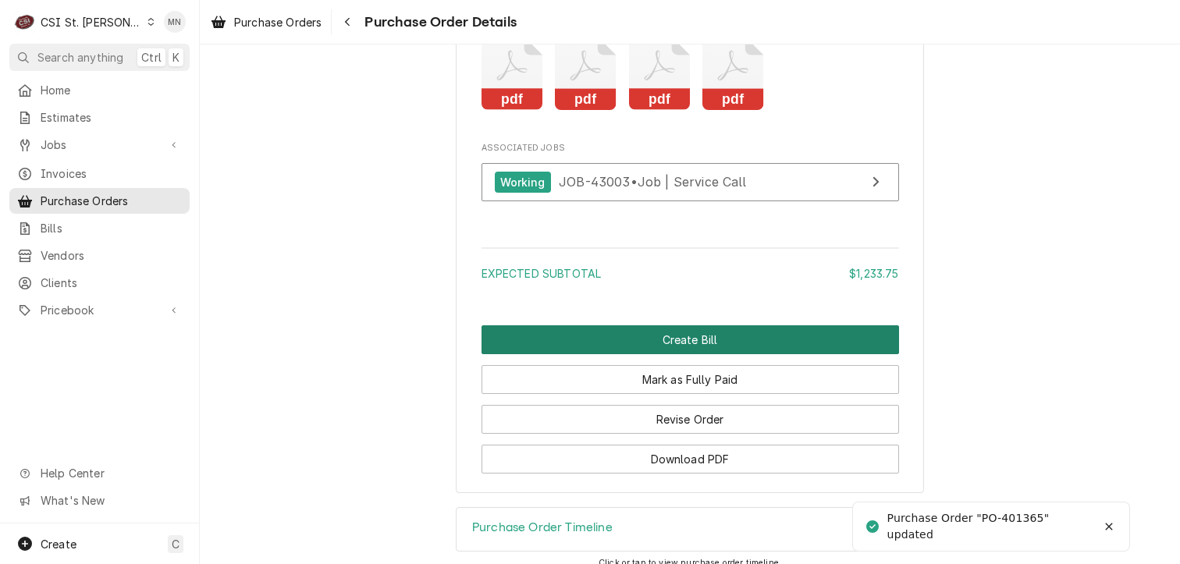
click at [699, 354] on button "Create Bill" at bounding box center [691, 340] width 418 height 29
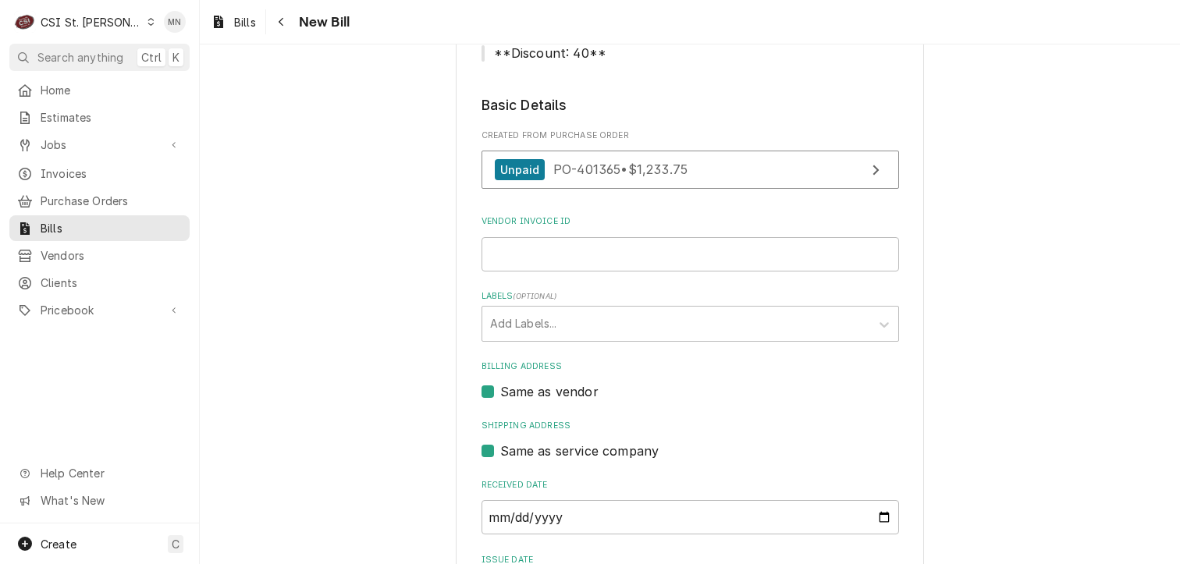
scroll to position [234, 0]
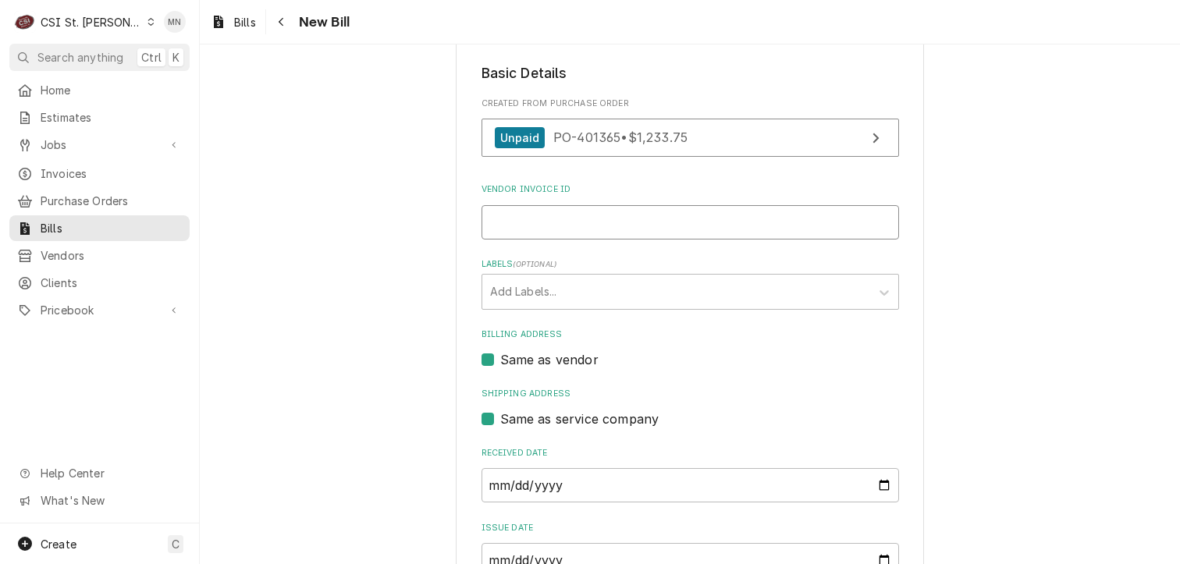
click at [537, 222] on input "Vendor Invoice ID" at bounding box center [691, 222] width 418 height 34
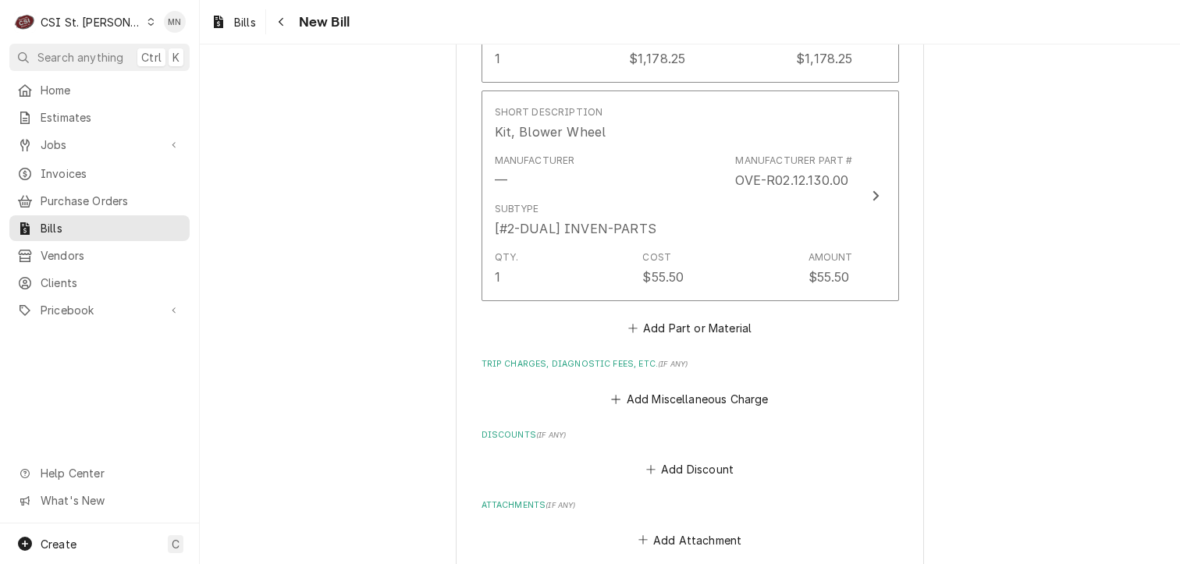
scroll to position [1249, 0]
type input "2107062776"
click at [692, 386] on button "Add Miscellaneous Charge" at bounding box center [690, 397] width 162 height 22
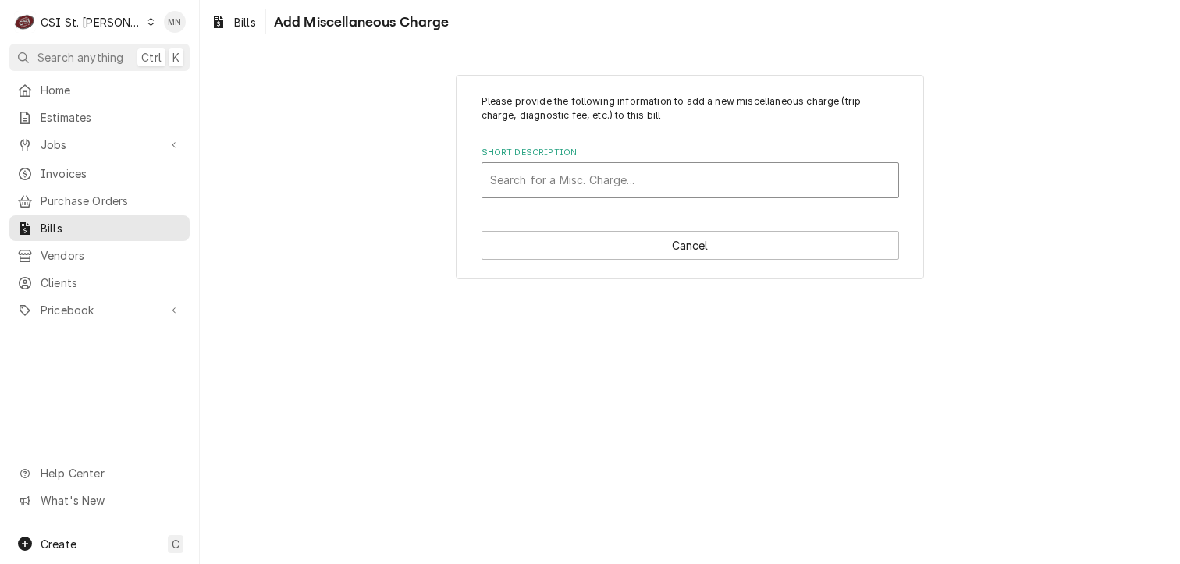
click at [548, 181] on div "Short Description" at bounding box center [690, 180] width 400 height 28
type input "ac"
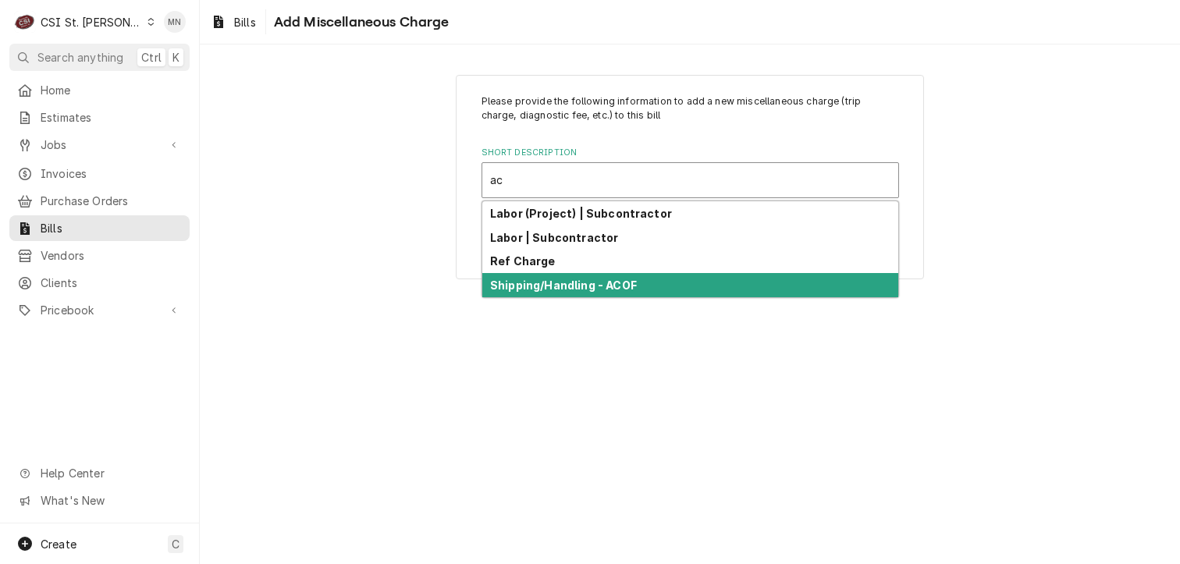
click at [558, 288] on strong "Shipping/Handling - ACOF" at bounding box center [563, 285] width 147 height 13
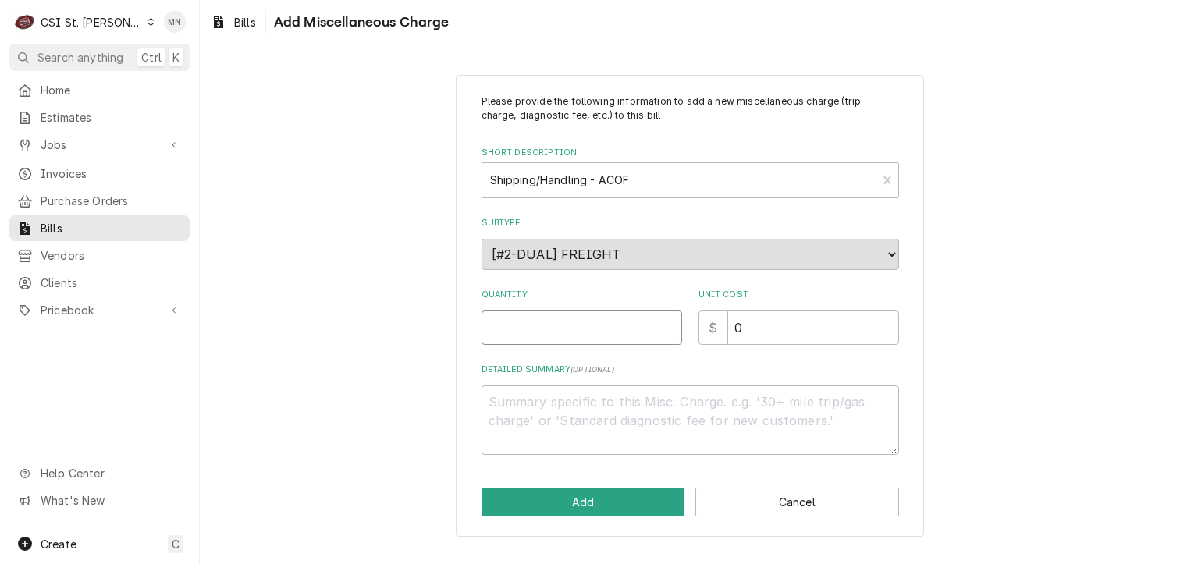
click at [557, 327] on input "Quantity" at bounding box center [582, 328] width 201 height 34
type textarea "x"
type input "1"
click at [749, 330] on input "0" at bounding box center [814, 328] width 172 height 34
type textarea "x"
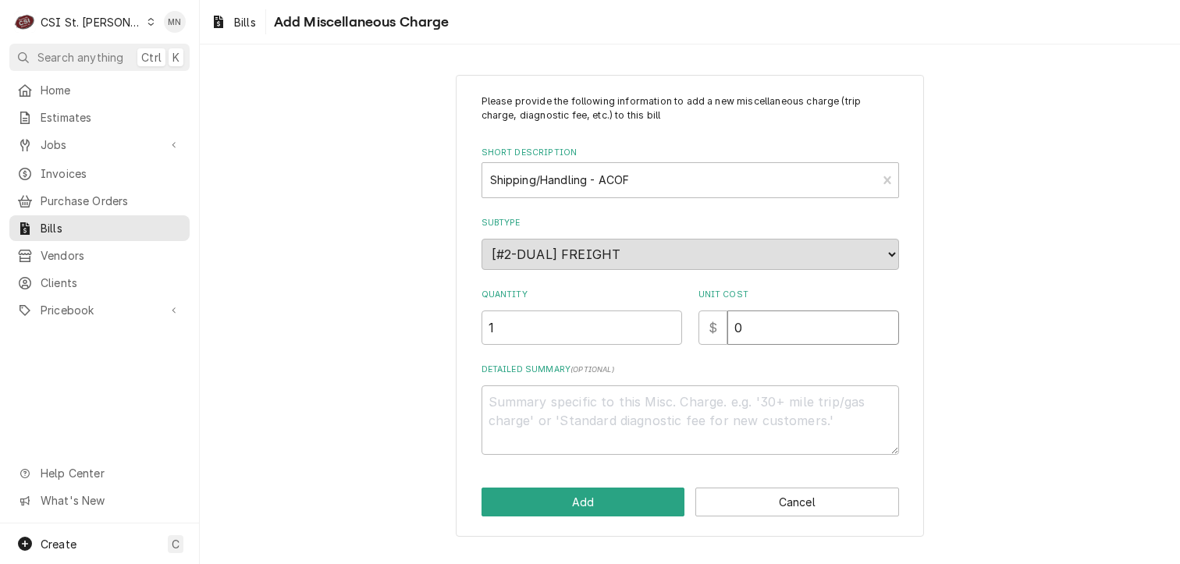
type input "1"
type textarea "x"
type input "16"
type textarea "x"
type input "169"
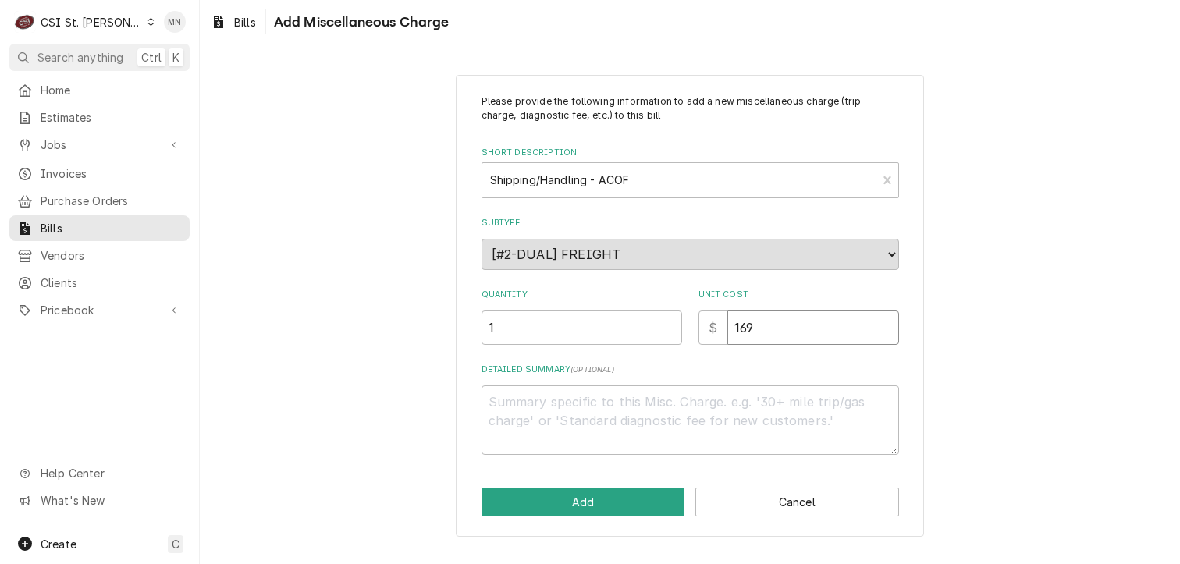
type textarea "x"
type input "169.5"
type textarea "x"
type input "169.53"
click at [553, 414] on textarea "Detailed Summary ( optional )" at bounding box center [691, 421] width 418 height 70
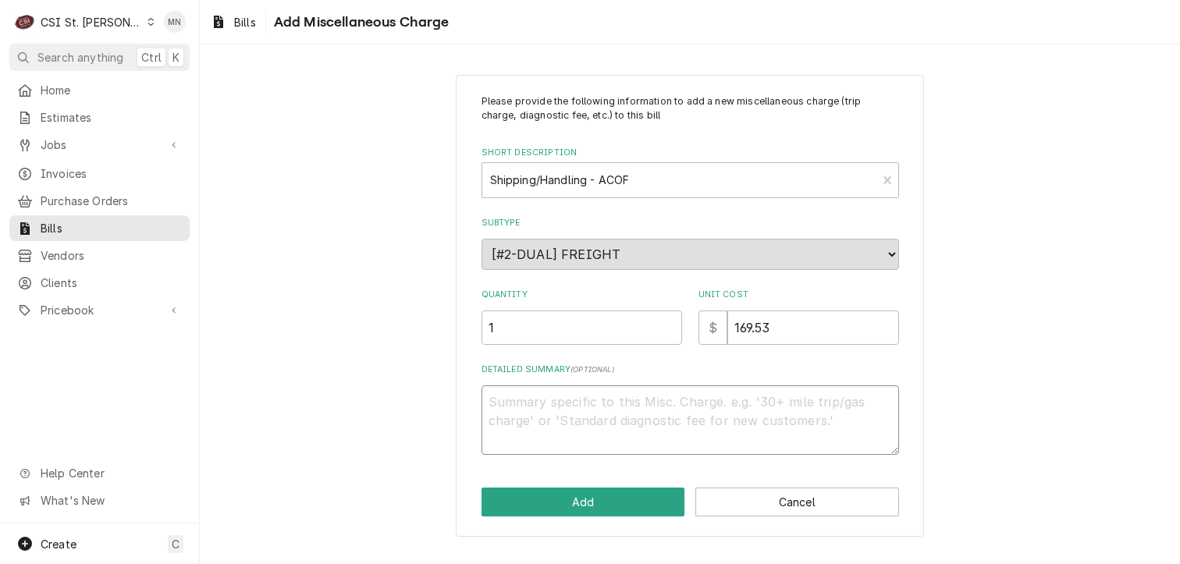
type textarea "x"
type textarea "A"
type textarea "x"
type textarea "AC"
type textarea "x"
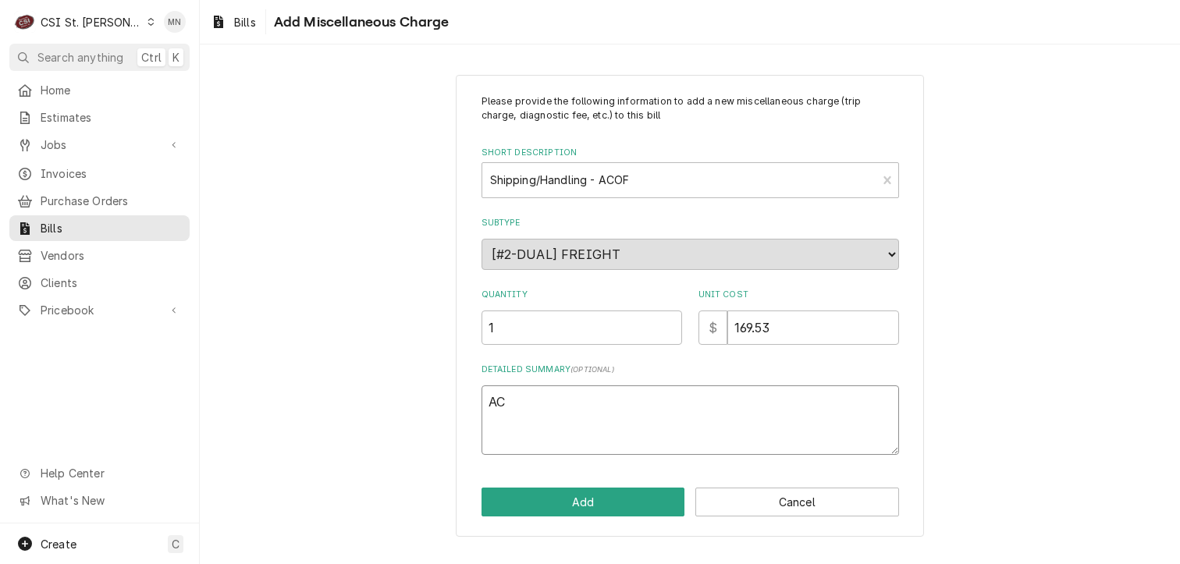
type textarea "ACO"
type textarea "x"
type textarea "ACOF"
type textarea "x"
type textarea "ACOF"
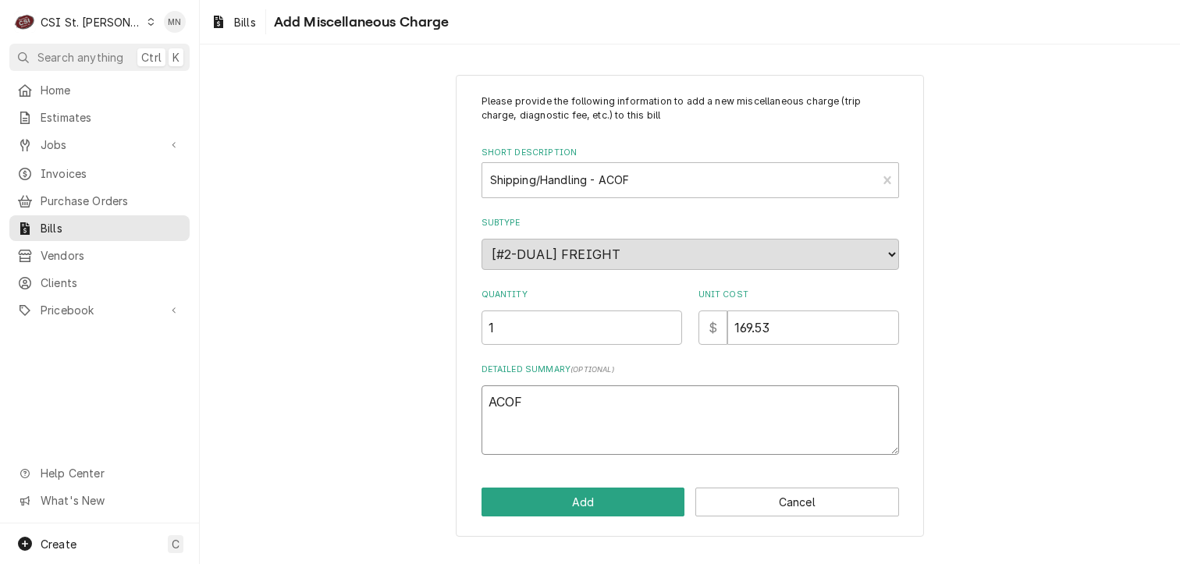
type textarea "x"
type textarea "ACOF $"
type textarea "x"
type textarea "ACOF $"
type textarea "x"
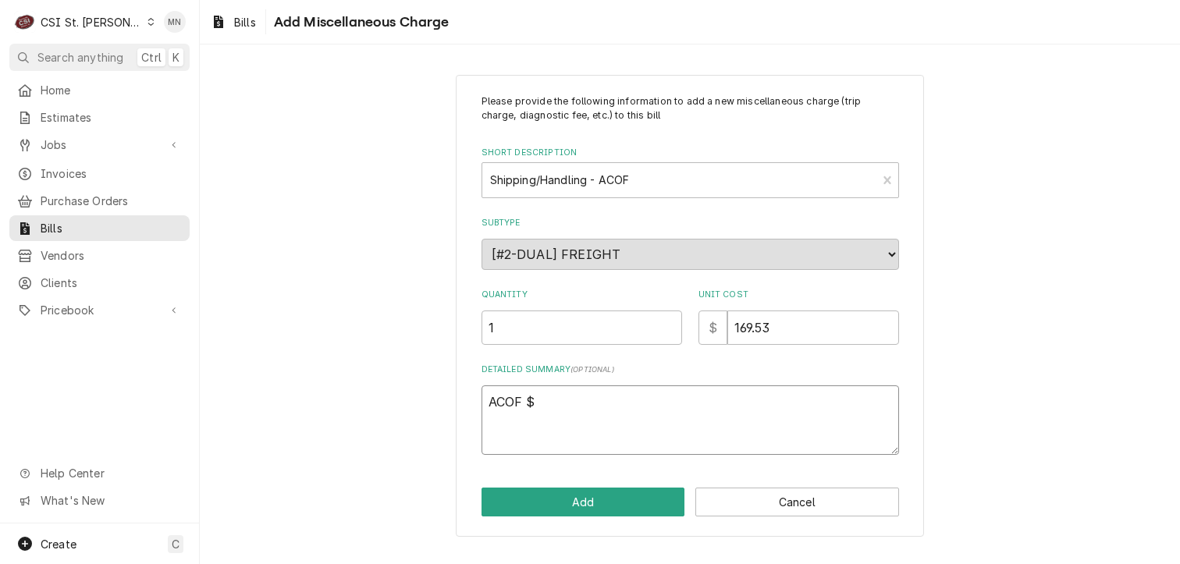
type textarea "ACOF $ 6"
type textarea "x"
type textarea "ACOF $ 61"
type textarea "x"
type textarea "ACOF $ 61."
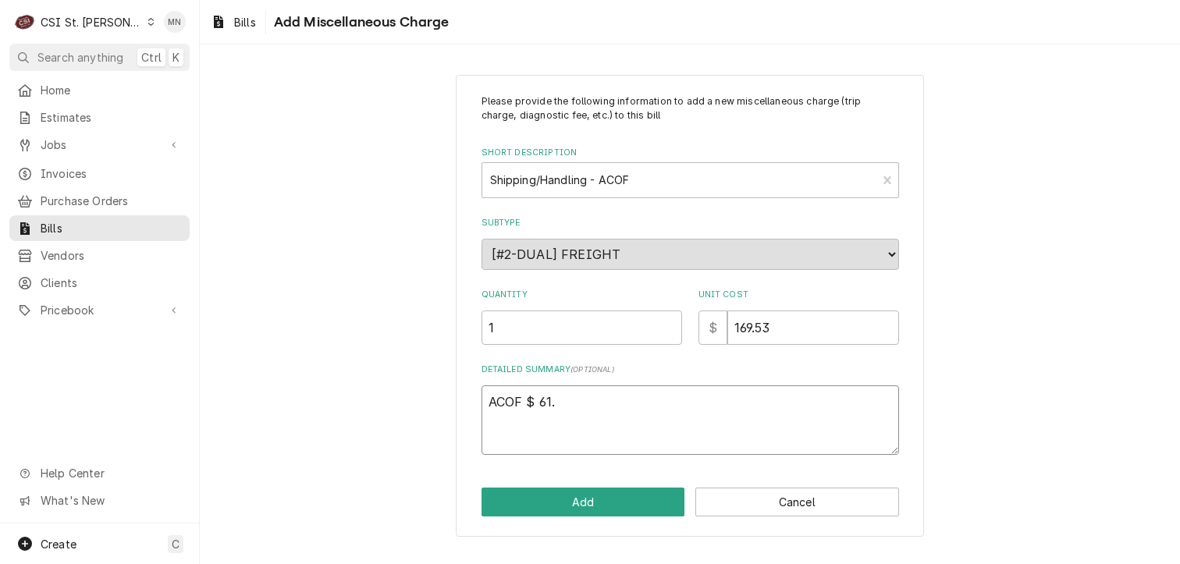
type textarea "x"
type textarea "ACOF $ 61.2"
type textarea "x"
type textarea "ACOF $ 61.29"
type textarea "x"
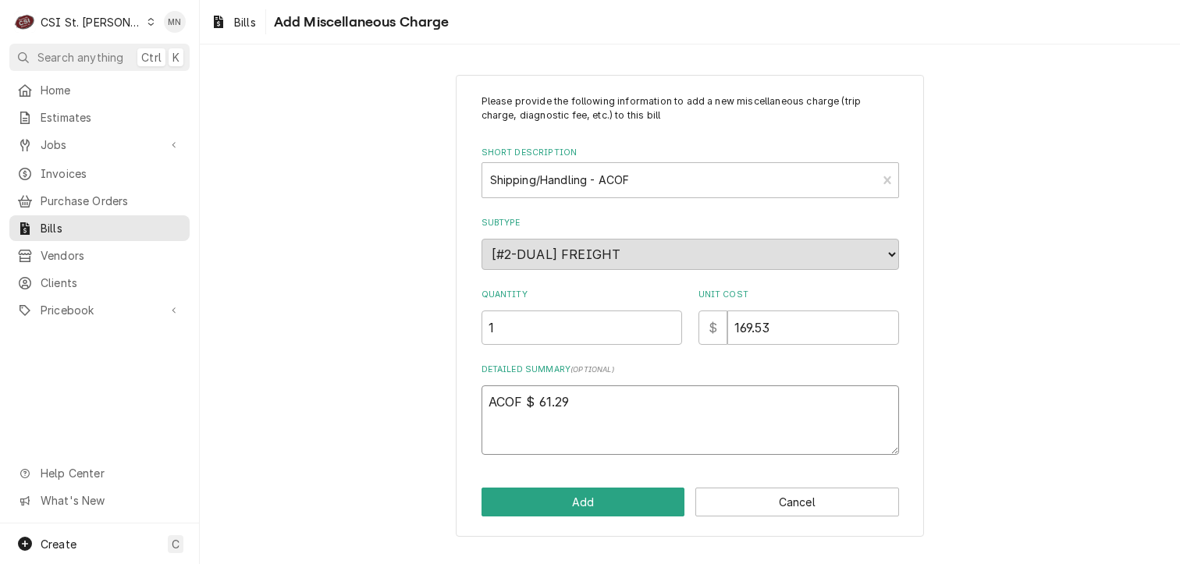
type textarea "ACOF $ 61.29"
type textarea "x"
type textarea "ACOF $ 61.29"
type textarea "x"
type textarea "ACOF $ 61.29 P"
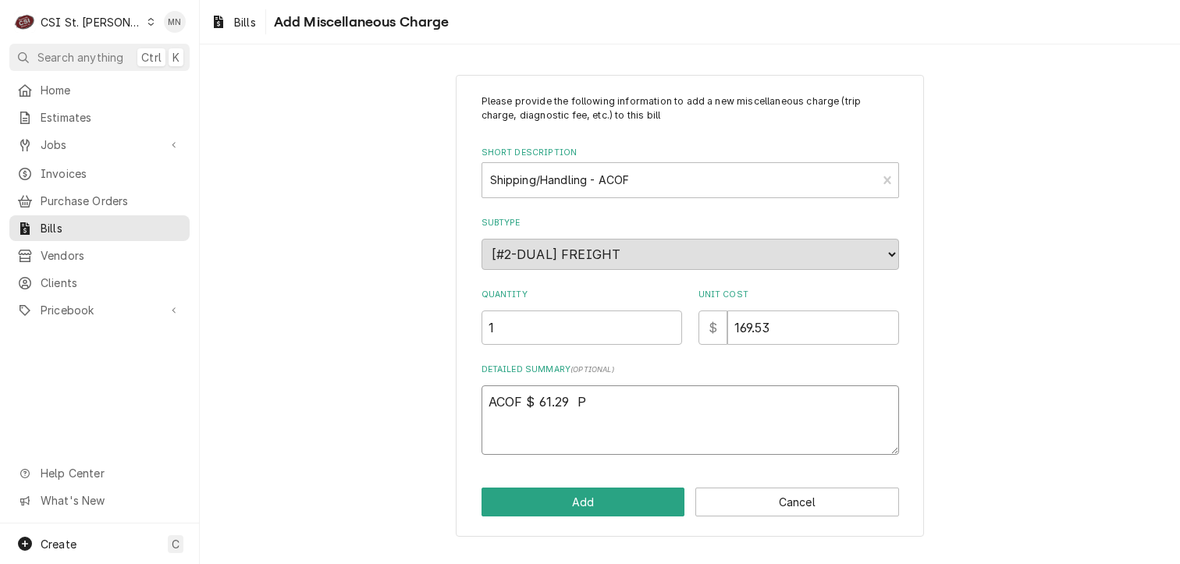
type textarea "x"
type textarea "ACOF $ 61.29 Pa"
type textarea "x"
type textarea "ACOF $ 61.29 Par"
type textarea "x"
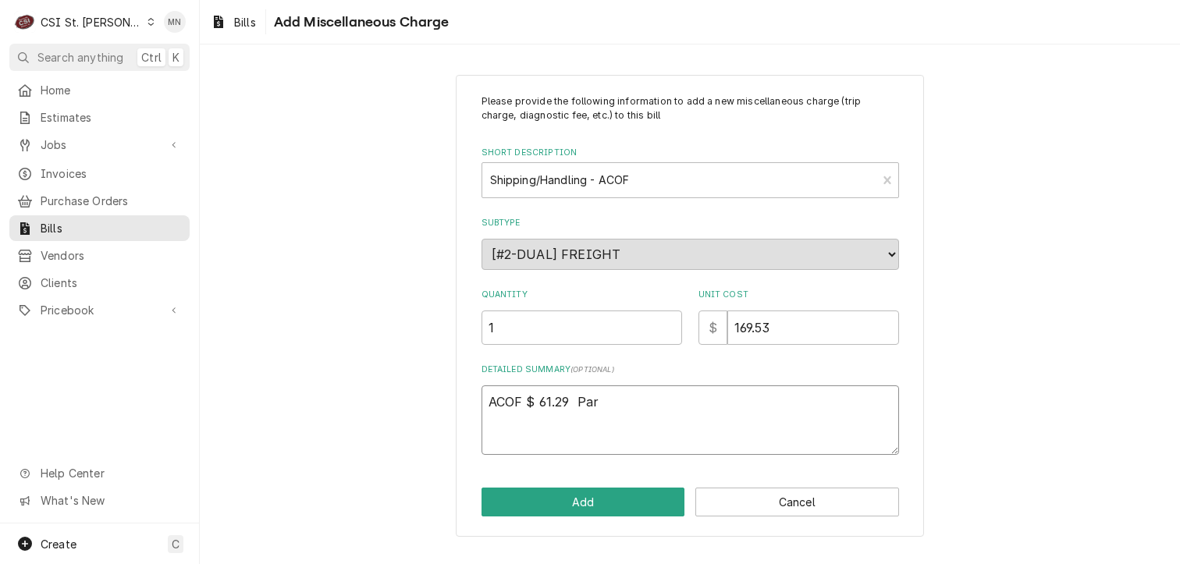
type textarea "ACOF $ 61.29 Part"
type textarea "x"
type textarea "ACOF $ 61.29 Parts"
type textarea "x"
type textarea "ACOF $ 61.29 Partst"
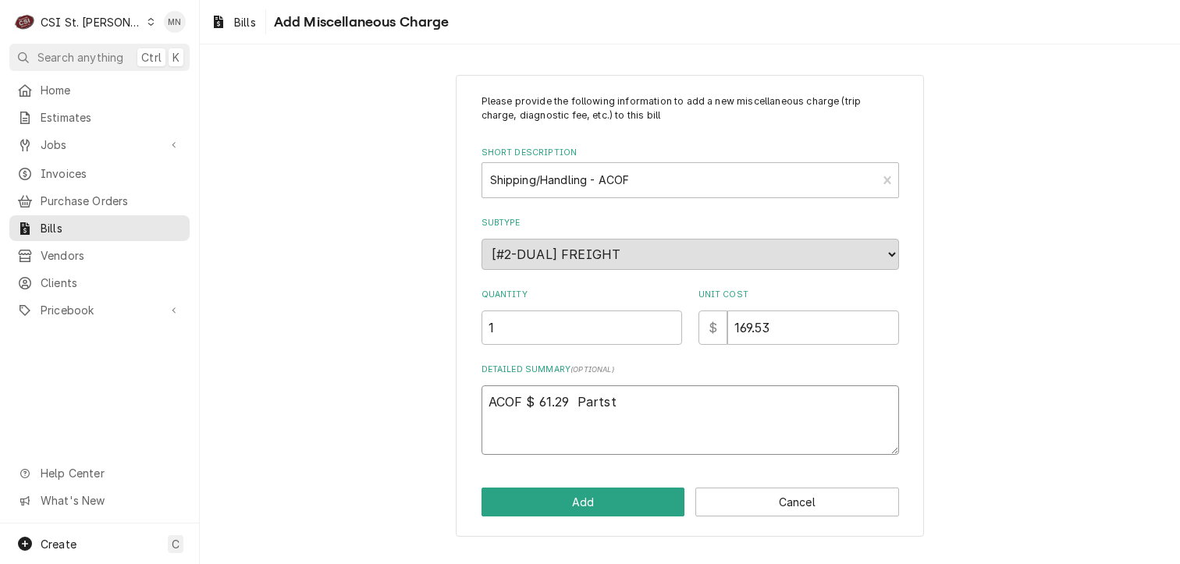
type textarea "x"
type textarea "ACOF $ 61.29 Partsto"
type textarea "x"
type textarea "ACOF $ 61.29 Partstow"
type textarea "x"
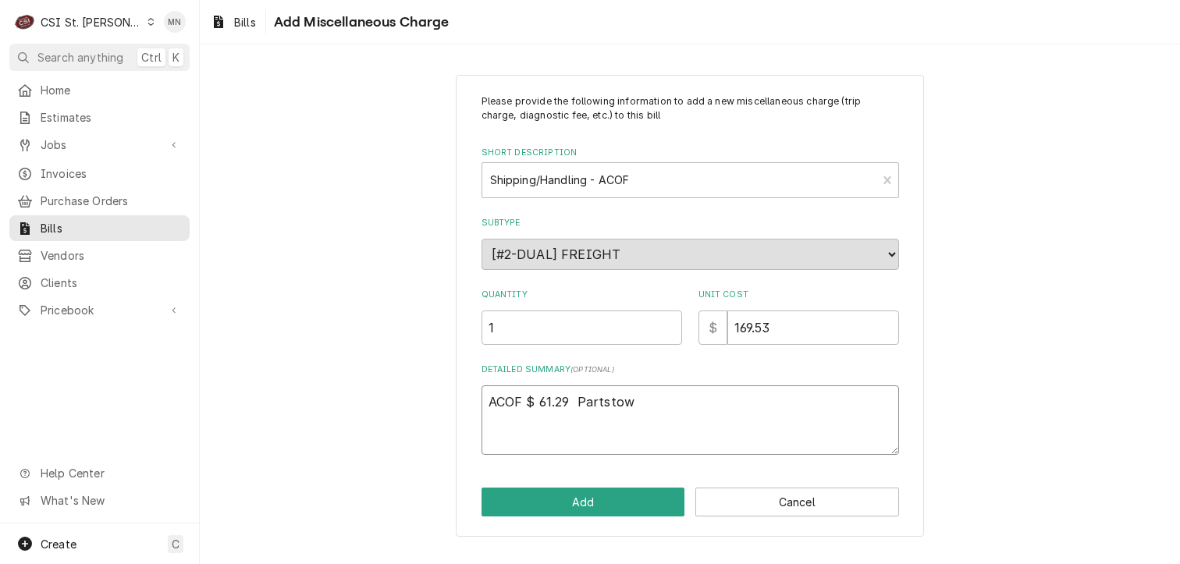
type textarea "ACOF $ 61.29 Partstown"
type textarea "x"
type textarea "ACOF $ 61.29 Partstown"
type textarea "x"
type textarea "ACOF $ 61.29 Partstown 2"
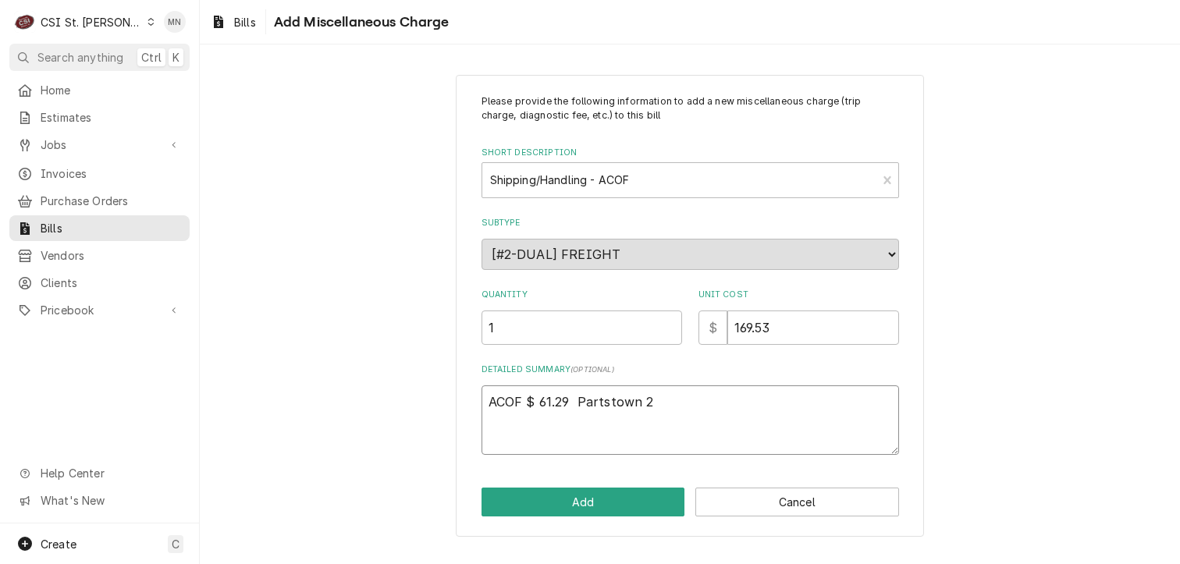
type textarea "x"
type textarea "ACOF $ 61.29 Partstown 21"
type textarea "x"
type textarea "ACOF $ 61.29 Partstown 210"
type textarea "x"
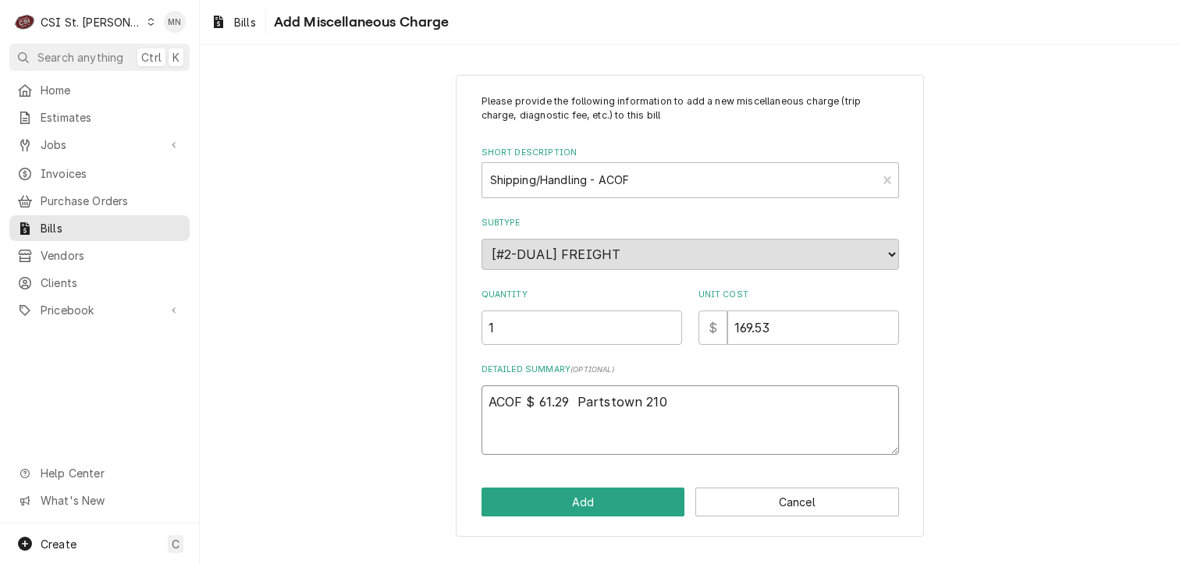
type textarea "ACOF $ 61.29 Partstown 2106"
type textarea "x"
type textarea "ACOF $ 61.29 Partstown 210"
type textarea "x"
type textarea "ACOF $ 61.29 Partstown 2107"
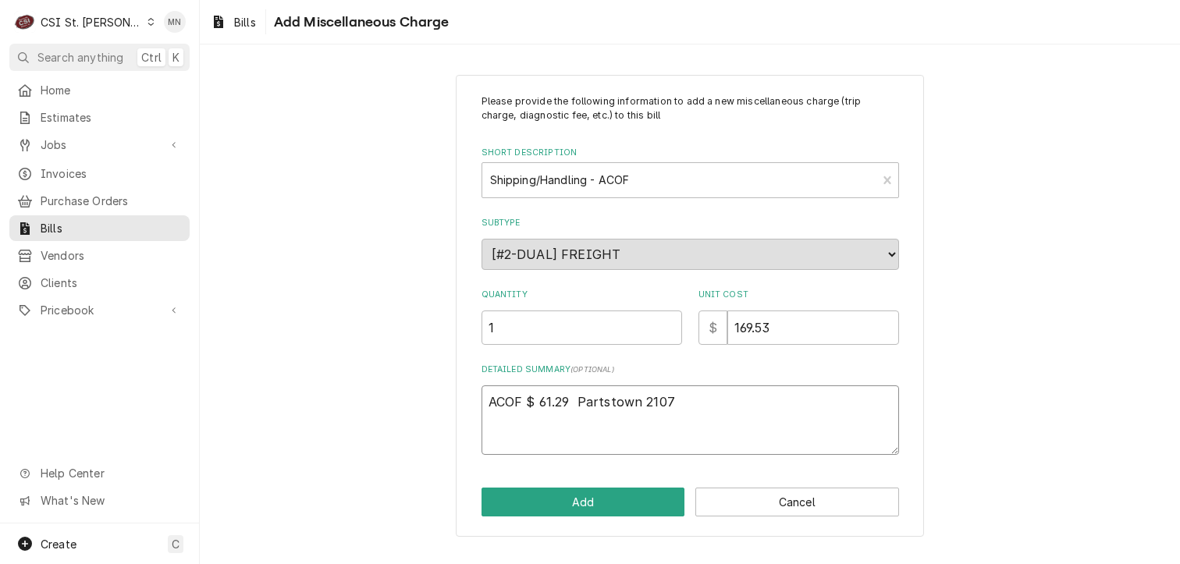
type textarea "x"
type textarea "ACOF $ 61.29 Partstown 21070"
type textarea "x"
type textarea "ACOF $ 61.29 Partstown 210706"
type textarea "x"
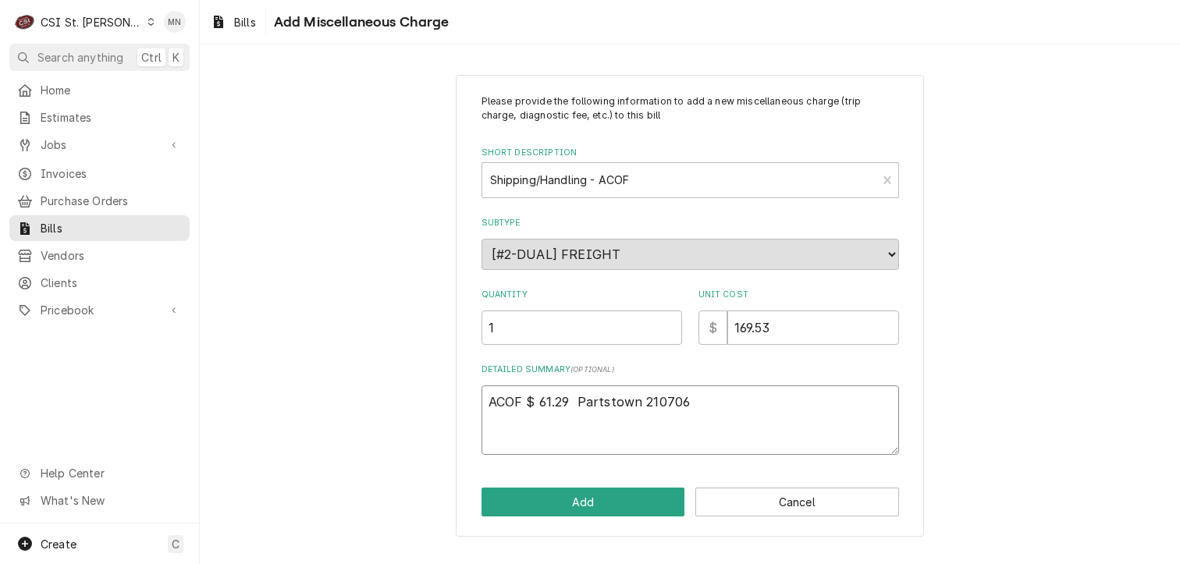
type textarea "ACOF $ 61.29 Partstown 2107062"
type textarea "x"
type textarea "ACOF $ 61.29 Partstown 21070627"
type textarea "x"
type textarea "ACOF $ 61.29 Partstown 210706277"
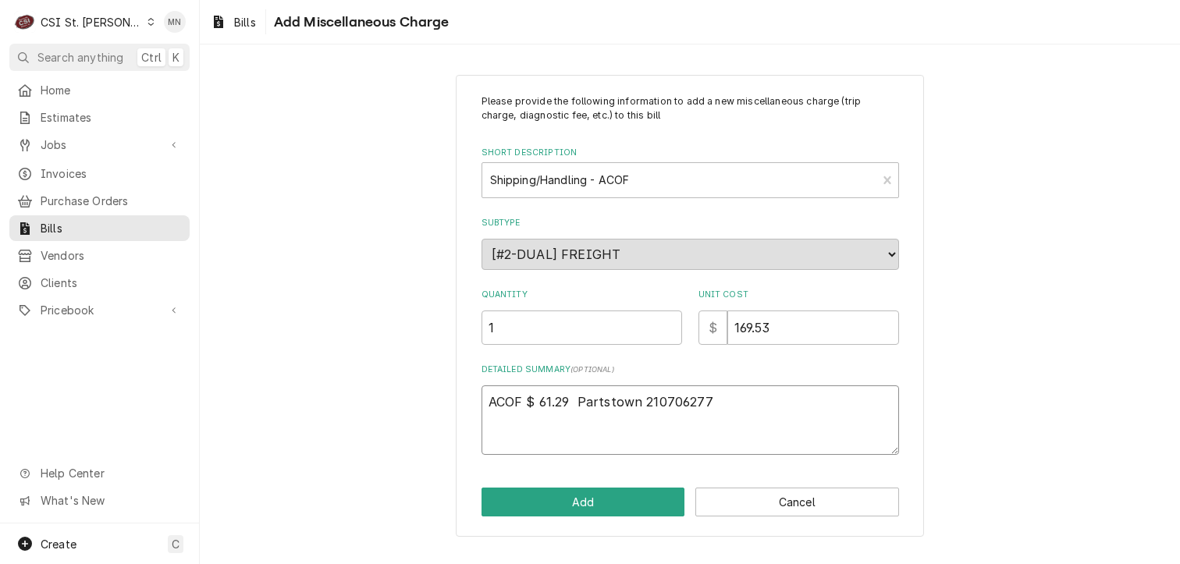
type textarea "x"
type textarea "ACOF $ 61.29 Partstown 2107062777"
type textarea "x"
type textarea "ACOF $ 61.29 Partstown 2107062777"
type textarea "x"
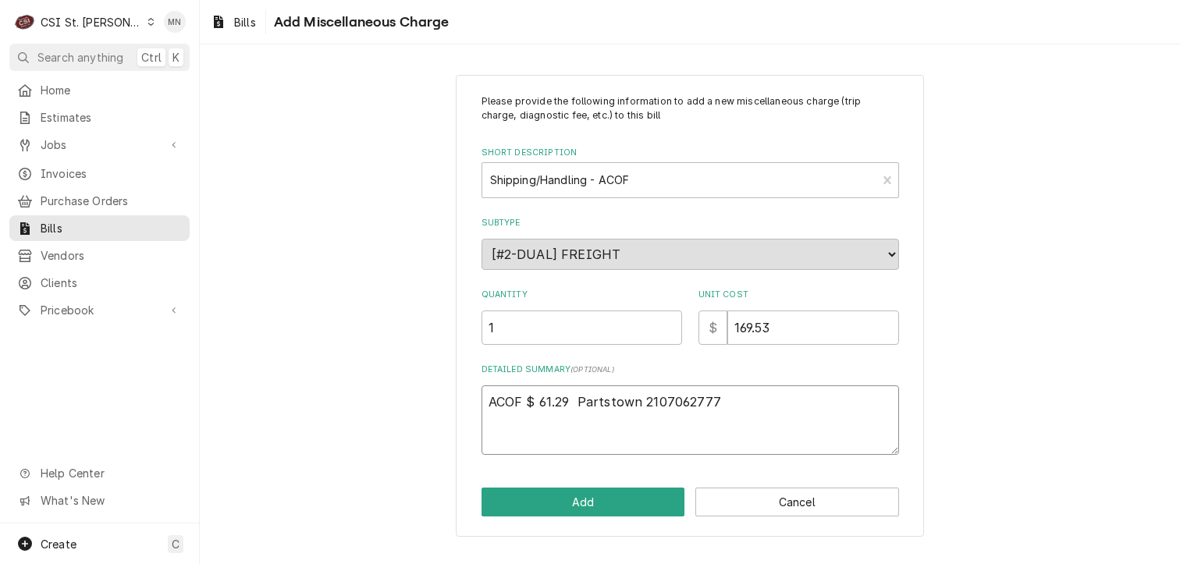
type textarea "ACOF $ 61.29 Partstown 2107062777 A"
type textarea "x"
type textarea "ACOF $ 61.29 Partstown 2107062777 AC"
type textarea "x"
type textarea "ACOF $ 61.29 Partstown 2107062777 ACO"
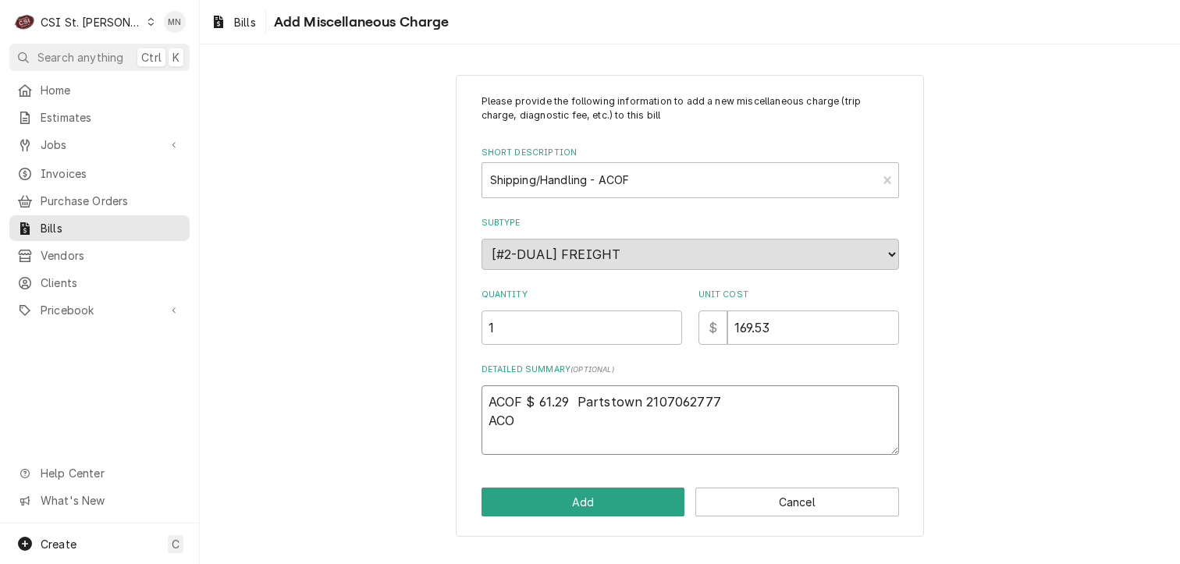
type textarea "x"
type textarea "ACOF $ 61.29 Partstown 2107062777 ACOF"
type textarea "x"
type textarea "ACOF $ 61.29 Partstown 2107062777 ACOF"
type textarea "x"
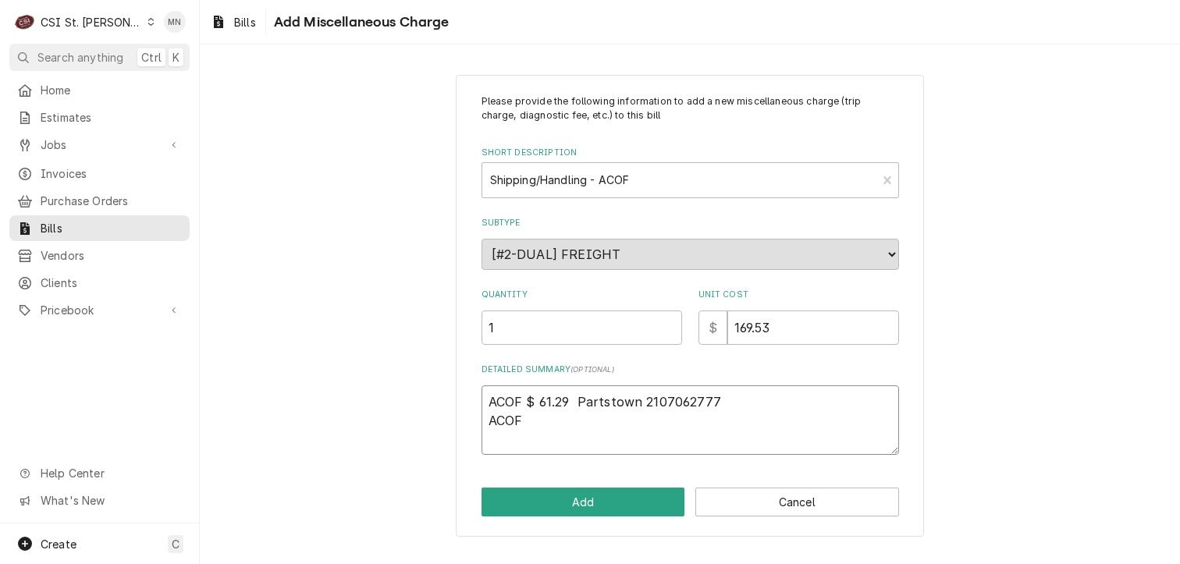
type textarea "ACOF $ 61.29 Partstown 2107062777 ACOF $"
type textarea "x"
type textarea "ACOF $ 61.29 Partstown 2107062777 ACOF $"
click at [546, 418] on textarea "ACOF $ 61.29 Partstown 2107062777 ACOF $" at bounding box center [691, 421] width 418 height 70
type textarea "x"
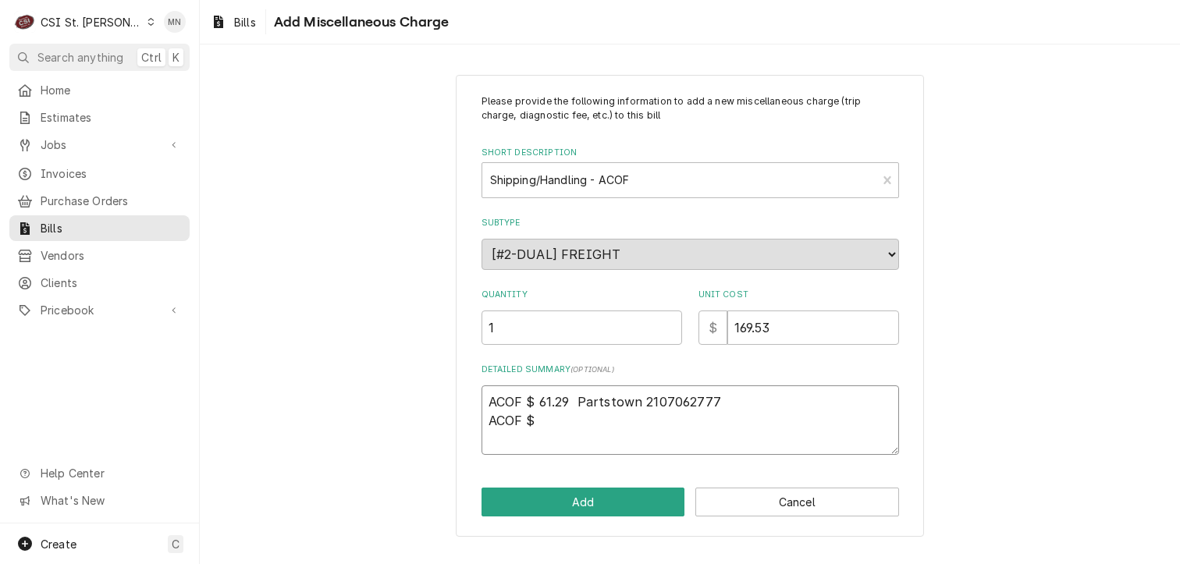
type textarea "ACOF $ 61.29 Partstown 2107062777 ACOF $ 1"
type textarea "x"
type textarea "ACOF $ 61.29 Partstown 2107062777 ACOF $ 10"
type textarea "x"
type textarea "ACOF $ 61.29 Partstown 2107062777 ACOF $ 108"
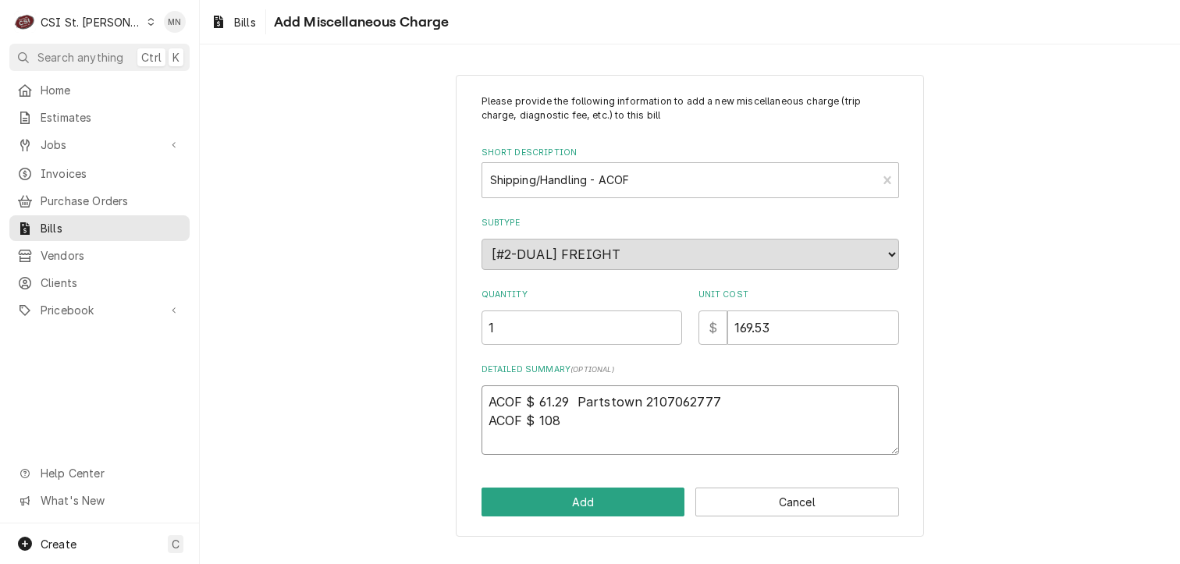
type textarea "x"
type textarea "ACOF $ 61.29 Partstown 2107062777 ACOF $ 108."
type textarea "x"
type textarea "ACOF $ 61.29 Partstown 2107062777 ACOF $ 108.2"
type textarea "x"
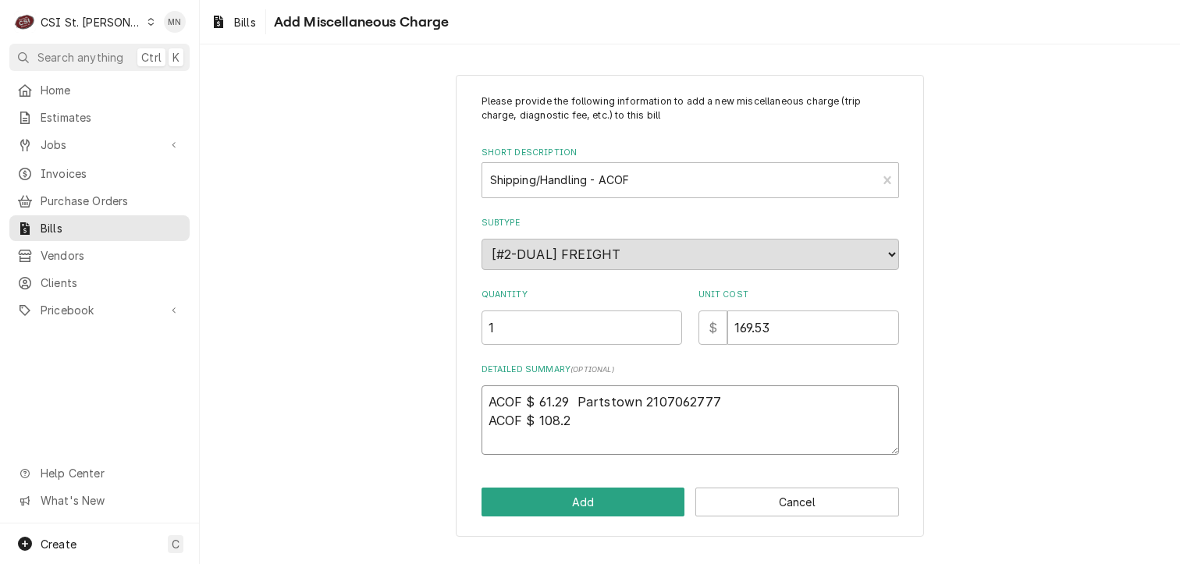
type textarea "ACOF $ 61.29 Partstown 2107062777 ACOF $ 108.24"
type textarea "x"
type textarea "ACOF $ 61.29 Partstown 2107062777 ACOF $ 108.24"
type textarea "x"
type textarea "ACOF $ 61.29 Partstown 2107062777 ACOF $ 108.24 P"
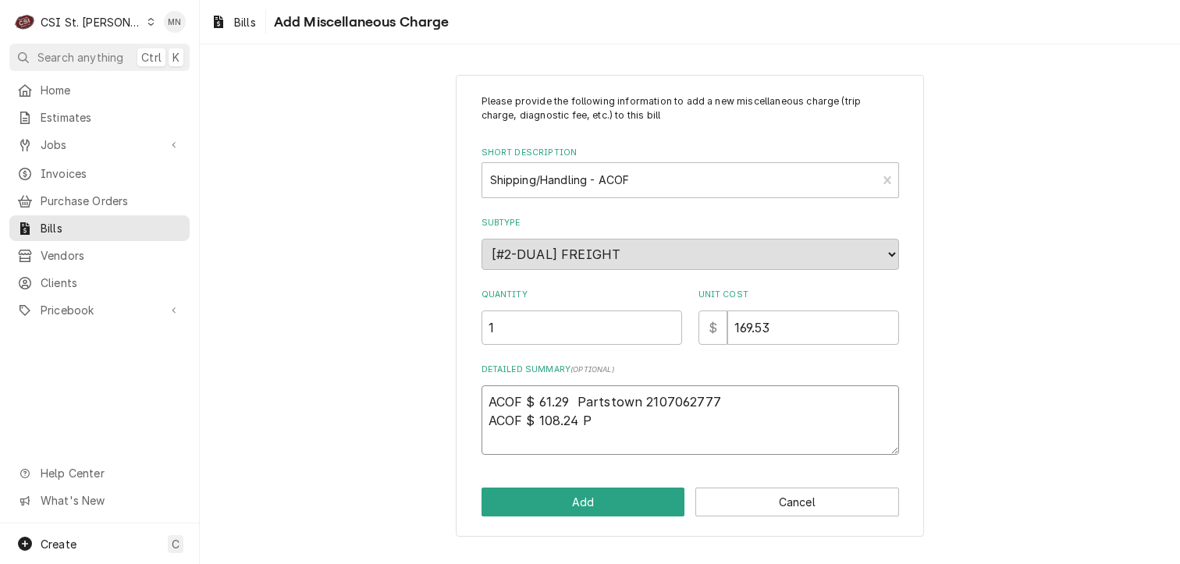
type textarea "x"
type textarea "ACOF $ 61.29 Partstown 2107062777 ACOF $ 108.24 Pa"
type textarea "x"
type textarea "ACOF $ 61.29 Partstown 2107062777 ACOF $ 108.24 Par"
type textarea "x"
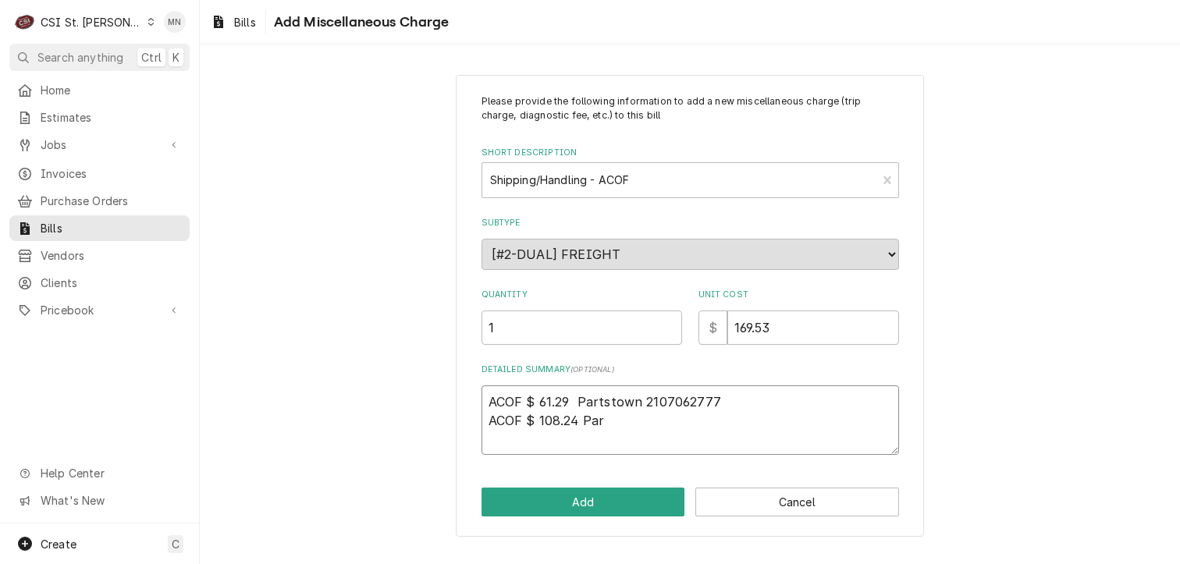
type textarea "ACOF $ 61.29 Partstown 2107062777 ACOF $ 108.24 Part"
type textarea "x"
type textarea "ACOF $ 61.29 Partstown 2107062777 ACOF $ 108.24 Partx"
type textarea "x"
type textarea "ACOF $ 61.29 Partstown 2107062777 ACOF $ 108.24 Part"
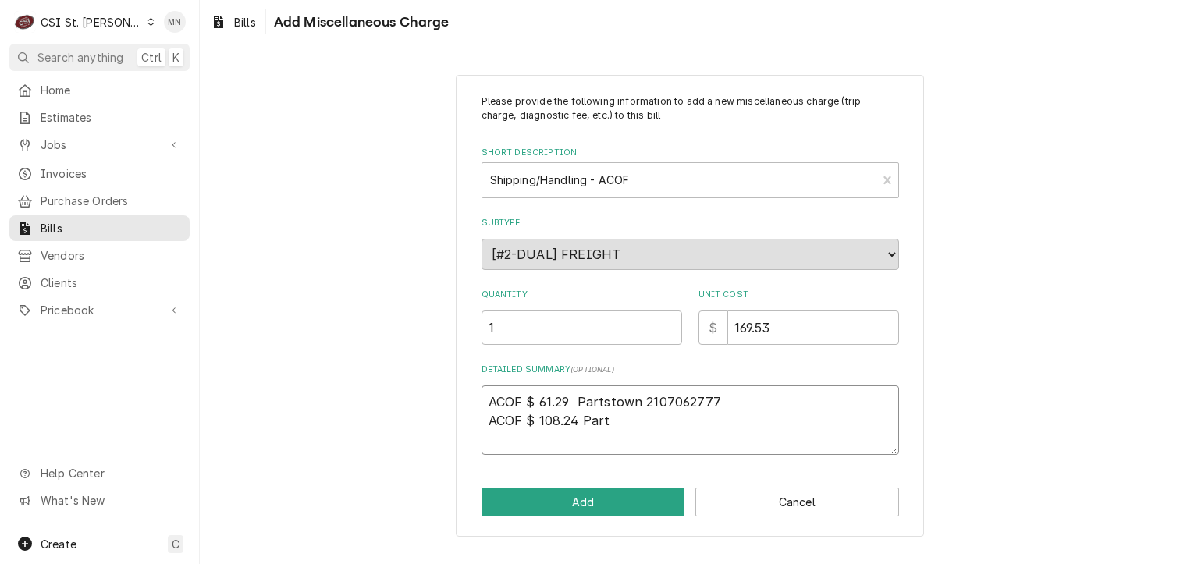
type textarea "x"
type textarea "ACOF $ 61.29 Partstown 2107062777 ACOF $ 108.24 Parts"
type textarea "x"
type textarea "ACOF $ 61.29 Partstown 2107062777 ACOF $ 108.24 Partst"
type textarea "x"
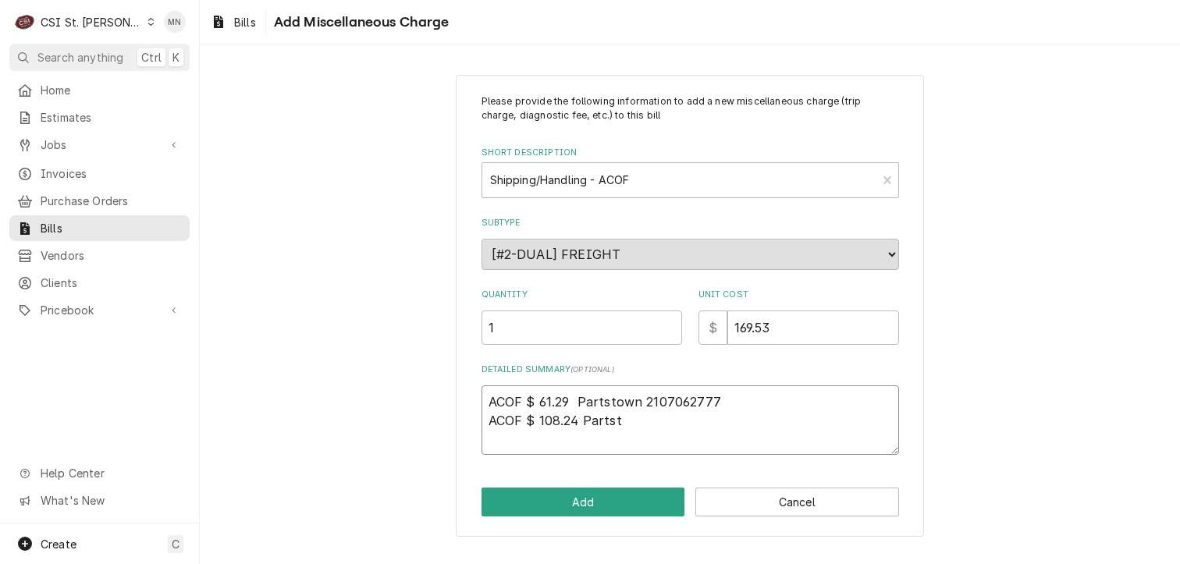
type textarea "ACOF $ 61.29 Partstown 2107062777 ACOF $ 108.24 Partsto"
type textarea "x"
type textarea "ACOF $ 61.29 Partstown 2107062777 ACOF $ 108.24 Partstow"
type textarea "x"
type textarea "ACOF $ 61.29 Partstown 2107062777 ACOF $ 108.24 Partstown"
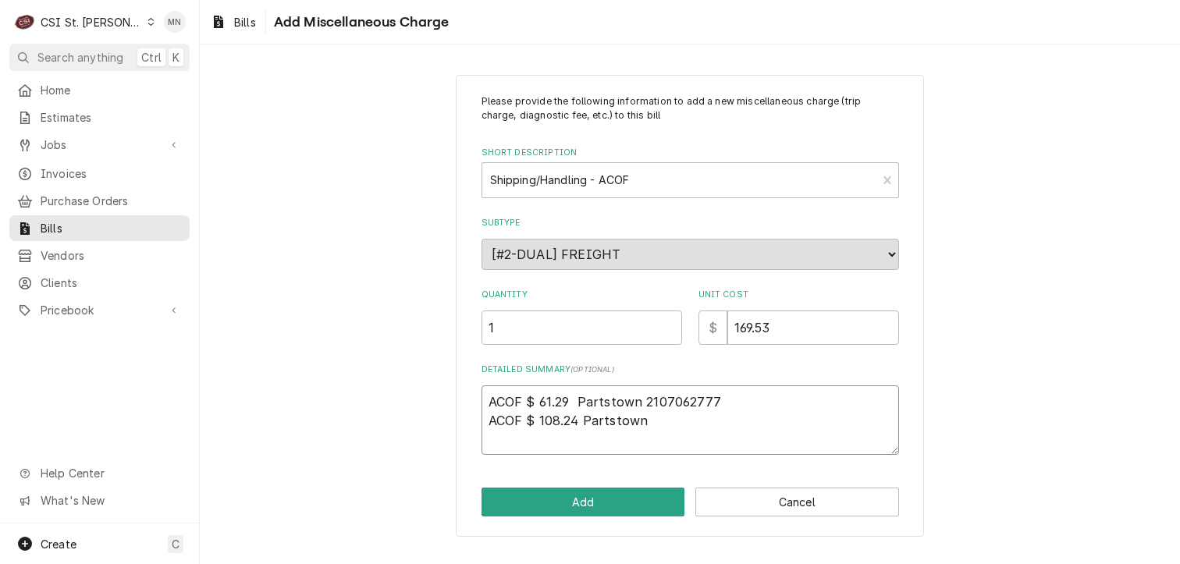
type textarea "x"
type textarea "ACOF $ 61.29 Partstown 2107062777 ACOF $ 108.24 Partstown"
type textarea "x"
type textarea "ACOF $ 61.29 Partstown 2107062777 ACOF $ 108.24 Partstown 2"
type textarea "x"
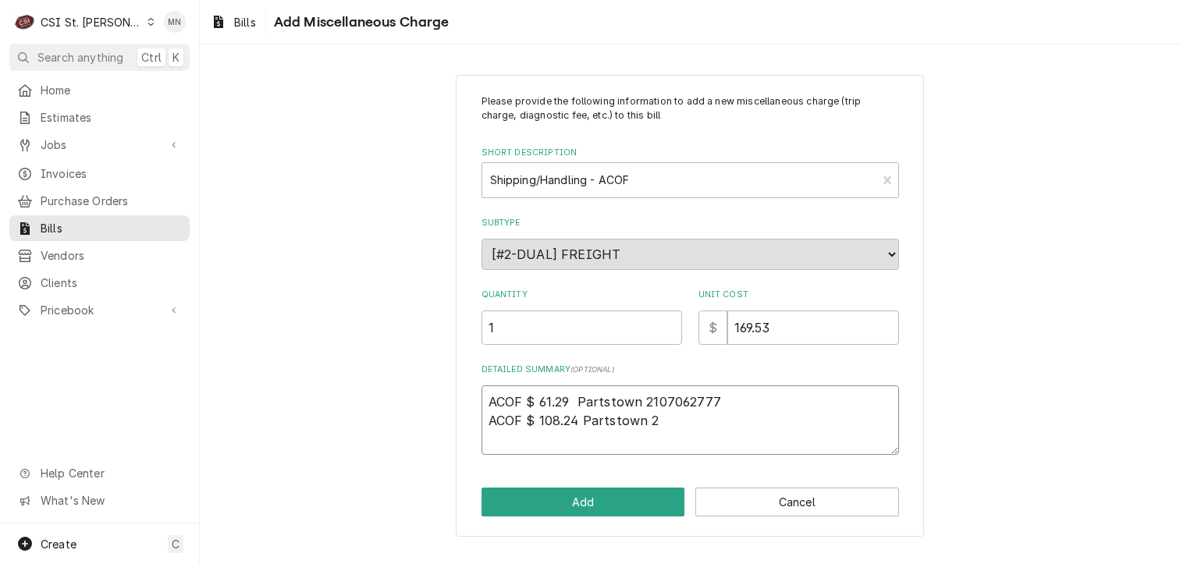
type textarea "ACOF $ 61.29 Partstown 2107062777 ACOF $ 108.24 Partstown 21"
type textarea "x"
type textarea "ACOF $ 61.29 Partstown 2107062777 ACOF $ 108.24 Partstown 210"
type textarea "x"
type textarea "ACOF $ 61.29 Partstown 2107062777 ACOF $ 108.24 Partstown 2107"
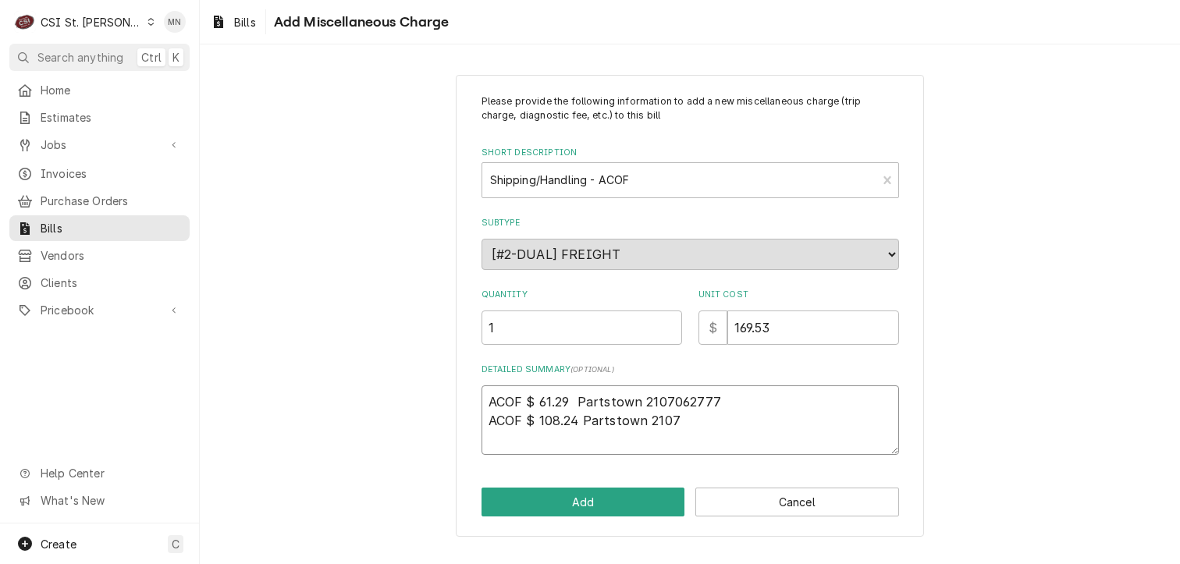
type textarea "x"
type textarea "ACOF $ 61.29 Partstown 2107062777 ACOF $ 108.24 Partstown 21070"
type textarea "x"
type textarea "ACOF $ 61.29 Partstown 2107062777 ACOF $ 108.24 Partstown 210706"
type textarea "x"
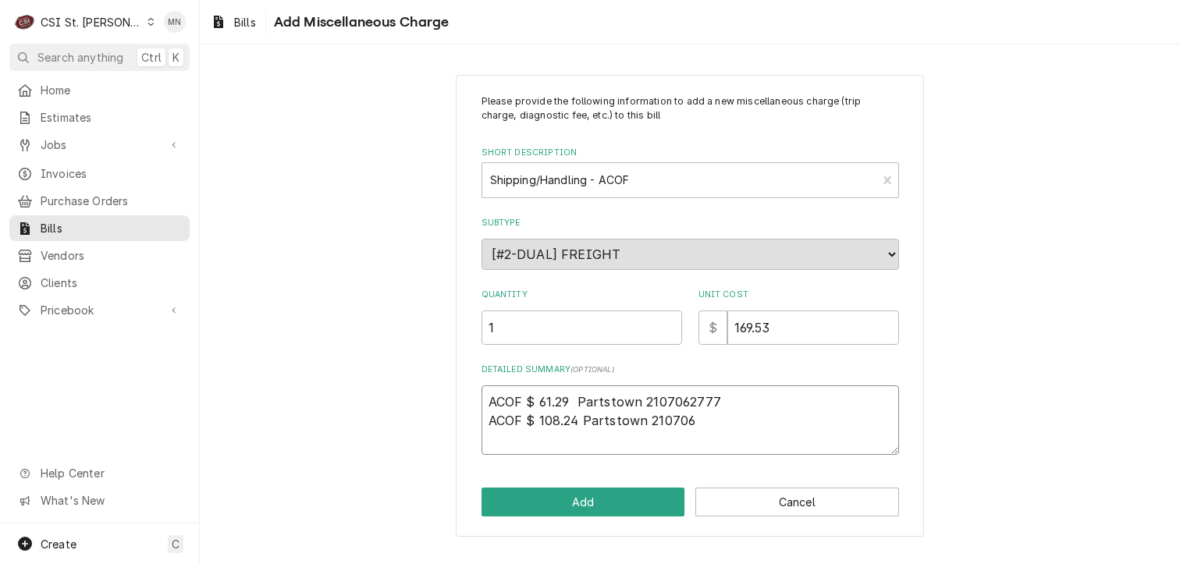
type textarea "ACOF $ 61.29 Partstown 2107062777 ACOF $ 108.24 Partstown 2107062"
type textarea "x"
type textarea "ACOF $ 61.29 Partstown 2107062777 ACOF $ 108.24 Partstown 21070627"
type textarea "x"
type textarea "ACOF $ 61.29 Partstown 2107062777 ACOF $ 108.24 Partstown 210706277"
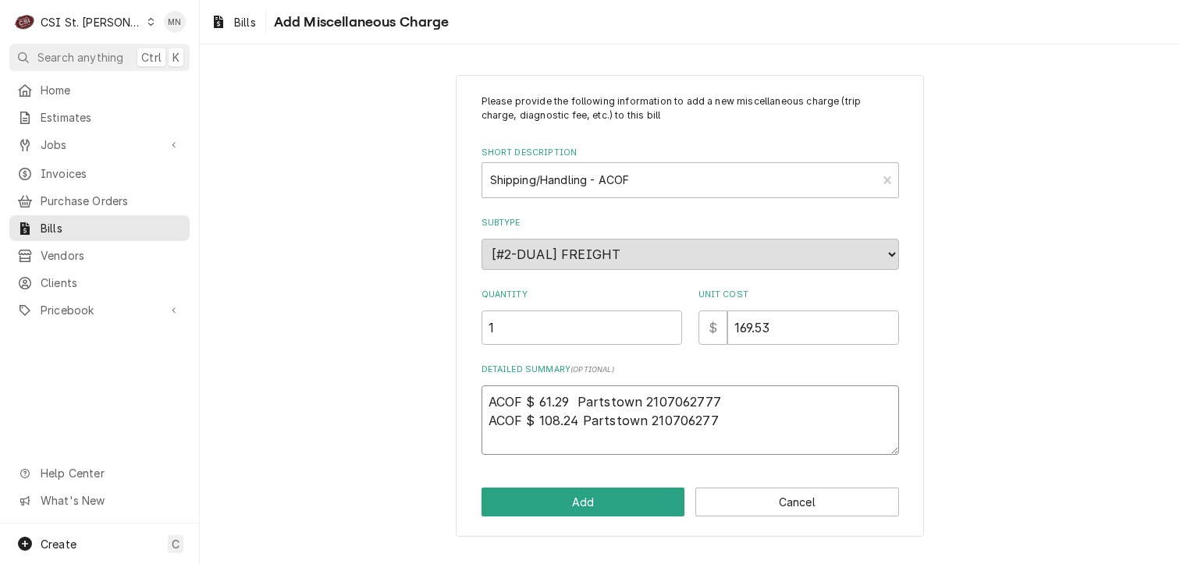
type textarea "x"
type textarea "ACOF $ 61.29 Partstown 2107062777 ACOF $ 108.24 Partstown 2107062776"
click at [597, 509] on button "Add" at bounding box center [584, 502] width 204 height 29
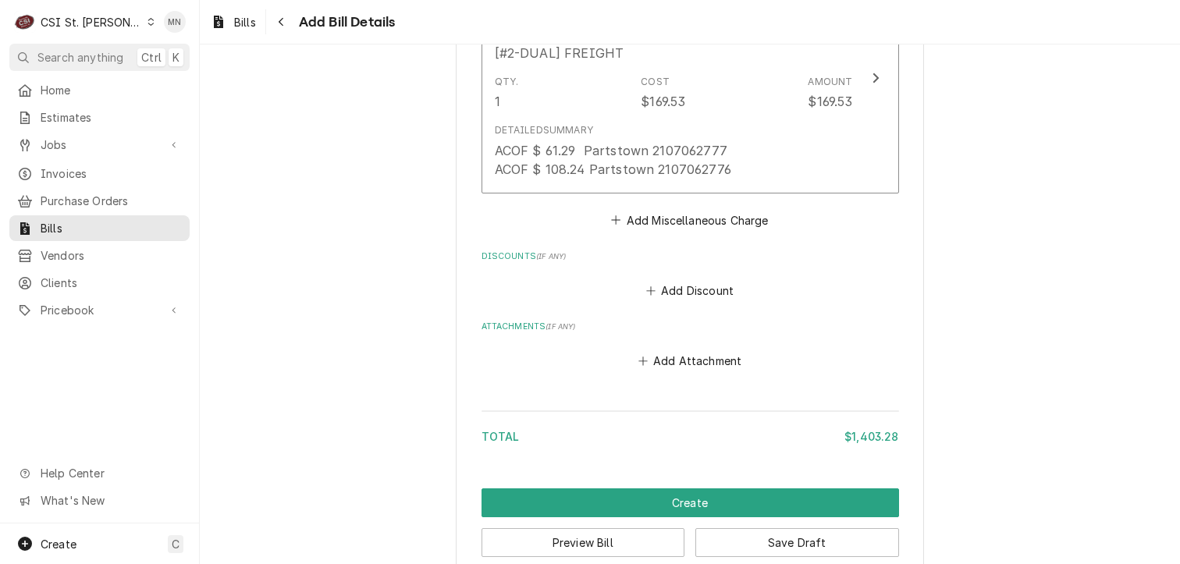
scroll to position [1685, 0]
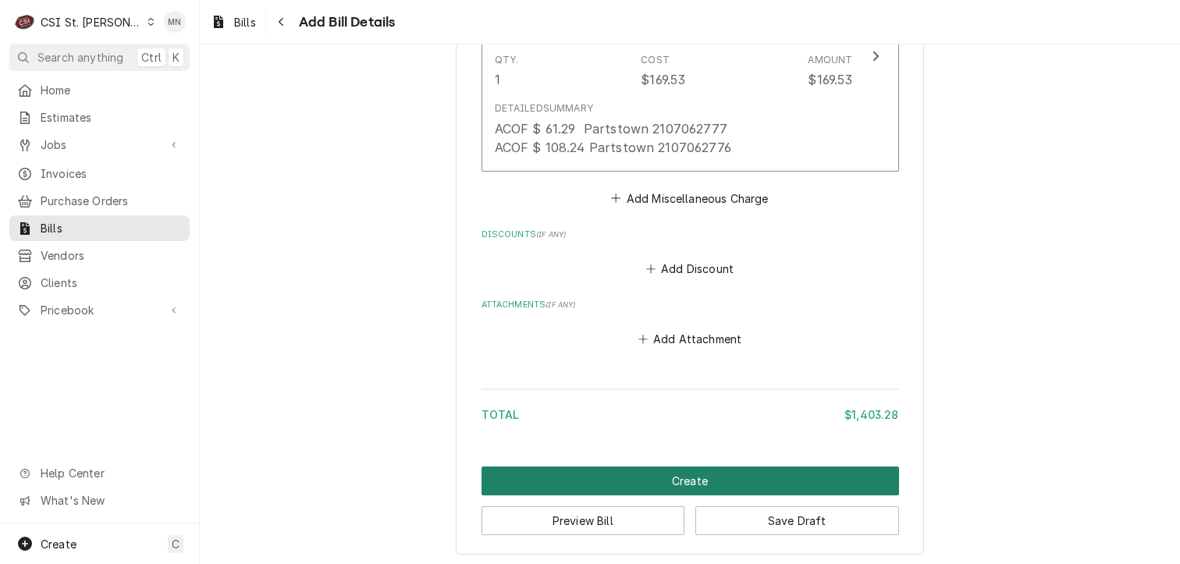
click at [778, 479] on button "Create" at bounding box center [691, 481] width 418 height 29
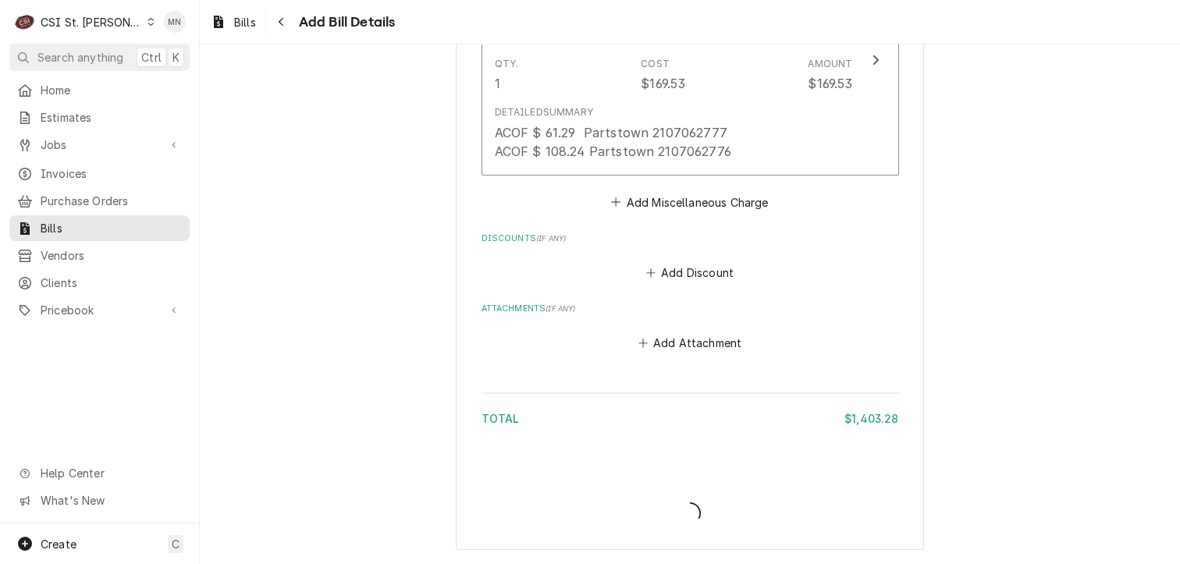
scroll to position [1678, 0]
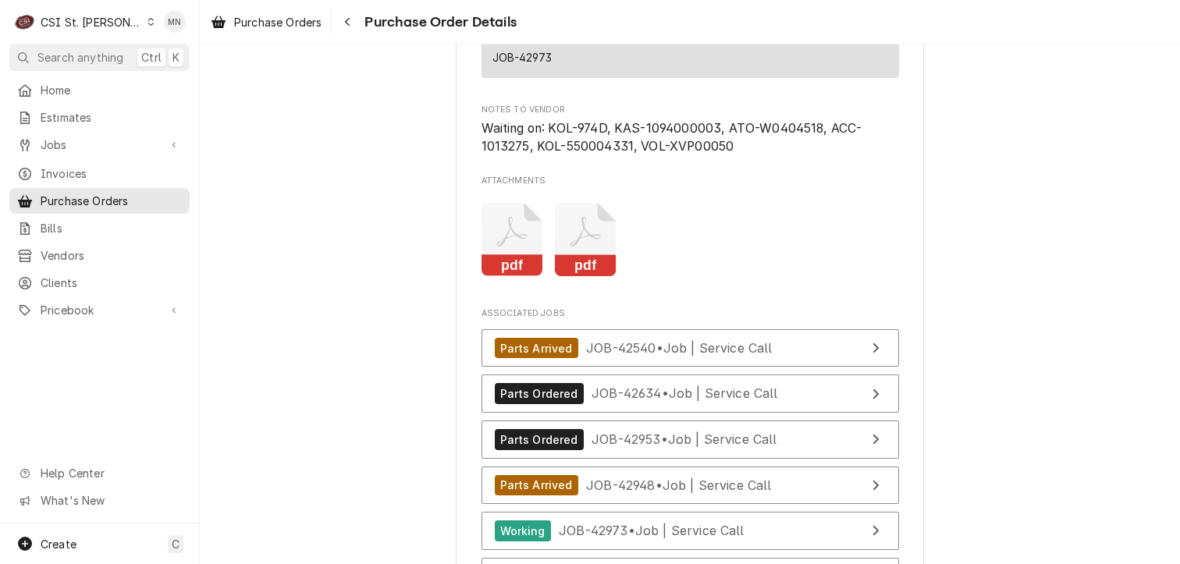
scroll to position [6636, 0]
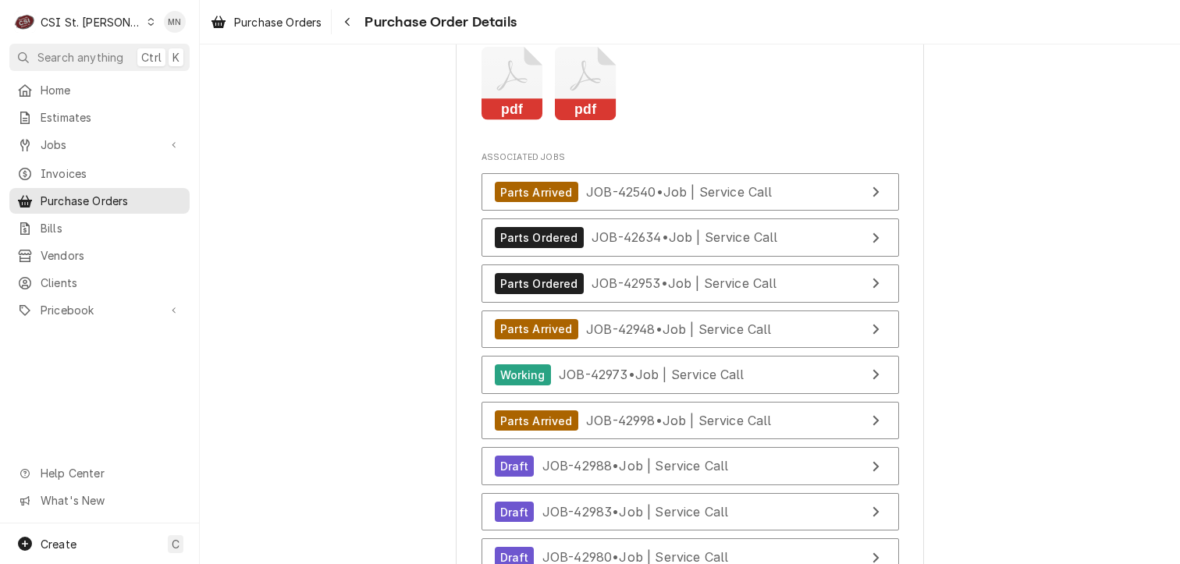
click at [500, 121] on icon "Attachments" at bounding box center [513, 84] width 62 height 74
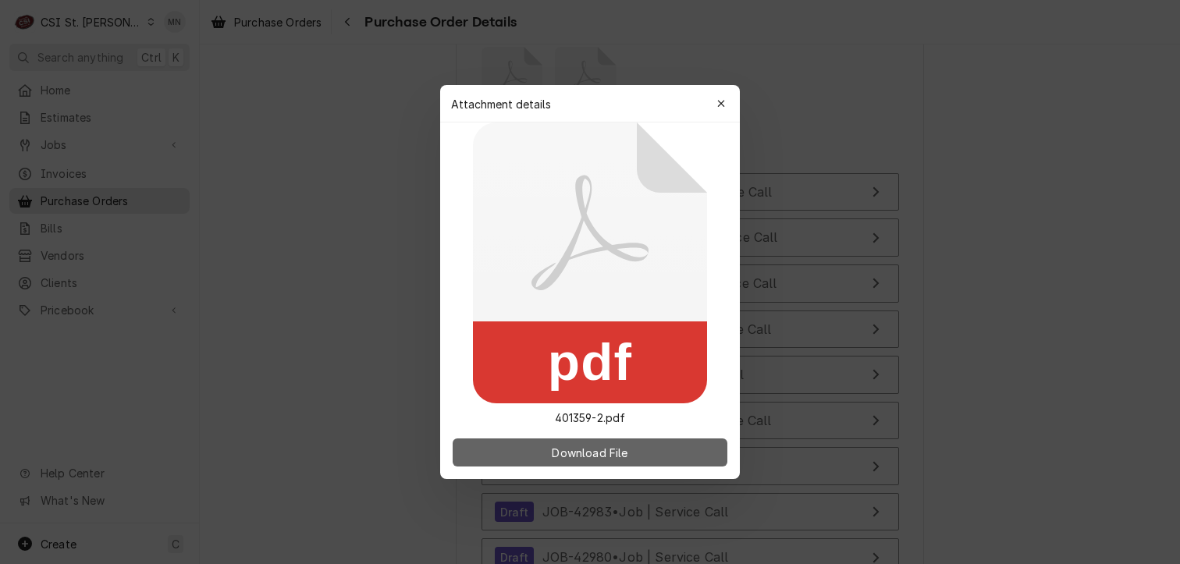
click at [615, 450] on span "Download File" at bounding box center [590, 453] width 82 height 16
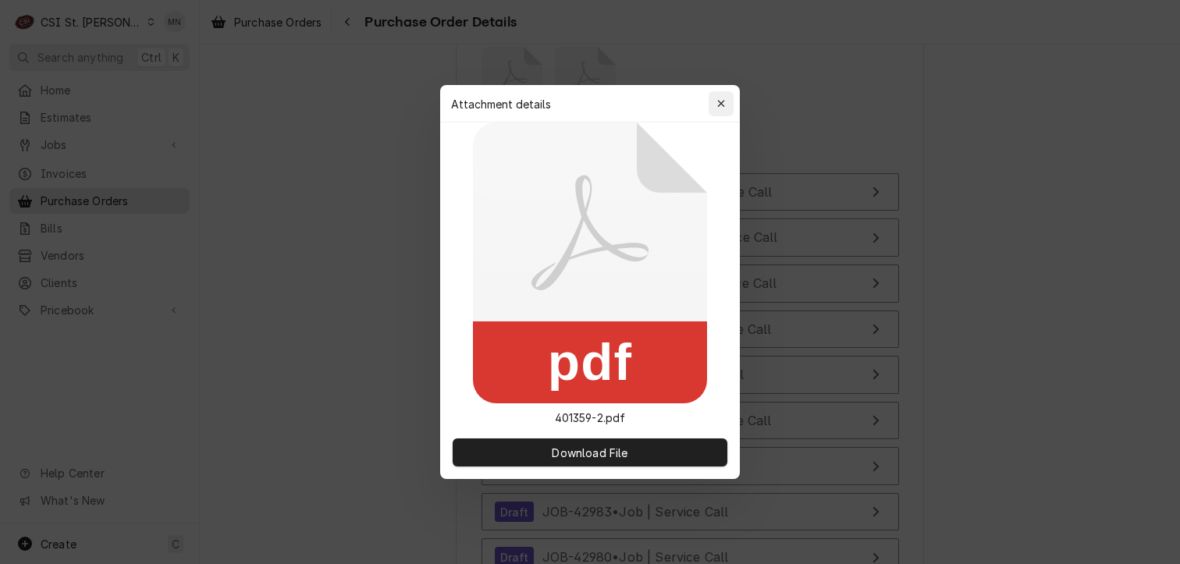
click at [724, 110] on div "button" at bounding box center [722, 104] width 16 height 16
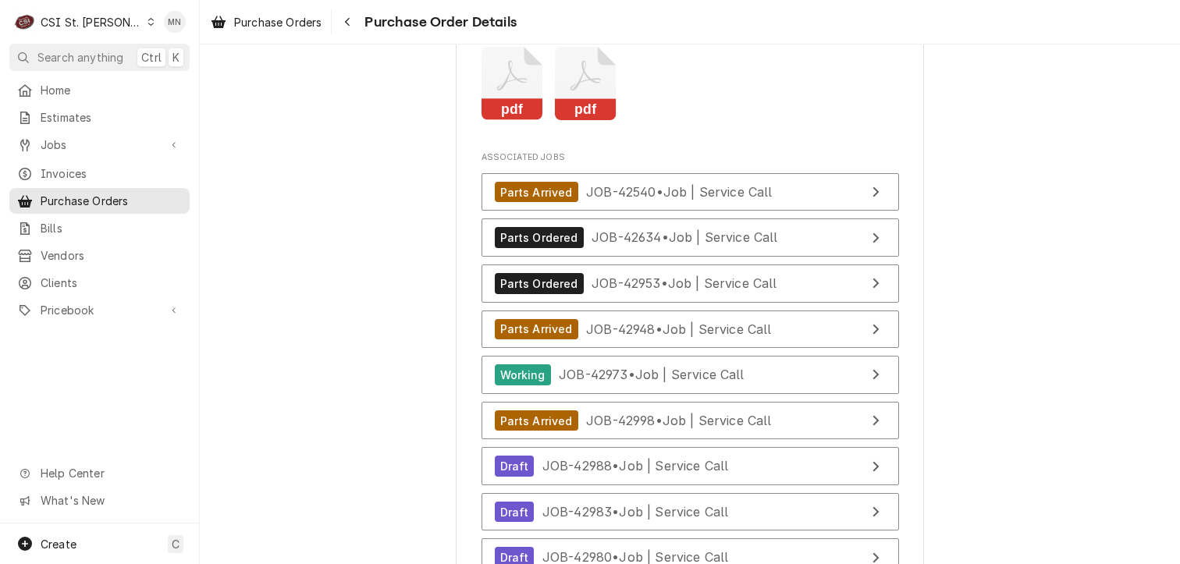
click at [584, 121] on icon "Attachments" at bounding box center [586, 84] width 62 height 74
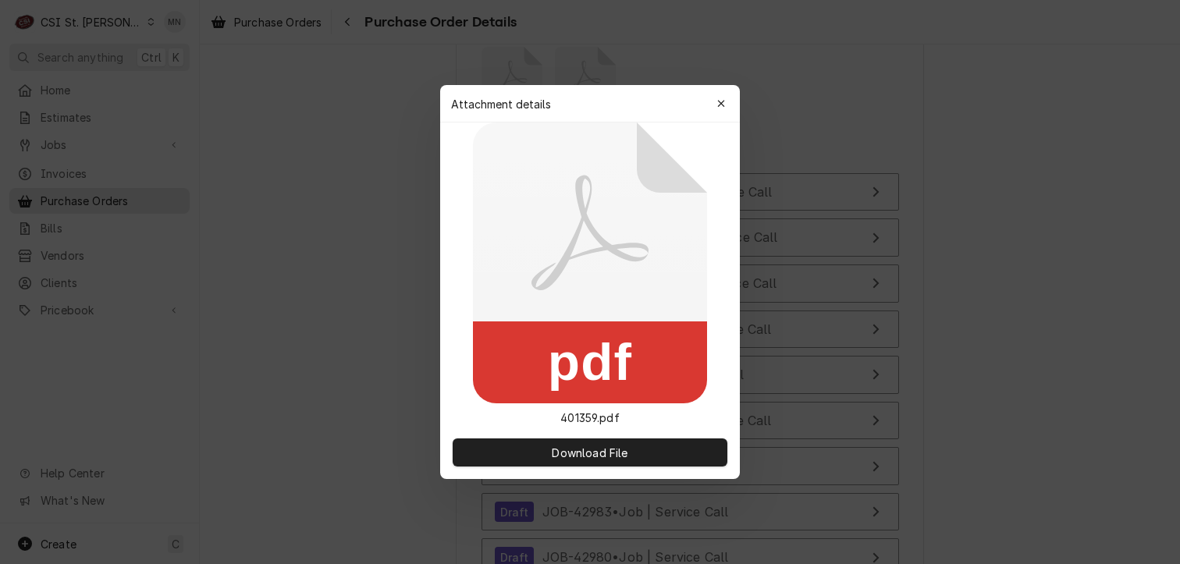
click at [584, 137] on icon at bounding box center [590, 263] width 234 height 281
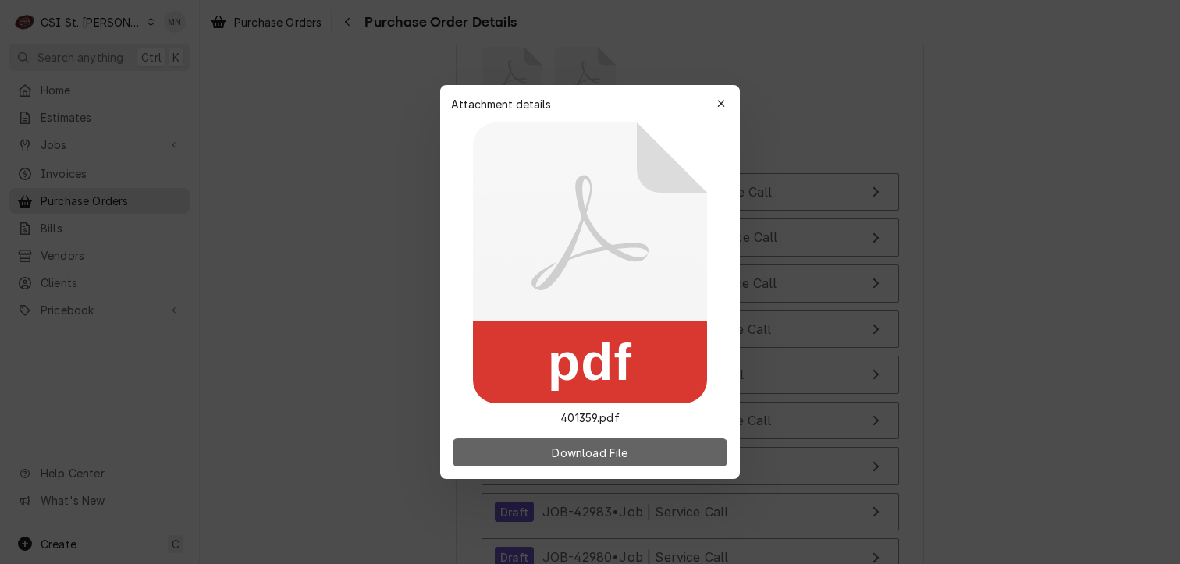
click at [642, 447] on button "Download File" at bounding box center [590, 453] width 275 height 28
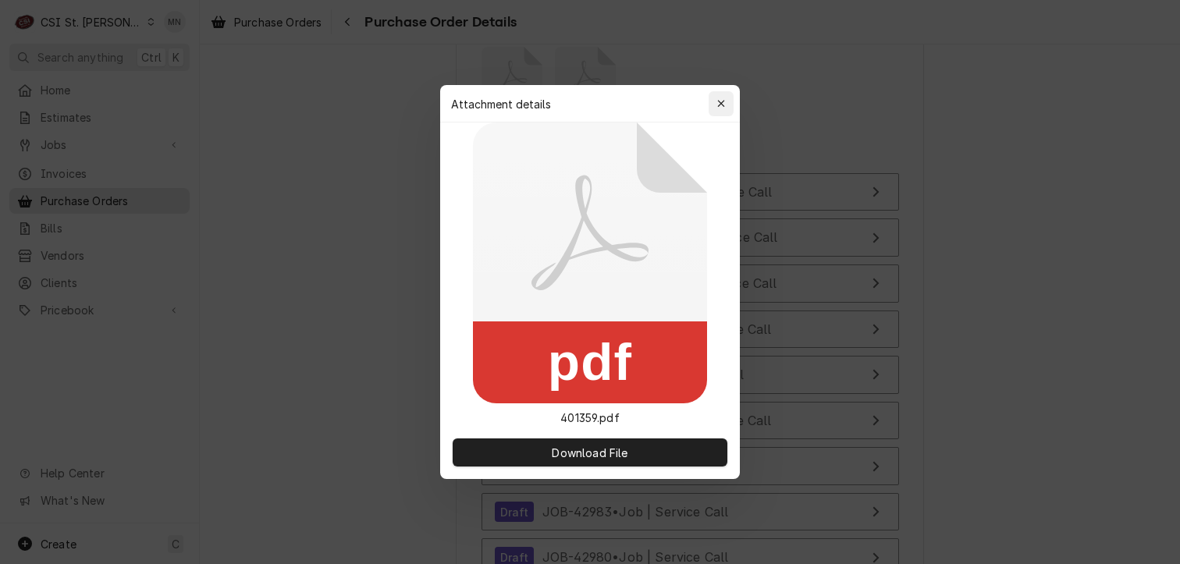
click at [711, 100] on button "button" at bounding box center [721, 103] width 25 height 25
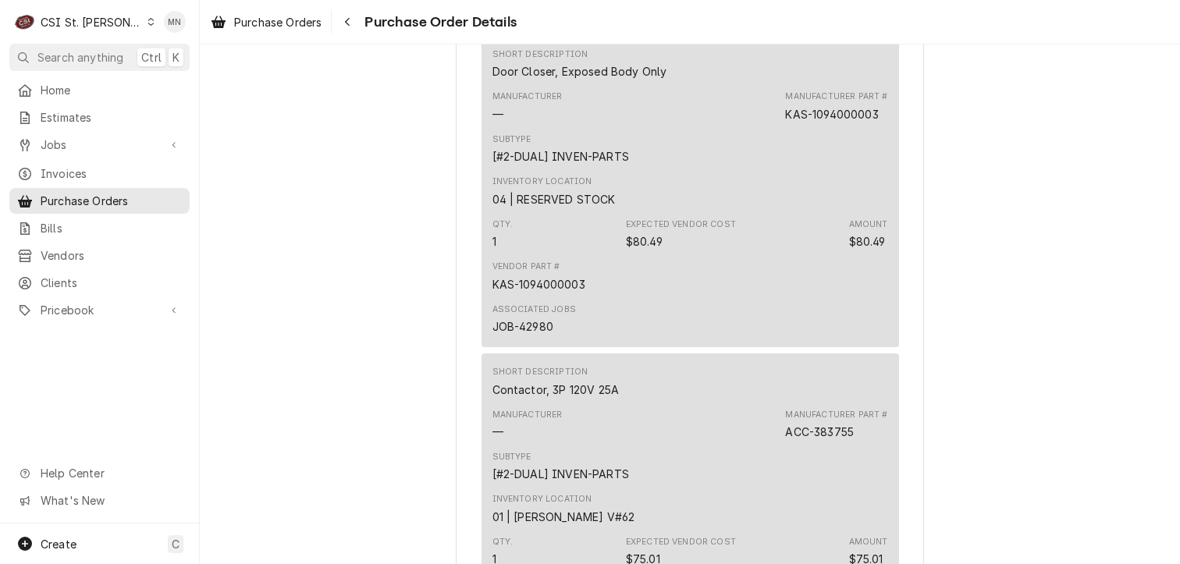
scroll to position [2030, 0]
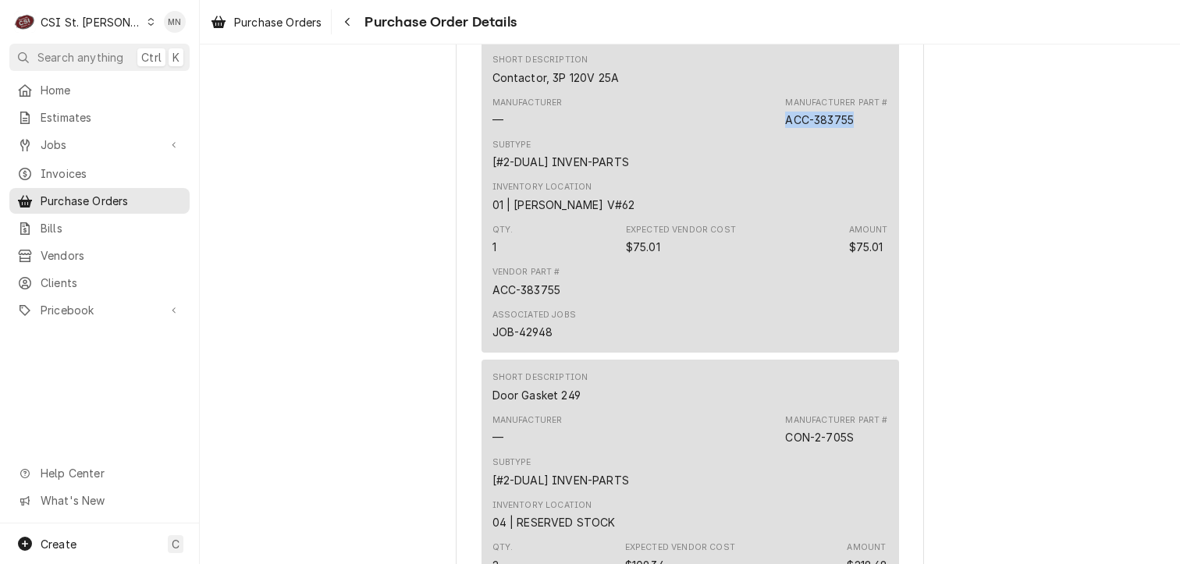
drag, startPoint x: 843, startPoint y: 169, endPoint x: 784, endPoint y: 174, distance: 59.6
click at [785, 128] on div "Manufacturer Part # ACC-383755" at bounding box center [836, 112] width 102 height 31
copy div "ACC-383755"
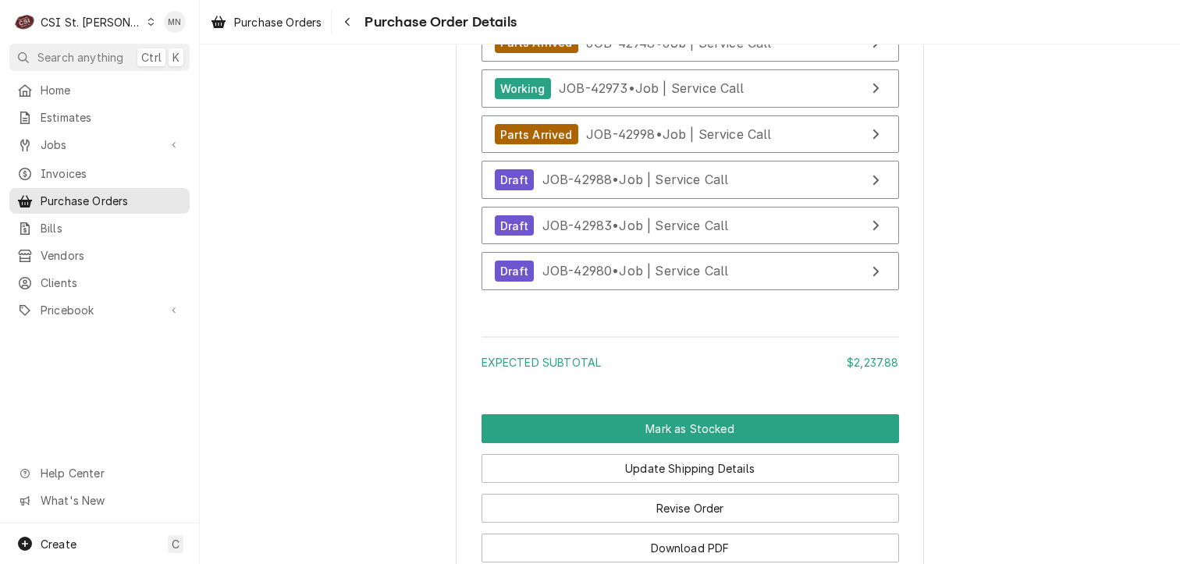
scroll to position [6714, 0]
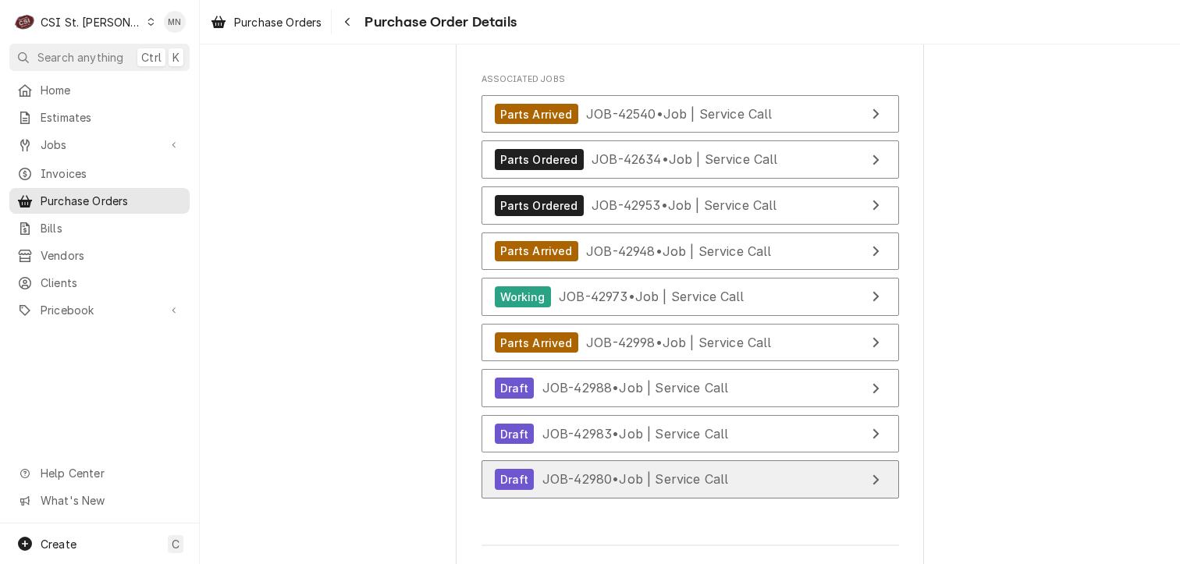
click at [666, 487] on span "JOB-42980 • Job | Service Call" at bounding box center [636, 480] width 187 height 16
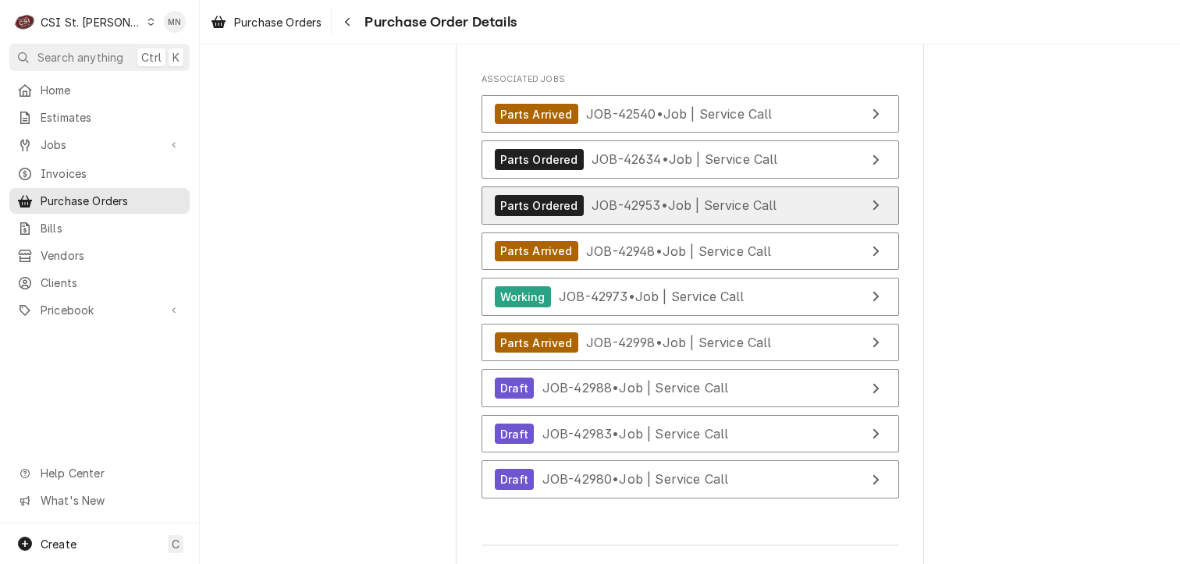
click at [684, 213] on span "JOB-42953 • Job | Service Call" at bounding box center [685, 206] width 186 height 16
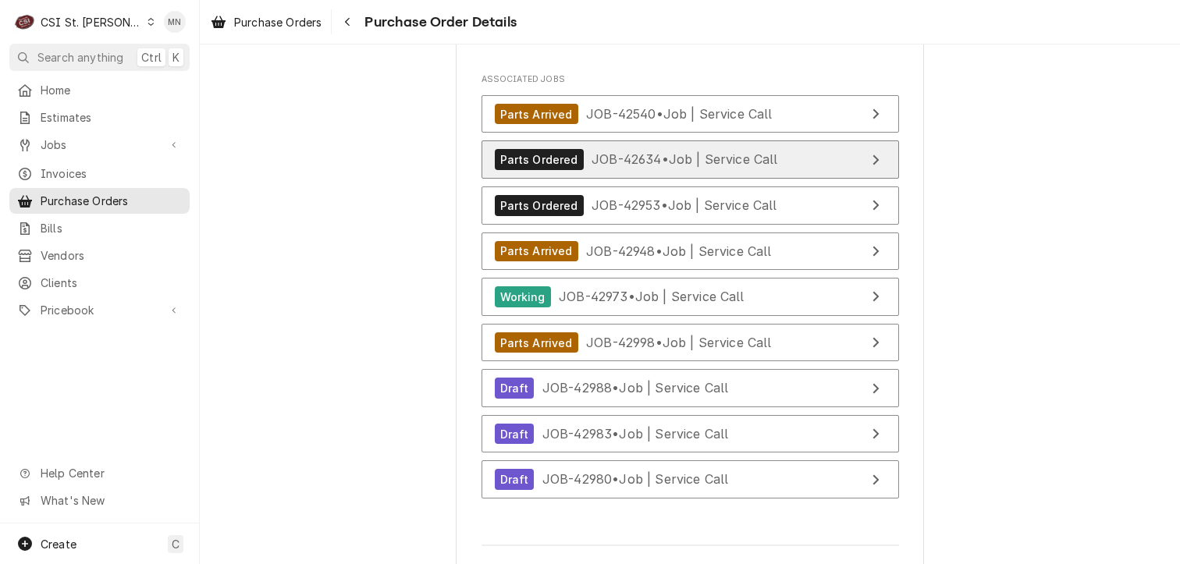
click at [690, 167] on span "JOB-42634 • Job | Service Call" at bounding box center [685, 159] width 187 height 16
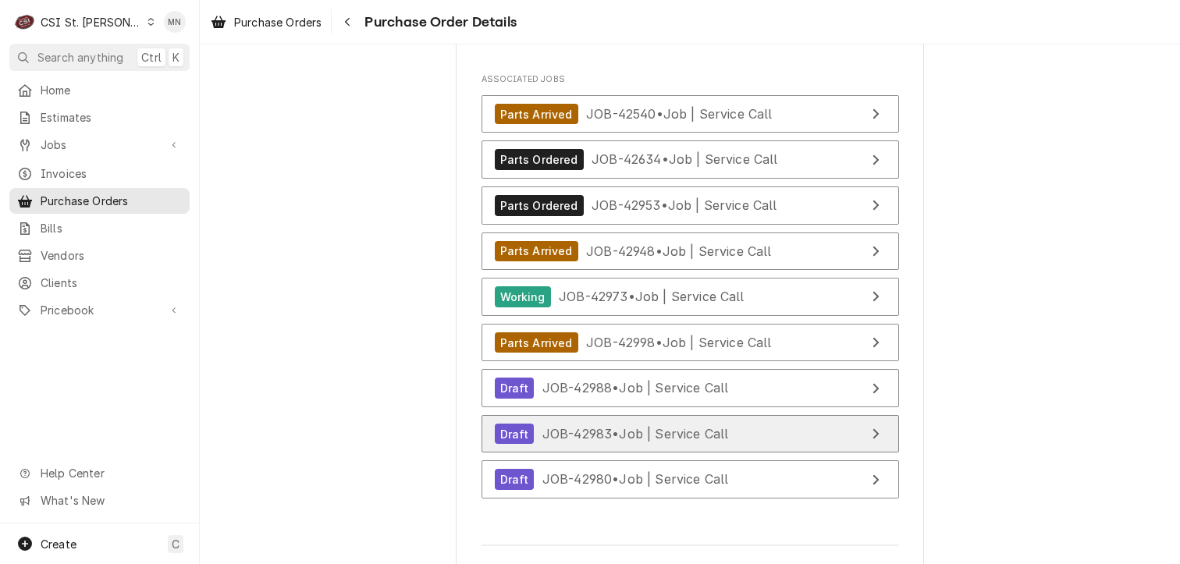
click at [703, 454] on link "Draft JOB-42983 • Job | Service Call" at bounding box center [691, 434] width 418 height 38
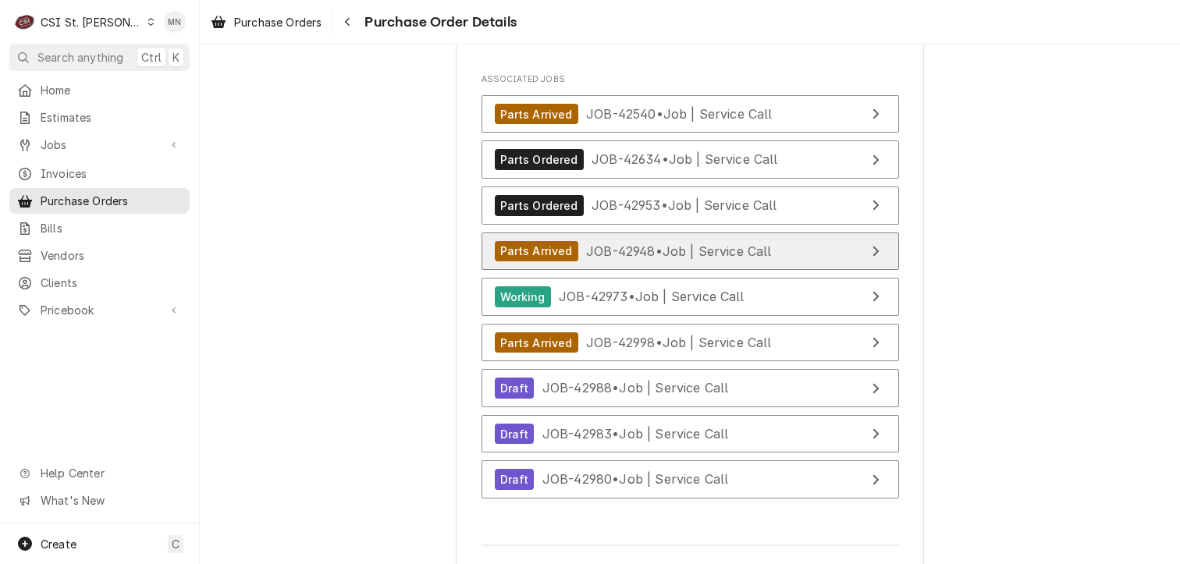
click at [699, 258] on span "JOB-42948 • Job | Service Call" at bounding box center [679, 251] width 186 height 16
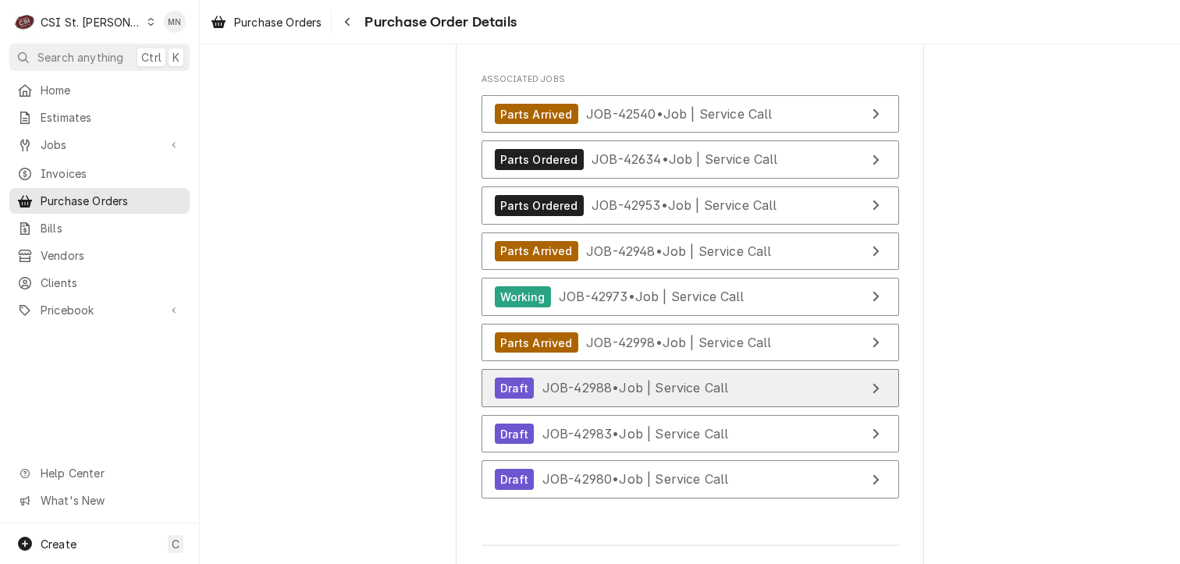
click at [674, 396] on span "JOB-42988 • Job | Service Call" at bounding box center [636, 388] width 187 height 16
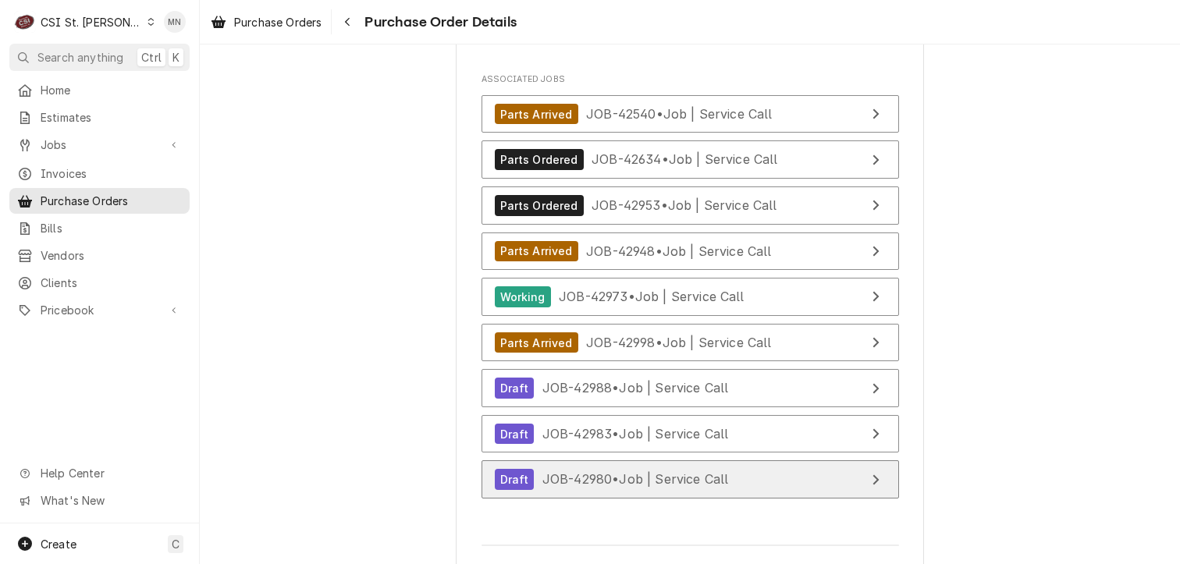
click at [668, 487] on span "JOB-42980 • Job | Service Call" at bounding box center [636, 480] width 187 height 16
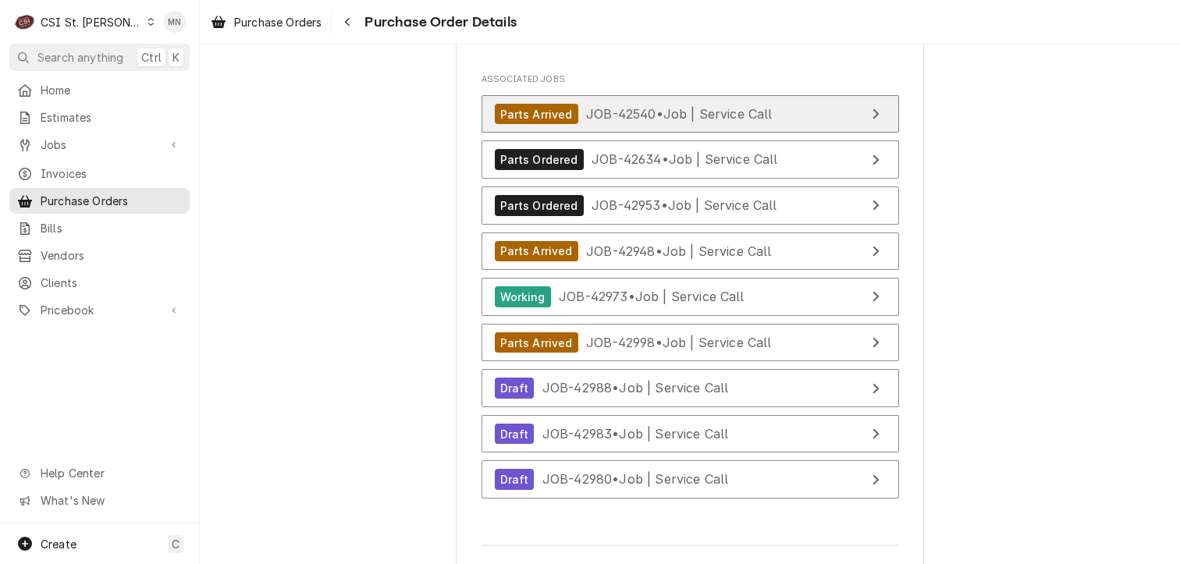
click at [768, 122] on span "JOB-42540 • Job | Service Call" at bounding box center [679, 114] width 187 height 16
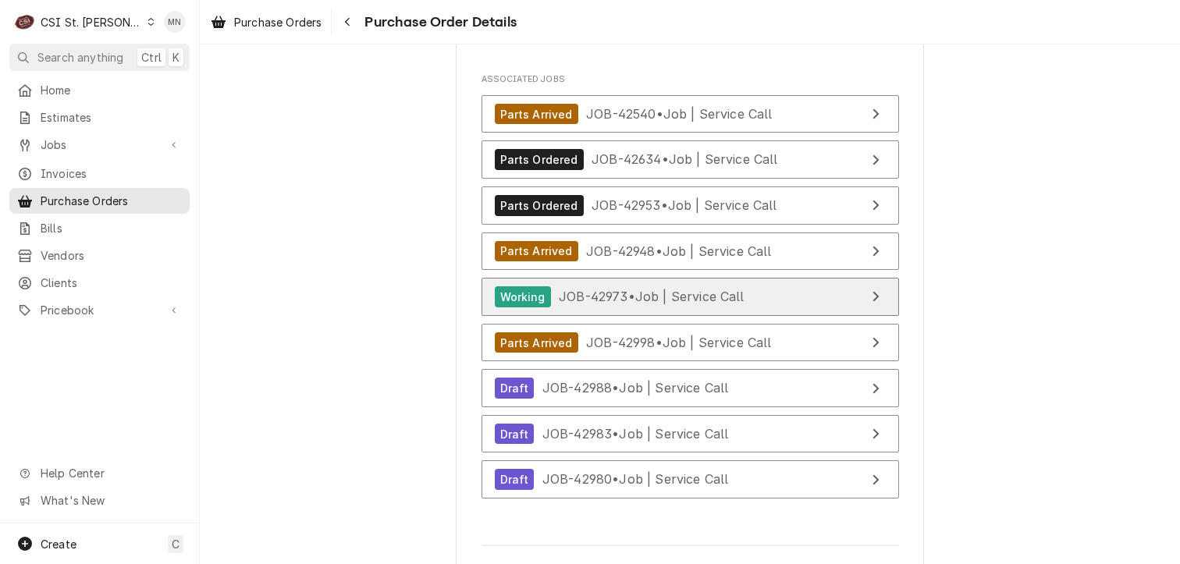
click at [675, 304] on span "JOB-42973 • Job | Service Call" at bounding box center [652, 297] width 186 height 16
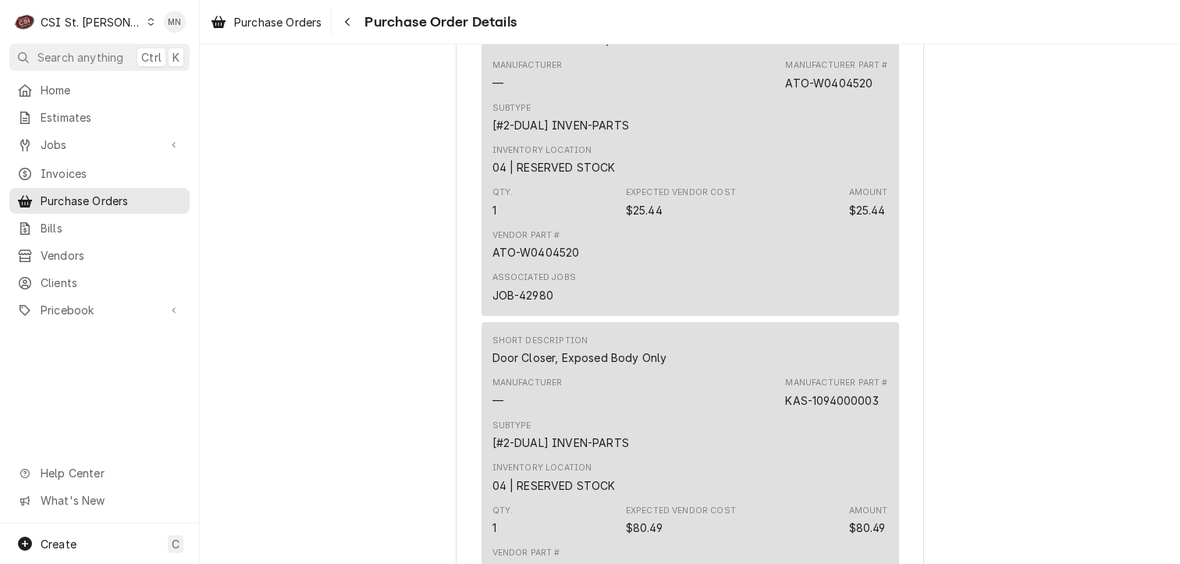
scroll to position [1405, 0]
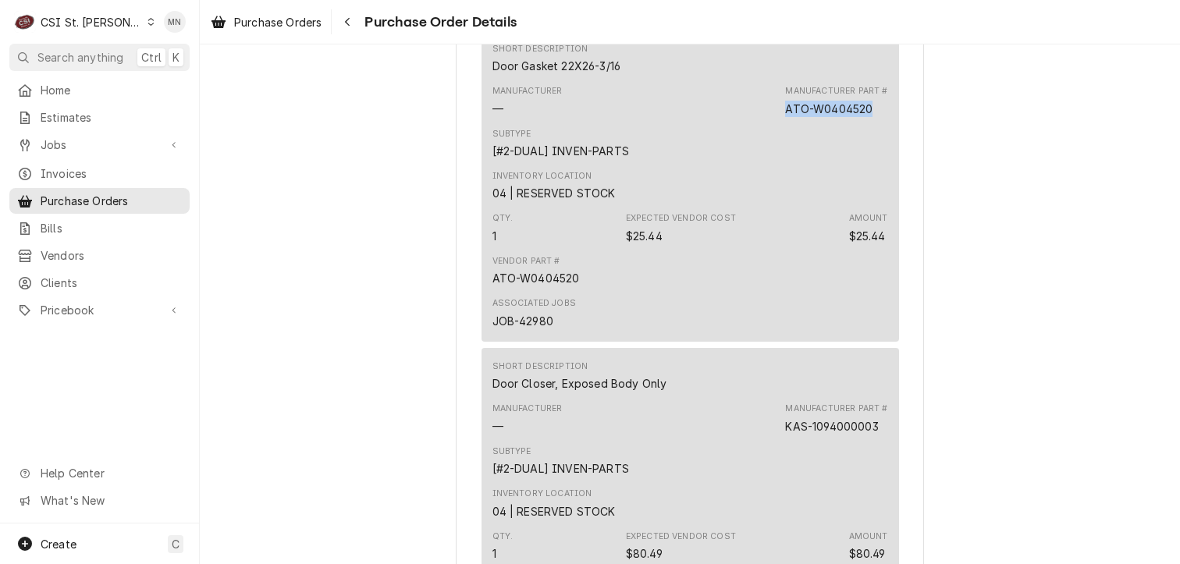
drag, startPoint x: 869, startPoint y: 159, endPoint x: 784, endPoint y: 162, distance: 85.1
click at [785, 116] on div "Manufacturer Part # ATO-W0404520" at bounding box center [836, 100] width 102 height 31
copy div "ATO-W0404520"
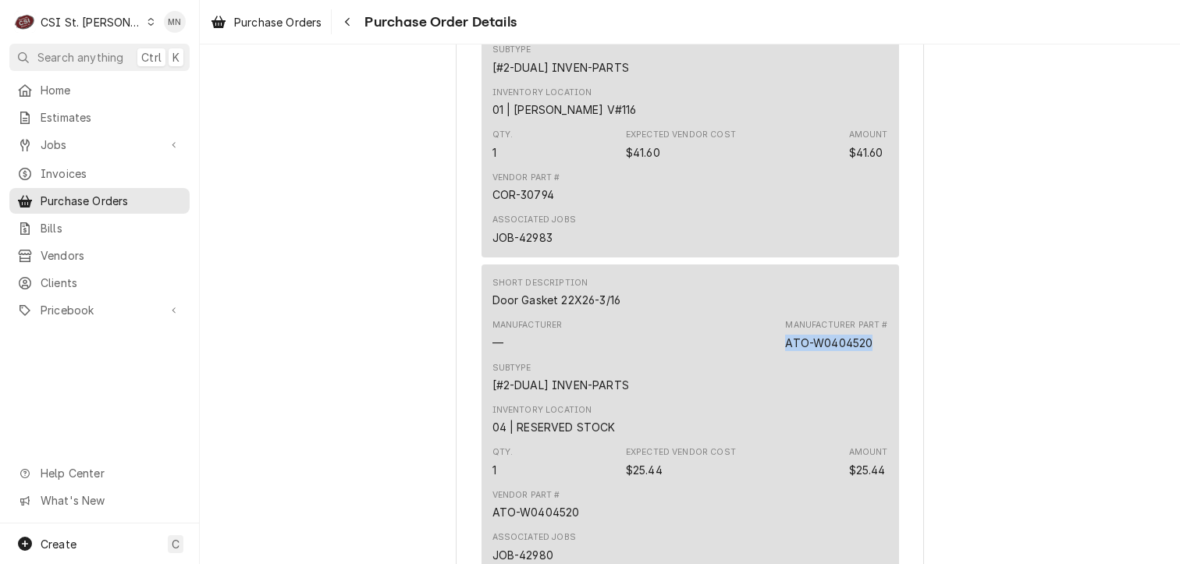
scroll to position [1093, 0]
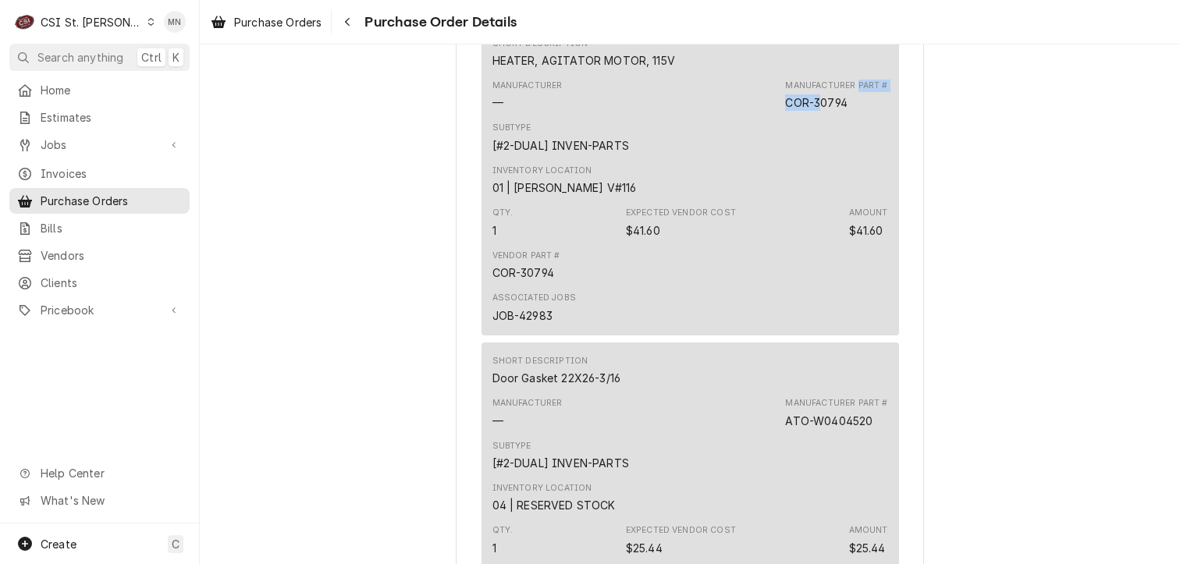
drag, startPoint x: 849, startPoint y: 149, endPoint x: 823, endPoint y: 151, distance: 26.6
click at [823, 111] on div "Manufacturer Part # COR-30794" at bounding box center [836, 95] width 102 height 31
drag, startPoint x: 823, startPoint y: 151, endPoint x: 846, endPoint y: 164, distance: 26.5
click at [842, 158] on div "Subtype [#2-DUAL] INVEN-PARTS" at bounding box center [691, 137] width 396 height 42
drag, startPoint x: 849, startPoint y: 152, endPoint x: 787, endPoint y: 152, distance: 61.7
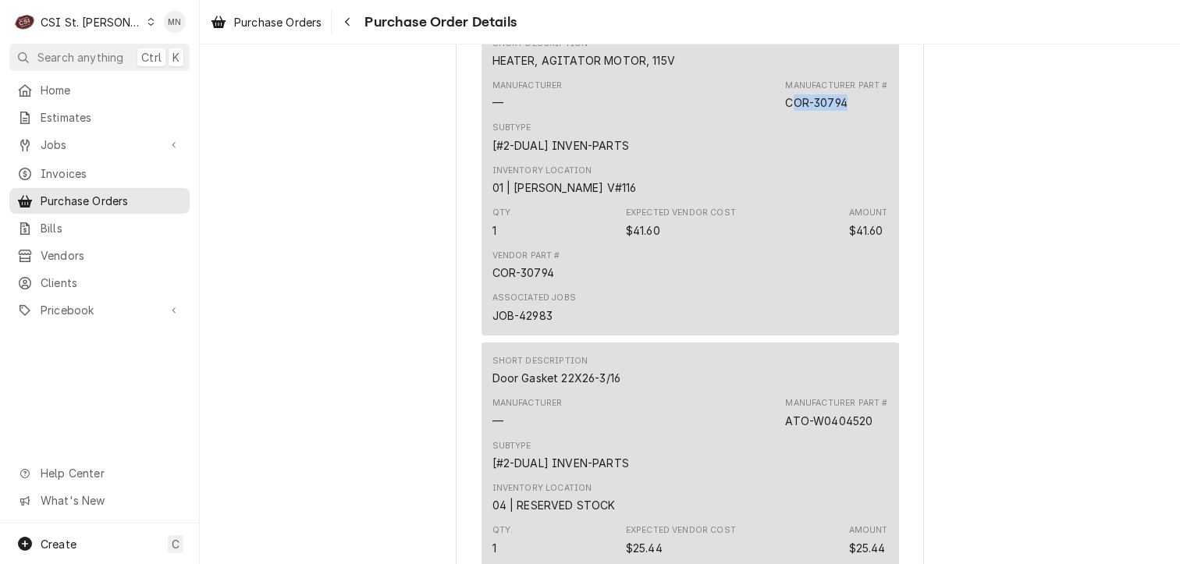
click at [787, 111] on div "Manufacturer Part # COR-30794" at bounding box center [836, 95] width 102 height 31
click at [790, 111] on div "COR-30794" at bounding box center [816, 102] width 62 height 16
click at [819, 111] on div "COR-30794" at bounding box center [816, 102] width 62 height 16
drag, startPoint x: 852, startPoint y: 149, endPoint x: 838, endPoint y: 156, distance: 15.7
click at [838, 111] on div "Manufacturer Part # COR-30794" at bounding box center [836, 95] width 102 height 31
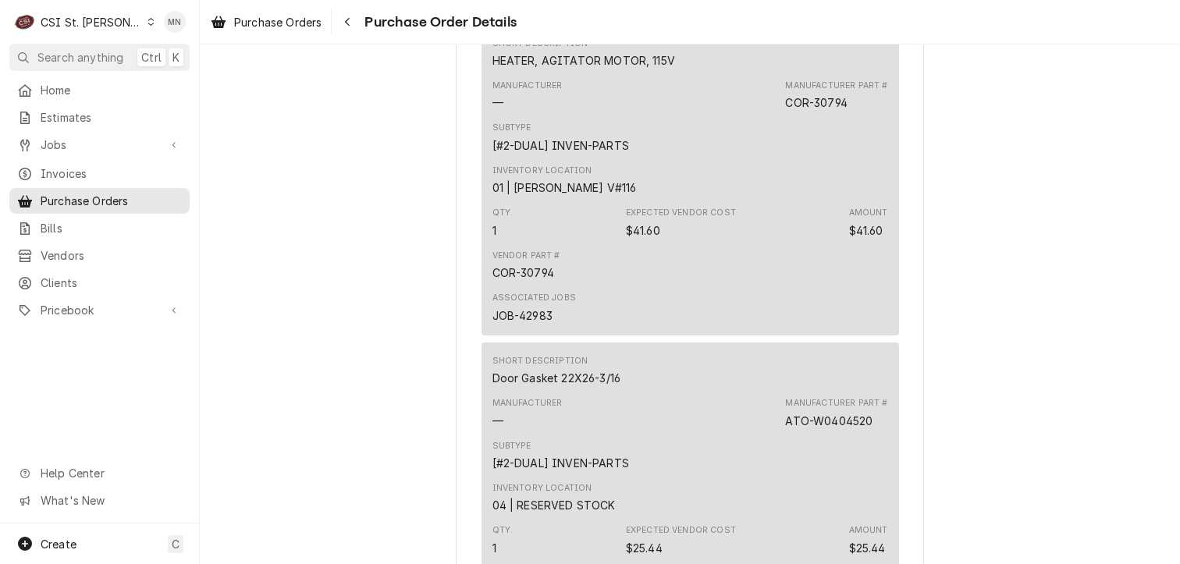
drag, startPoint x: 838, startPoint y: 156, endPoint x: 857, endPoint y: 158, distance: 19.7
click at [857, 111] on div "Manufacturer Part # COR-30794" at bounding box center [836, 95] width 102 height 31
drag, startPoint x: 849, startPoint y: 156, endPoint x: 782, endPoint y: 155, distance: 67.2
click at [785, 111] on div "Manufacturer Part # COR-30794" at bounding box center [836, 95] width 102 height 31
copy div "COR-30794"
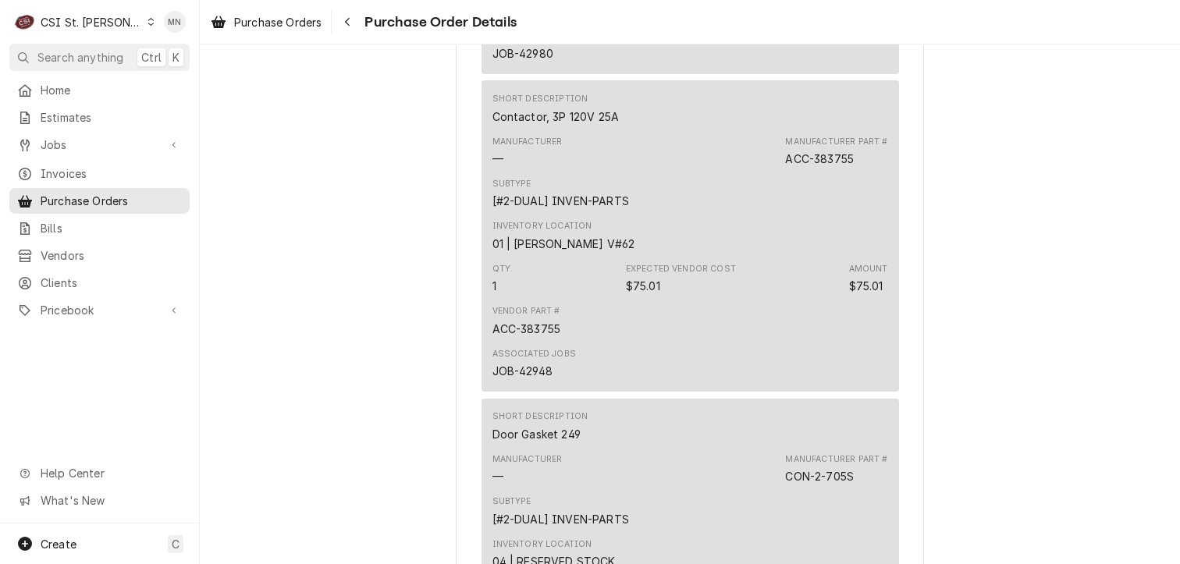
scroll to position [1952, 0]
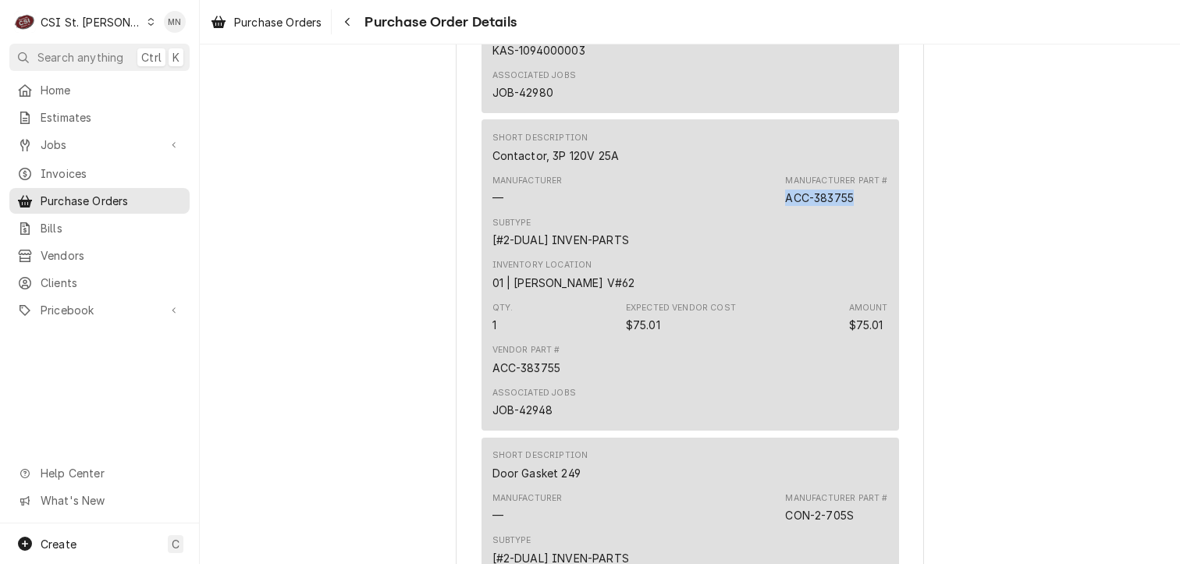
drag, startPoint x: 859, startPoint y: 249, endPoint x: 778, endPoint y: 246, distance: 82.0
click at [778, 212] on div "Manufacturer — Manufacturer Part # ACC-383755" at bounding box center [691, 190] width 396 height 42
copy div "ACC-383755"
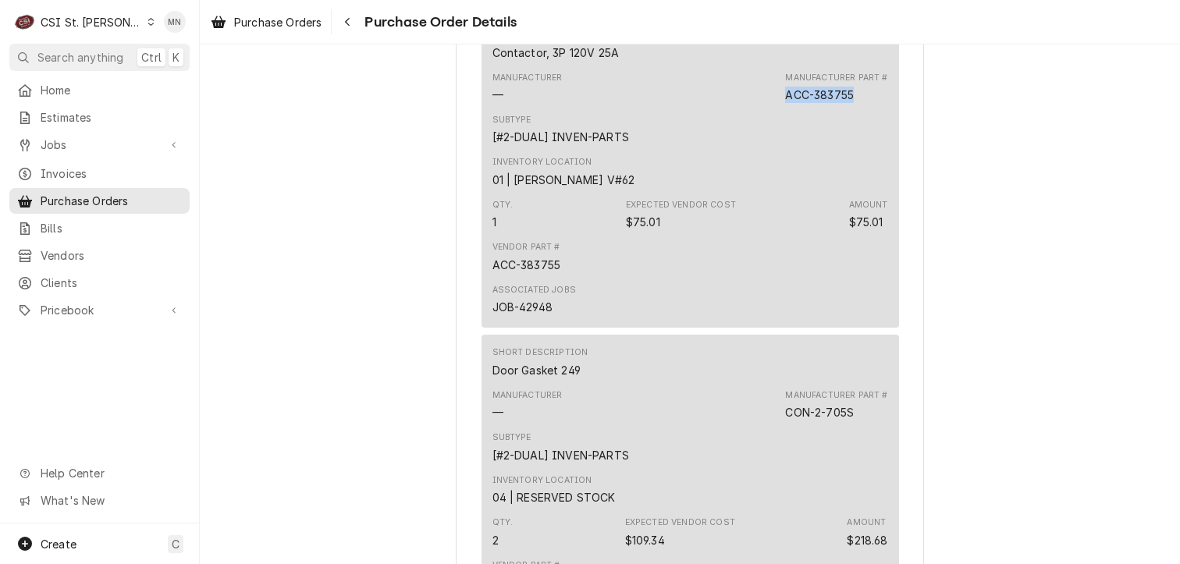
scroll to position [2264, 0]
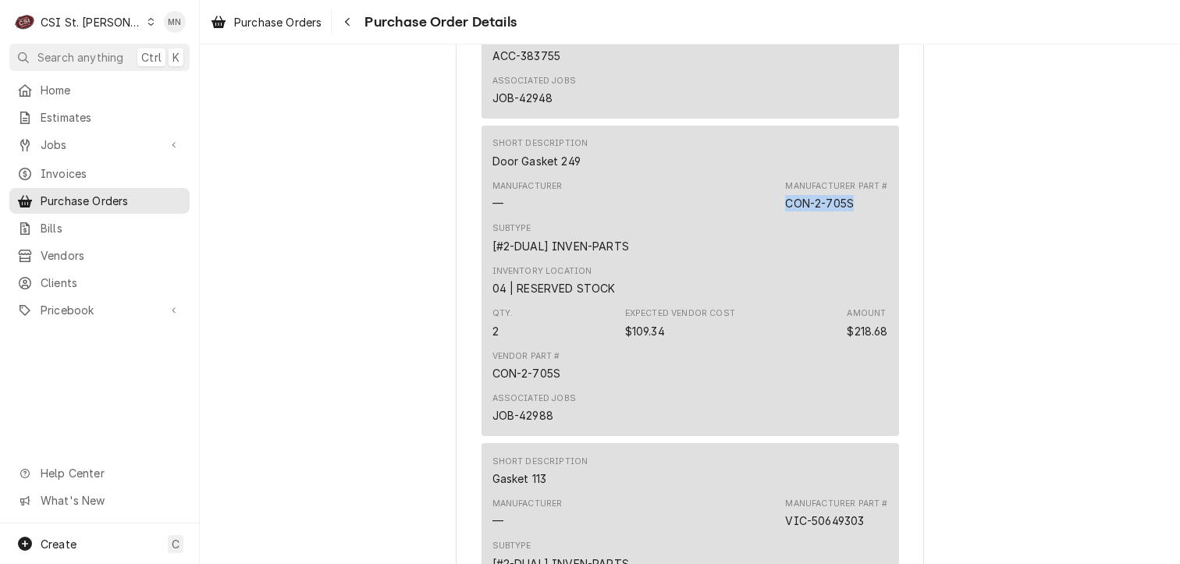
drag, startPoint x: 852, startPoint y: 257, endPoint x: 778, endPoint y: 258, distance: 75.0
click at [778, 217] on div "Manufacturer — Manufacturer Part # CON-2-705S" at bounding box center [691, 196] width 396 height 42
drag, startPoint x: 778, startPoint y: 258, endPoint x: 795, endPoint y: 256, distance: 18.1
copy div "CON-2-705S"
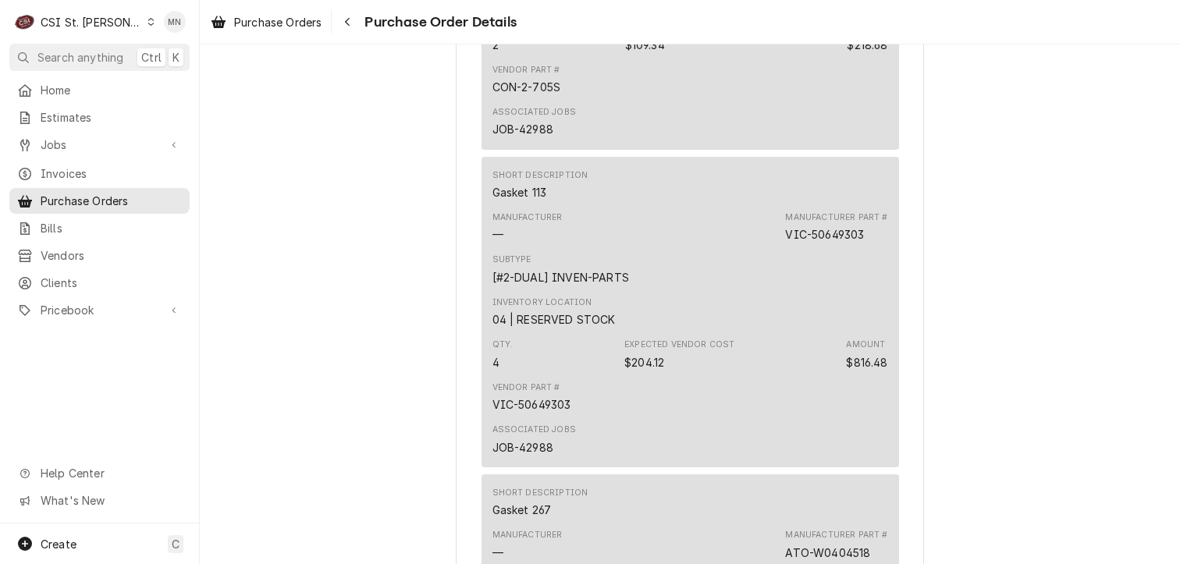
scroll to position [2576, 0]
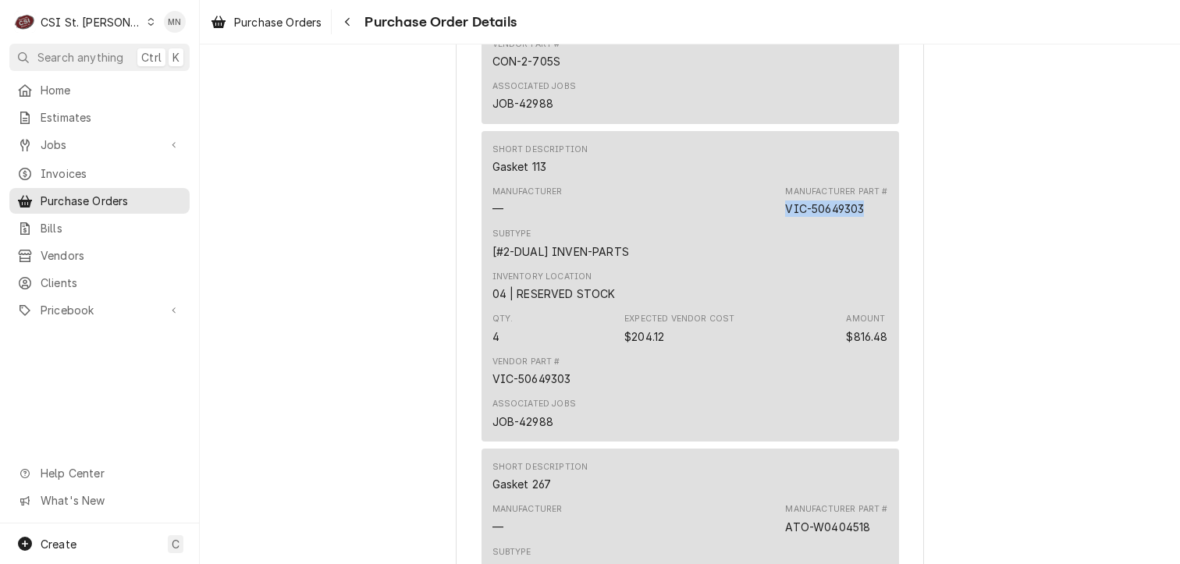
drag, startPoint x: 865, startPoint y: 256, endPoint x: 779, endPoint y: 255, distance: 85.9
click at [779, 222] on div "Manufacturer — Manufacturer Part # VIC-50649303" at bounding box center [691, 201] width 396 height 42
drag, startPoint x: 779, startPoint y: 255, endPoint x: 789, endPoint y: 254, distance: 10.3
copy div "VIC-50649303"
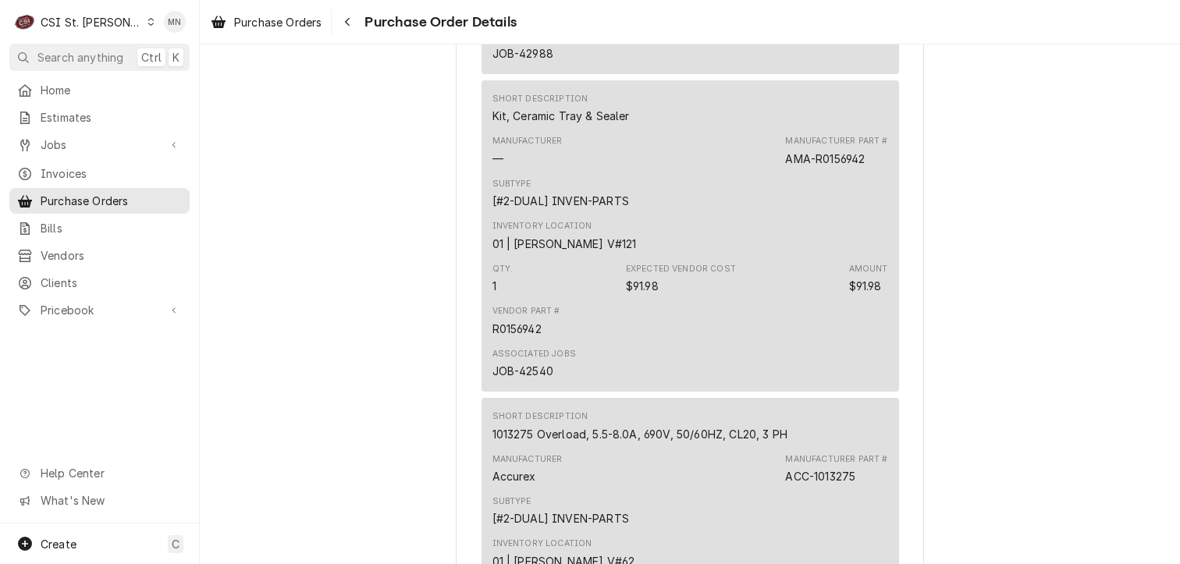
scroll to position [3279, 0]
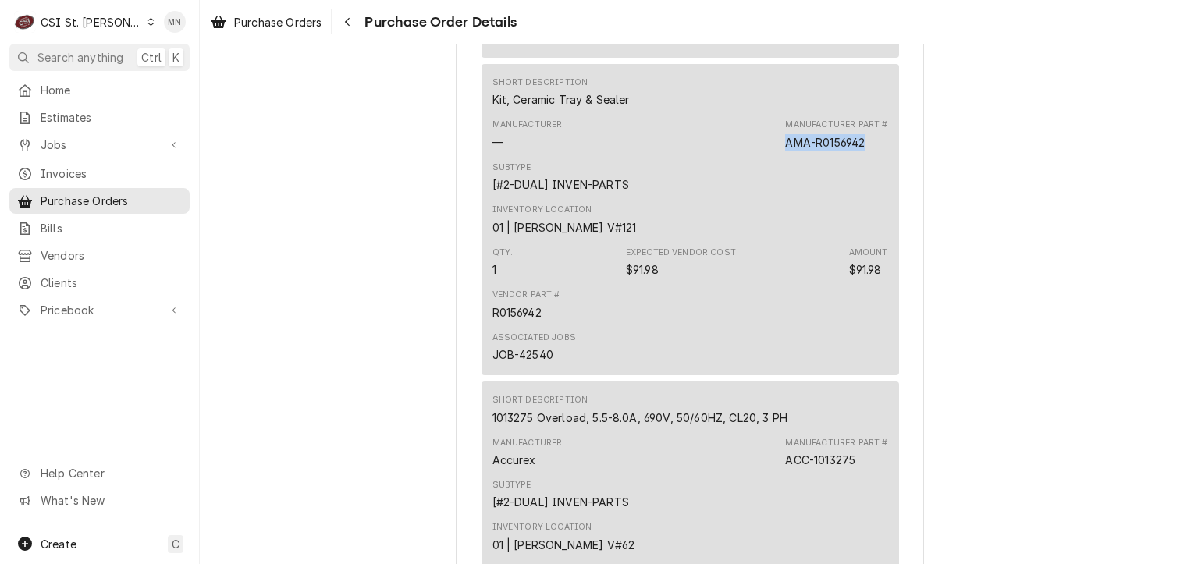
drag, startPoint x: 866, startPoint y: 196, endPoint x: 781, endPoint y: 191, distance: 85.2
click at [785, 150] on div "Manufacturer Part # AMA-R0156942" at bounding box center [836, 134] width 102 height 31
drag, startPoint x: 781, startPoint y: 191, endPoint x: 792, endPoint y: 191, distance: 11.7
copy div "AMA-R0156942"
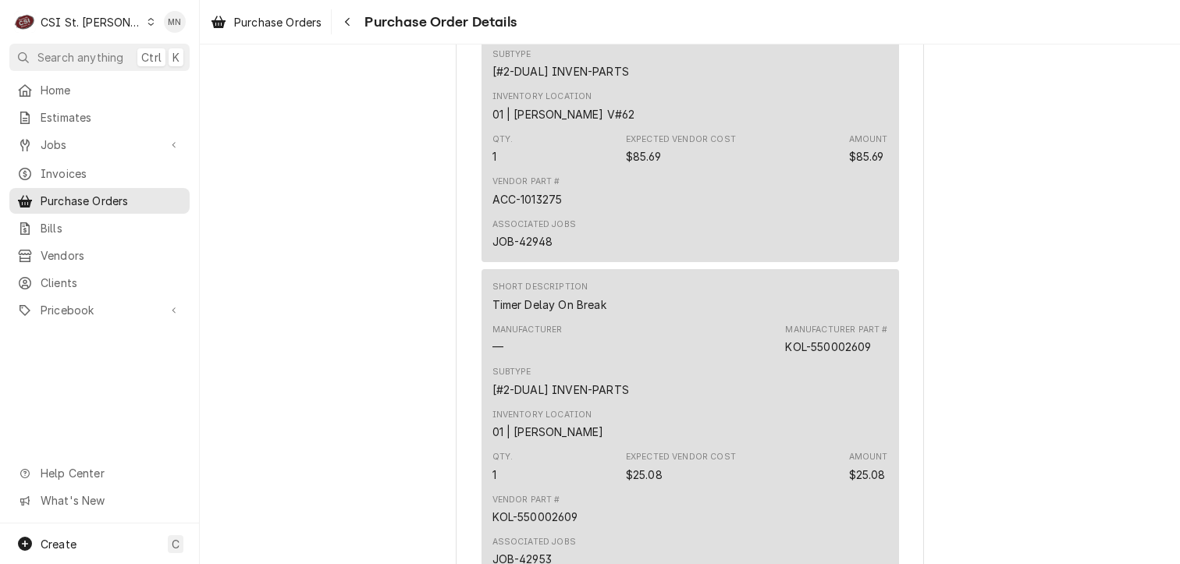
scroll to position [3825, 0]
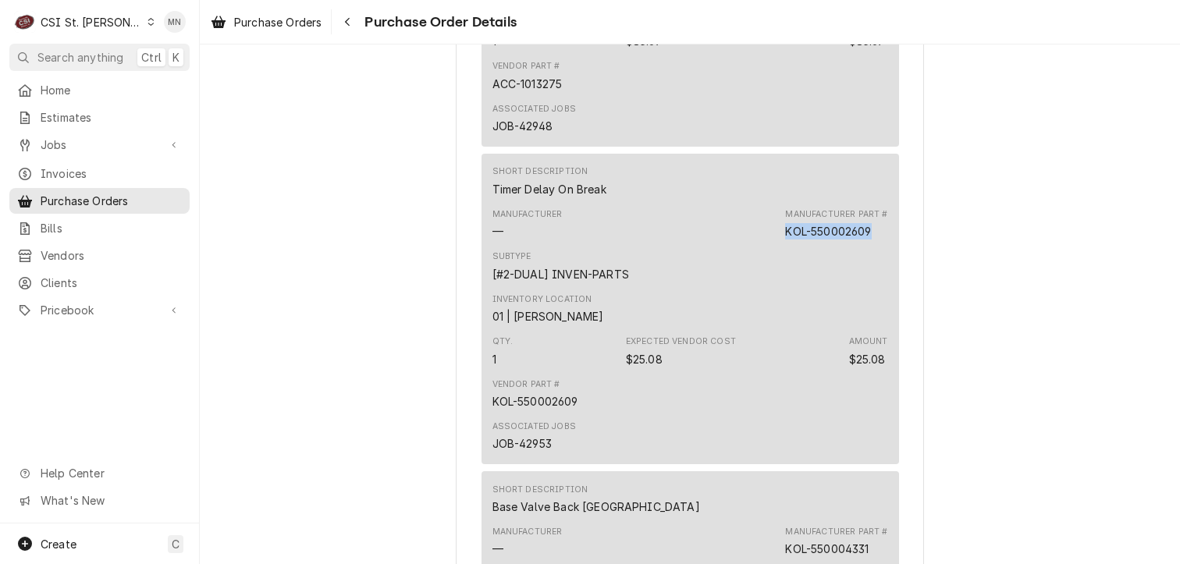
drag, startPoint x: 872, startPoint y: 283, endPoint x: 781, endPoint y: 280, distance: 90.6
click at [785, 240] on div "Manufacturer Part # KOL-550002609" at bounding box center [836, 223] width 102 height 31
copy div "KOL-550002609"
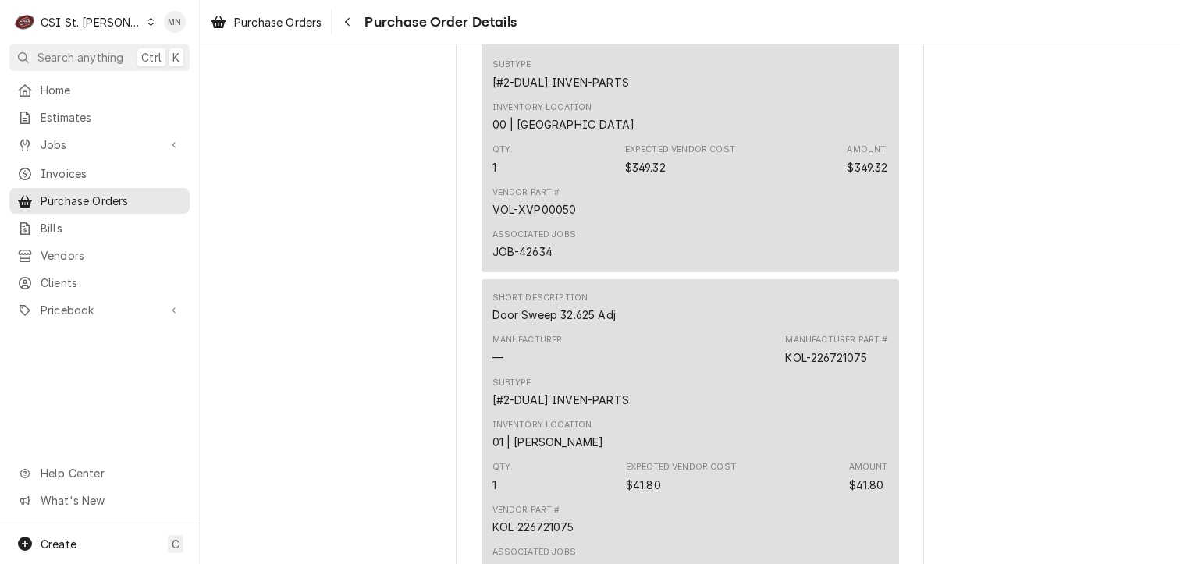
scroll to position [5152, 0]
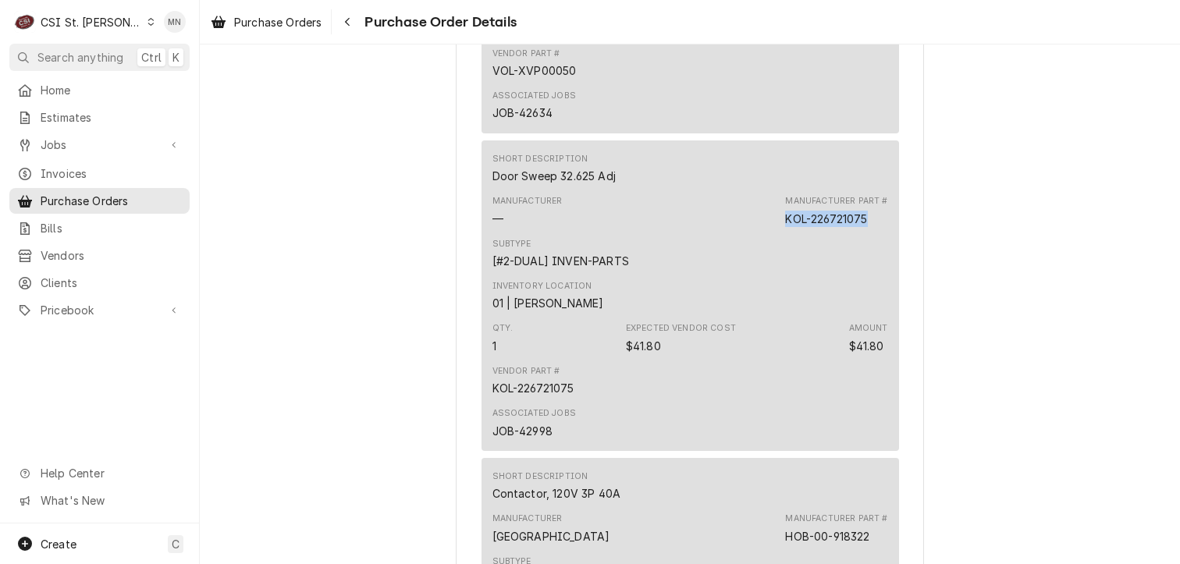
drag, startPoint x: 867, startPoint y: 265, endPoint x: 775, endPoint y: 265, distance: 92.1
click at [775, 232] on div "Manufacturer — Manufacturer Part # KOL-226721075" at bounding box center [691, 211] width 396 height 42
drag, startPoint x: 775, startPoint y: 265, endPoint x: 795, endPoint y: 265, distance: 19.5
copy div "KOL-226721075"
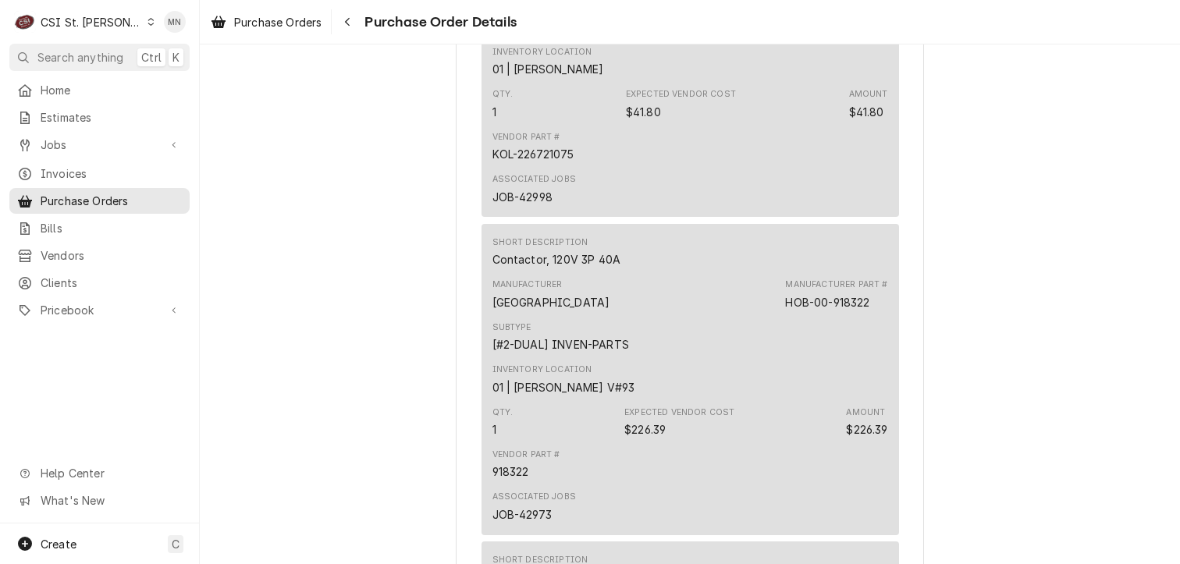
scroll to position [5465, 0]
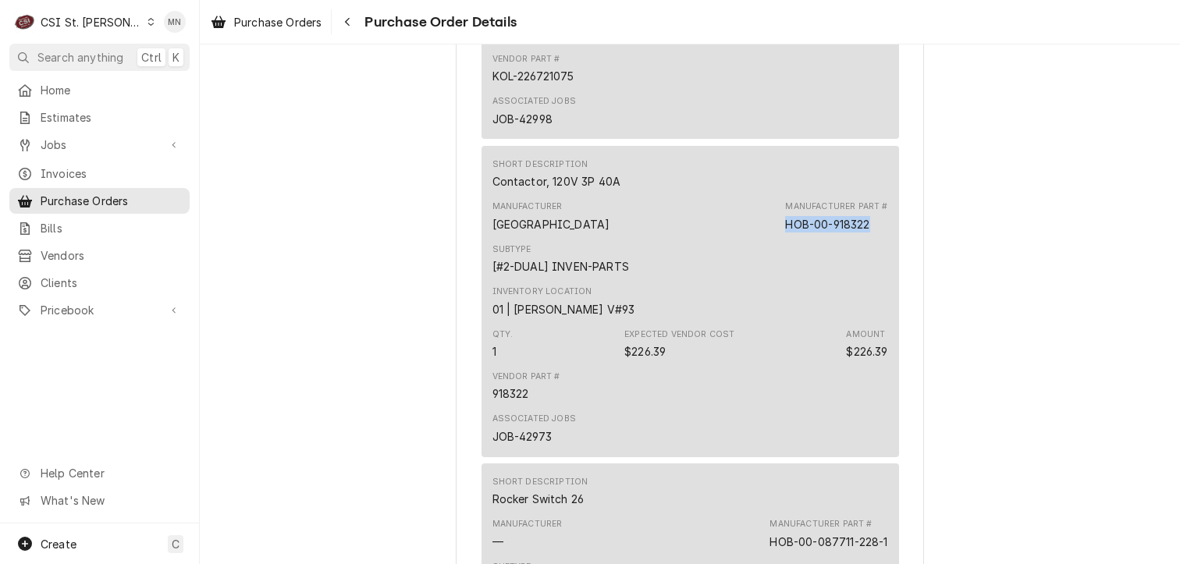
drag, startPoint x: 871, startPoint y: 280, endPoint x: 781, endPoint y: 279, distance: 90.6
click at [785, 232] on div "Manufacturer Part # HOB-00-918322" at bounding box center [836, 216] width 102 height 31
drag, startPoint x: 781, startPoint y: 279, endPoint x: 790, endPoint y: 279, distance: 9.4
copy div "HOB-00-918322"
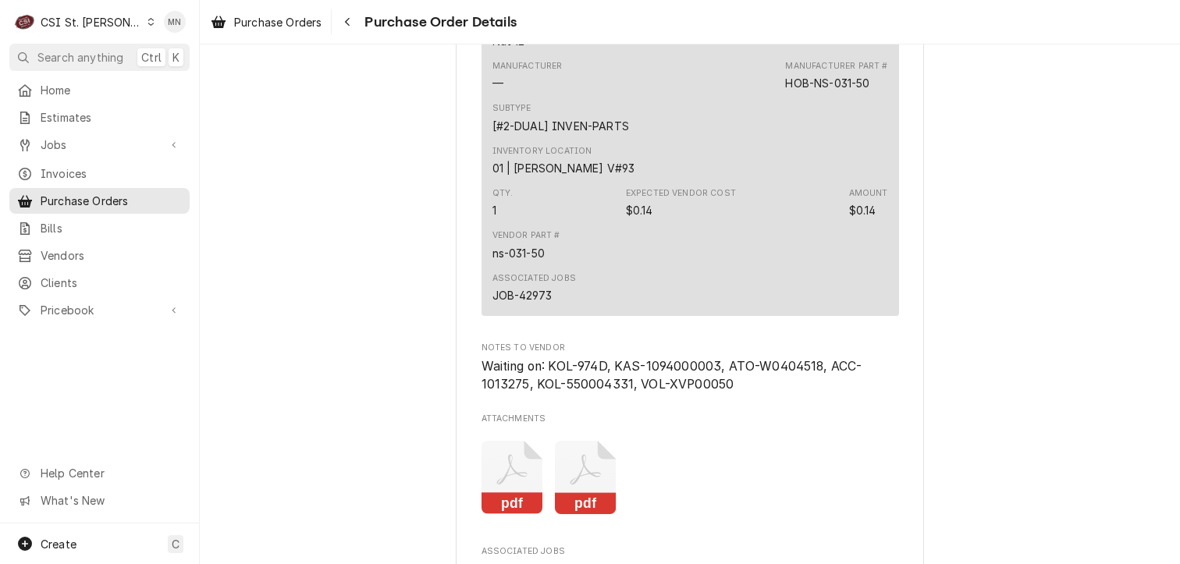
scroll to position [6245, 0]
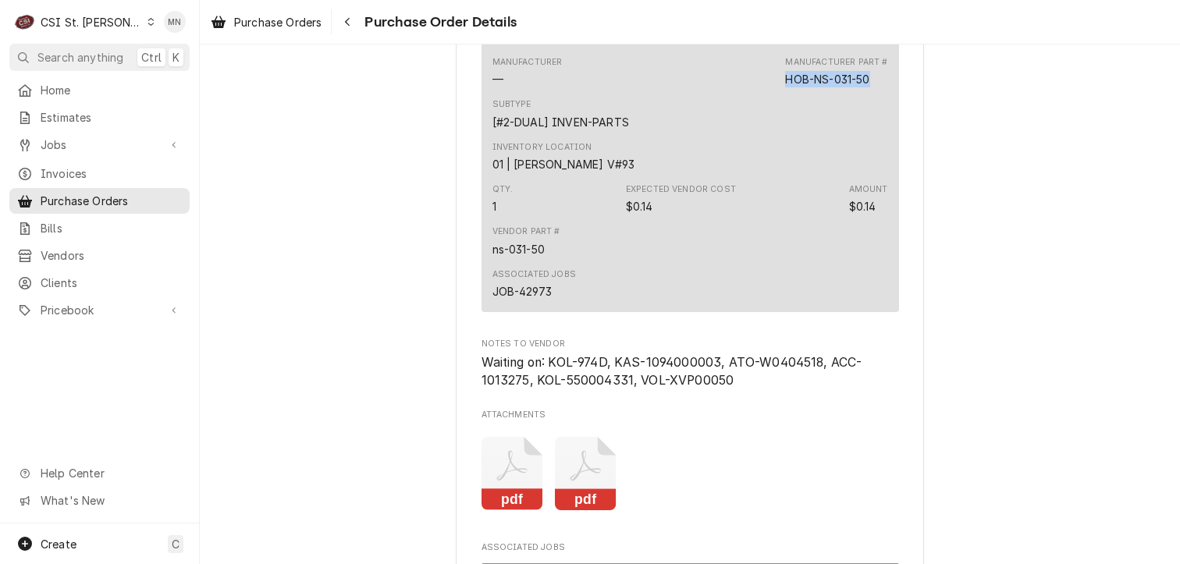
drag, startPoint x: 873, startPoint y: 129, endPoint x: 779, endPoint y: 126, distance: 93.7
click at [779, 93] on div "Manufacturer — Manufacturer Part # HOB-NS-031-50" at bounding box center [691, 72] width 396 height 42
drag, startPoint x: 779, startPoint y: 126, endPoint x: 790, endPoint y: 127, distance: 11.0
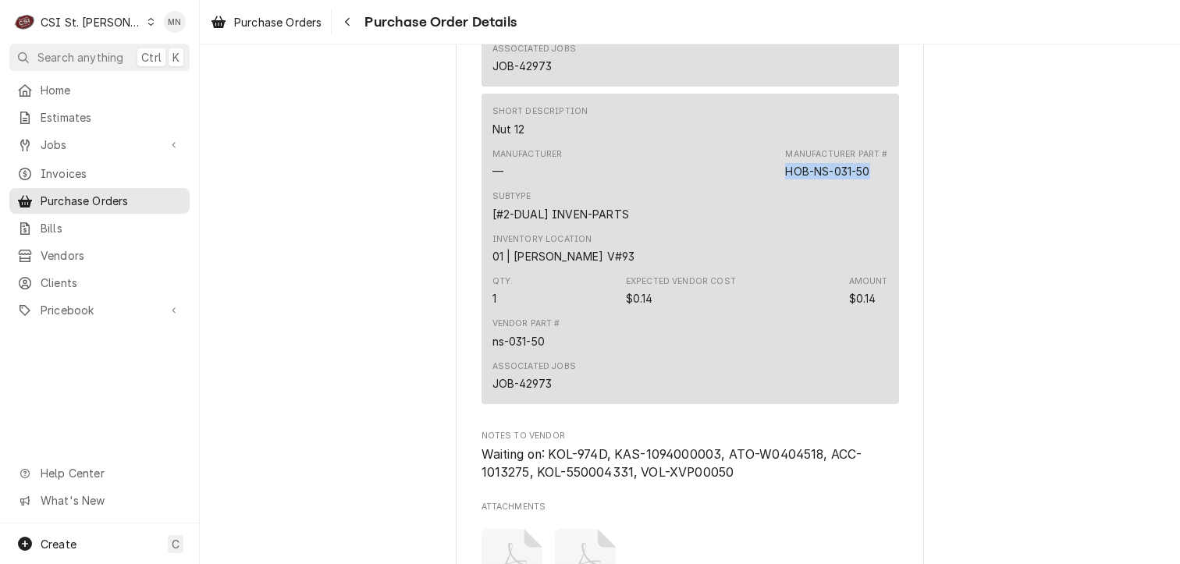
scroll to position [5933, 0]
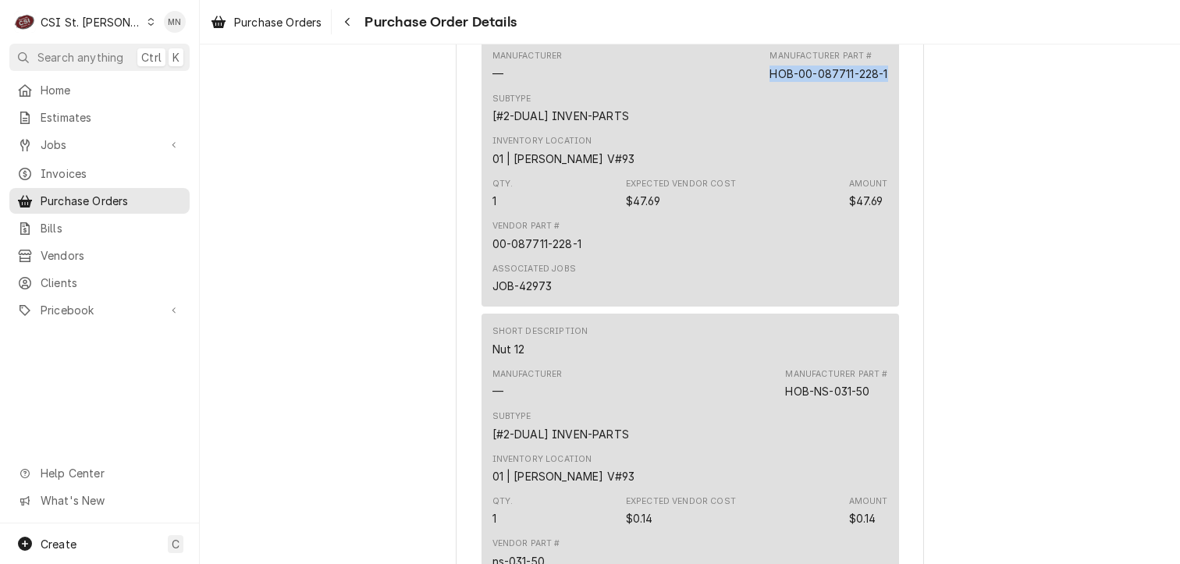
drag, startPoint x: 882, startPoint y: 126, endPoint x: 763, endPoint y: 131, distance: 119.5
click at [763, 131] on div "Short Description Rocker Switch 26 Manufacturer — Manufacturer Part # HOB-00-08…" at bounding box center [691, 150] width 418 height 311
drag, startPoint x: 763, startPoint y: 131, endPoint x: 778, endPoint y: 127, distance: 15.3
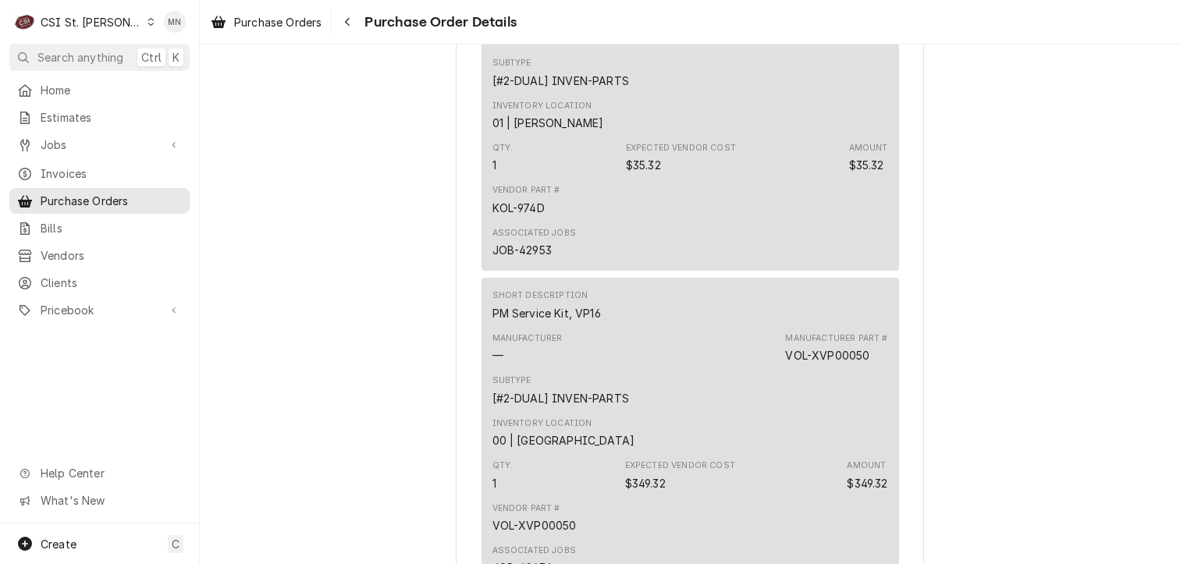
scroll to position [4606, 0]
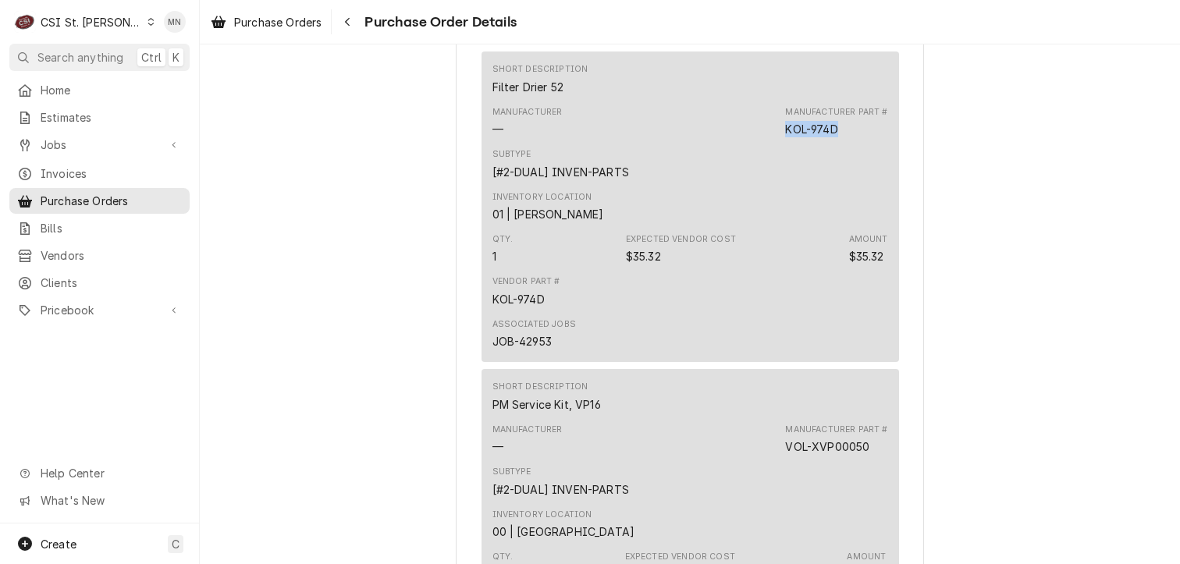
drag, startPoint x: 840, startPoint y: 177, endPoint x: 778, endPoint y: 176, distance: 61.7
click at [778, 143] on div "Manufacturer — Manufacturer Part # KOL-974D" at bounding box center [691, 122] width 396 height 42
drag, startPoint x: 778, startPoint y: 176, endPoint x: 790, endPoint y: 173, distance: 11.9
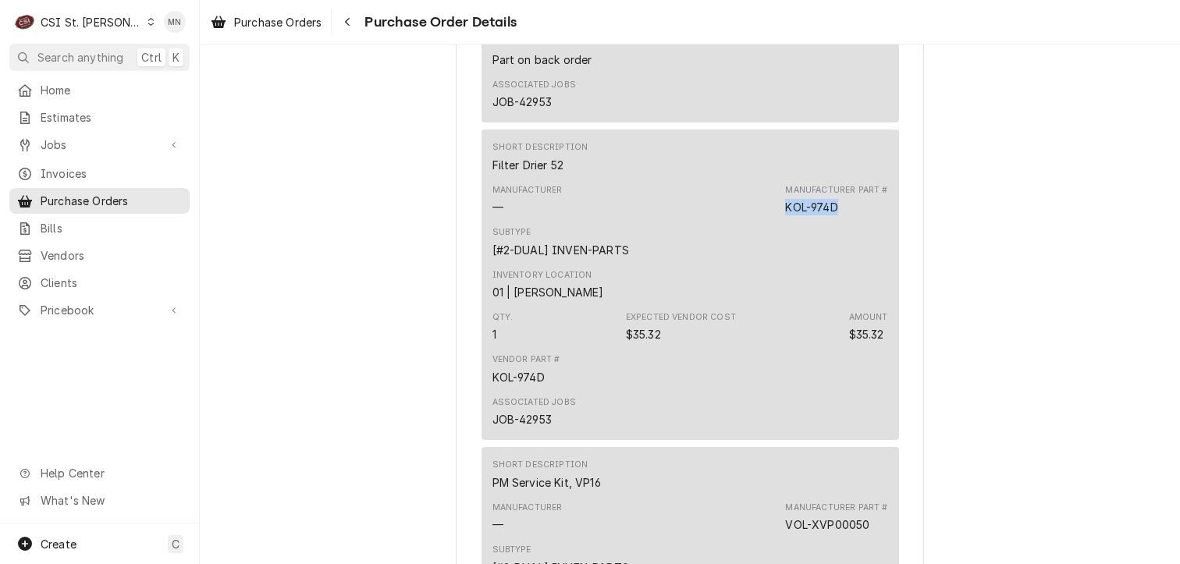
scroll to position [4840, 0]
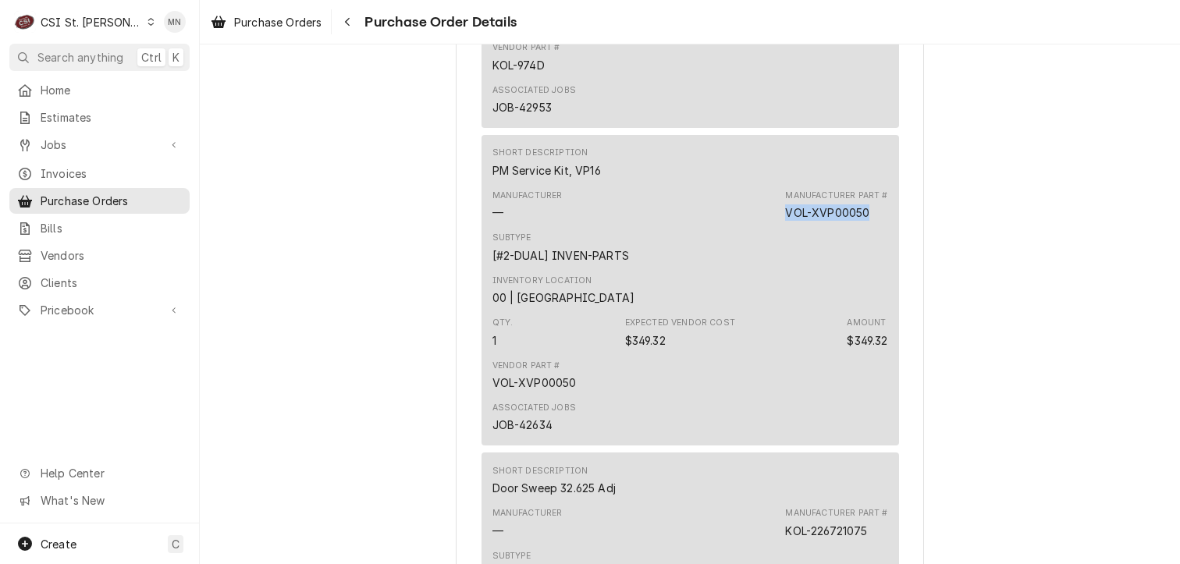
drag, startPoint x: 865, startPoint y: 264, endPoint x: 779, endPoint y: 262, distance: 85.9
click at [779, 226] on div "Manufacturer — Manufacturer Part # VOL-XVP00050" at bounding box center [691, 205] width 396 height 42
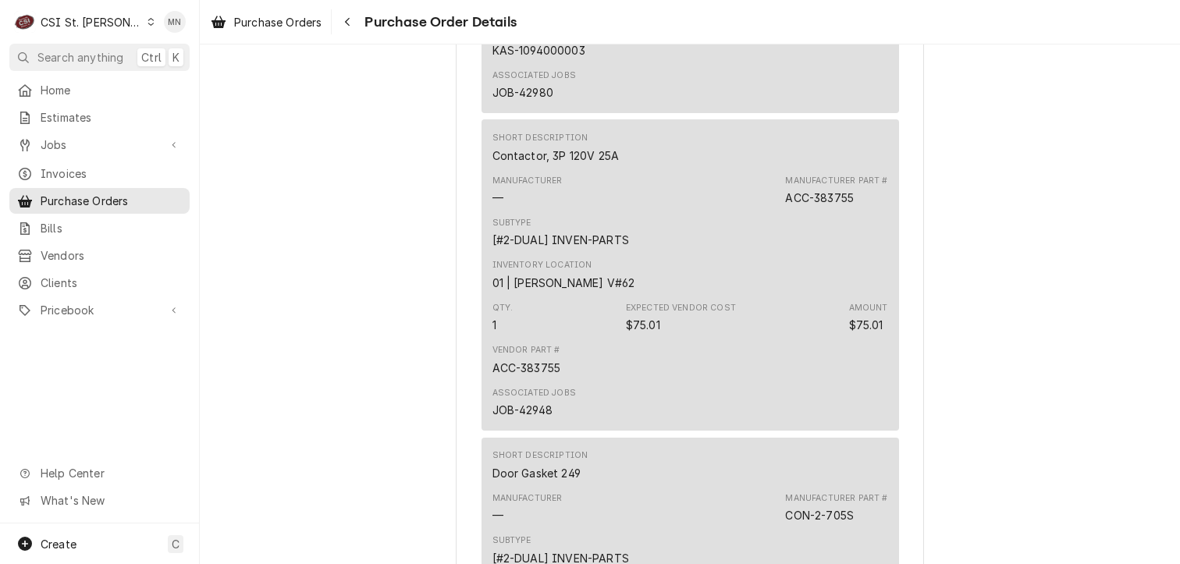
scroll to position [1717, 0]
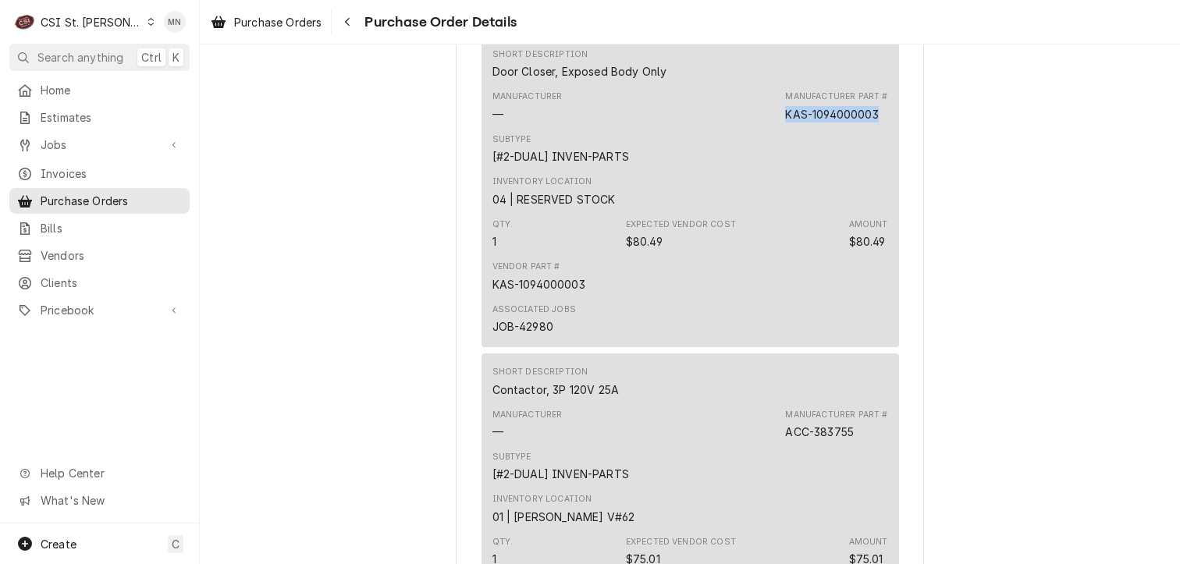
drag, startPoint x: 878, startPoint y: 168, endPoint x: 783, endPoint y: 164, distance: 95.3
click at [785, 122] on div "Manufacturer Part # KAS-1094000003" at bounding box center [836, 106] width 102 height 31
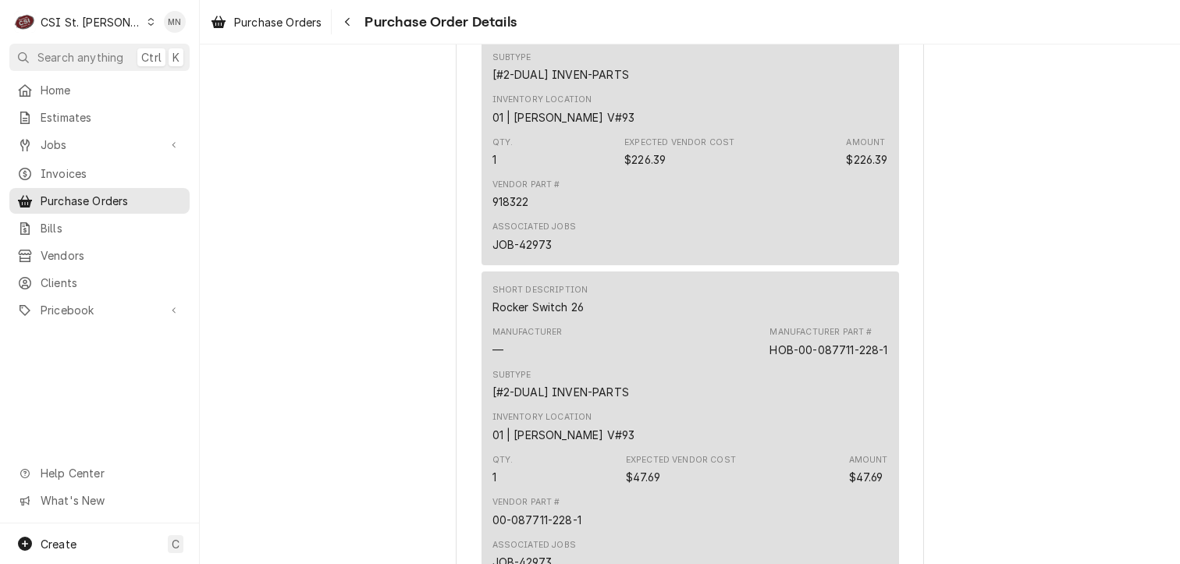
scroll to position [5855, 0]
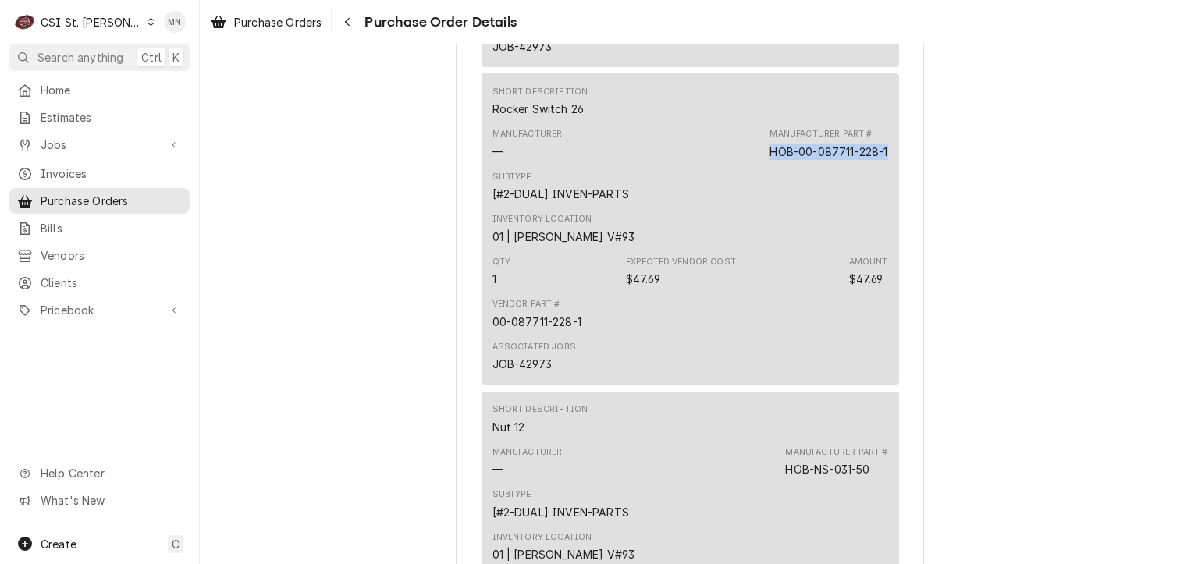
drag, startPoint x: 883, startPoint y: 201, endPoint x: 756, endPoint y: 201, distance: 127.2
click at [756, 201] on div "Short Description Rocker Switch 26 Manufacturer — Manufacturer Part # HOB-00-08…" at bounding box center [691, 228] width 418 height 311
drag, startPoint x: 756, startPoint y: 201, endPoint x: 788, endPoint y: 194, distance: 32.6
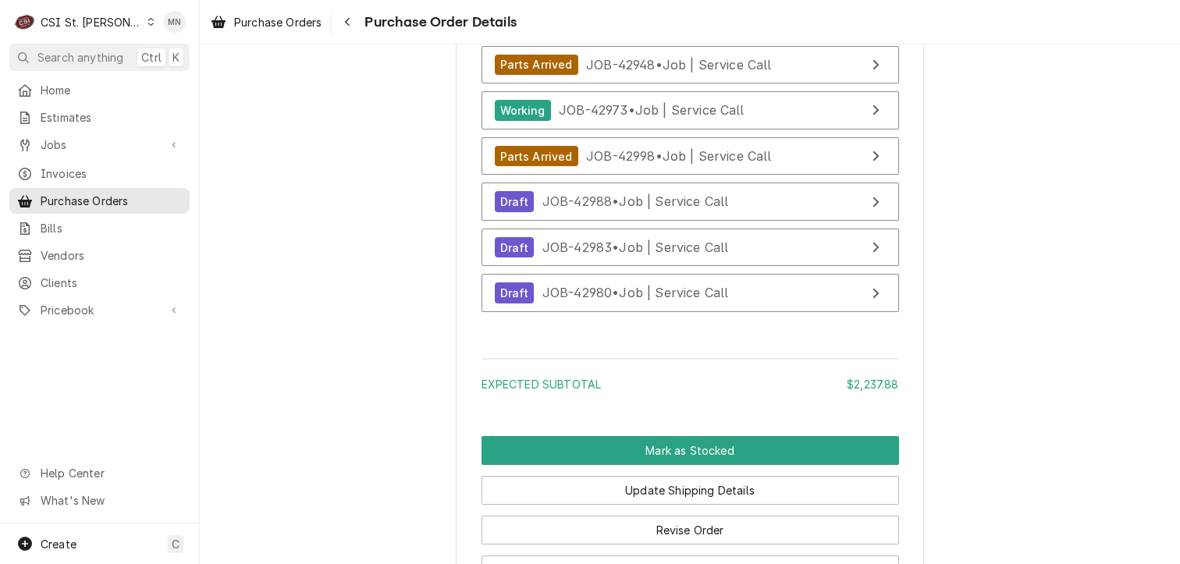
scroll to position [7026, 0]
